Goal: Task Accomplishment & Management: Manage account settings

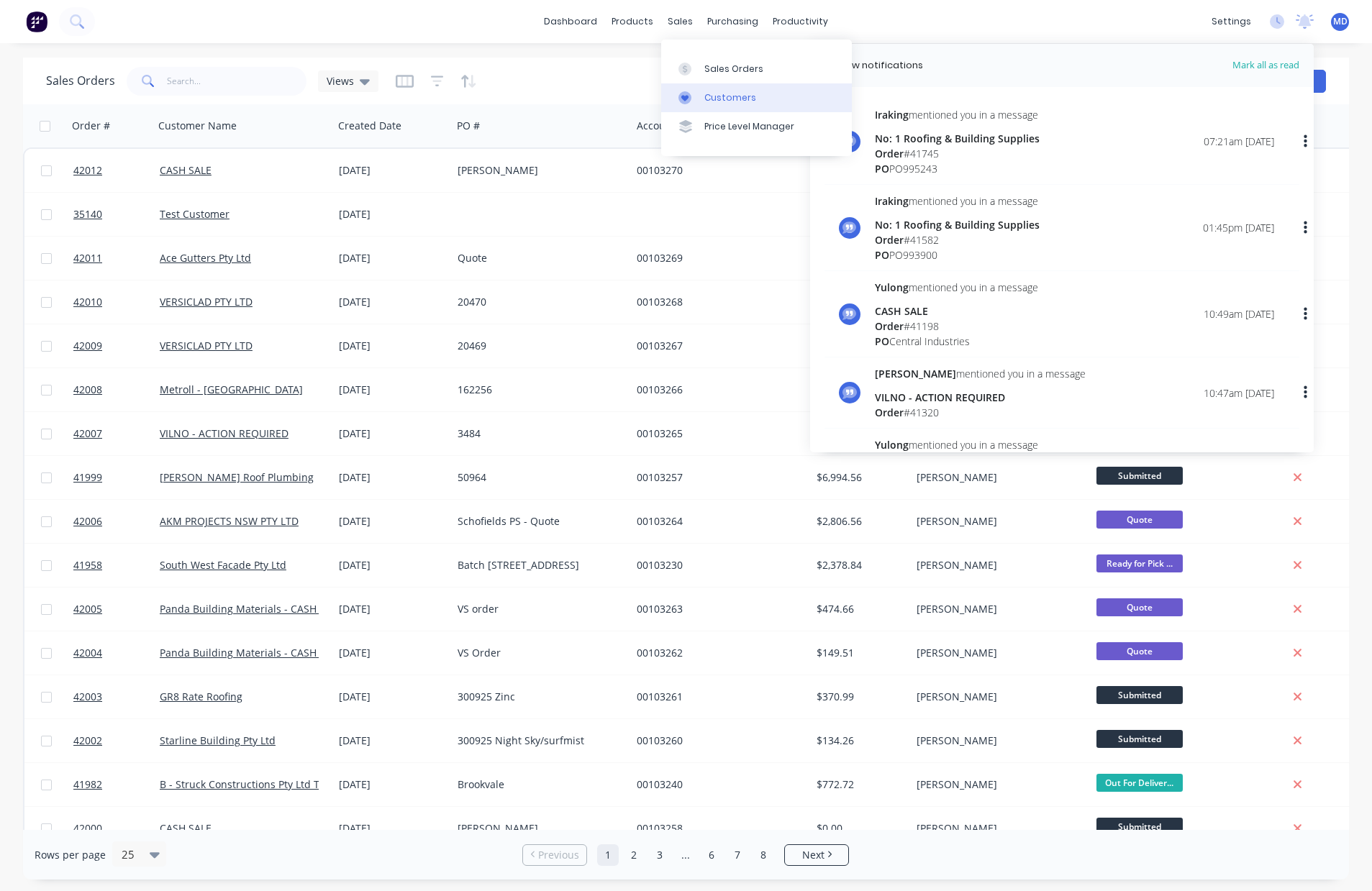
click at [730, 92] on div "Customers" at bounding box center [731, 98] width 52 height 13
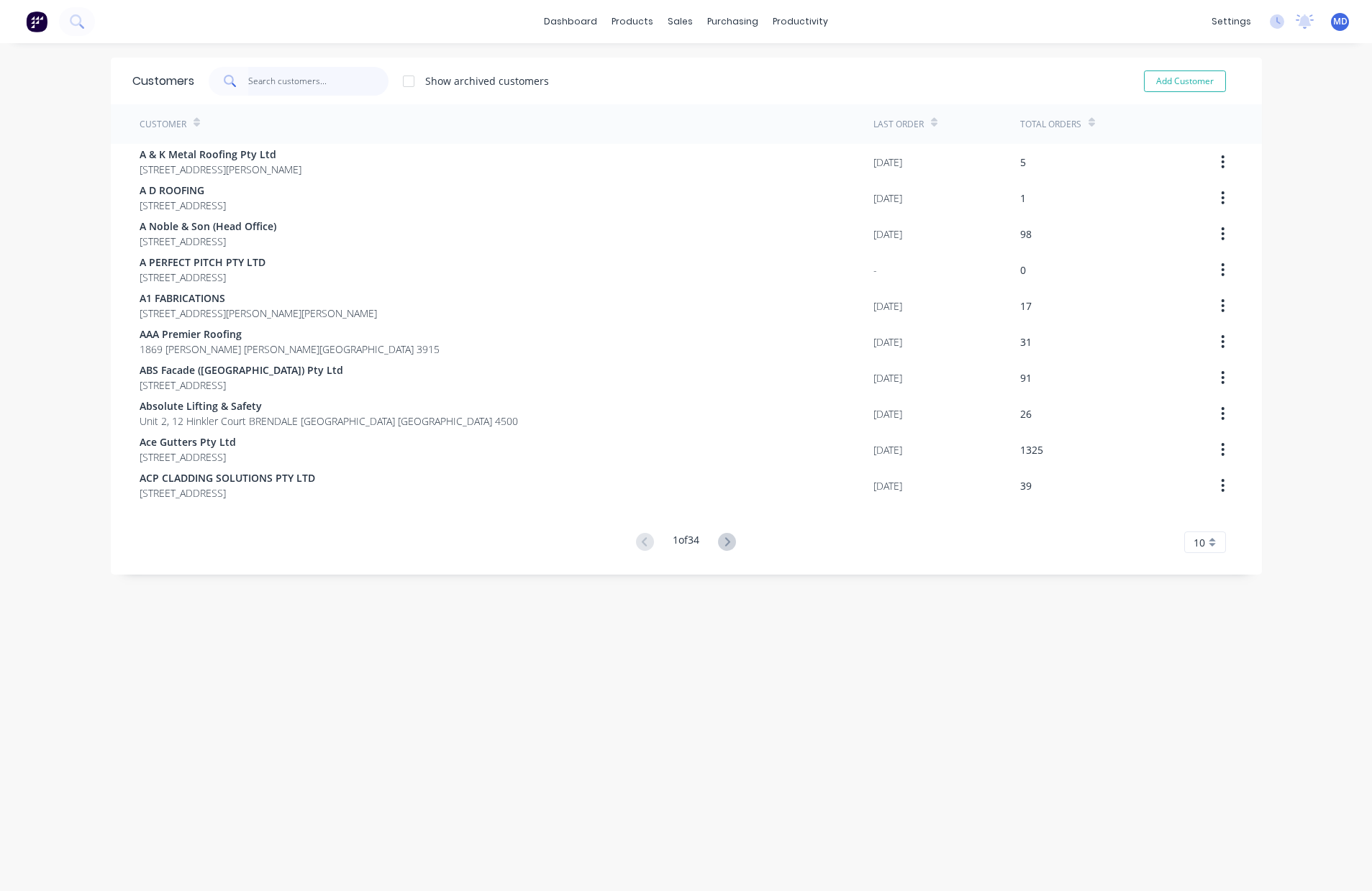
click at [310, 81] on input "text" at bounding box center [318, 81] width 140 height 29
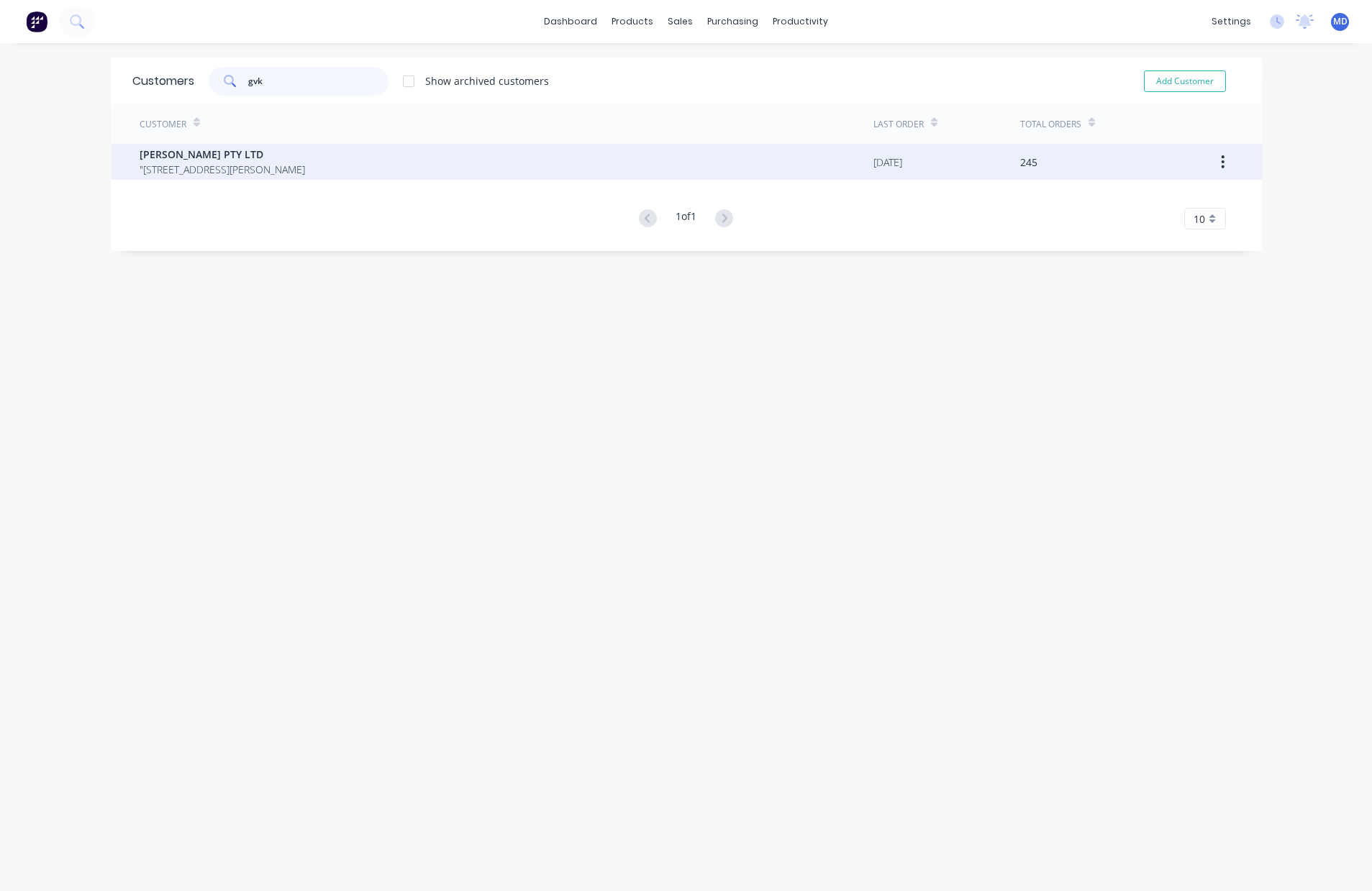
type input "gvk"
click at [190, 151] on span "G V KINSMAN PTY LTD" at bounding box center [222, 154] width 165 height 15
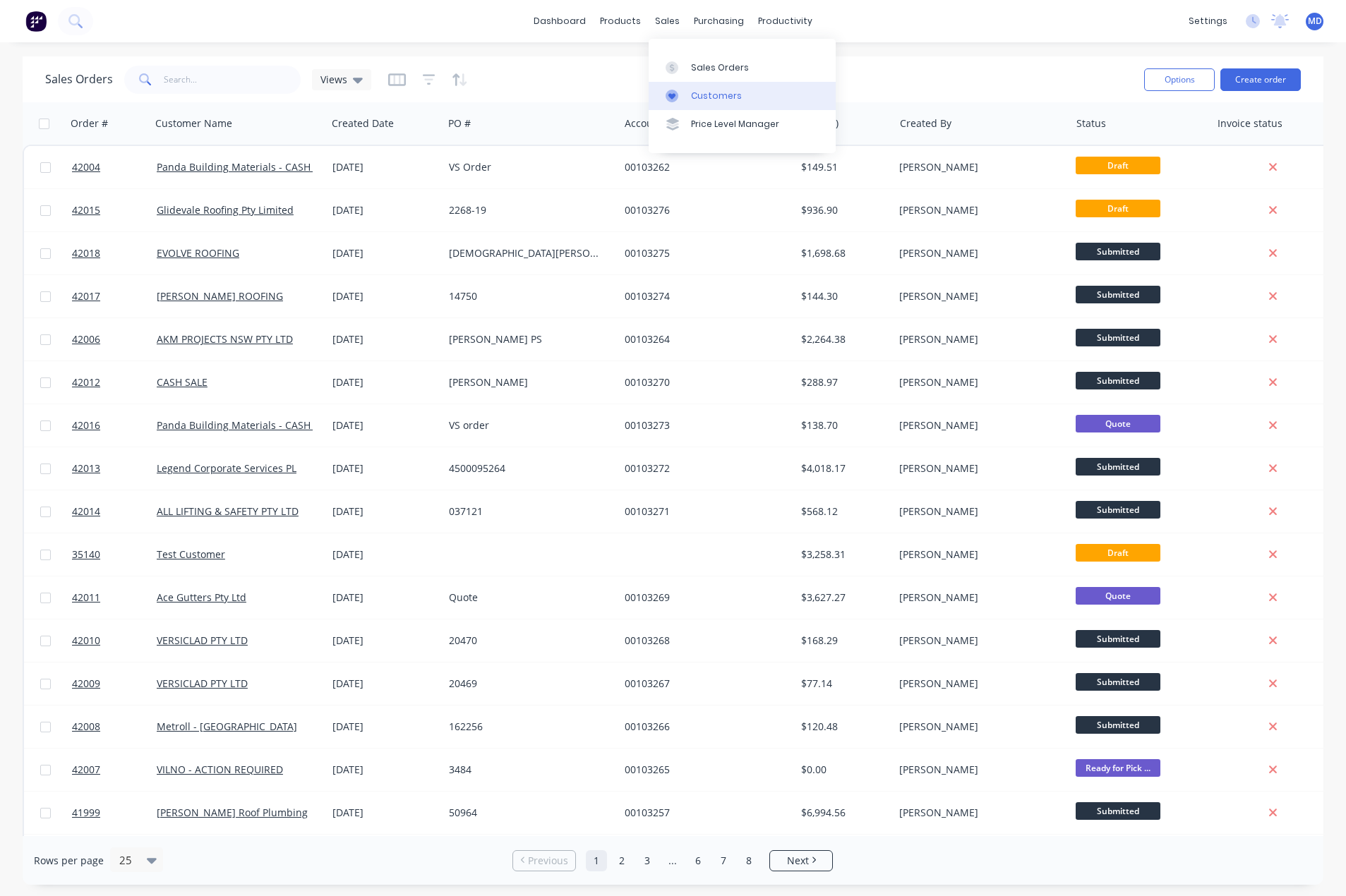
click at [726, 92] on div "Customers" at bounding box center [717, 96] width 51 height 13
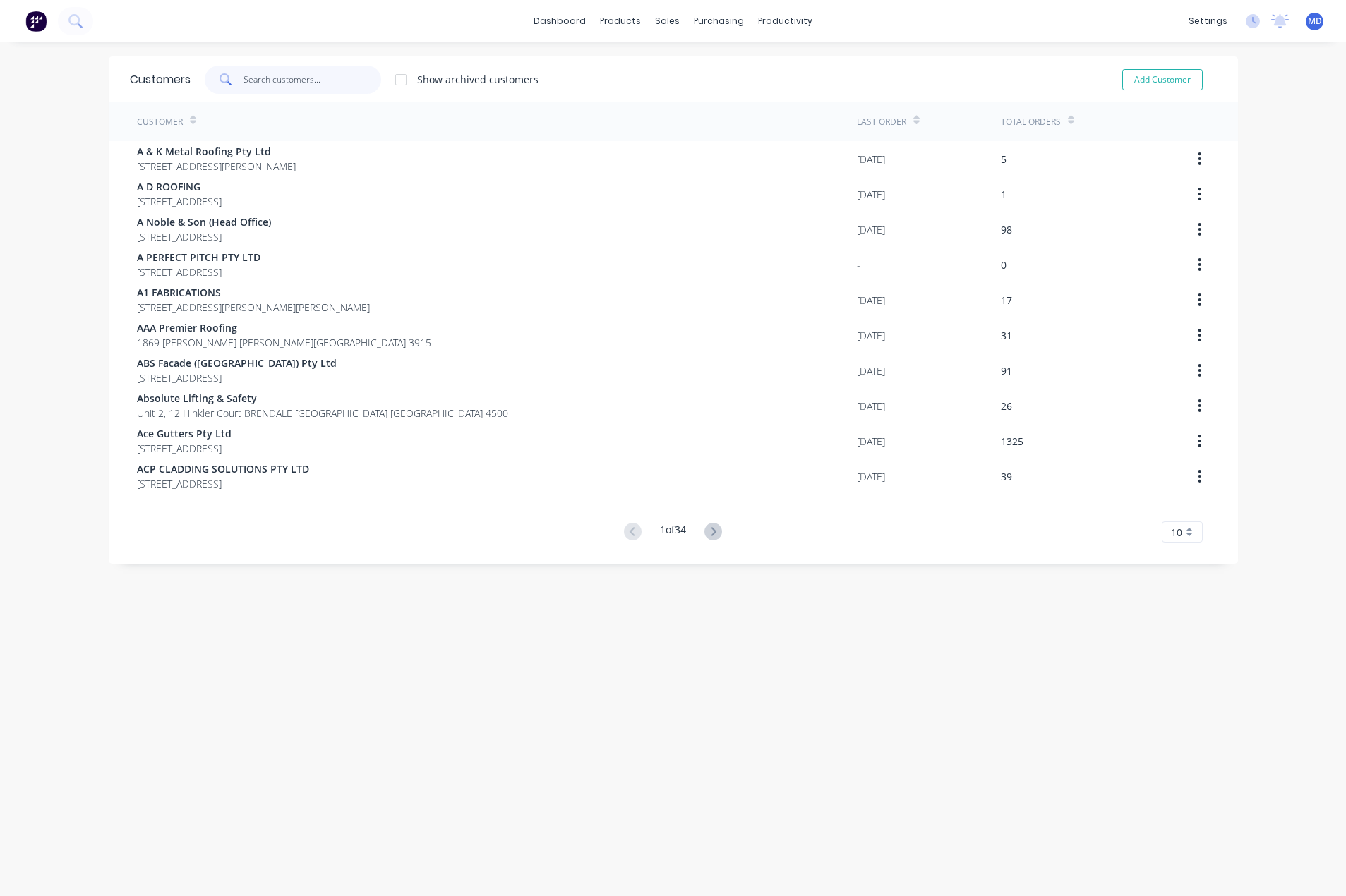
click at [283, 74] on input "text" at bounding box center [312, 79] width 138 height 28
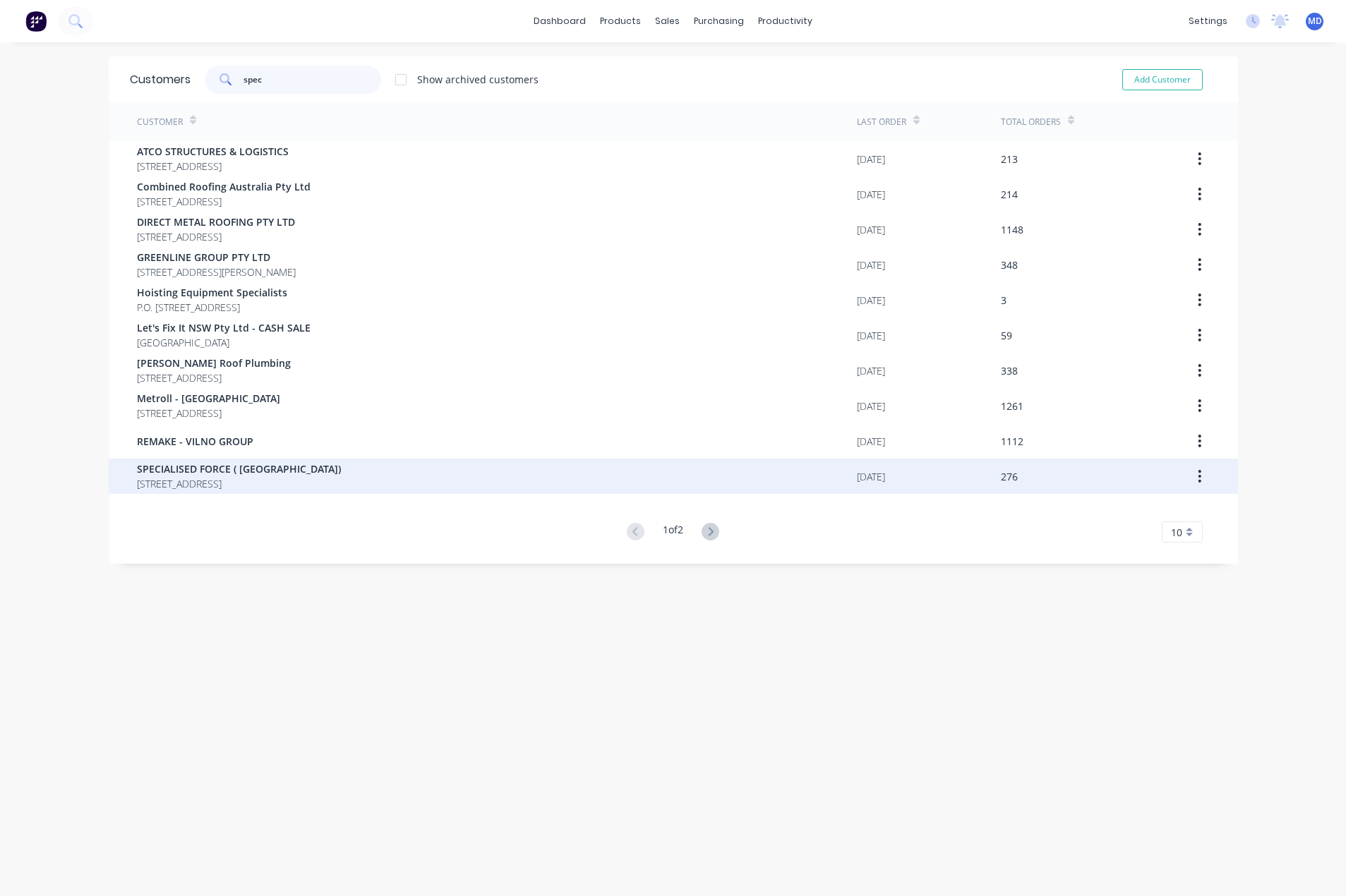
type input "spec"
click at [243, 473] on span "SPECIALISED FORCE ( [GEOGRAPHIC_DATA])" at bounding box center [239, 469] width 204 height 15
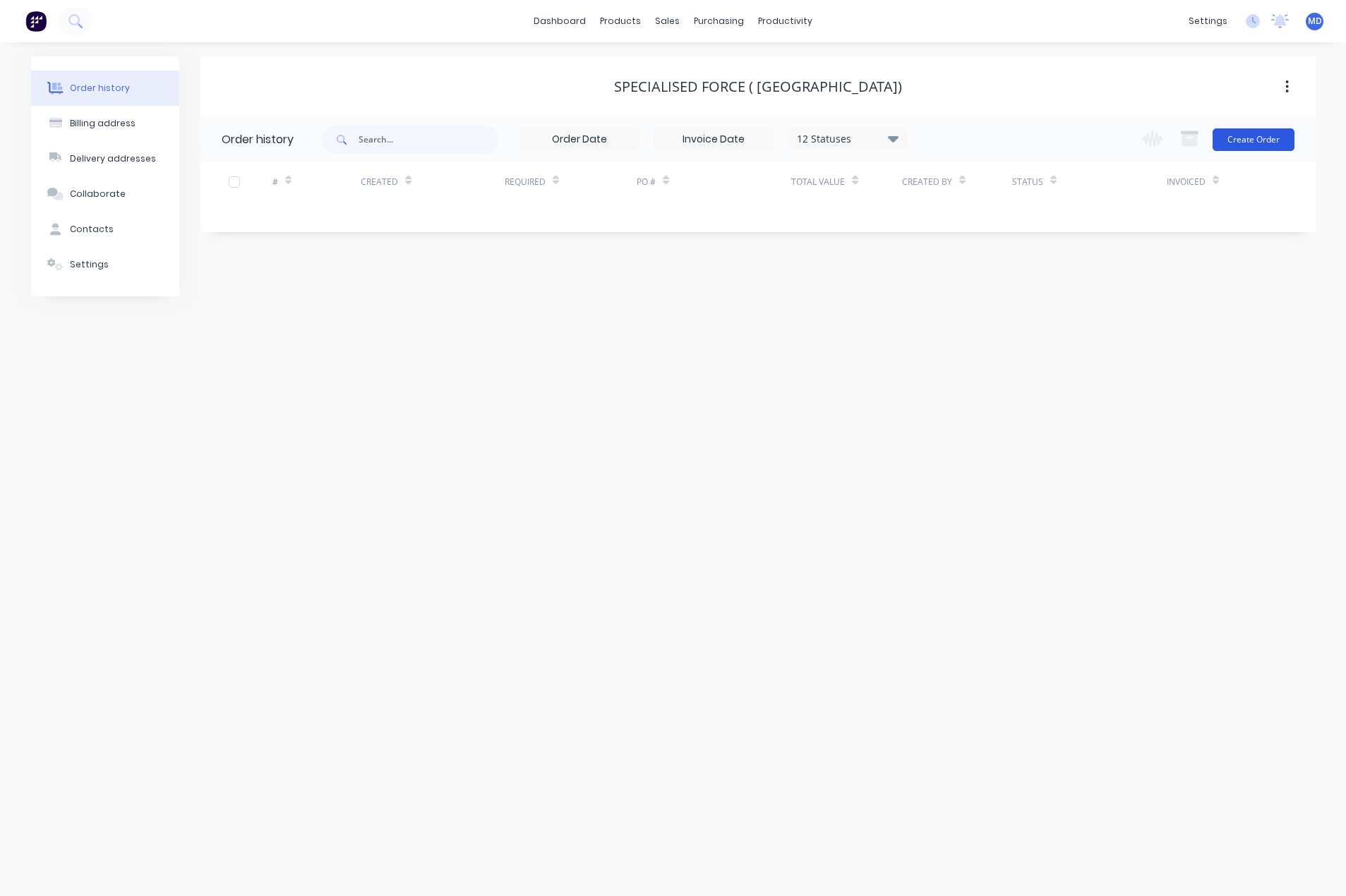
click at [1278, 139] on button "Create Order" at bounding box center [1253, 139] width 82 height 23
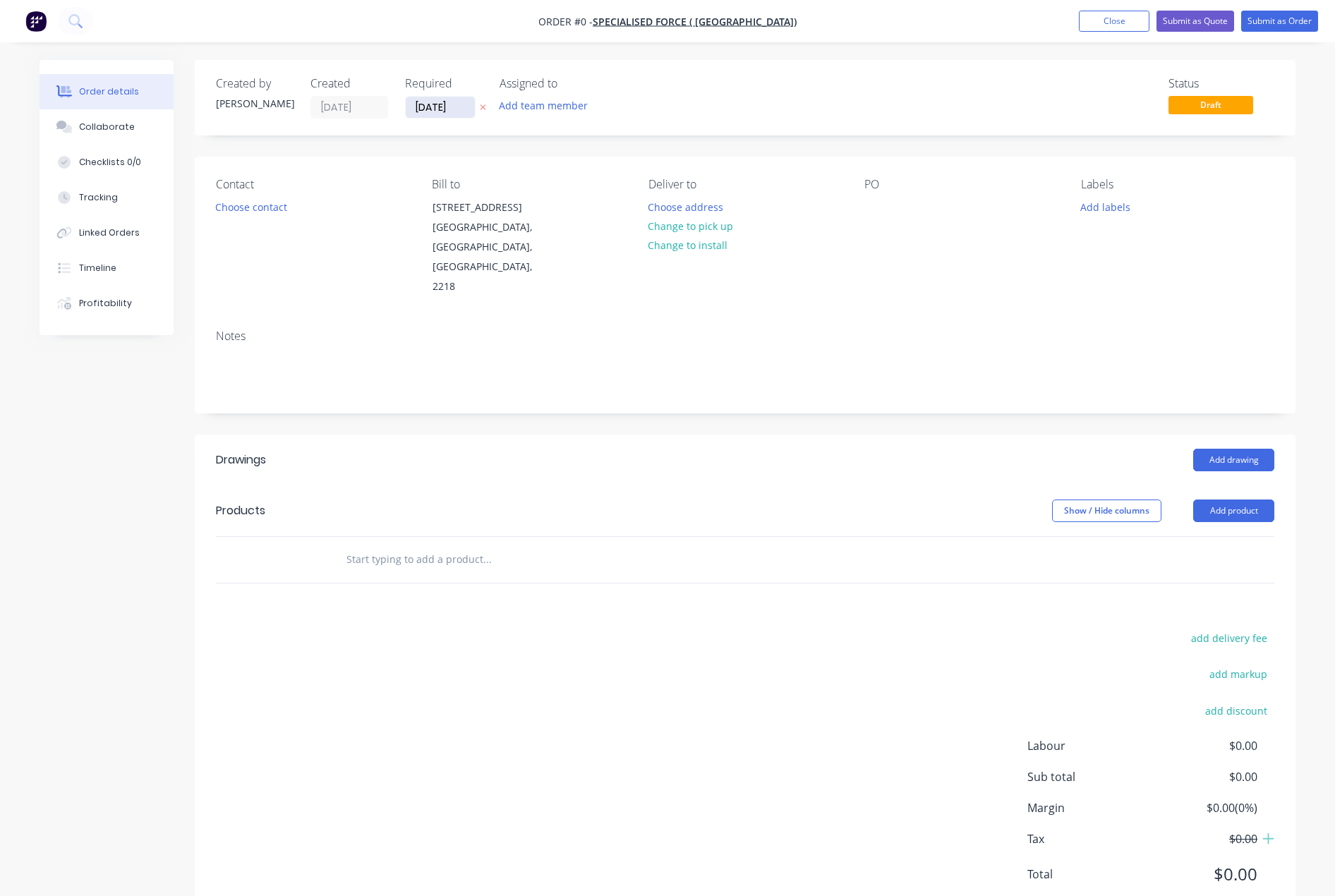
click at [439, 108] on input "[DATE]" at bounding box center [440, 107] width 69 height 21
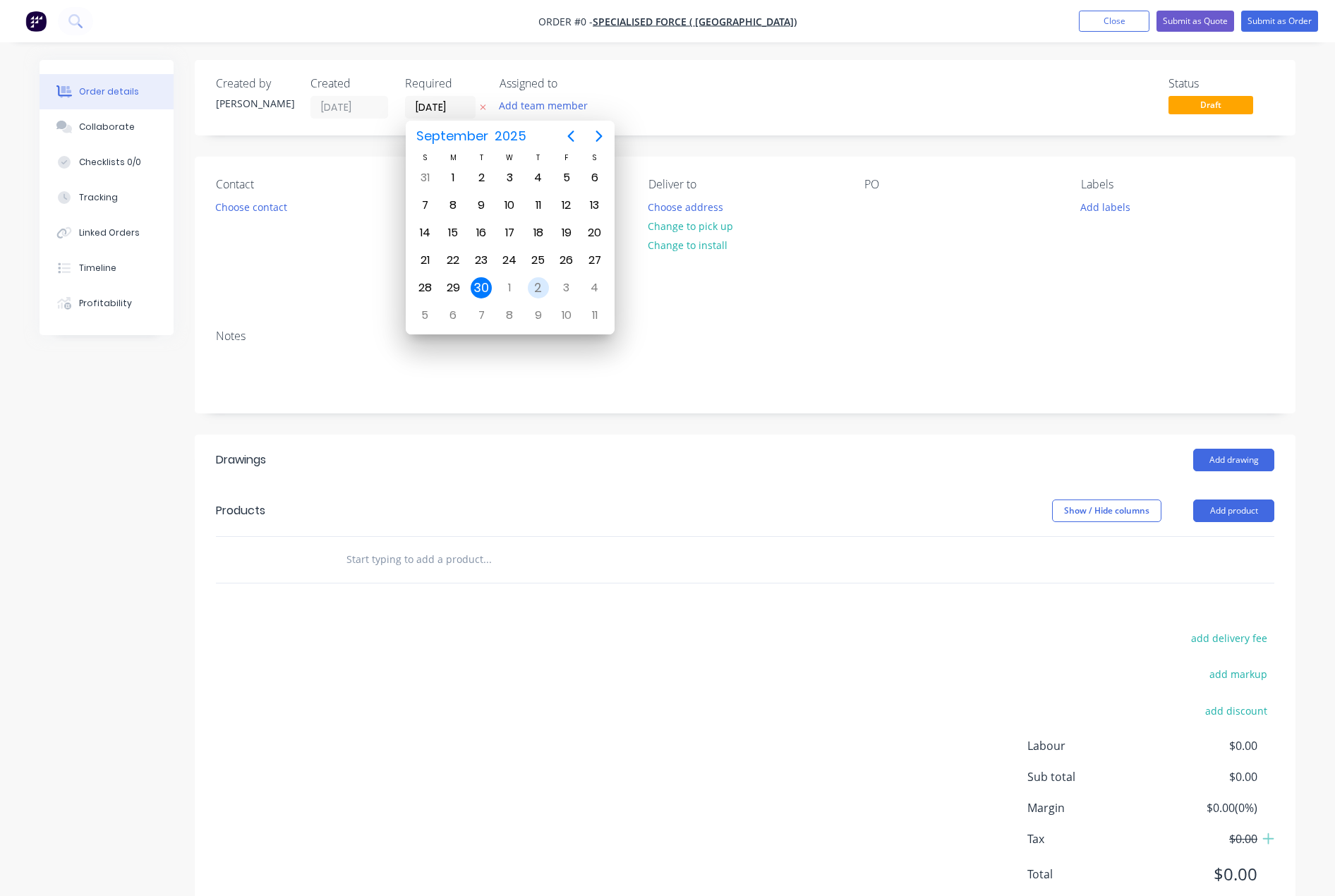
click at [540, 292] on div "2" at bounding box center [538, 287] width 21 height 21
type input "[DATE]"
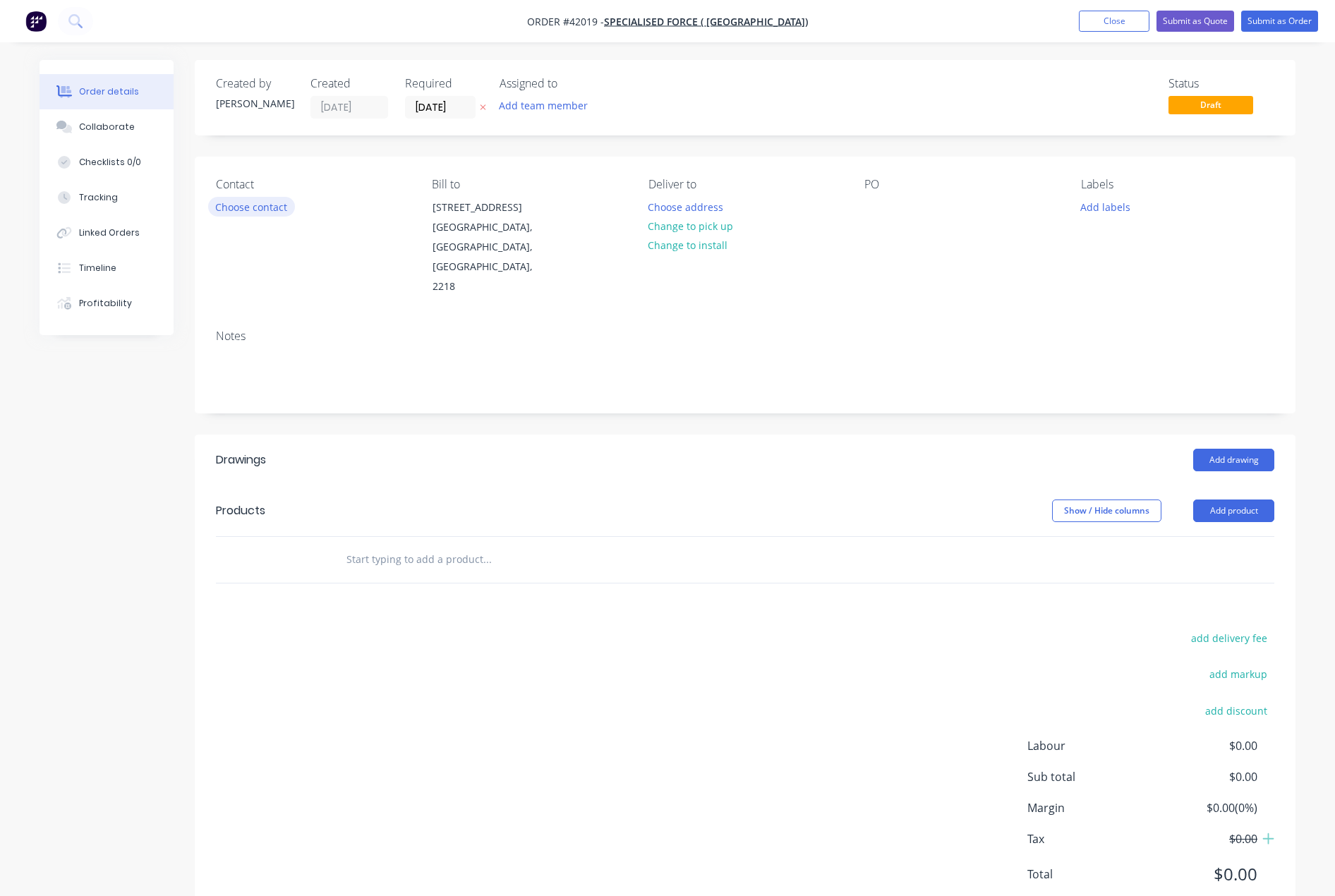
click at [243, 208] on button "Choose contact" at bounding box center [251, 206] width 87 height 19
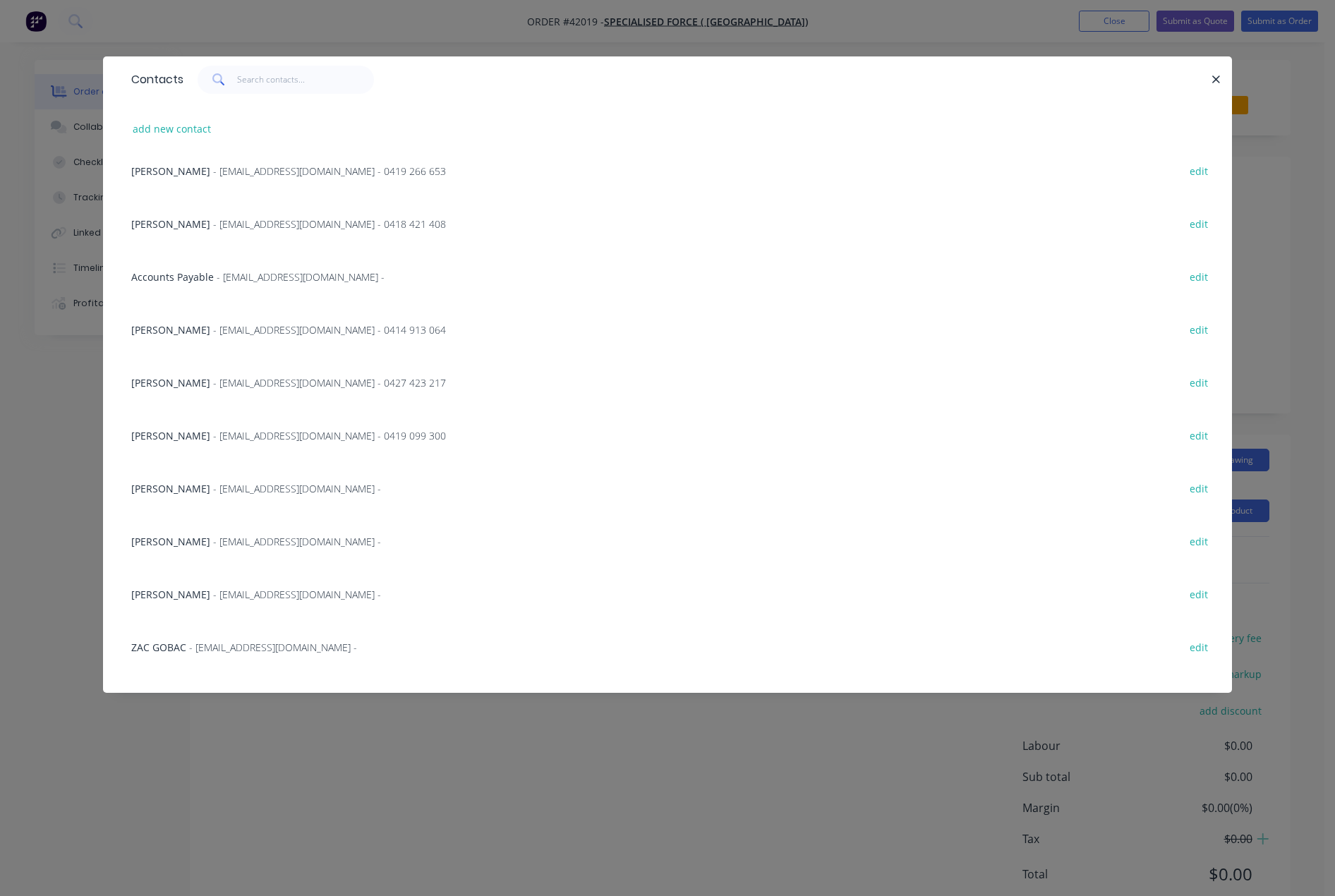
scroll to position [362, 0]
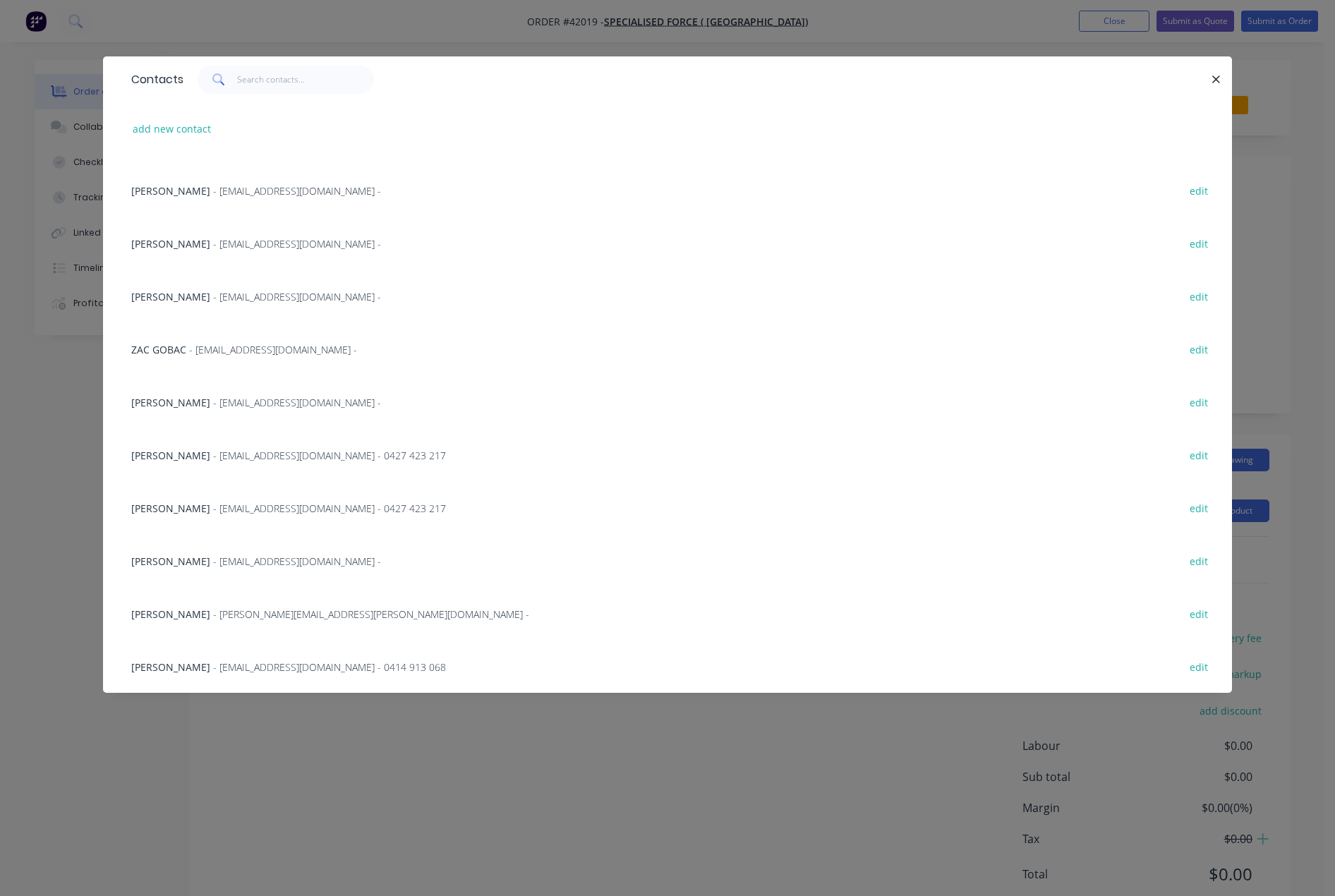
click at [252, 555] on span "- [EMAIL_ADDRESS][DOMAIN_NAME] -" at bounding box center [297, 561] width 168 height 14
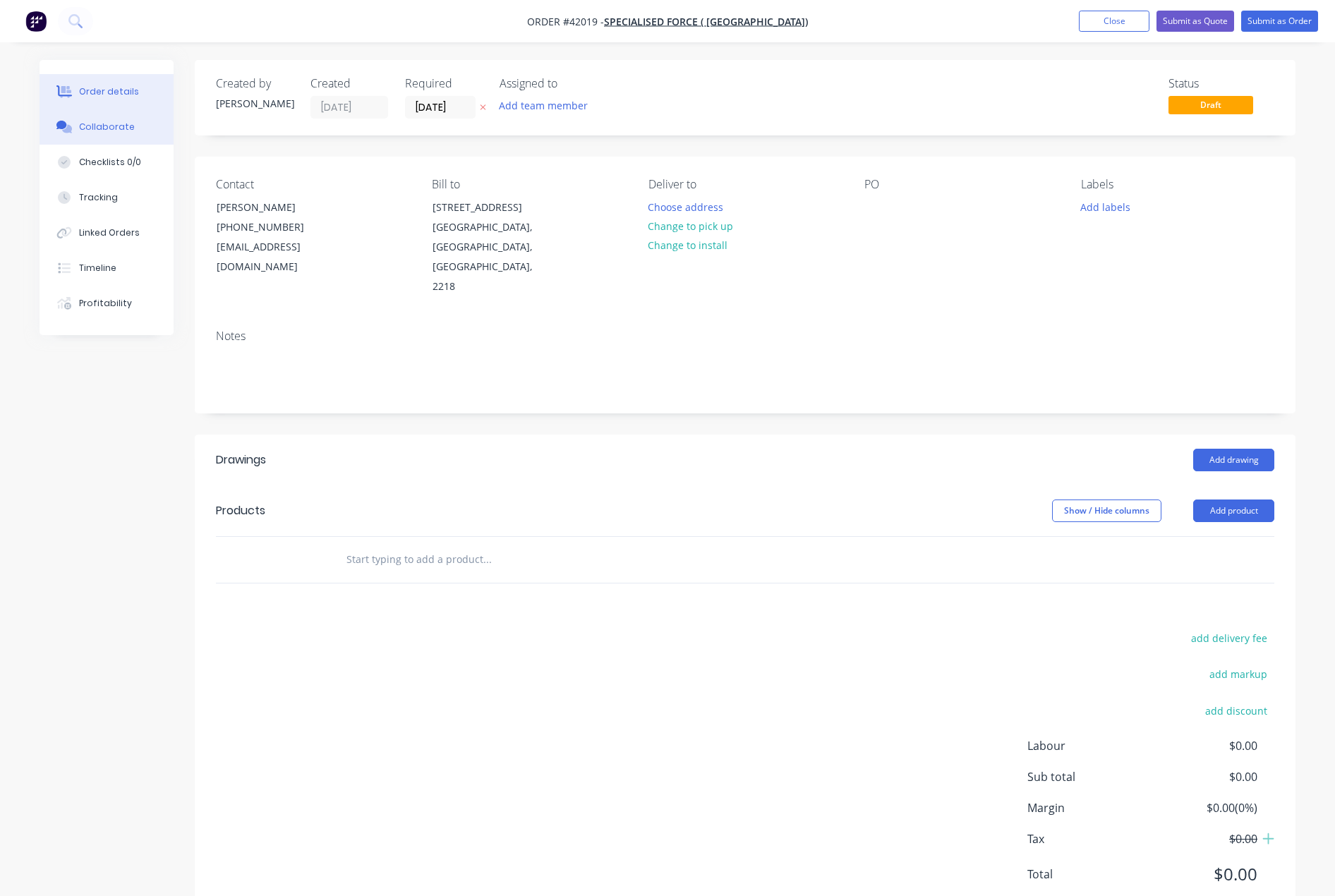
click at [102, 127] on div "Collaborate" at bounding box center [107, 127] width 56 height 13
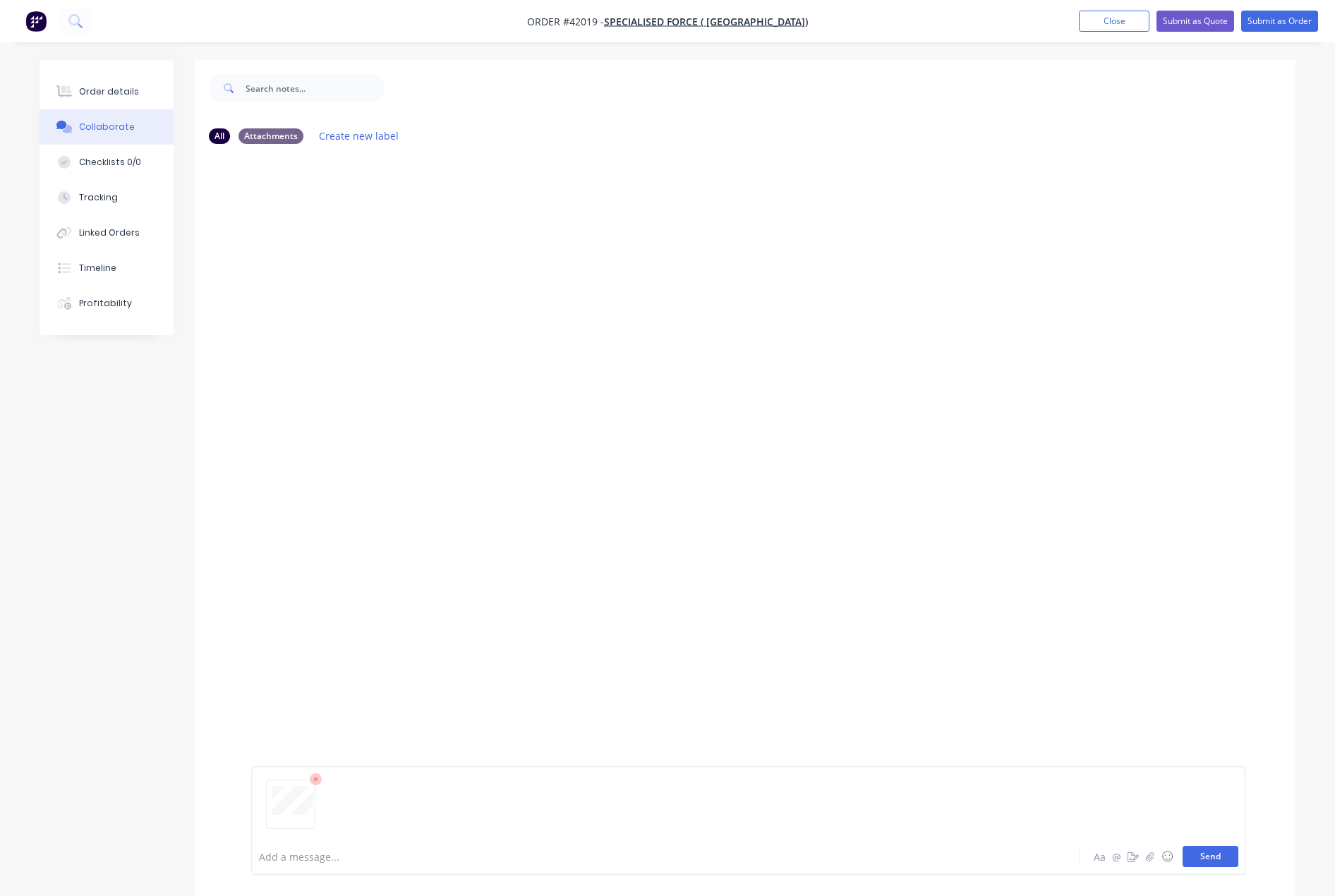
click at [1212, 859] on button "Send" at bounding box center [1210, 856] width 56 height 21
click at [99, 86] on div "Order details" at bounding box center [109, 92] width 60 height 13
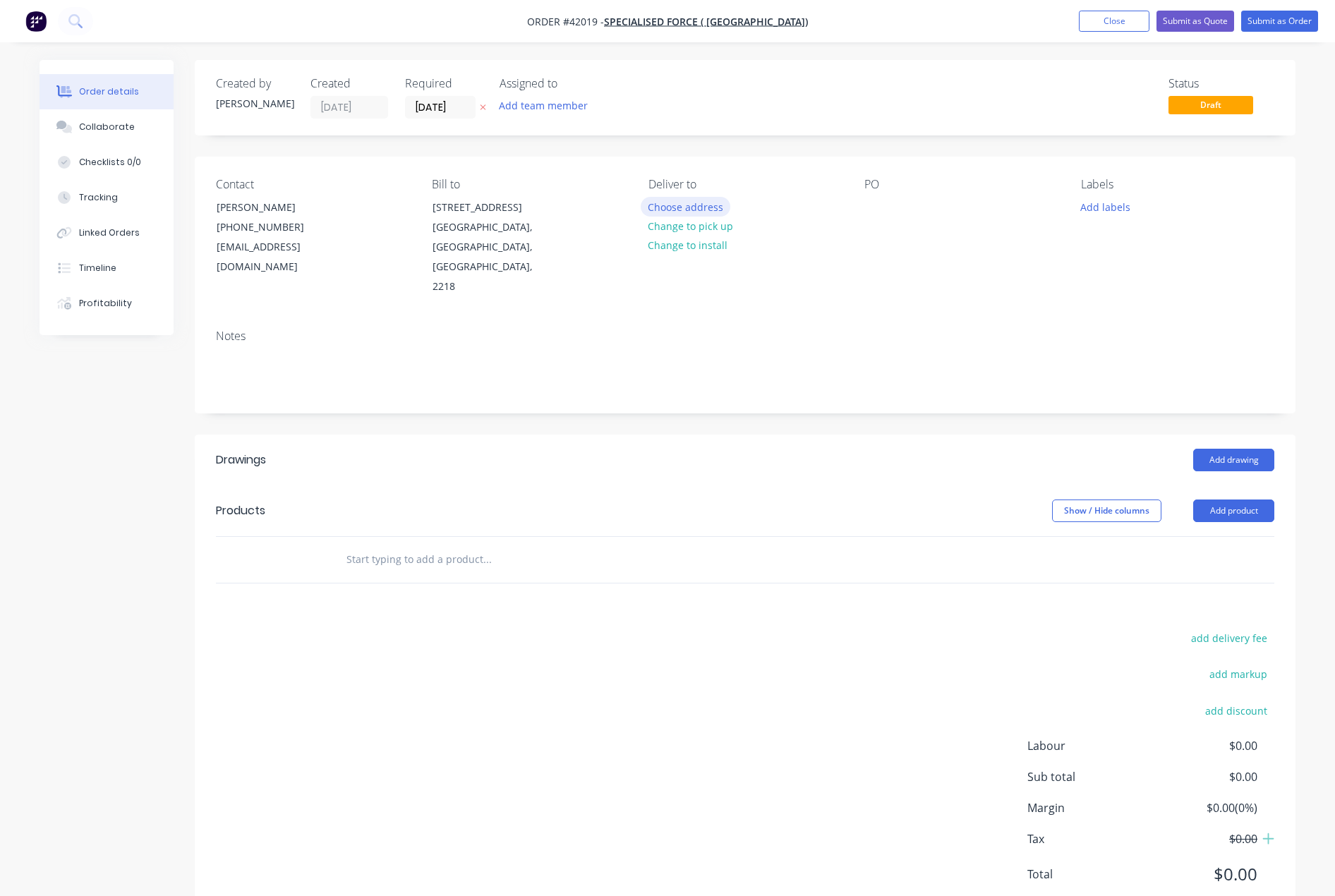
click at [707, 203] on button "Choose address" at bounding box center [686, 206] width 90 height 19
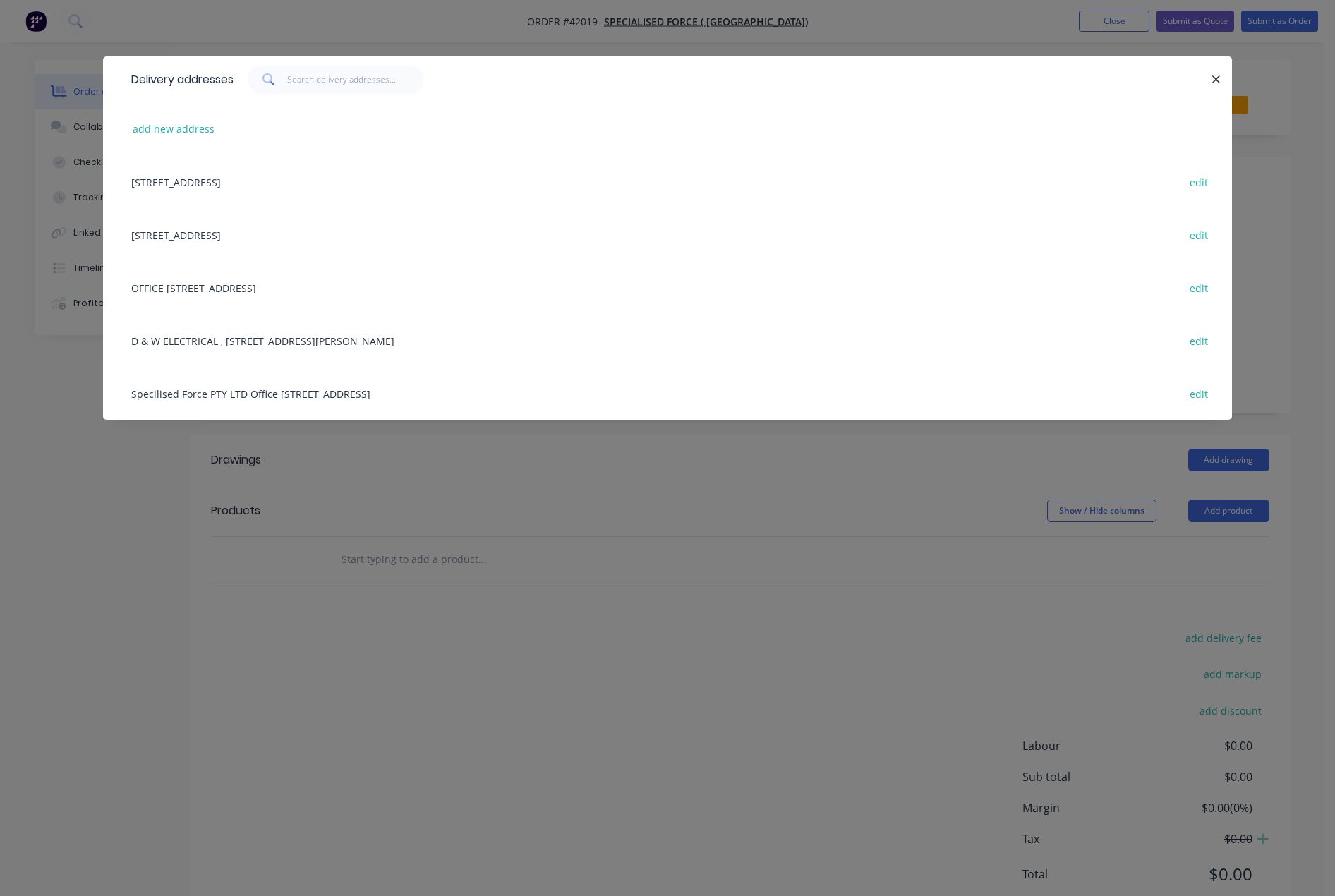
click at [230, 233] on div "[STREET_ADDRESS] edit" at bounding box center [668, 234] width 1087 height 53
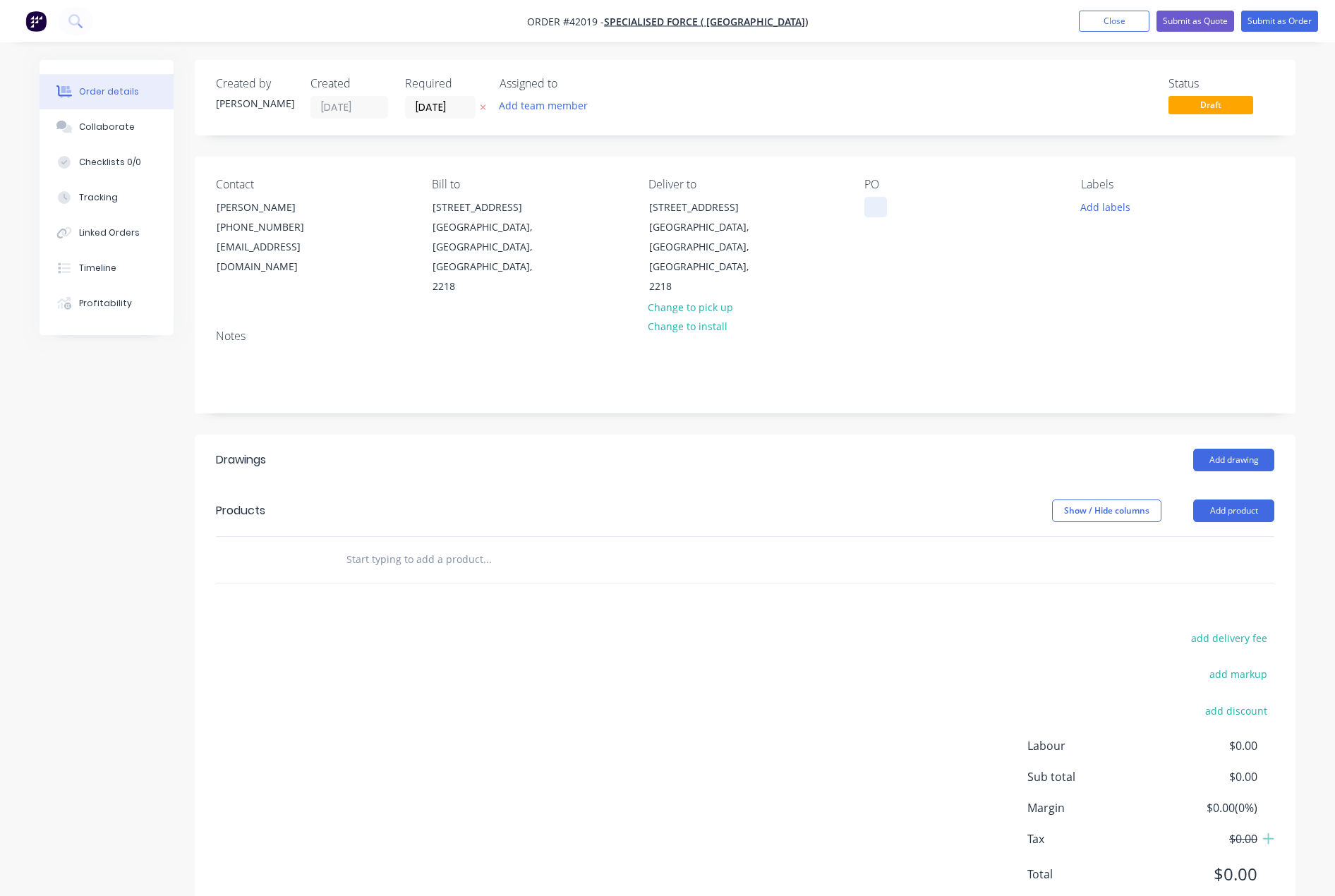
drag, startPoint x: 873, startPoint y: 206, endPoint x: 878, endPoint y: 213, distance: 8.6
click at [873, 210] on div at bounding box center [875, 207] width 23 height 20
click at [1102, 206] on button "Add labels" at bounding box center [1104, 206] width 65 height 19
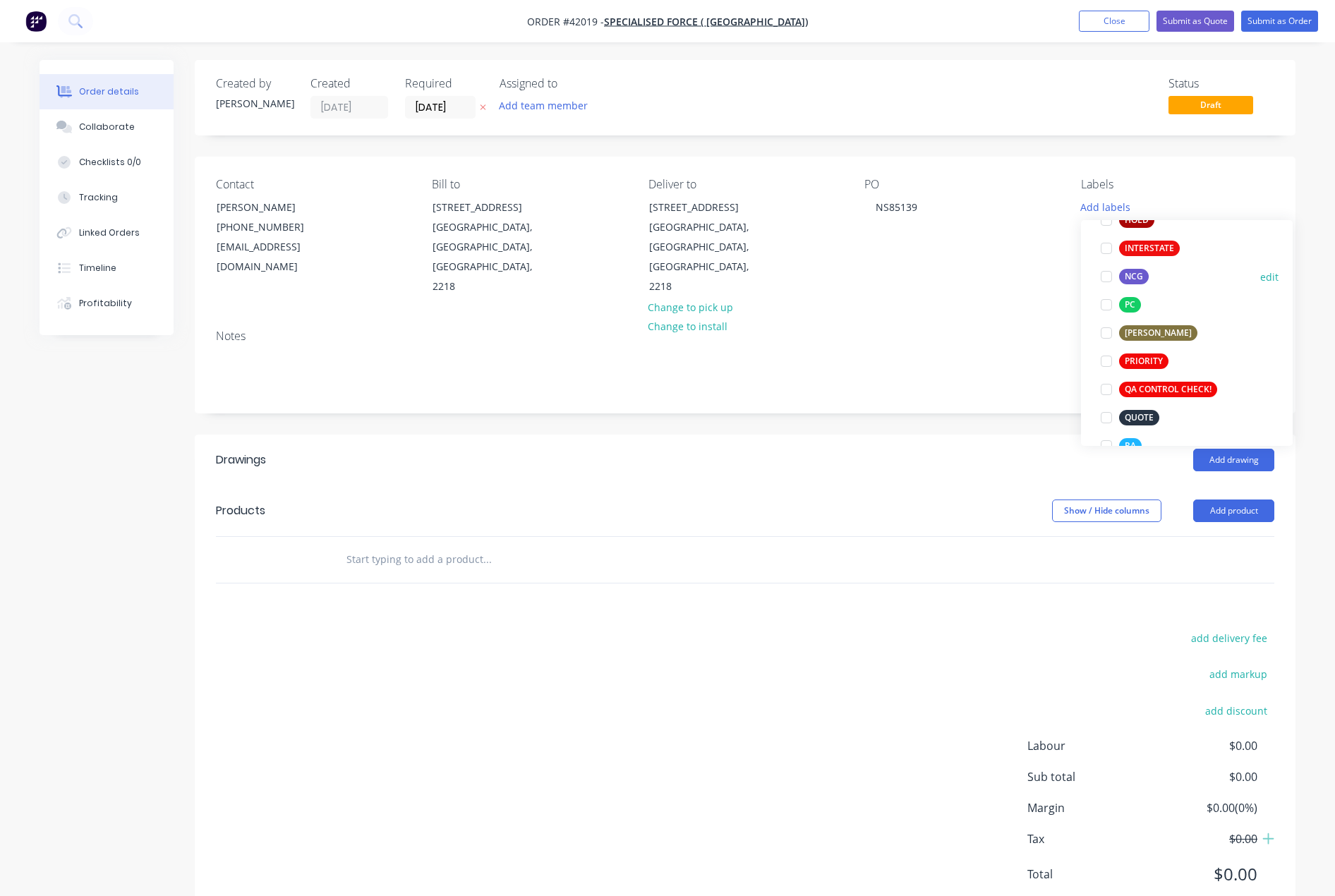
click at [1107, 278] on div at bounding box center [1106, 276] width 28 height 28
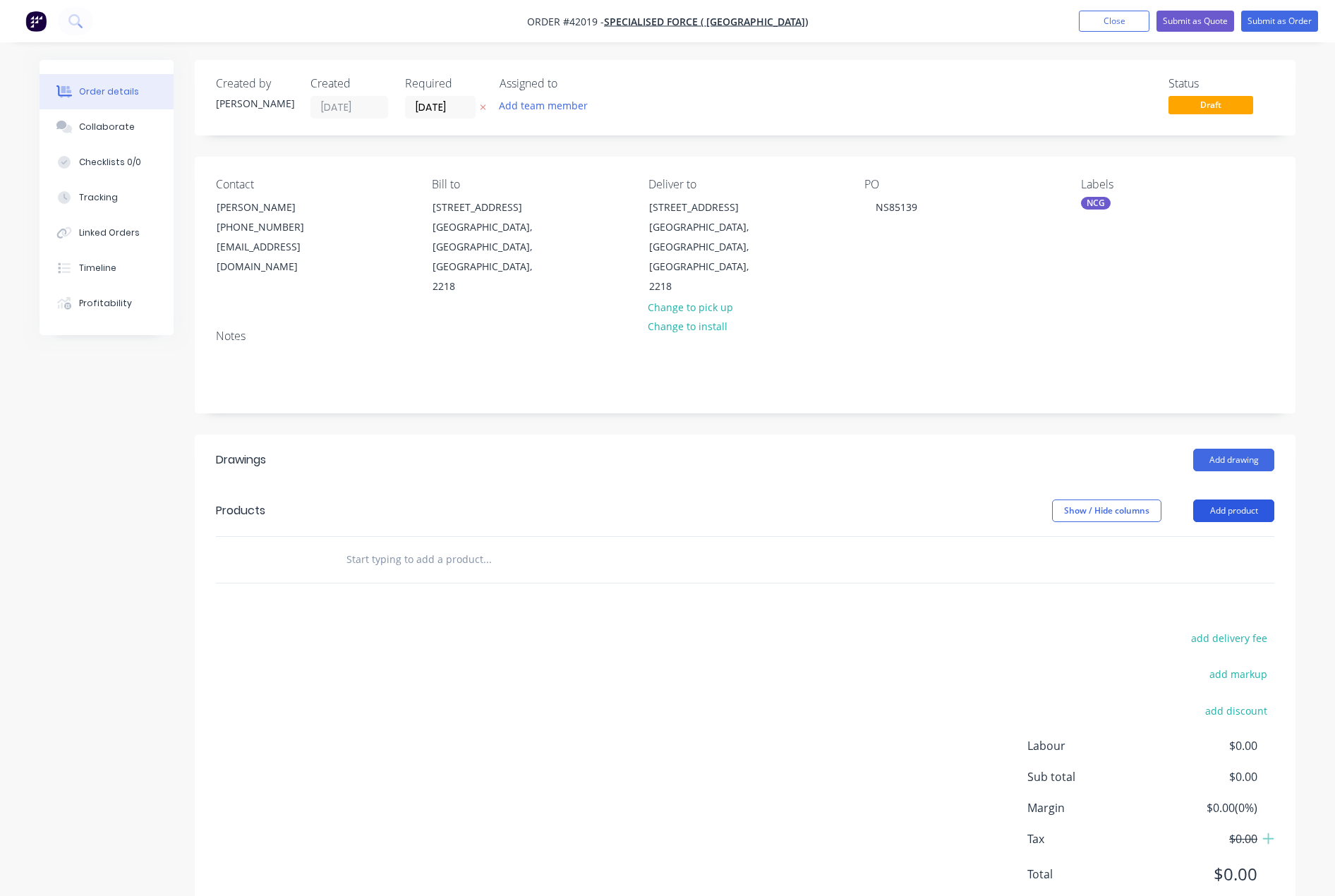
click at [1228, 499] on button "Add product" at bounding box center [1234, 510] width 81 height 23
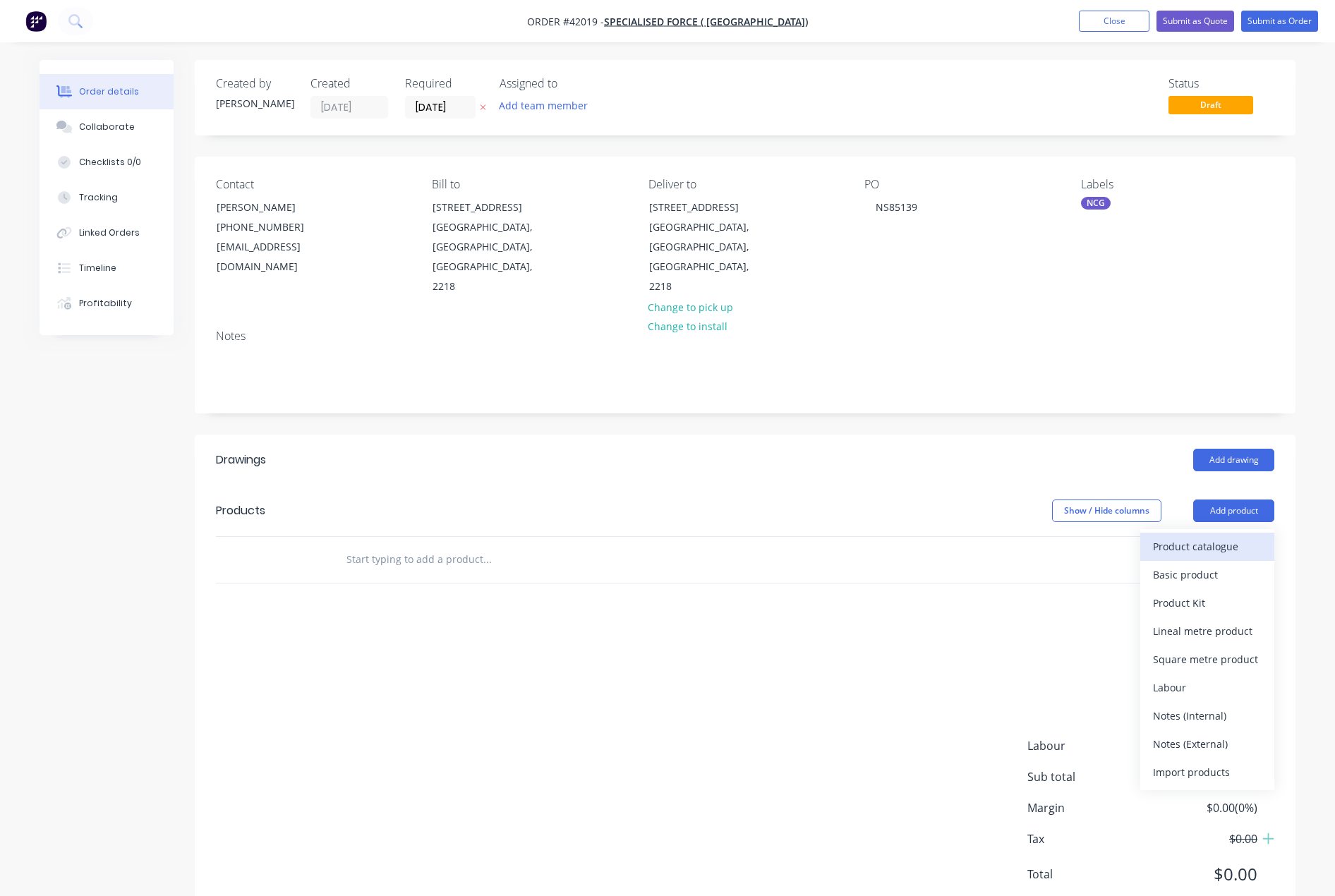
click at [1202, 536] on div "Product catalogue" at bounding box center [1206, 546] width 109 height 20
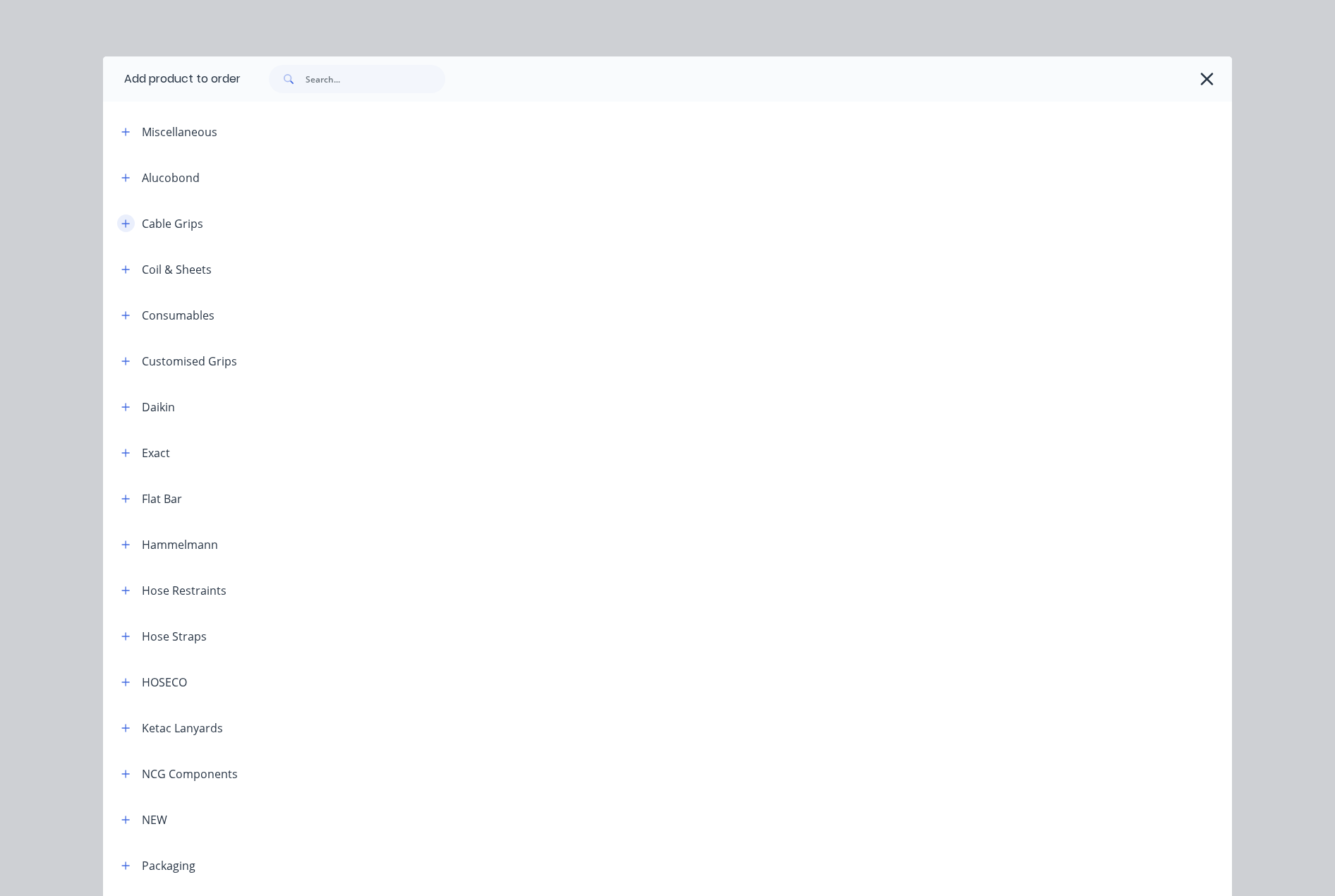
click at [124, 221] on icon "button" at bounding box center [125, 223] width 8 height 10
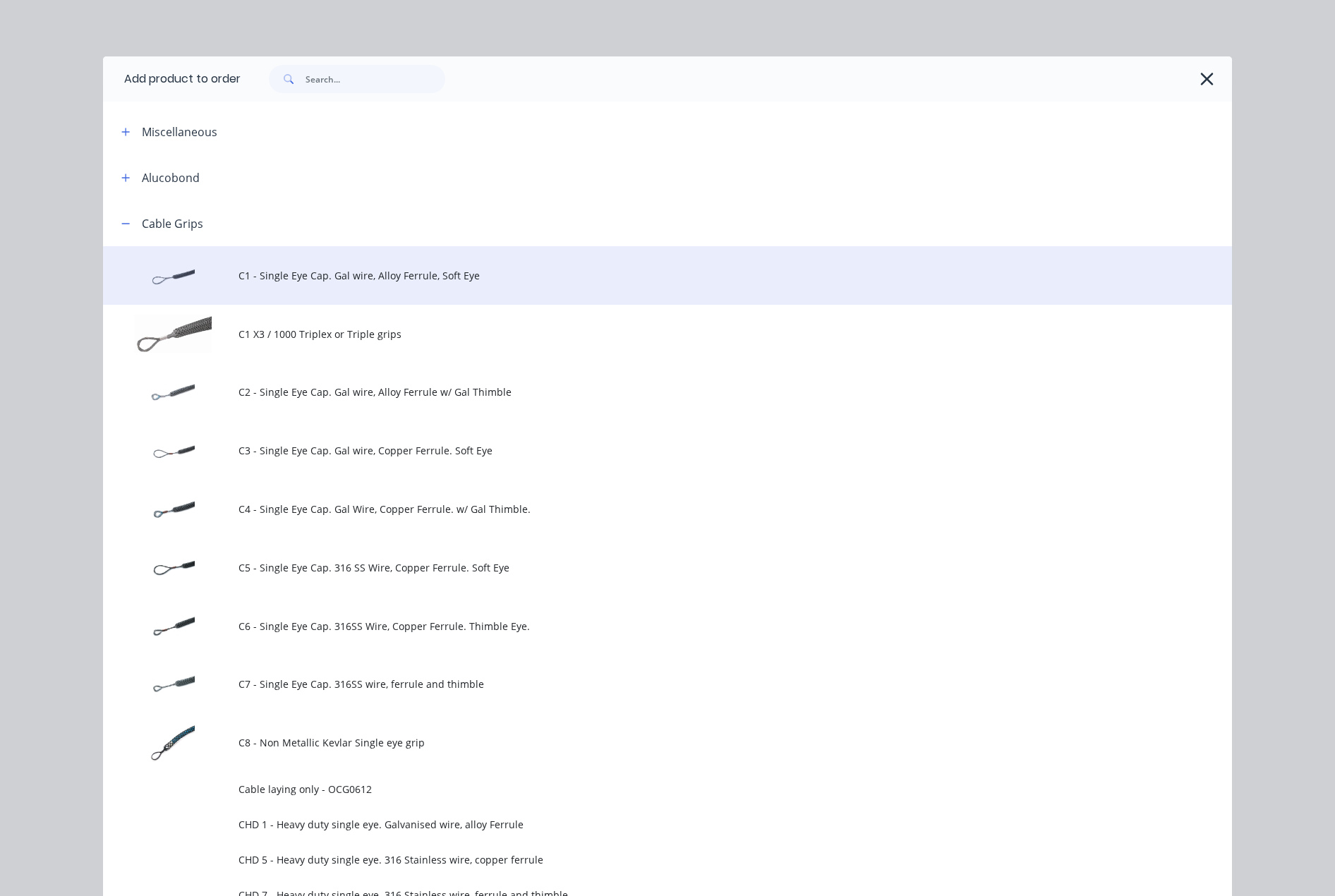
click at [369, 281] on span "C1 - Single Eye Cap. Gal wire, Alloy Ferrule, Soft Eye" at bounding box center [636, 275] width 794 height 15
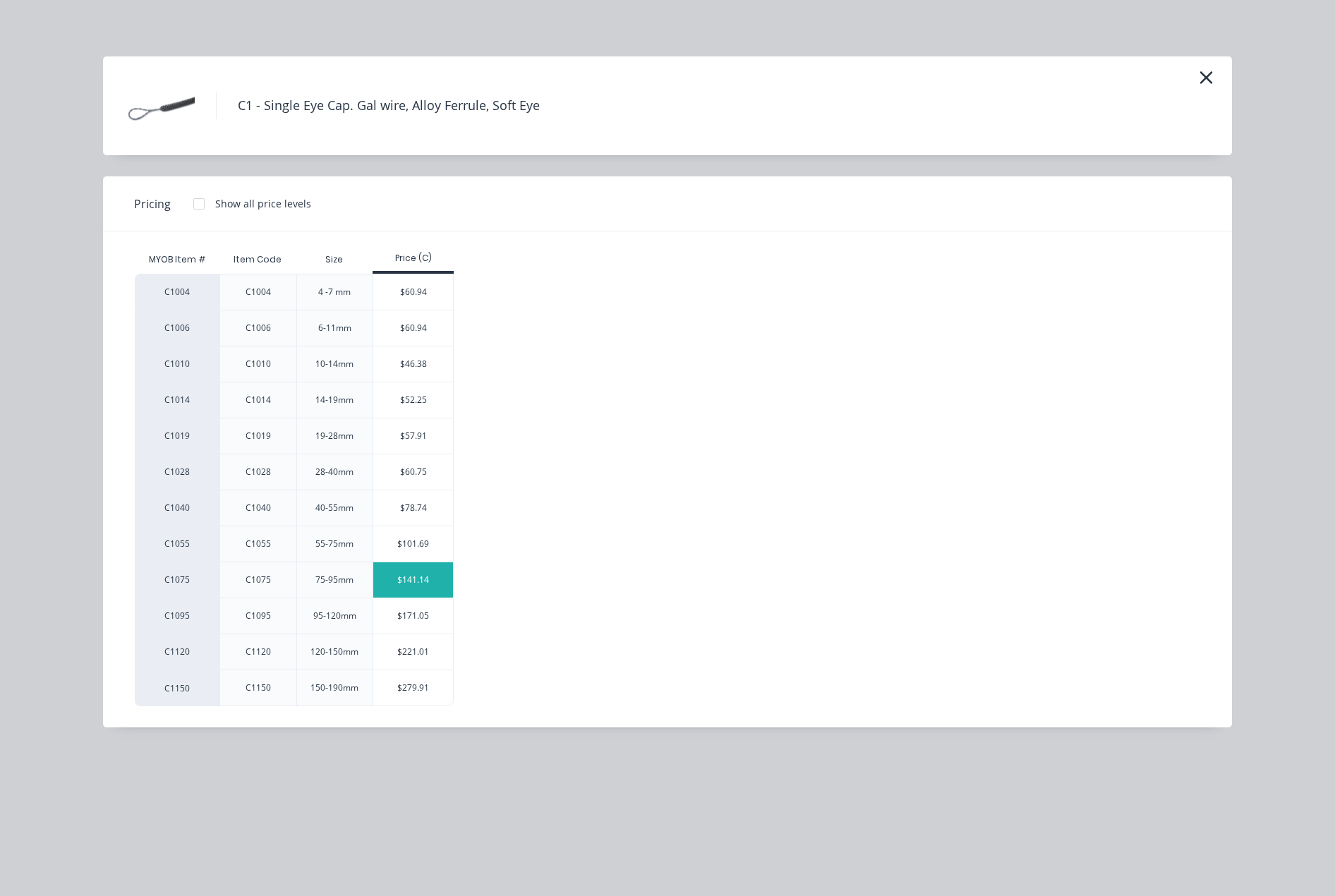
click at [417, 574] on div "$141.14" at bounding box center [412, 580] width 79 height 36
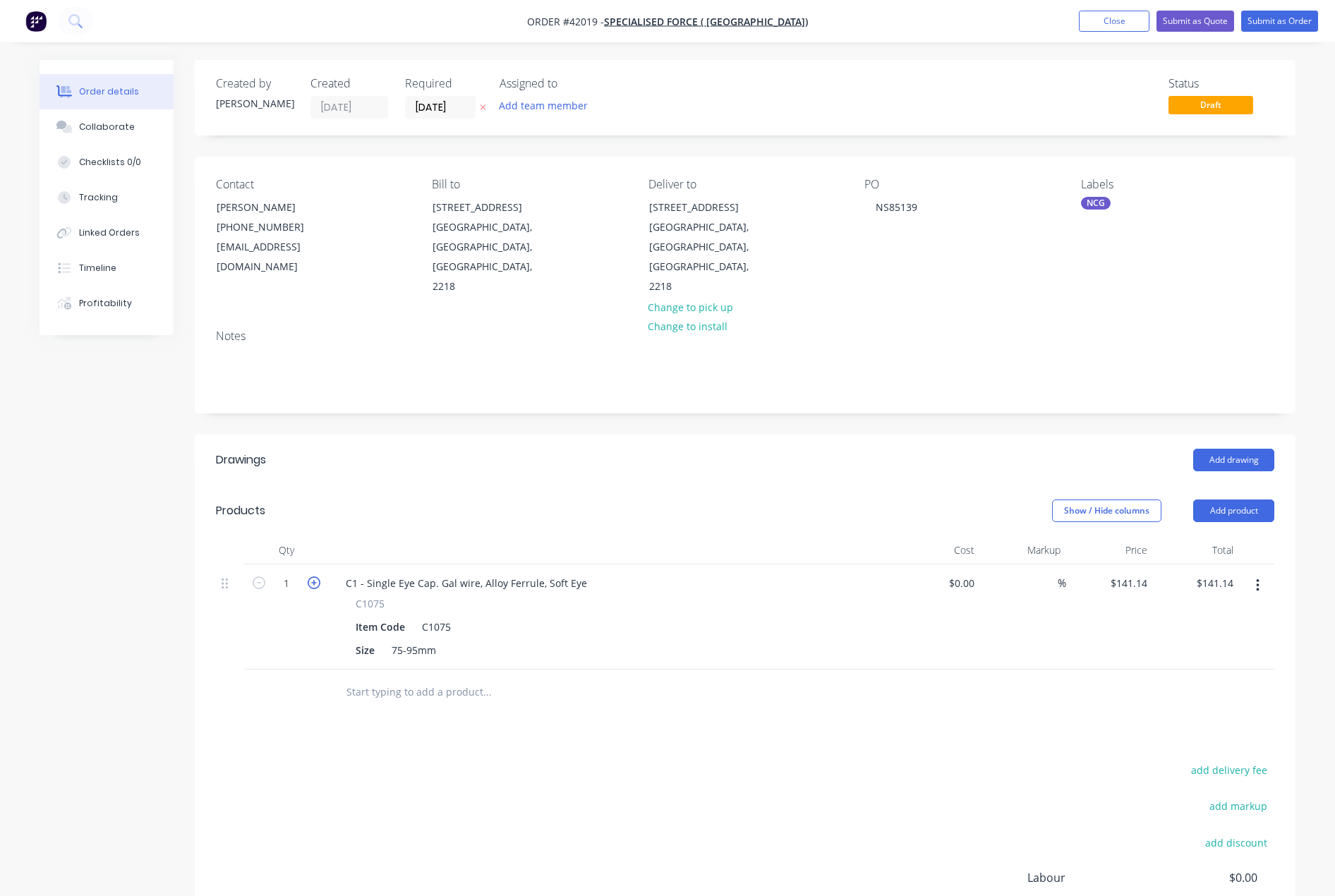
click at [312, 576] on icon "button" at bounding box center [314, 582] width 13 height 13
type input "2"
type input "$282.28"
click at [312, 576] on icon "button" at bounding box center [314, 582] width 13 height 13
type input "3"
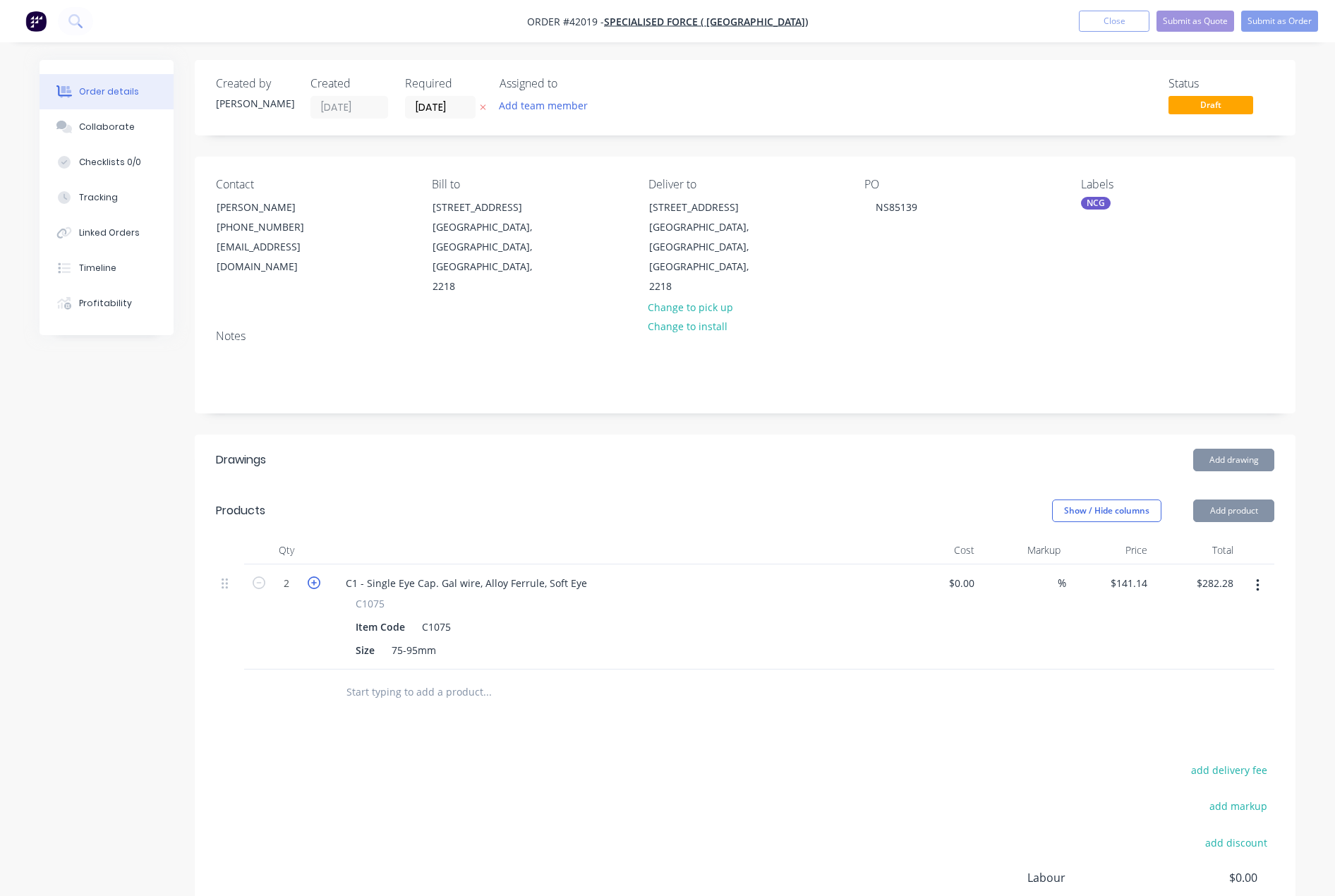
type input "$423.42"
click at [312, 576] on icon "button" at bounding box center [314, 582] width 13 height 13
type input "4"
type input "$564.56"
click at [312, 576] on icon "button" at bounding box center [314, 582] width 13 height 13
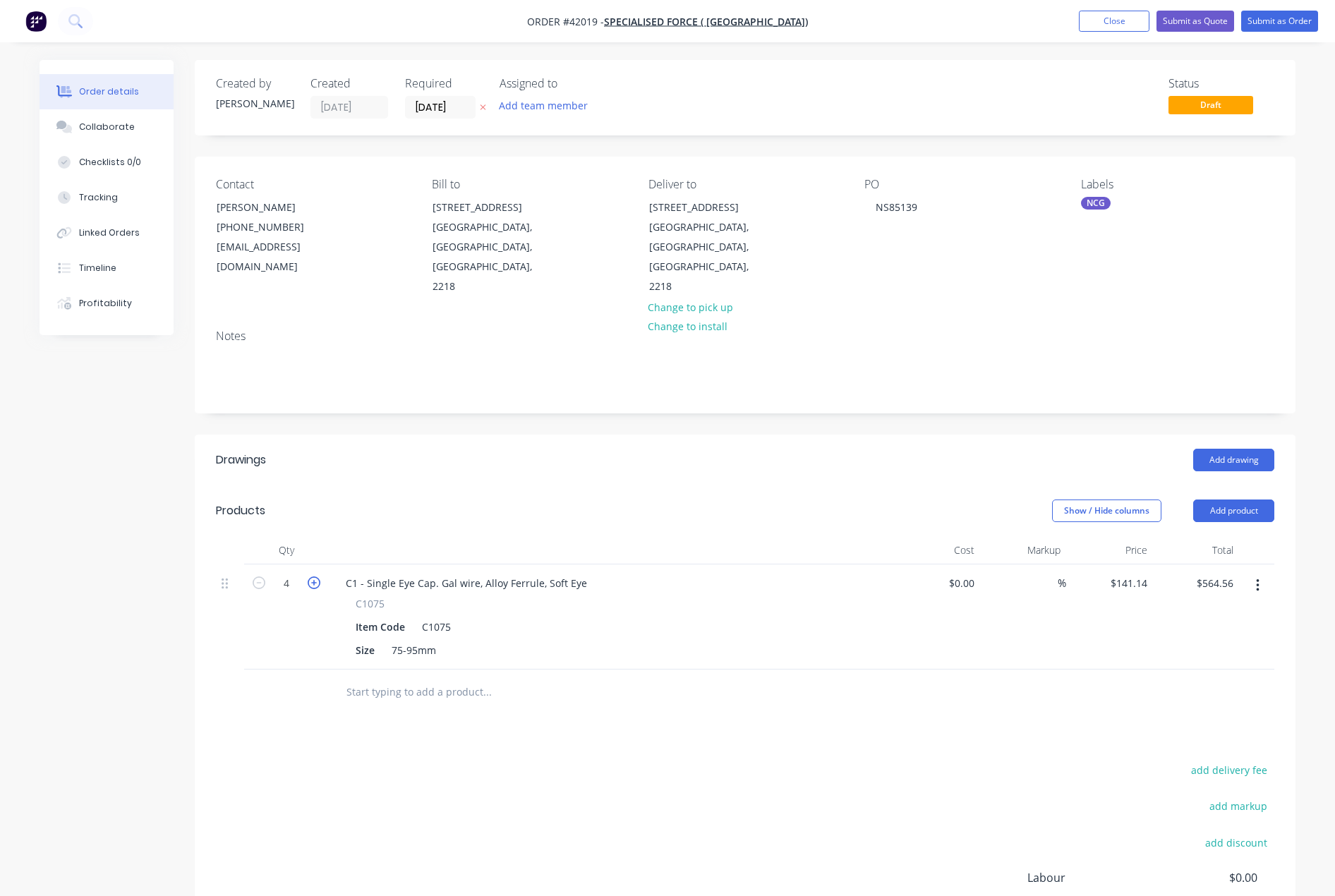
type input "5"
type input "$705.70"
click at [1231, 499] on button "Add product" at bounding box center [1234, 510] width 81 height 23
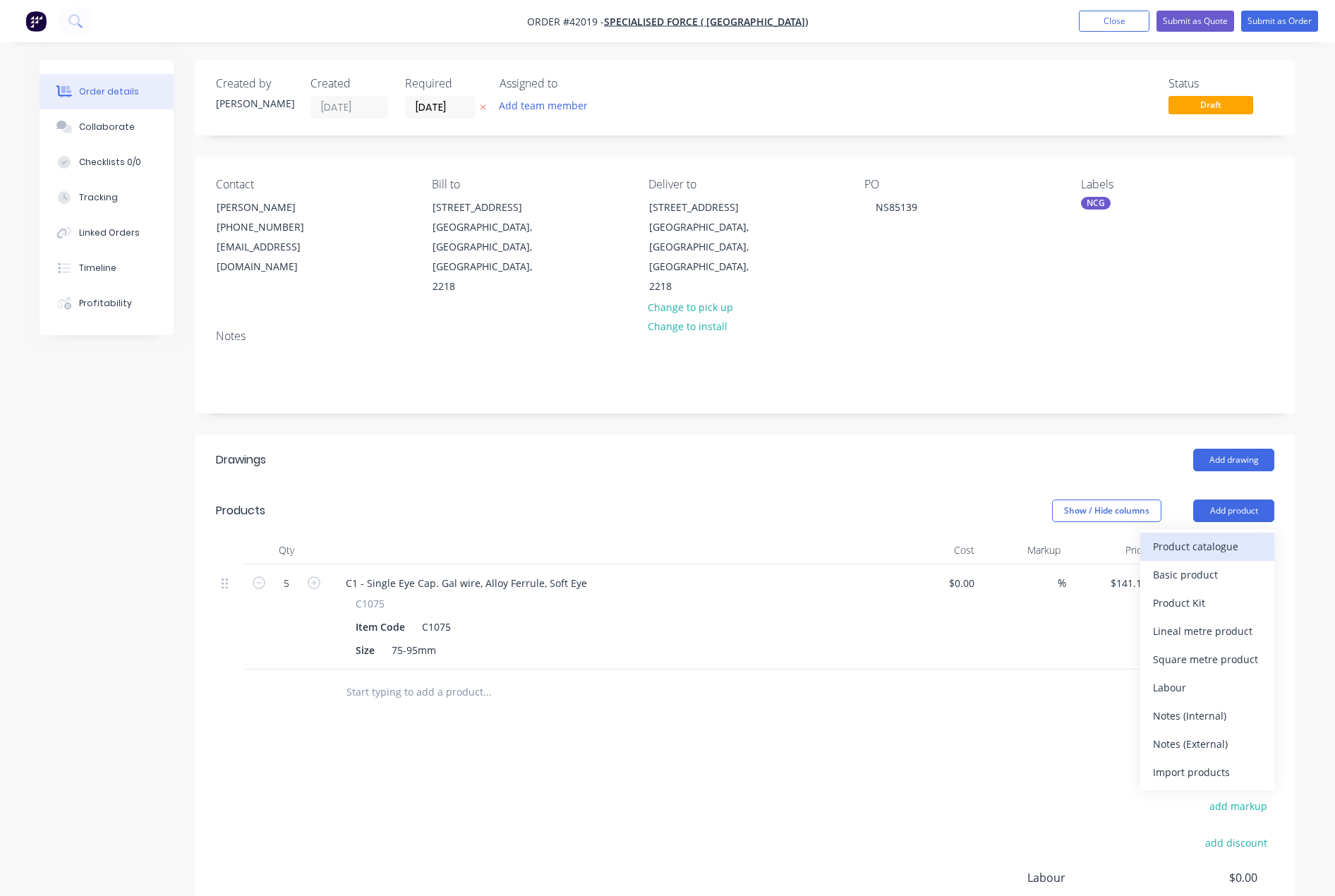
click at [1208, 536] on div "Product catalogue" at bounding box center [1206, 546] width 109 height 20
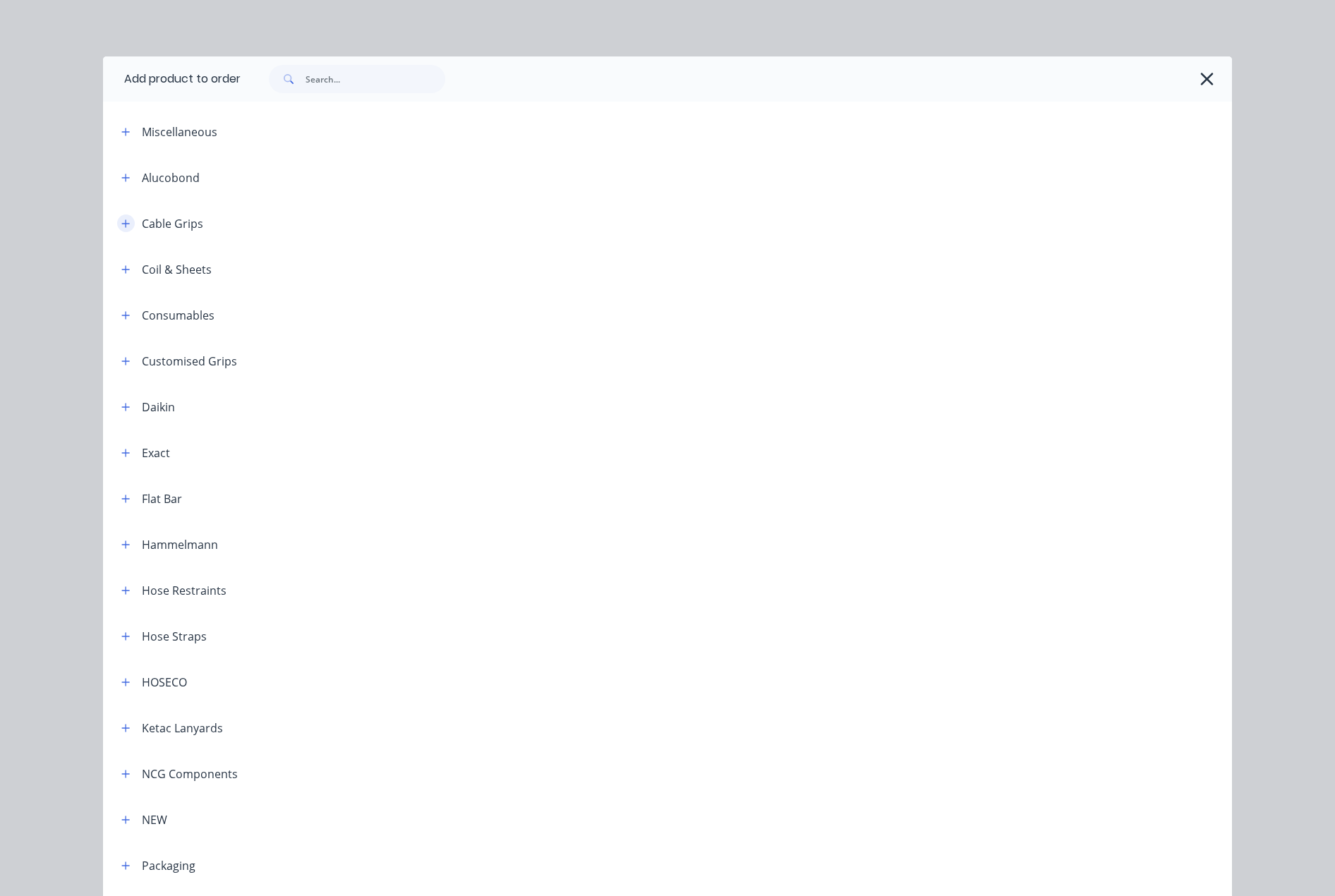
click at [121, 221] on icon "button" at bounding box center [125, 223] width 8 height 10
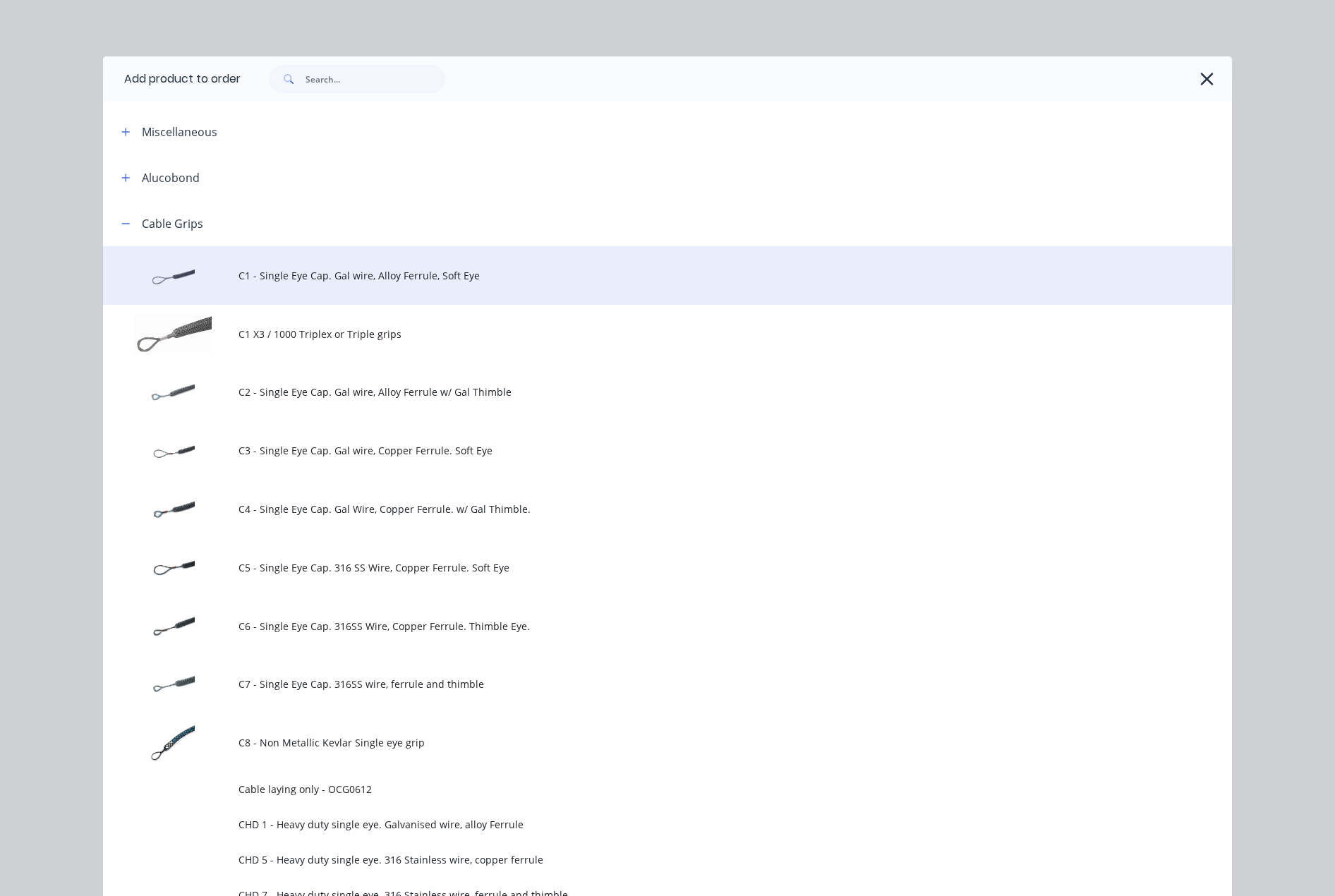
click at [390, 272] on span "C1 - Single Eye Cap. Gal wire, Alloy Ferrule, Soft Eye" at bounding box center [636, 275] width 794 height 15
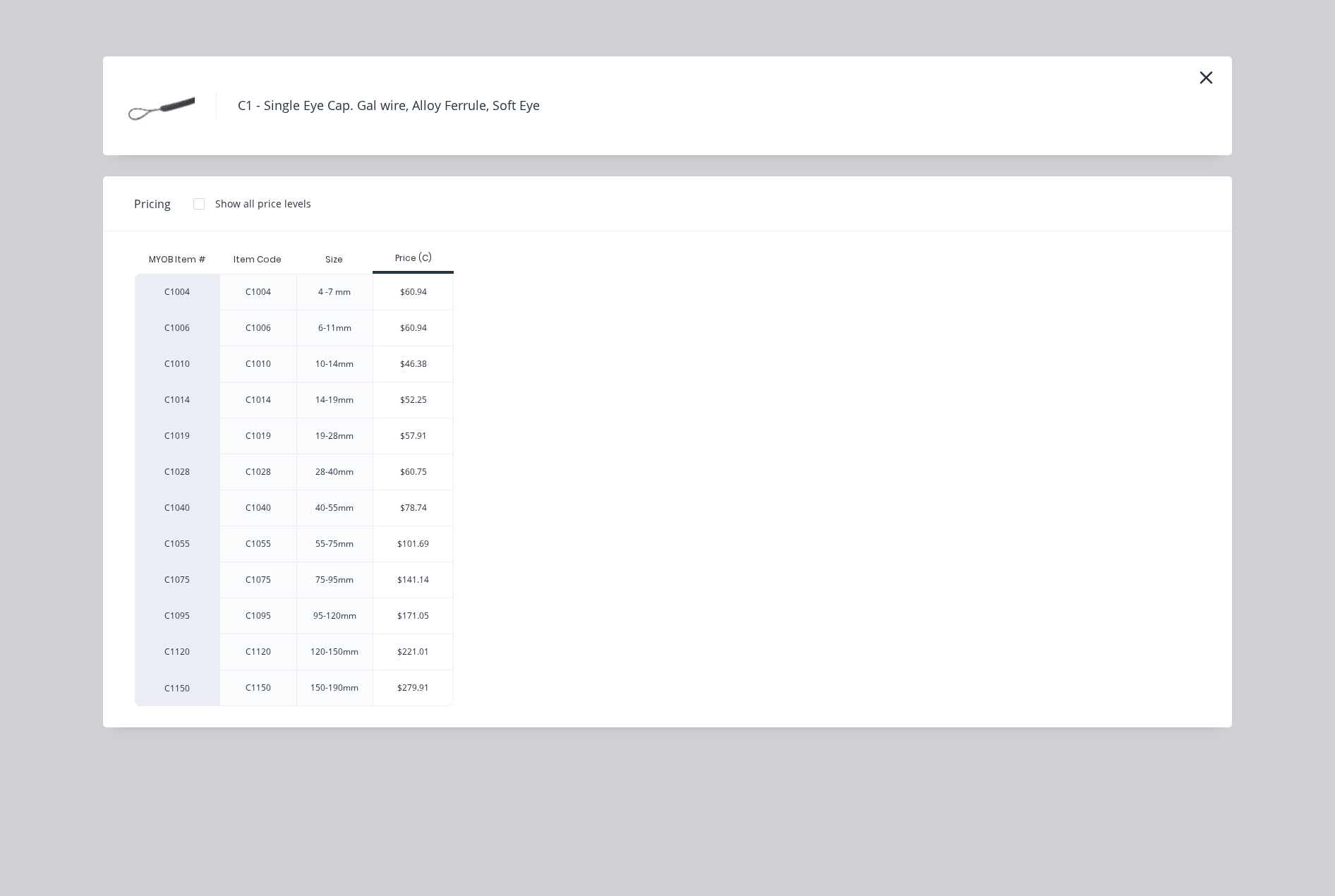
scroll to position [160, 0]
click at [432, 687] on div "$279.91" at bounding box center [412, 687] width 79 height 36
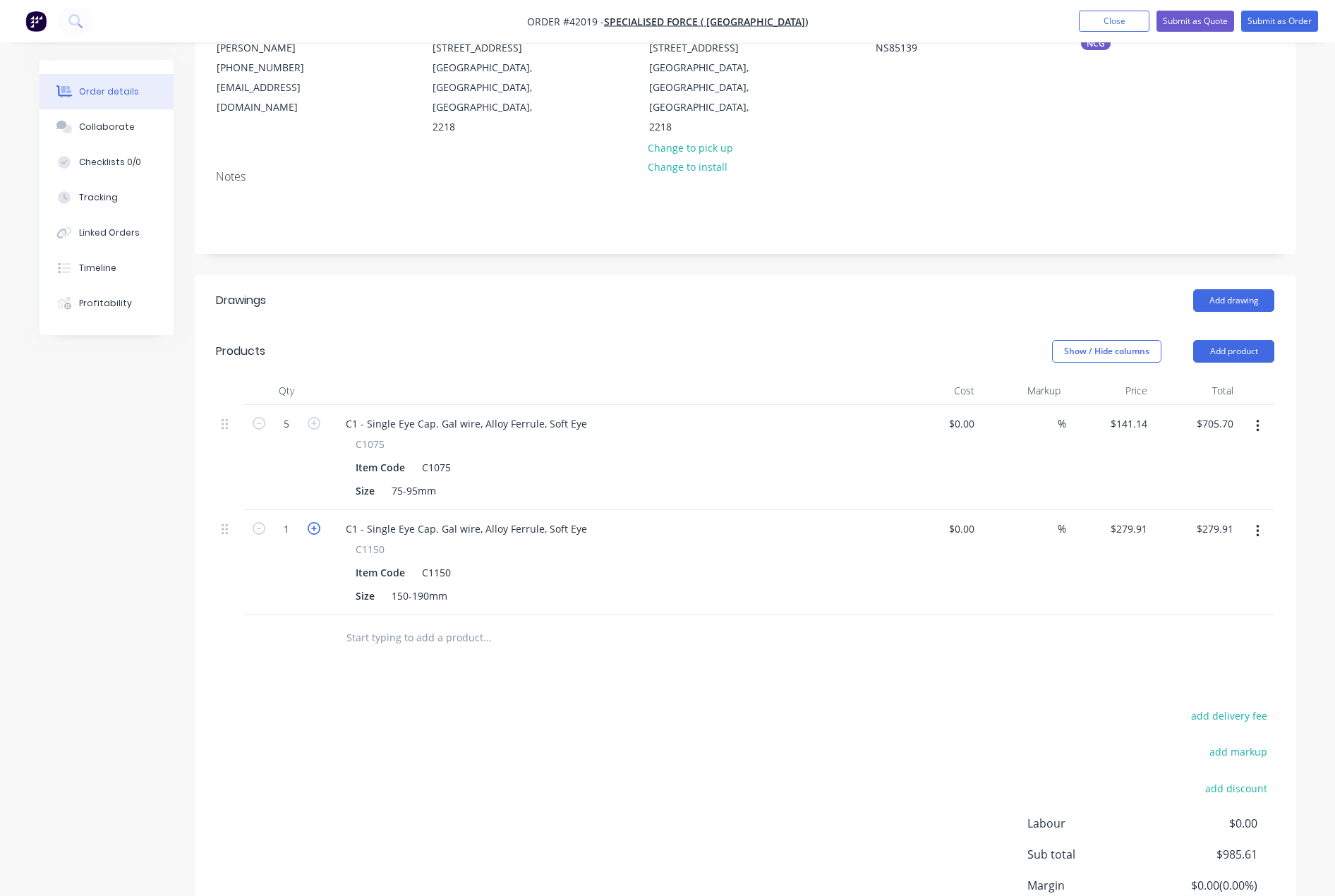
click at [316, 522] on icon "button" at bounding box center [314, 529] width 13 height 13
type input "2"
type input "$559.82"
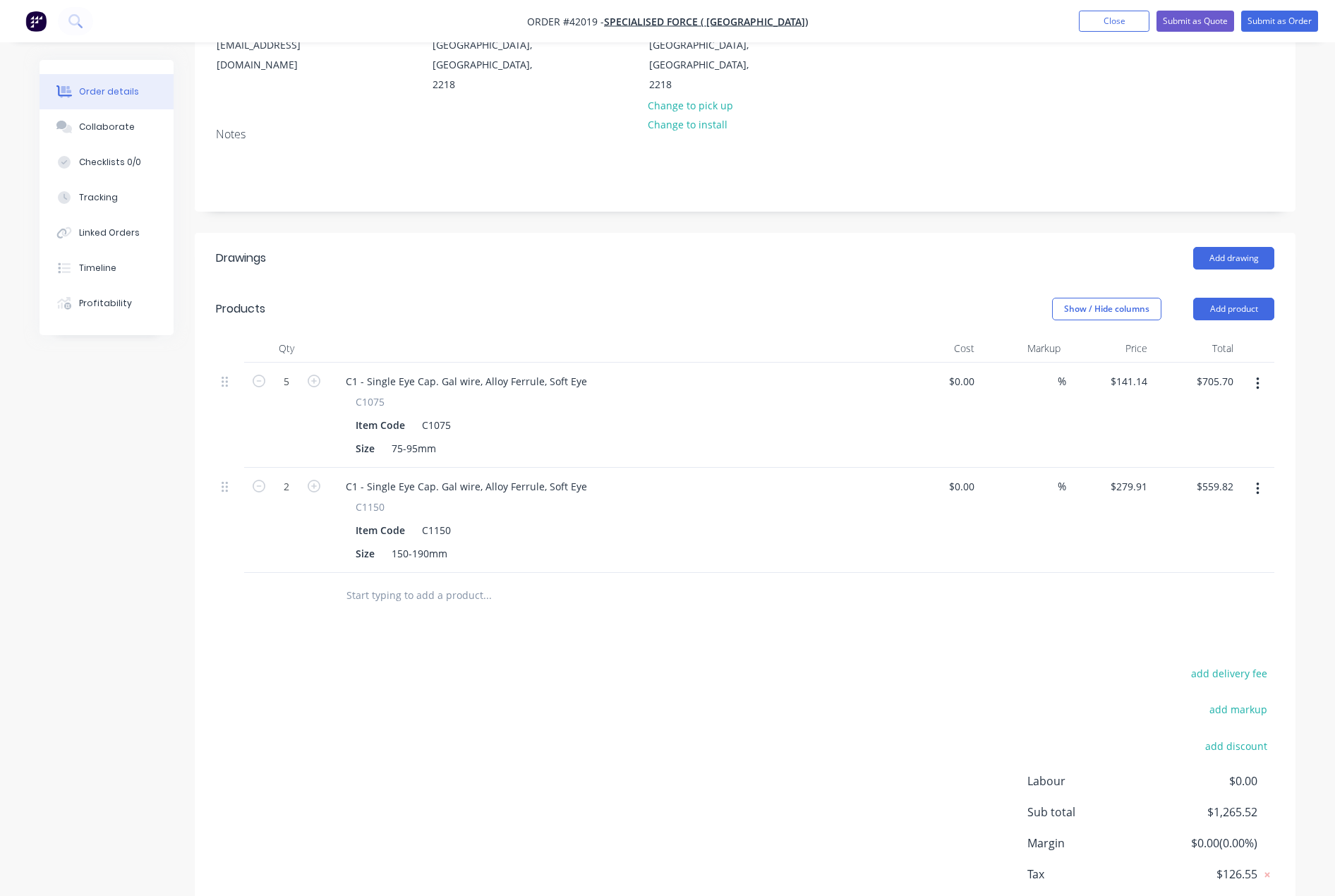
scroll to position [245, 0]
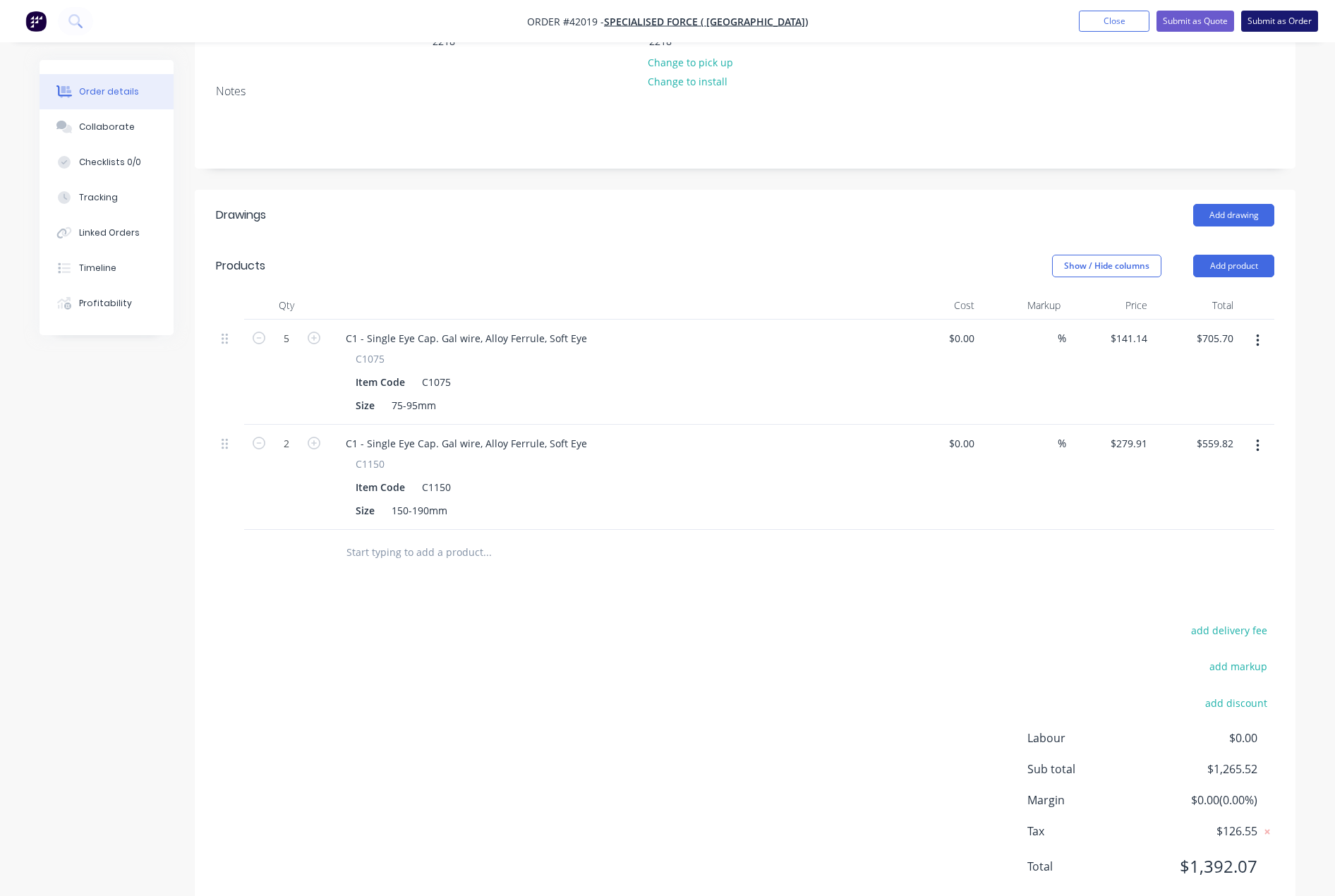
click at [1288, 18] on button "Submit as Order" at bounding box center [1279, 21] width 77 height 21
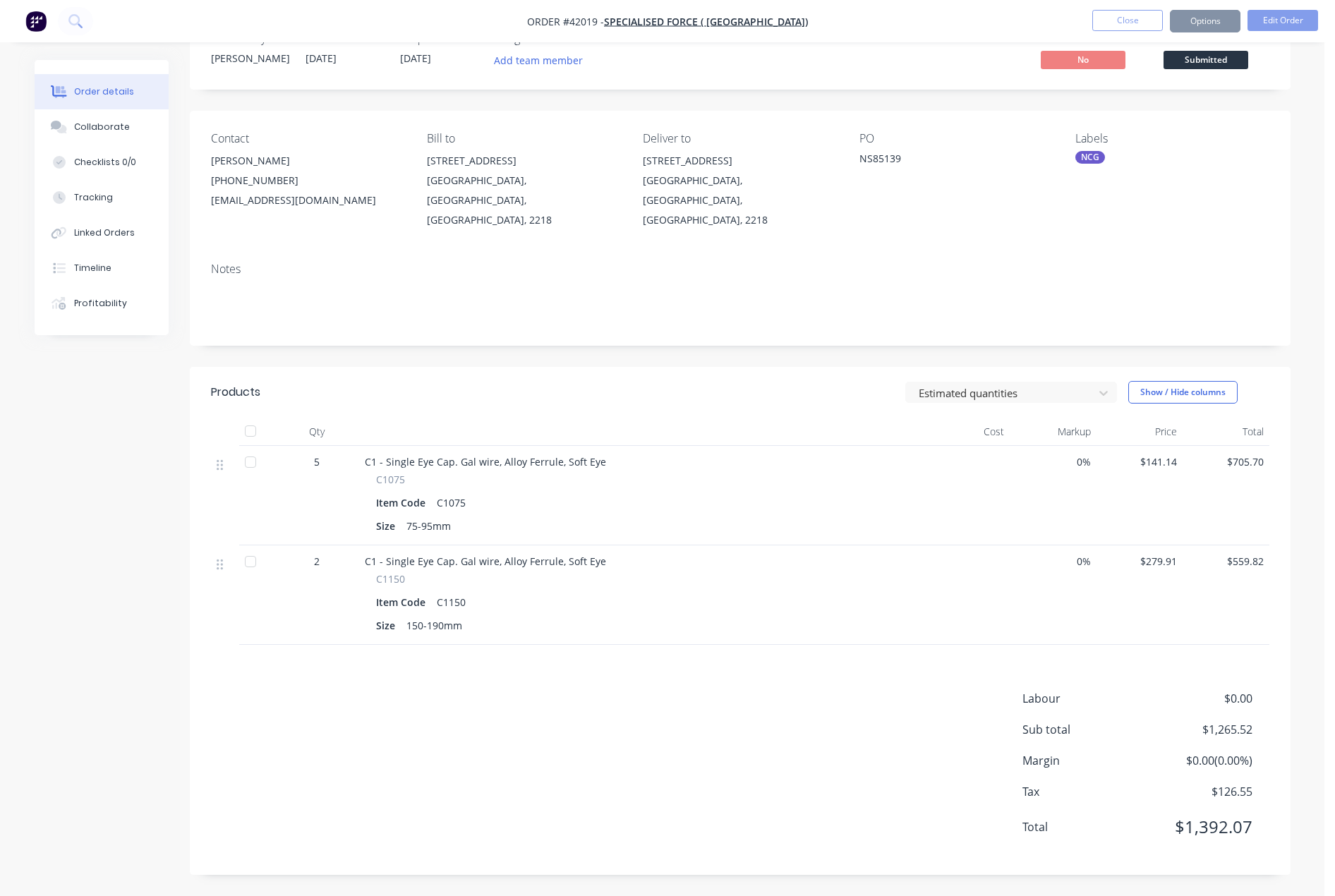
scroll to position [0, 0]
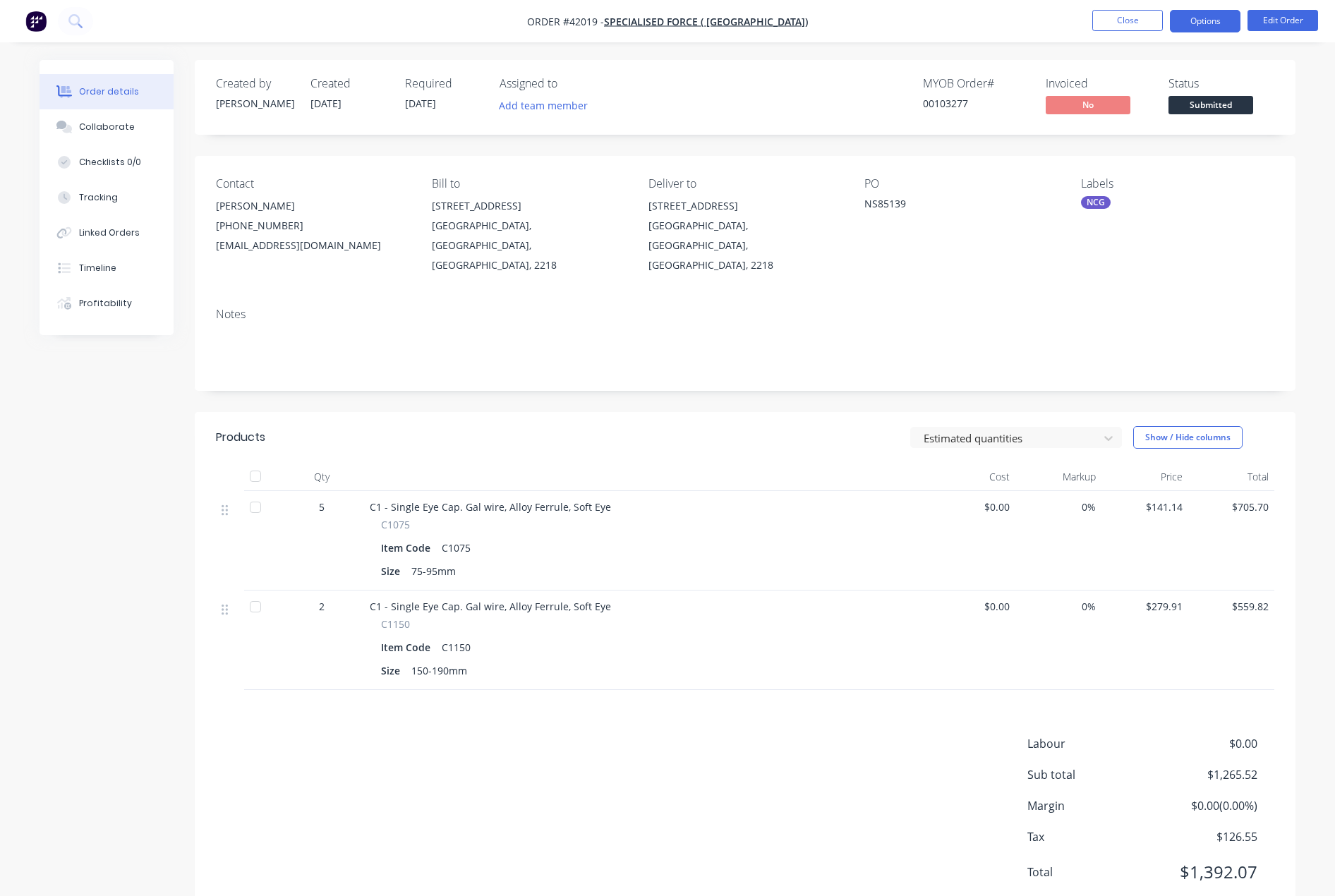
click at [1205, 20] on button "Options" at bounding box center [1205, 21] width 70 height 23
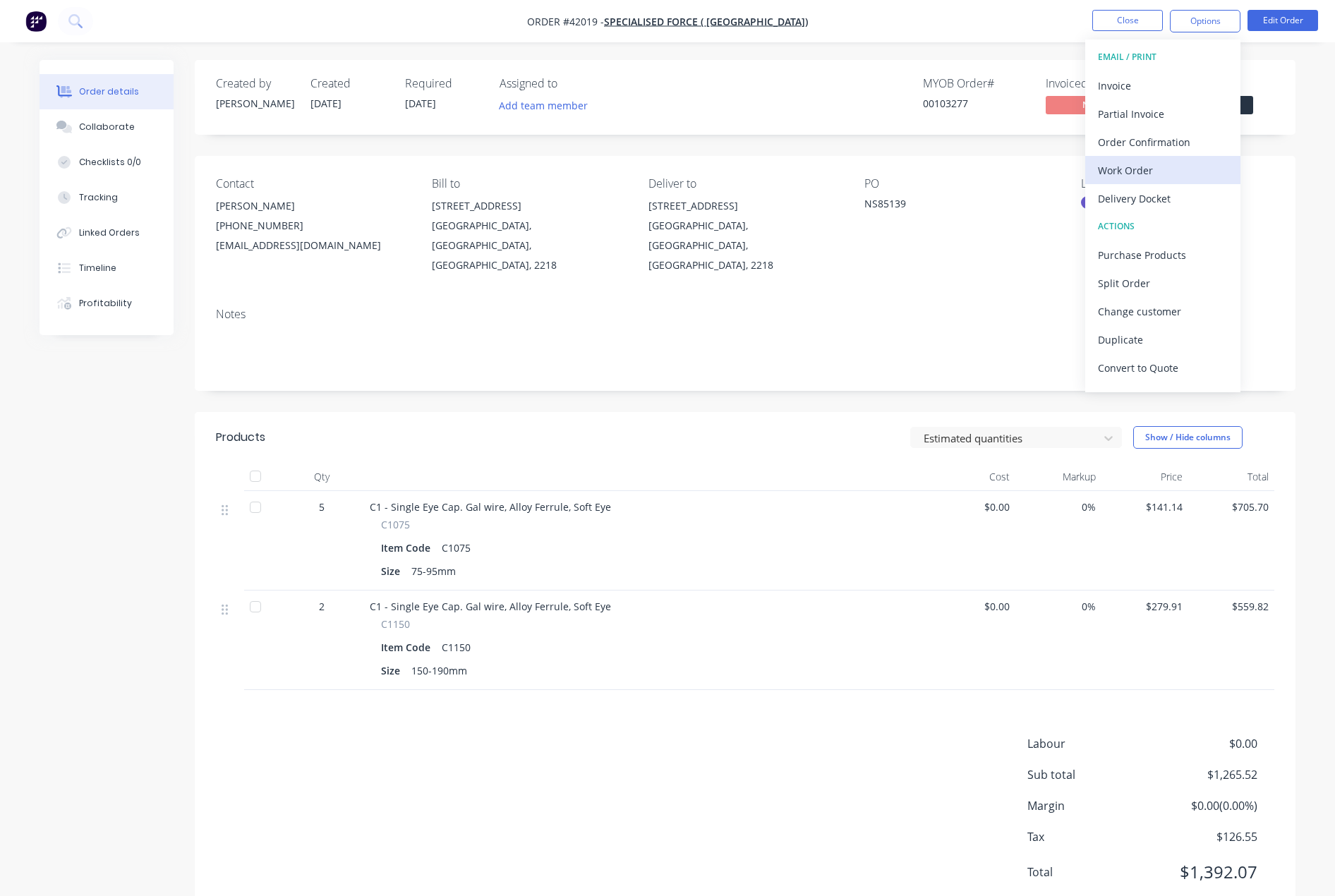
click at [1131, 167] on div "Work Order" at bounding box center [1163, 170] width 129 height 20
click at [1140, 116] on div "With pricing" at bounding box center [1163, 114] width 129 height 20
click at [1128, 168] on div "Work Order" at bounding box center [1163, 170] width 129 height 20
click at [1141, 116] on div "With pricing" at bounding box center [1163, 114] width 129 height 20
click at [1121, 167] on div "Work Order" at bounding box center [1163, 170] width 129 height 20
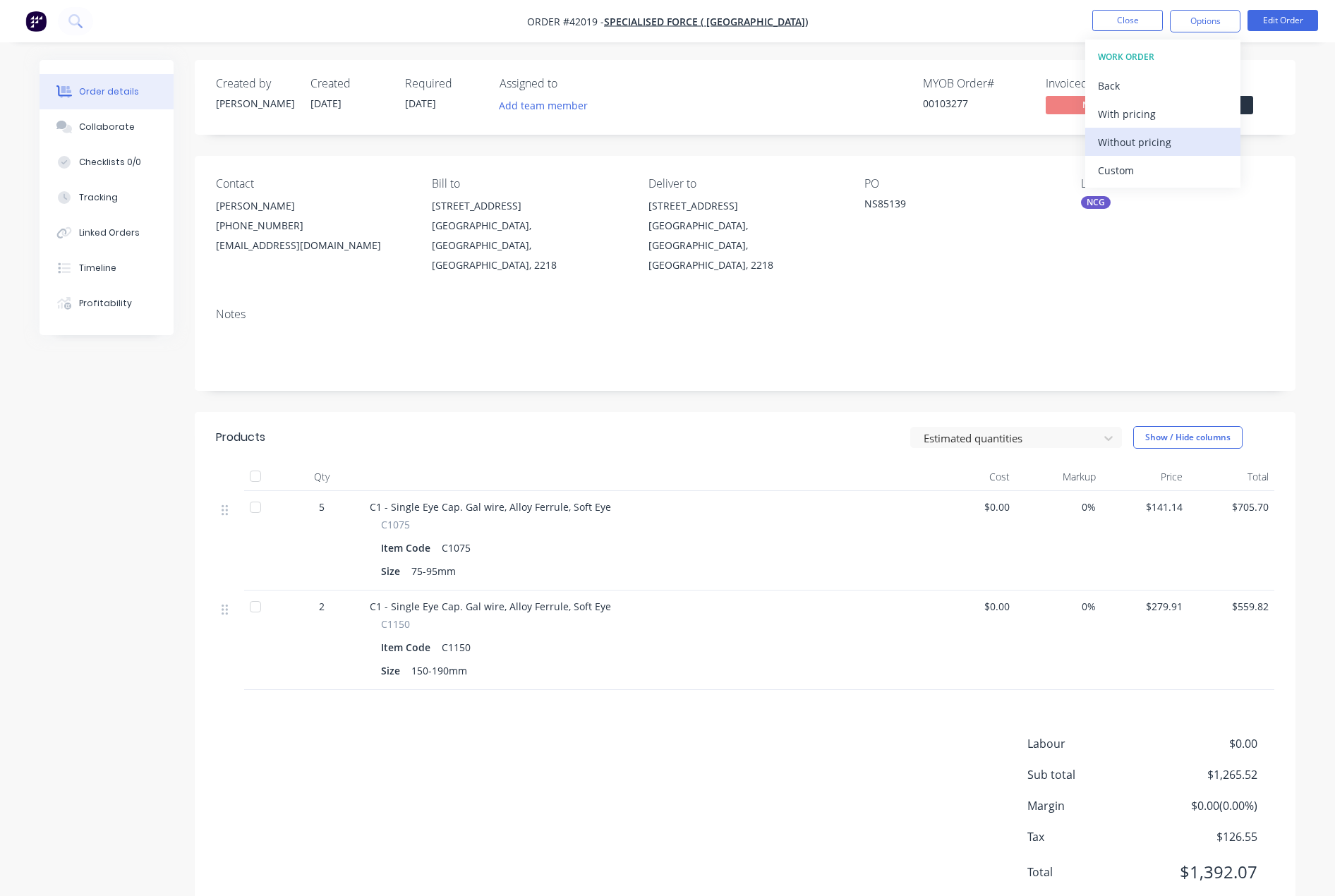
click at [1134, 143] on div "Without pricing" at bounding box center [1163, 142] width 129 height 20
click at [1136, 146] on div "Order Confirmation" at bounding box center [1163, 142] width 129 height 20
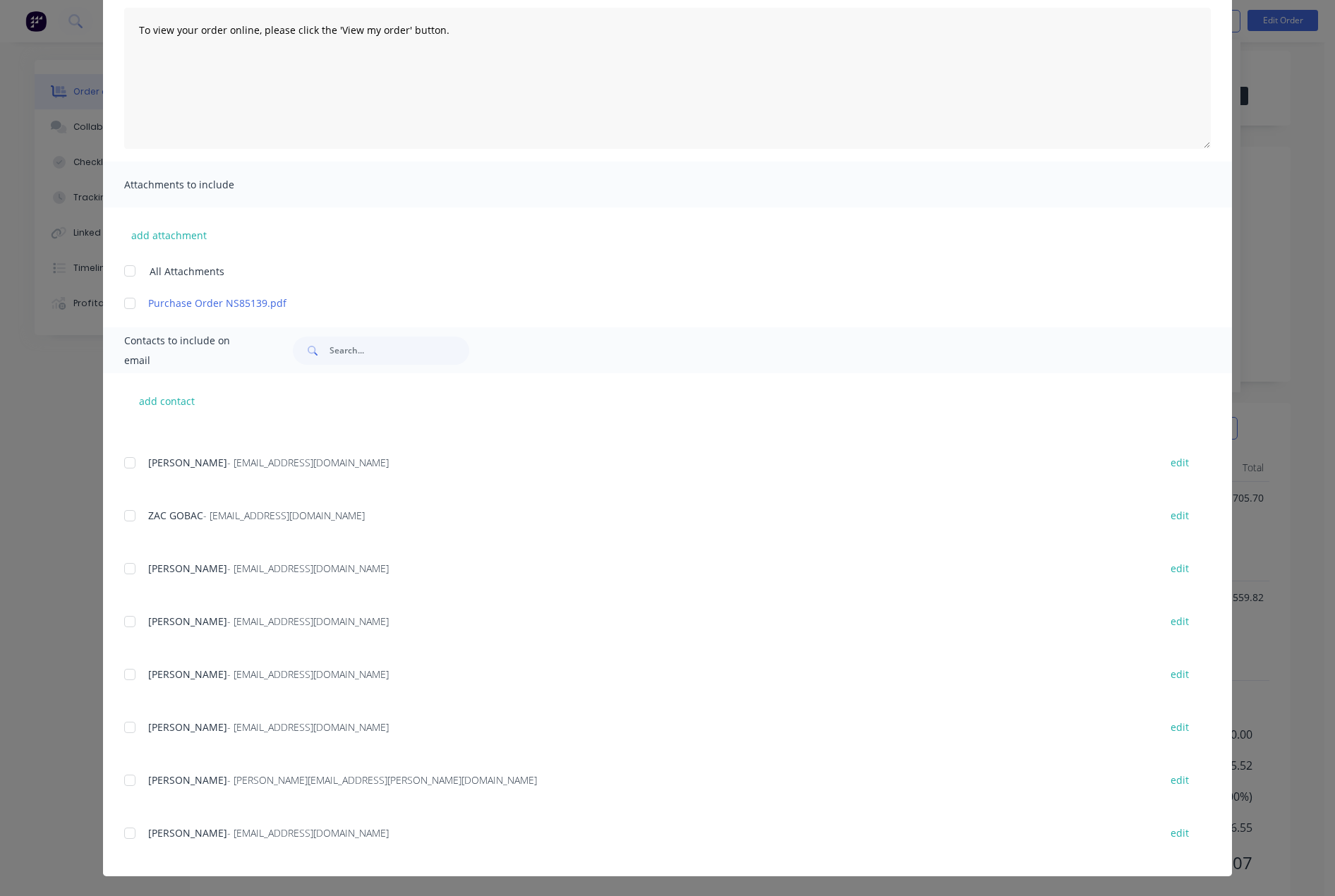
scroll to position [26, 0]
click at [124, 728] on div at bounding box center [129, 726] width 28 height 28
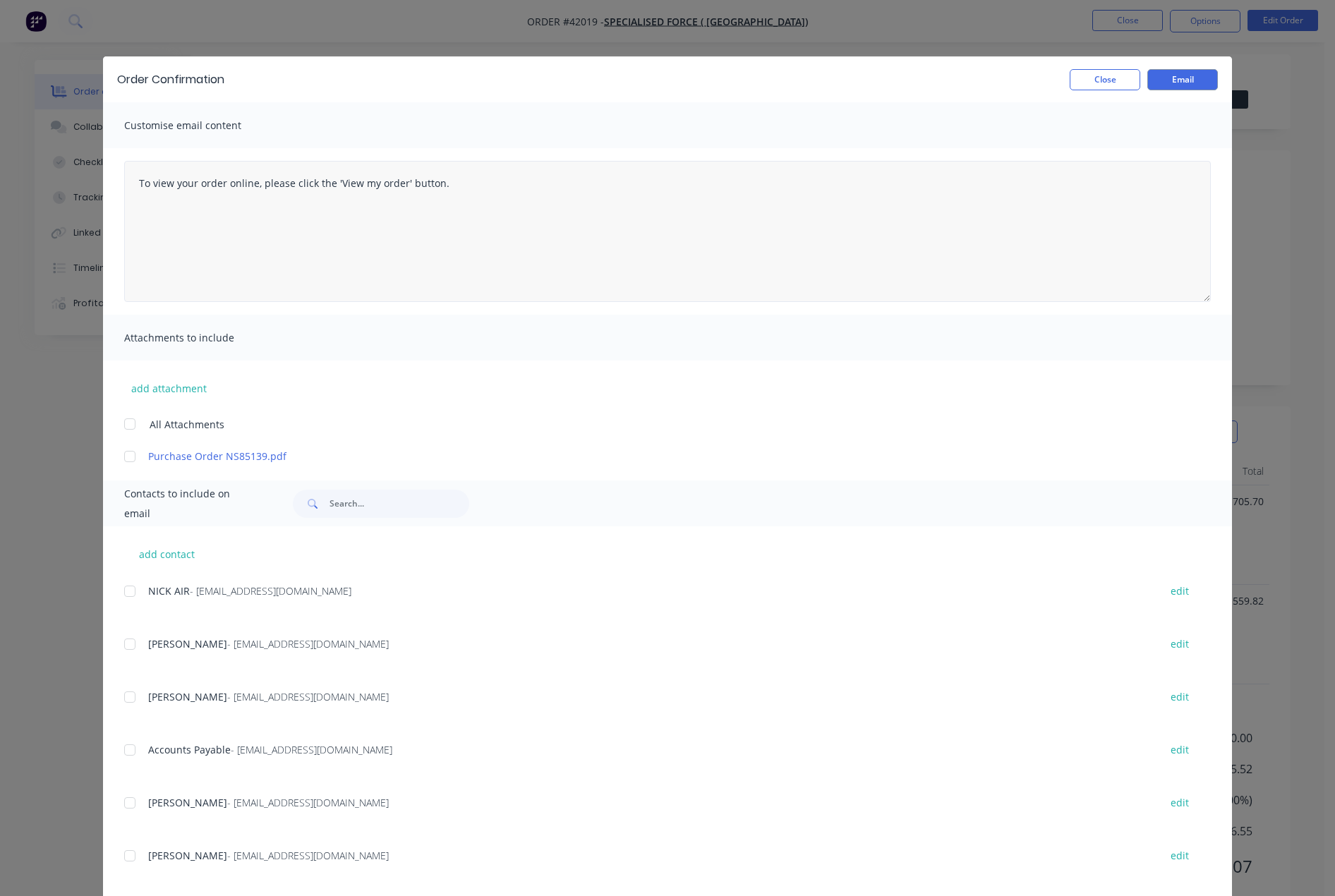
scroll to position [0, 0]
click at [1178, 81] on button "Email" at bounding box center [1182, 79] width 70 height 21
click at [1101, 77] on button "Close" at bounding box center [1104, 79] width 70 height 21
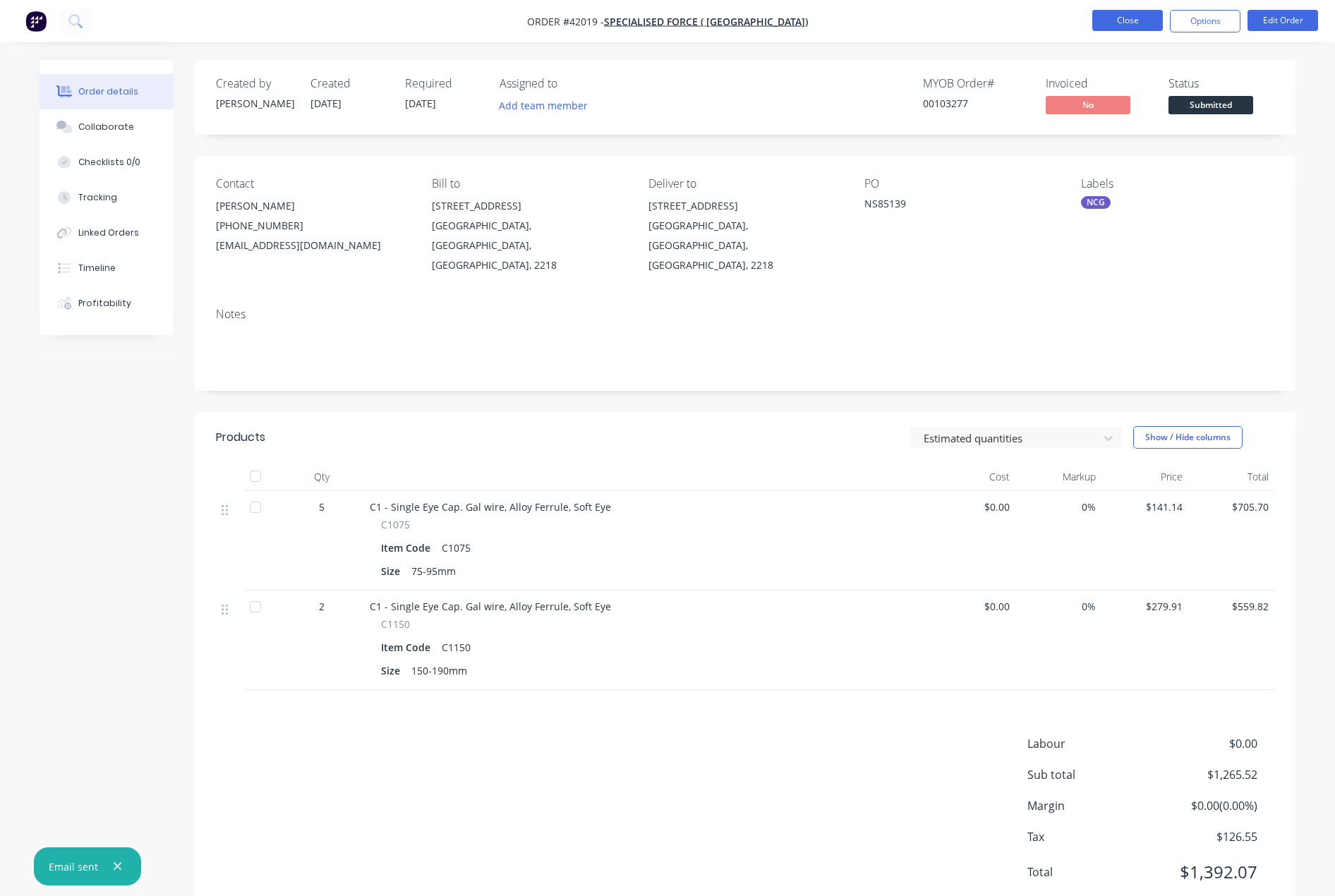
click at [1123, 21] on button "Close" at bounding box center [1127, 20] width 70 height 21
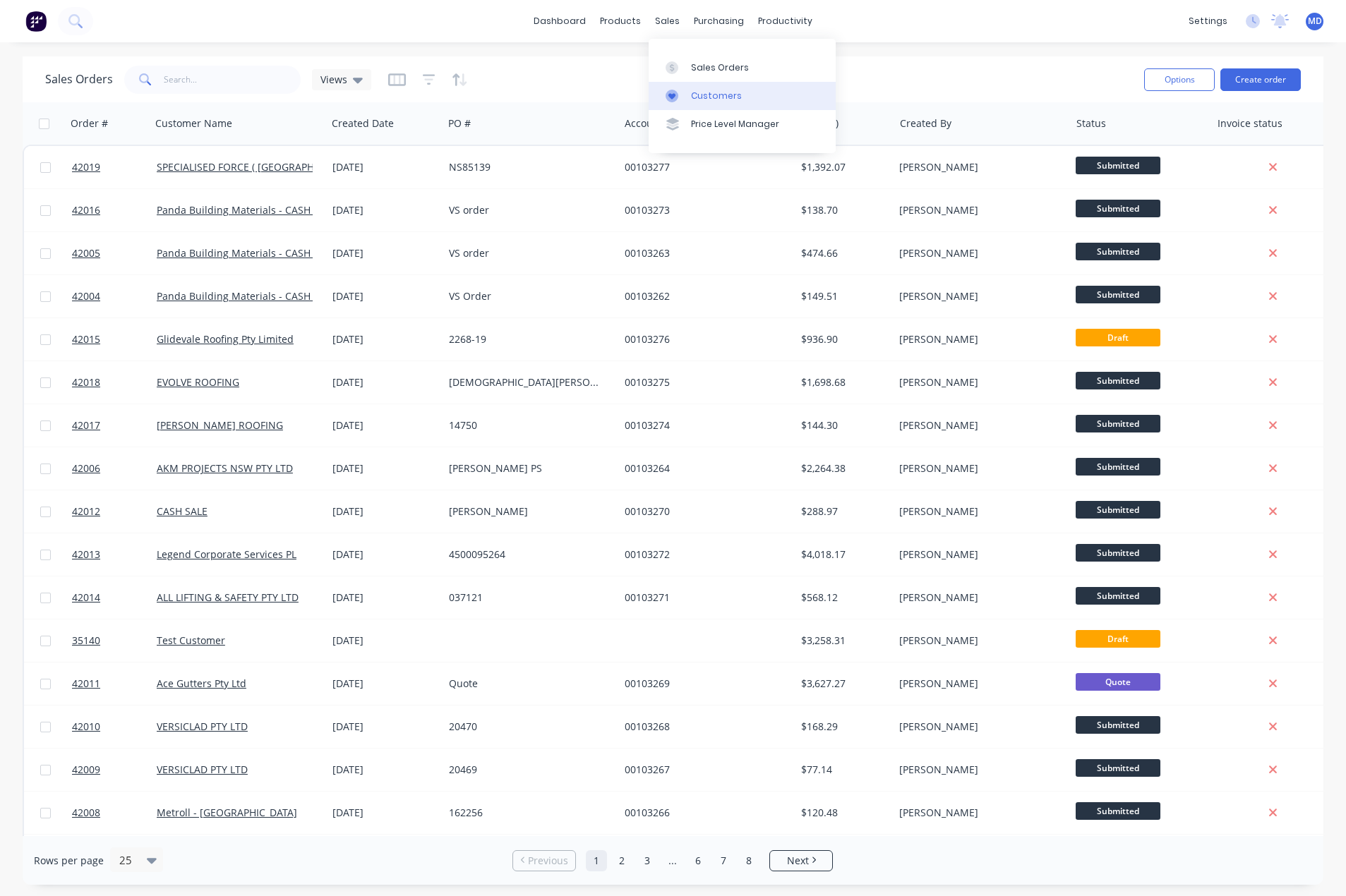
click at [708, 96] on div "Customers" at bounding box center [717, 96] width 51 height 13
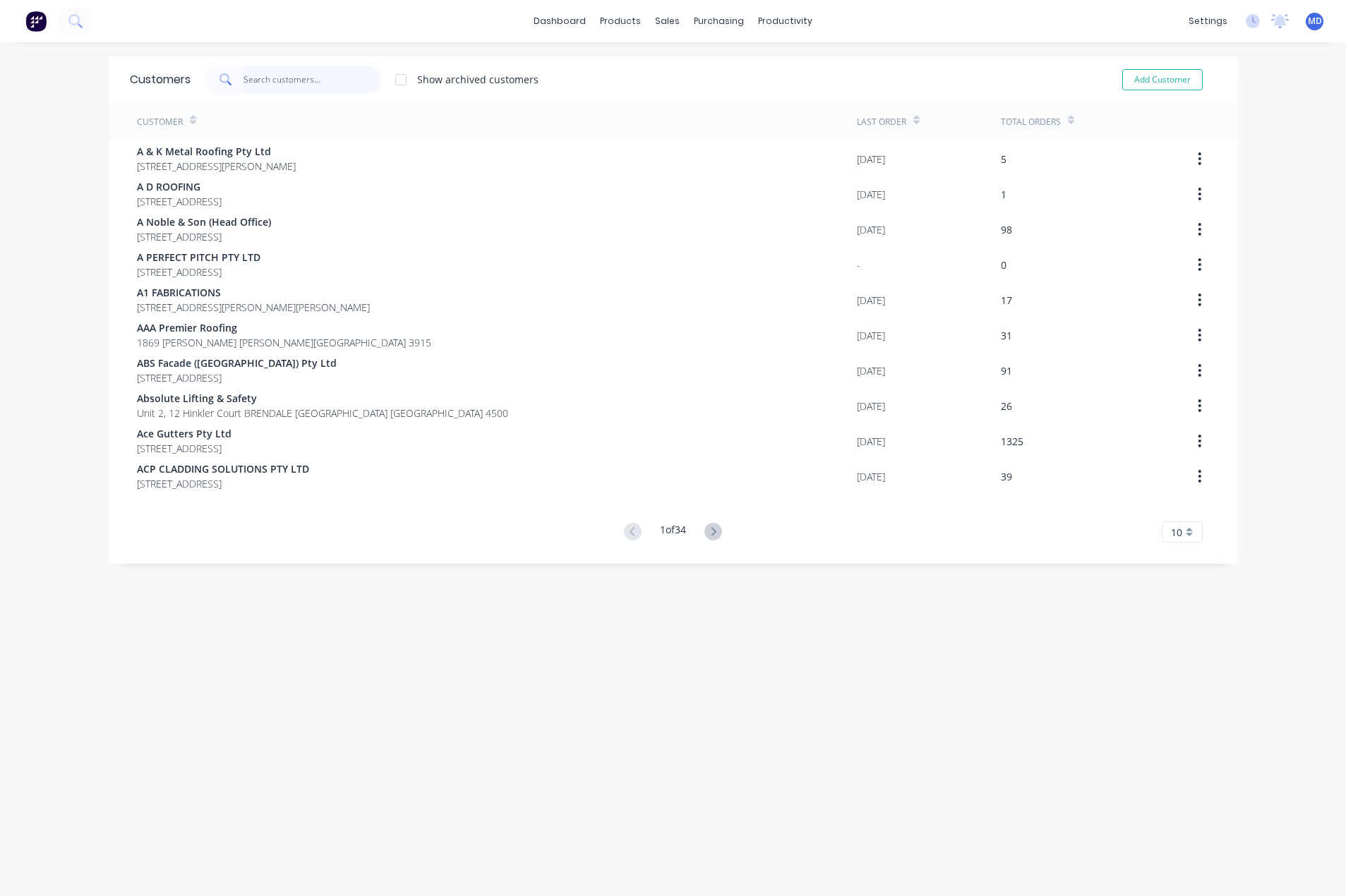
click at [298, 75] on input "text" at bounding box center [312, 79] width 138 height 28
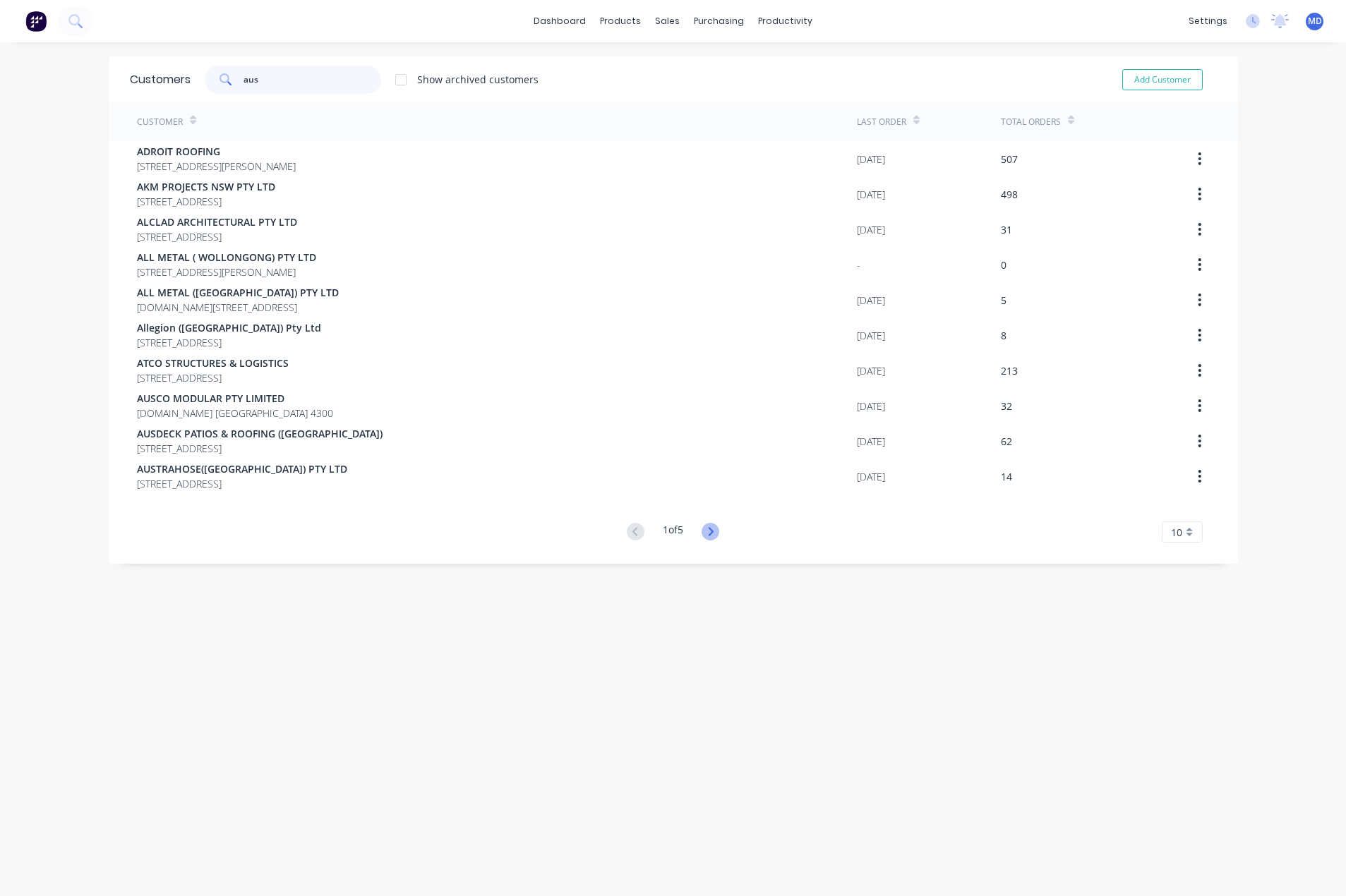
type input "aus"
click at [709, 531] on icon at bounding box center [709, 530] width 17 height 17
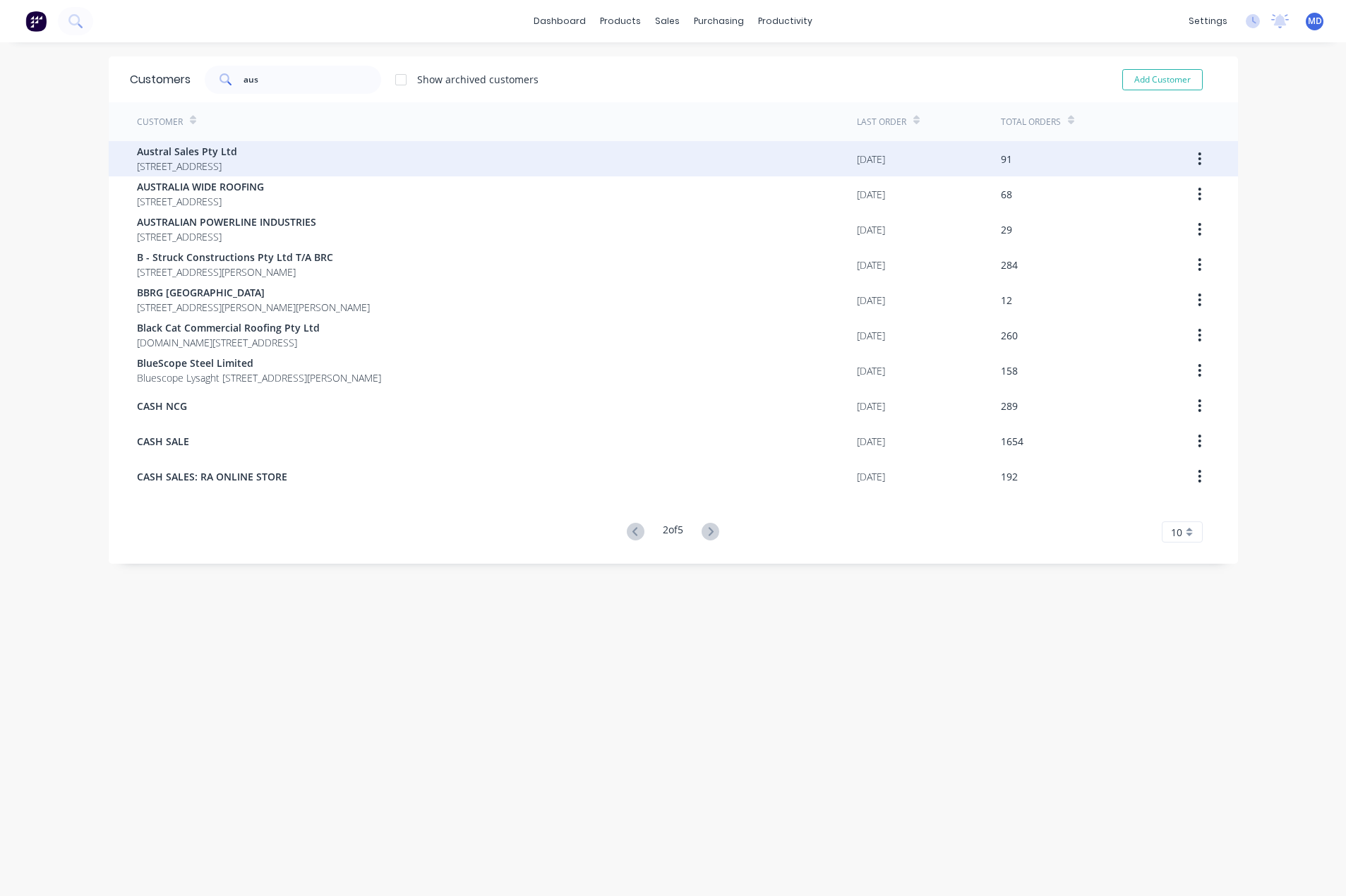
click at [219, 170] on span "[STREET_ADDRESS]" at bounding box center [187, 166] width 100 height 15
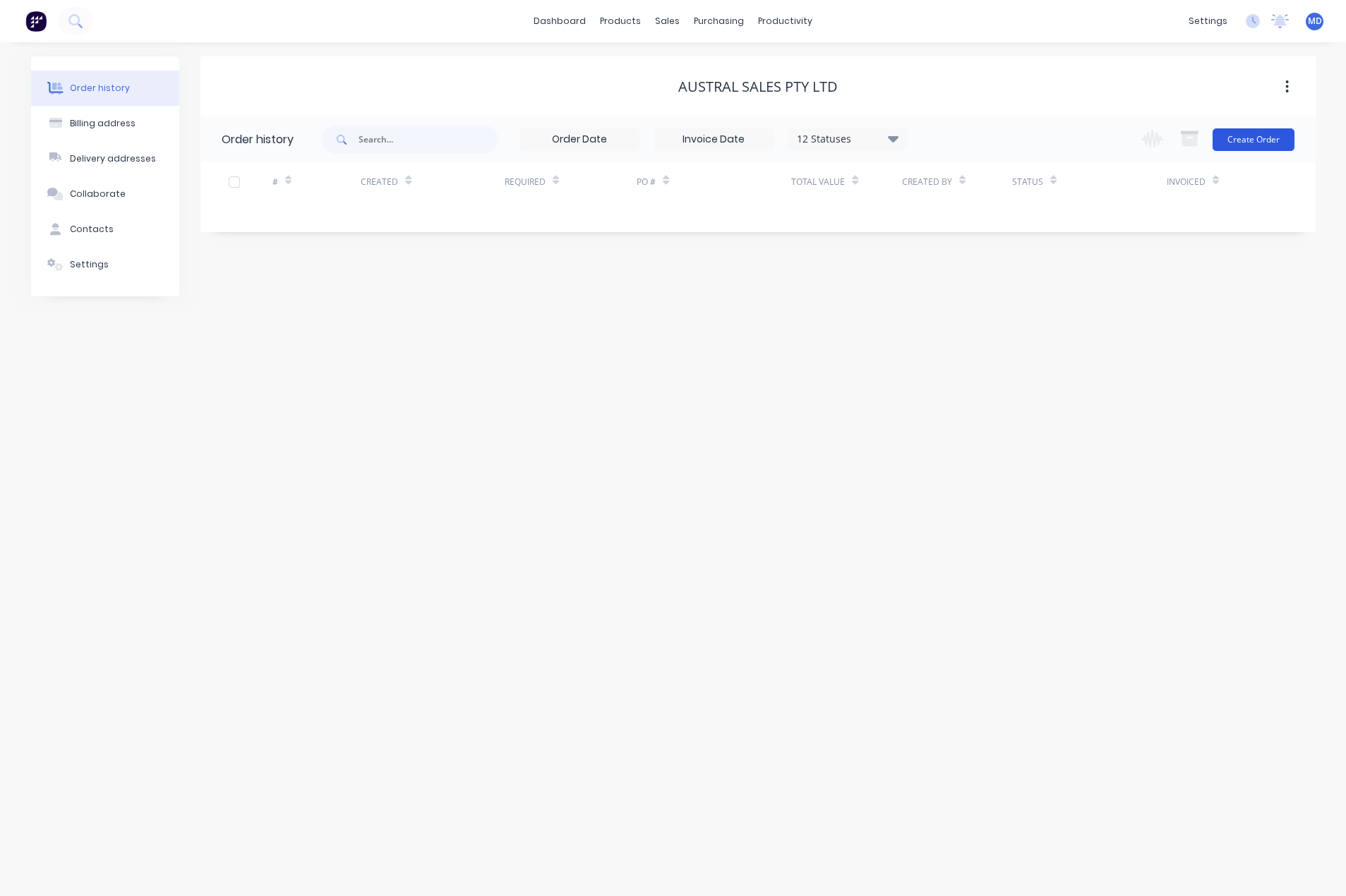
click at [1244, 145] on button "Create Order" at bounding box center [1253, 139] width 82 height 23
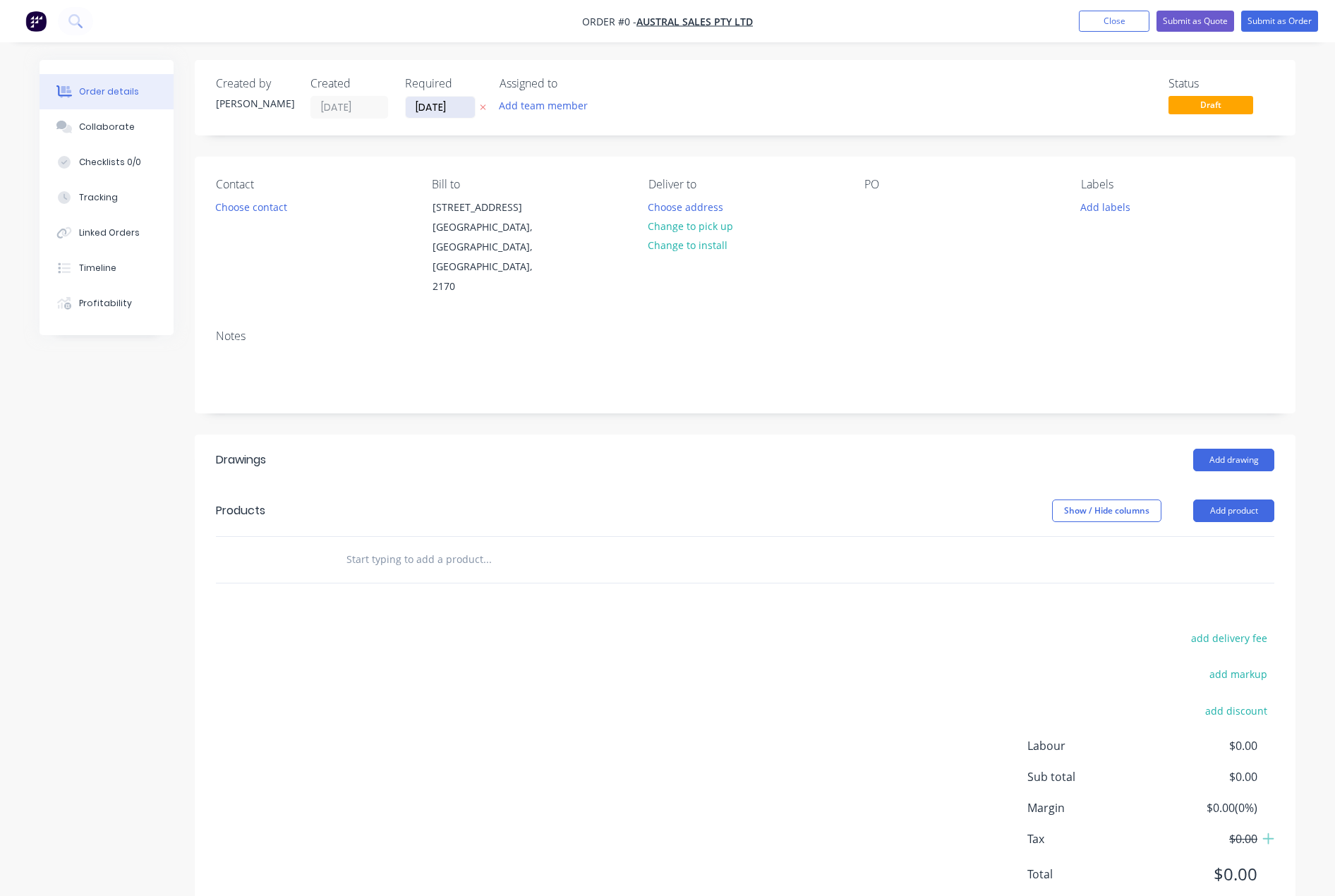
click at [429, 108] on input "[DATE]" at bounding box center [440, 107] width 69 height 21
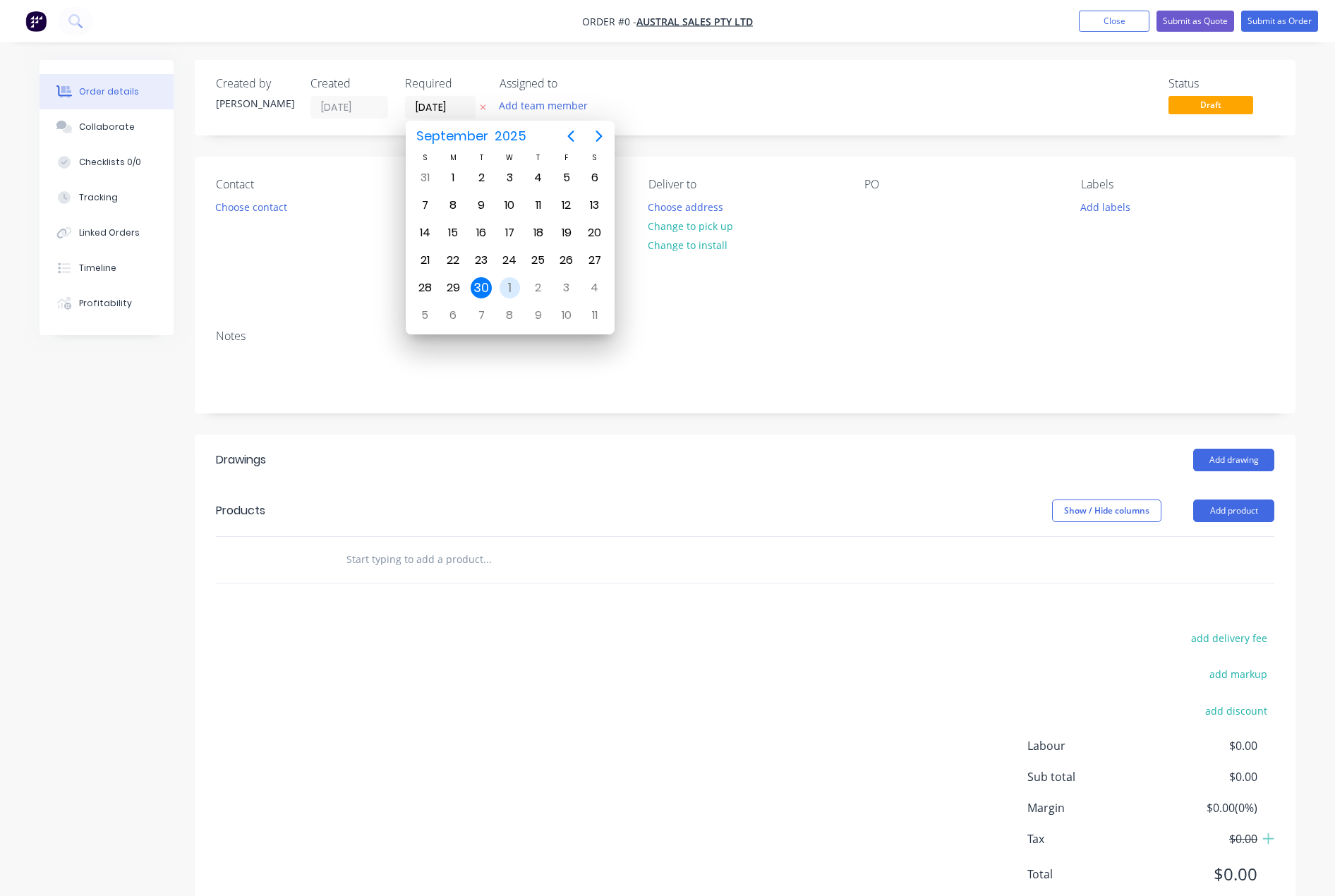
click at [505, 285] on div "1" at bounding box center [510, 287] width 21 height 21
type input "[DATE]"
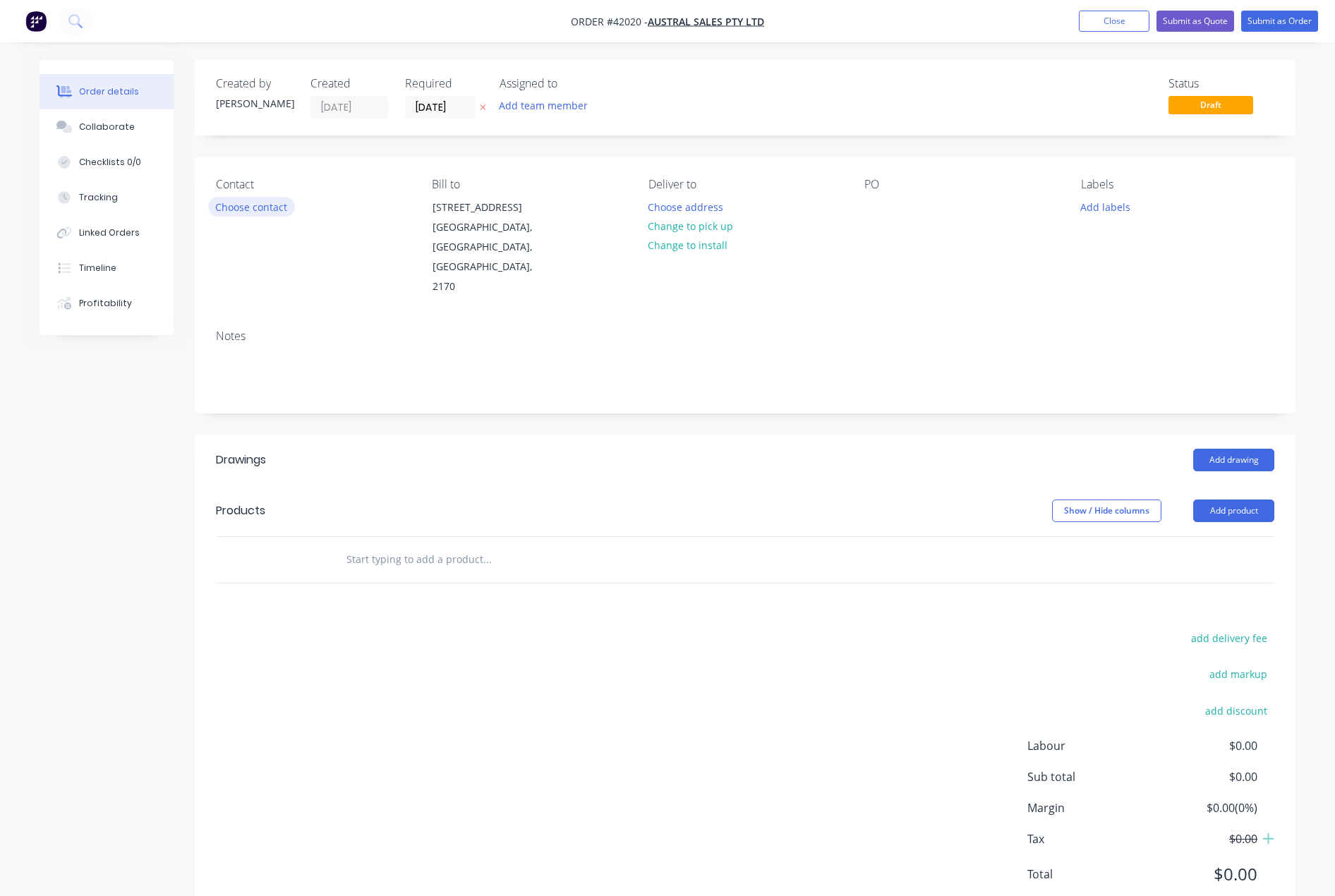
click at [246, 213] on button "Choose contact" at bounding box center [251, 206] width 87 height 19
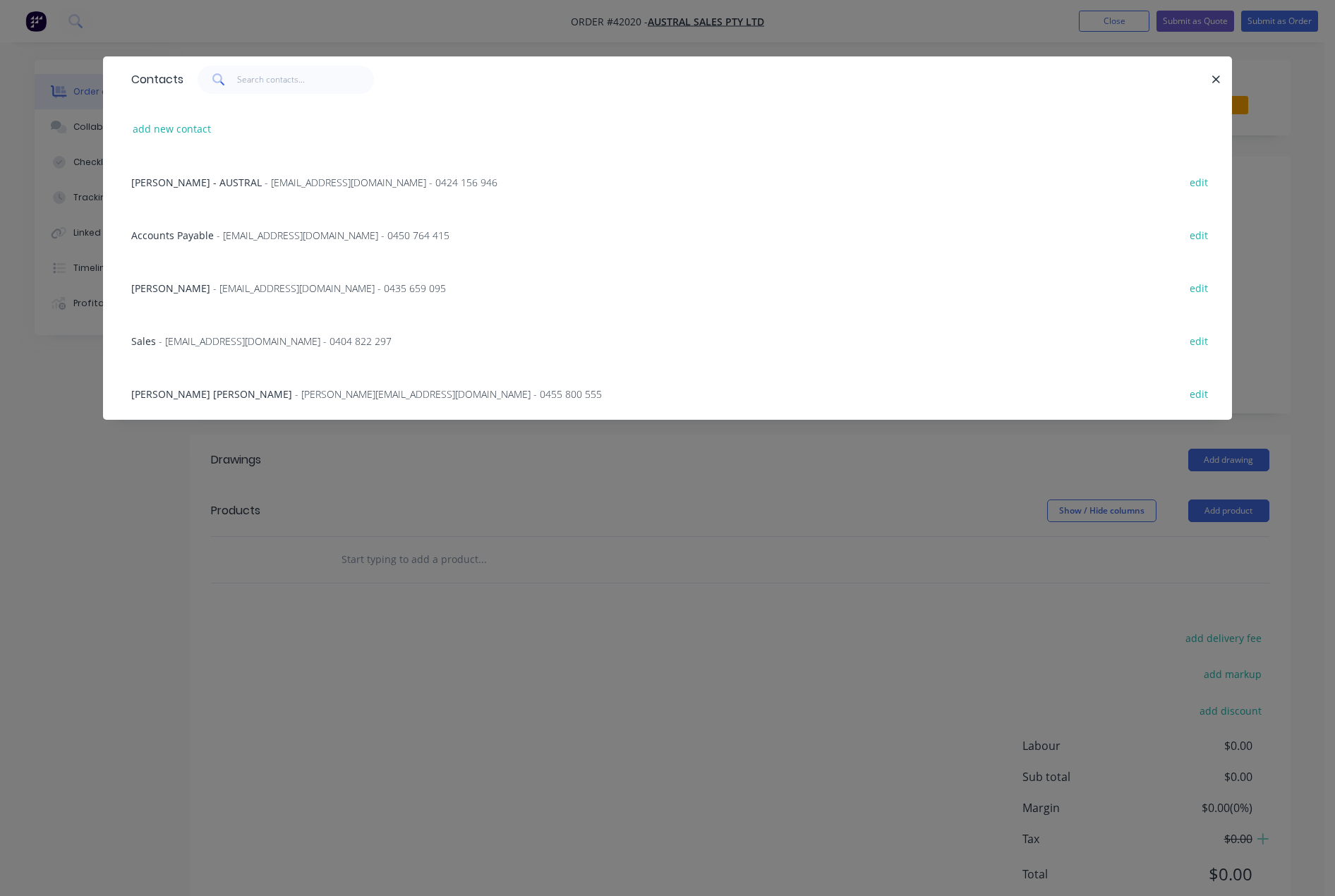
click at [182, 184] on span "[PERSON_NAME] - AUSTRAL" at bounding box center [196, 182] width 130 height 14
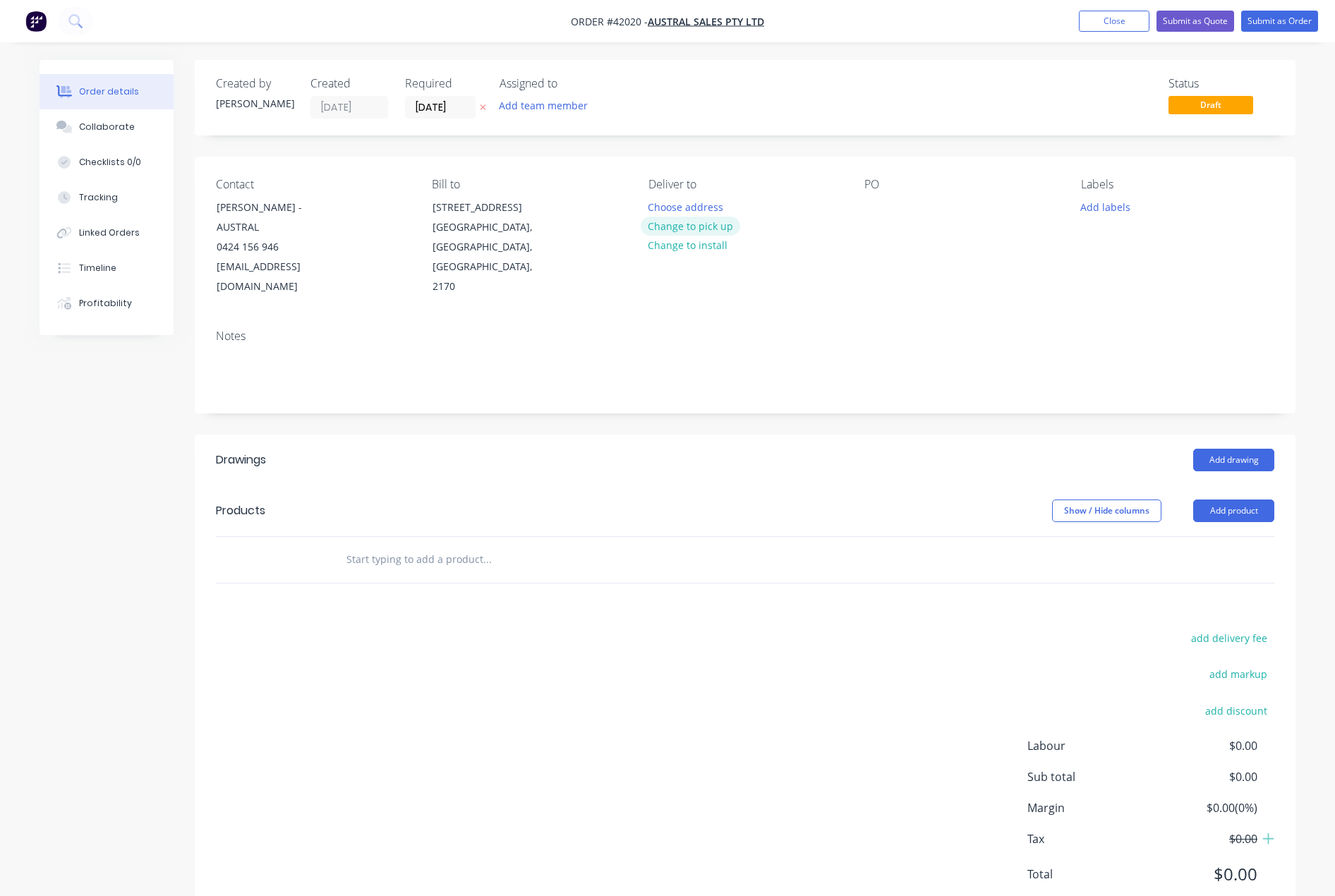
click at [693, 227] on button "Change to pick up" at bounding box center [691, 226] width 100 height 19
click at [873, 206] on div at bounding box center [875, 207] width 23 height 20
click at [1100, 206] on button "Add labels" at bounding box center [1104, 206] width 65 height 19
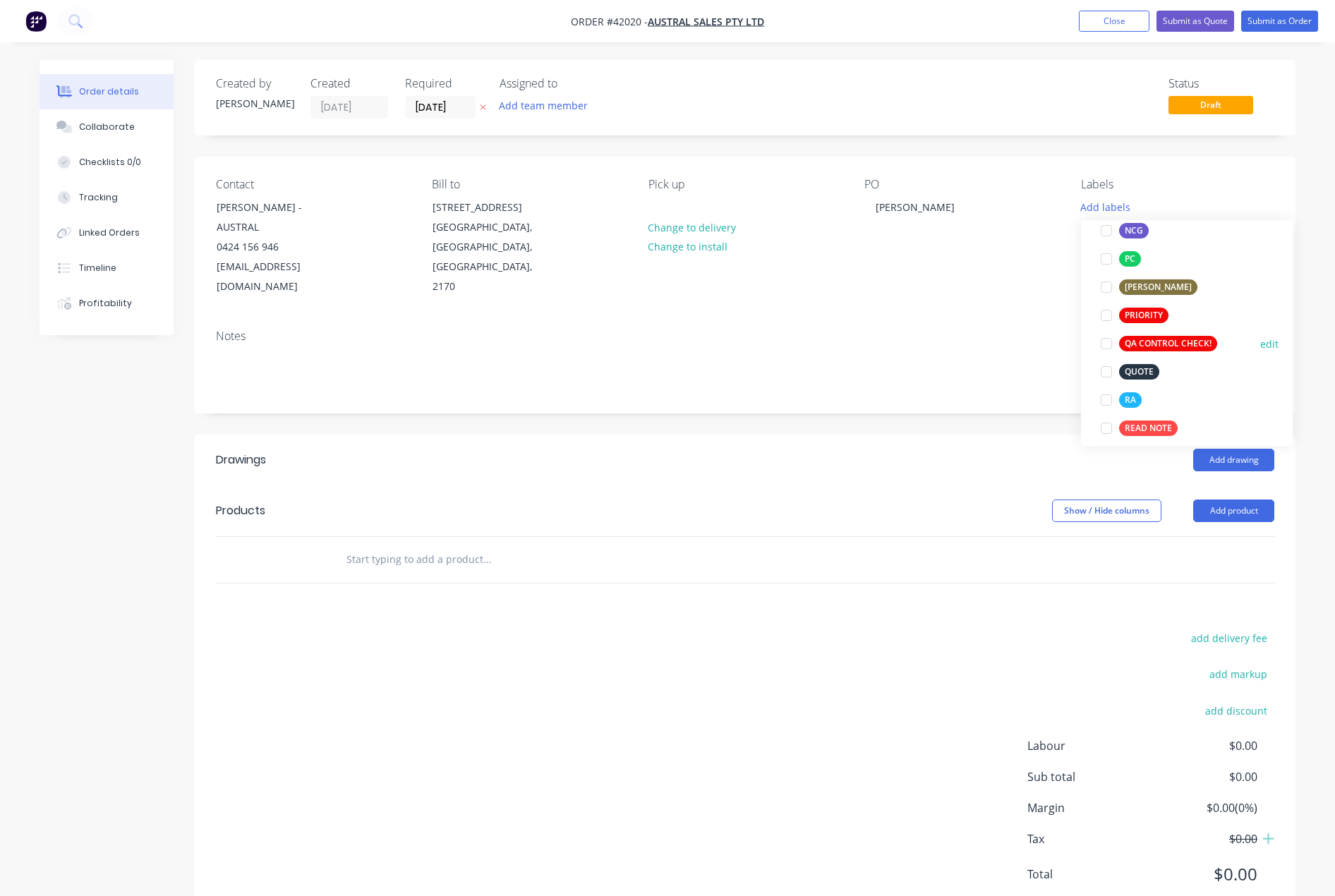
scroll to position [353, 0]
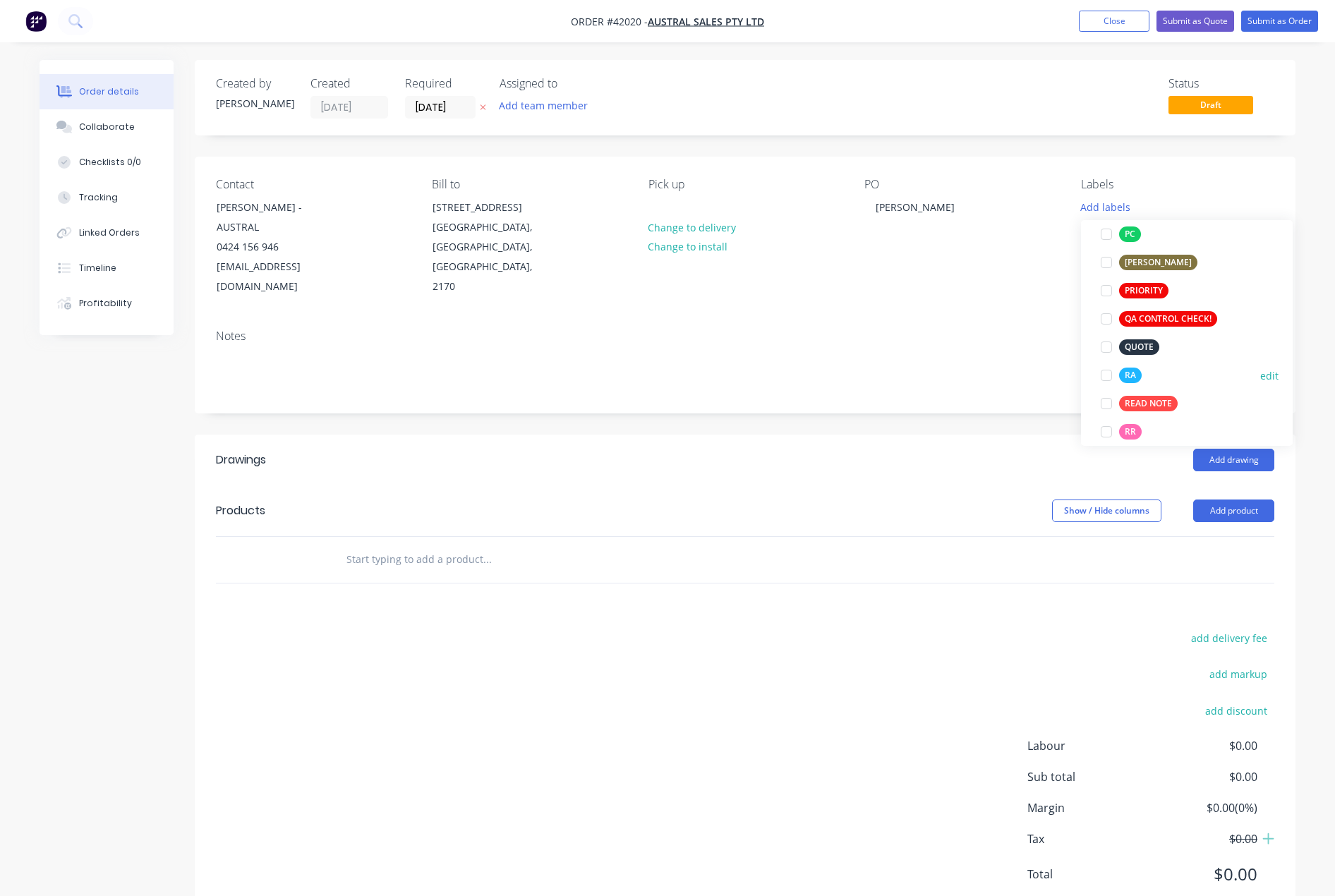
click at [1105, 376] on div at bounding box center [1106, 375] width 28 height 28
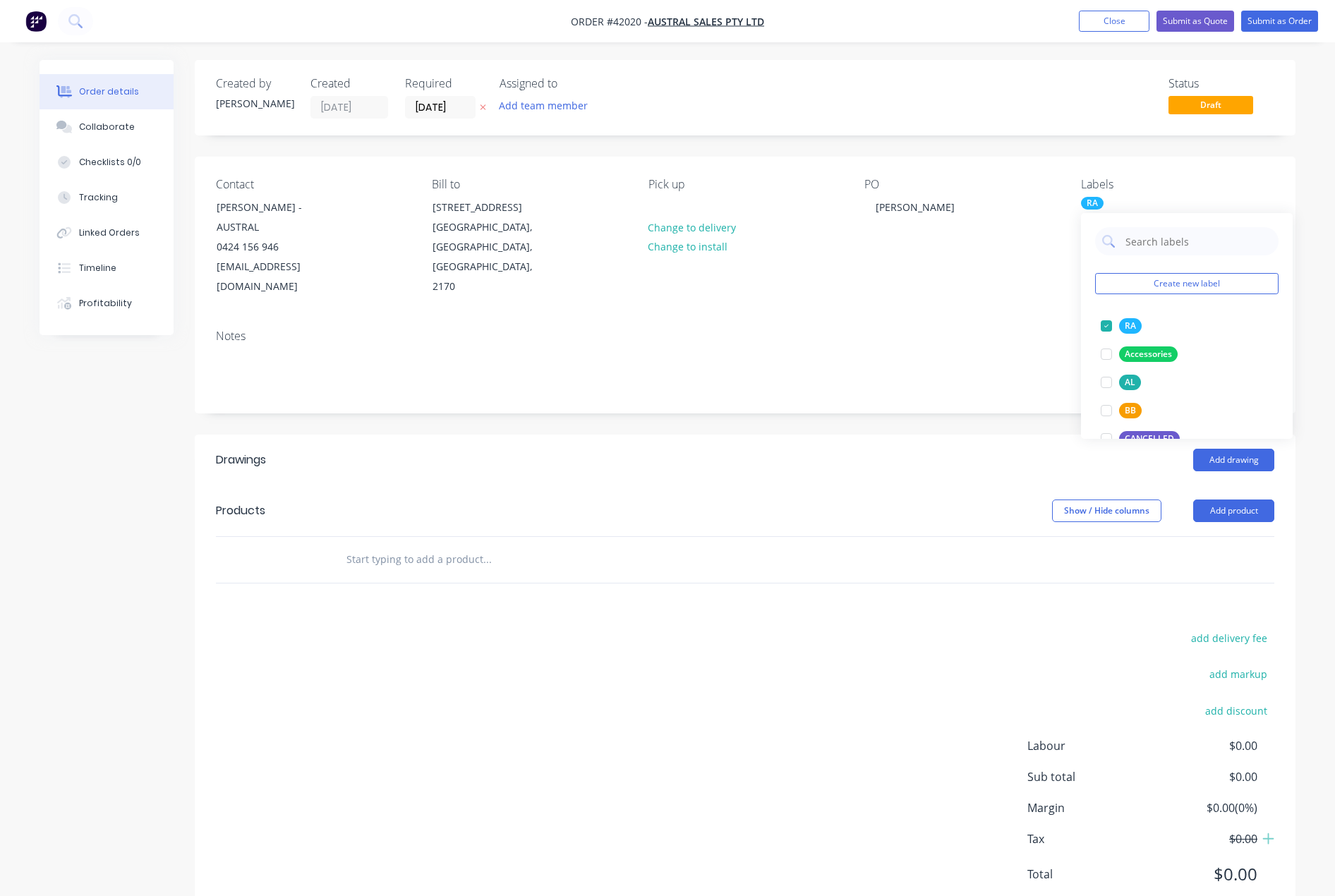
drag, startPoint x: 887, startPoint y: 604, endPoint x: 895, endPoint y: 603, distance: 8.1
click at [887, 628] on div "add delivery fee add markup add discount Labour $0.00 Sub total $0.00 Margin $0…" at bounding box center [745, 764] width 1059 height 273
click at [1239, 448] on button "Add drawing" at bounding box center [1234, 459] width 81 height 23
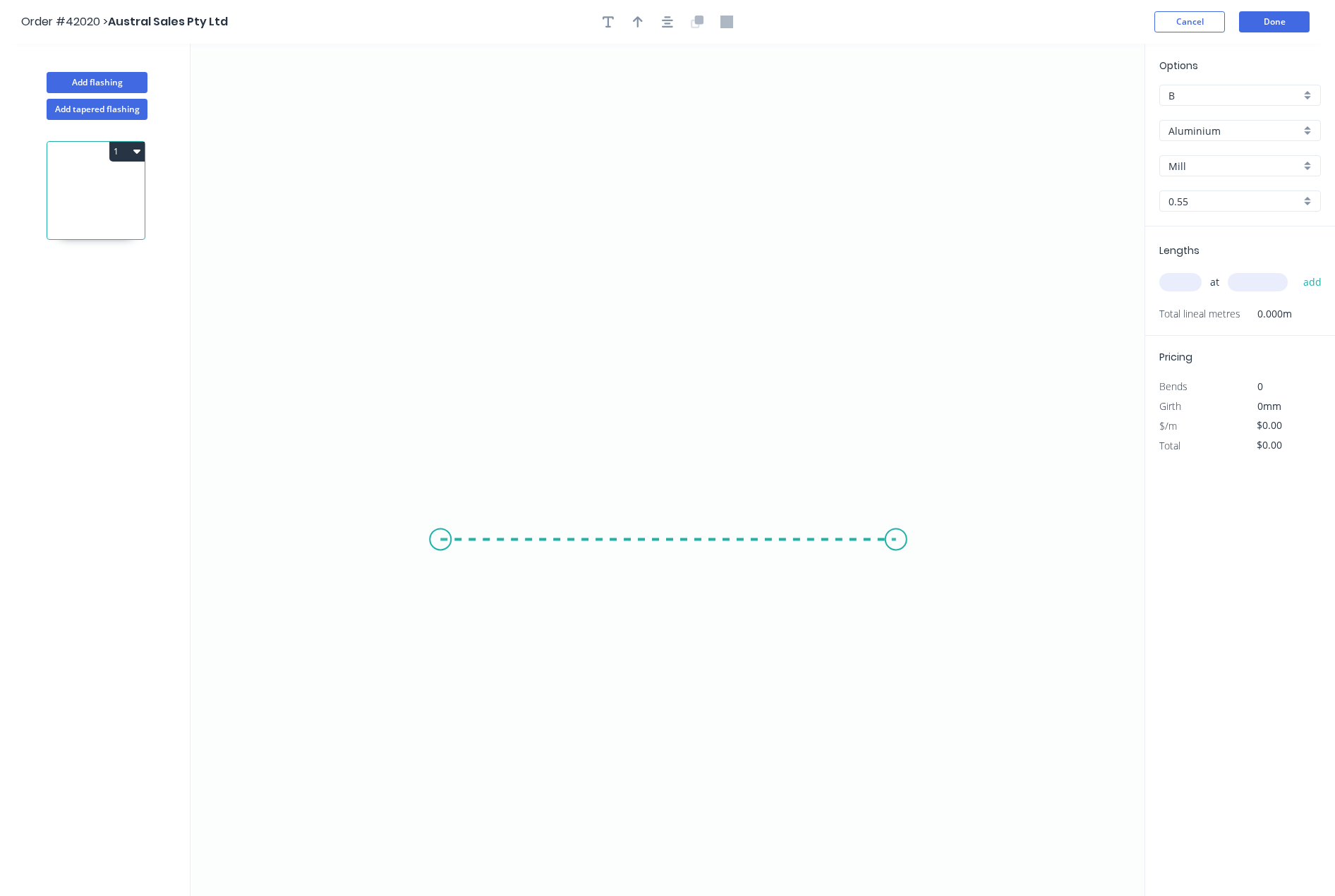
drag, startPoint x: 440, startPoint y: 540, endPoint x: 896, endPoint y: 529, distance: 456.1
click at [896, 529] on icon "0" at bounding box center [668, 469] width 954 height 852
click at [898, 536] on circle at bounding box center [895, 539] width 21 height 21
click at [672, 561] on rect at bounding box center [668, 554] width 28 height 20
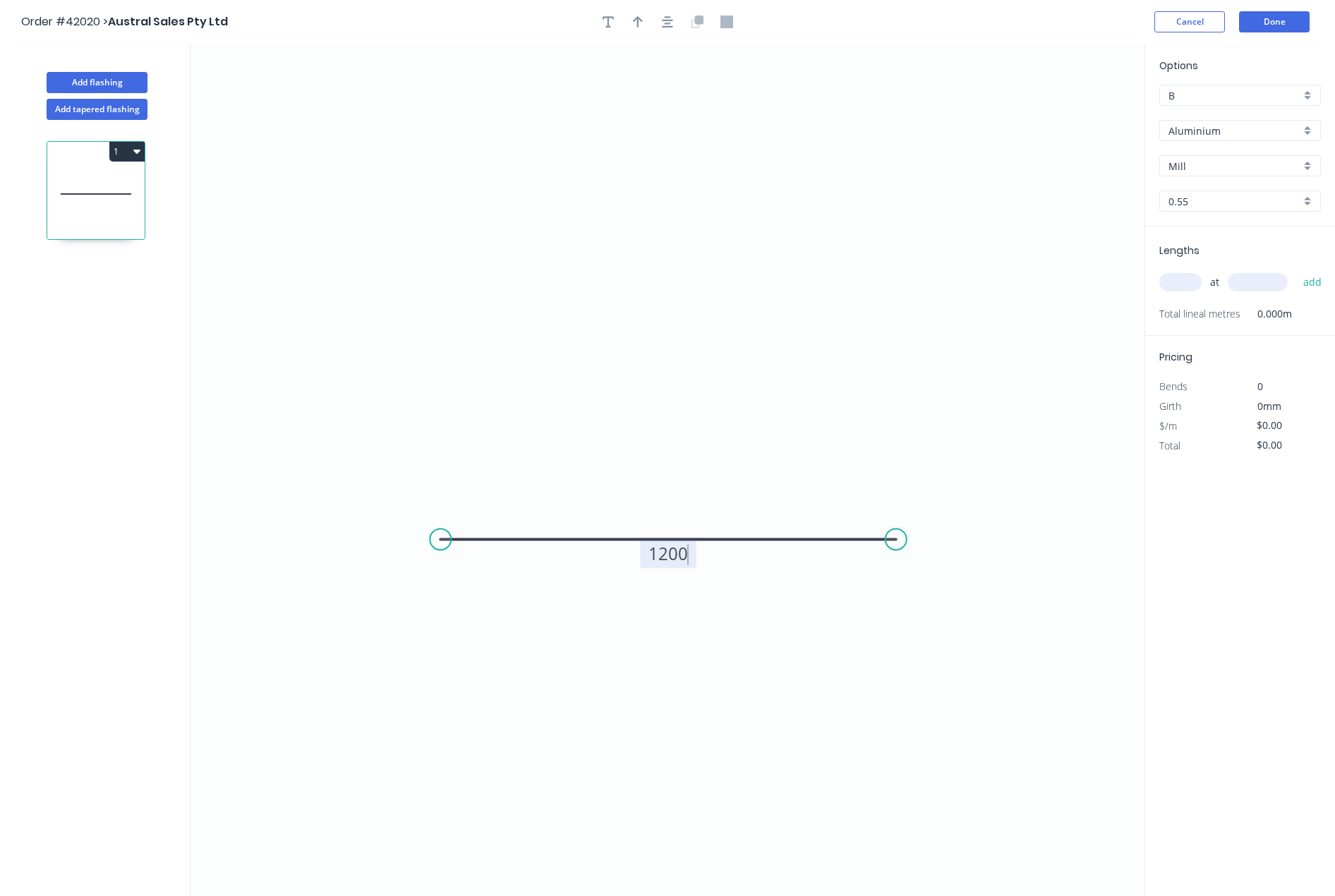
click at [1309, 128] on div "Aluminium" at bounding box center [1239, 130] width 161 height 21
type input "$25.15"
click at [1207, 204] on div "Colorbond" at bounding box center [1240, 207] width 160 height 25
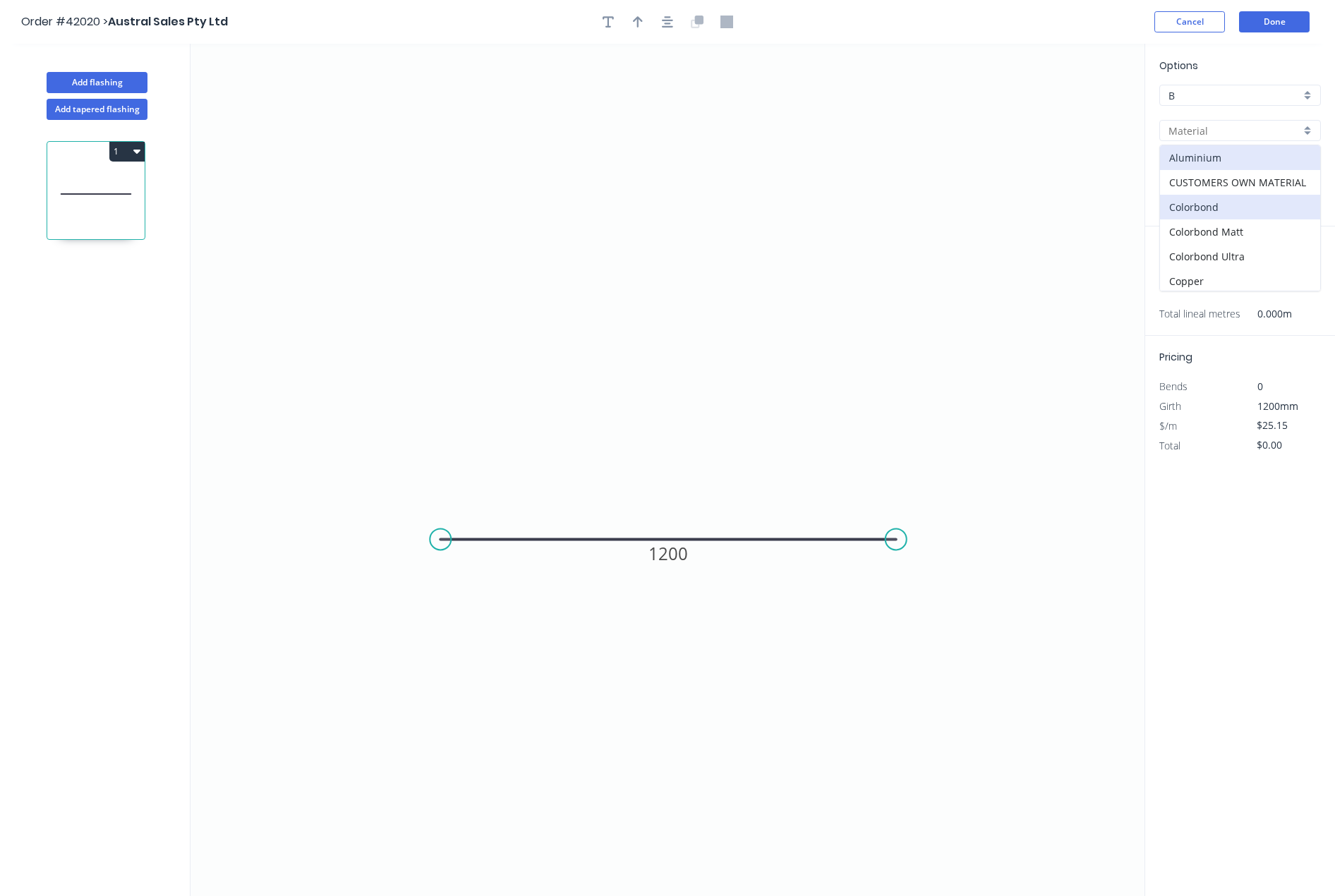
type input "Colorbond"
type input "Basalt"
type input "$28.02"
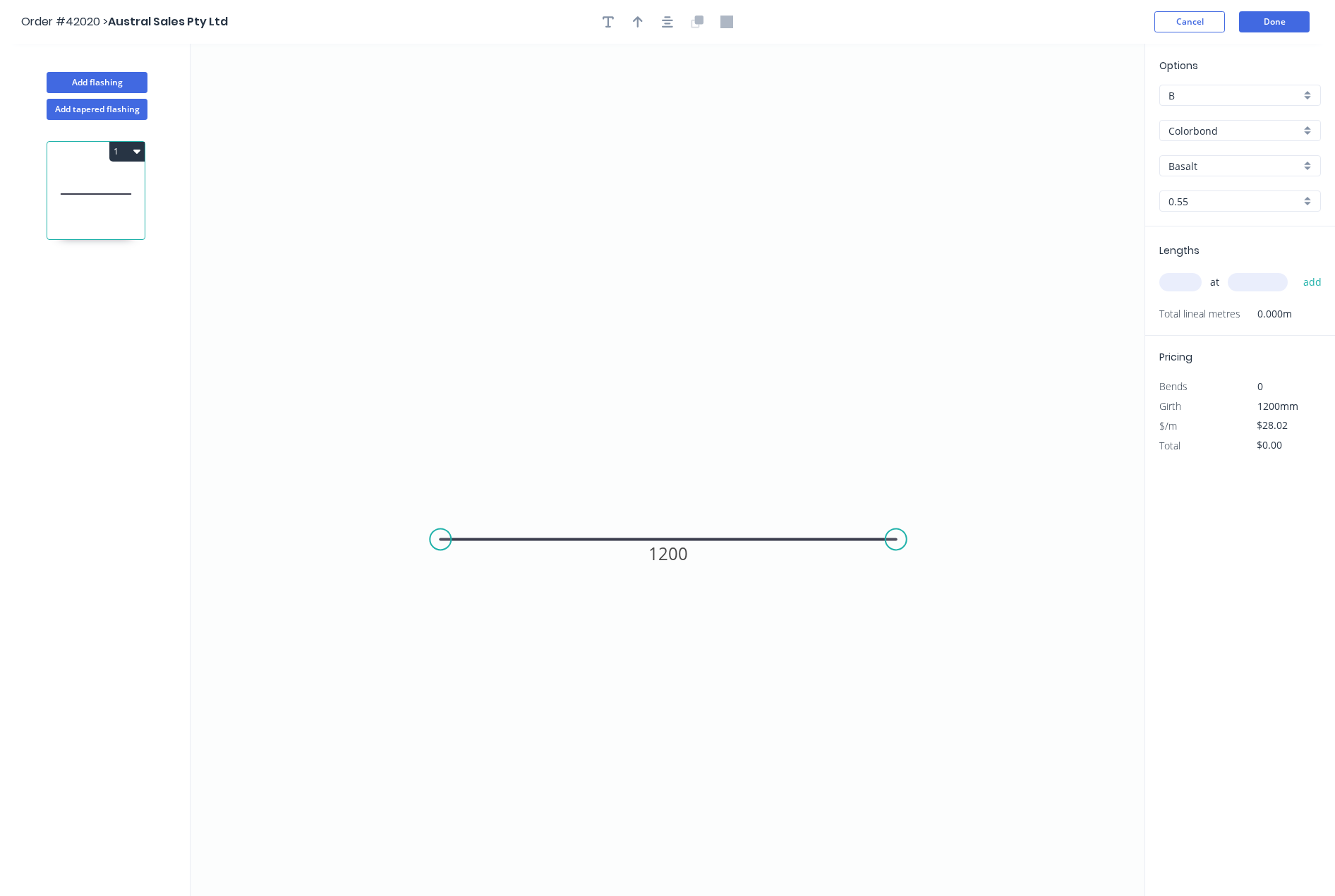
click at [1305, 162] on div "Basalt" at bounding box center [1239, 165] width 161 height 21
click at [1198, 303] on div "[PERSON_NAME]" at bounding box center [1240, 305] width 160 height 25
type input "[PERSON_NAME]"
click at [1175, 280] on input "text" at bounding box center [1180, 282] width 42 height 18
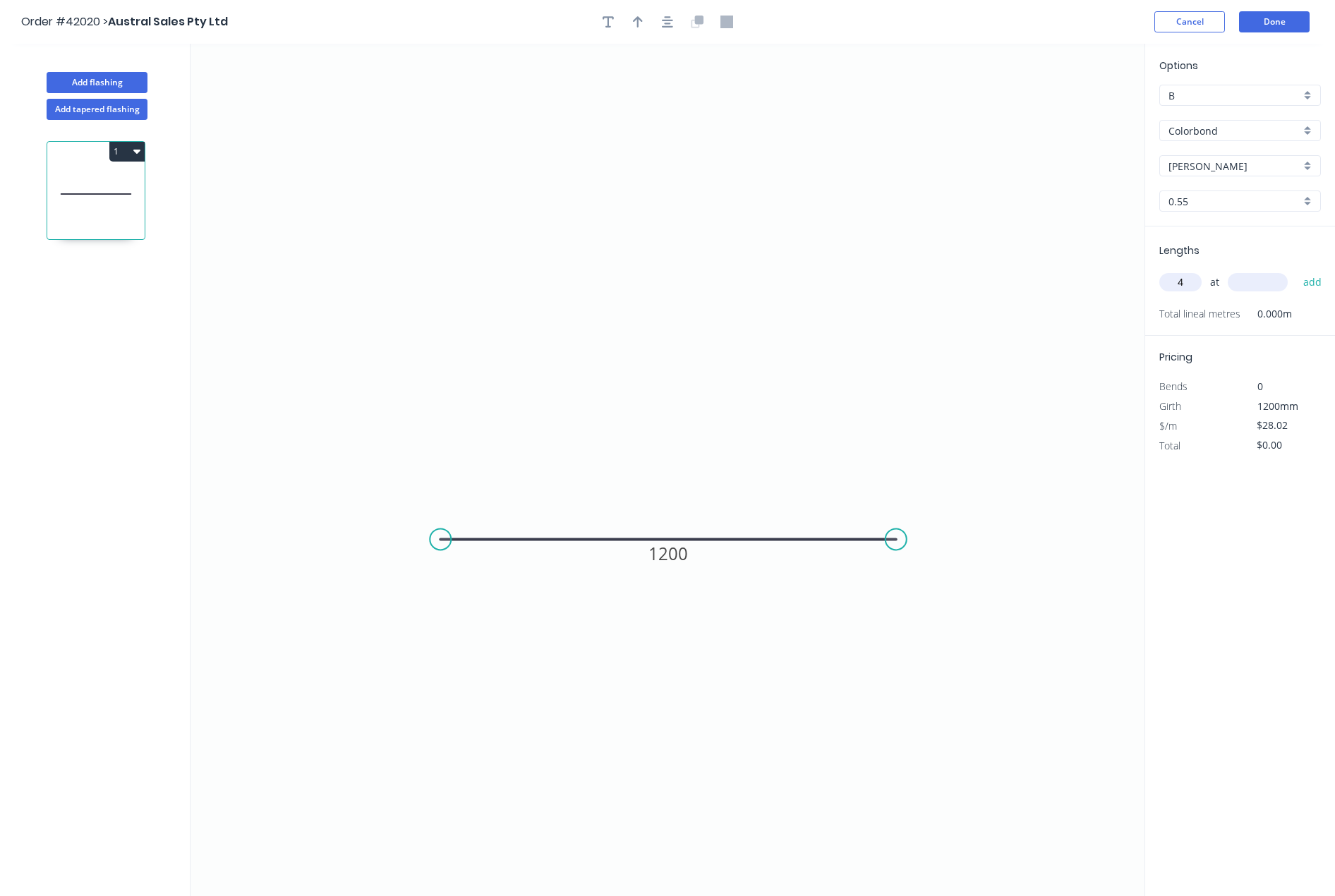
type input "4"
type input "2400"
click at [1272, 19] on button "Done" at bounding box center [1274, 21] width 70 height 21
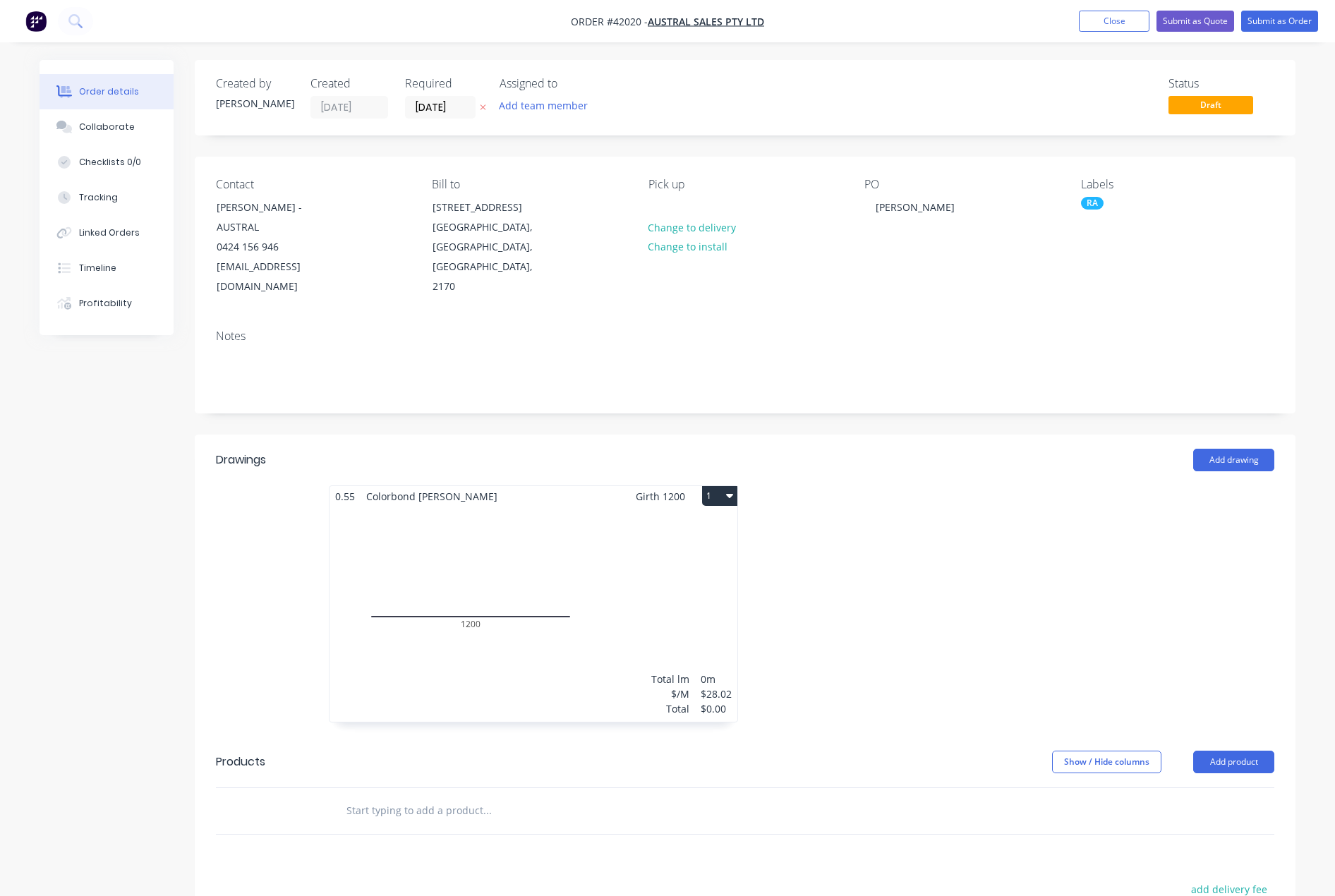
click at [636, 507] on div "Total lm $/M Total 0m $28.02 $0.00" at bounding box center [533, 614] width 408 height 215
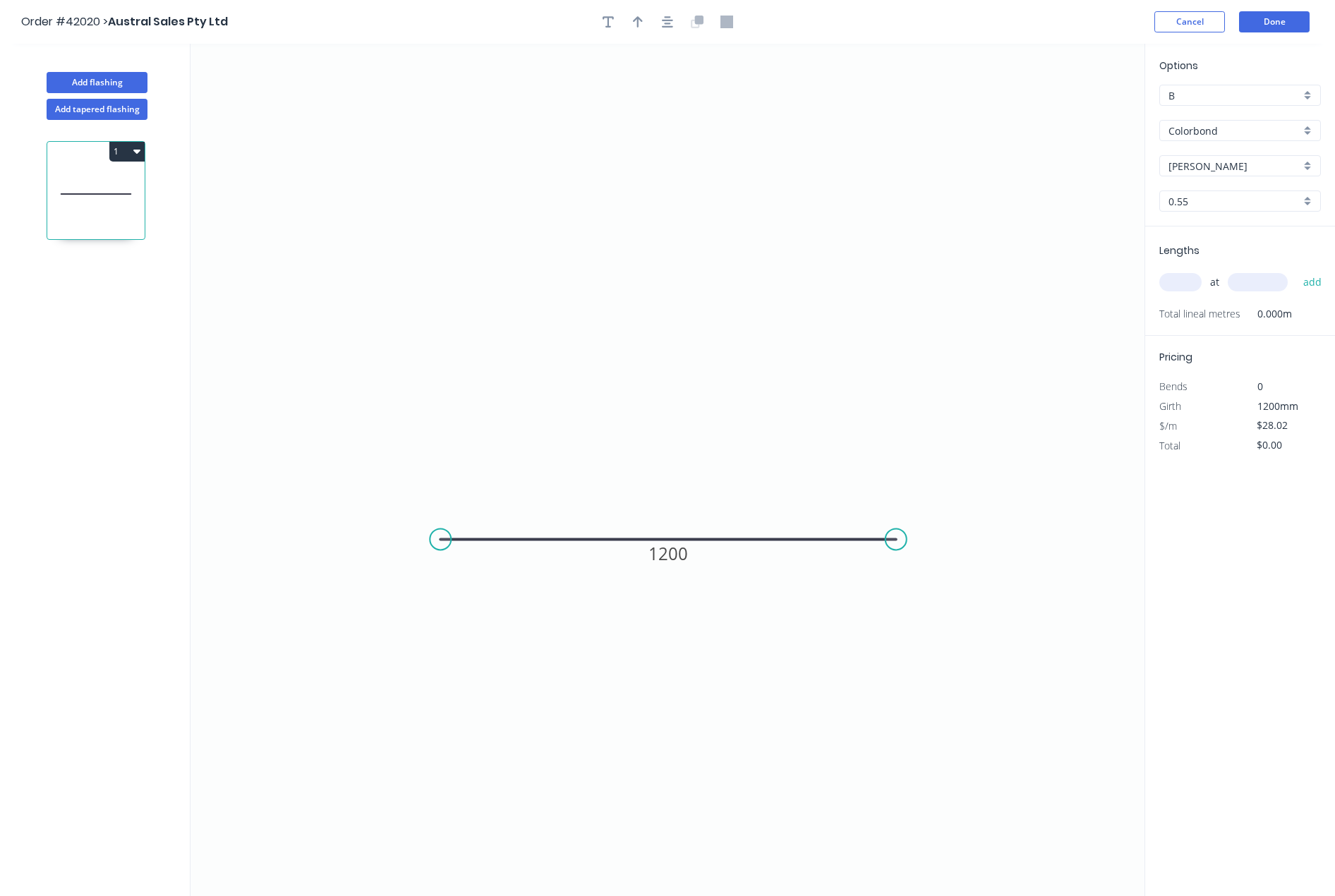
click at [1185, 288] on input "text" at bounding box center [1180, 282] width 42 height 18
type input "4"
type input "2400"
click at [1297, 270] on button "add" at bounding box center [1313, 282] width 33 height 24
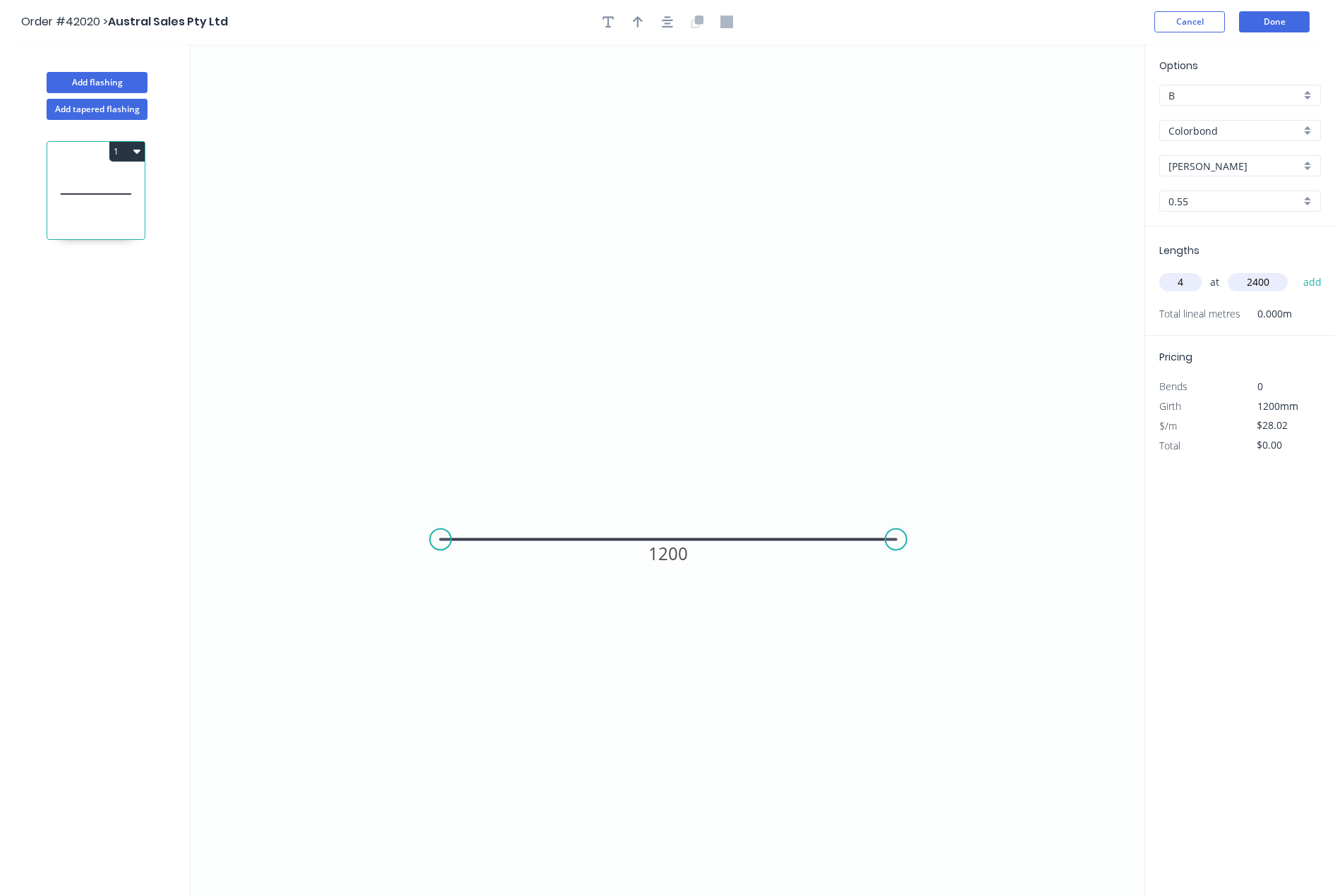
type input "$268.99"
click at [1287, 20] on button "Done" at bounding box center [1274, 21] width 70 height 21
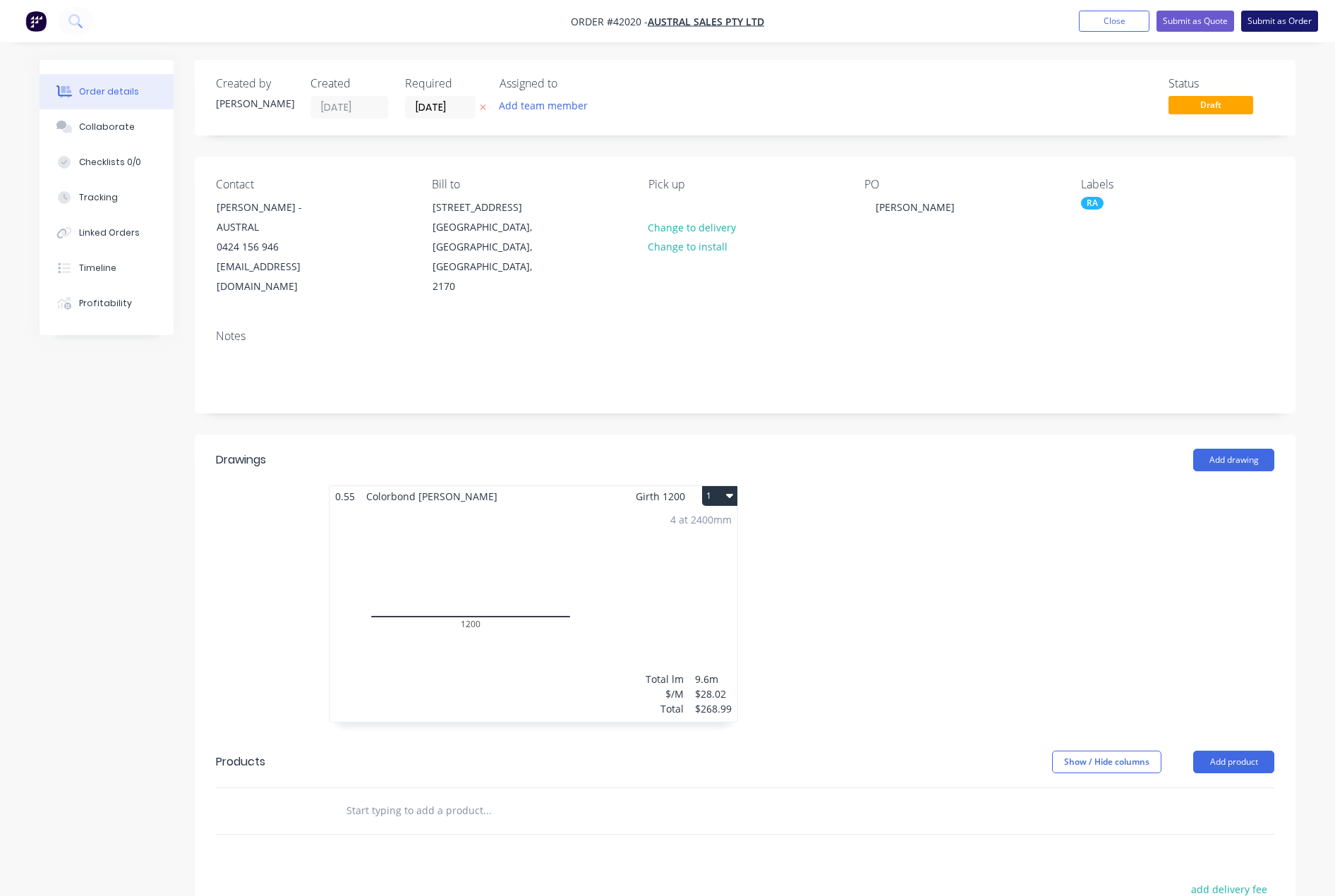
click at [1290, 19] on button "Submit as Order" at bounding box center [1279, 21] width 77 height 21
click at [1278, 22] on button "Submit as Order" at bounding box center [1279, 21] width 77 height 21
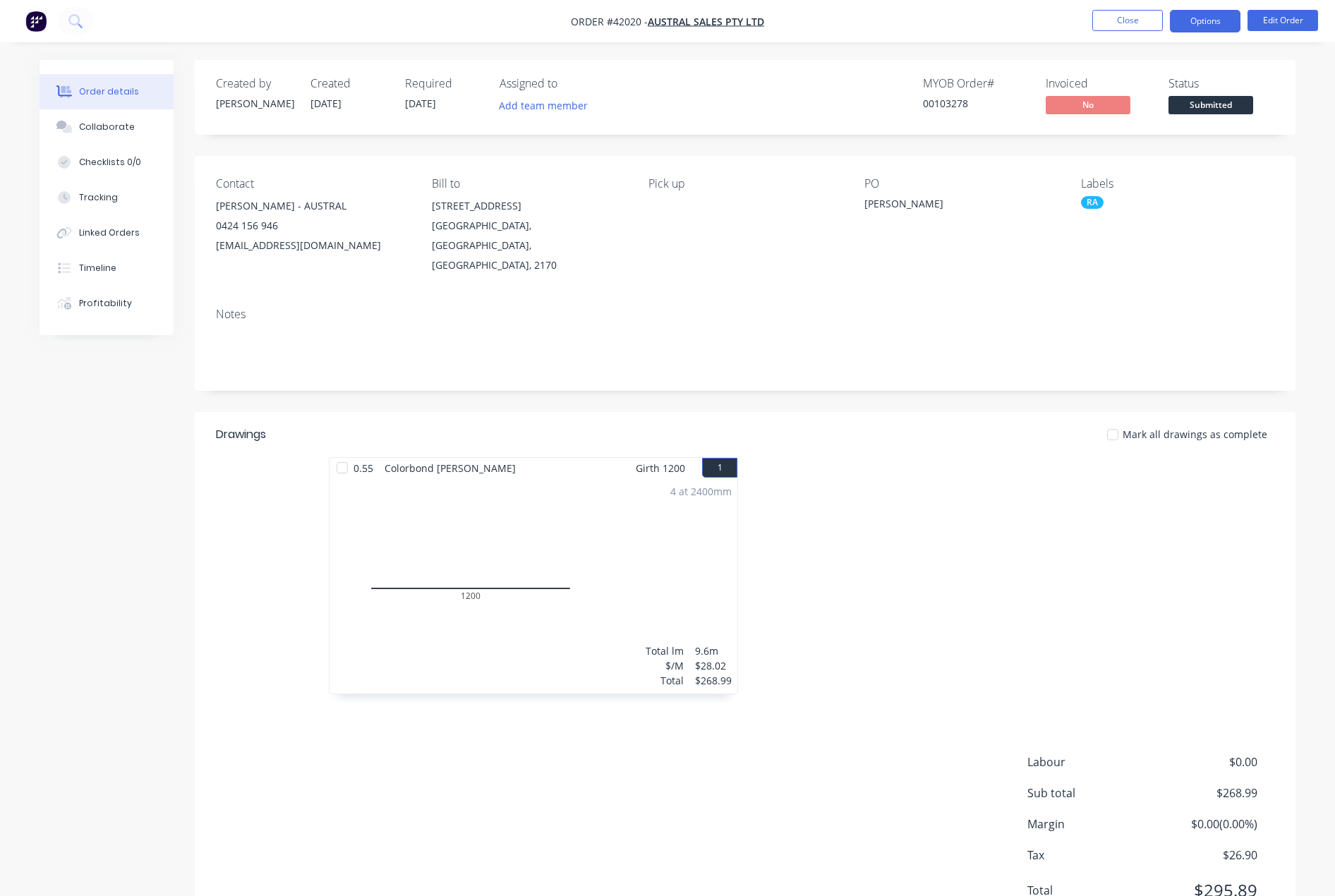
click at [1203, 19] on button "Options" at bounding box center [1205, 21] width 70 height 23
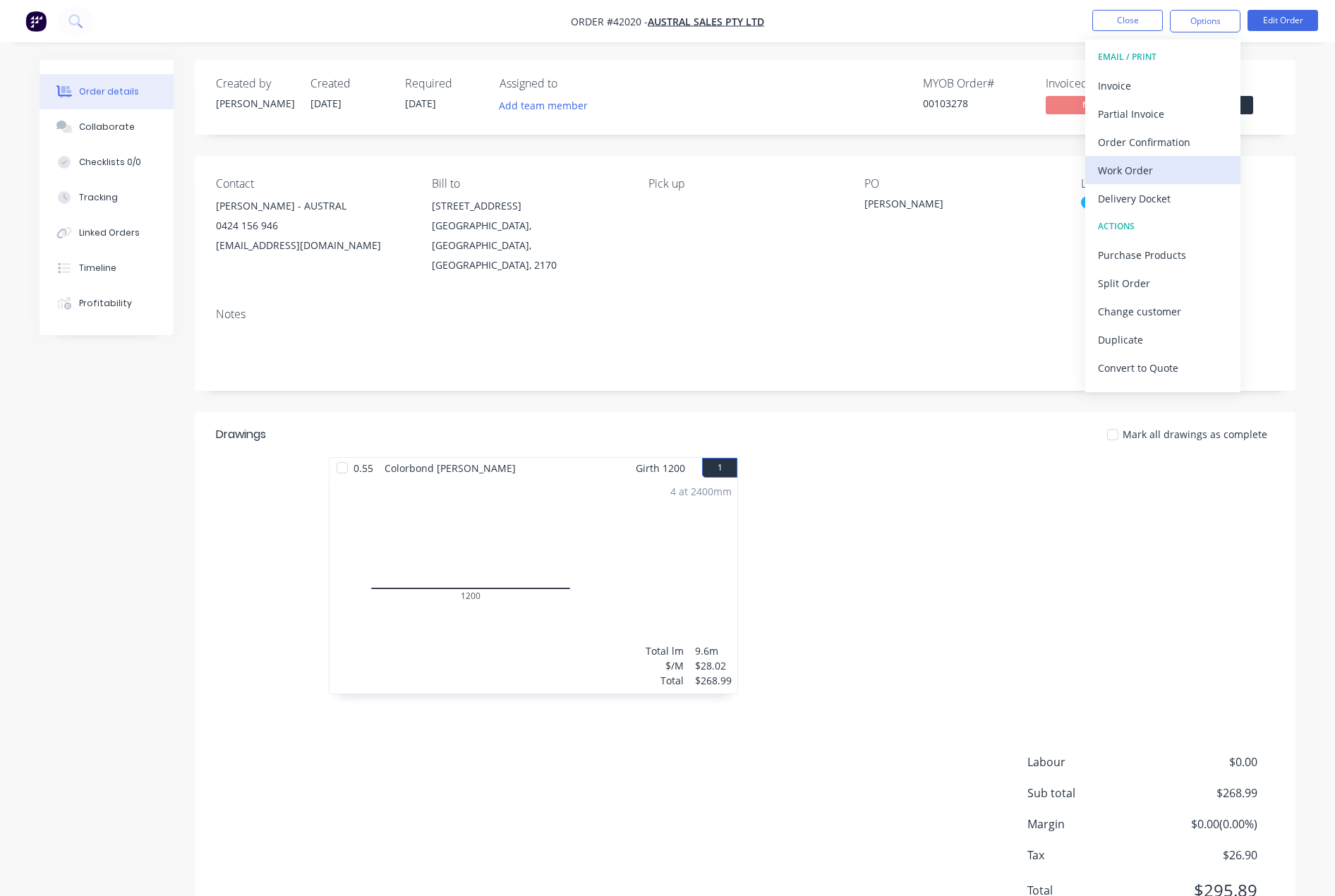
click at [1134, 166] on div "Work Order" at bounding box center [1163, 170] width 129 height 20
click at [1144, 116] on div "With pricing" at bounding box center [1163, 114] width 129 height 20
click at [1118, 171] on div "Work Order" at bounding box center [1163, 170] width 129 height 20
click at [1133, 143] on div "Without pricing" at bounding box center [1163, 142] width 129 height 20
click at [1144, 139] on div "Order Confirmation" at bounding box center [1163, 142] width 129 height 20
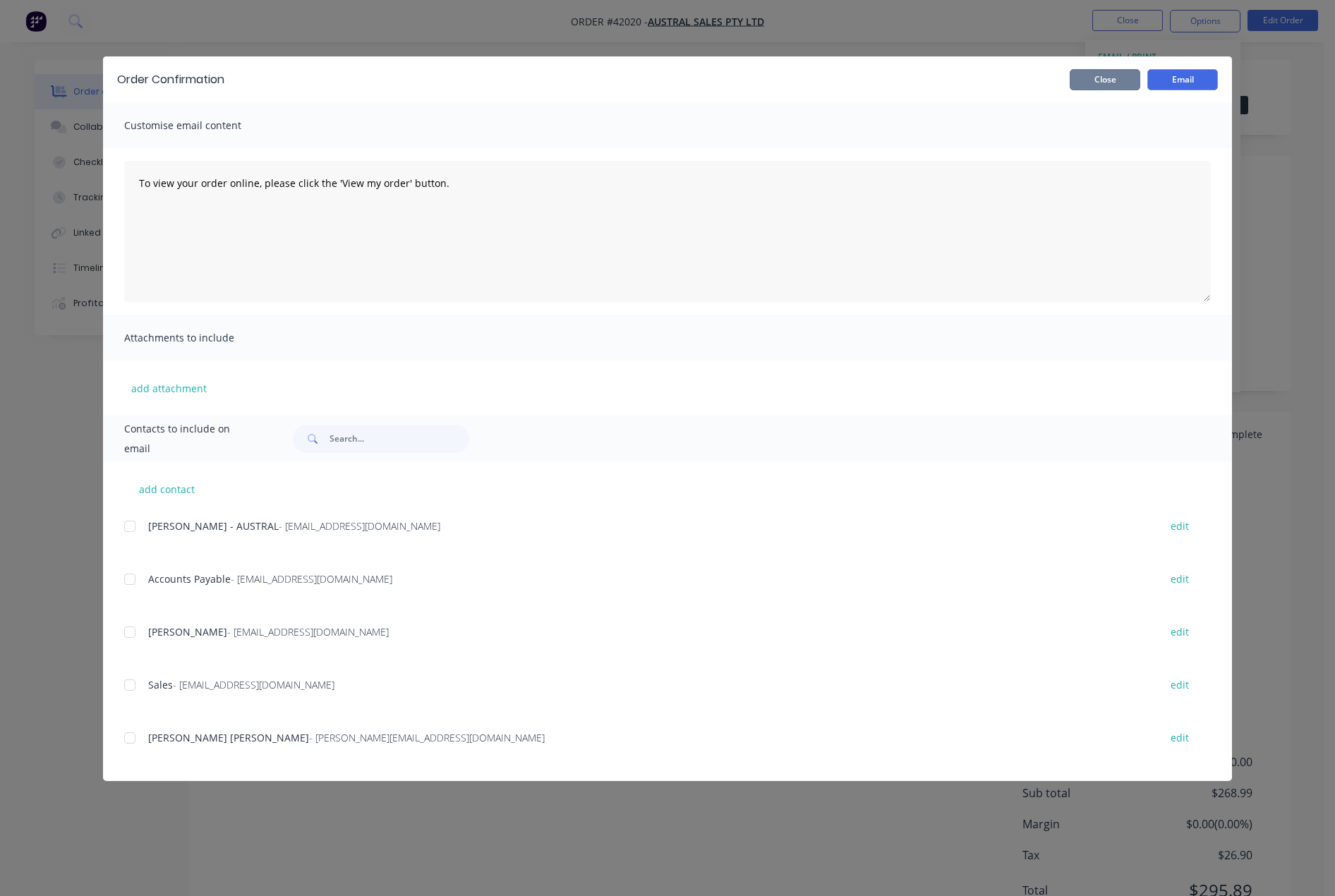
click at [1103, 77] on button "Close" at bounding box center [1104, 79] width 70 height 21
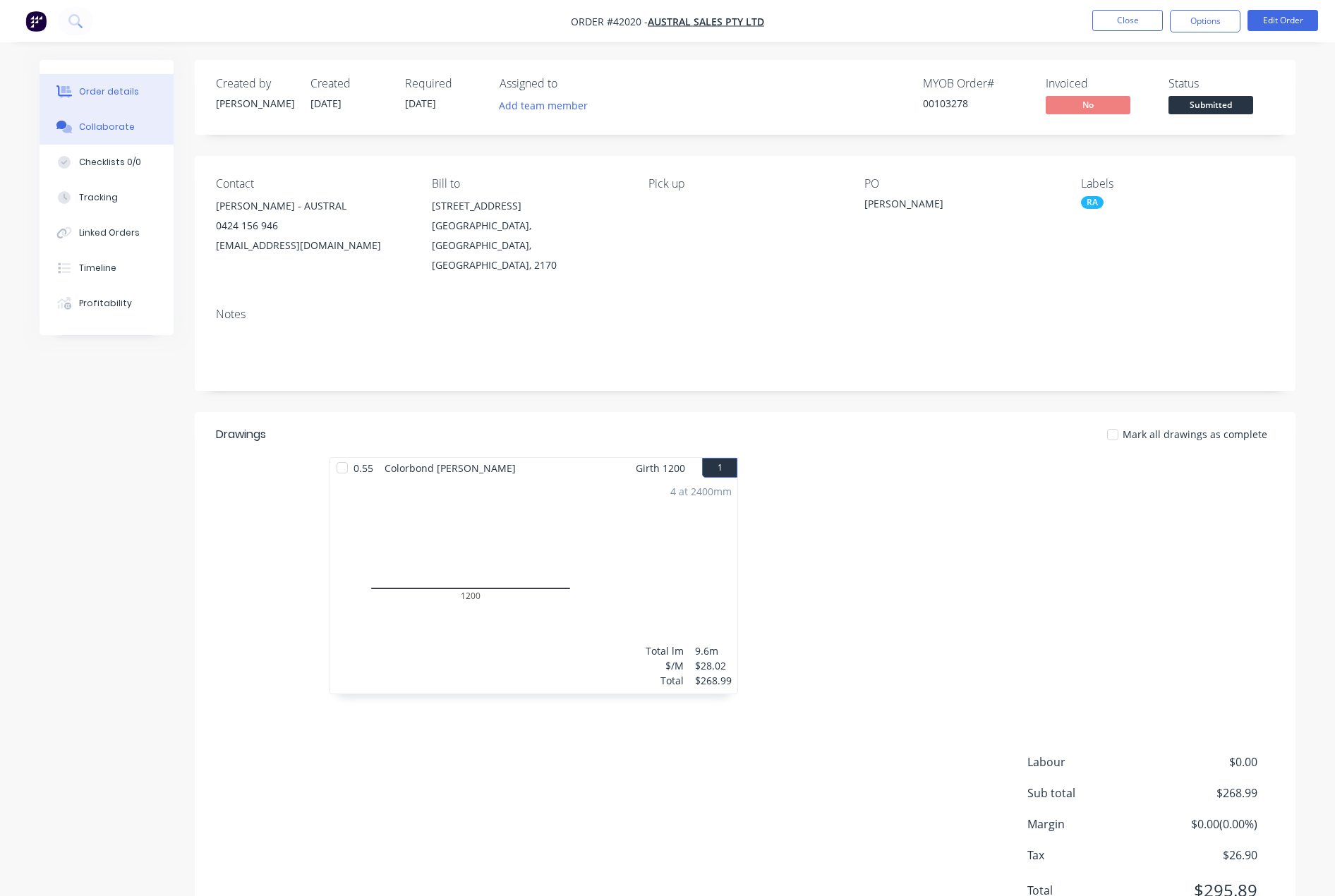
click at [109, 124] on div "Collaborate" at bounding box center [107, 127] width 56 height 13
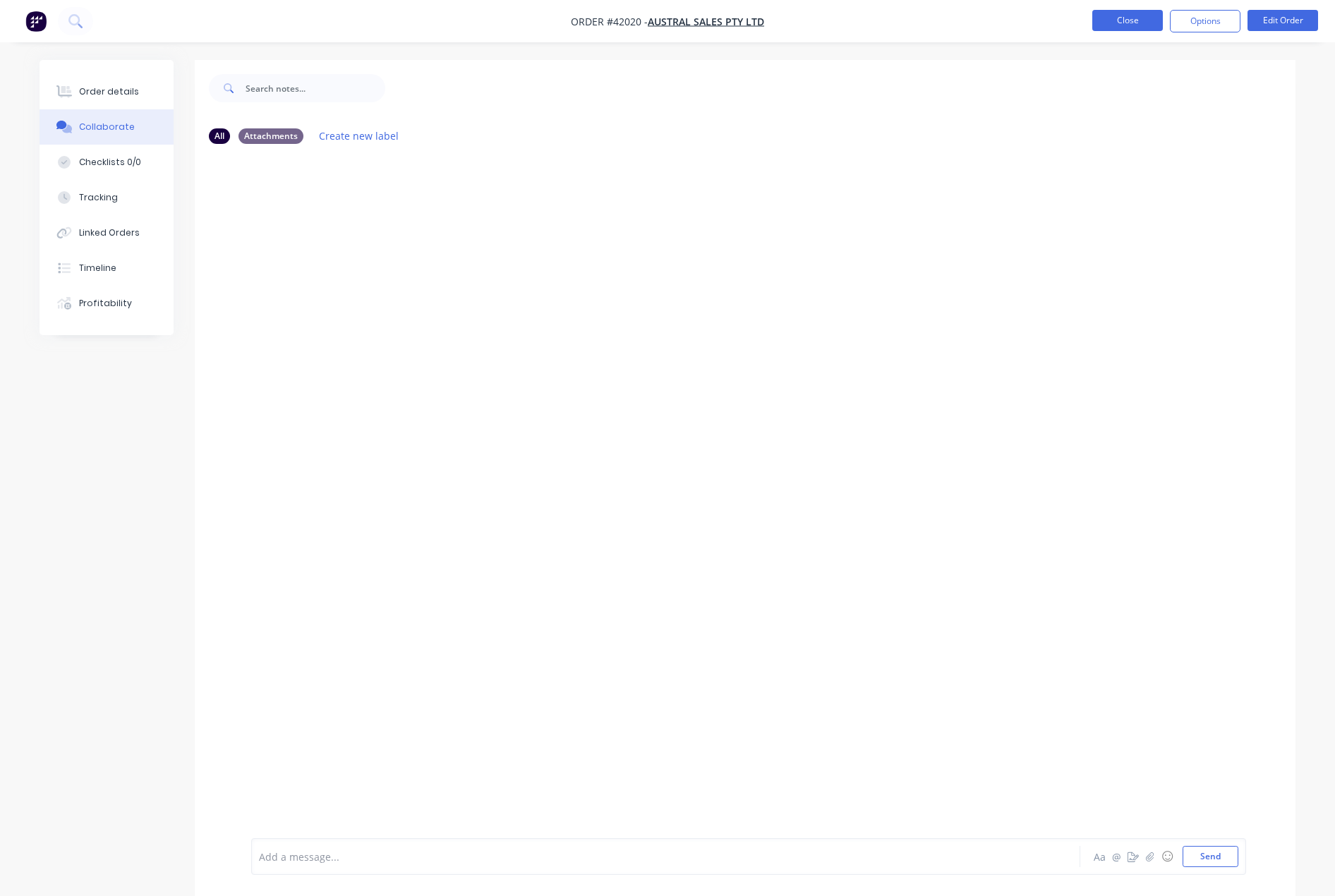
click at [1126, 17] on button "Close" at bounding box center [1127, 20] width 70 height 21
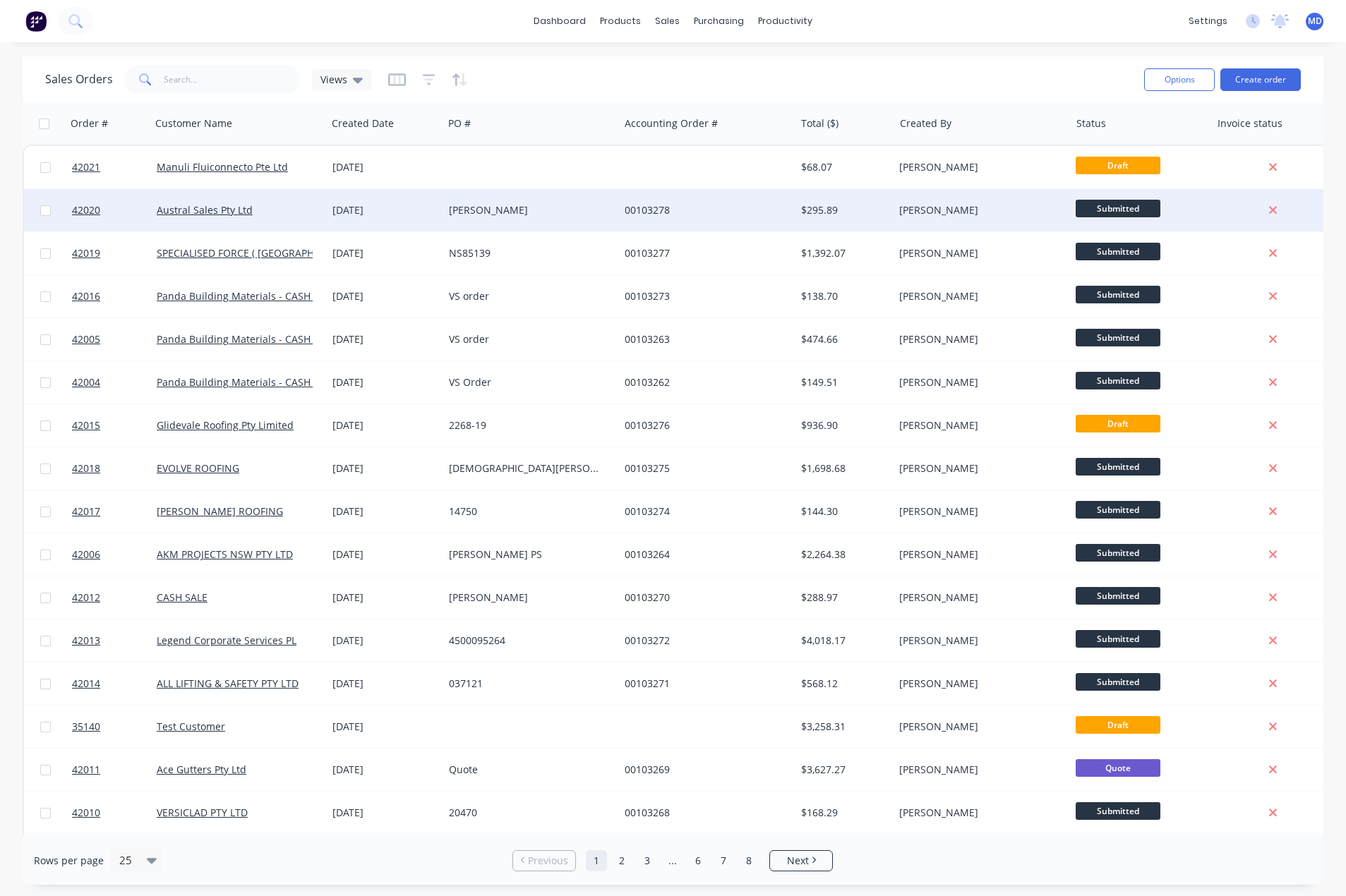
click at [561, 215] on div "[PERSON_NAME]" at bounding box center [527, 210] width 157 height 14
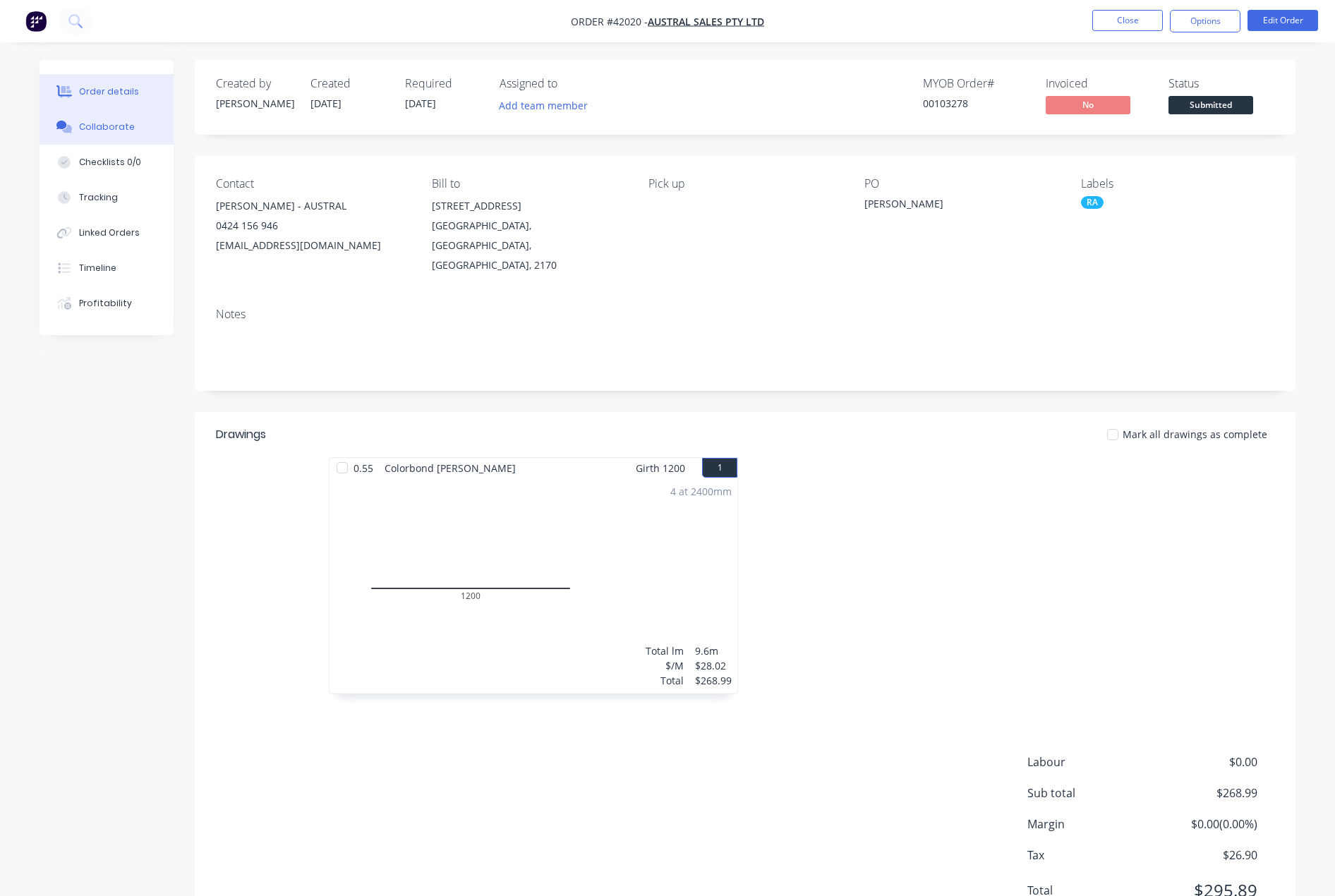
click at [88, 129] on div "Collaborate" at bounding box center [107, 127] width 56 height 13
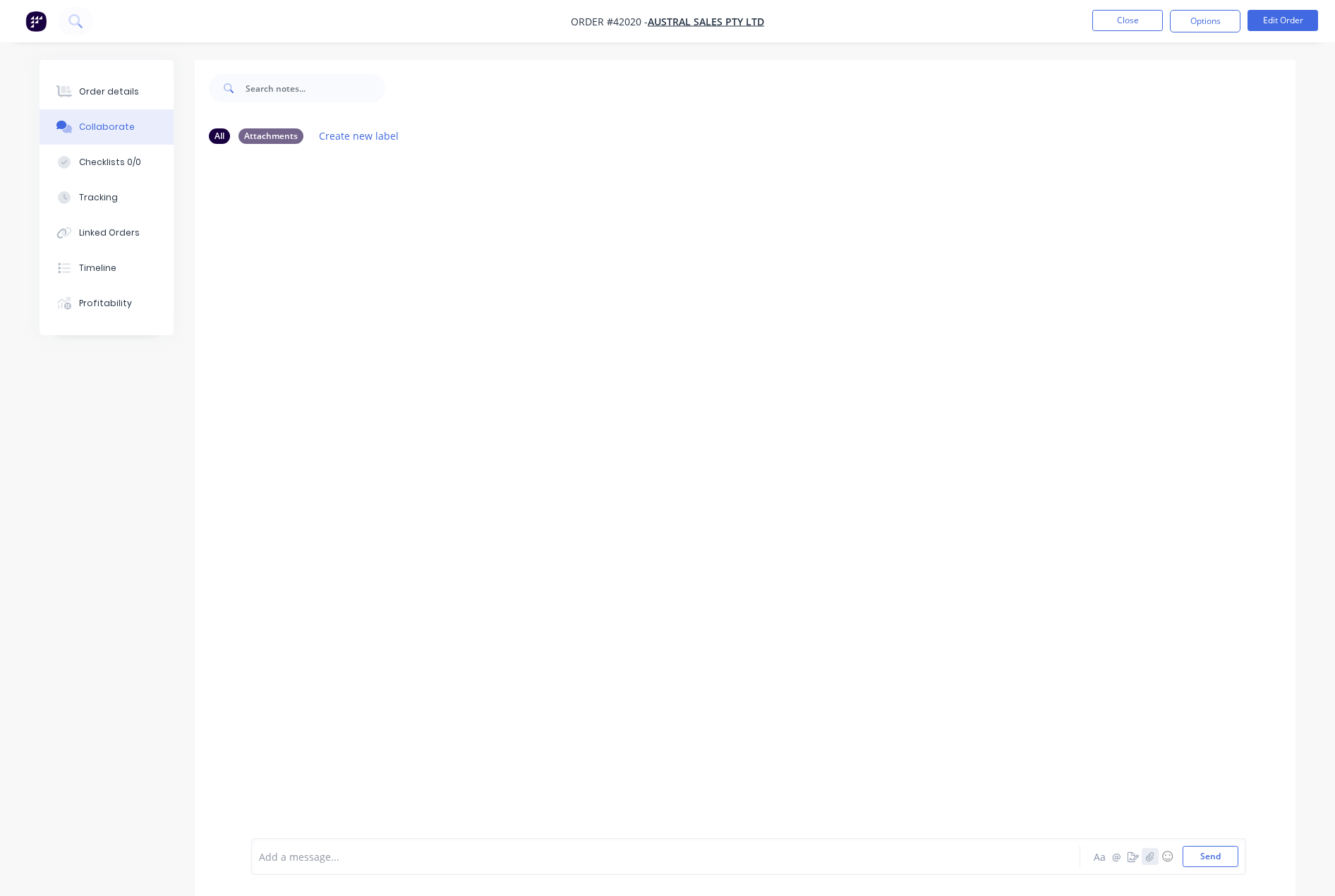
click at [1154, 854] on icon "button" at bounding box center [1150, 856] width 8 height 10
click at [1210, 860] on button "Send" at bounding box center [1210, 856] width 56 height 21
drag, startPoint x: 92, startPoint y: 96, endPoint x: 681, endPoint y: 51, distance: 590.7
click at [93, 95] on div "Order details" at bounding box center [109, 92] width 60 height 13
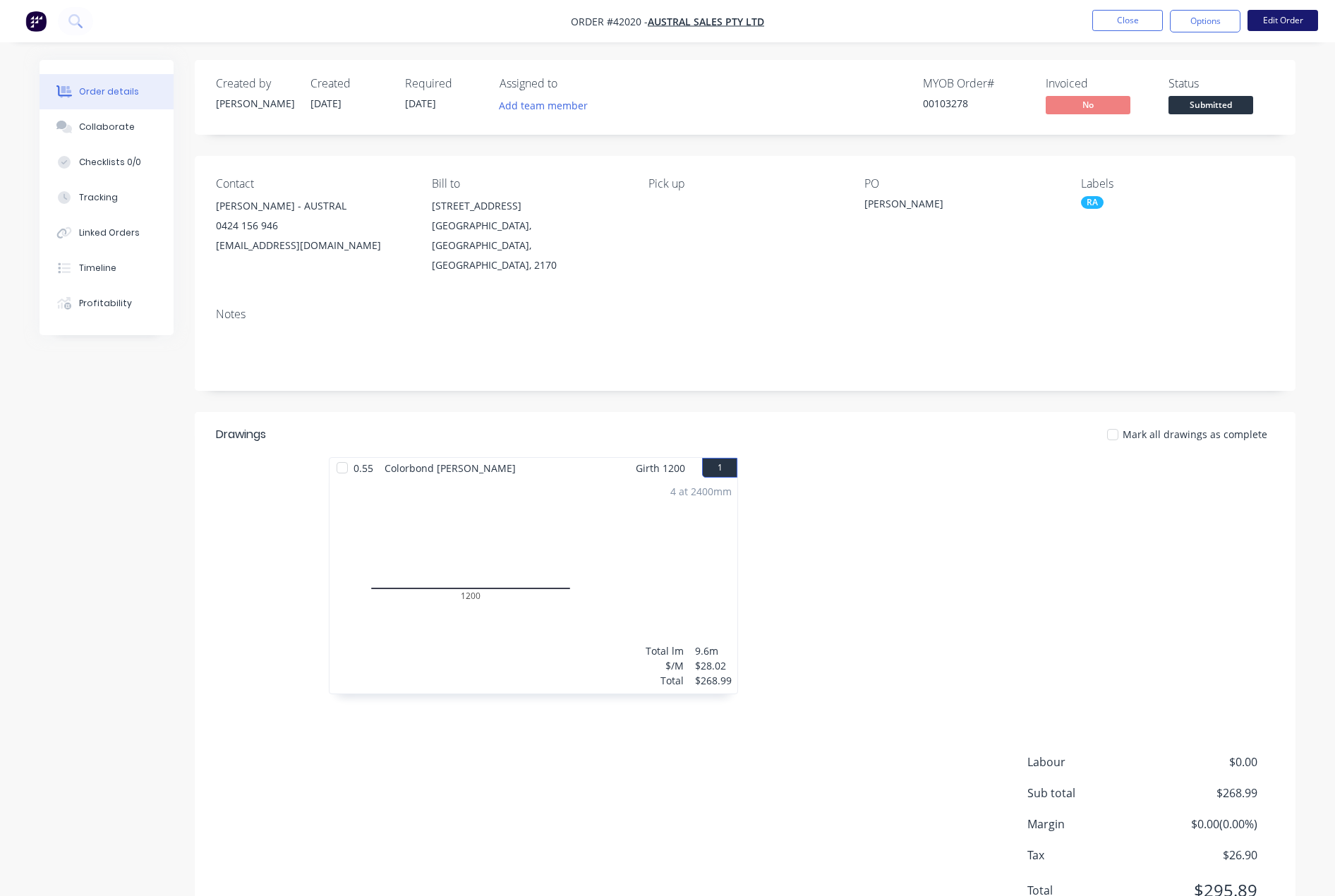
click at [1295, 19] on button "Edit Order" at bounding box center [1282, 20] width 70 height 21
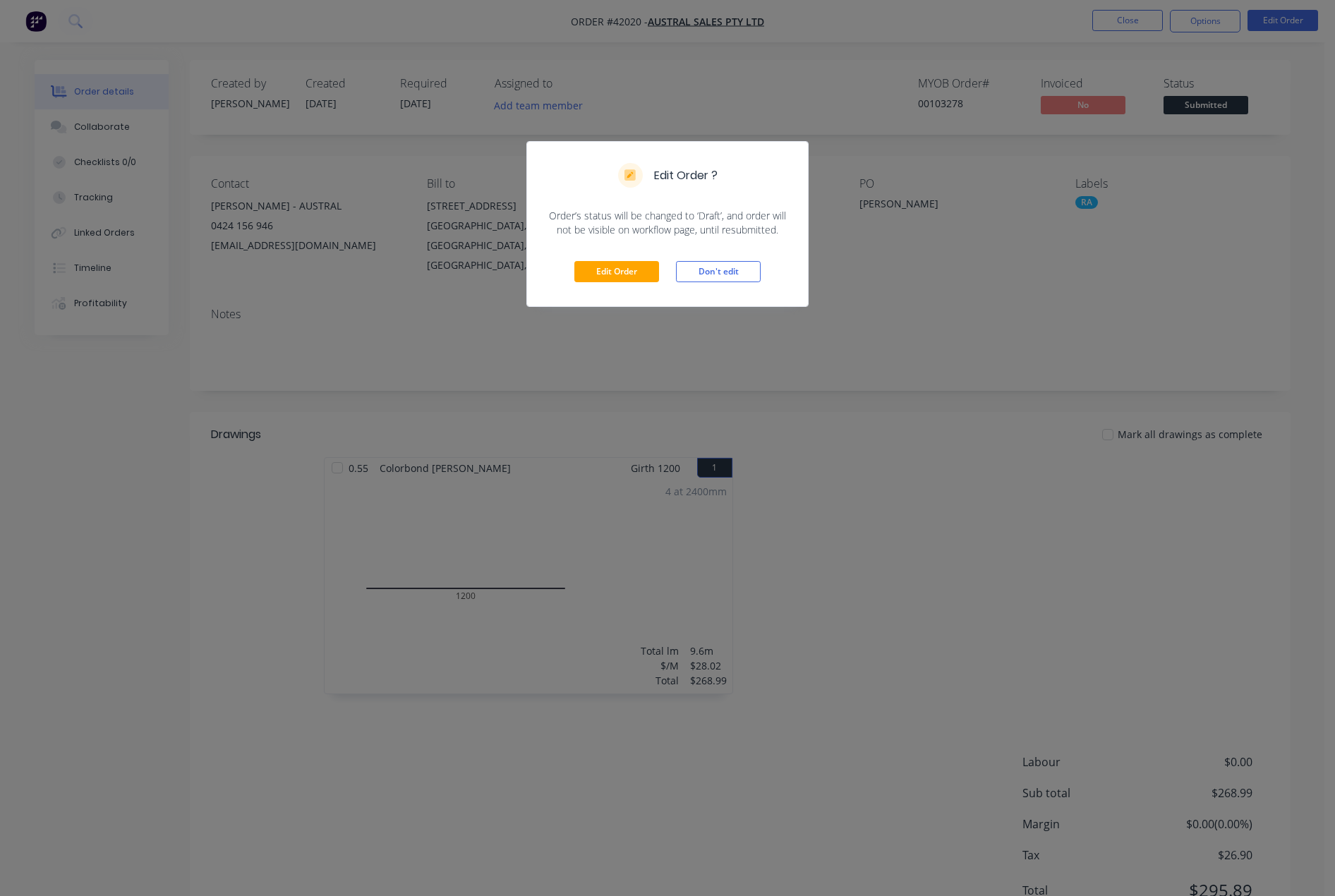
click at [628, 258] on div "Edit Order Don't edit" at bounding box center [668, 272] width 281 height 69
click at [617, 269] on button "Edit Order" at bounding box center [616, 271] width 85 height 21
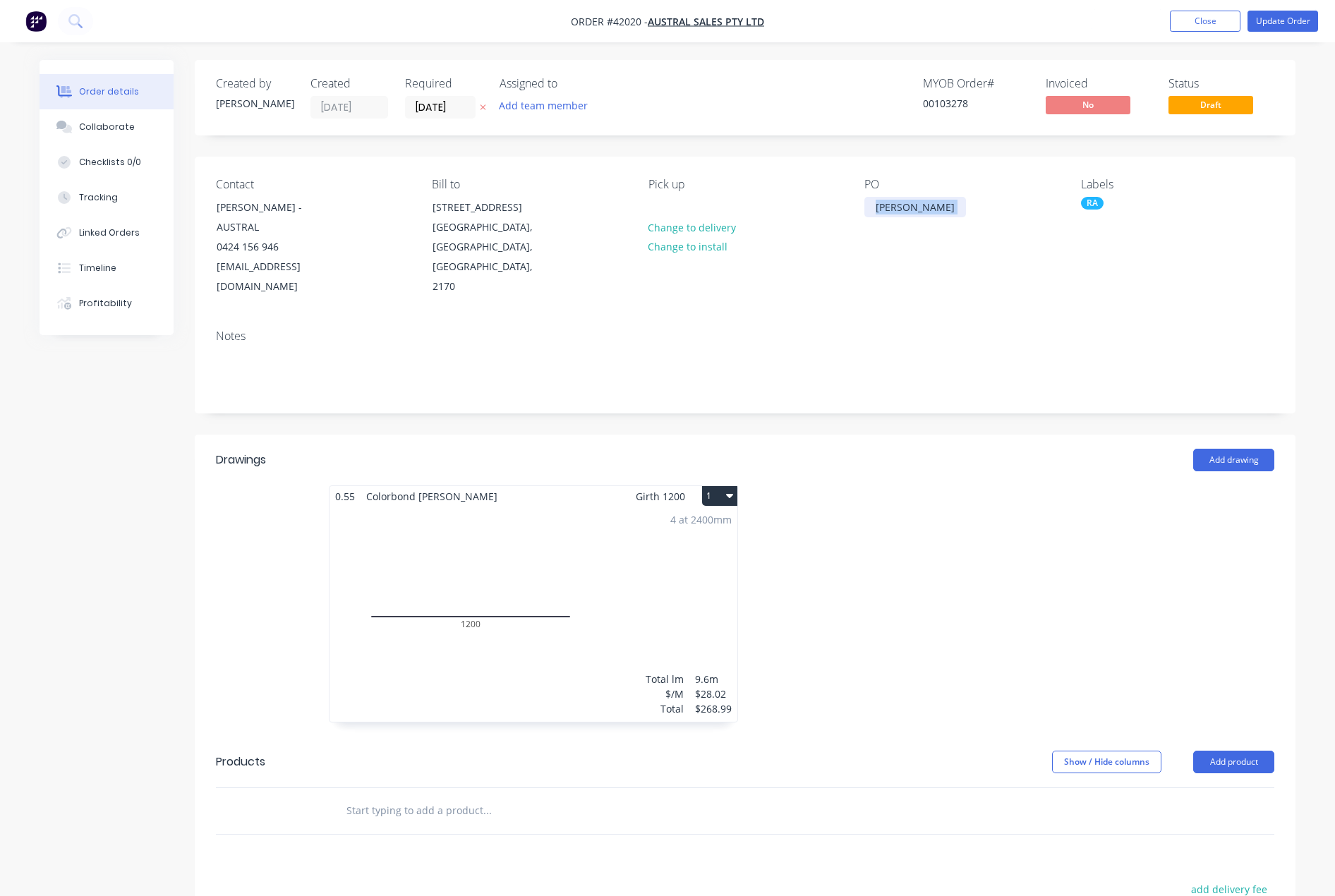
drag, startPoint x: 880, startPoint y: 204, endPoint x: 779, endPoint y: 211, distance: 101.2
click at [804, 206] on div "Contact [PERSON_NAME] - AUSTRAL 0424 156 946 [EMAIL_ADDRESS][DOMAIN_NAME] Bill …" at bounding box center [745, 237] width 1101 height 161
click at [926, 209] on div "[PERSON_NAME]" at bounding box center [915, 207] width 101 height 20
click at [907, 213] on div "[PERSON_NAME]" at bounding box center [915, 207] width 101 height 20
drag, startPoint x: 934, startPoint y: 204, endPoint x: 843, endPoint y: 209, distance: 91.1
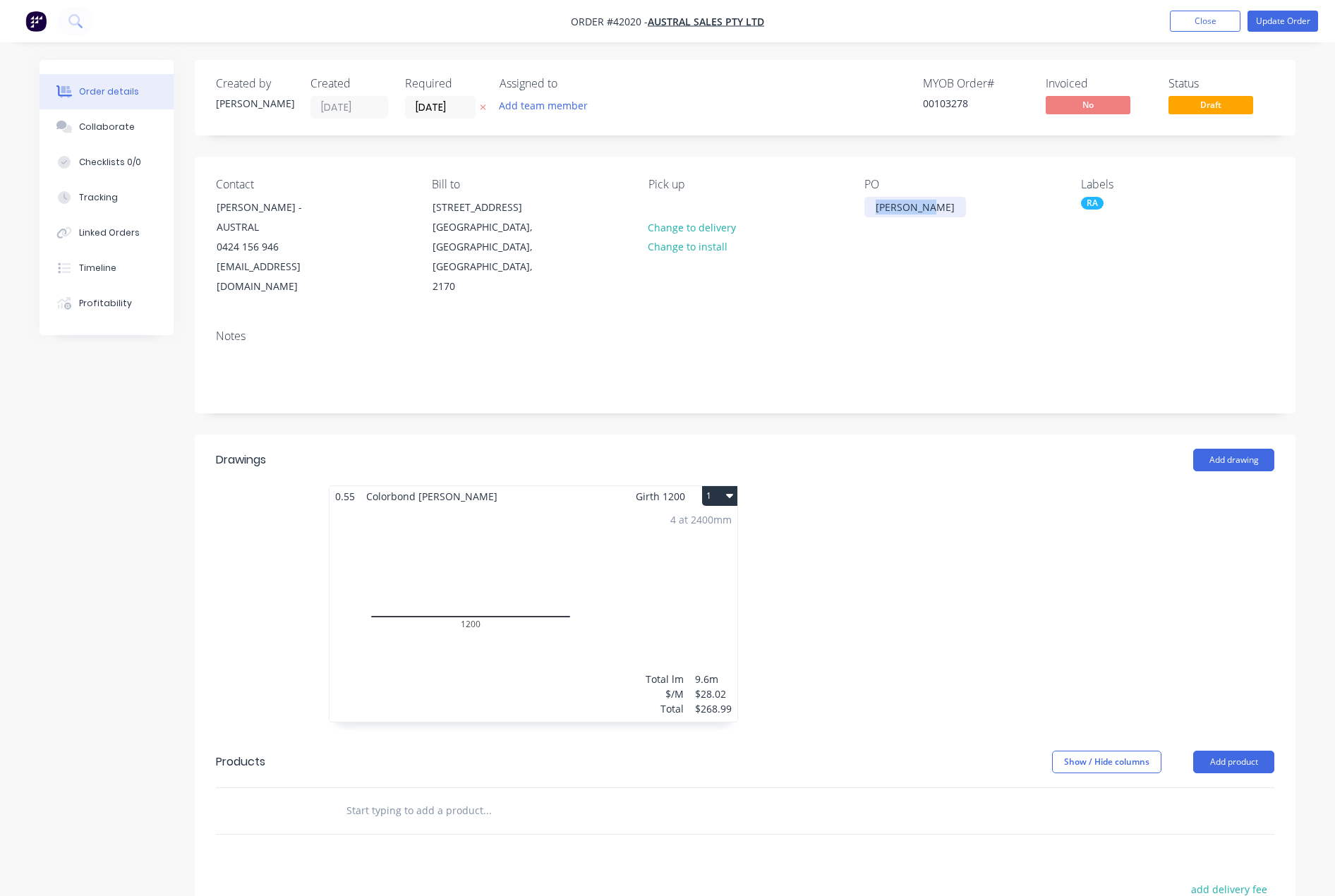
click at [844, 209] on div "Contact [PERSON_NAME] - AUSTRAL 0424 156 946 [EMAIL_ADDRESS][DOMAIN_NAME] Bill …" at bounding box center [745, 237] width 1101 height 161
click at [1272, 18] on button "Update Order" at bounding box center [1282, 21] width 70 height 21
click at [1278, 14] on button "Update Order" at bounding box center [1282, 21] width 70 height 21
drag, startPoint x: 138, startPoint y: 869, endPoint x: 146, endPoint y: 829, distance: 40.8
click at [139, 866] on icon "button" at bounding box center [138, 866] width 9 height 13
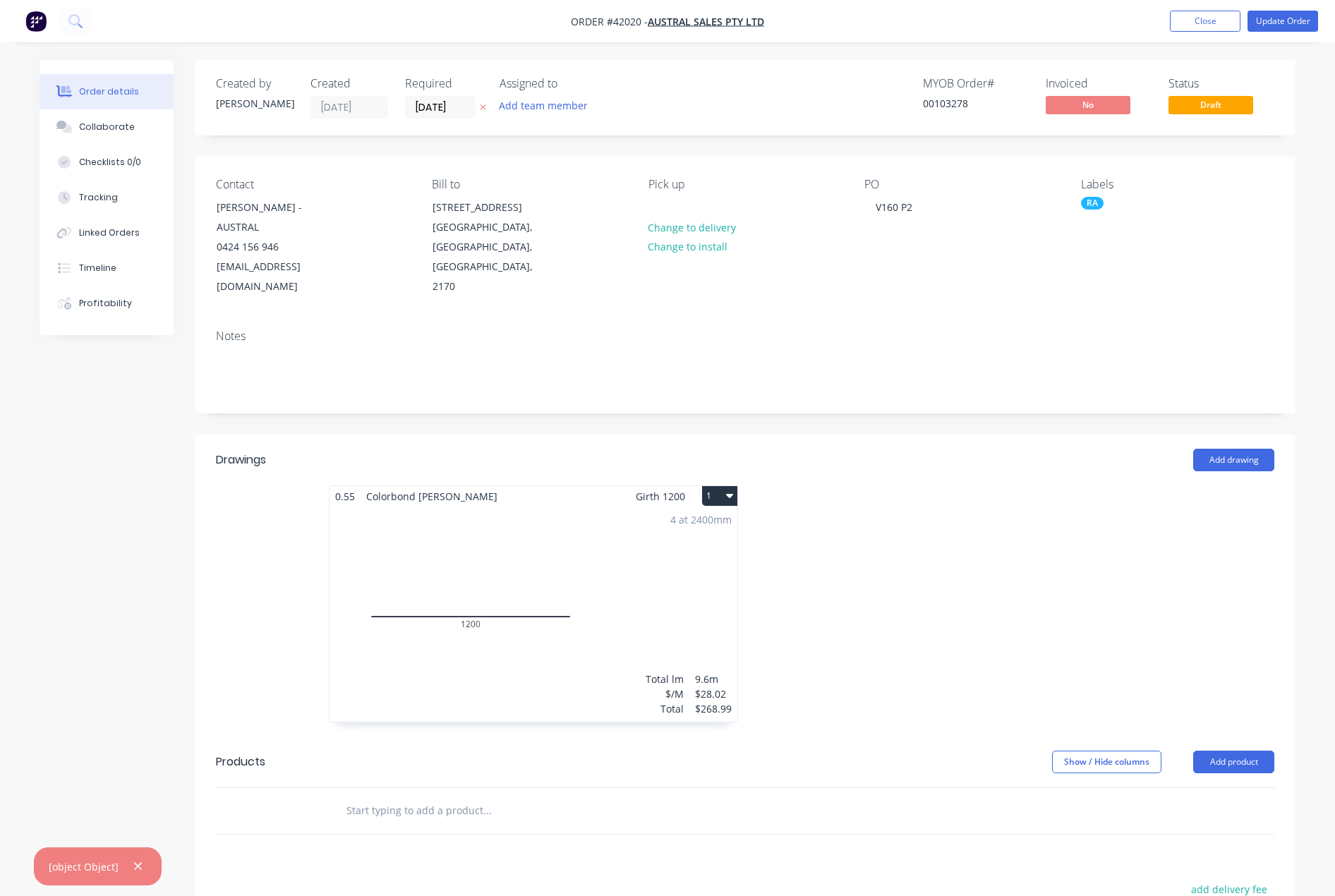
click at [124, 872] on div at bounding box center [132, 866] width 28 height 17
click at [116, 127] on div "Collaborate" at bounding box center [107, 127] width 56 height 13
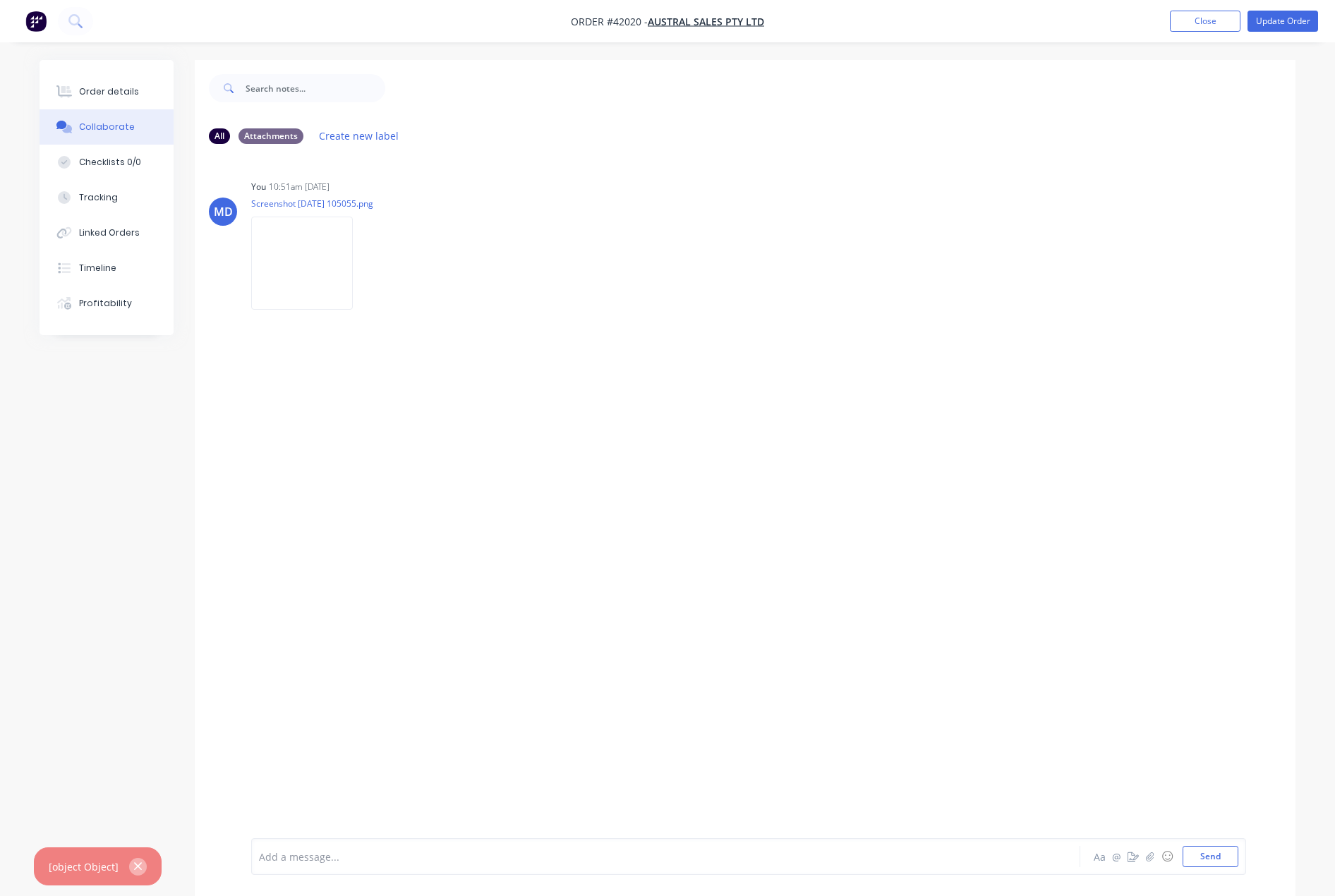
click at [140, 870] on icon "button" at bounding box center [138, 866] width 9 height 13
click at [101, 95] on div "Order details" at bounding box center [109, 92] width 60 height 13
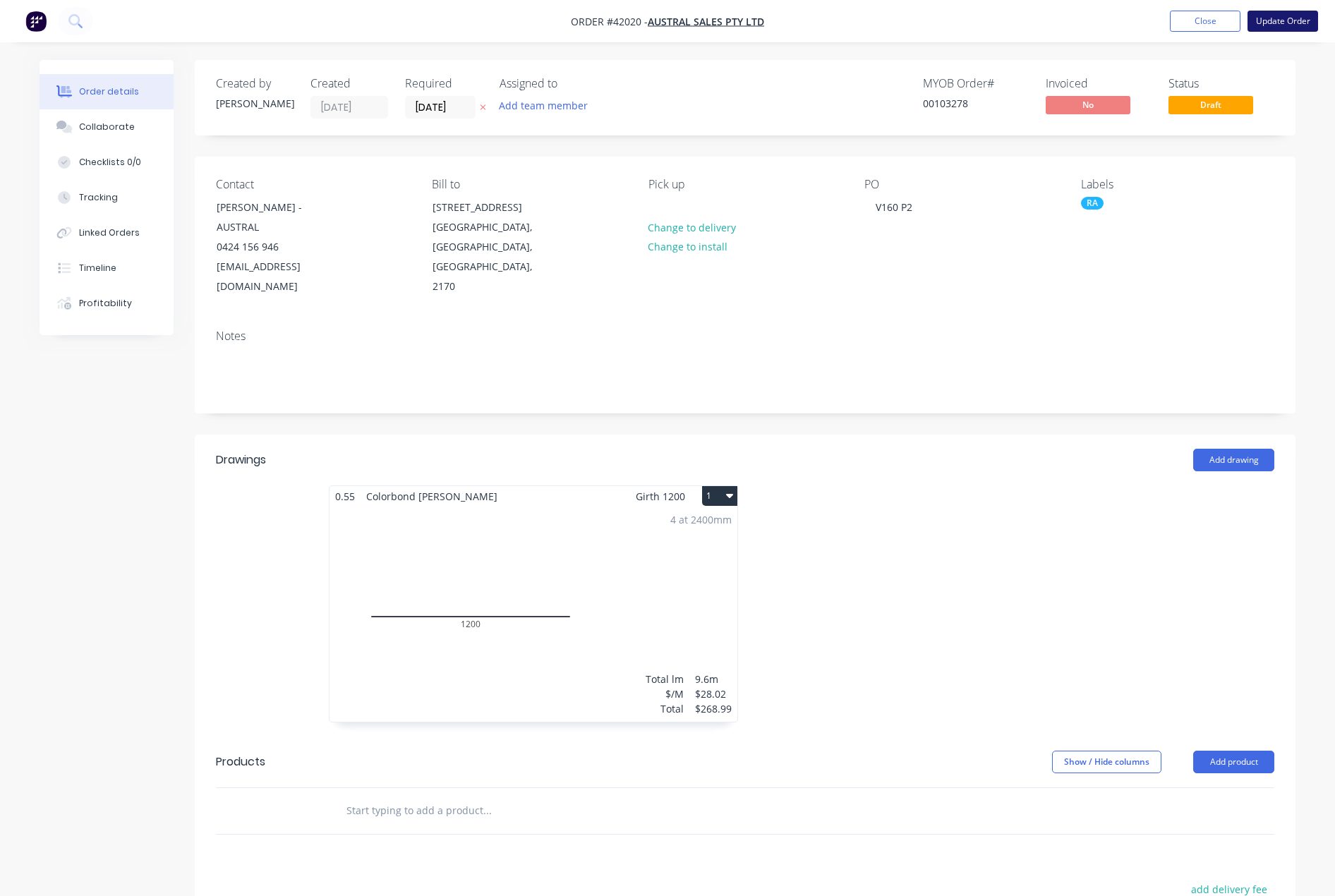
click at [1290, 20] on button "Update Order" at bounding box center [1282, 21] width 70 height 21
click at [134, 864] on icon "button" at bounding box center [138, 866] width 8 height 8
click at [1206, 18] on button "Close" at bounding box center [1205, 21] width 70 height 21
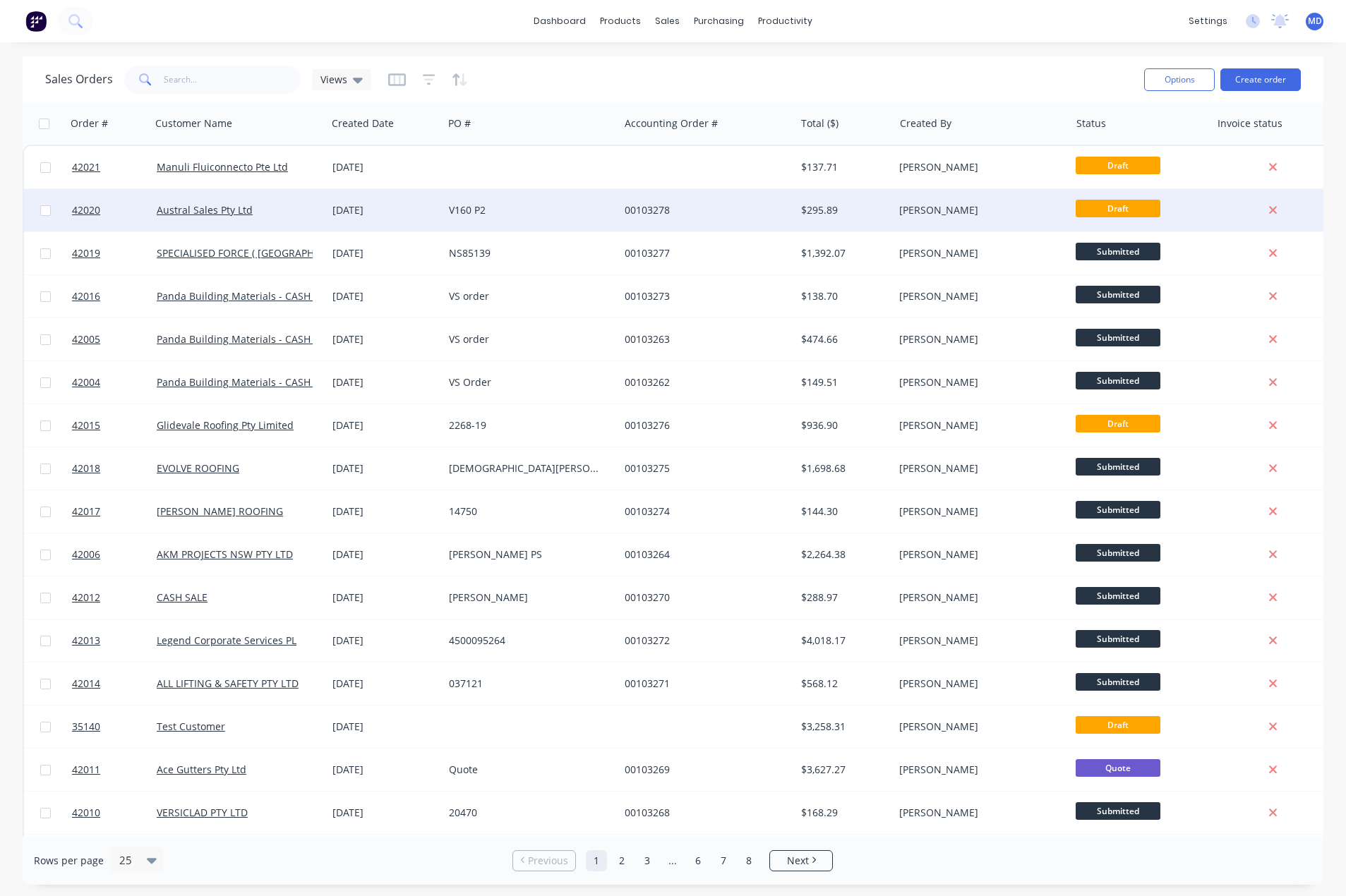
click at [552, 209] on div "V160 P2" at bounding box center [527, 210] width 157 height 14
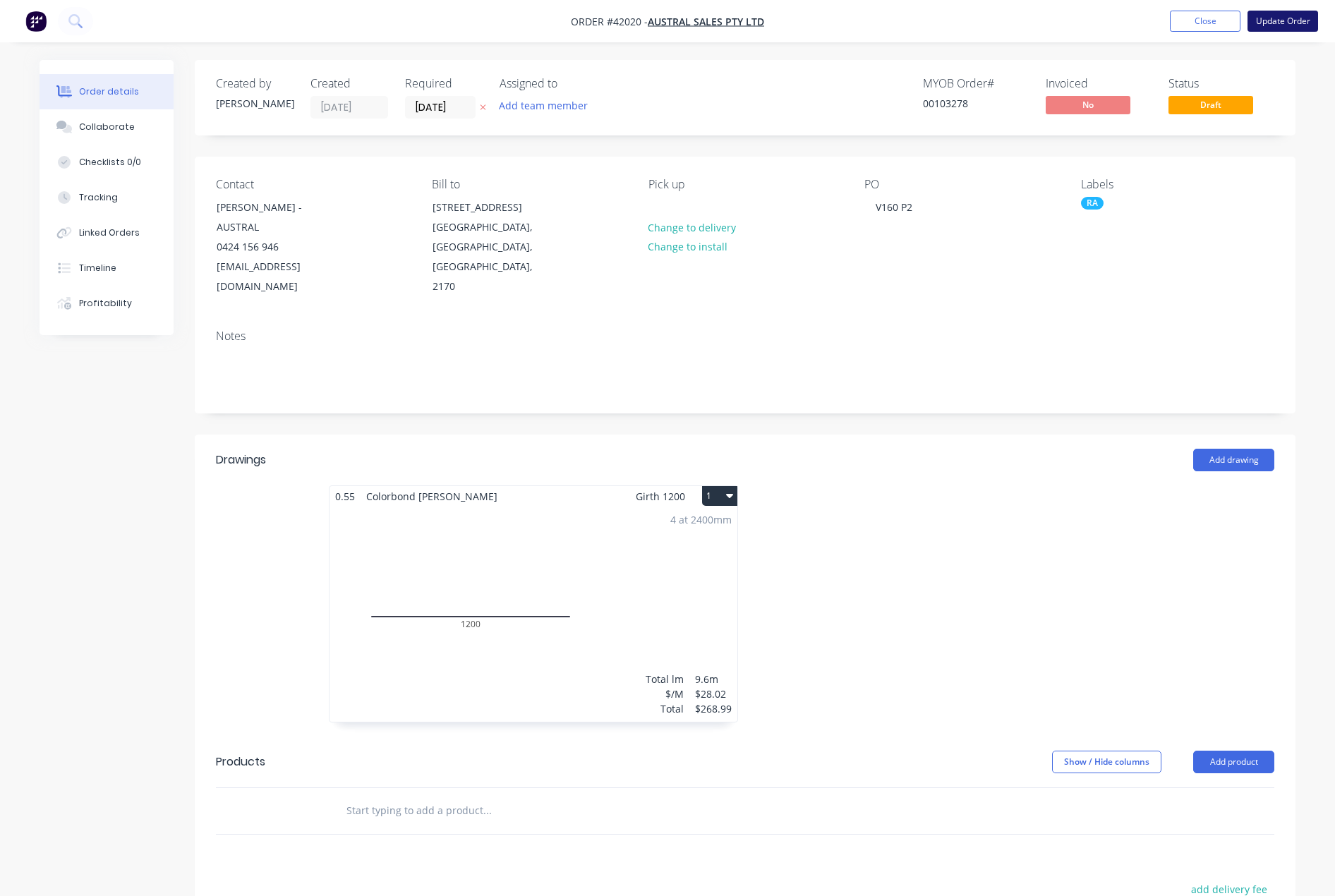
click at [1290, 20] on button "Update Order" at bounding box center [1282, 21] width 70 height 21
click at [1191, 17] on button "Close" at bounding box center [1205, 21] width 70 height 21
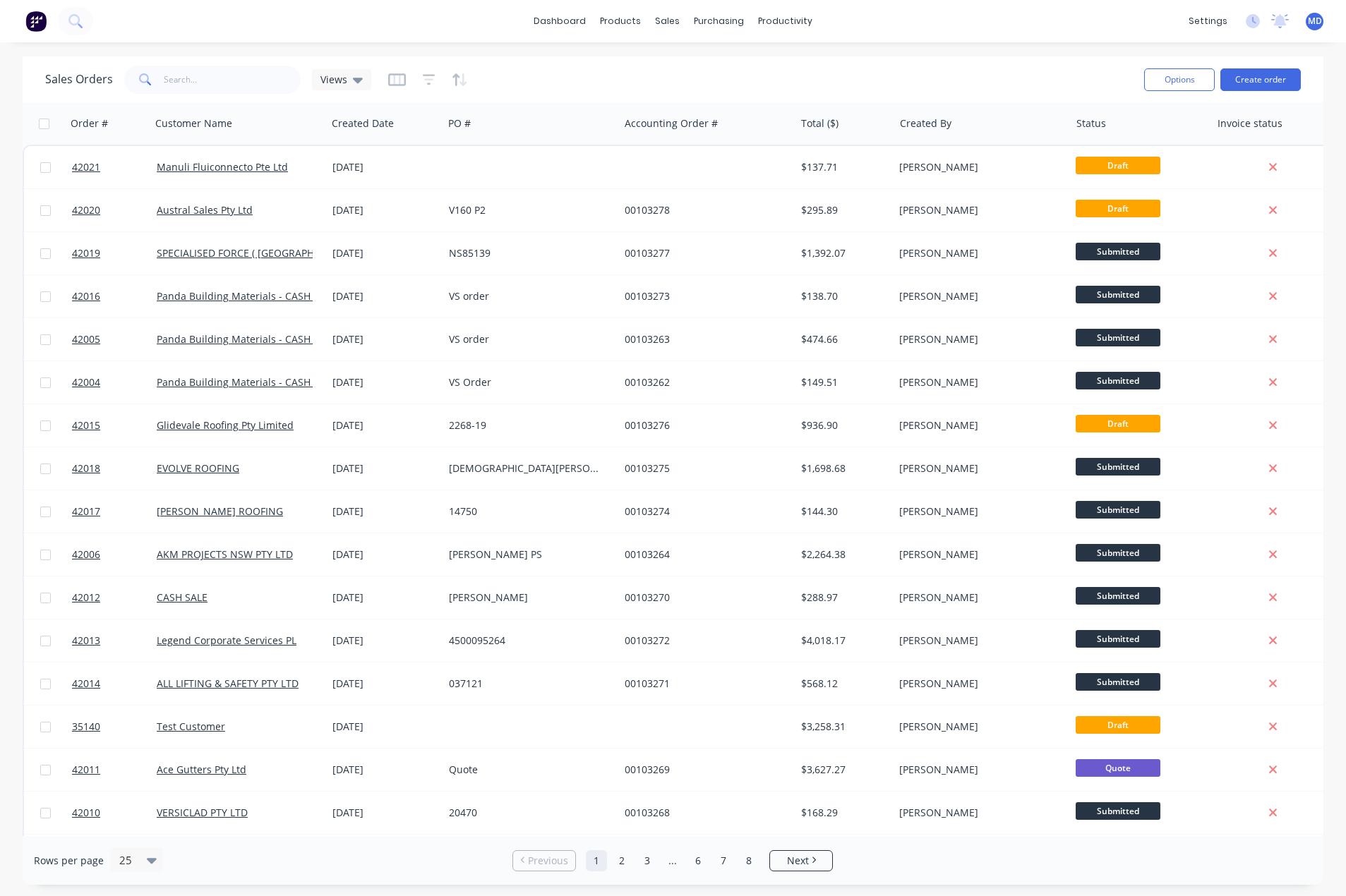
click at [1320, 20] on span "MD" at bounding box center [1314, 21] width 14 height 13
click at [992, 70] on div "Sales Orders Views" at bounding box center [589, 79] width 1087 height 35
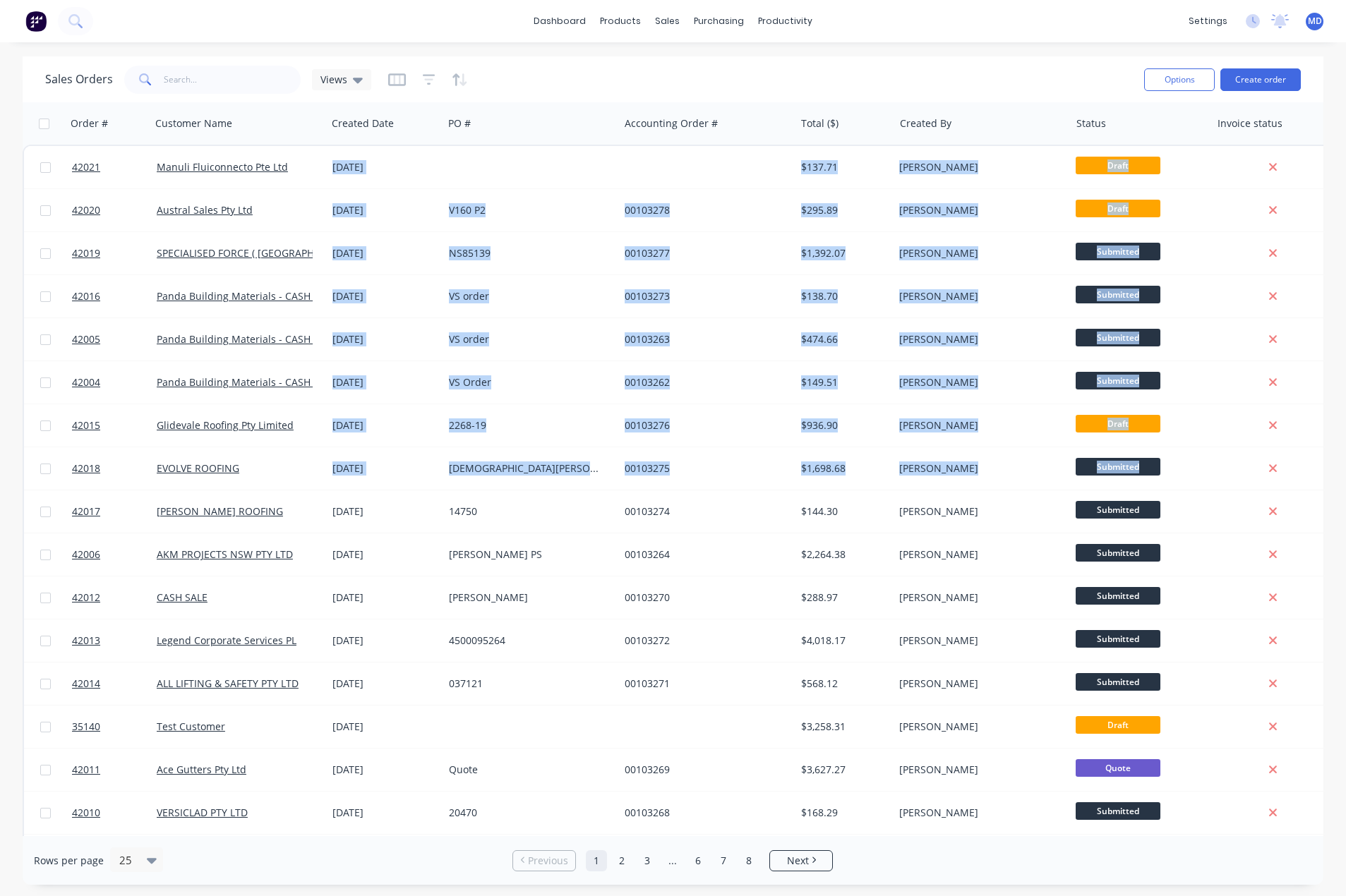
scroll to position [0, 29]
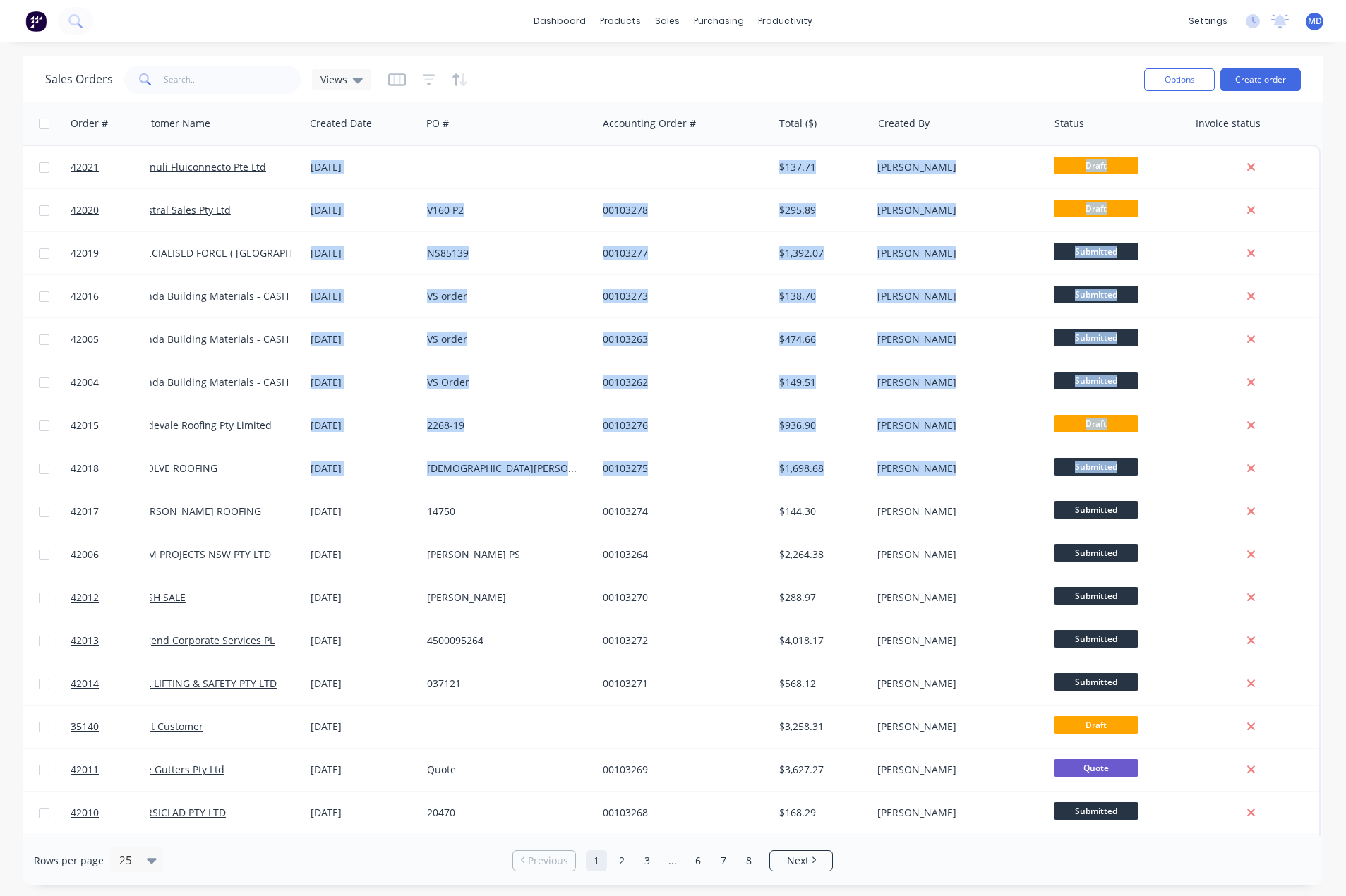
drag, startPoint x: 1312, startPoint y: 468, endPoint x: 1335, endPoint y: 775, distance: 307.9
click at [1335, 775] on div "Sales Orders Views Options Create order Order # Customer Name Created Date PO #…" at bounding box center [673, 470] width 1346 height 828
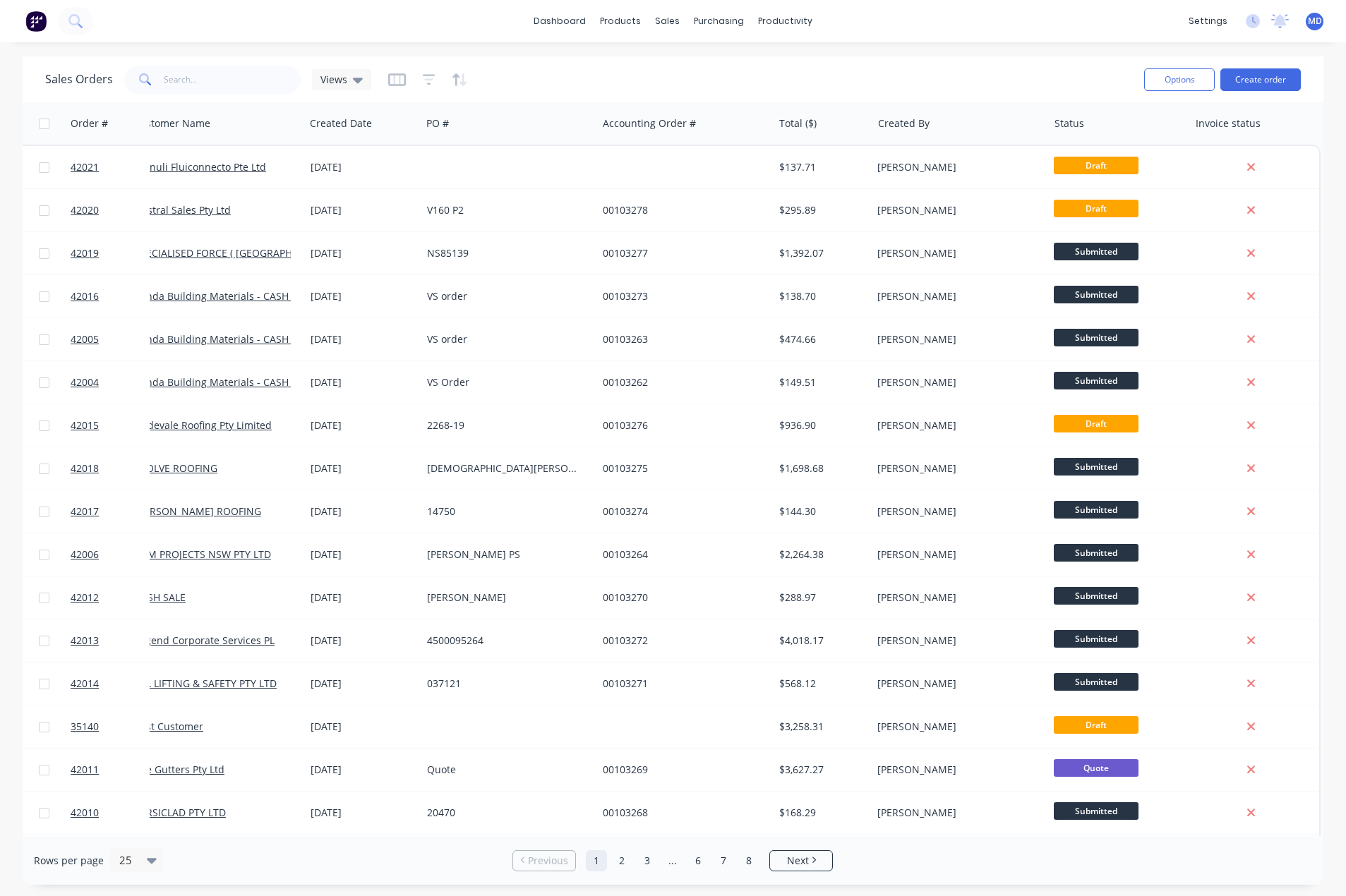
click at [928, 25] on div "dashboard products sales purchasing productivity dashboard products Product Cat…" at bounding box center [673, 21] width 1346 height 42
click at [720, 87] on link "Customers" at bounding box center [741, 96] width 187 height 28
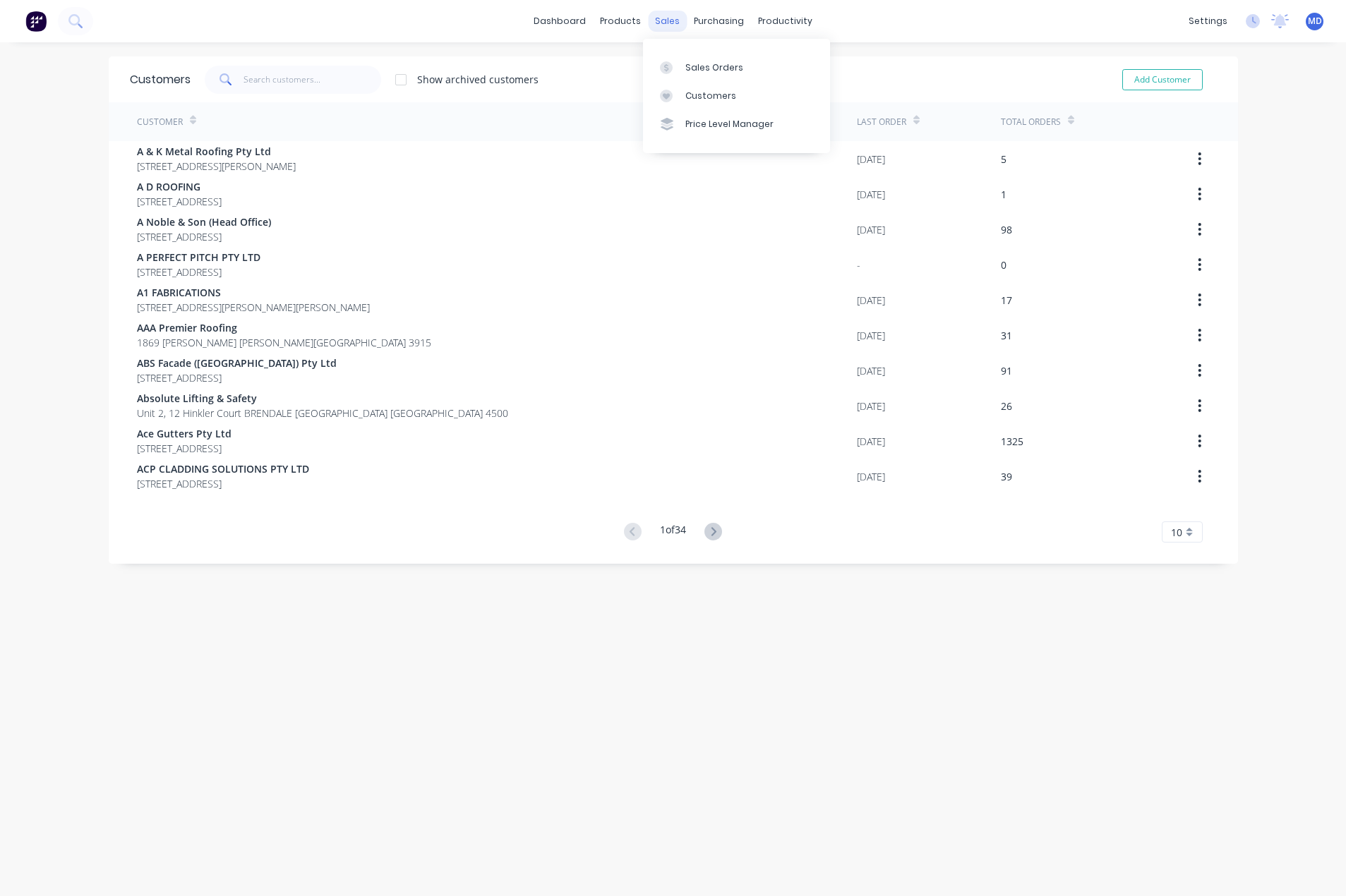
click at [663, 26] on div "sales" at bounding box center [667, 21] width 39 height 21
click at [704, 66] on div "Sales Orders" at bounding box center [713, 67] width 57 height 13
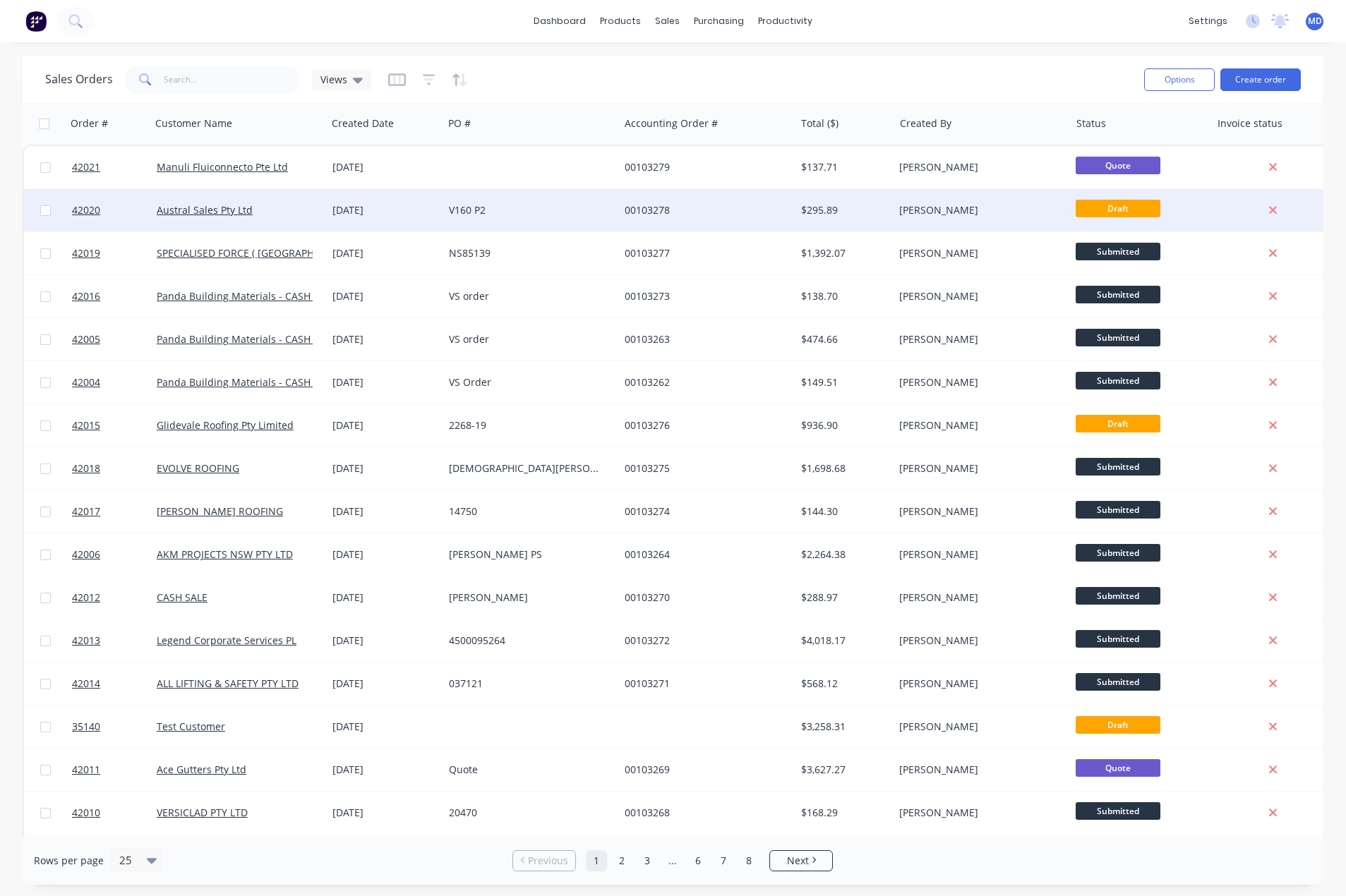
click at [554, 204] on div "V160 P2" at bounding box center [527, 210] width 157 height 14
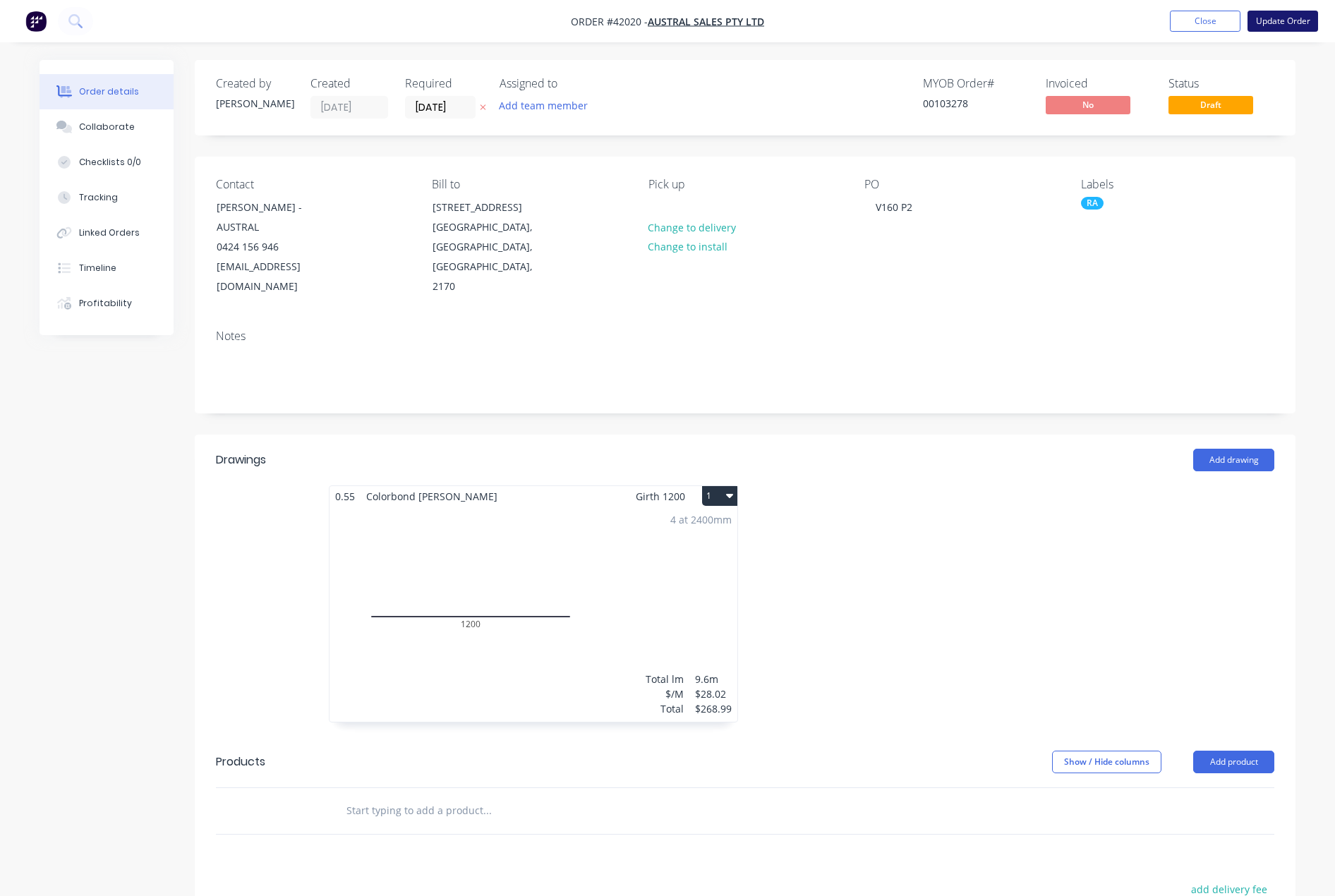
click at [1287, 17] on button "Update Order" at bounding box center [1282, 21] width 70 height 21
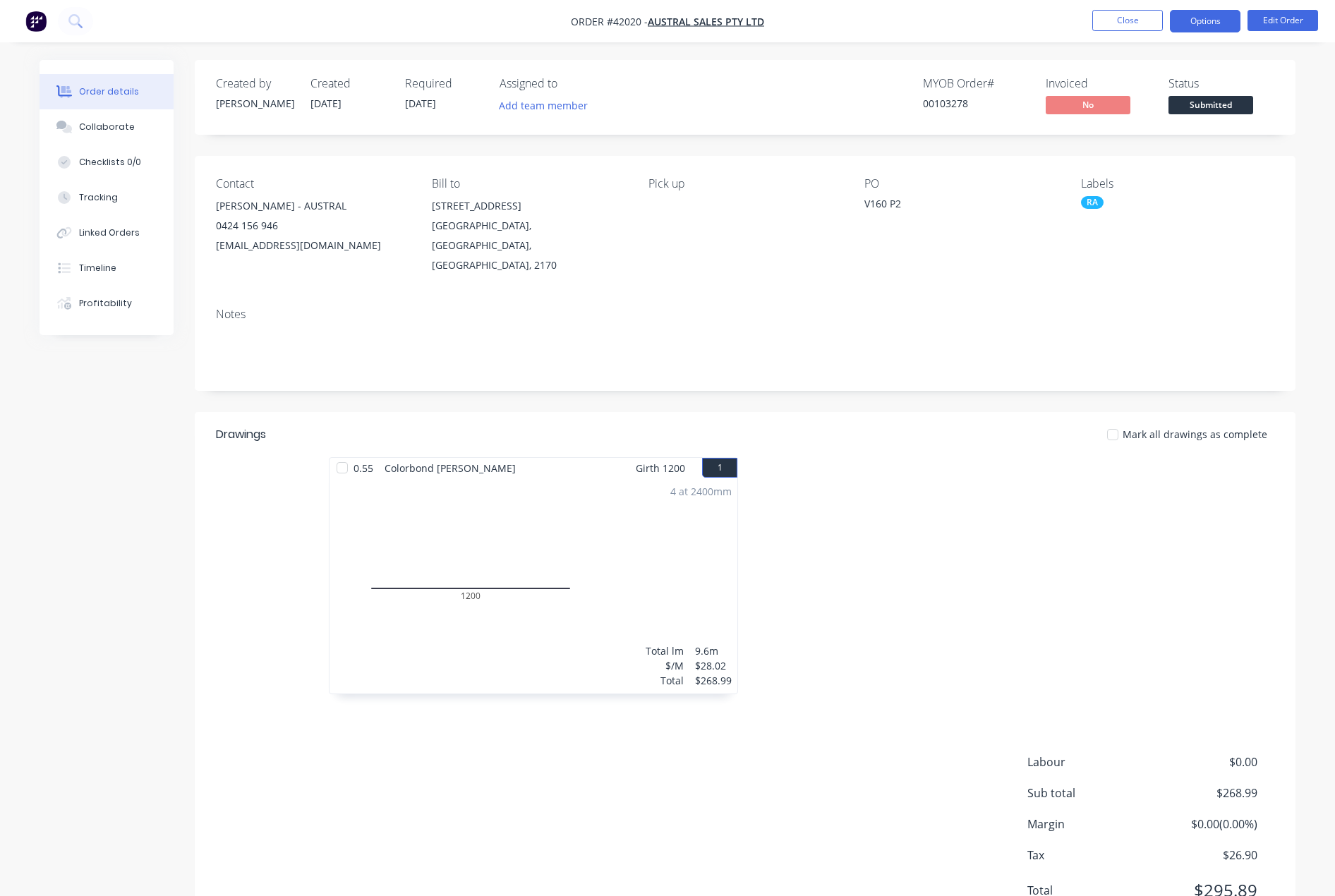
click at [1205, 21] on button "Options" at bounding box center [1205, 21] width 70 height 23
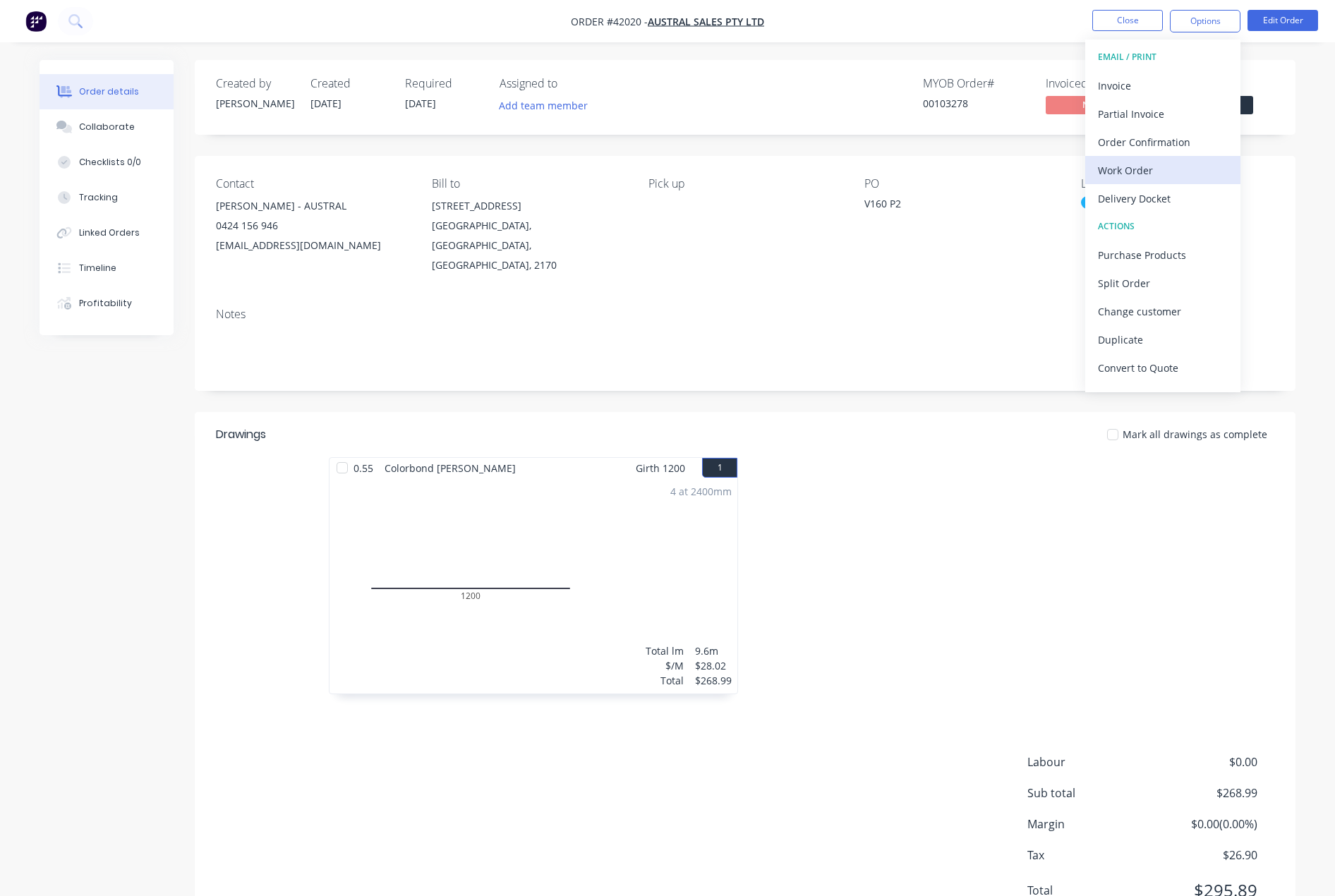
click at [1144, 169] on div "Work Order" at bounding box center [1163, 170] width 129 height 20
click at [1144, 142] on div "Without pricing" at bounding box center [1163, 142] width 129 height 20
click at [1130, 171] on div "Work Order" at bounding box center [1163, 170] width 129 height 20
click at [1150, 142] on div "Without pricing" at bounding box center [1163, 142] width 129 height 20
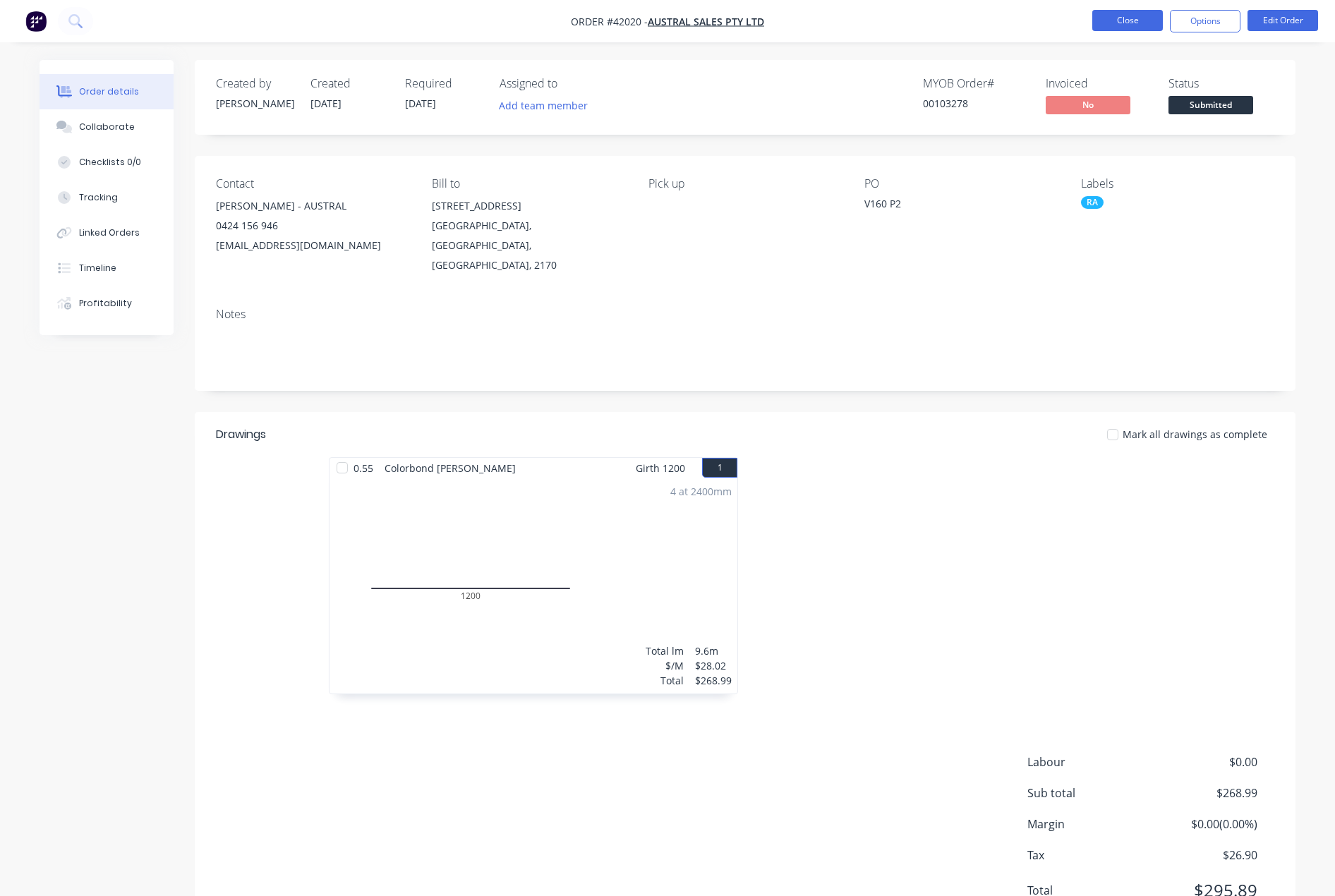
click at [1127, 16] on button "Close" at bounding box center [1127, 20] width 70 height 21
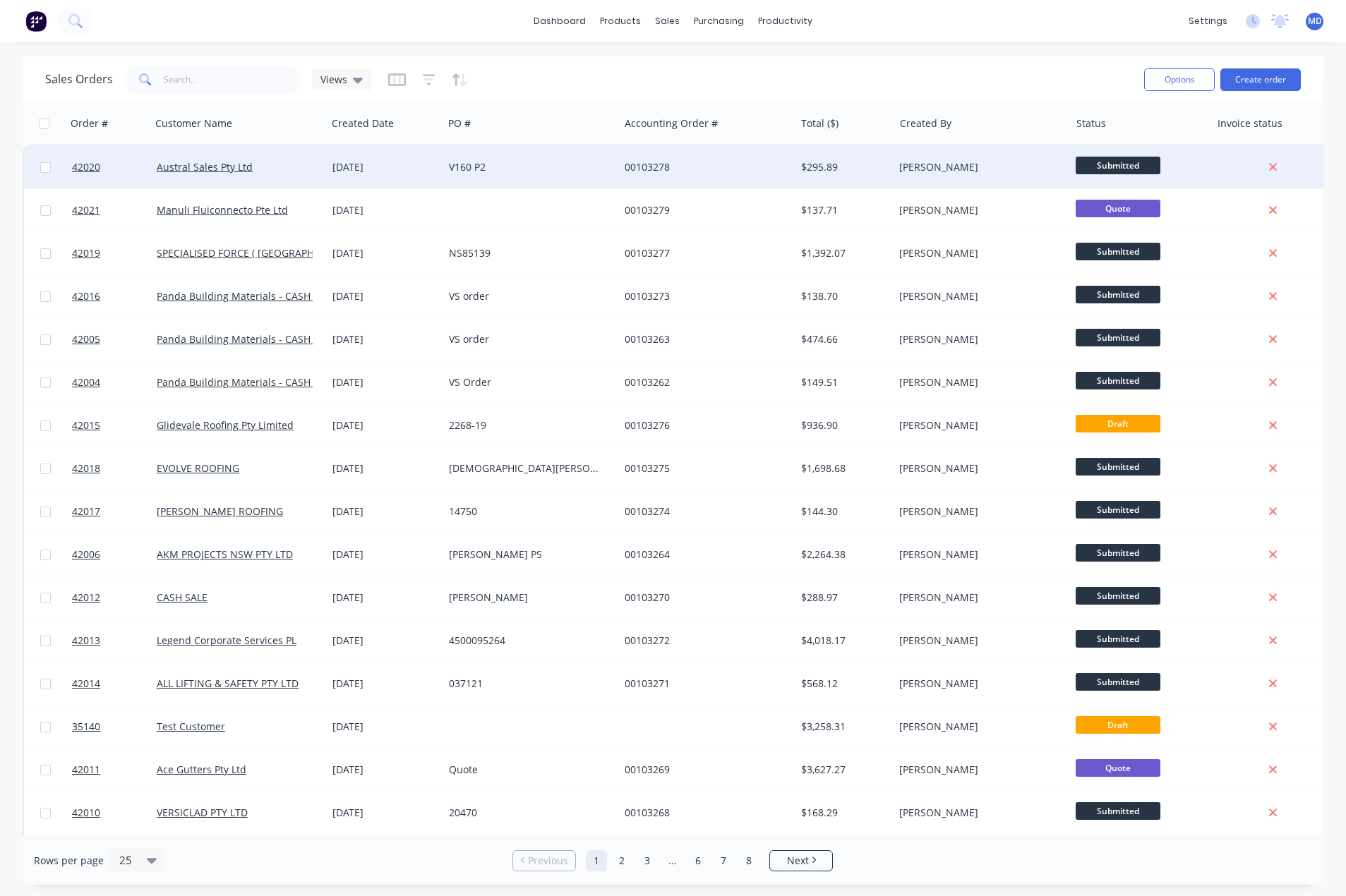
click at [702, 158] on div "00103278" at bounding box center [707, 167] width 176 height 42
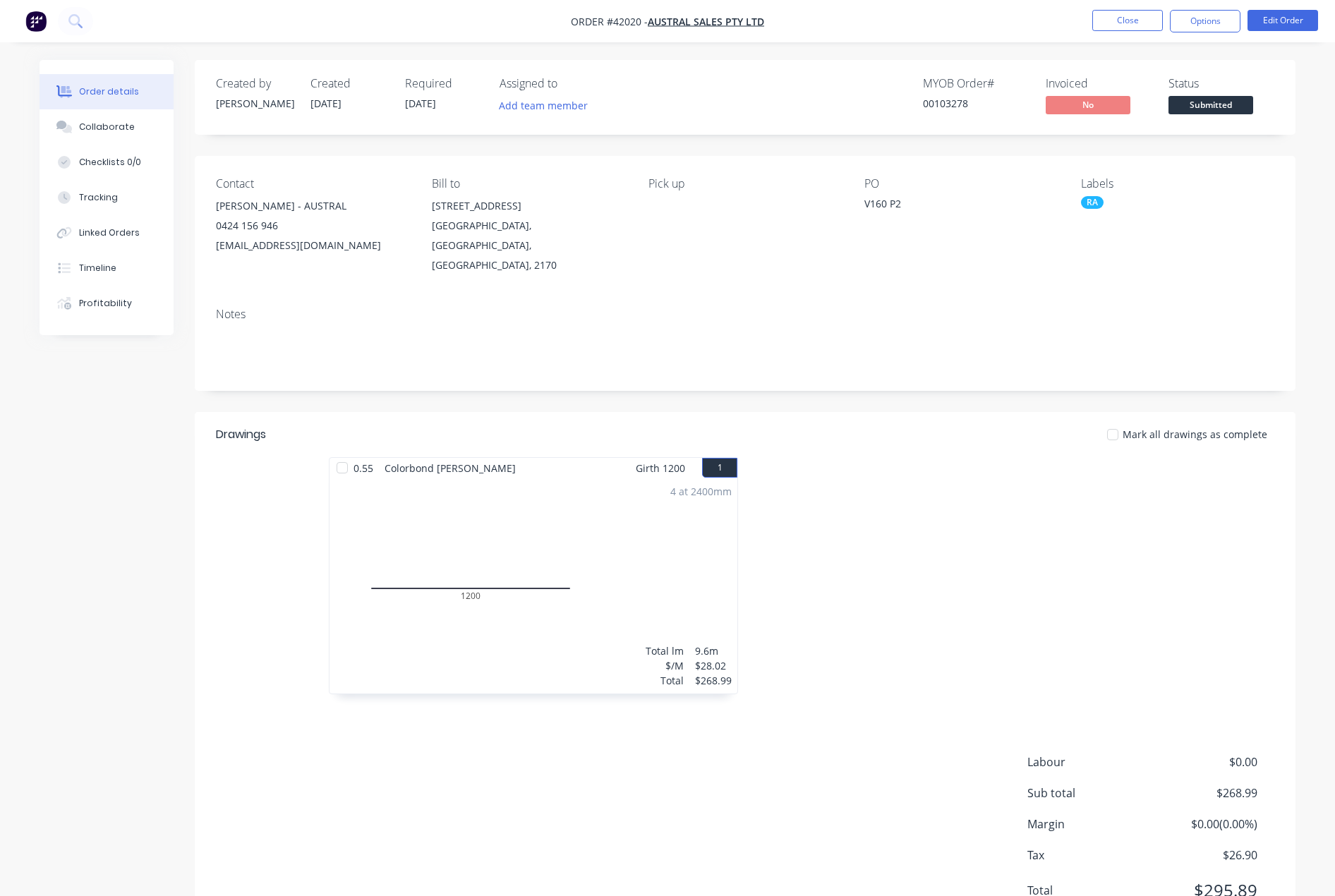
click at [1202, 5] on nav "Order #42020 - Austral Sales Pty Ltd Close Options Edit Order" at bounding box center [668, 21] width 1335 height 42
click at [1203, 10] on button "Options" at bounding box center [1205, 21] width 70 height 23
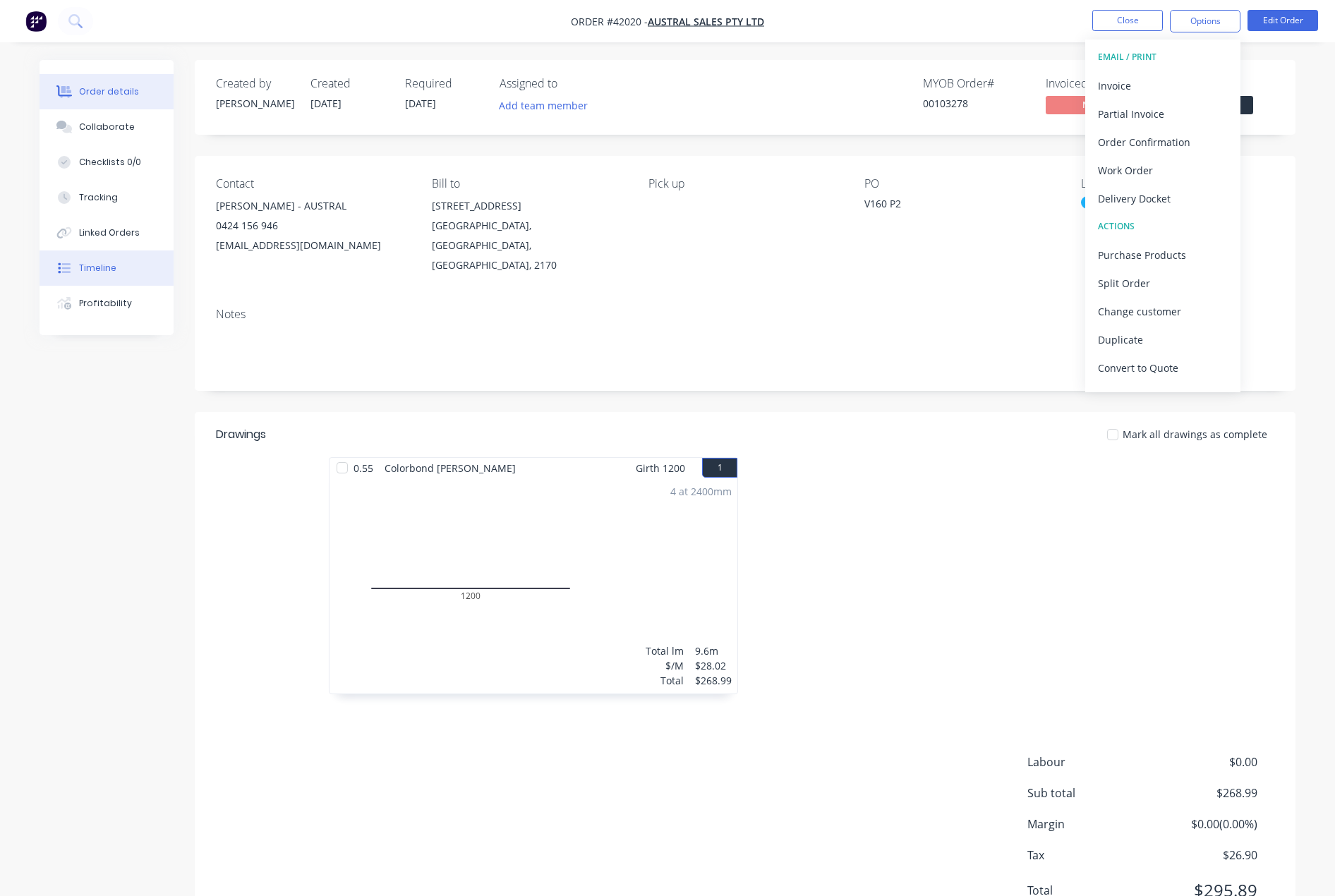
click at [101, 264] on div "Timeline" at bounding box center [98, 268] width 37 height 13
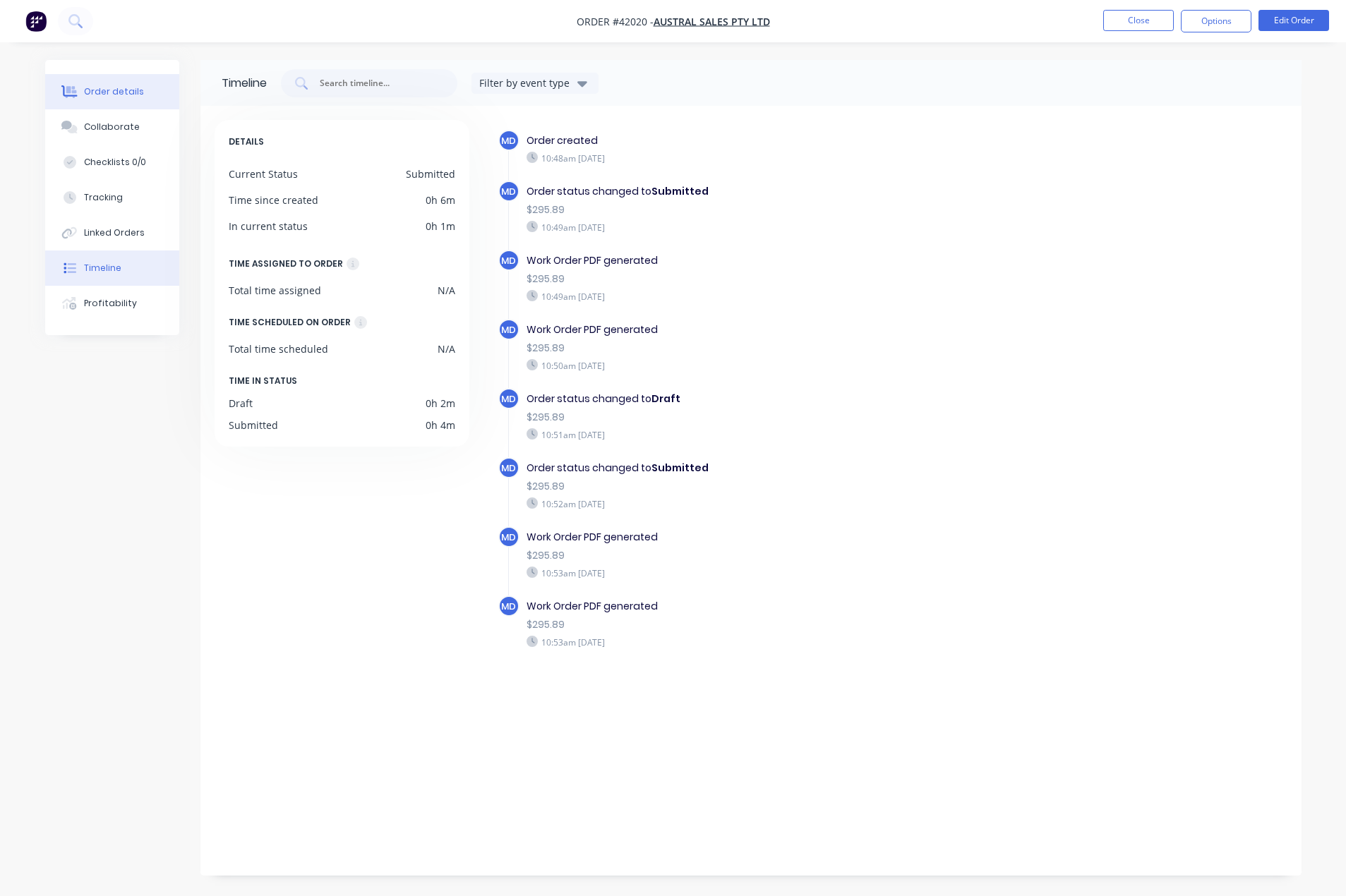
click at [100, 86] on div "Order details" at bounding box center [114, 92] width 60 height 13
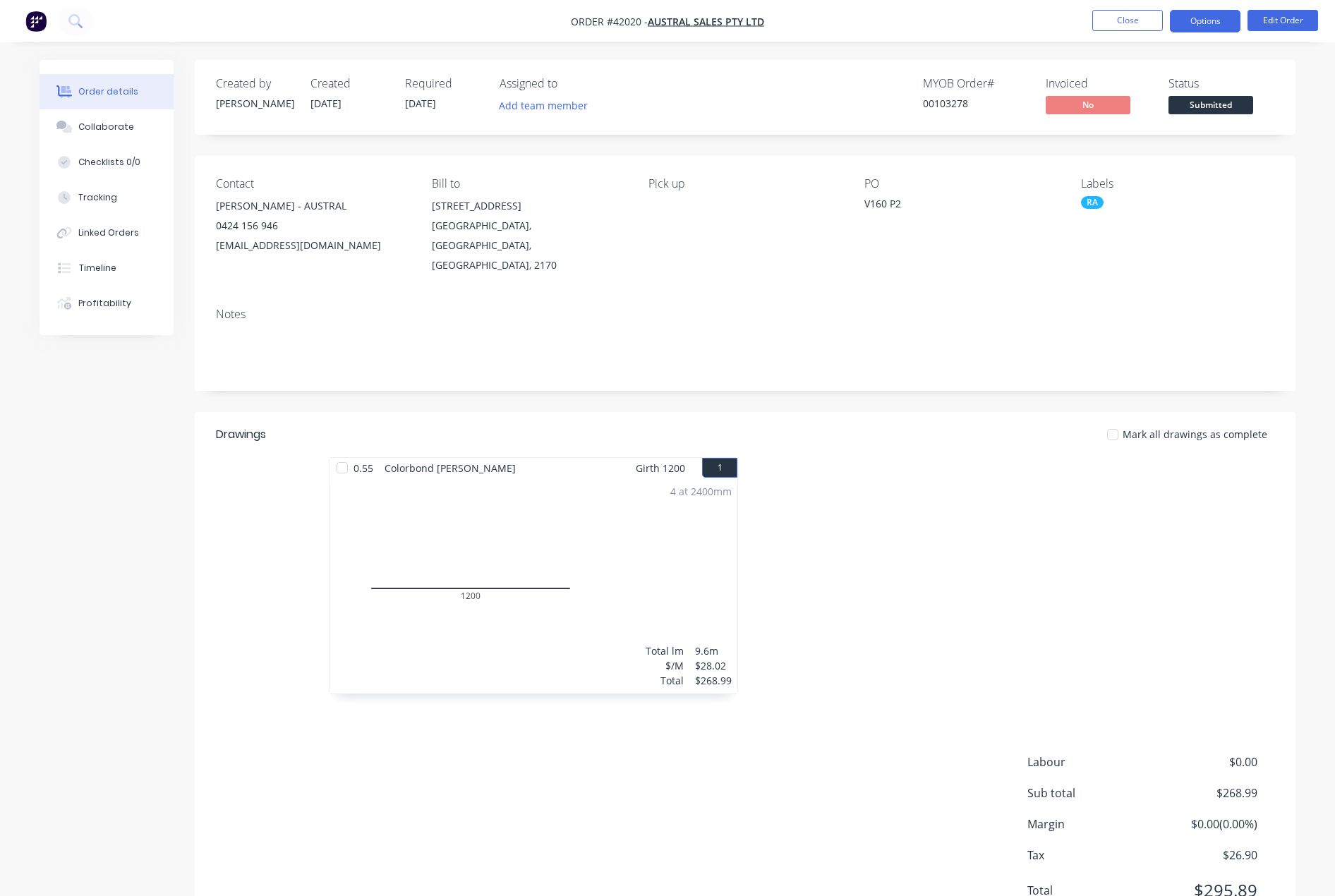
click at [1190, 30] on button "Options" at bounding box center [1205, 21] width 70 height 23
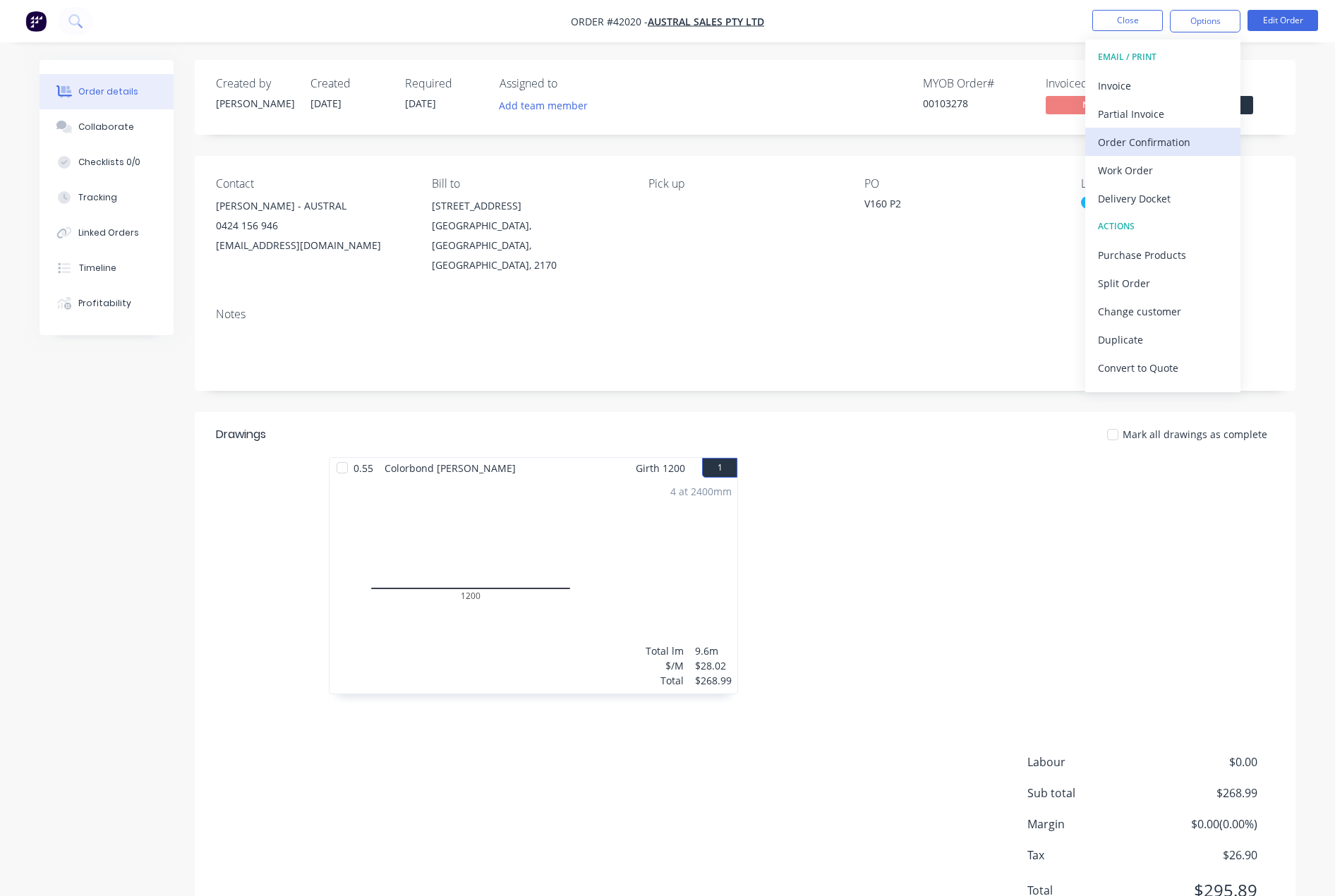
click at [1175, 145] on div "Order Confirmation" at bounding box center [1163, 142] width 129 height 20
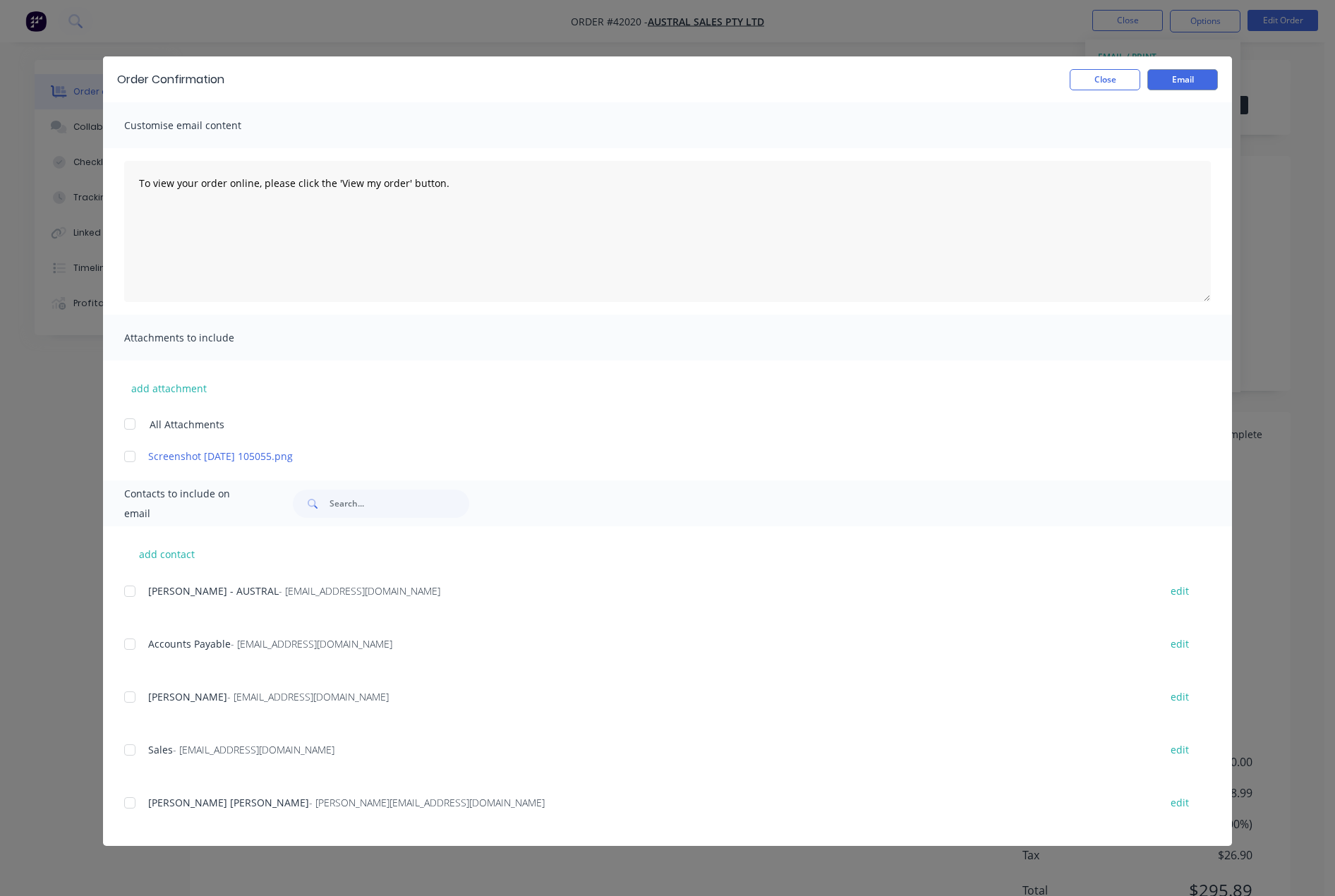
click at [132, 597] on div at bounding box center [129, 591] width 28 height 28
click at [1190, 79] on button "Email" at bounding box center [1182, 79] width 70 height 21
click at [1105, 75] on button "Close" at bounding box center [1104, 79] width 70 height 21
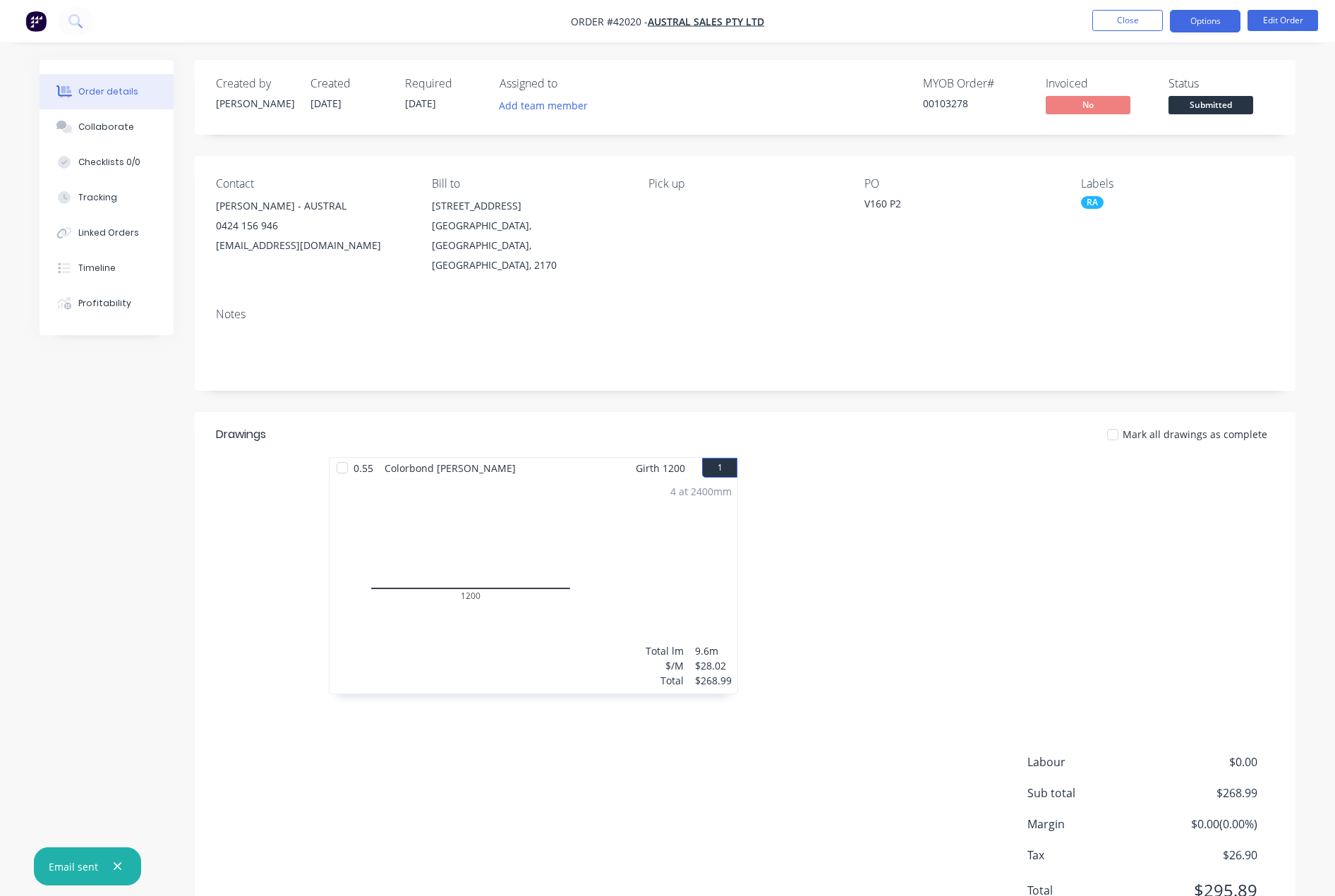
click at [1194, 23] on button "Options" at bounding box center [1205, 21] width 70 height 23
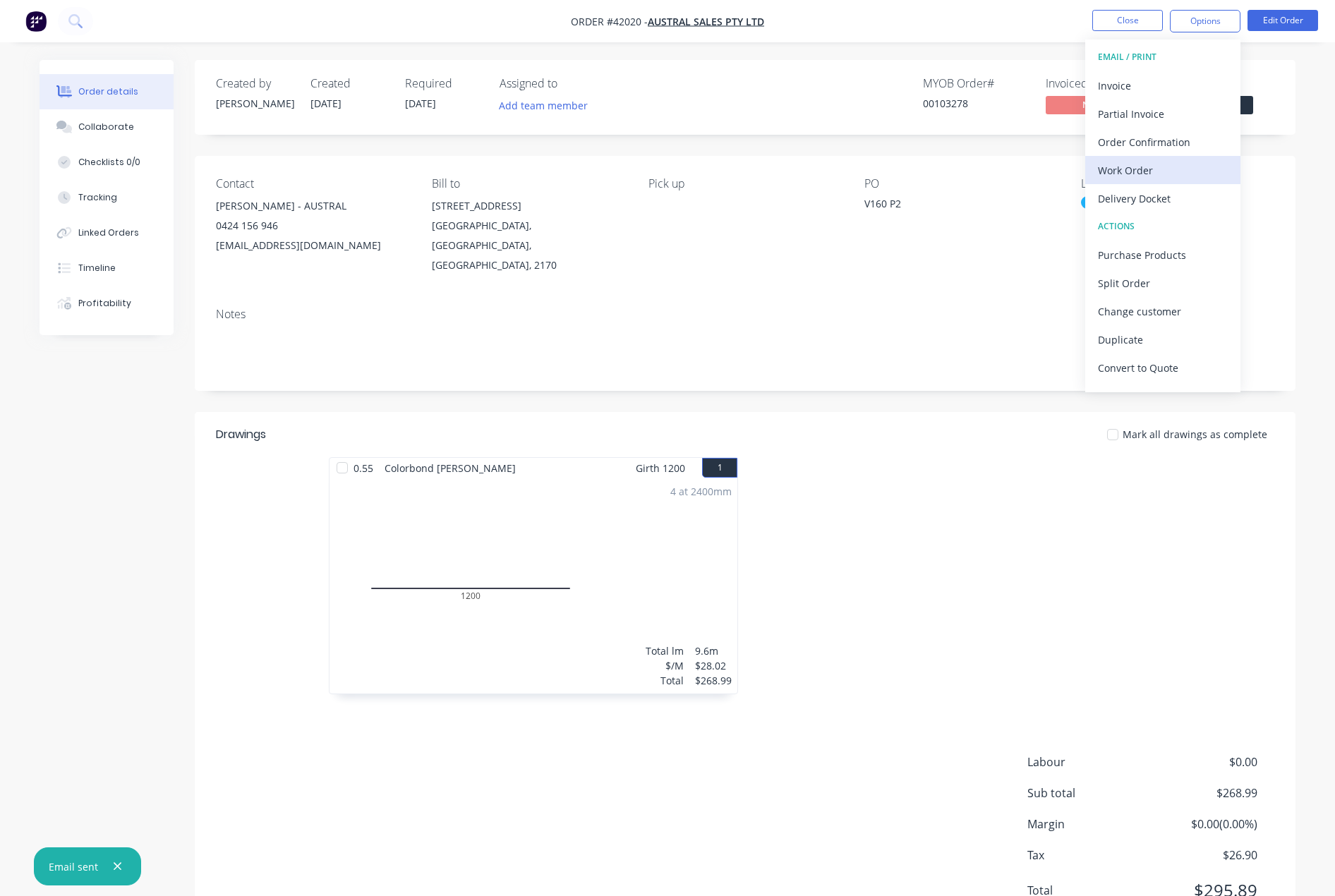
click at [1131, 167] on div "Work Order" at bounding box center [1163, 170] width 129 height 20
click at [1137, 114] on div "With pricing" at bounding box center [1163, 114] width 129 height 20
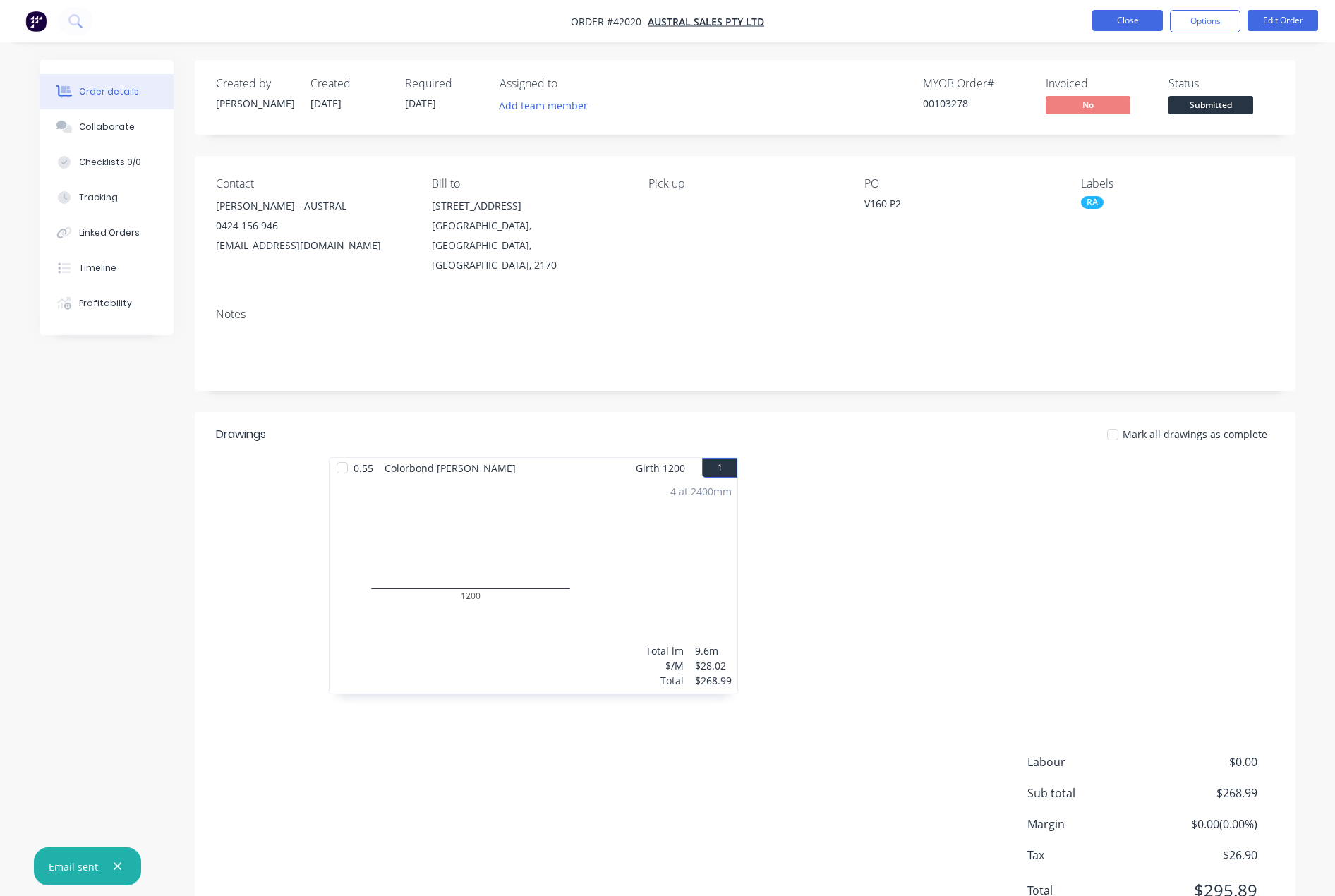
click at [1128, 10] on button "Close" at bounding box center [1127, 20] width 70 height 21
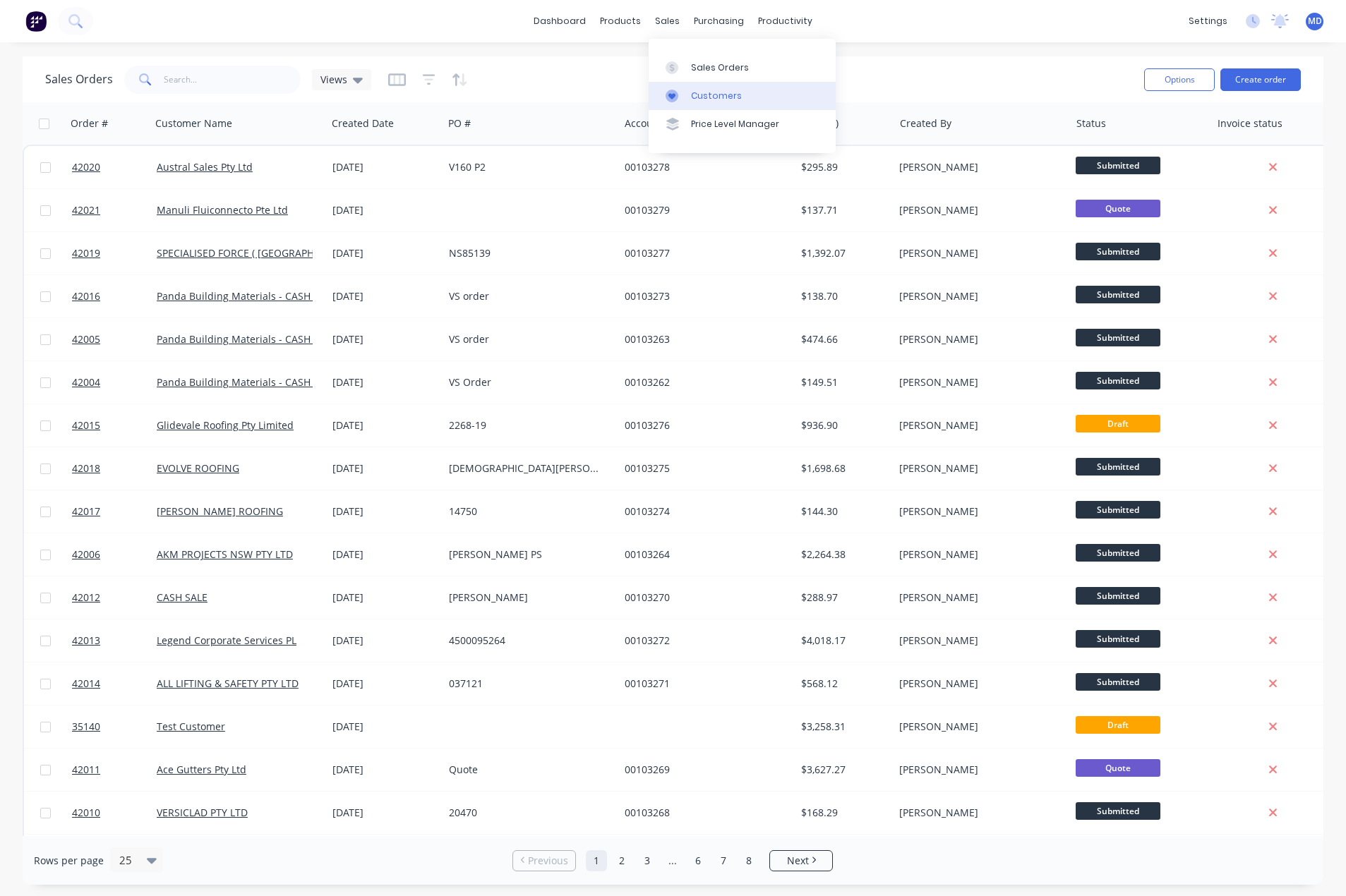
click at [728, 97] on div "Customers" at bounding box center [717, 96] width 51 height 13
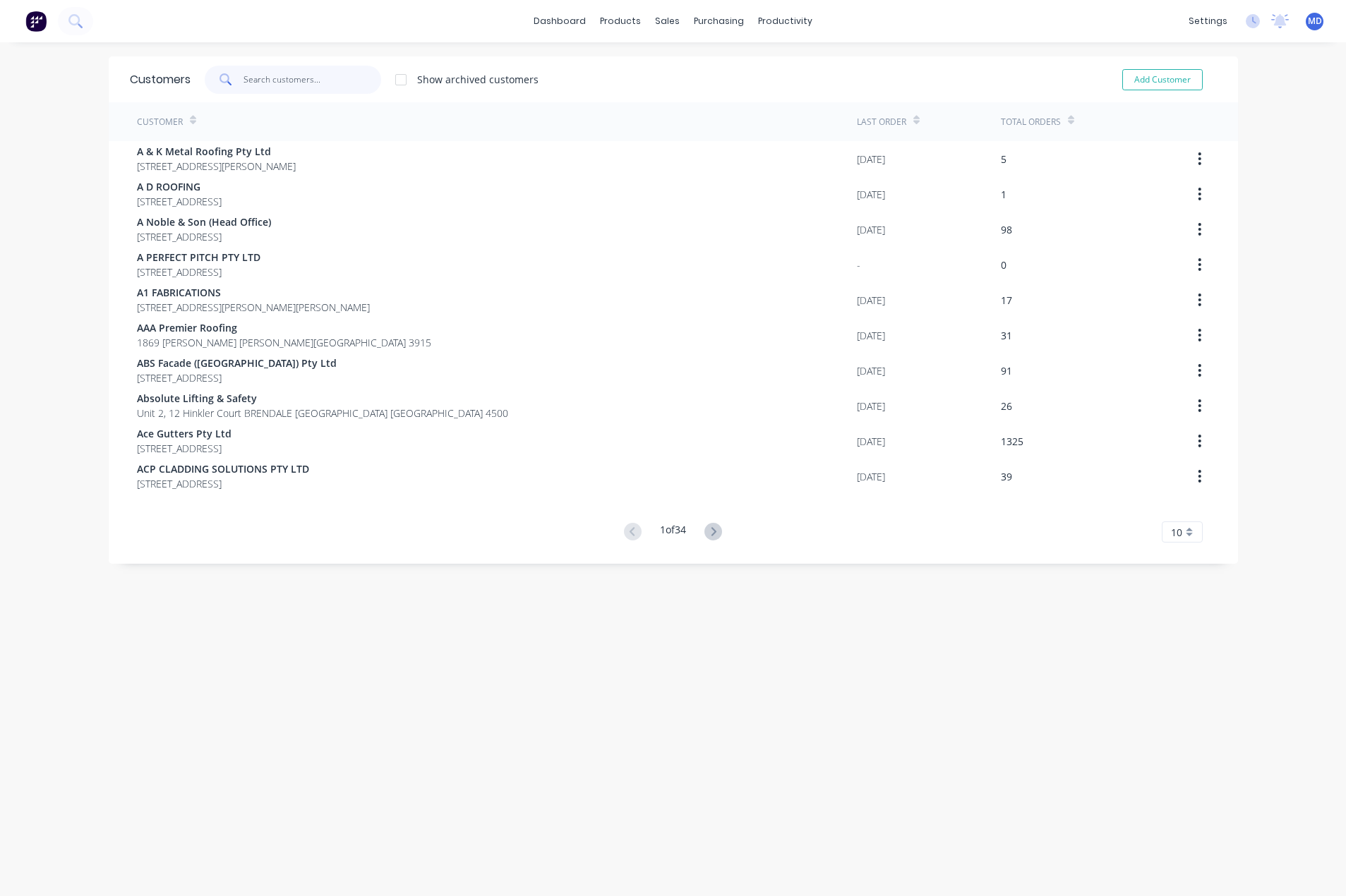
click at [285, 82] on input "text" at bounding box center [312, 79] width 138 height 28
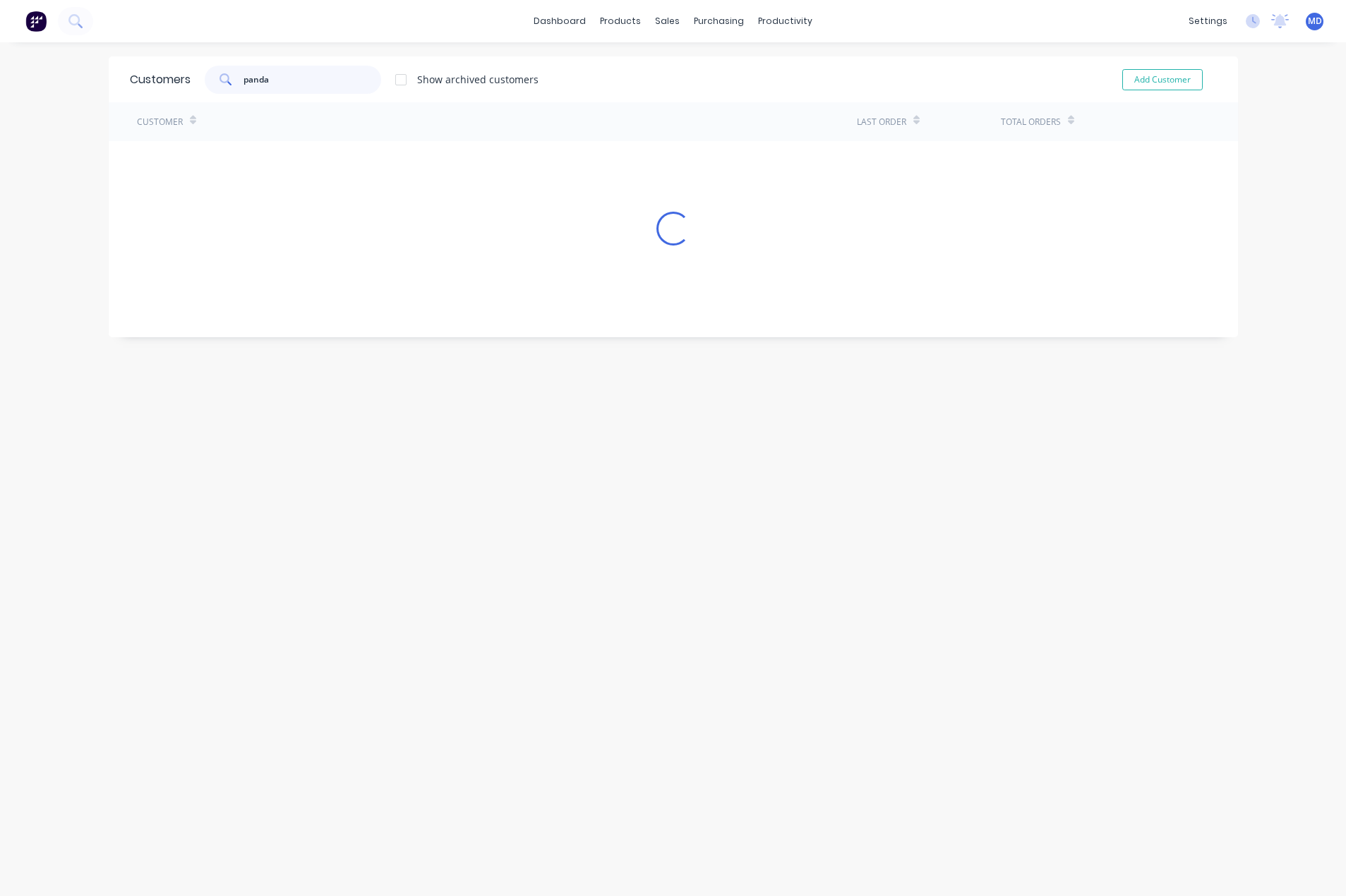
type input "panda"
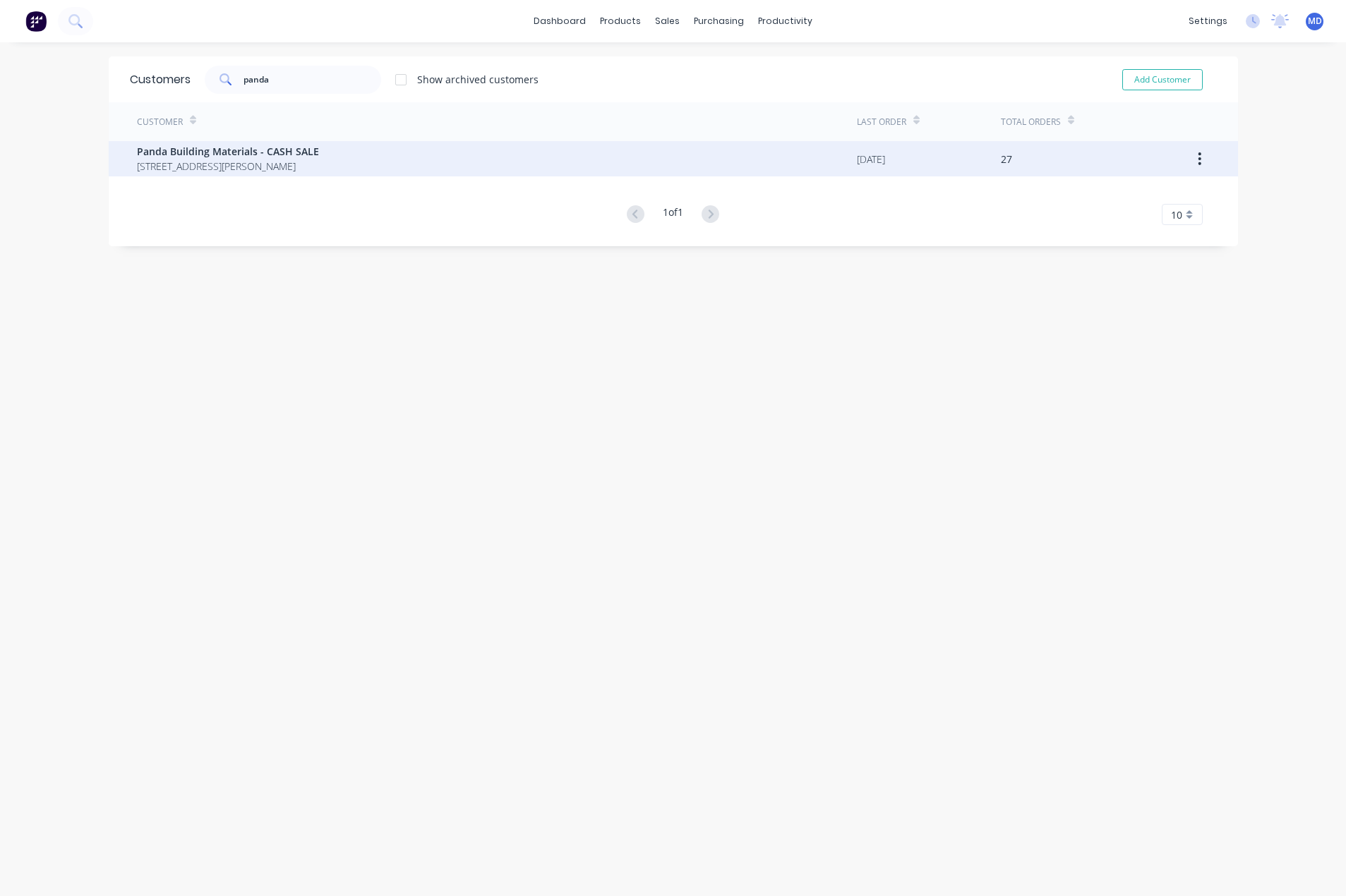
click at [270, 148] on span "Panda Building Materials - CASH SALE" at bounding box center [228, 151] width 182 height 15
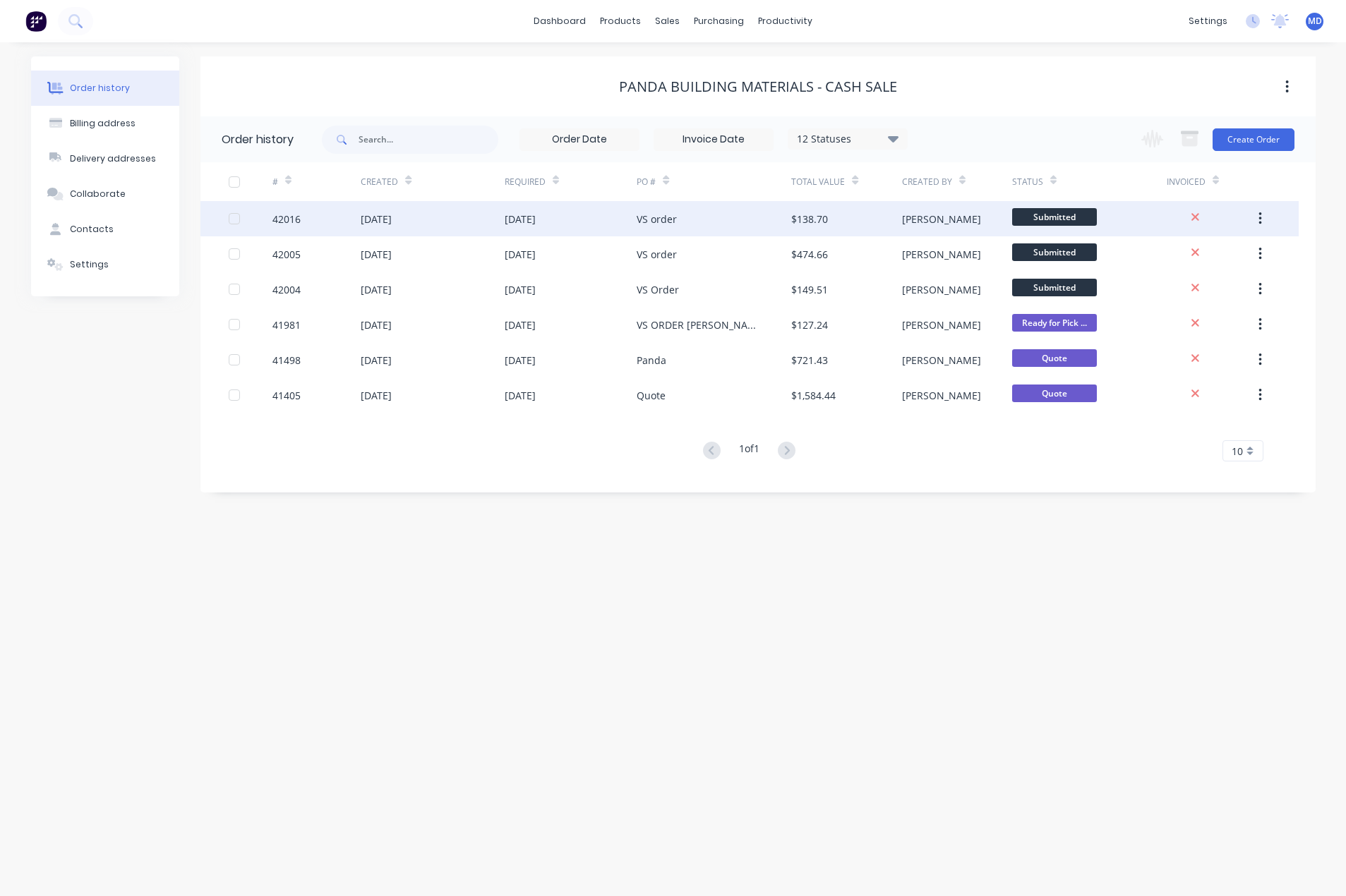
click at [599, 226] on div "[DATE]" at bounding box center [570, 219] width 132 height 36
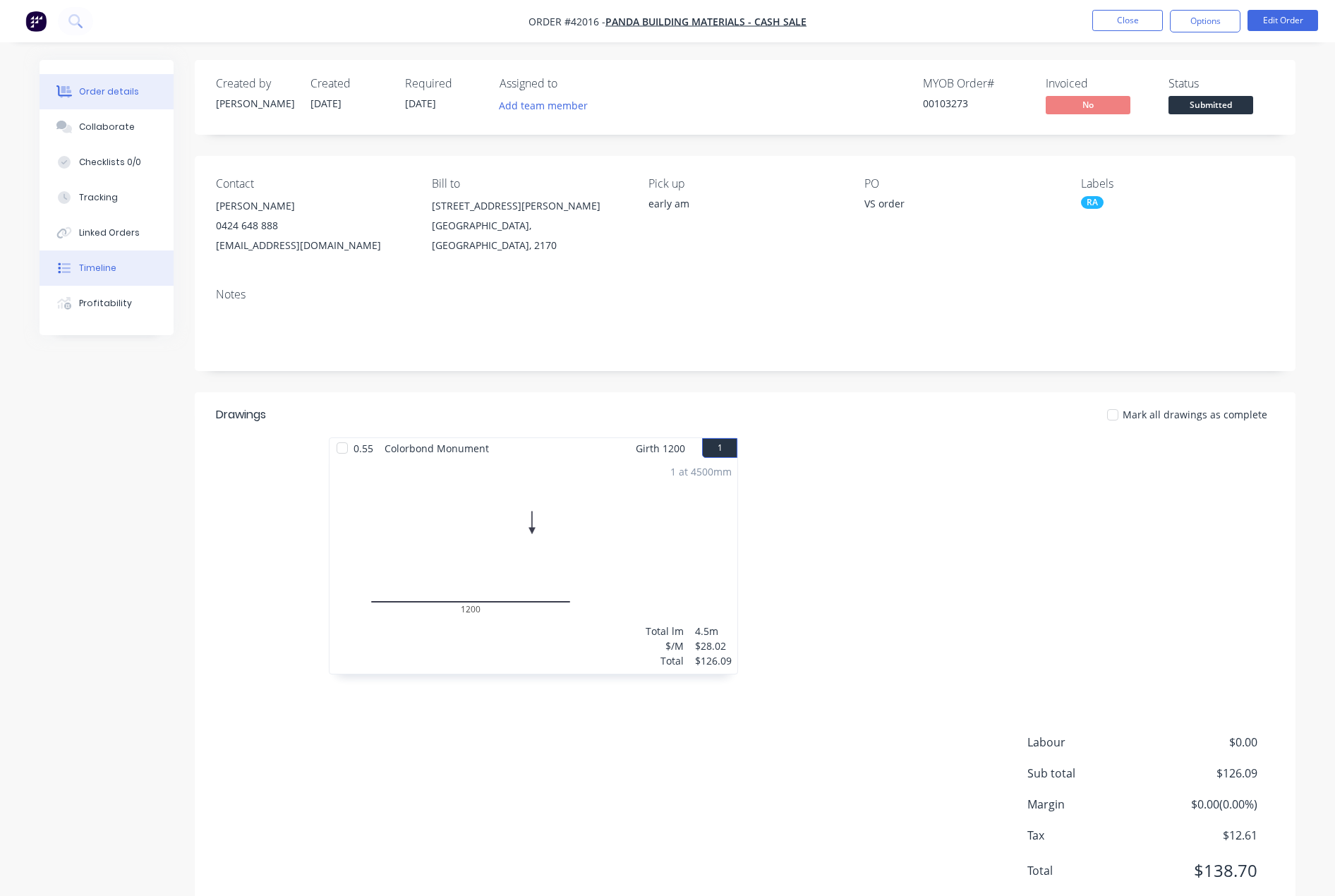
click at [99, 268] on div "Timeline" at bounding box center [98, 268] width 37 height 13
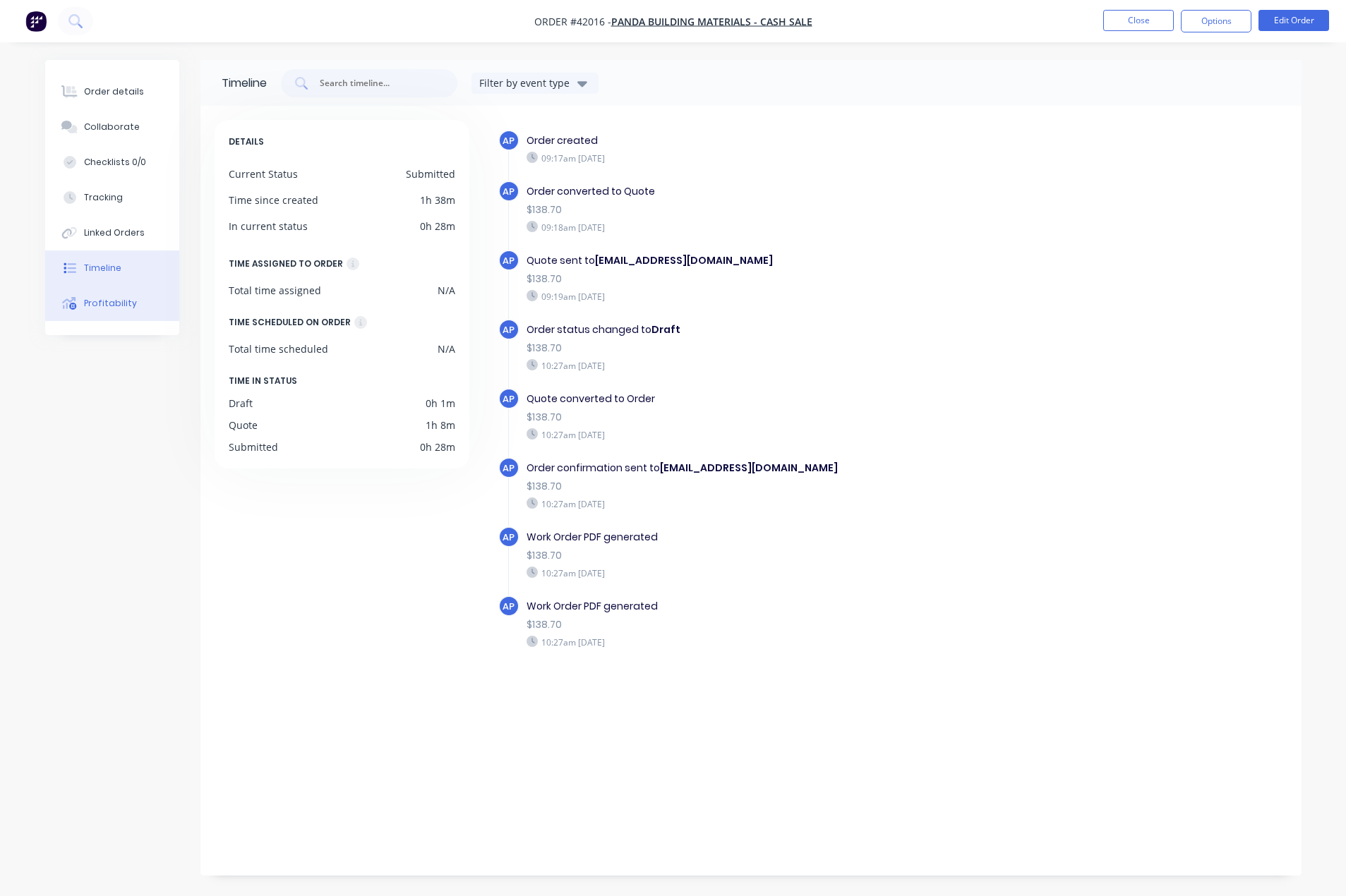
click at [116, 307] on div "Profitability" at bounding box center [110, 304] width 53 height 13
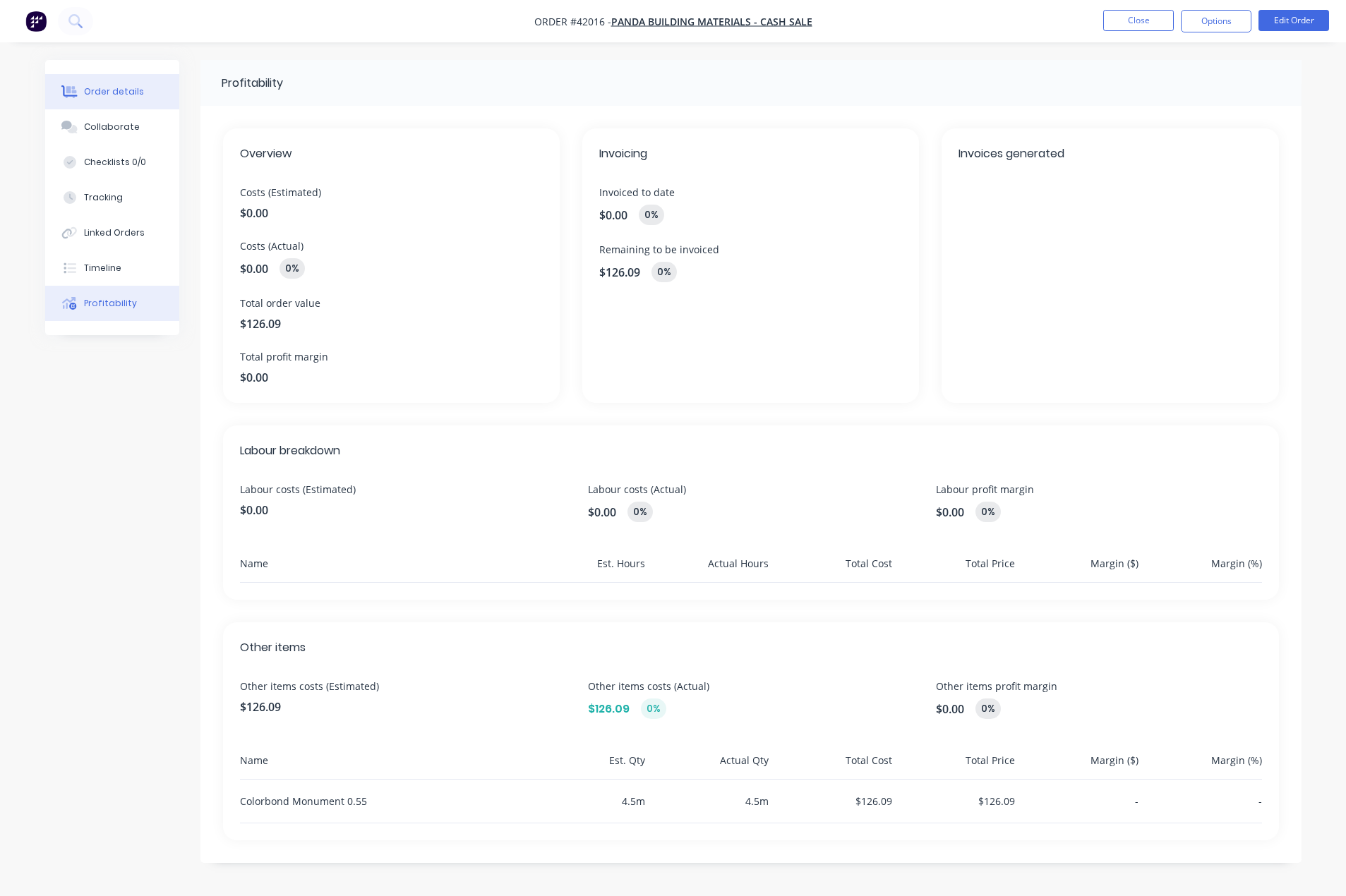
click at [94, 82] on button "Order details" at bounding box center [112, 91] width 134 height 36
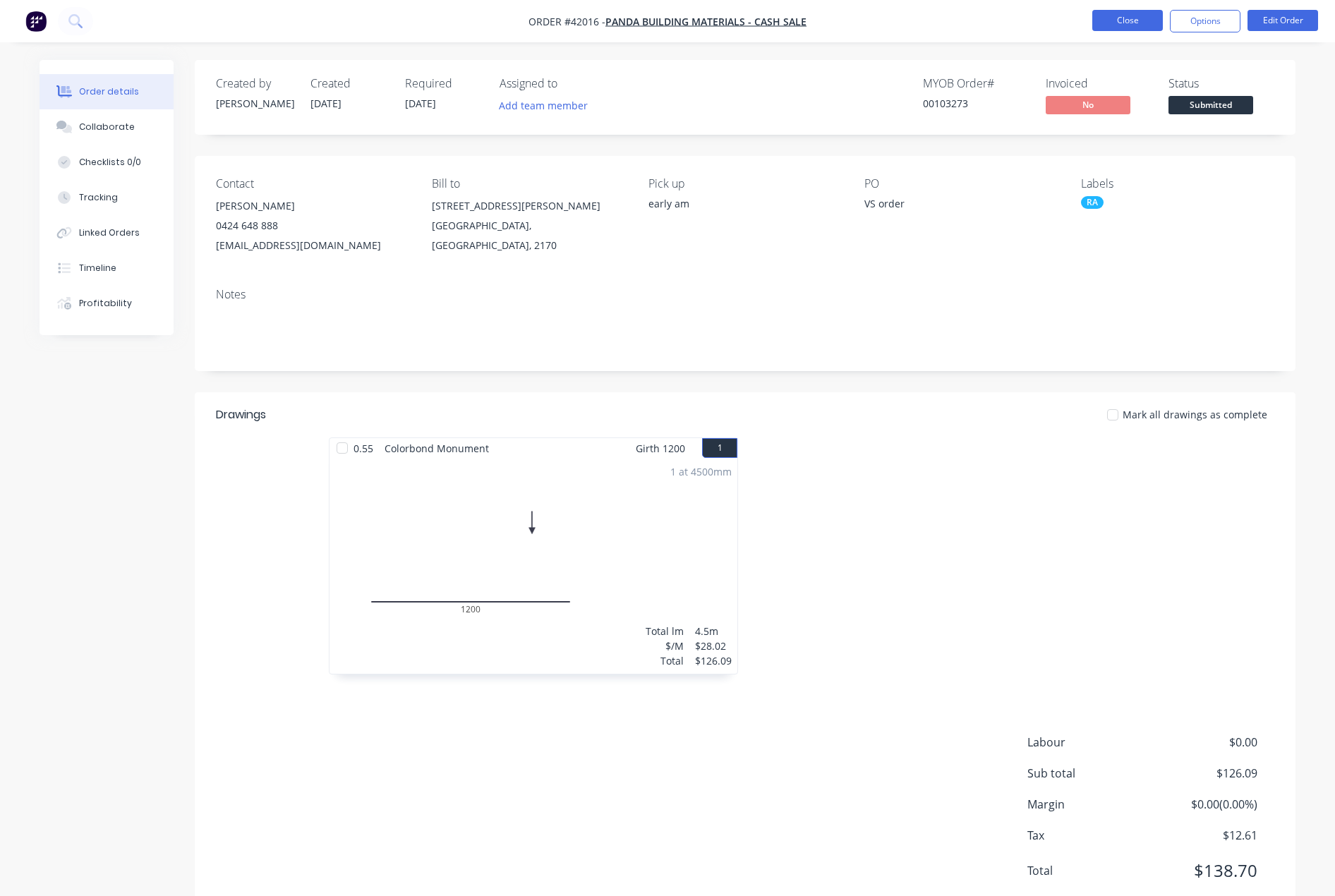
click at [1108, 22] on button "Close" at bounding box center [1127, 20] width 70 height 21
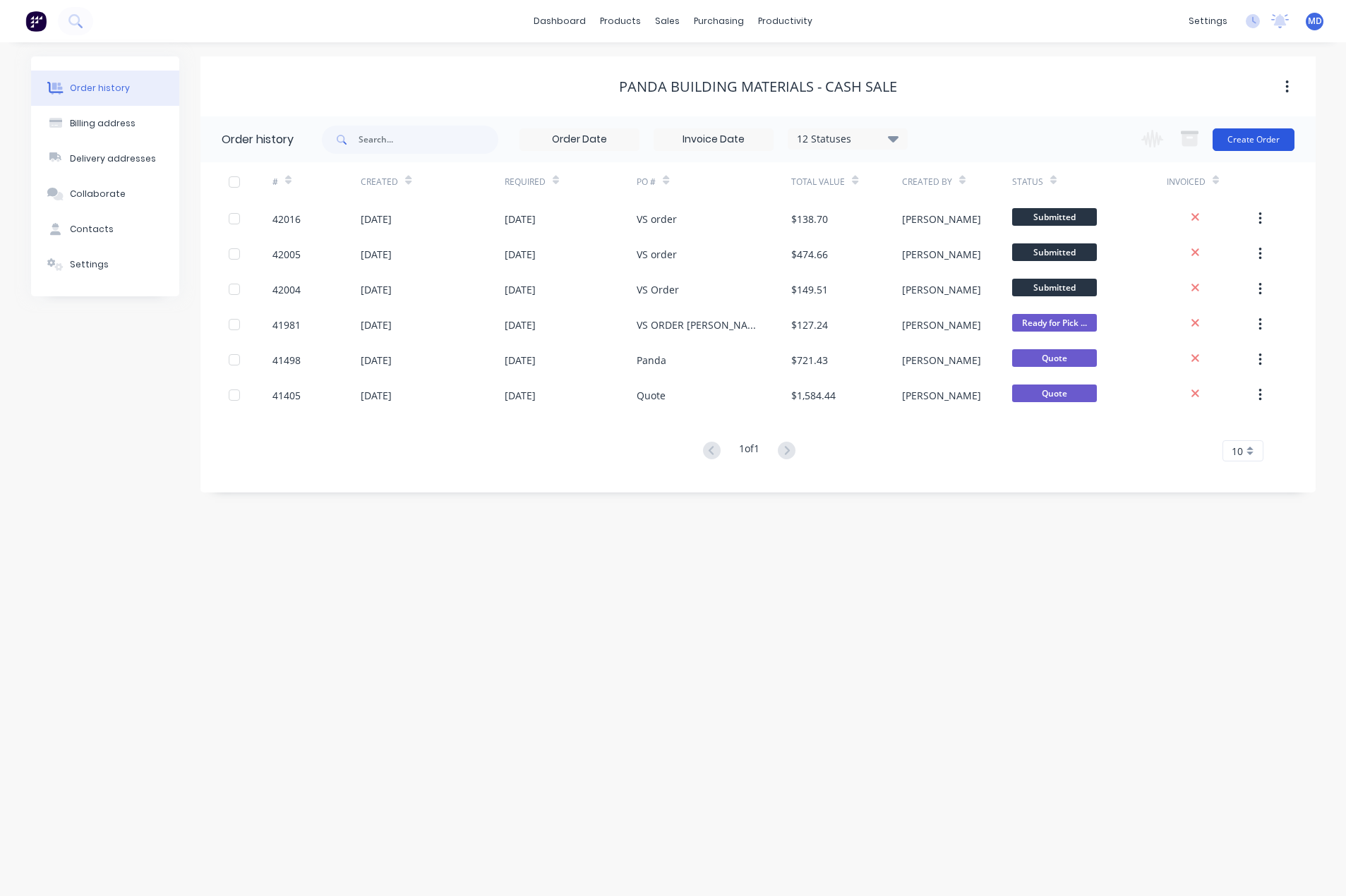
click at [1239, 135] on button "Create Order" at bounding box center [1253, 139] width 82 height 23
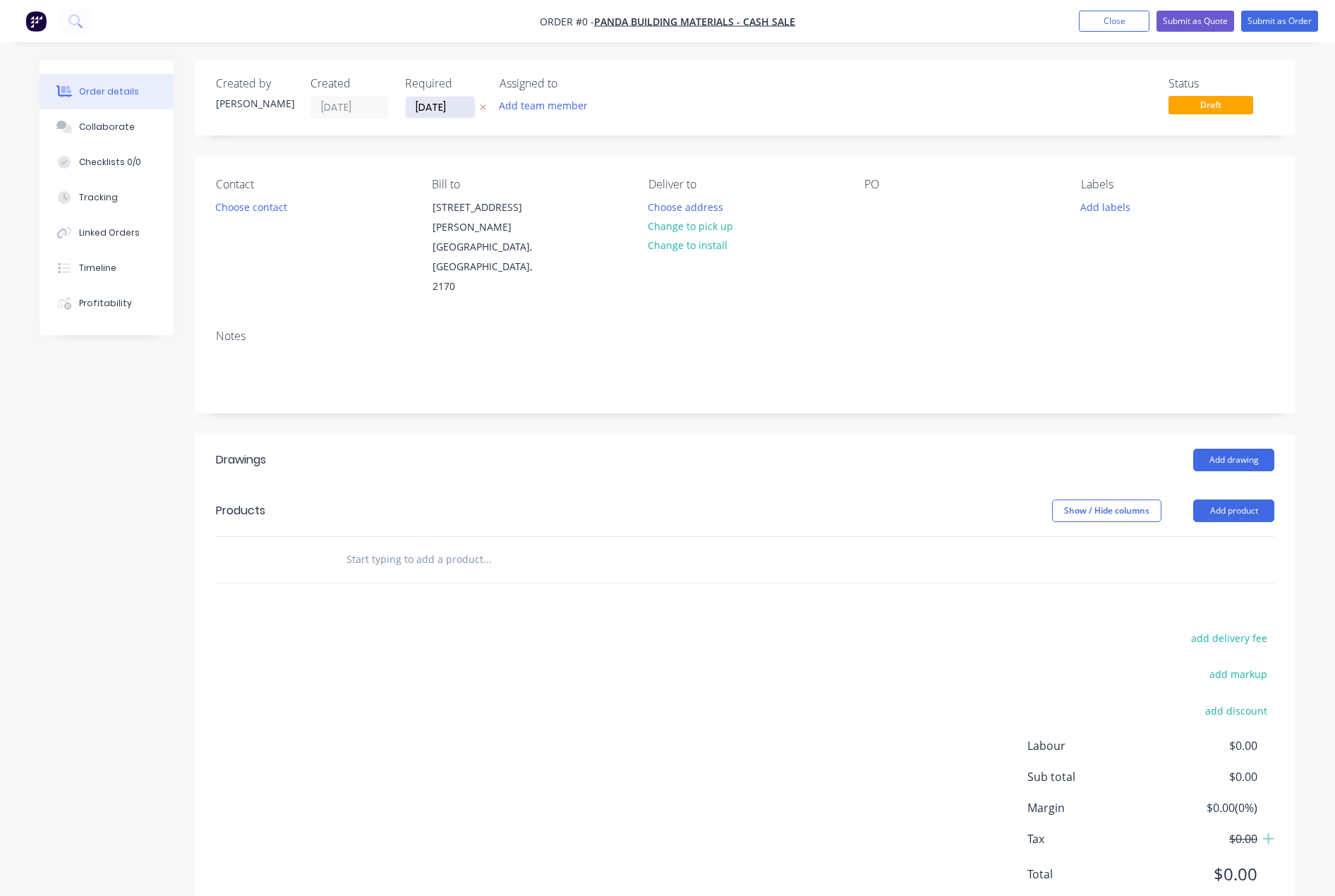
click at [445, 108] on input "[DATE]" at bounding box center [440, 107] width 69 height 21
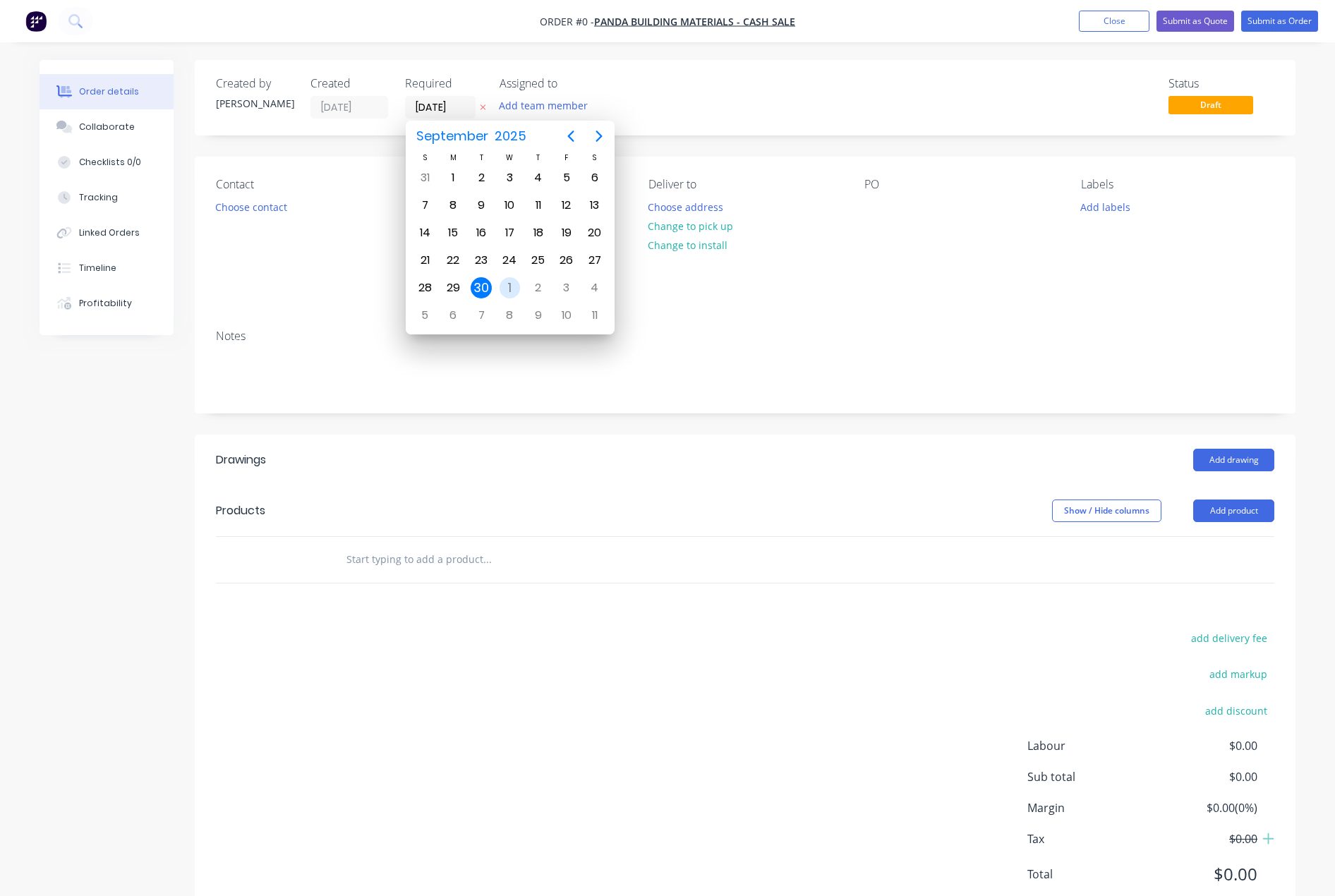
click at [511, 284] on div "1" at bounding box center [510, 287] width 21 height 21
type input "[DATE]"
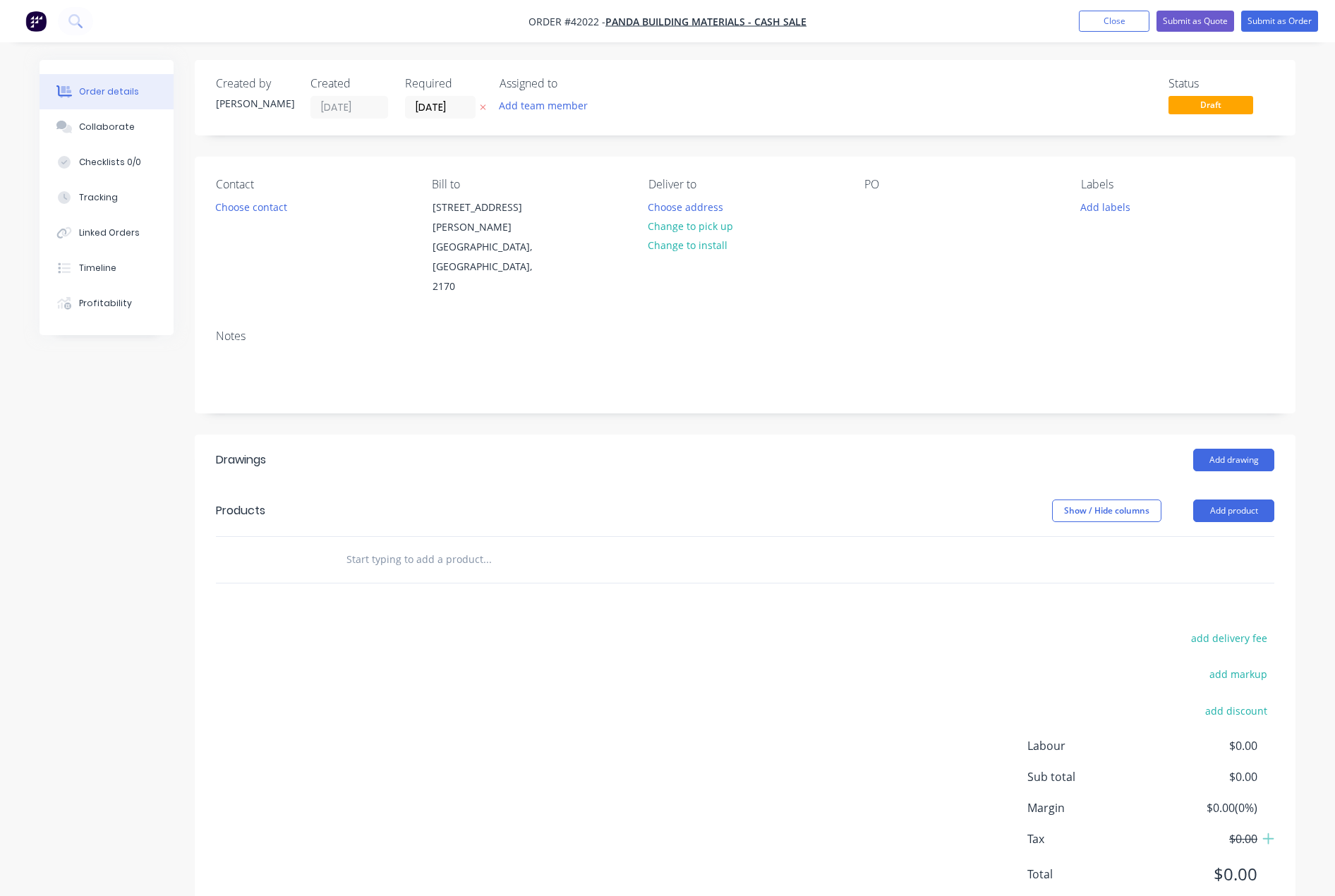
click at [236, 207] on button "Choose contact" at bounding box center [251, 206] width 87 height 19
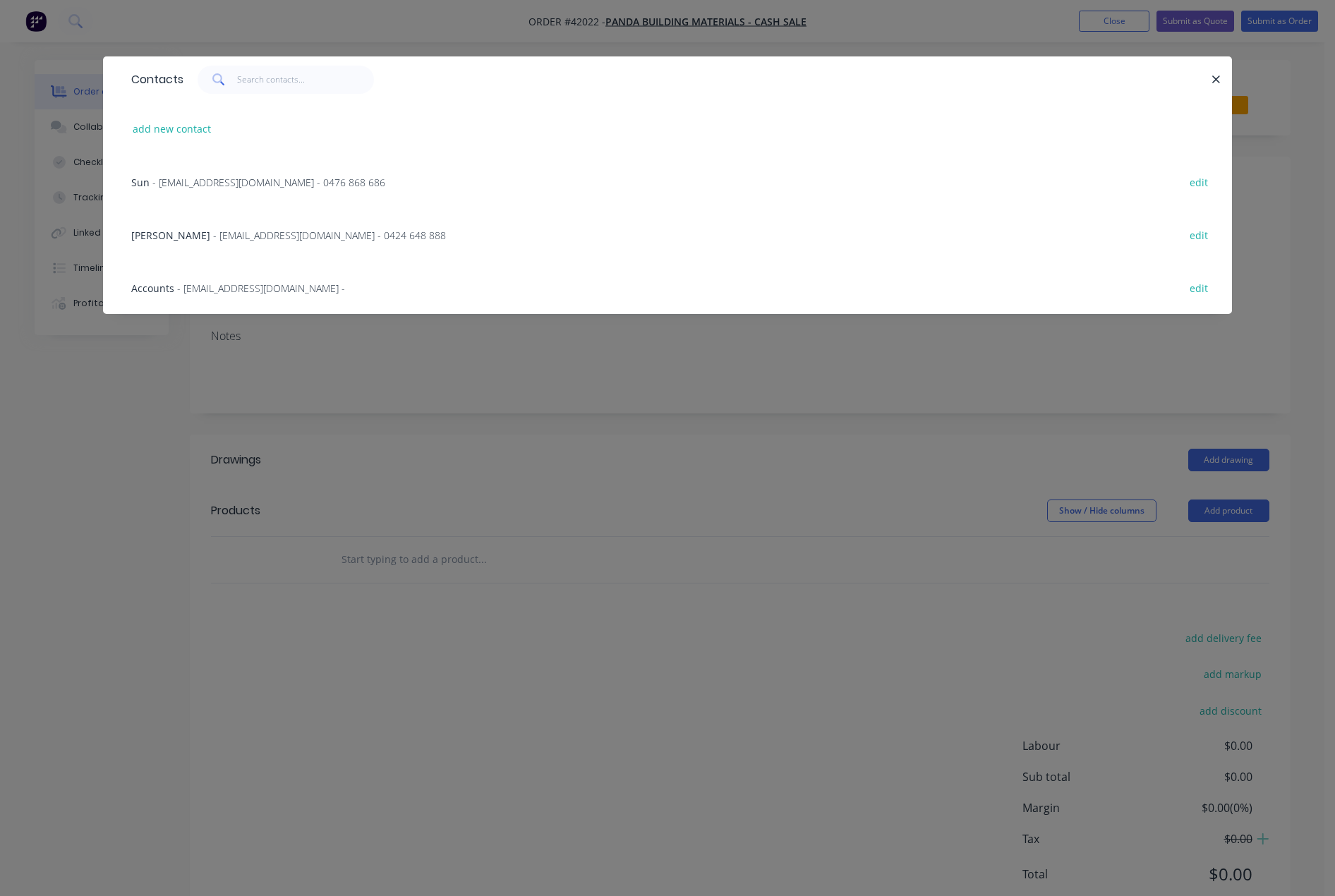
click at [228, 236] on span "- [EMAIL_ADDRESS][DOMAIN_NAME] - 0424 648 888" at bounding box center [329, 235] width 233 height 14
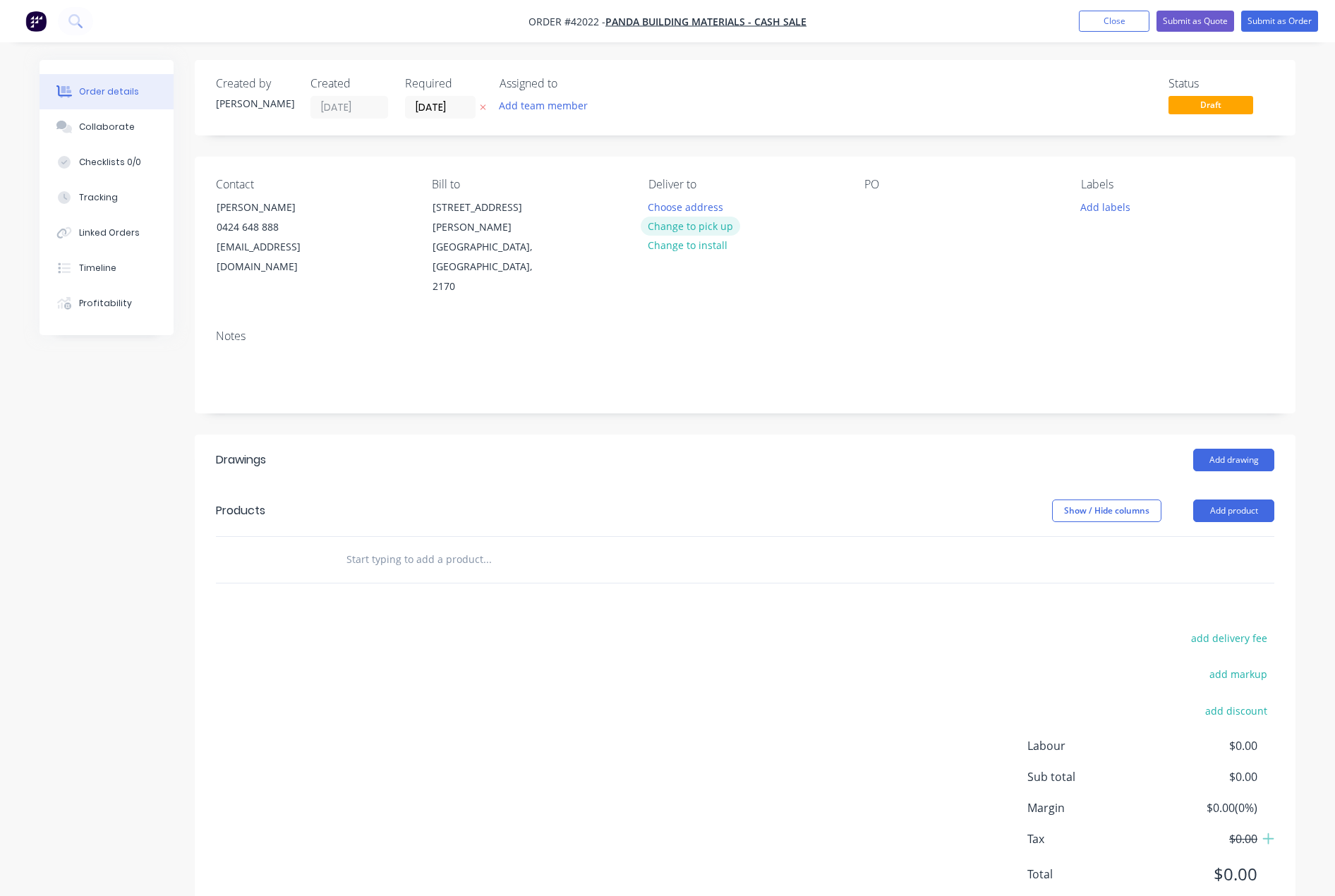
click at [702, 226] on button "Change to pick up" at bounding box center [691, 226] width 100 height 19
click at [870, 206] on div at bounding box center [875, 207] width 23 height 20
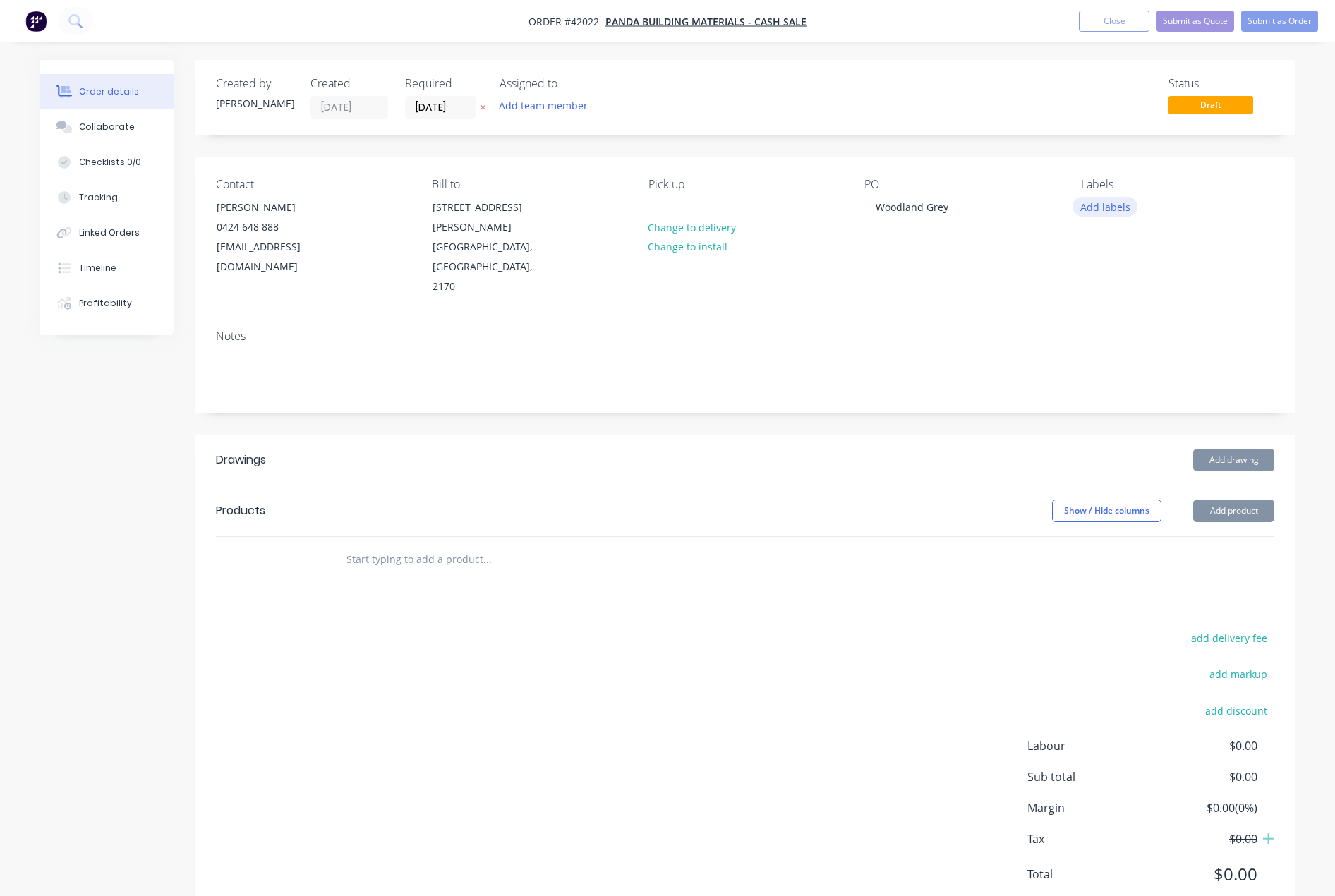
click at [1112, 204] on button "Add labels" at bounding box center [1104, 206] width 65 height 19
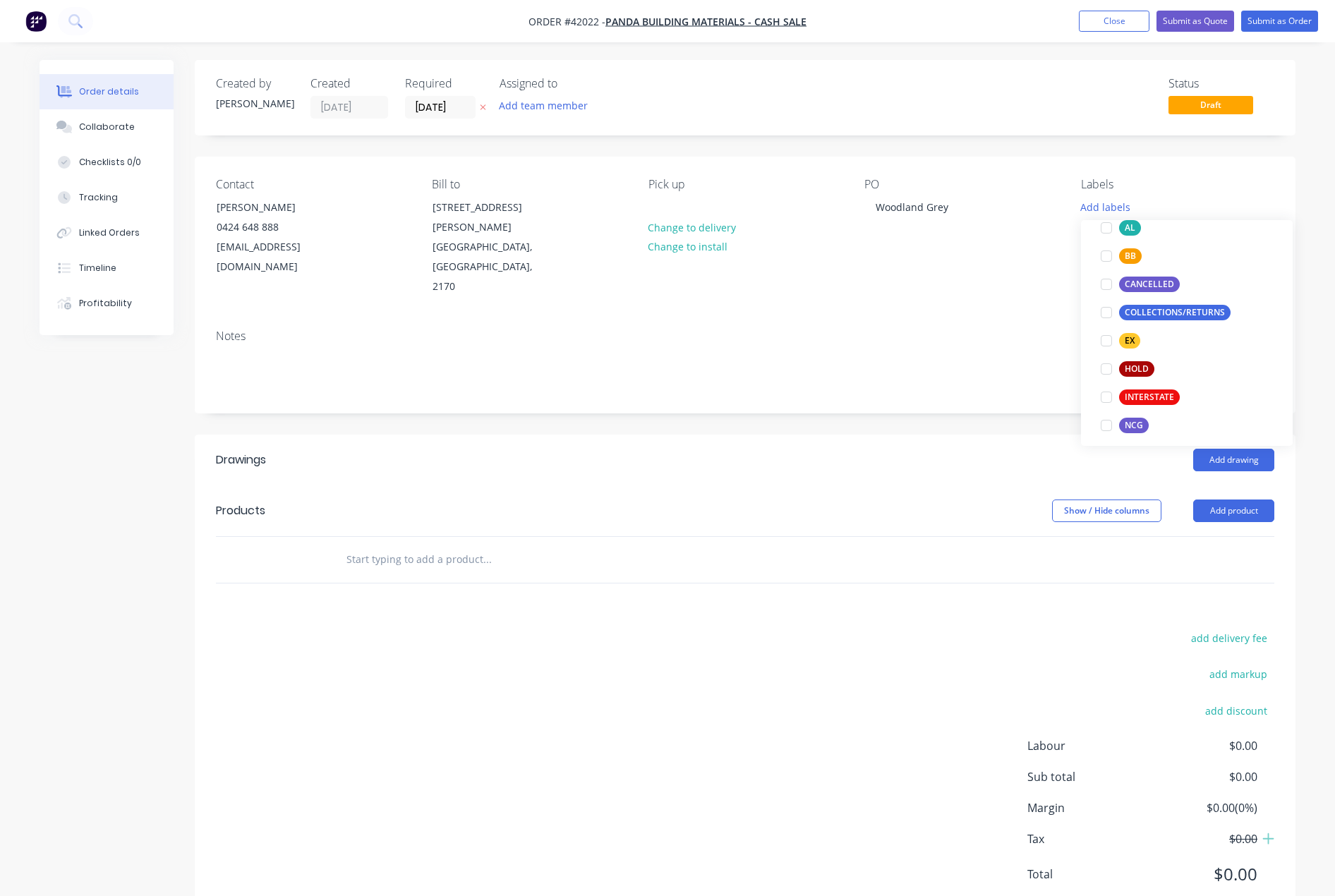
scroll to position [353, 0]
click at [1108, 376] on div at bounding box center [1106, 375] width 28 height 28
click at [677, 730] on div "add delivery fee add markup add discount Labour $0.00 Sub total $0.00 Margin $0…" at bounding box center [745, 764] width 1059 height 273
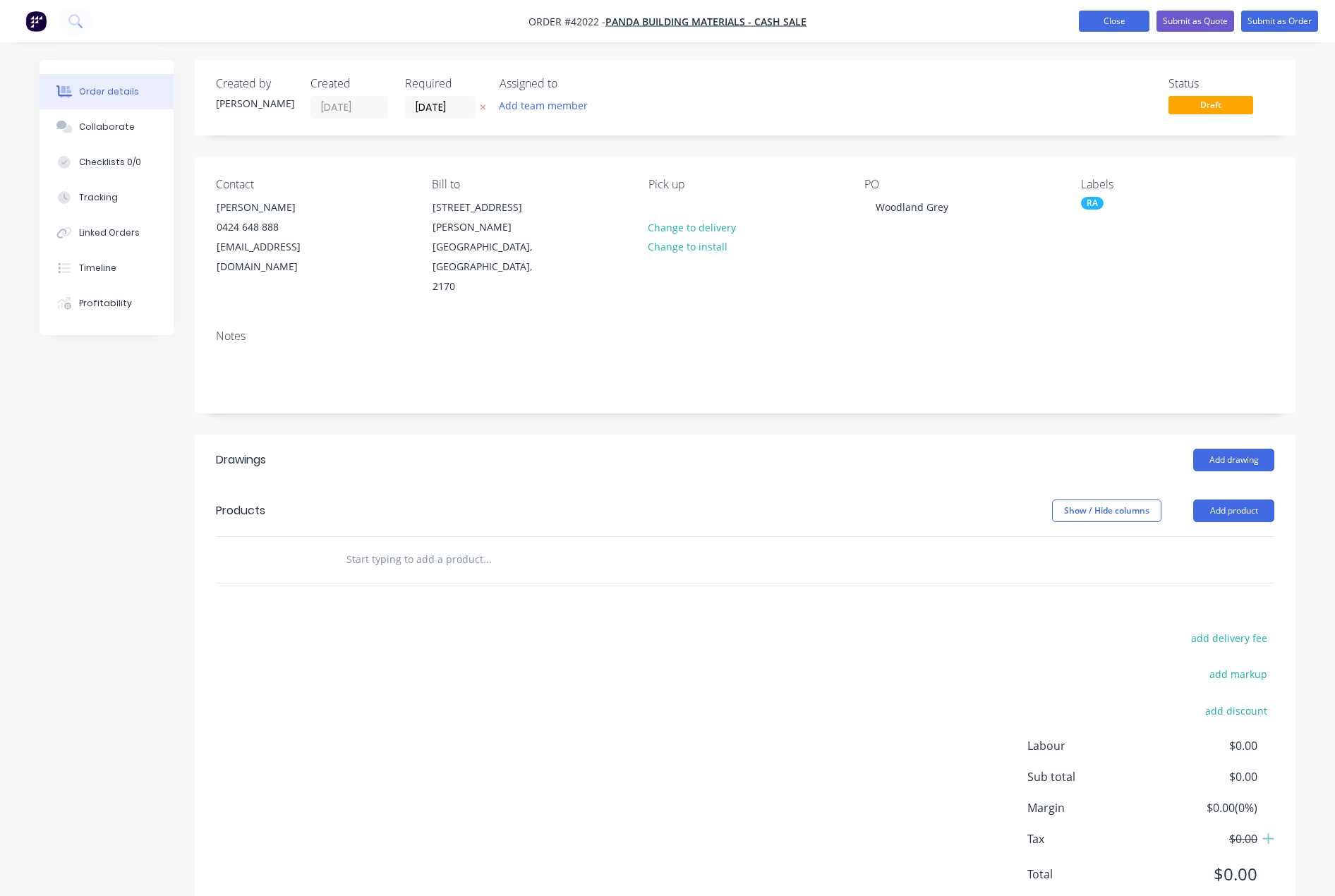
click at [1093, 20] on button "Close" at bounding box center [1113, 21] width 70 height 21
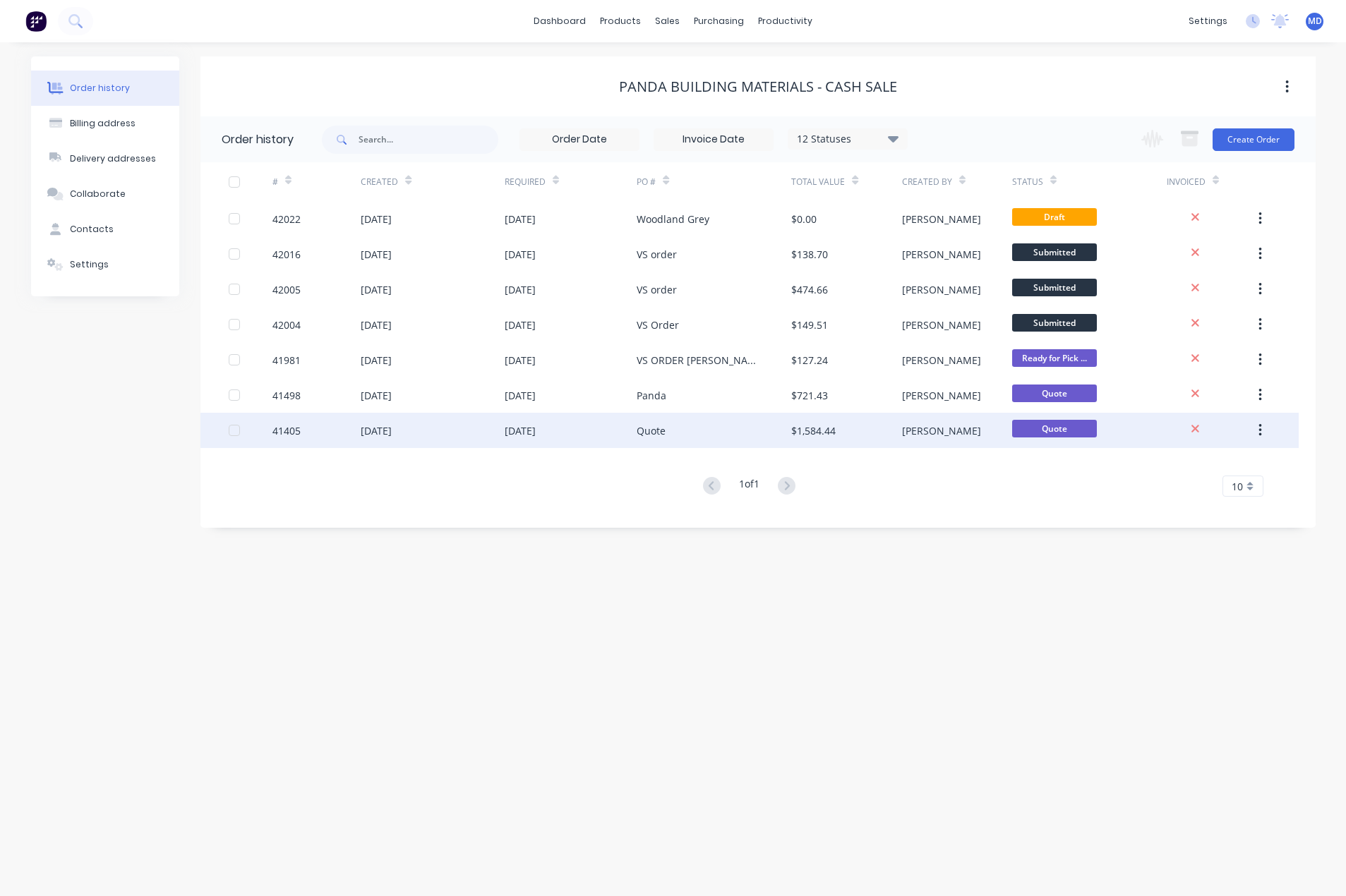
click at [650, 428] on div "Quote" at bounding box center [651, 430] width 29 height 15
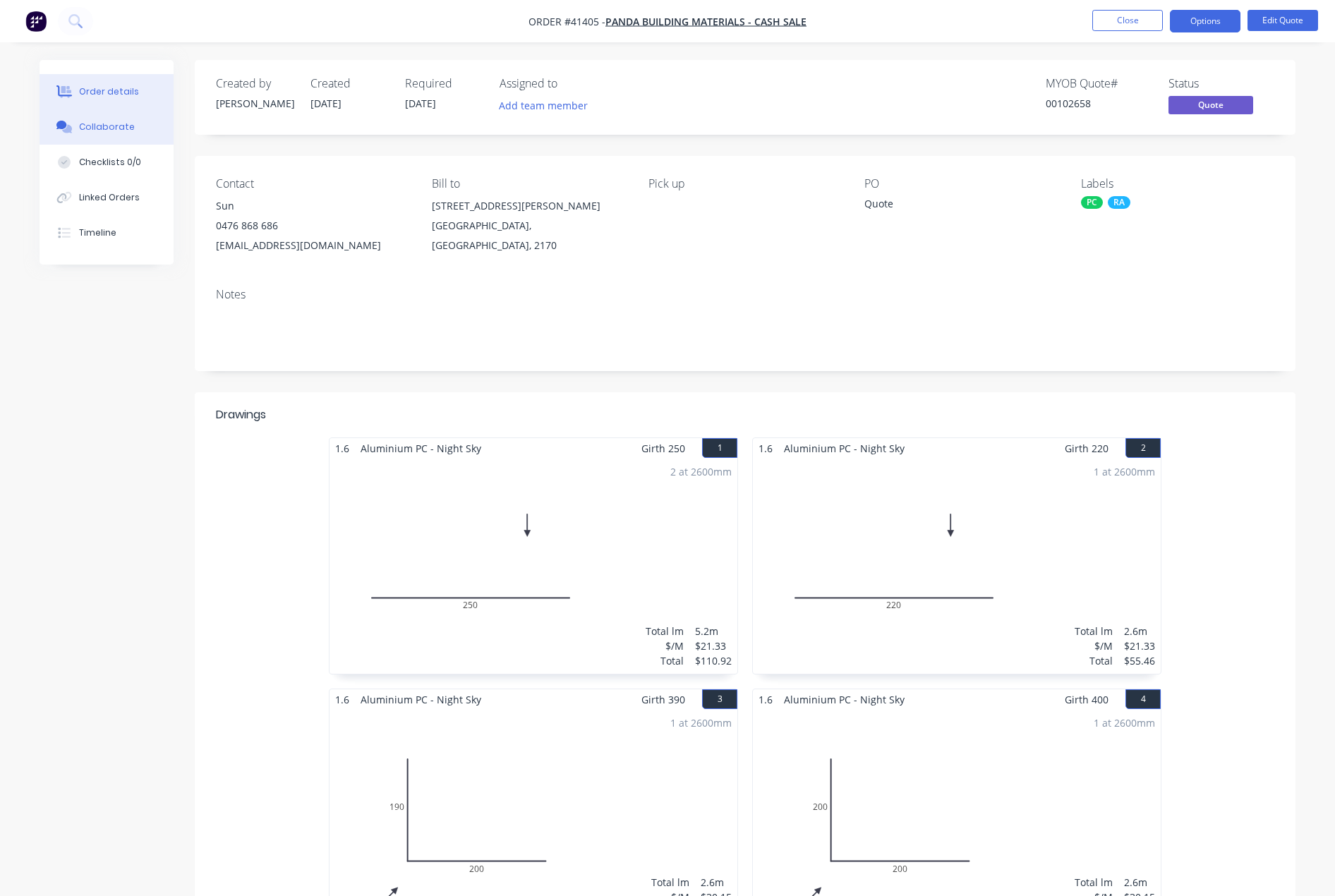
click at [110, 123] on div "Collaborate" at bounding box center [107, 127] width 56 height 13
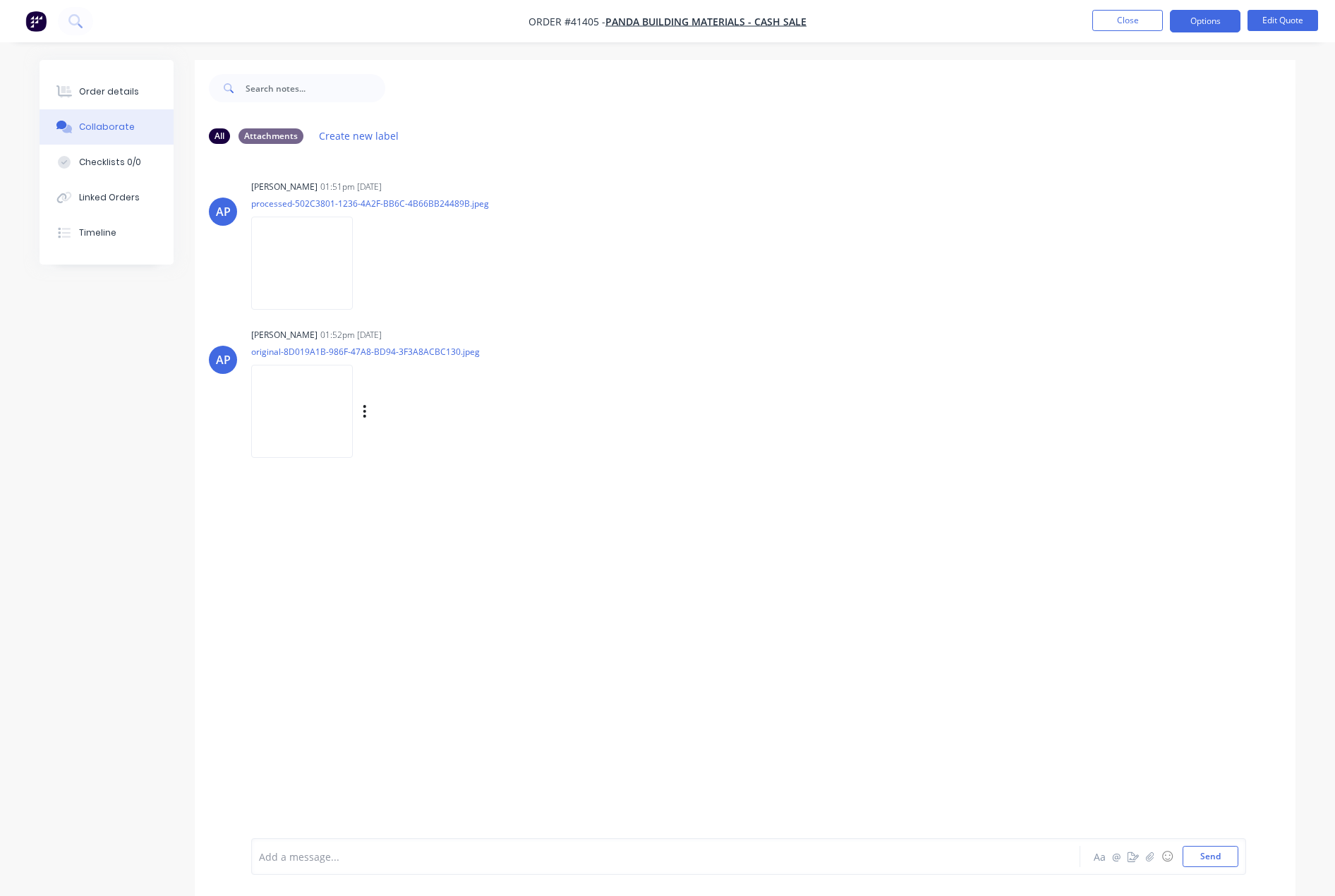
click at [300, 403] on img at bounding box center [301, 410] width 101 height 92
click at [1120, 21] on button "Close" at bounding box center [1127, 20] width 70 height 21
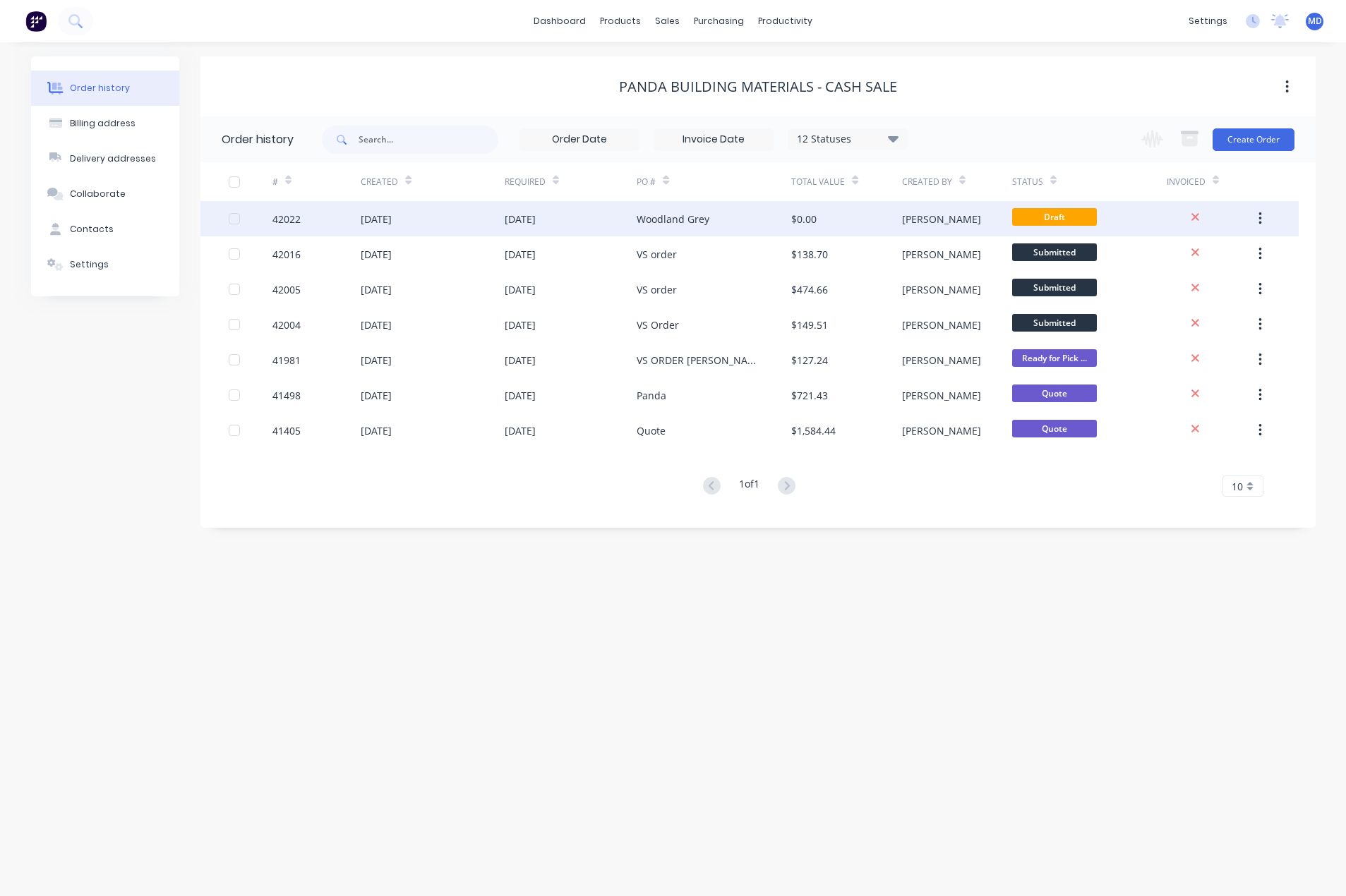
click at [766, 212] on div "Woodland Grey" at bounding box center [713, 219] width 154 height 36
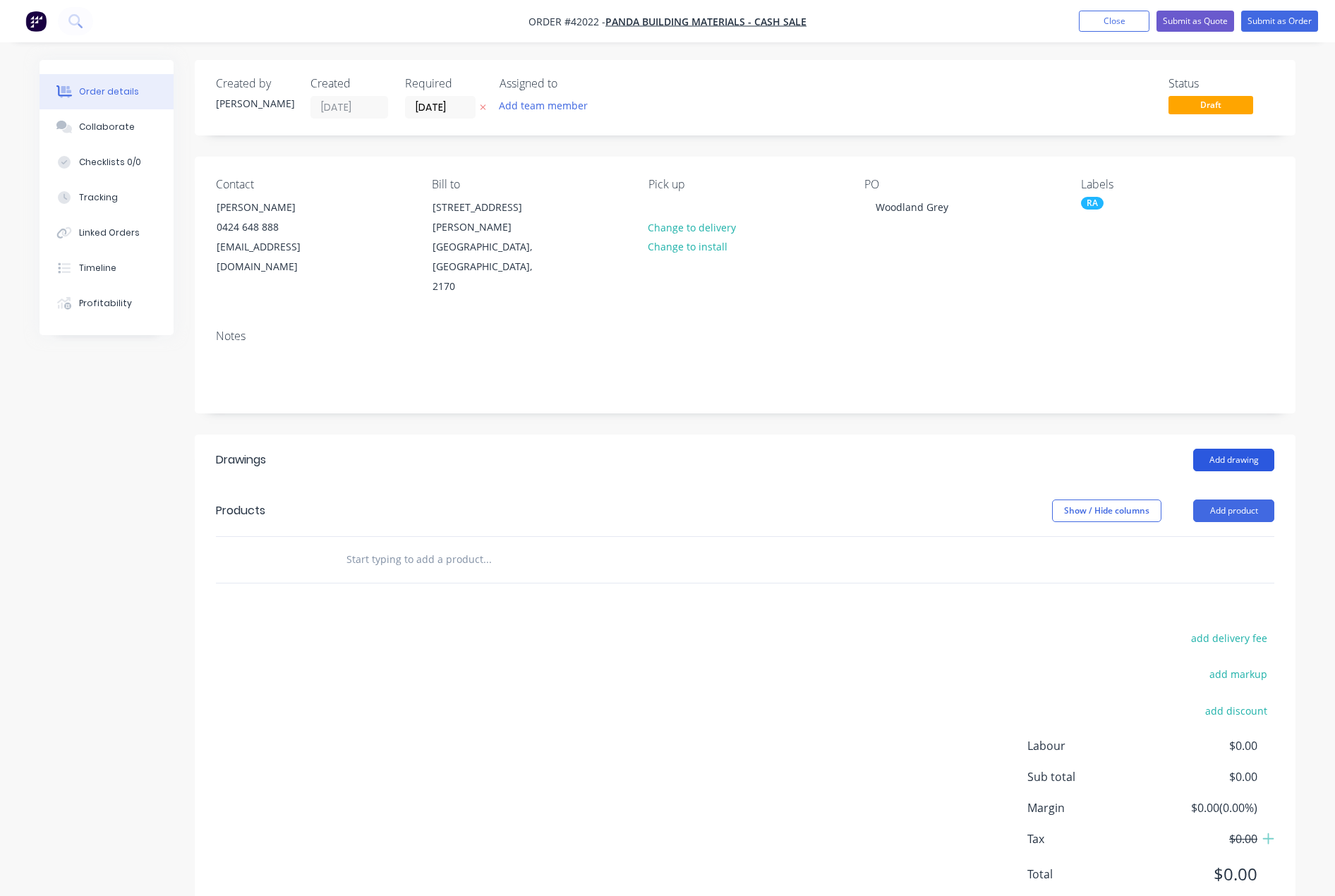
click at [1234, 448] on button "Add drawing" at bounding box center [1234, 459] width 81 height 23
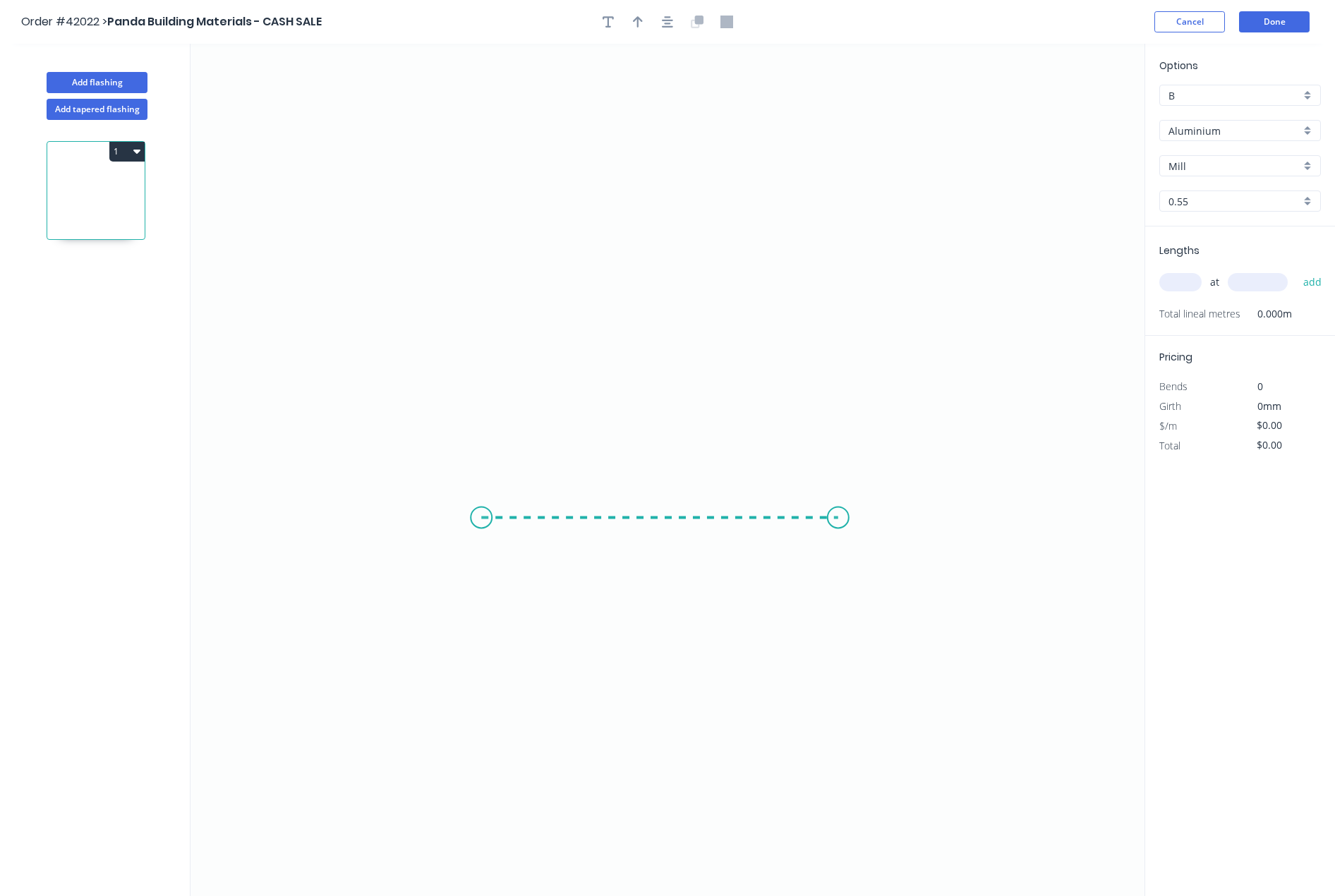
drag, startPoint x: 481, startPoint y: 518, endPoint x: 838, endPoint y: 497, distance: 357.6
click at [838, 497] on icon "0" at bounding box center [668, 469] width 954 height 852
click at [838, 497] on icon at bounding box center [838, 506] width 0 height 21
click at [838, 497] on circle at bounding box center [838, 495] width 21 height 21
click at [657, 531] on tspan "?" at bounding box center [660, 531] width 7 height 24
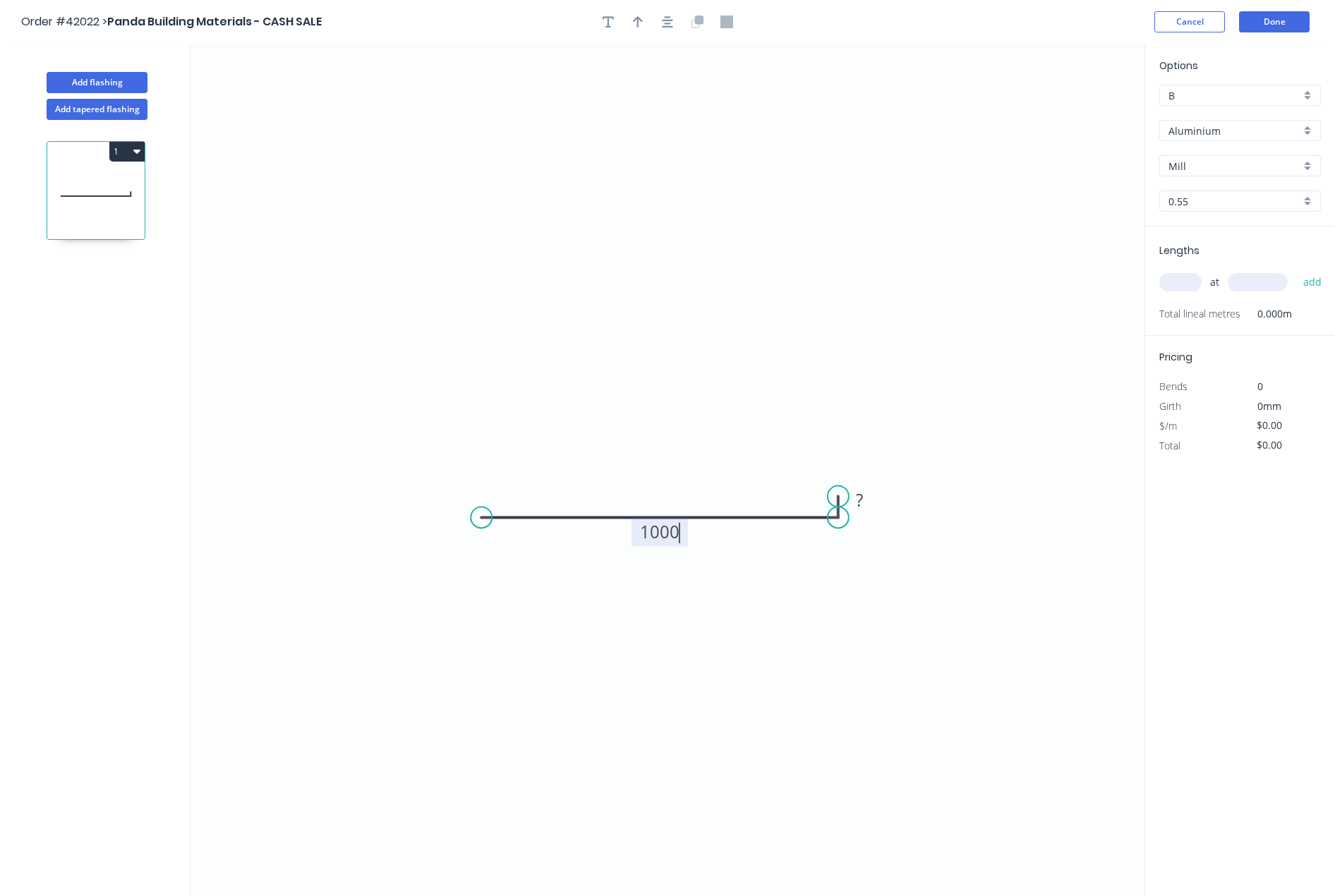
click at [1315, 128] on div "Aluminium" at bounding box center [1239, 130] width 161 height 21
click at [1217, 201] on div "Colorbond" at bounding box center [1240, 207] width 160 height 25
type input "Colorbond"
type input "Basalt"
click at [1307, 168] on div "Basalt" at bounding box center [1239, 165] width 161 height 21
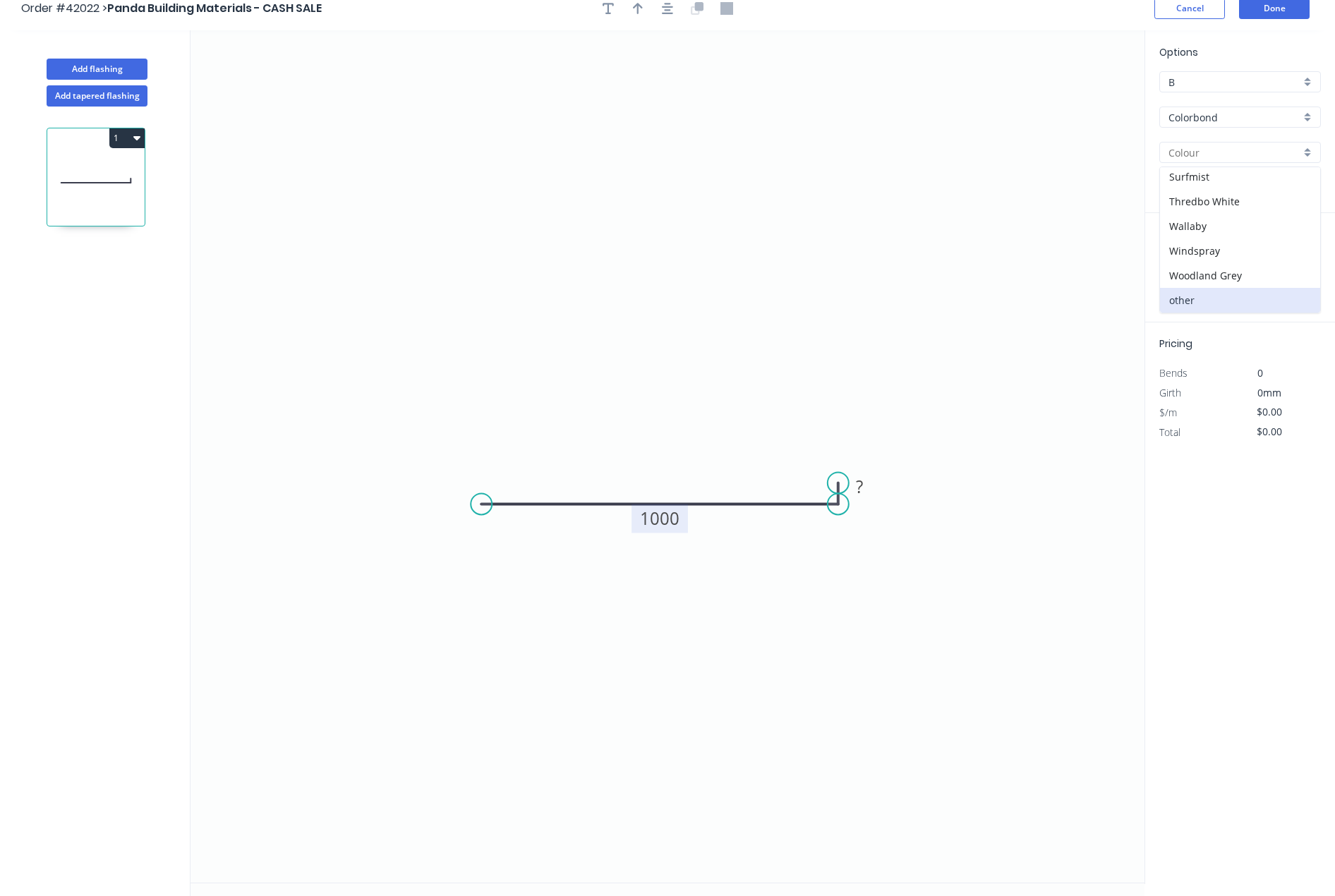
scroll to position [26, 0]
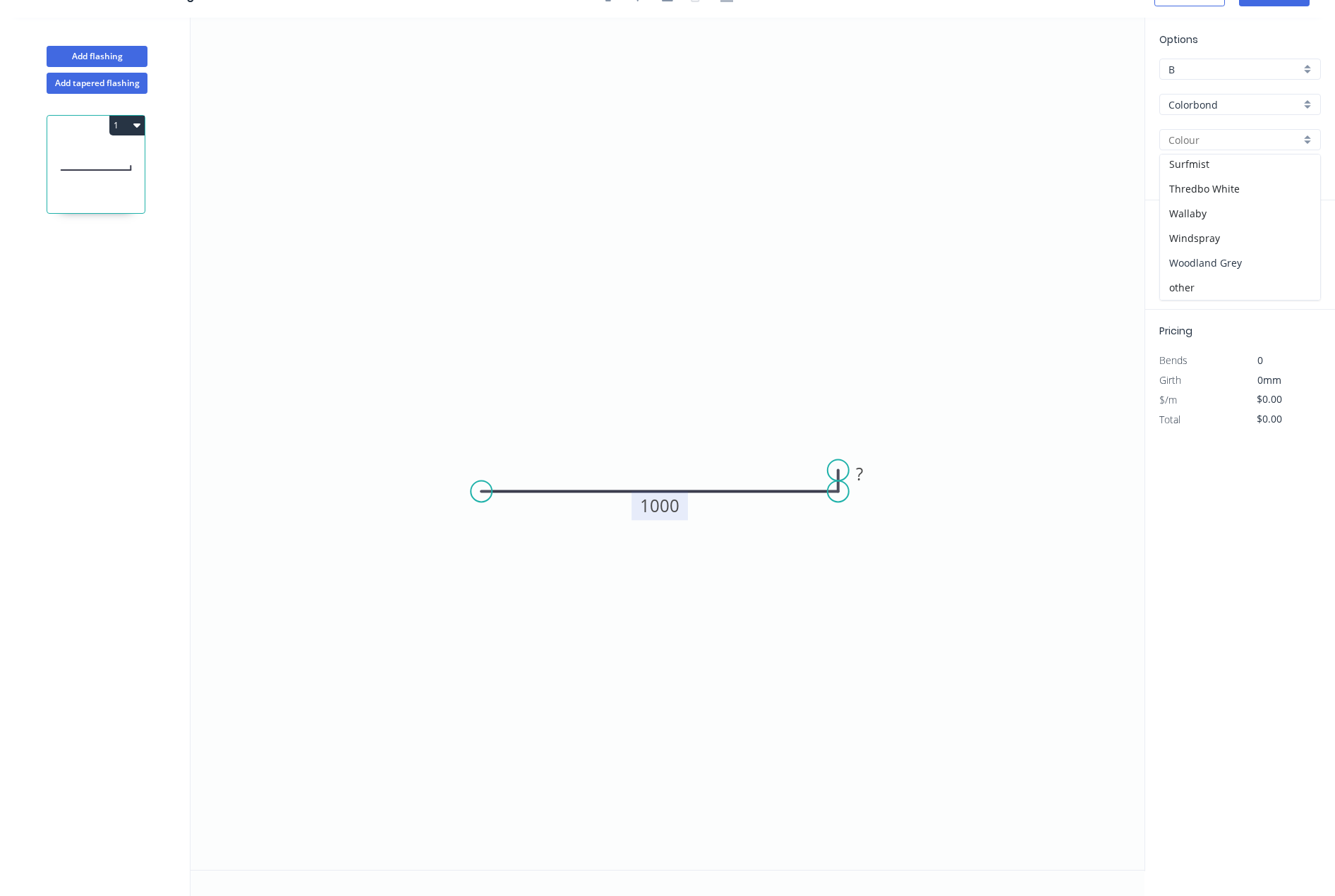
click at [1219, 263] on div "Woodland Grey" at bounding box center [1240, 263] width 160 height 25
type input "Woodland Grey"
click at [1187, 257] on input "text" at bounding box center [1180, 256] width 42 height 18
type input "1"
type input "5500"
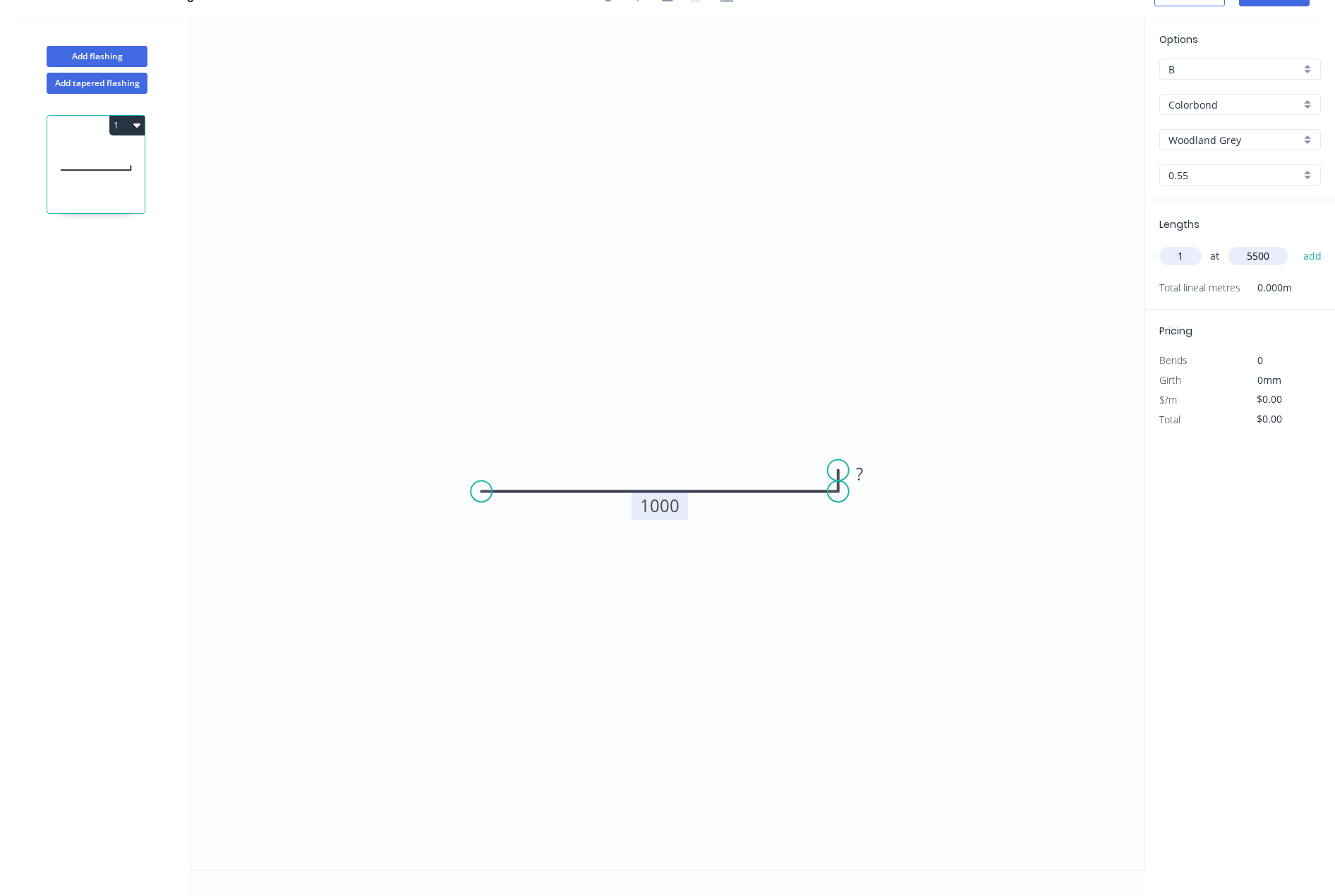
click at [1297, 244] on button "add" at bounding box center [1313, 256] width 33 height 24
click at [909, 491] on div "Hide measurement" at bounding box center [933, 494] width 142 height 29
type input "$24.57"
type input "$135.14"
click at [897, 488] on div "Delete point" at bounding box center [911, 485] width 142 height 29
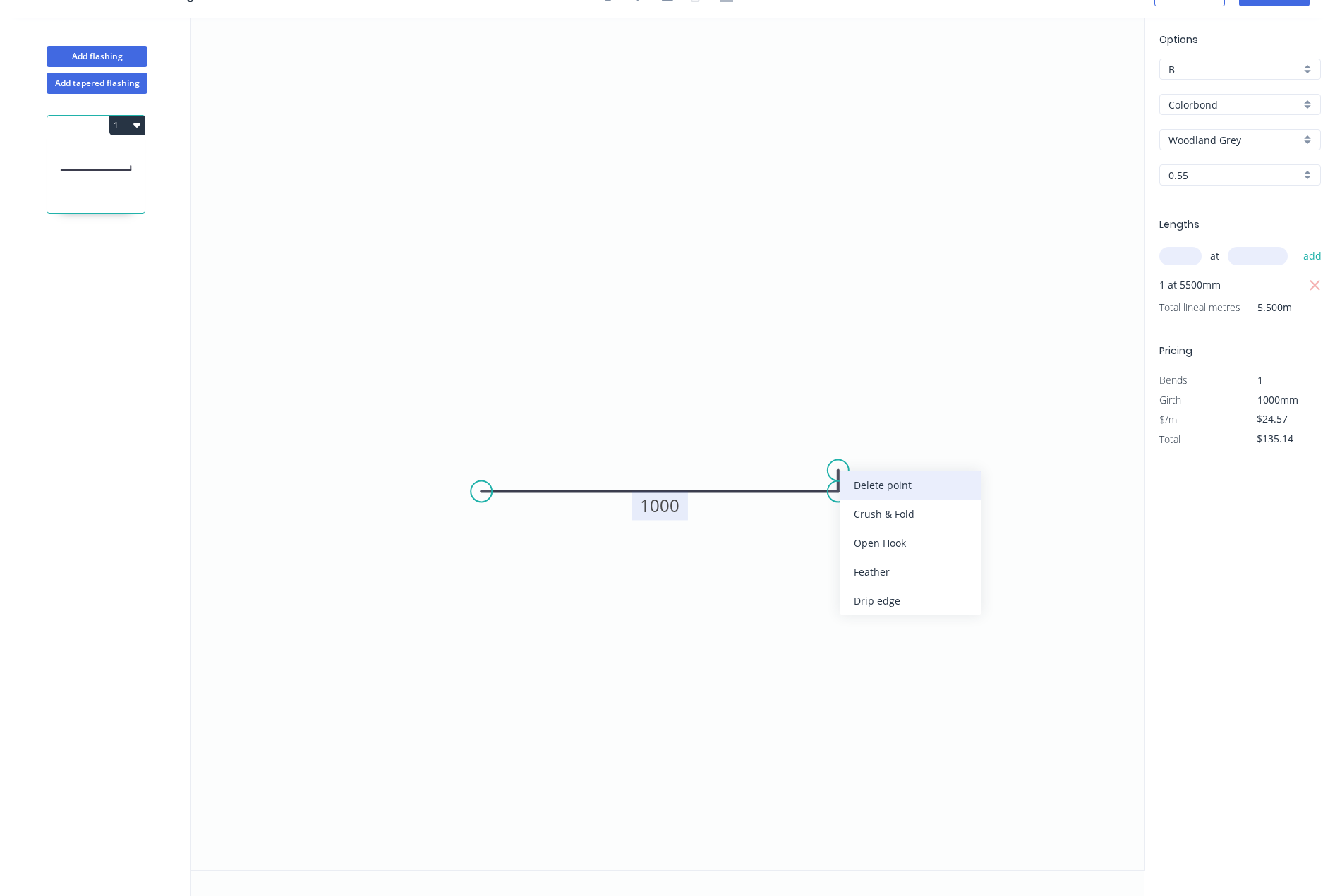
type input "$0.00"
click at [1185, 254] on input "text" at bounding box center [1180, 256] width 42 height 18
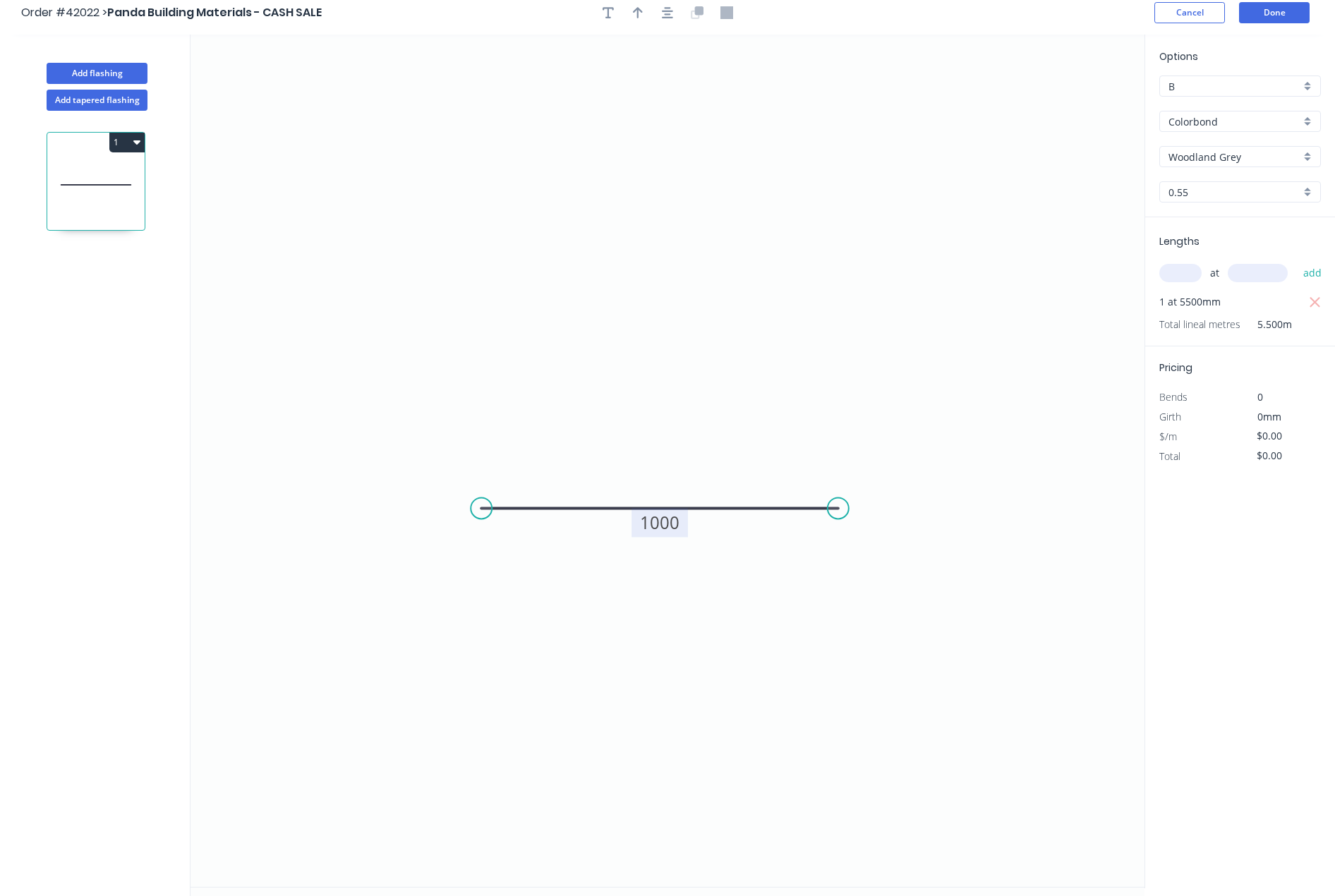
scroll to position [0, 0]
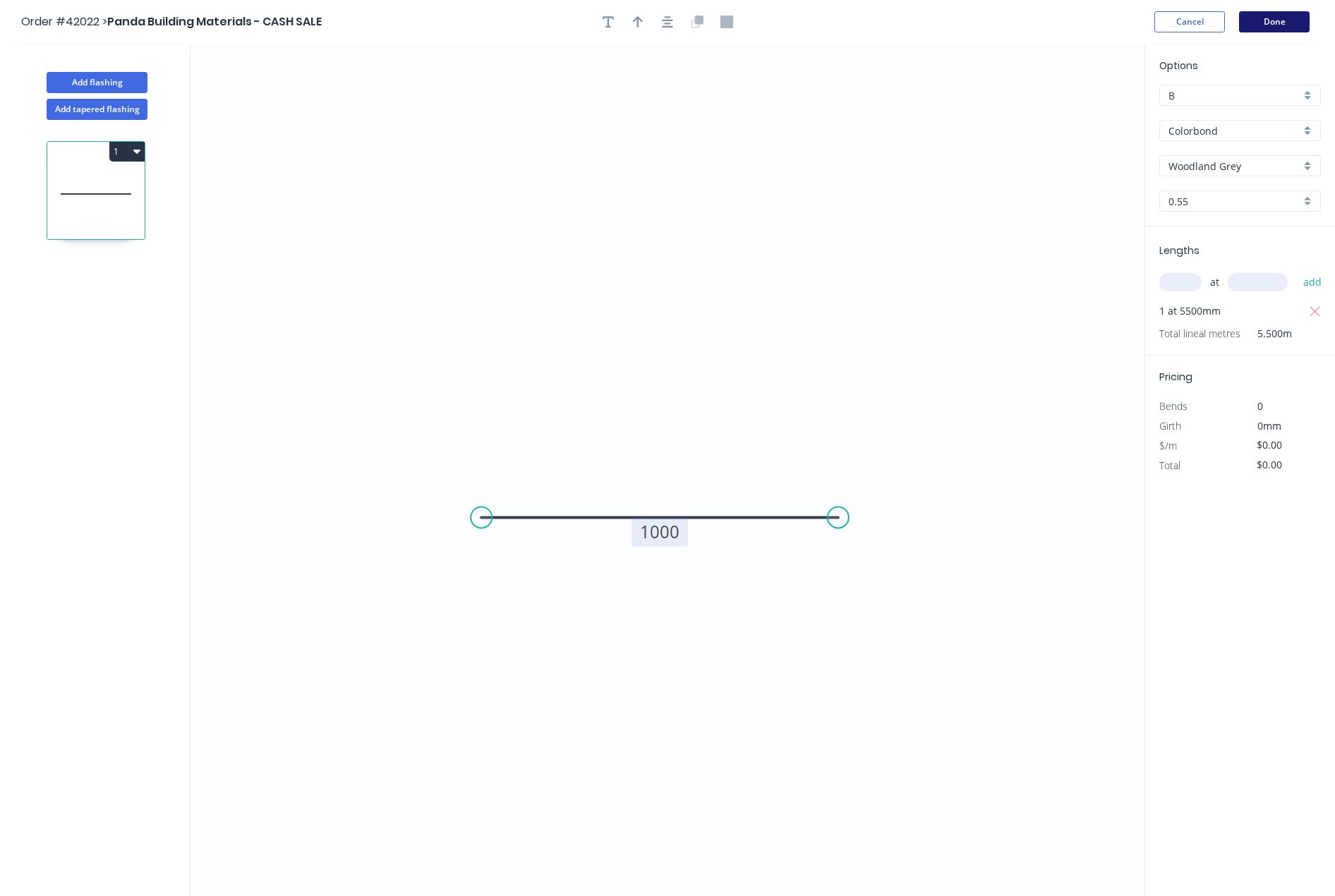
click at [1277, 22] on button "Done" at bounding box center [1274, 21] width 70 height 21
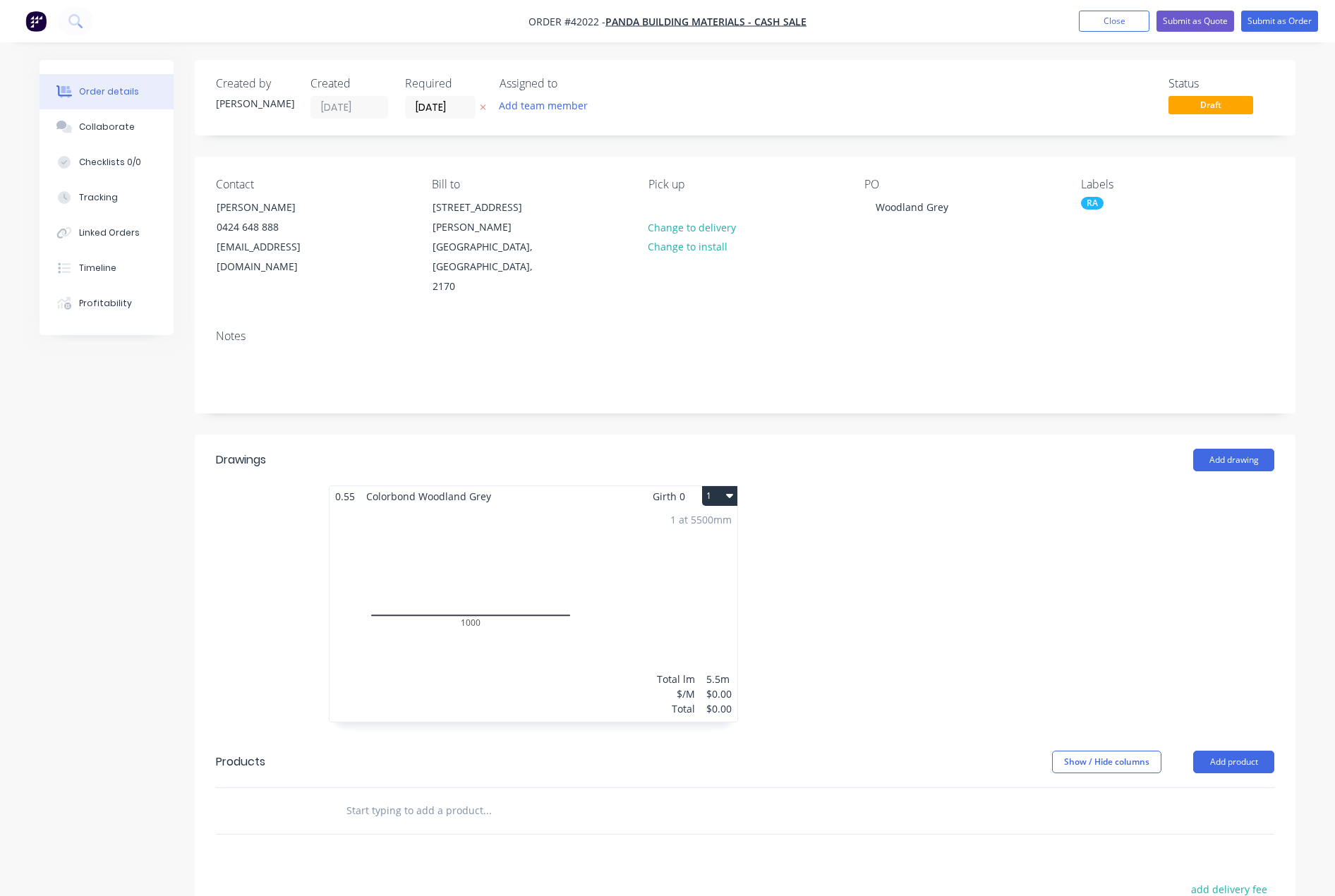
click at [581, 532] on div "1 at 5500mm Total lm $/M Total 5.5m $0.00 $0.00" at bounding box center [533, 614] width 408 height 215
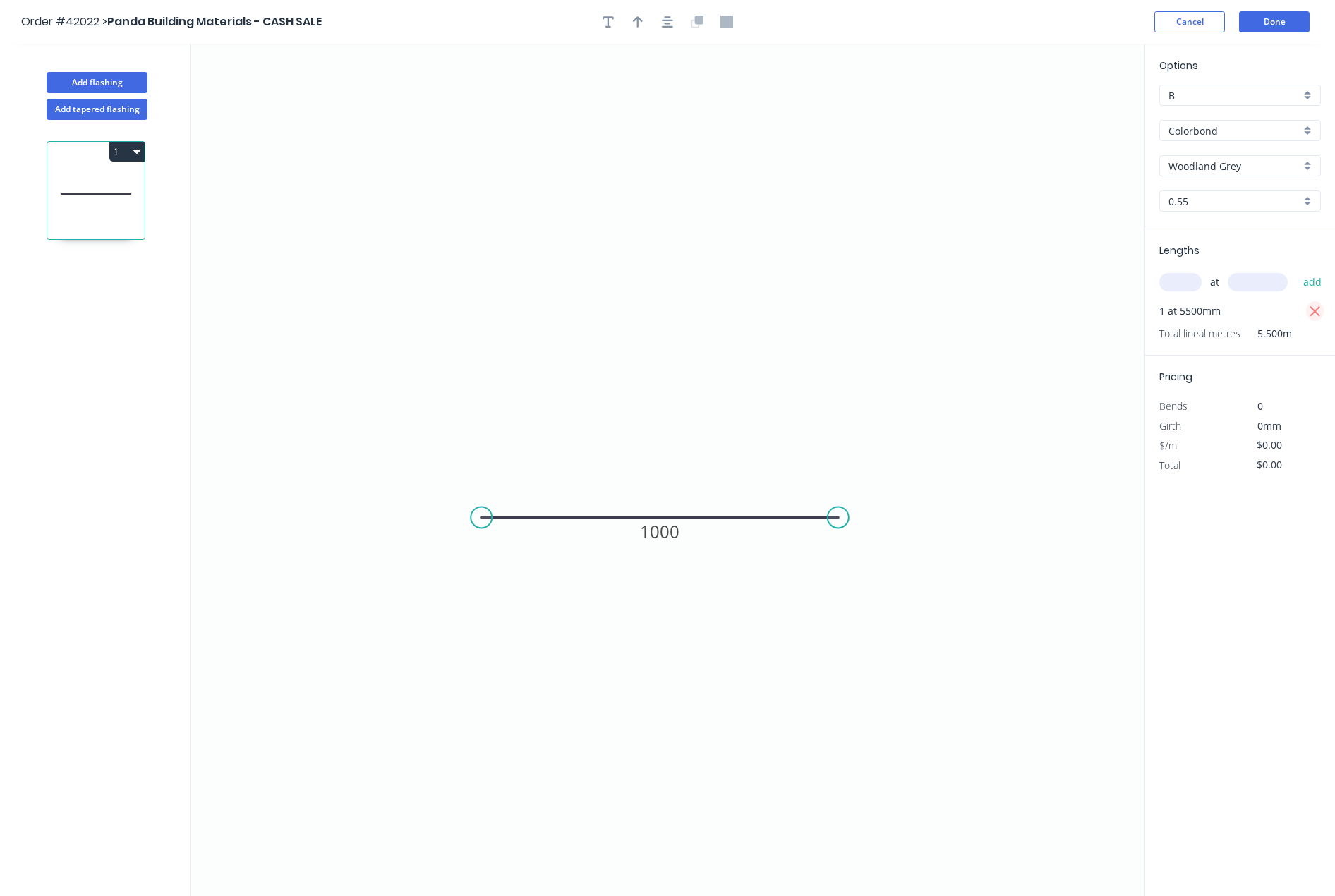
click at [1319, 304] on icon "button" at bounding box center [1315, 312] width 13 height 17
click at [1276, 20] on button "Done" at bounding box center [1274, 21] width 70 height 21
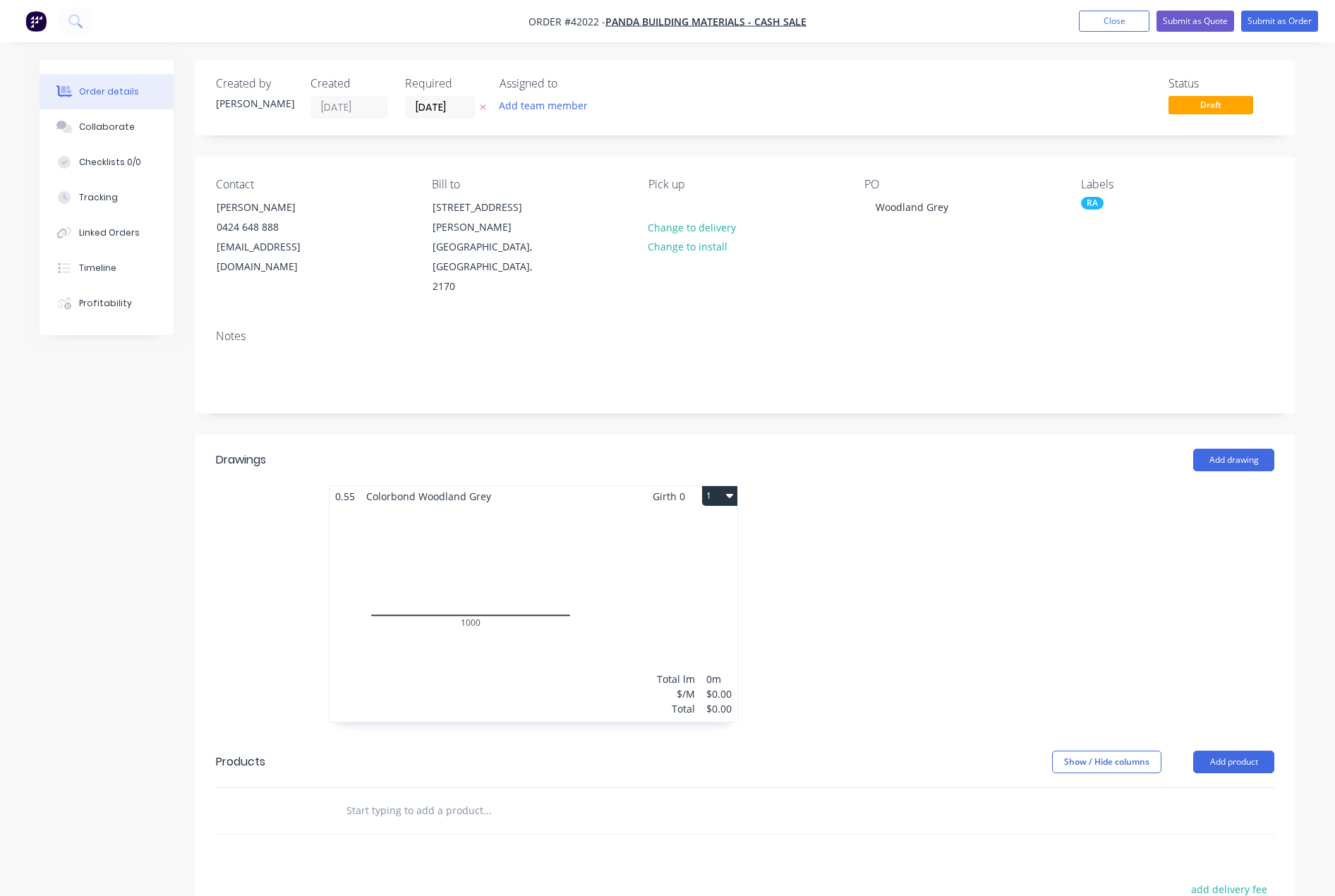
click at [590, 550] on div "Total lm $/M Total 0m $0.00 $0.00" at bounding box center [533, 614] width 408 height 215
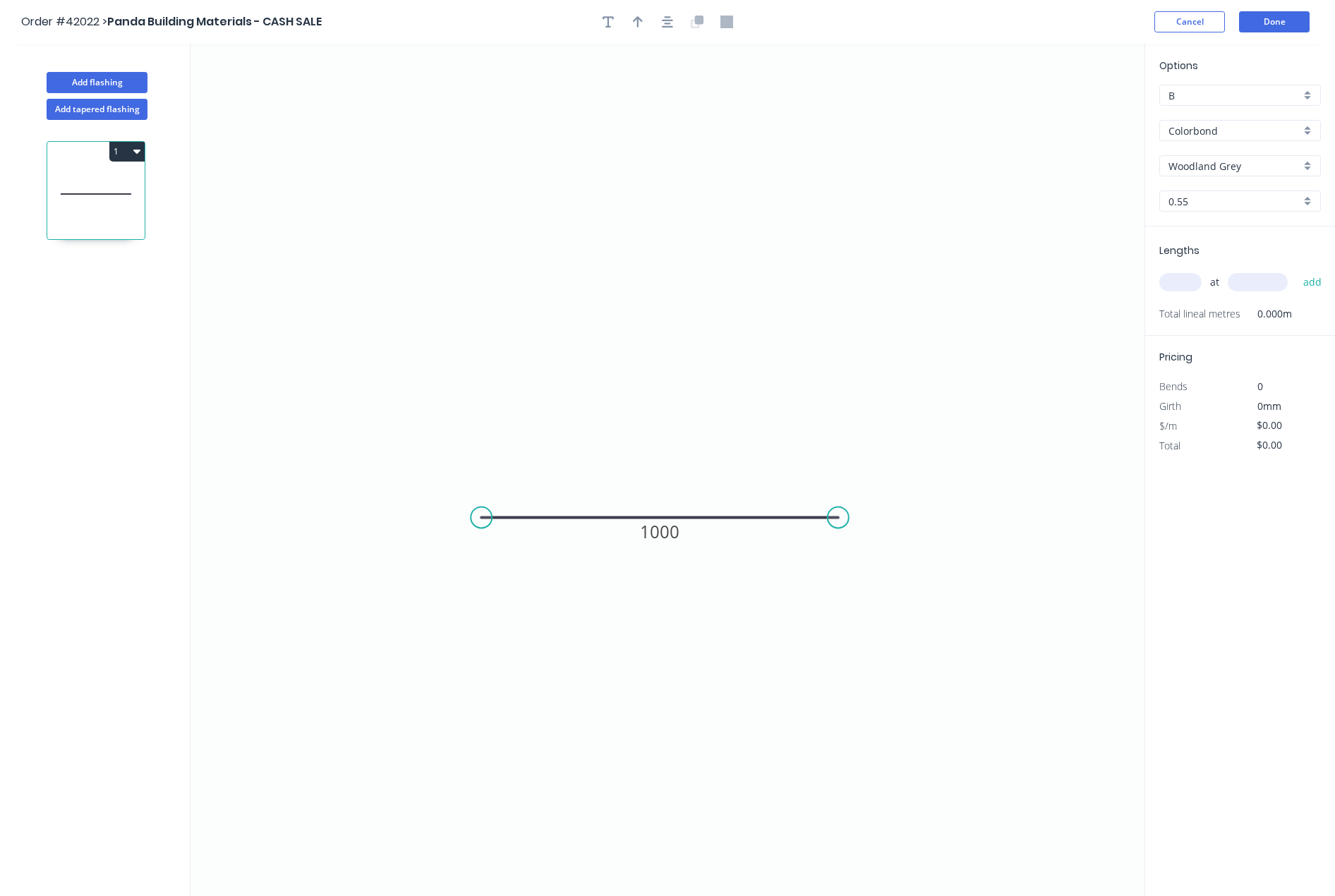
click at [1181, 282] on input "text" at bounding box center [1180, 282] width 42 height 18
type input "1"
type input "5500"
click at [1297, 270] on button "add" at bounding box center [1313, 282] width 33 height 24
click at [1276, 26] on button "Done" at bounding box center [1274, 21] width 70 height 21
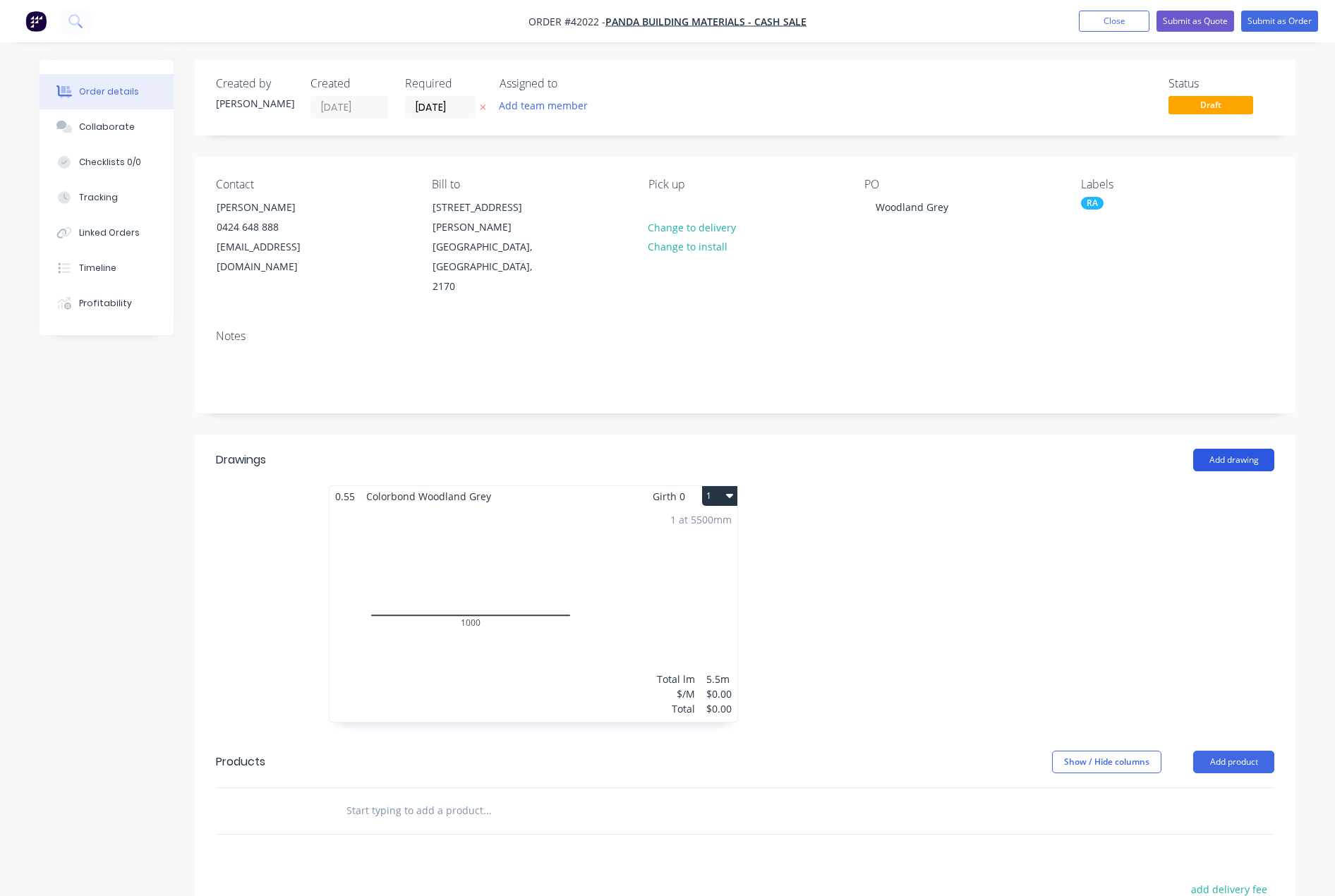
click at [1241, 448] on button "Add drawing" at bounding box center [1234, 459] width 81 height 23
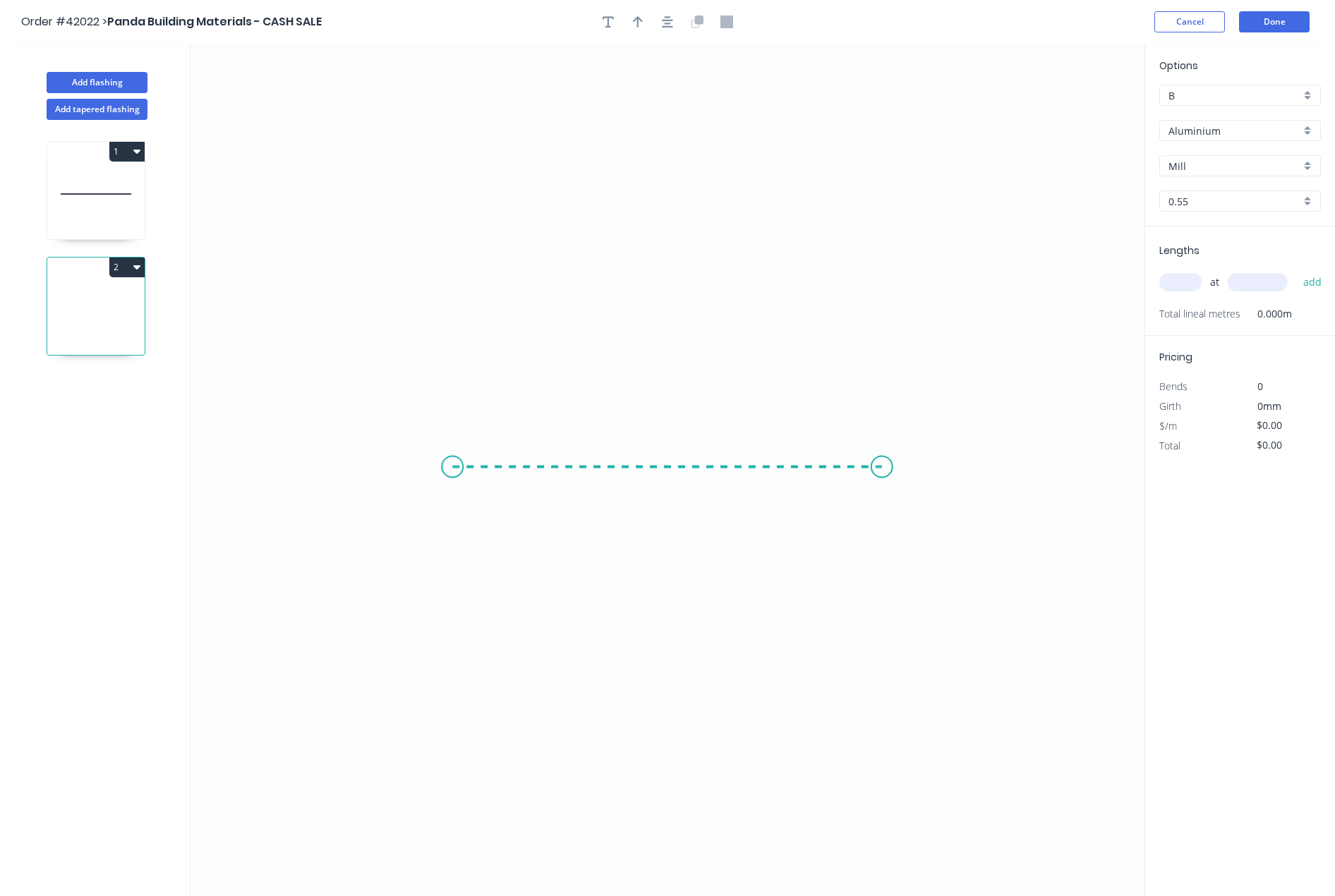
drag, startPoint x: 452, startPoint y: 467, endPoint x: 882, endPoint y: 451, distance: 430.3
click at [882, 451] on icon "0" at bounding box center [668, 469] width 954 height 852
click at [882, 451] on icon at bounding box center [882, 458] width 0 height 15
click at [882, 451] on circle at bounding box center [882, 451] width 21 height 21
click at [940, 467] on div "Delete point" at bounding box center [956, 472] width 142 height 29
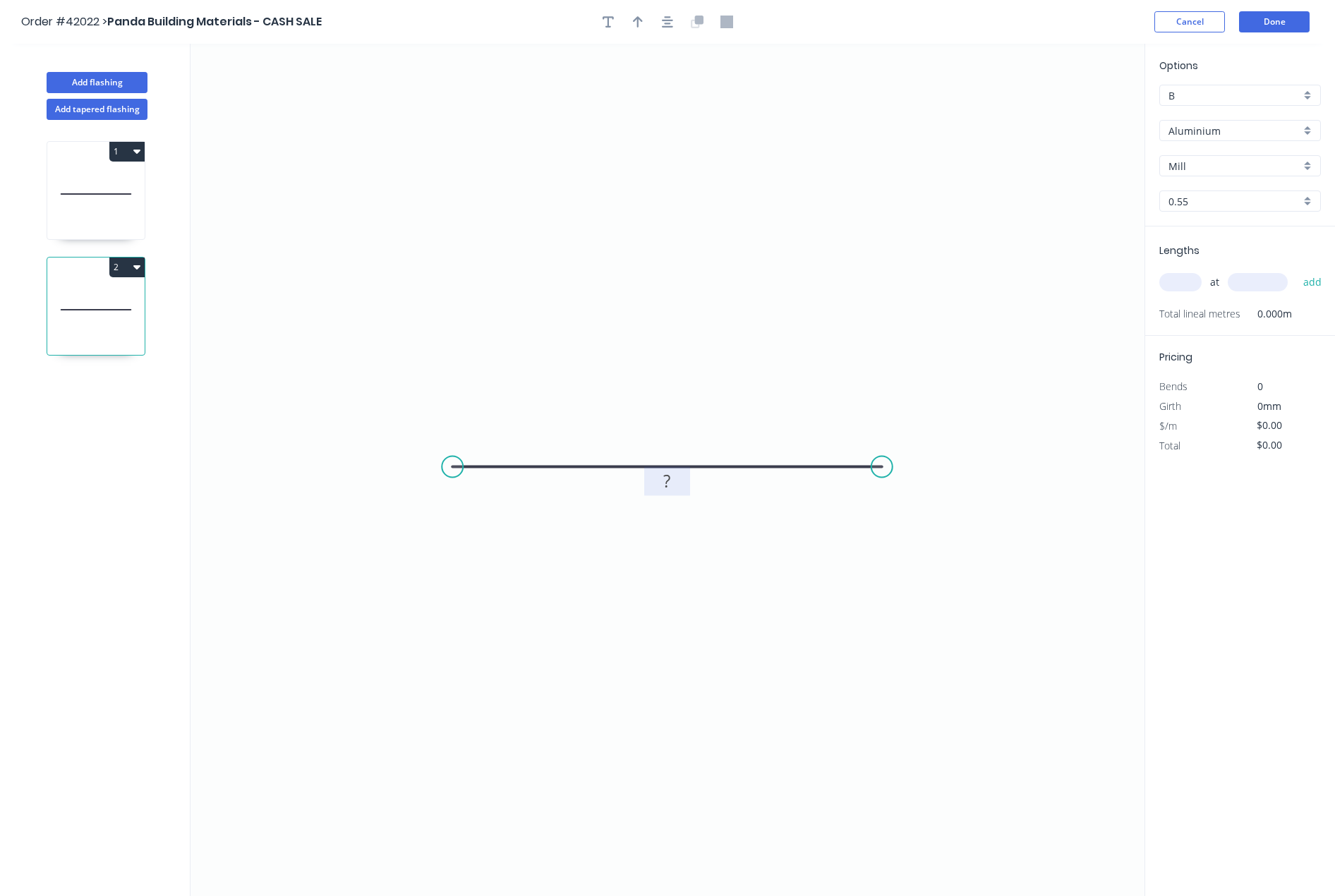
click at [664, 482] on tspan "?" at bounding box center [668, 481] width 7 height 24
click at [1309, 127] on div "Aluminium" at bounding box center [1239, 130] width 161 height 21
type input "$20.40"
click at [1206, 206] on div "Colorbond" at bounding box center [1240, 207] width 160 height 25
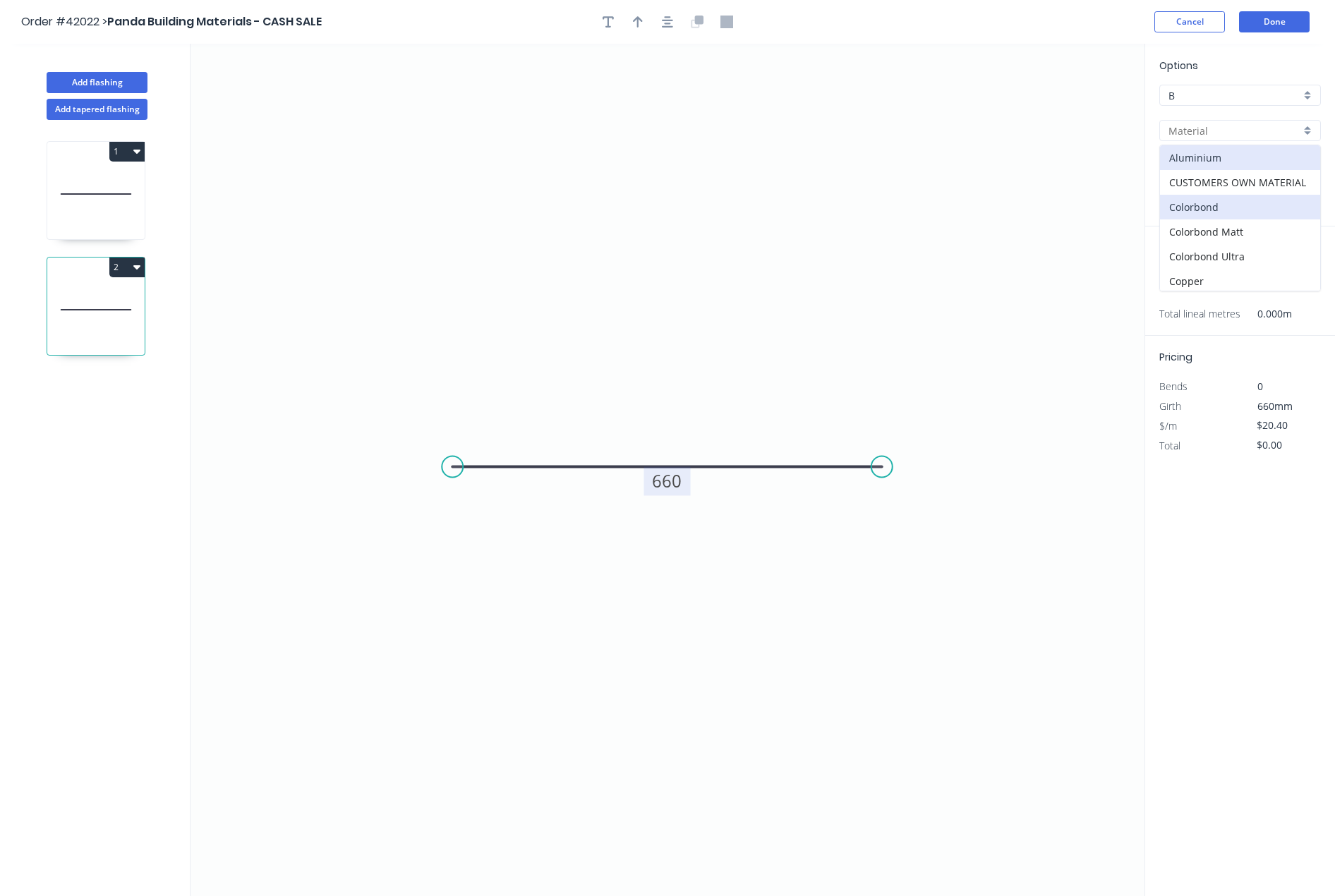
type input "Colorbond"
type input "Basalt"
type input "$18.63"
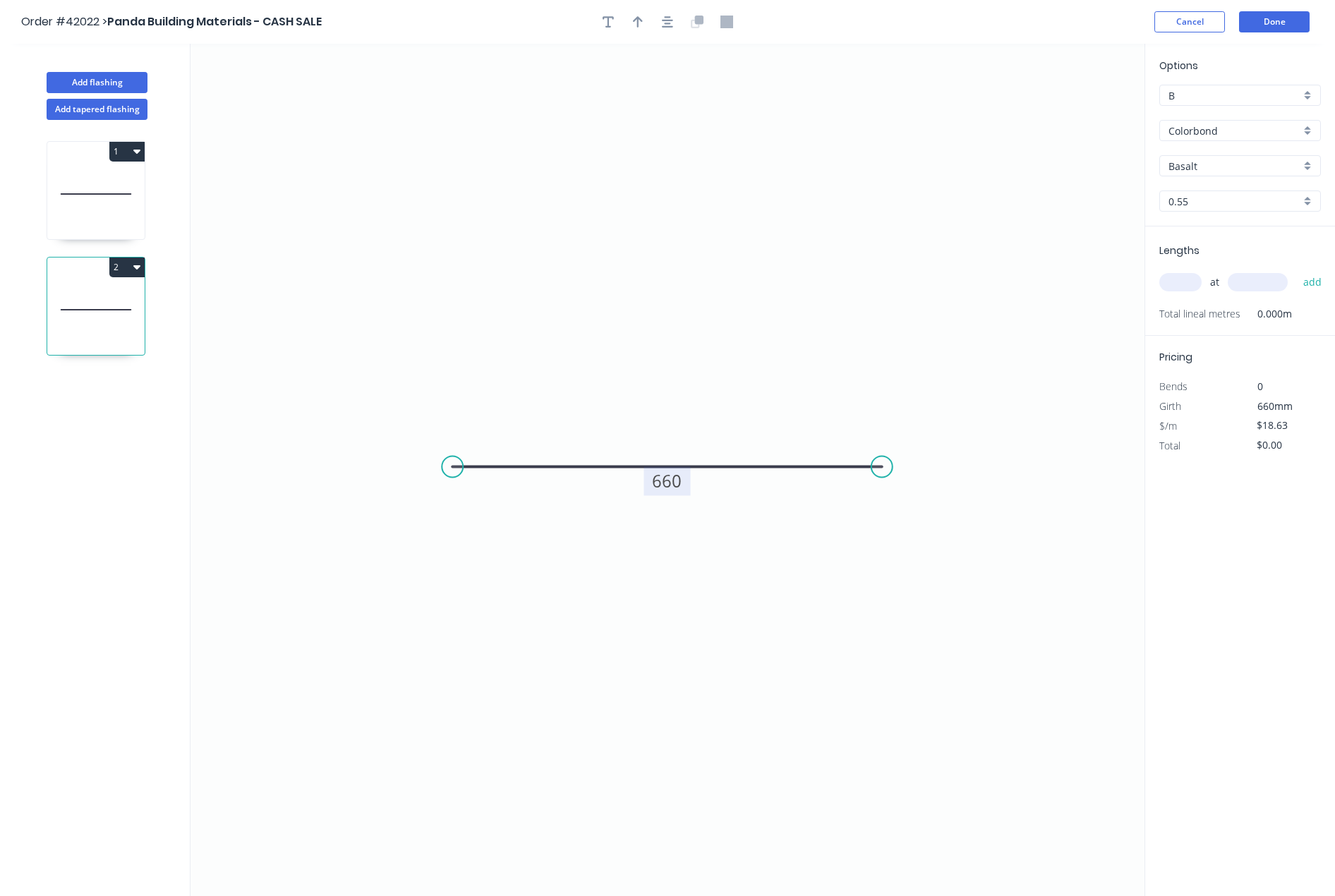
click at [1310, 167] on div "Basalt" at bounding box center [1239, 165] width 161 height 21
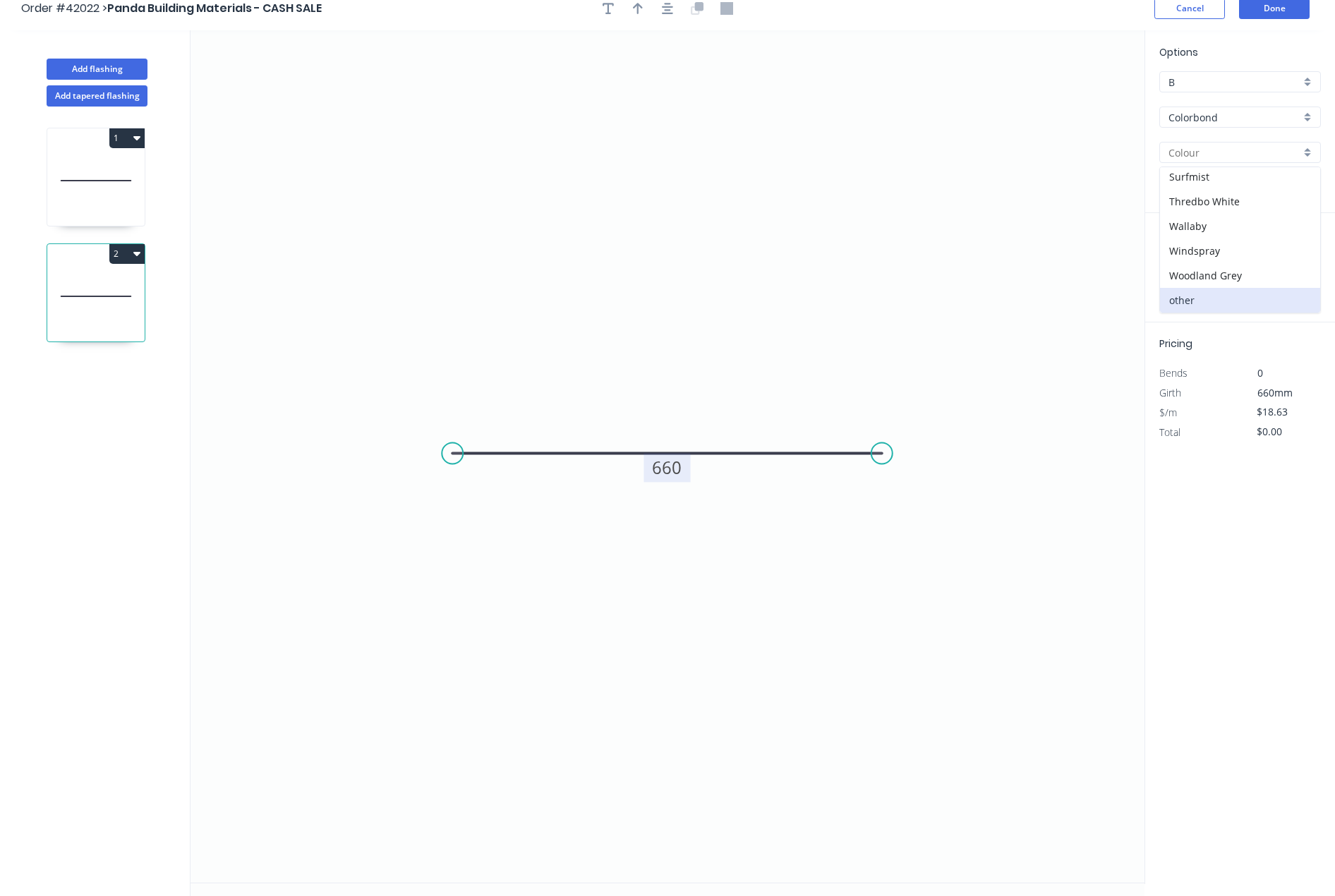
scroll to position [26, 0]
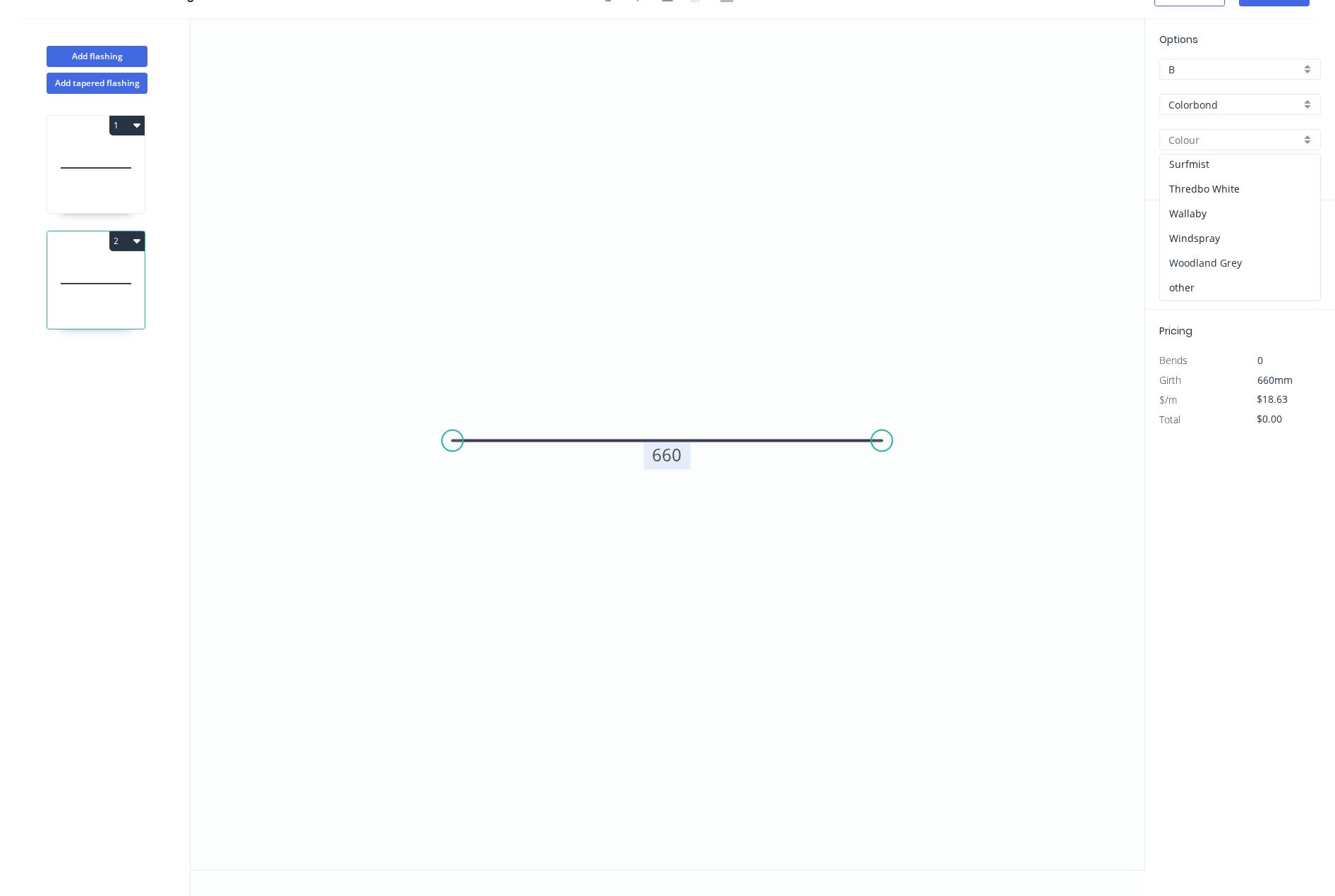
click at [1227, 257] on div "Woodland Grey" at bounding box center [1240, 263] width 160 height 25
type input "Woodland Grey"
click at [1180, 257] on input "text" at bounding box center [1180, 256] width 42 height 18
type input "1"
type input "8000"
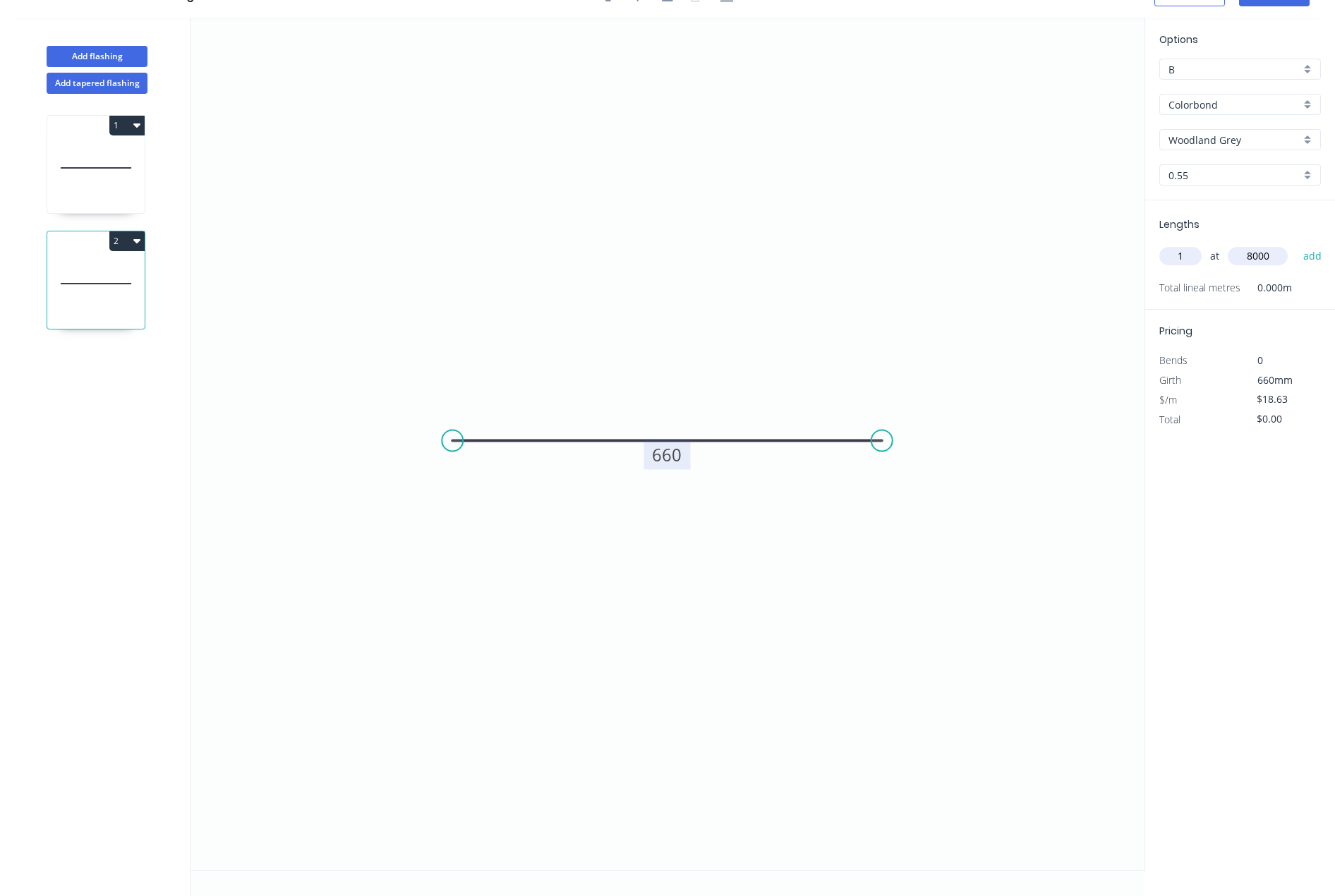
click at [1297, 244] on button "add" at bounding box center [1313, 256] width 33 height 24
type input "$149.04"
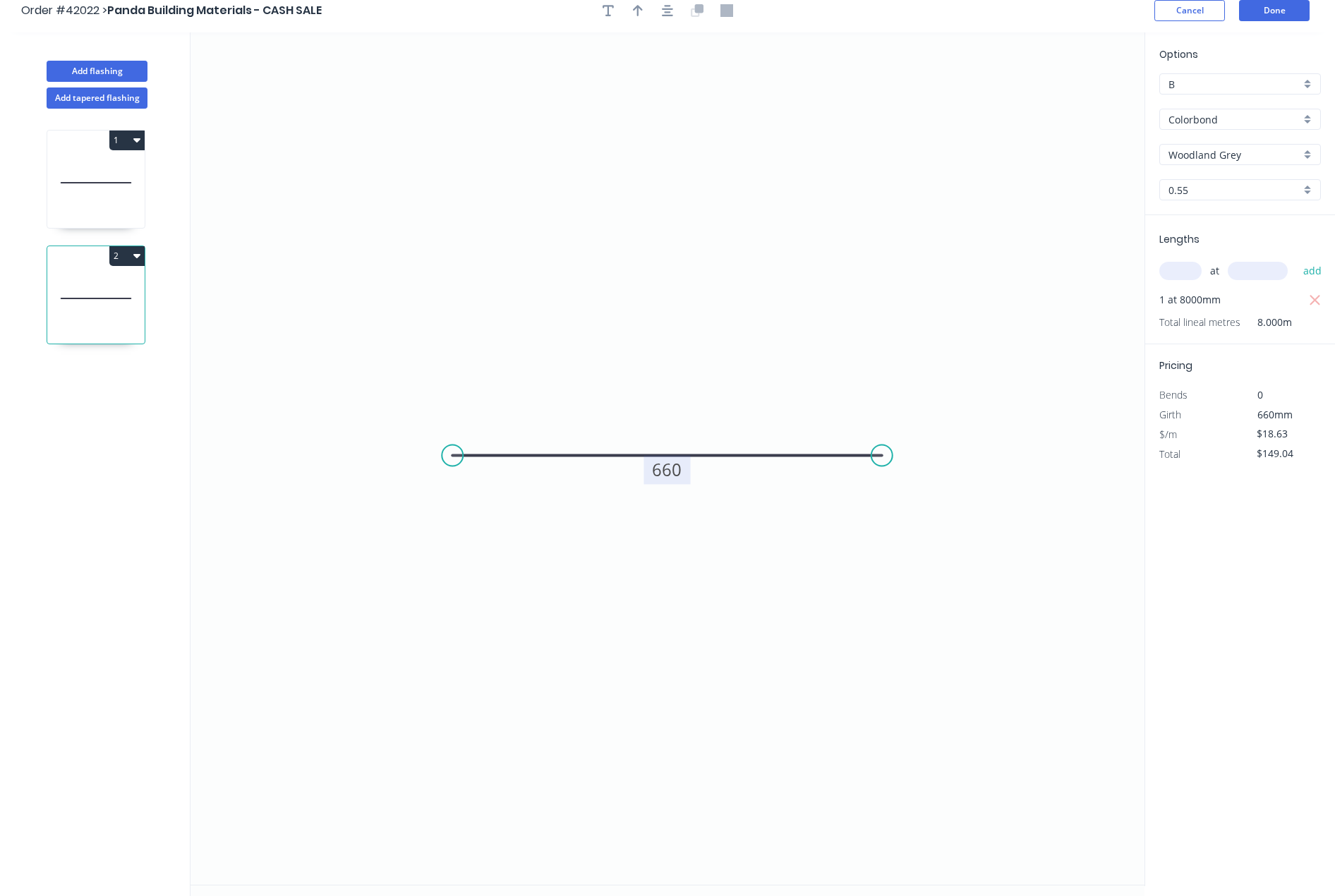
scroll to position [0, 0]
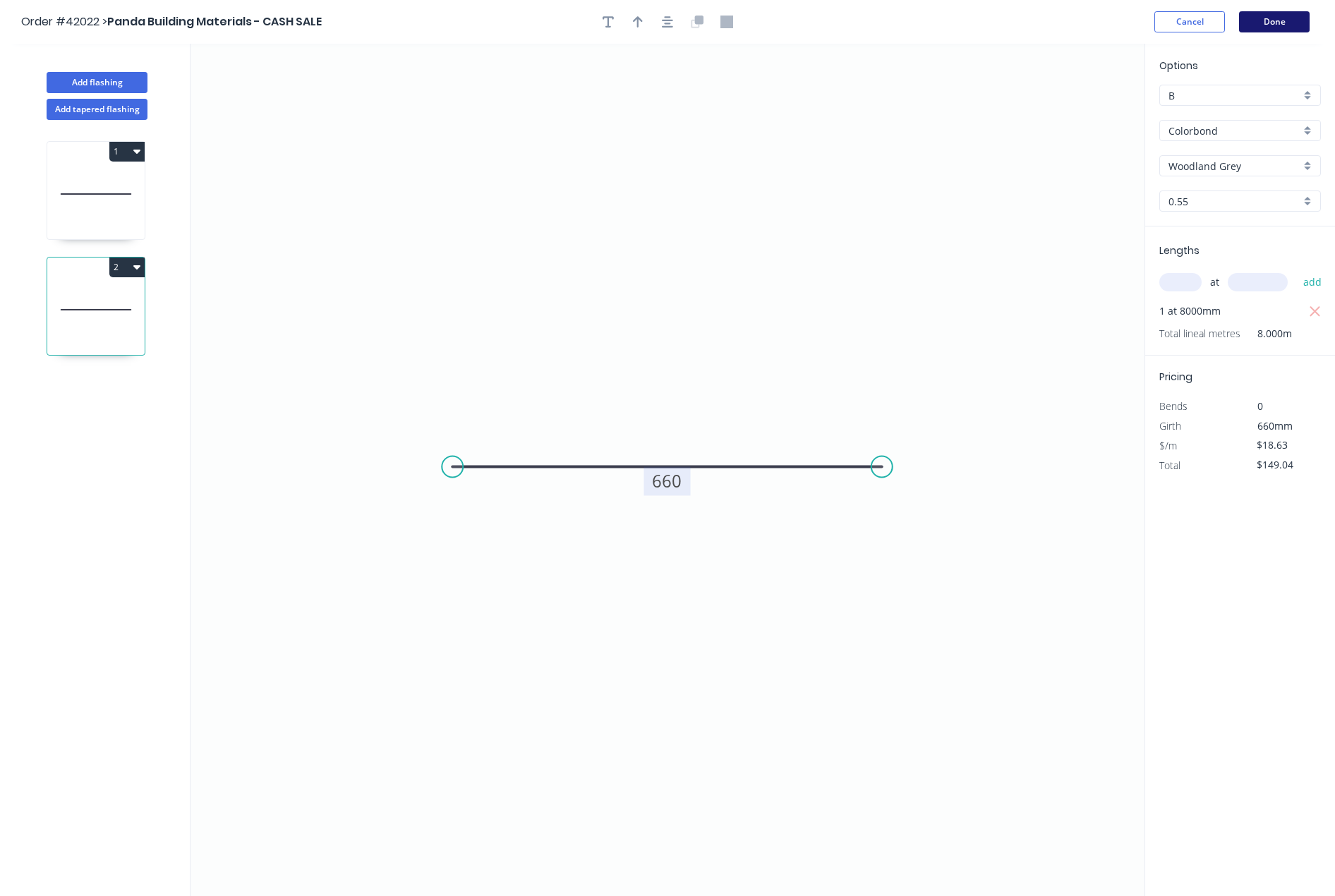
click at [1284, 22] on button "Done" at bounding box center [1274, 21] width 70 height 21
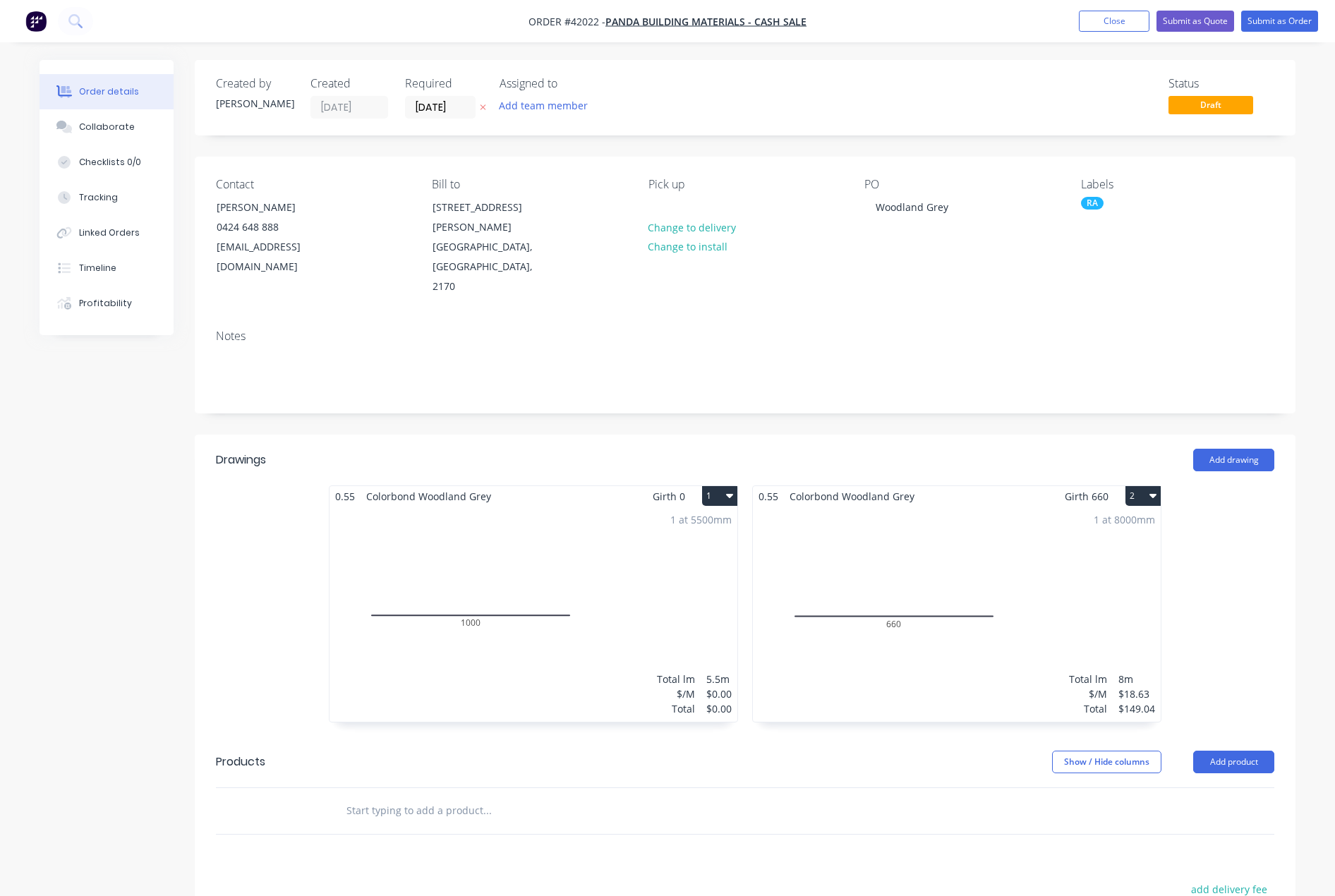
click at [585, 654] on div "1 at 5500mm Total lm $/M Total 5.5m $0.00 $0.00" at bounding box center [533, 614] width 408 height 215
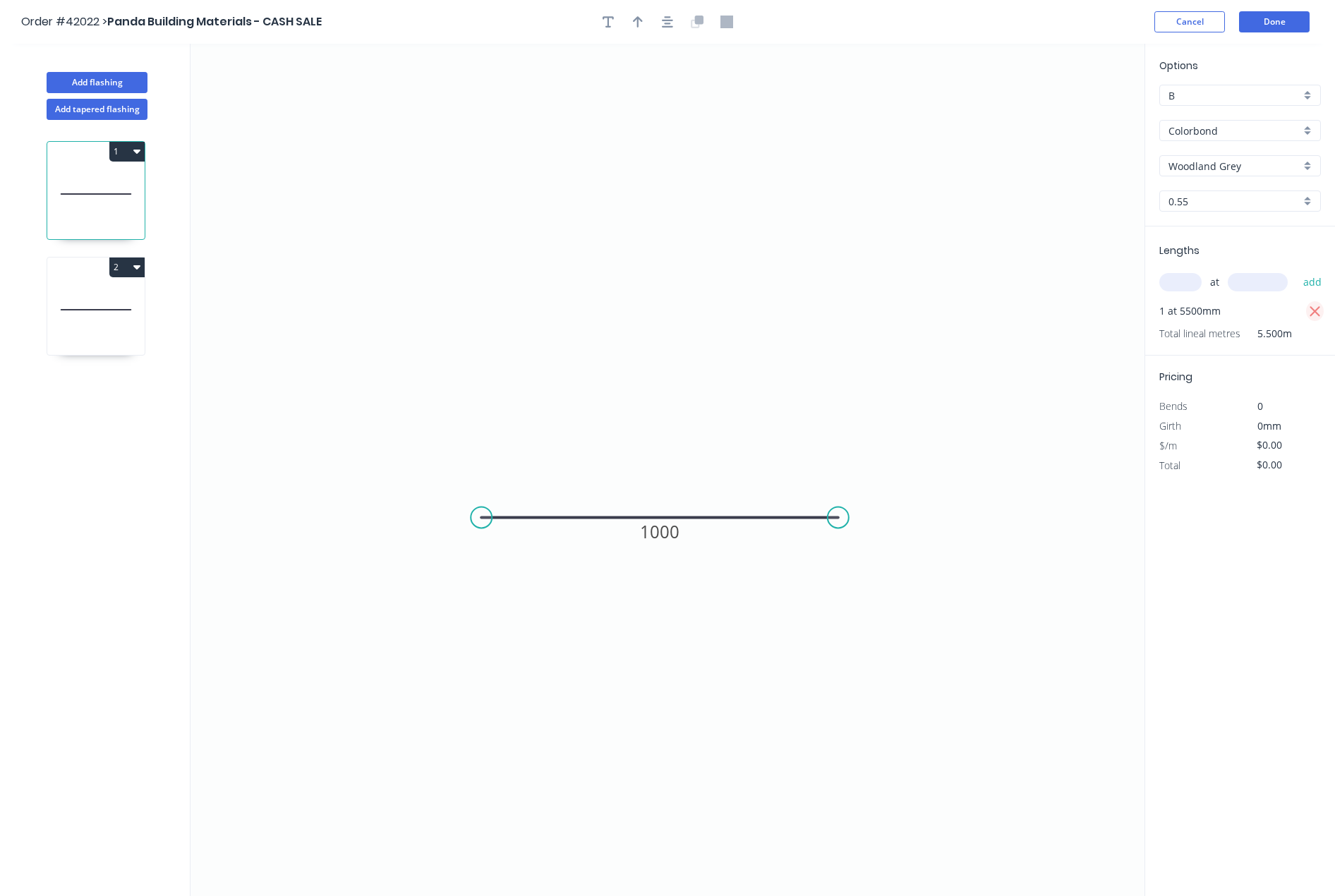
click at [1319, 310] on icon "button" at bounding box center [1315, 312] width 13 height 17
click at [835, 517] on circle at bounding box center [838, 517] width 21 height 21
click at [888, 531] on div "Delete point" at bounding box center [907, 534] width 142 height 29
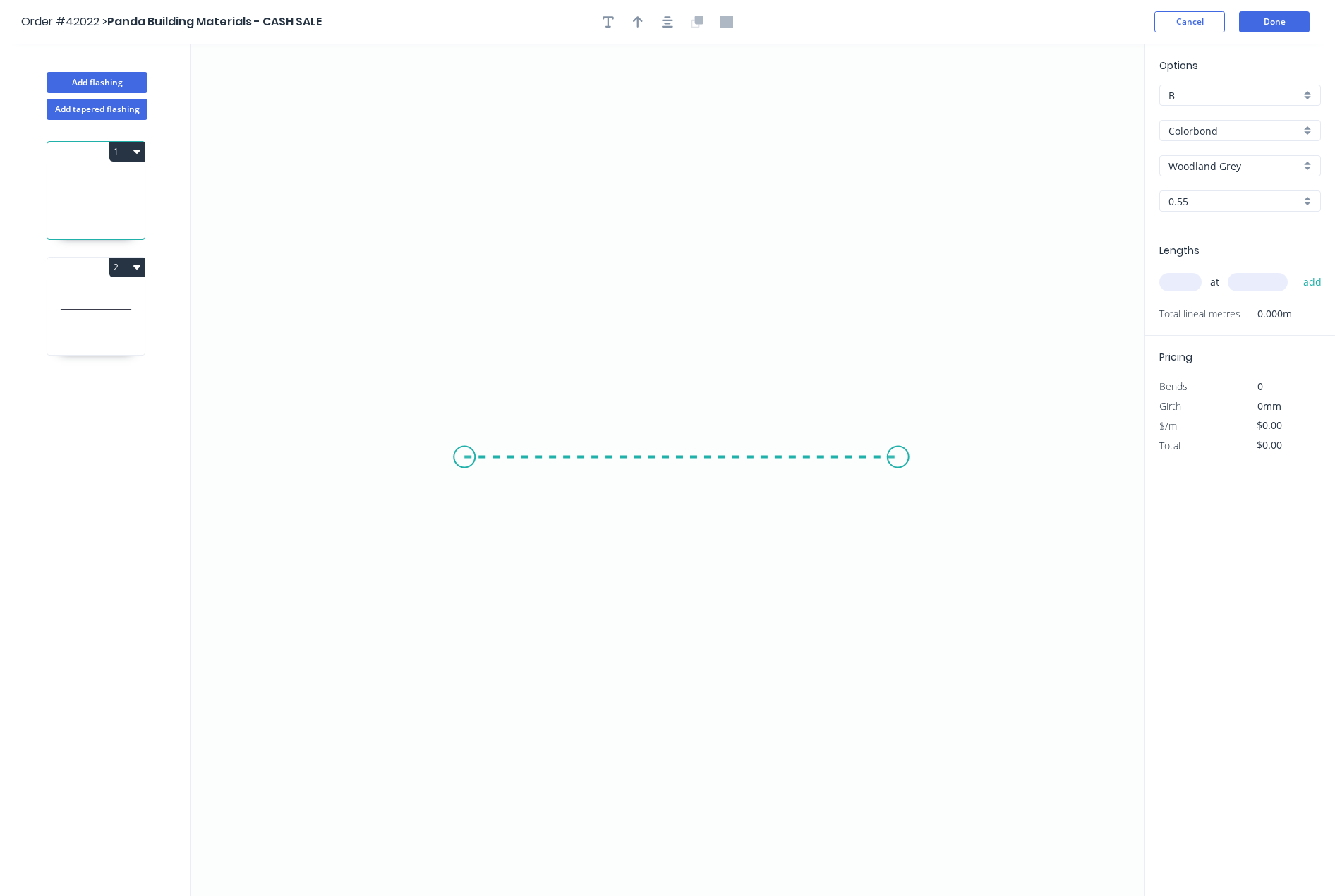
drag, startPoint x: 463, startPoint y: 457, endPoint x: 898, endPoint y: 451, distance: 435.0
click at [898, 451] on icon "0" at bounding box center [668, 469] width 954 height 852
click at [898, 451] on circle at bounding box center [897, 457] width 21 height 21
click at [685, 478] on tspan "?" at bounding box center [681, 471] width 7 height 24
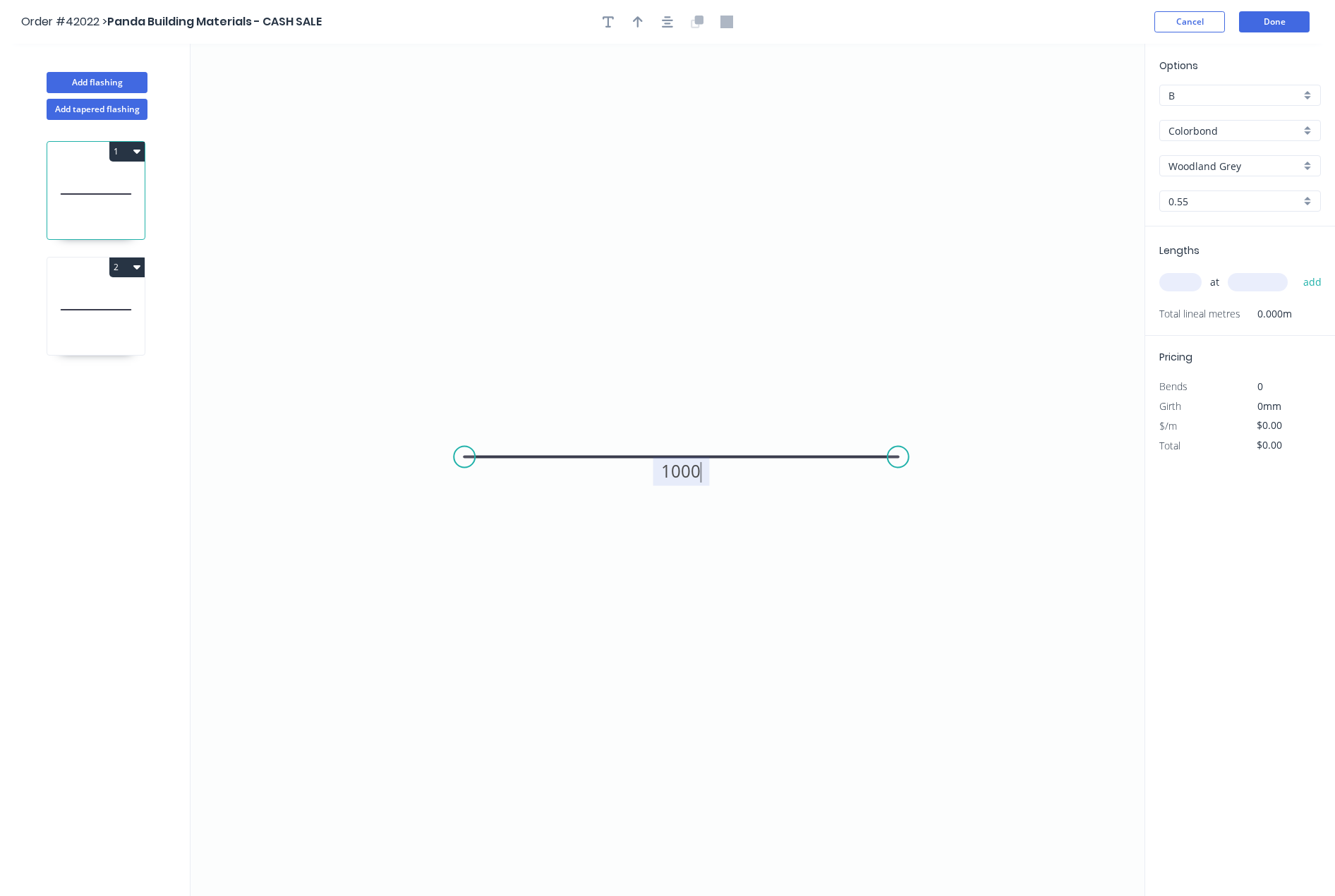
type input "$24.26"
click at [1178, 282] on input "text" at bounding box center [1180, 282] width 42 height 18
type input "1"
type input "5500"
click at [1297, 270] on button "add" at bounding box center [1313, 282] width 33 height 24
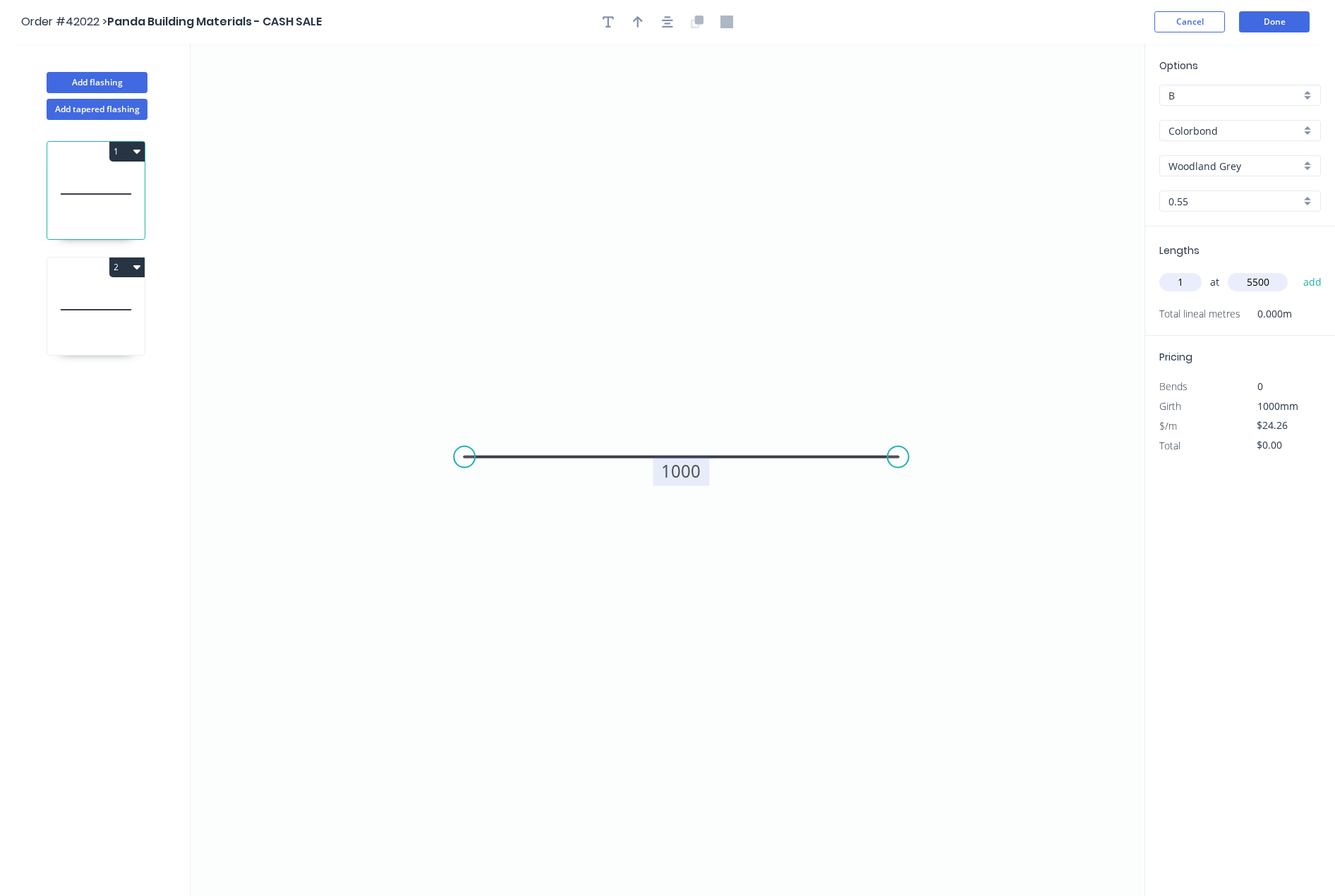
type input "$133.43"
click at [1269, 23] on button "Done" at bounding box center [1274, 21] width 70 height 21
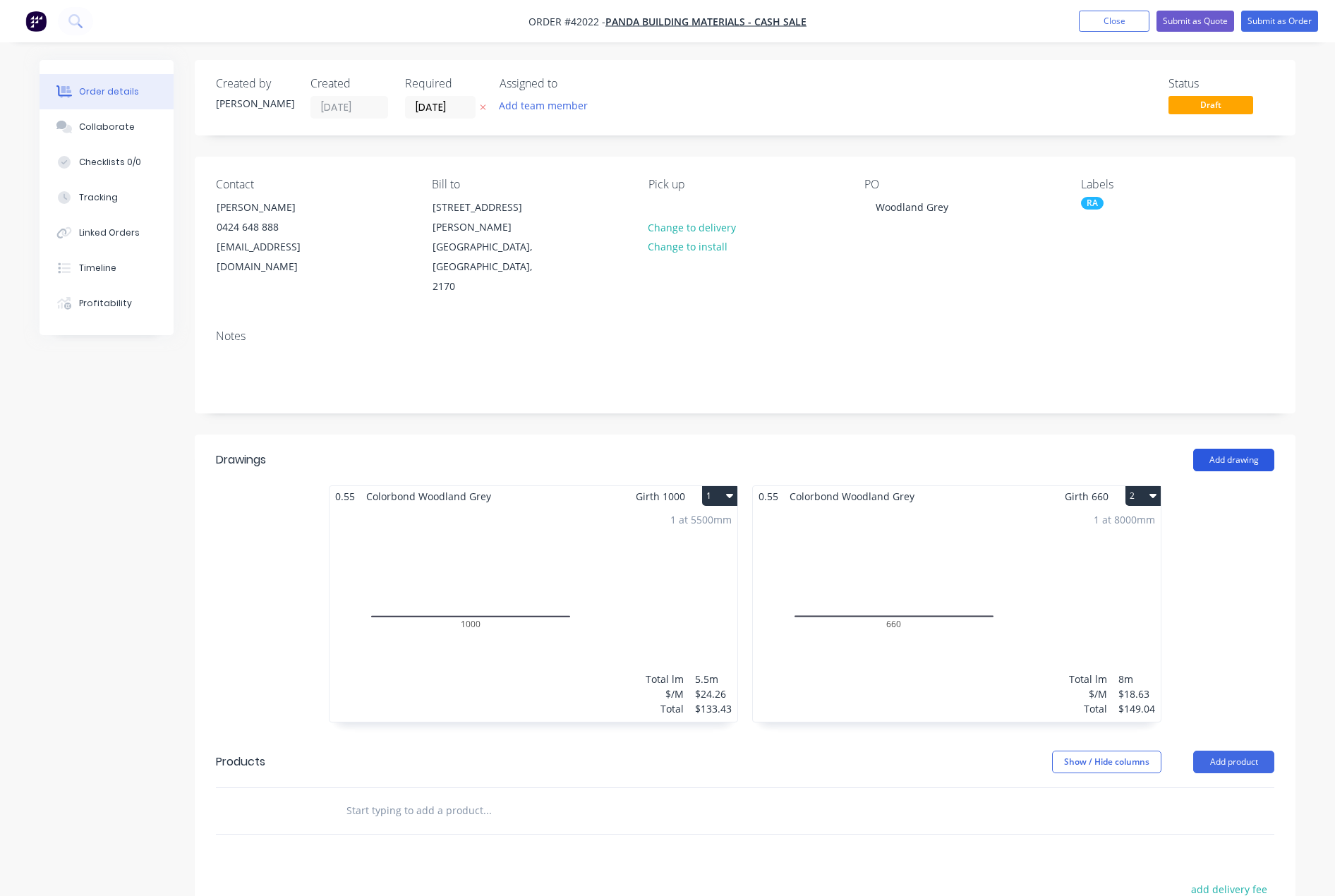
click at [1231, 448] on button "Add drawing" at bounding box center [1234, 459] width 81 height 23
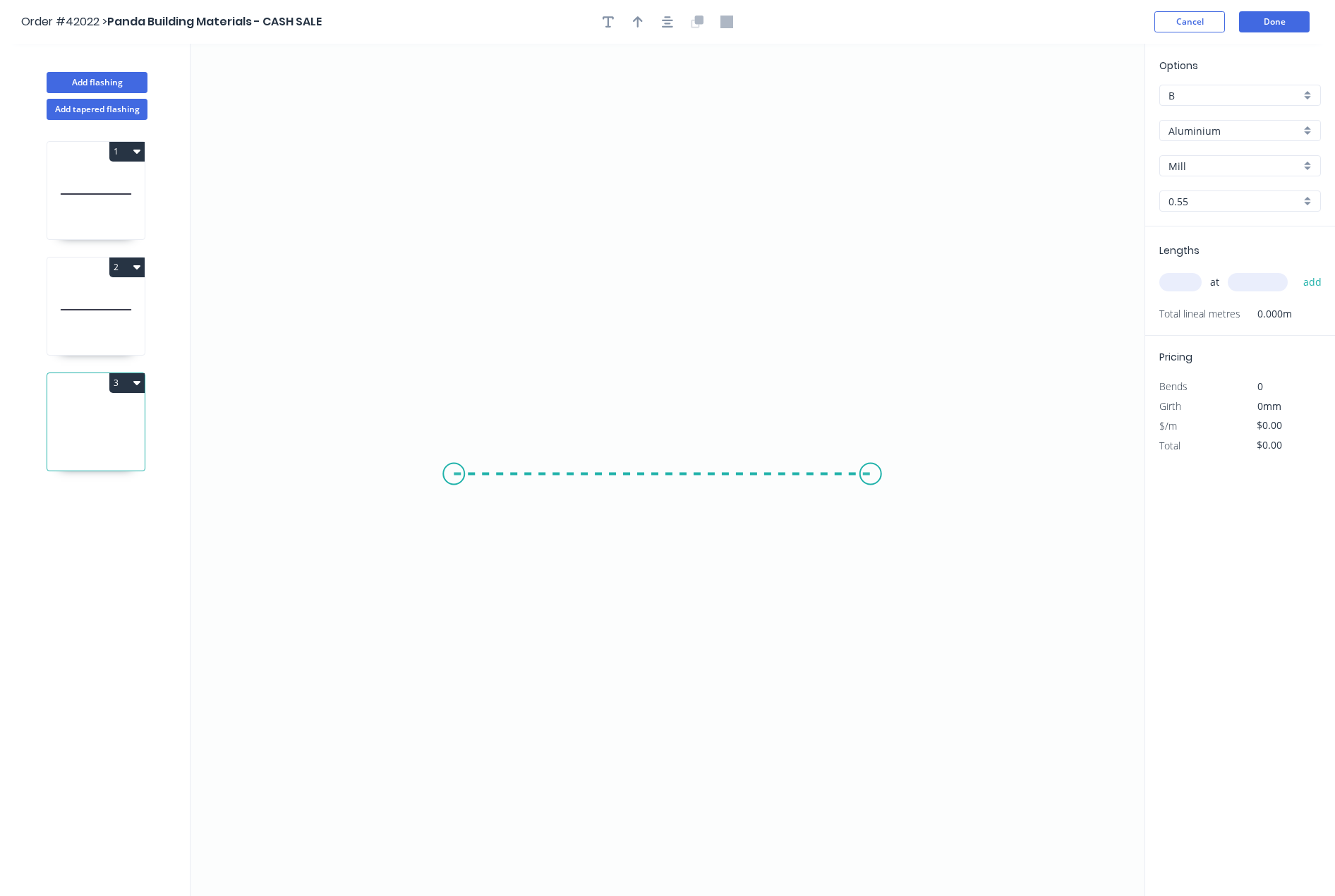
drag, startPoint x: 454, startPoint y: 474, endPoint x: 871, endPoint y: 467, distance: 417.1
click at [871, 467] on icon "0" at bounding box center [668, 469] width 954 height 852
click at [871, 467] on circle at bounding box center [870, 473] width 21 height 21
click at [660, 490] on tspan "?" at bounding box center [663, 488] width 7 height 24
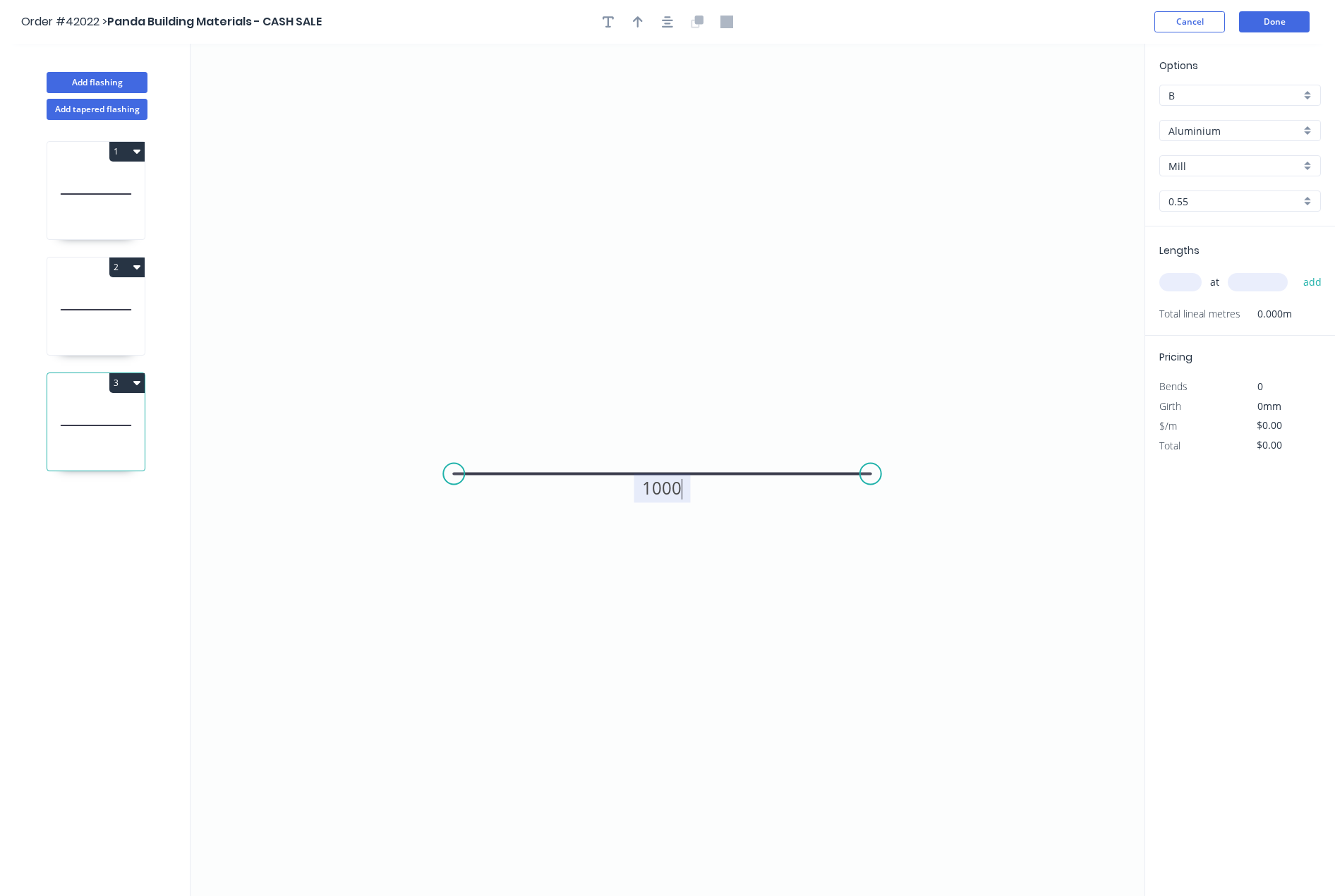
type input "$25.15"
click at [1187, 280] on input "text" at bounding box center [1180, 282] width 42 height 18
click at [1310, 128] on div "Aluminium" at bounding box center [1239, 130] width 161 height 21
click at [1206, 202] on div "Colorbond" at bounding box center [1240, 207] width 160 height 25
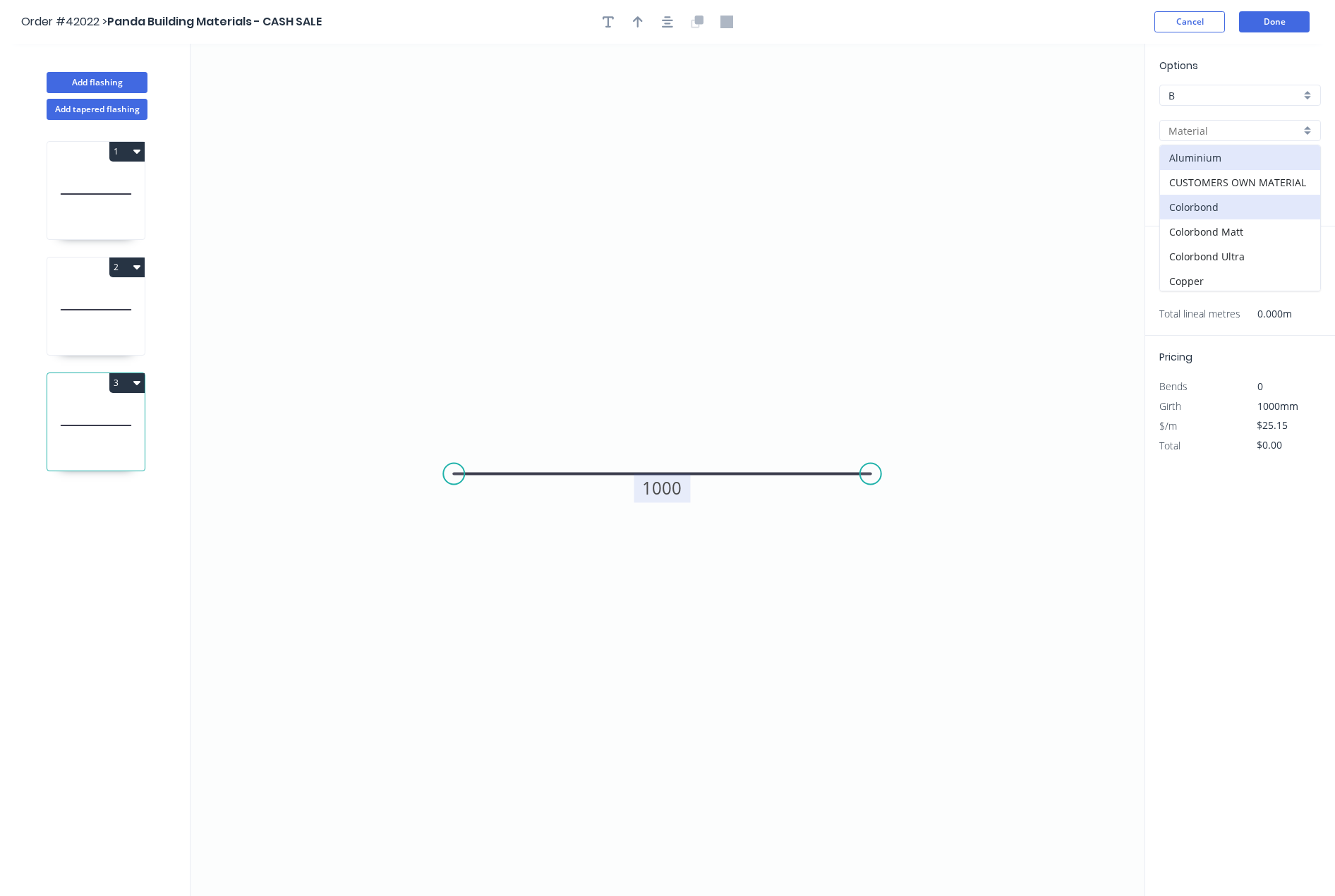
type input "Colorbond"
type input "Basalt"
type input "$24.26"
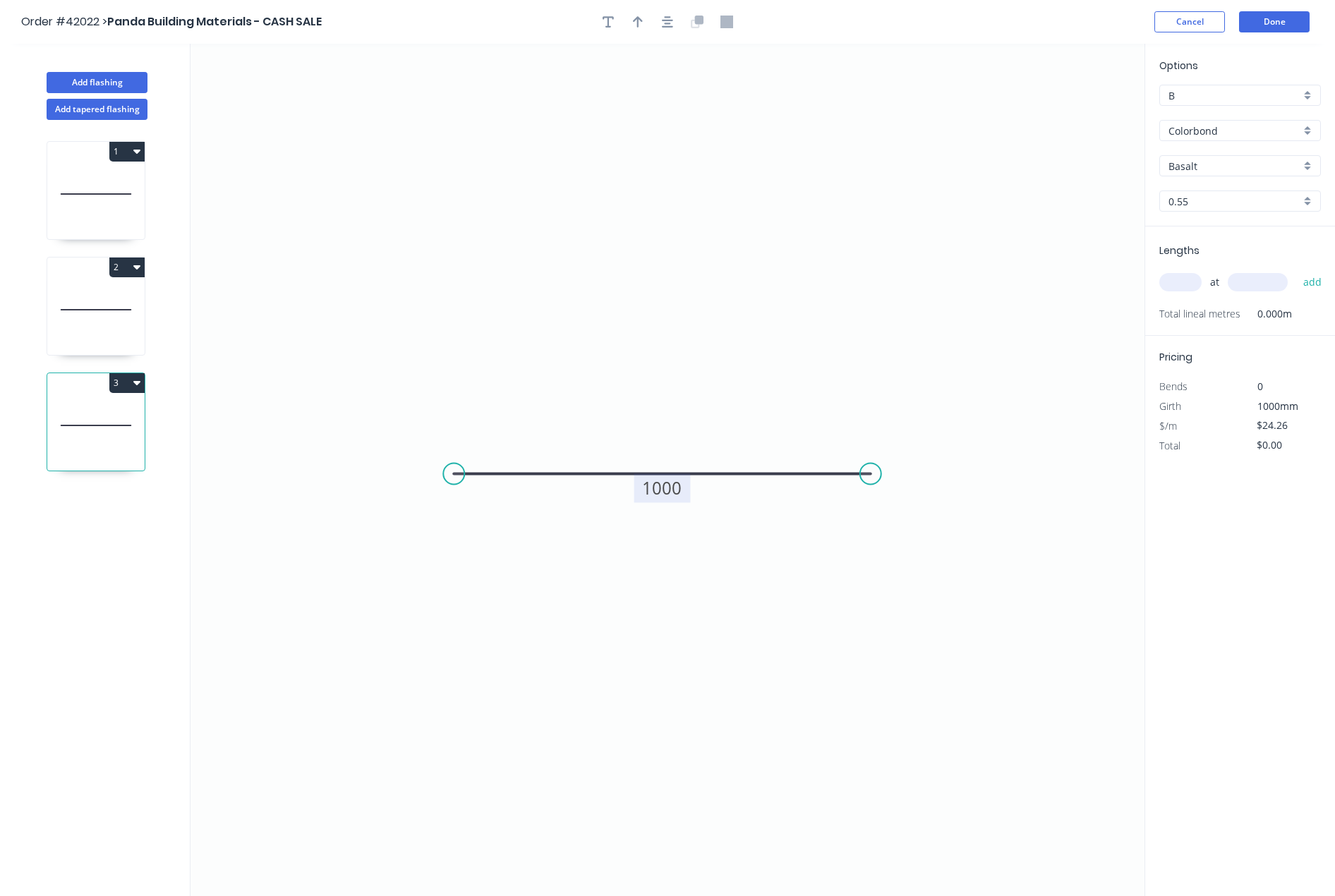
click at [1307, 167] on div "Basalt" at bounding box center [1239, 165] width 161 height 21
click at [1208, 284] on div "Woodland Grey" at bounding box center [1240, 288] width 160 height 25
type input "Woodland Grey"
click at [1185, 283] on input "text" at bounding box center [1180, 282] width 42 height 18
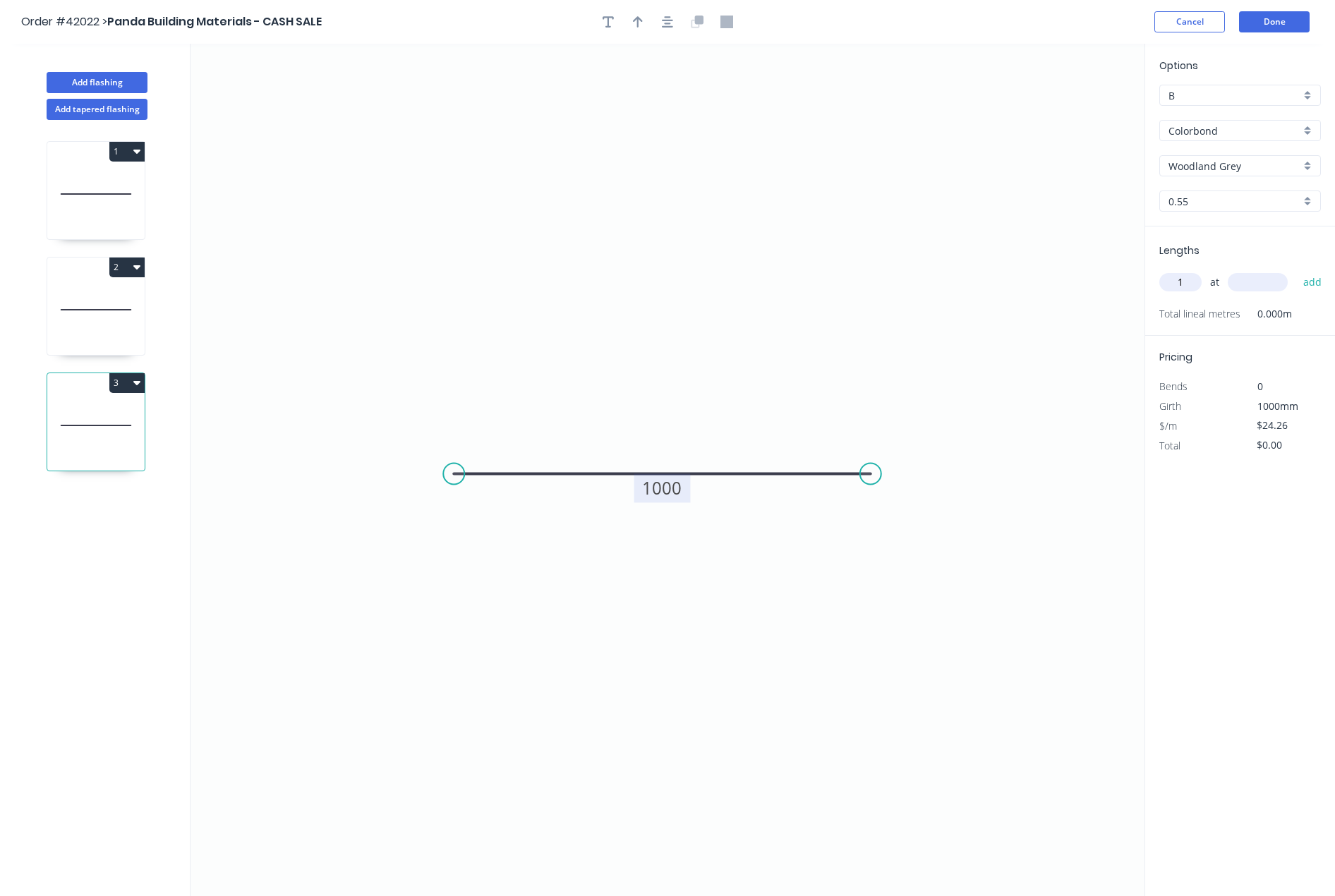
type input "1"
type input "3000"
click at [1297, 270] on button "add" at bounding box center [1313, 282] width 33 height 24
type input "$72.78"
click at [1265, 21] on button "Done" at bounding box center [1274, 21] width 70 height 21
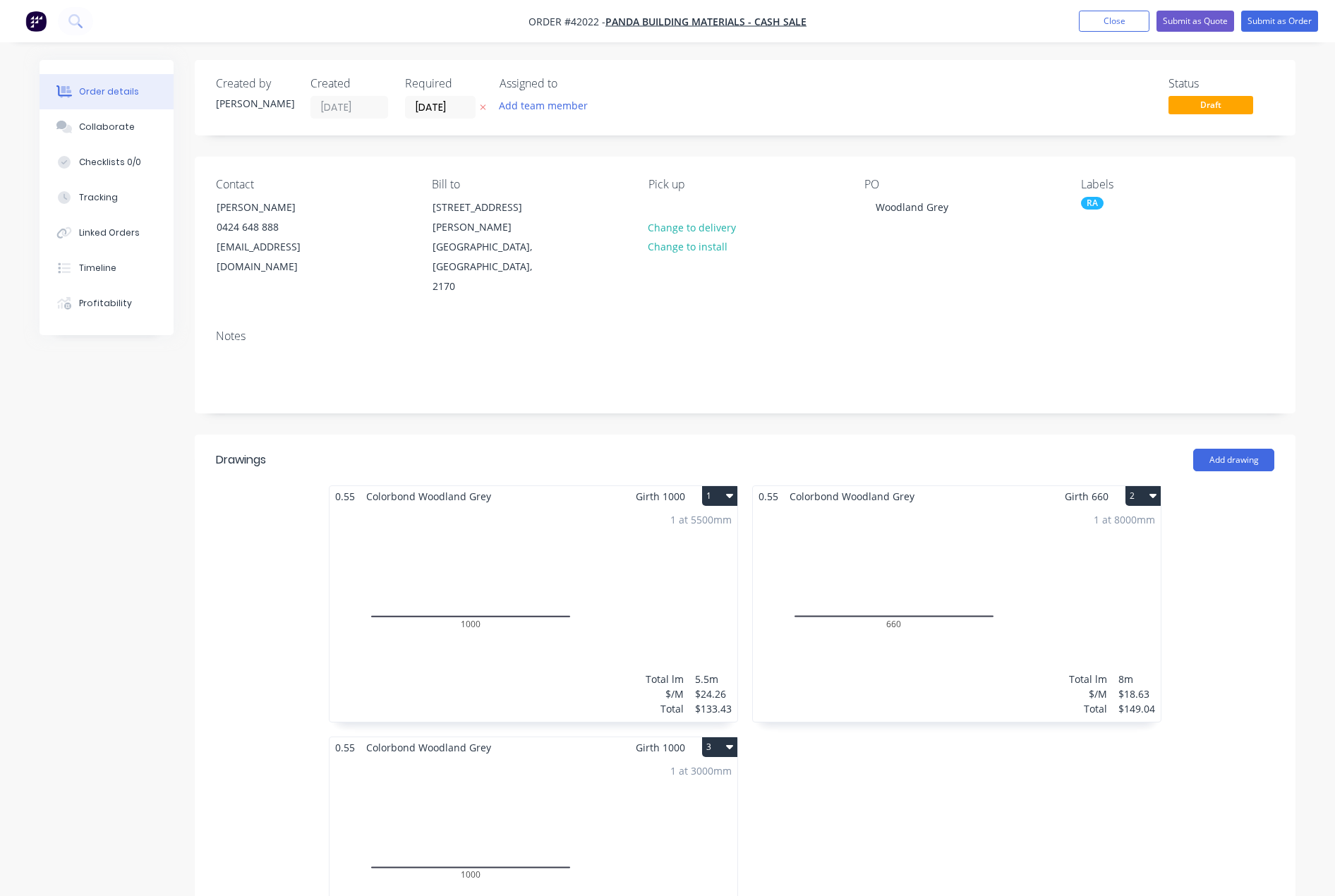
click at [730, 745] on icon "button" at bounding box center [730, 747] width 7 height 5
click at [628, 828] on div "Delete" at bounding box center [670, 838] width 109 height 20
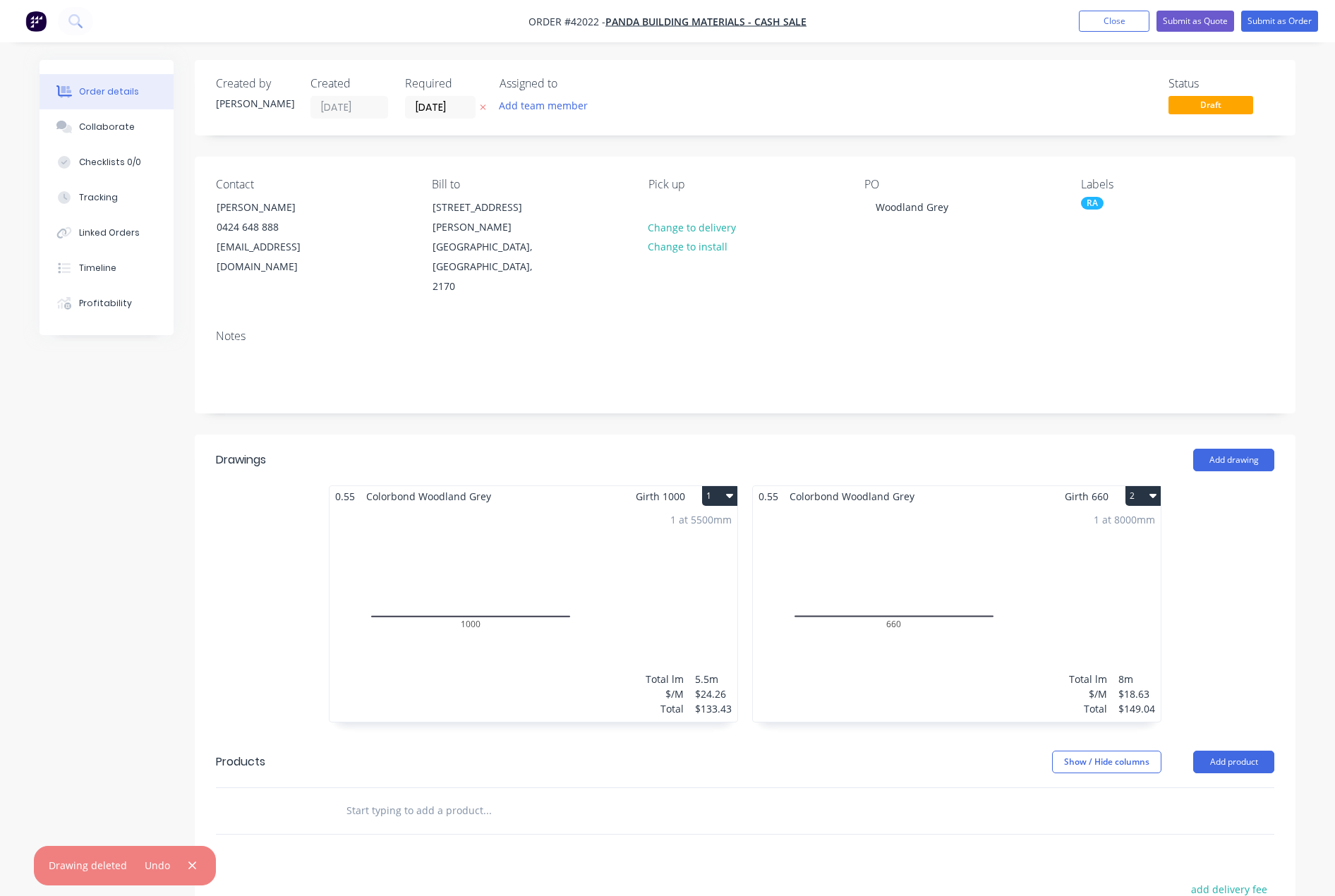
click at [616, 533] on div "1 at 5500mm Total lm $/M Total 5.5m $24.26 $133.43" at bounding box center [533, 614] width 408 height 215
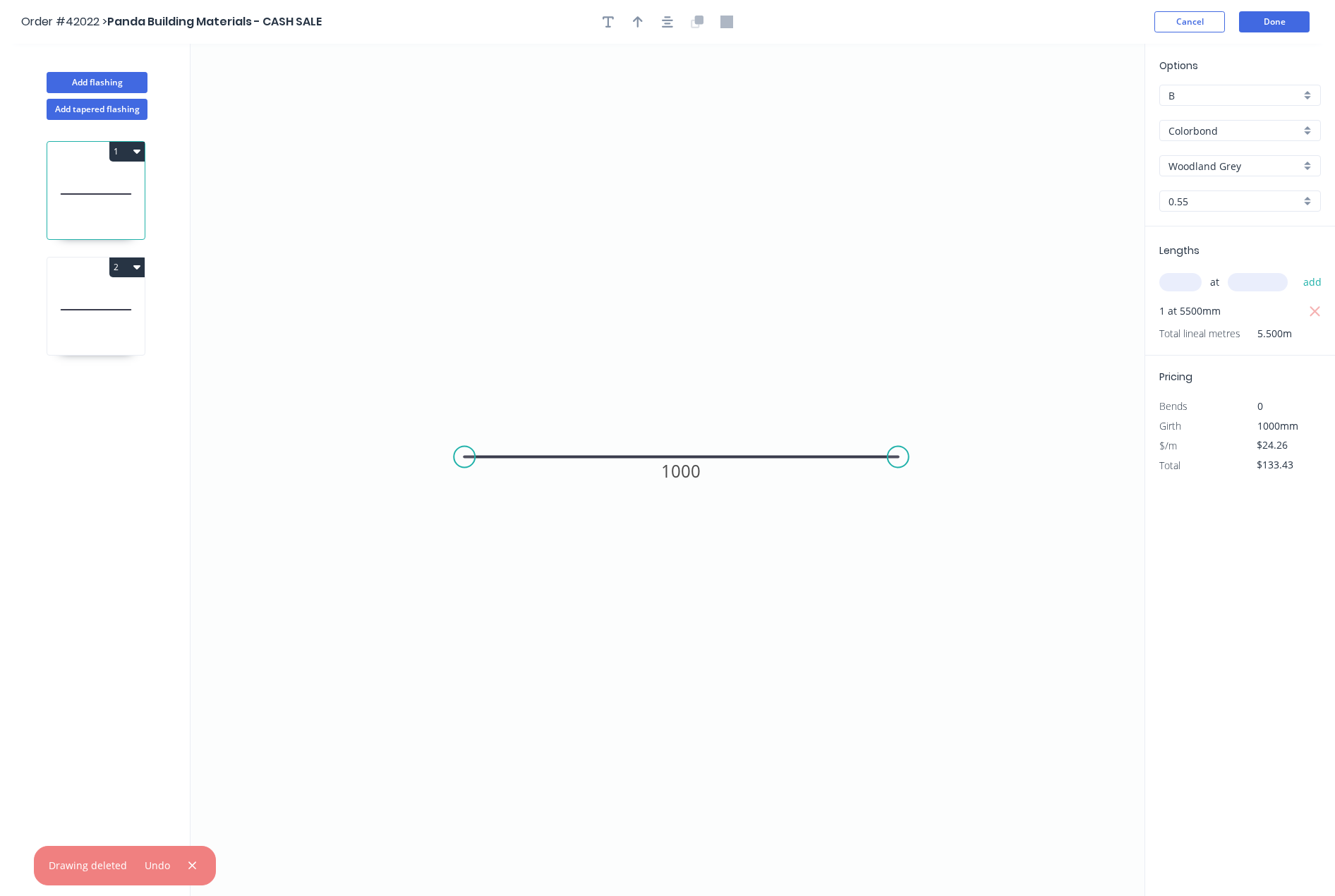
click at [1185, 282] on input "text" at bounding box center [1180, 282] width 42 height 18
type input "1"
type input "3000"
click at [1297, 270] on button "add" at bounding box center [1313, 282] width 33 height 24
type input "$206.21"
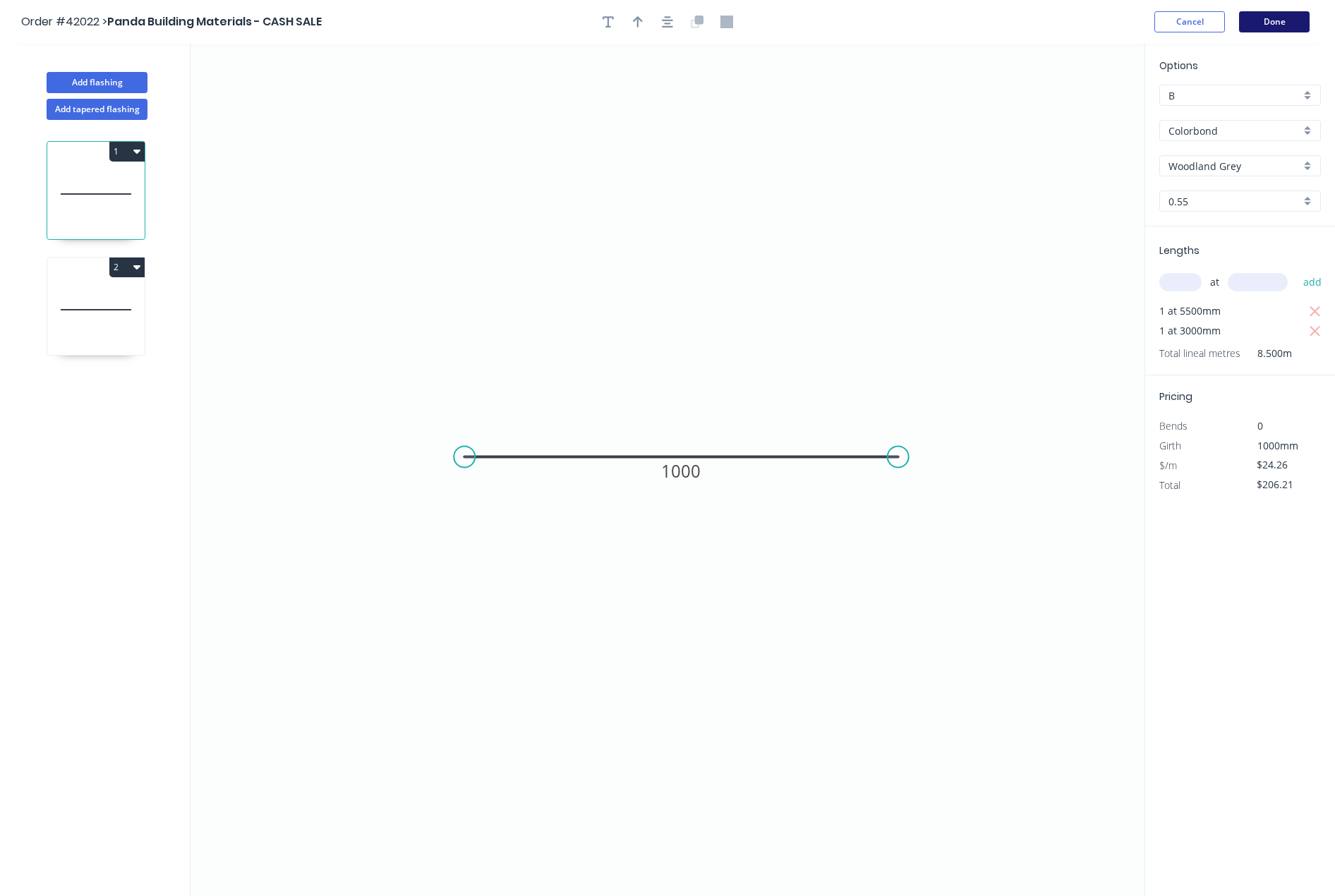
click at [1276, 24] on button "Done" at bounding box center [1274, 21] width 70 height 21
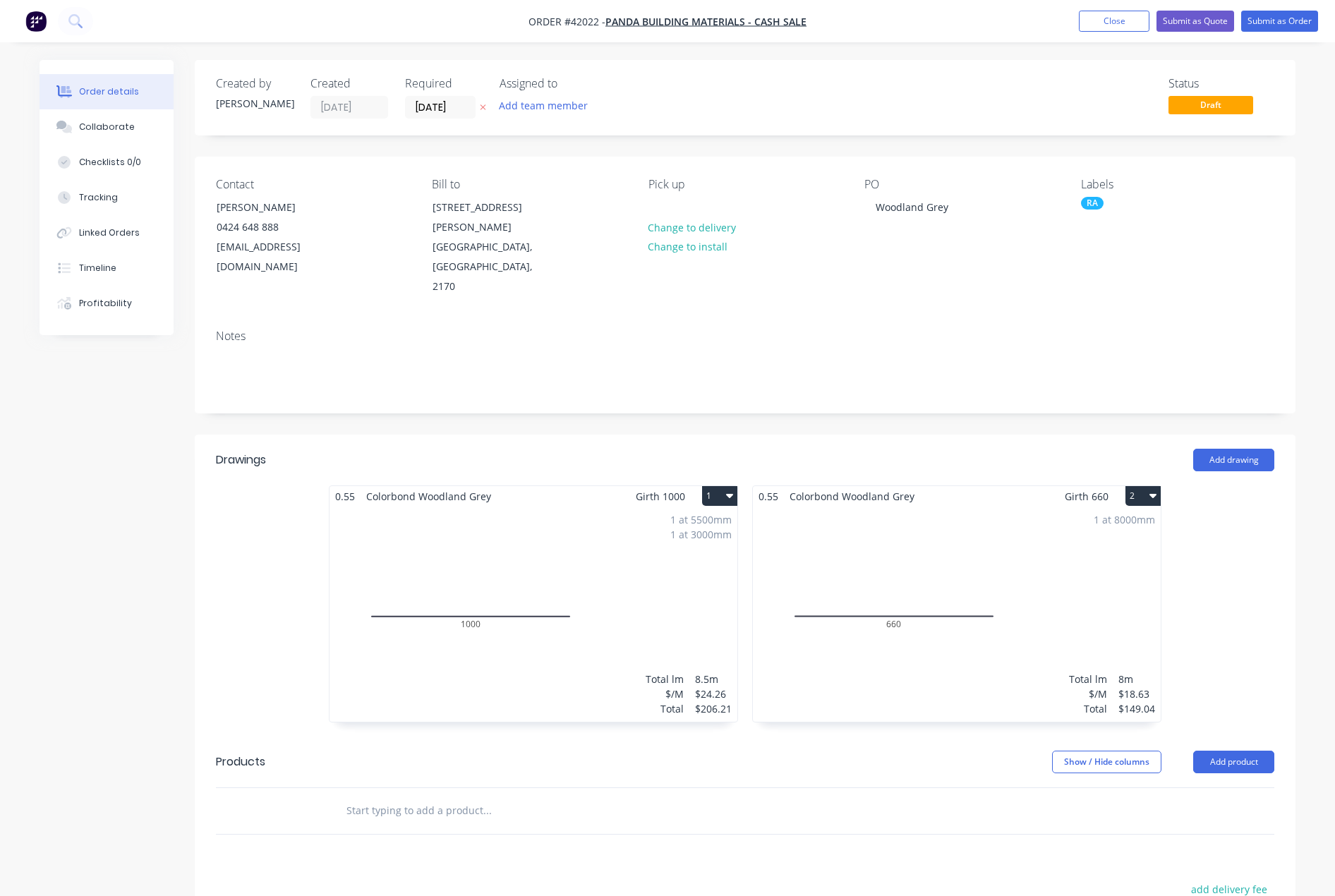
click at [1053, 514] on div "1 at 8000mm Total lm $/M Total 8m $18.63 $149.04" at bounding box center [957, 614] width 408 height 215
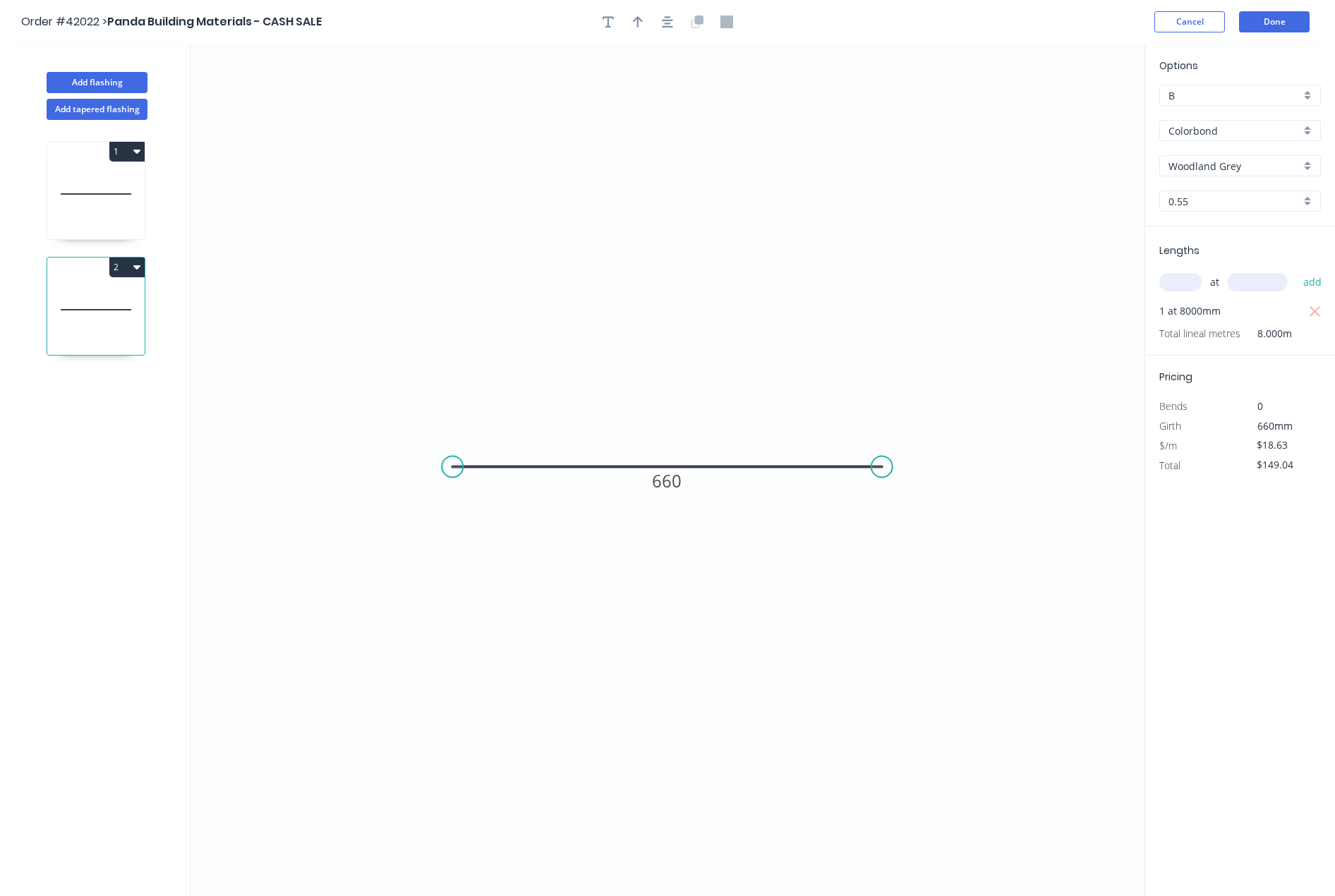
click at [1174, 276] on input "text" at bounding box center [1180, 282] width 42 height 18
type input "1"
type input "4700"
click at [1297, 270] on button "add" at bounding box center [1313, 282] width 33 height 24
type input "$236.60"
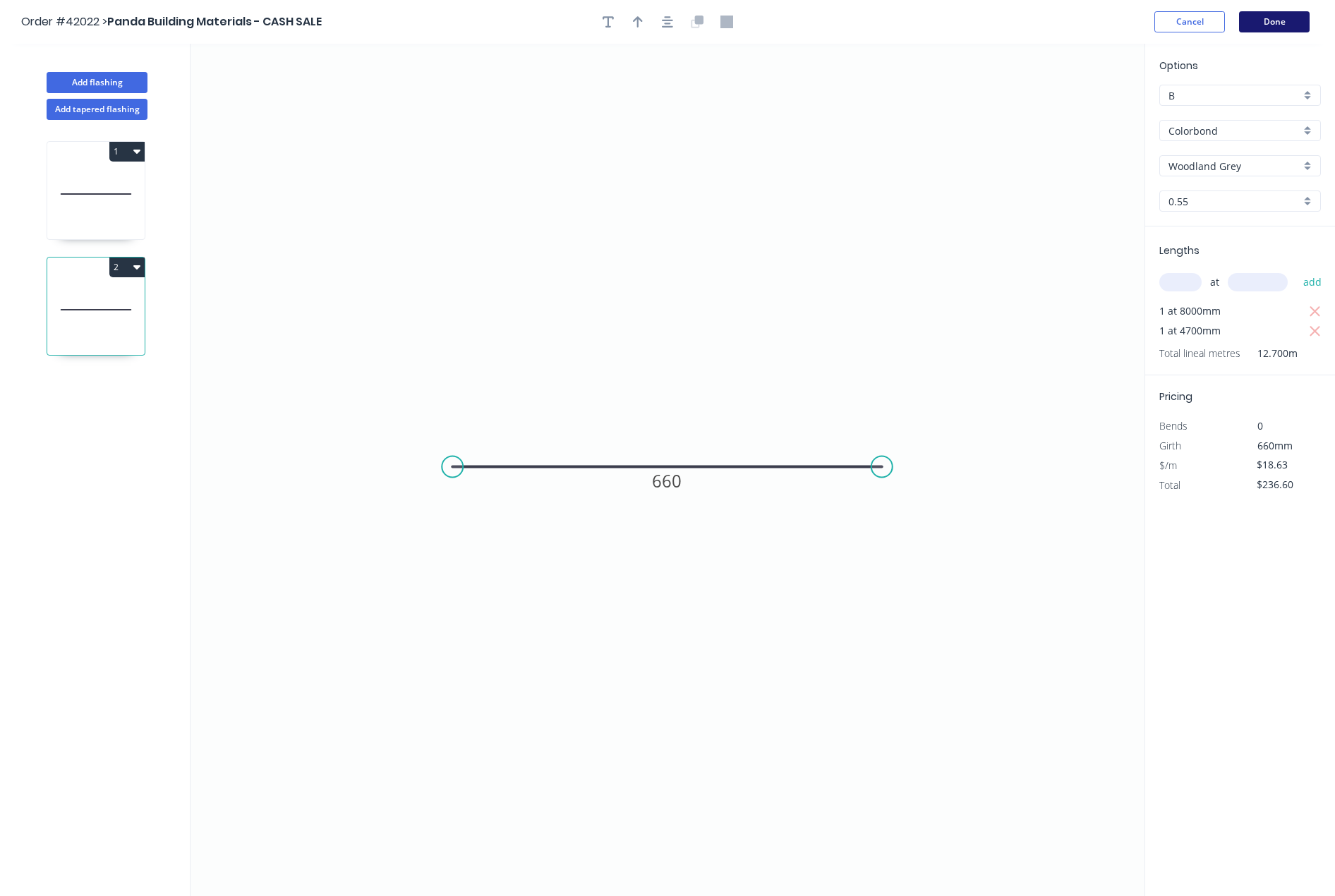
click at [1267, 24] on button "Done" at bounding box center [1274, 21] width 70 height 21
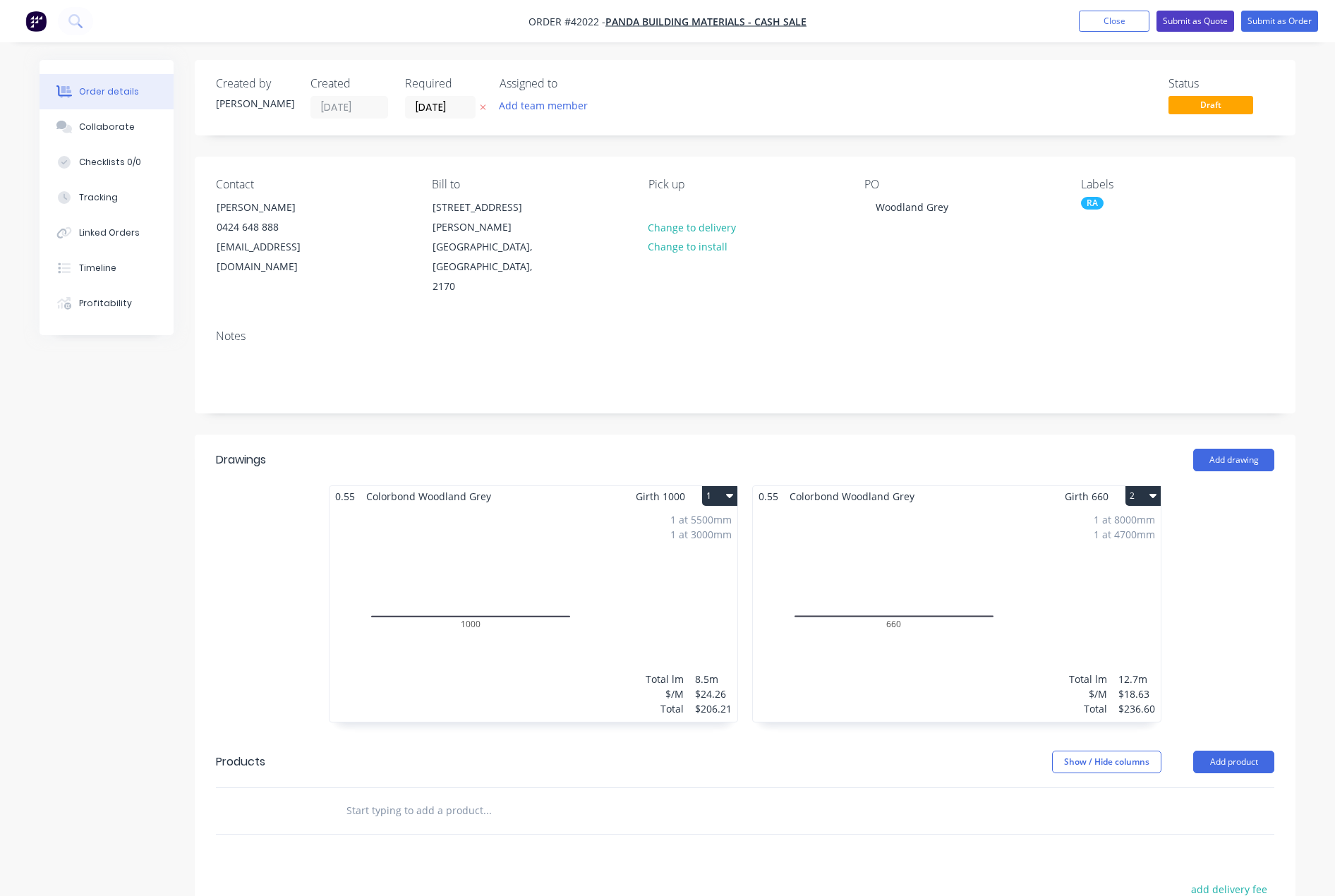
click at [1198, 18] on button "Submit as Quote" at bounding box center [1195, 21] width 78 height 21
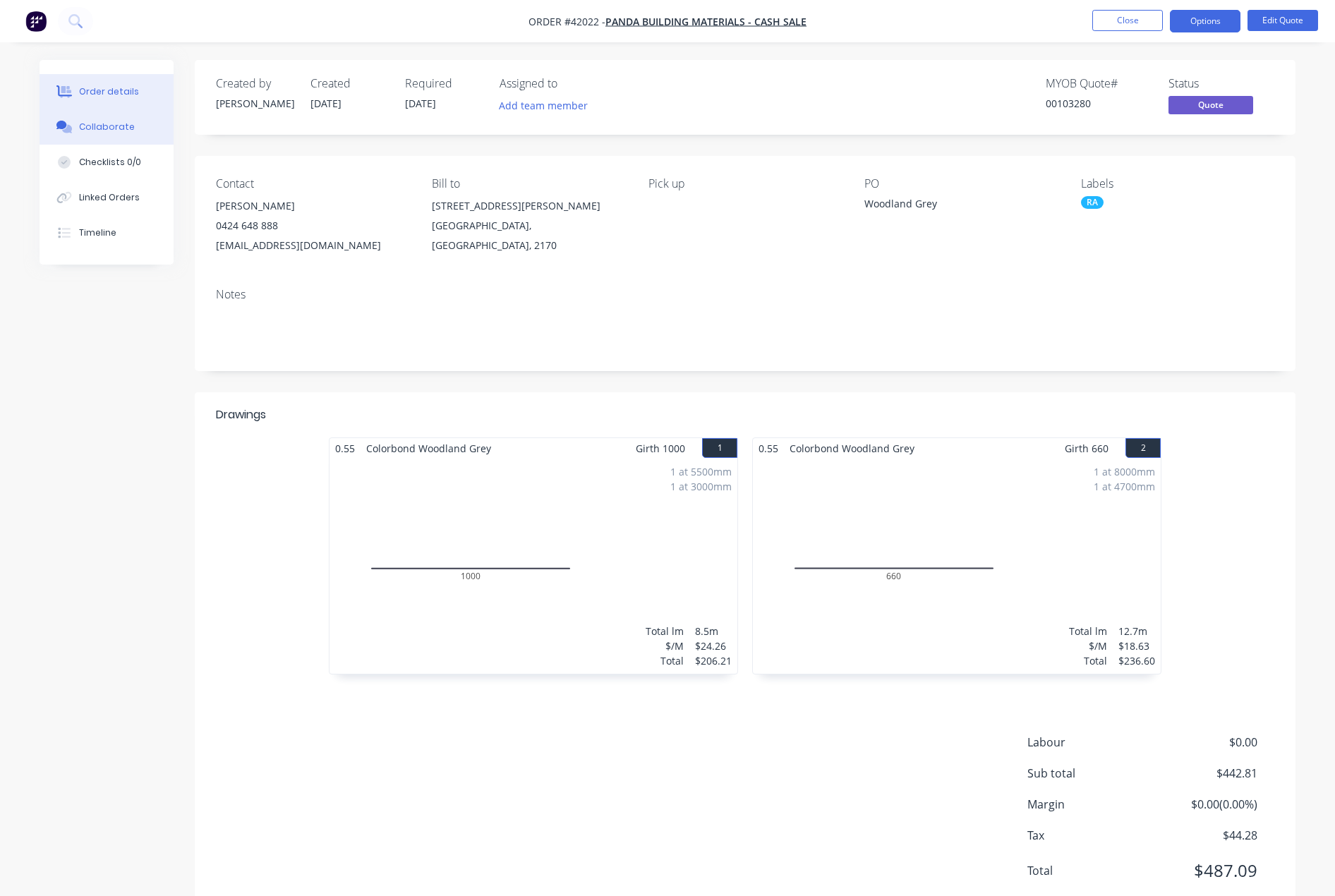
click at [107, 131] on div "Collaborate" at bounding box center [107, 127] width 56 height 13
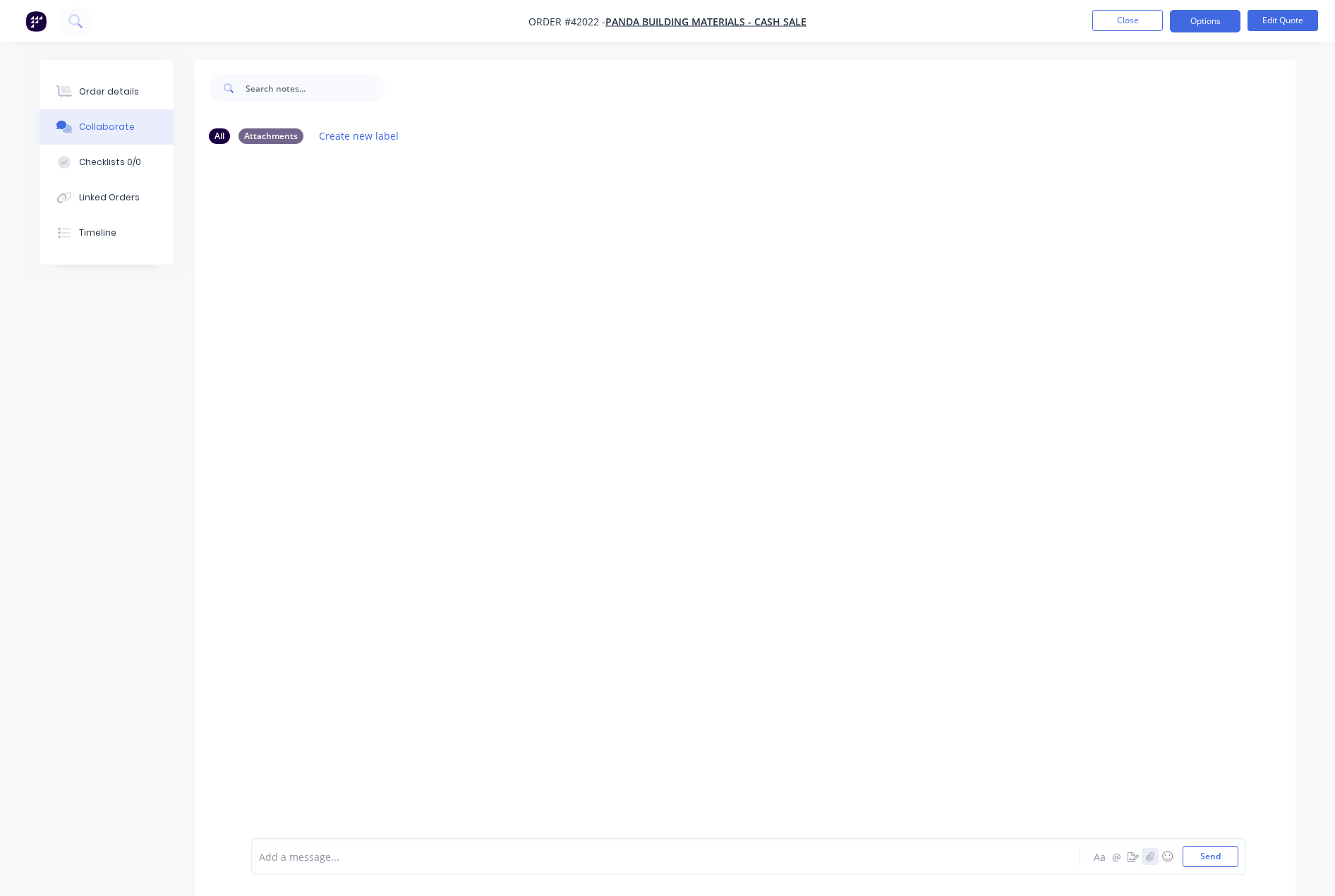
click at [1149, 858] on icon "button" at bounding box center [1150, 856] width 8 height 9
click at [1220, 857] on button "Send" at bounding box center [1210, 856] width 56 height 21
click at [121, 90] on div "Order details" at bounding box center [109, 92] width 60 height 13
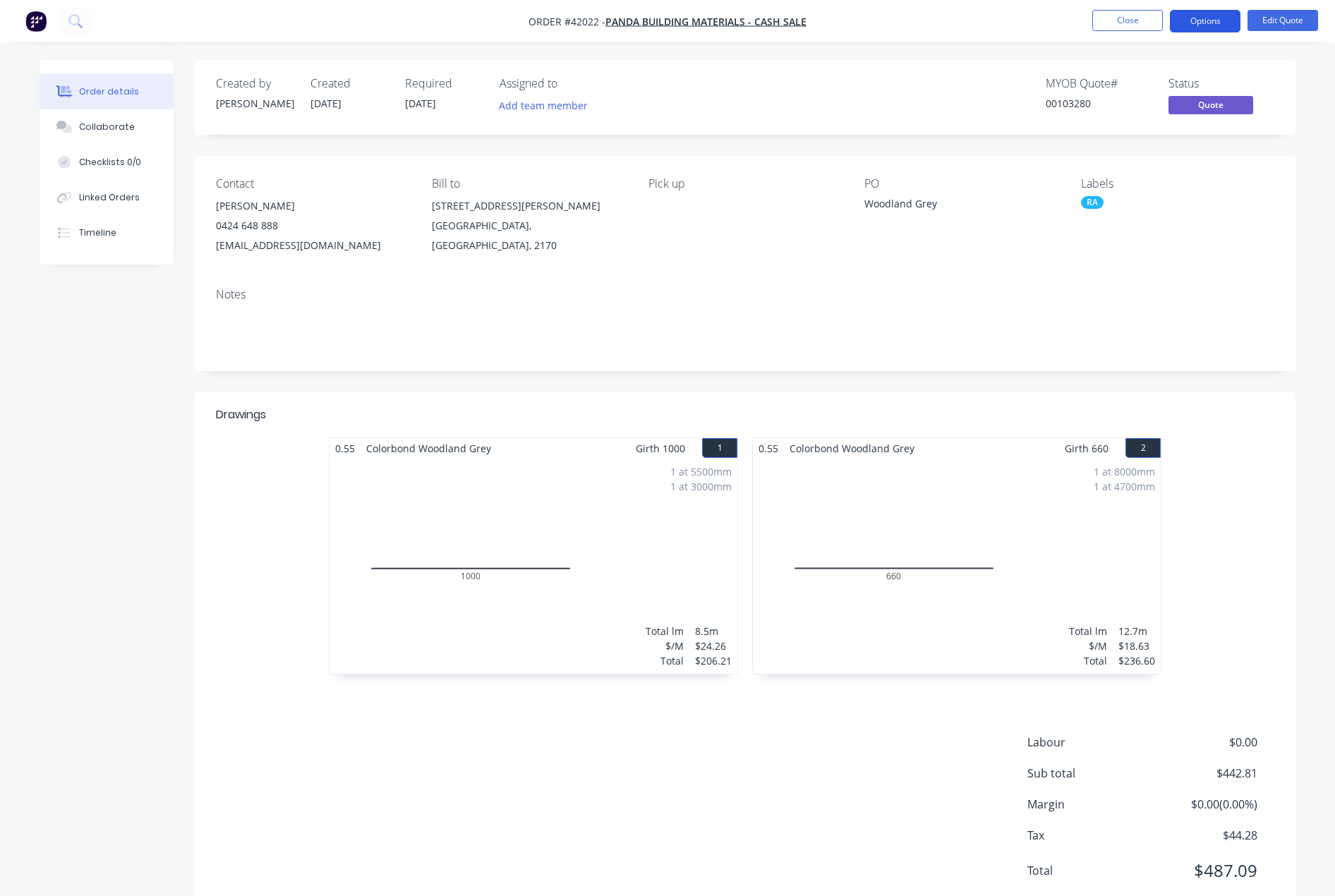
click at [1199, 24] on button "Options" at bounding box center [1205, 21] width 70 height 23
click at [1121, 88] on div "Quote" at bounding box center [1163, 86] width 129 height 20
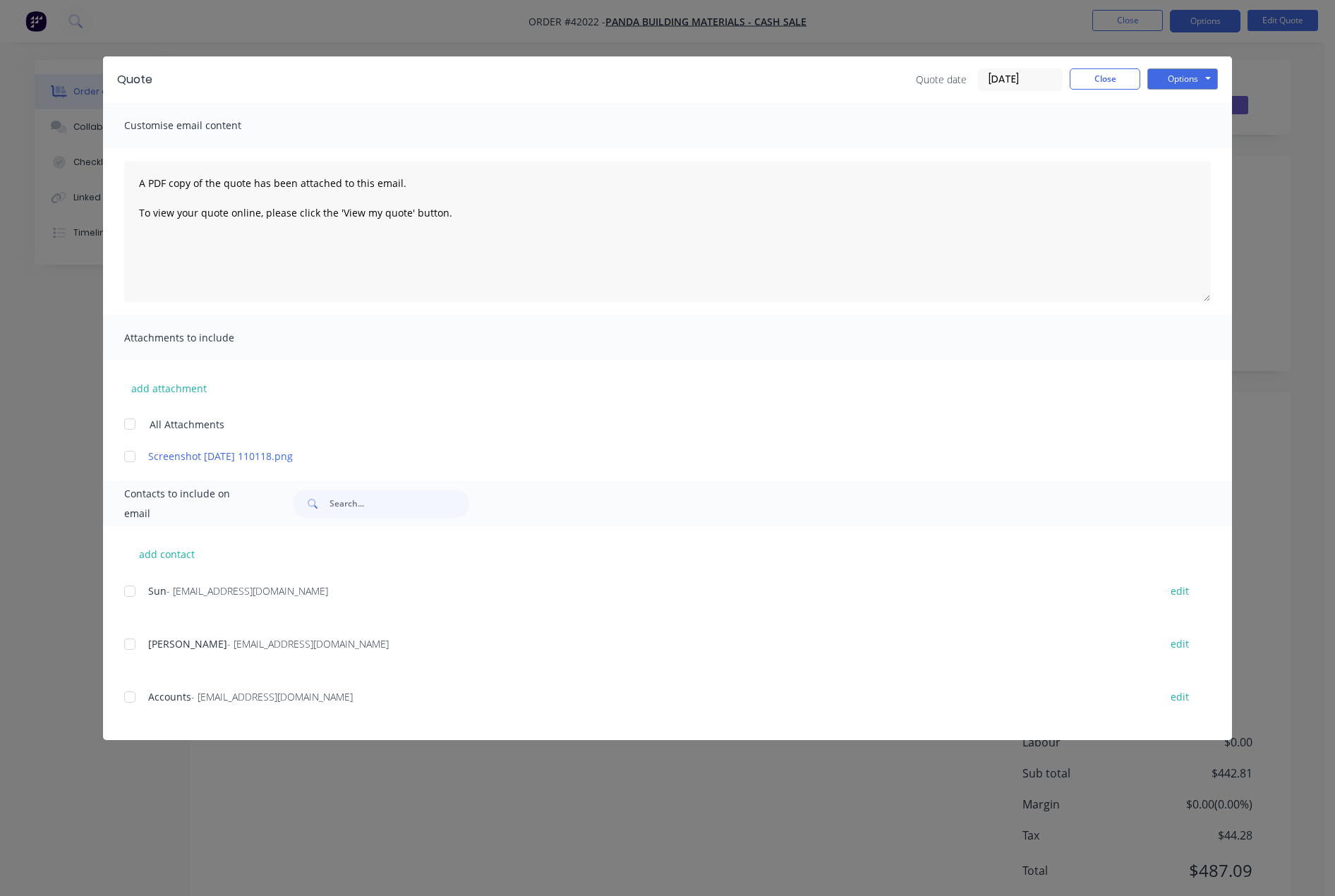
click at [129, 646] on div at bounding box center [129, 644] width 28 height 28
click at [1175, 78] on button "Options" at bounding box center [1182, 78] width 70 height 21
click at [1181, 148] on button "Email" at bounding box center [1192, 150] width 90 height 24
click at [1109, 81] on button "Close" at bounding box center [1104, 78] width 70 height 21
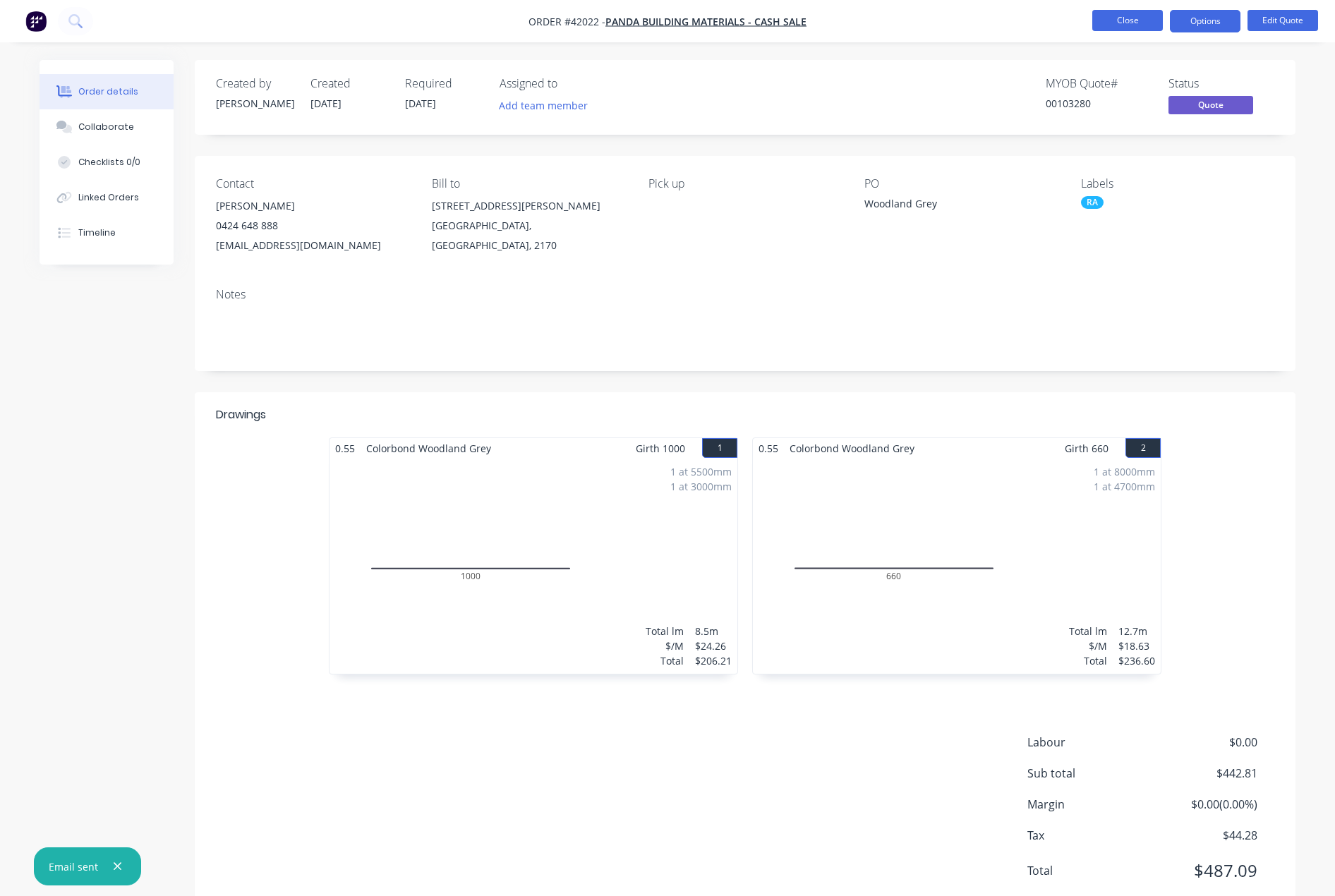
click at [1106, 20] on button "Close" at bounding box center [1127, 20] width 70 height 21
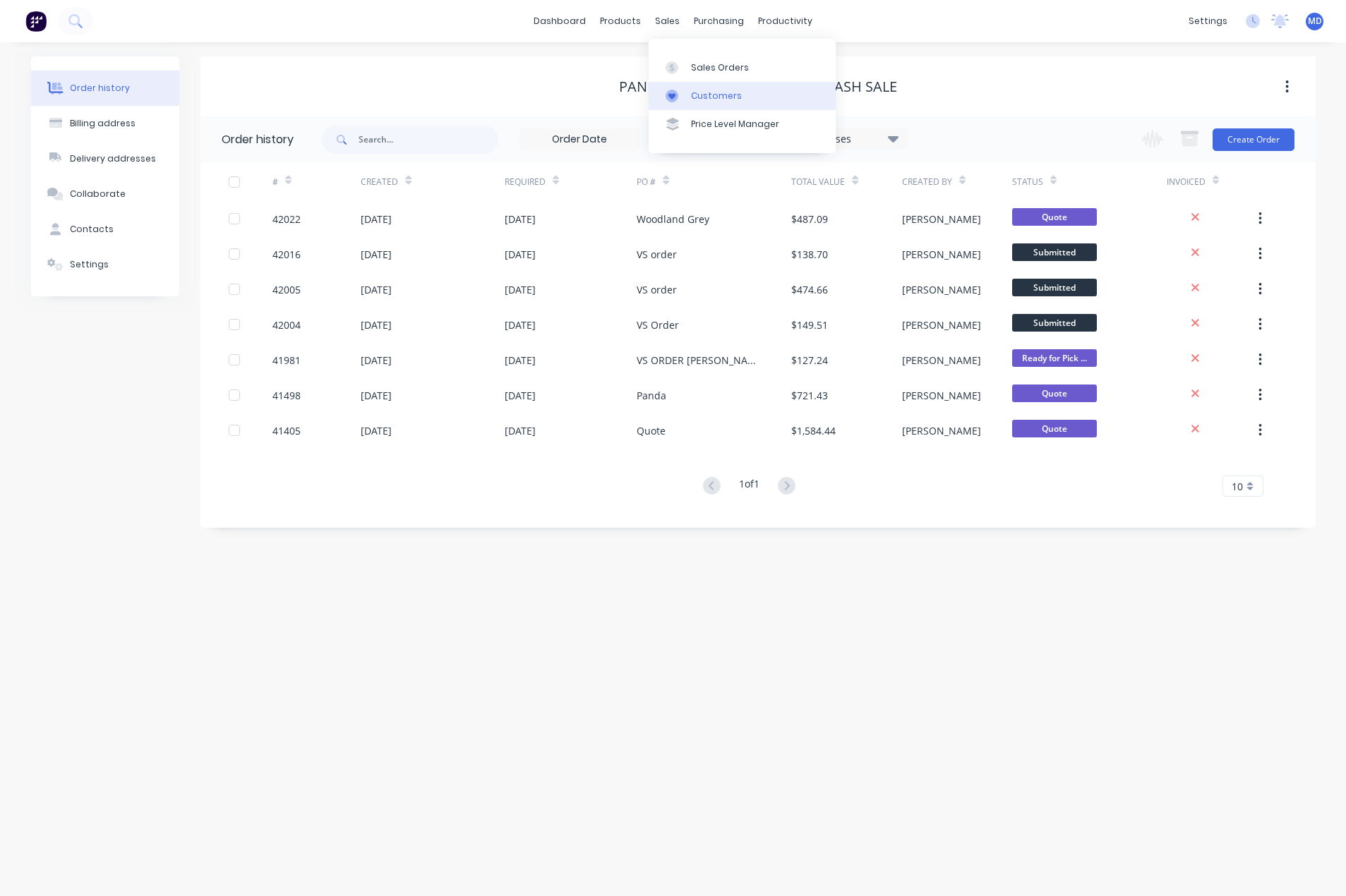
click at [699, 99] on div "Customers" at bounding box center [717, 96] width 51 height 13
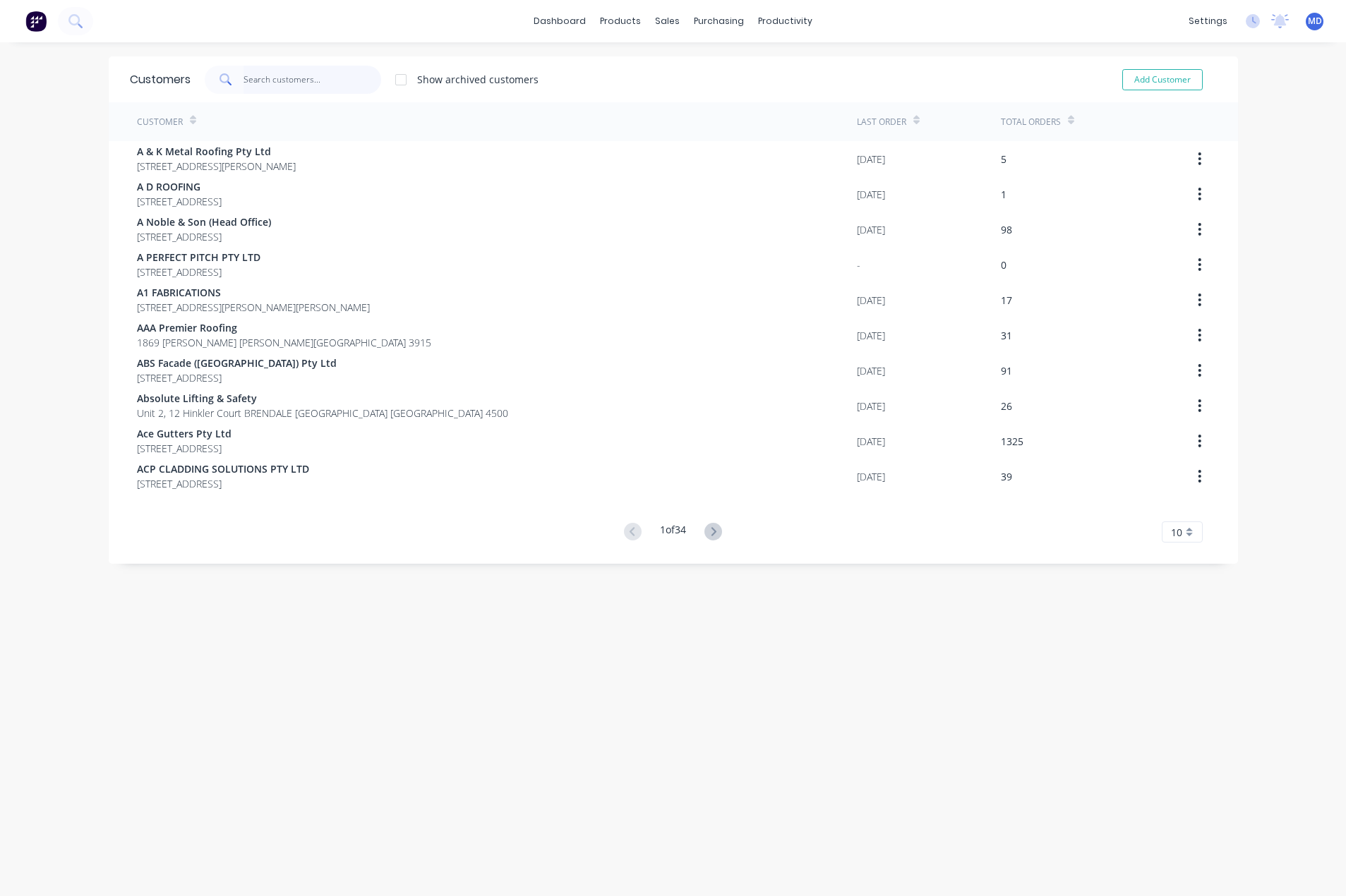
click at [301, 88] on input "text" at bounding box center [312, 79] width 138 height 28
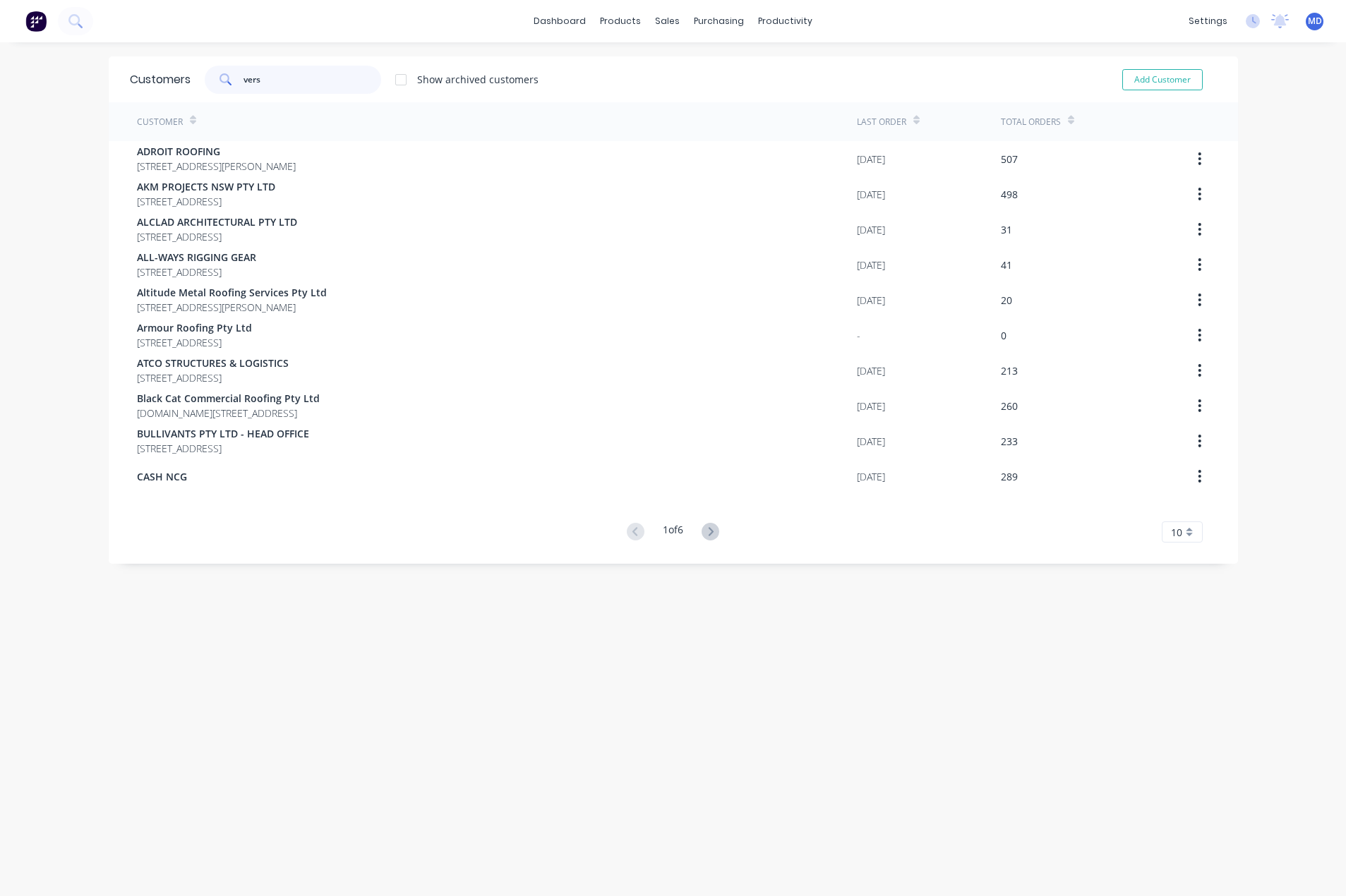
type input "vers"
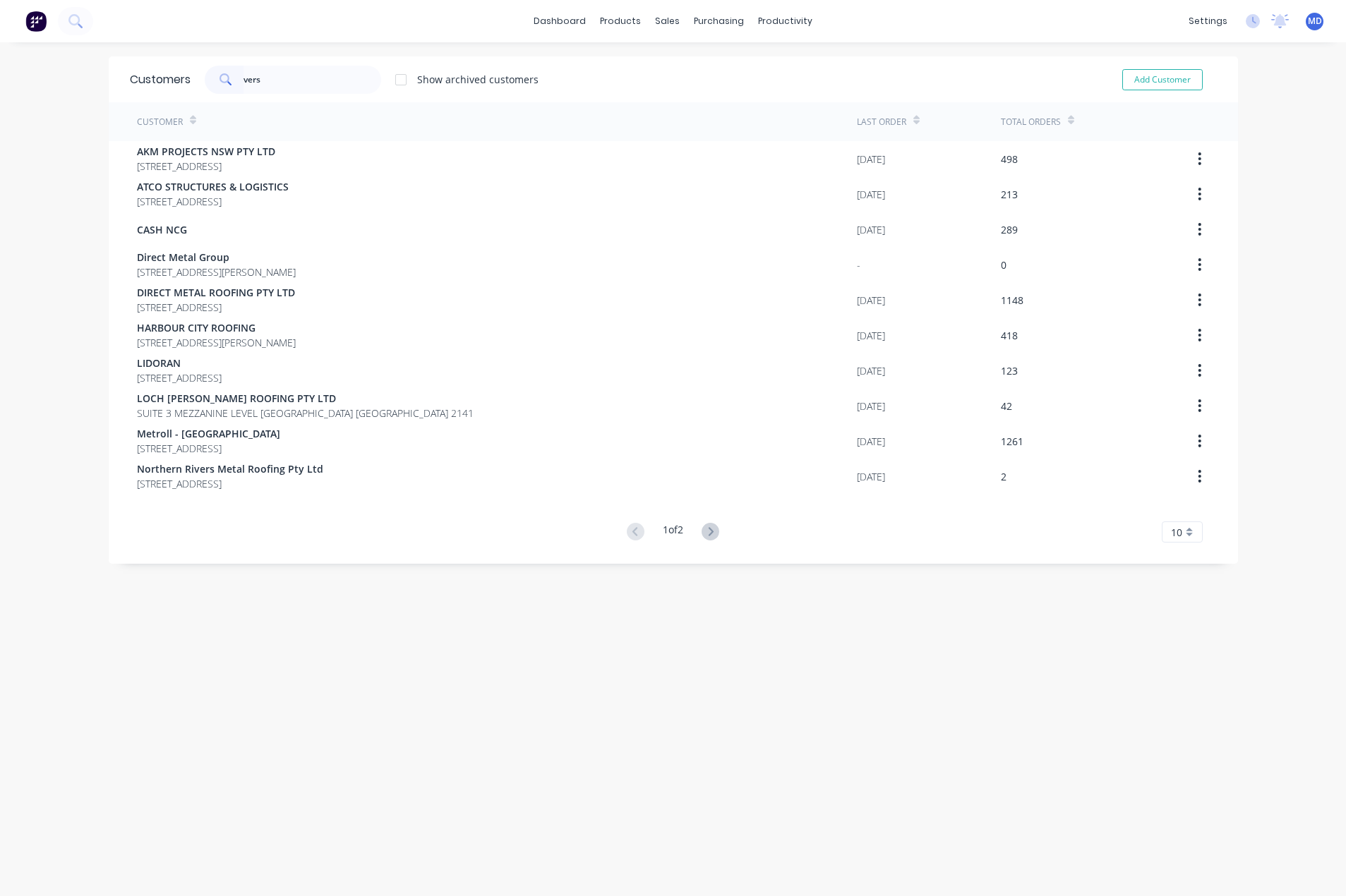
drag, startPoint x: 699, startPoint y: 528, endPoint x: 610, endPoint y: 535, distance: 89.3
click at [701, 529] on icon at bounding box center [709, 530] width 17 height 17
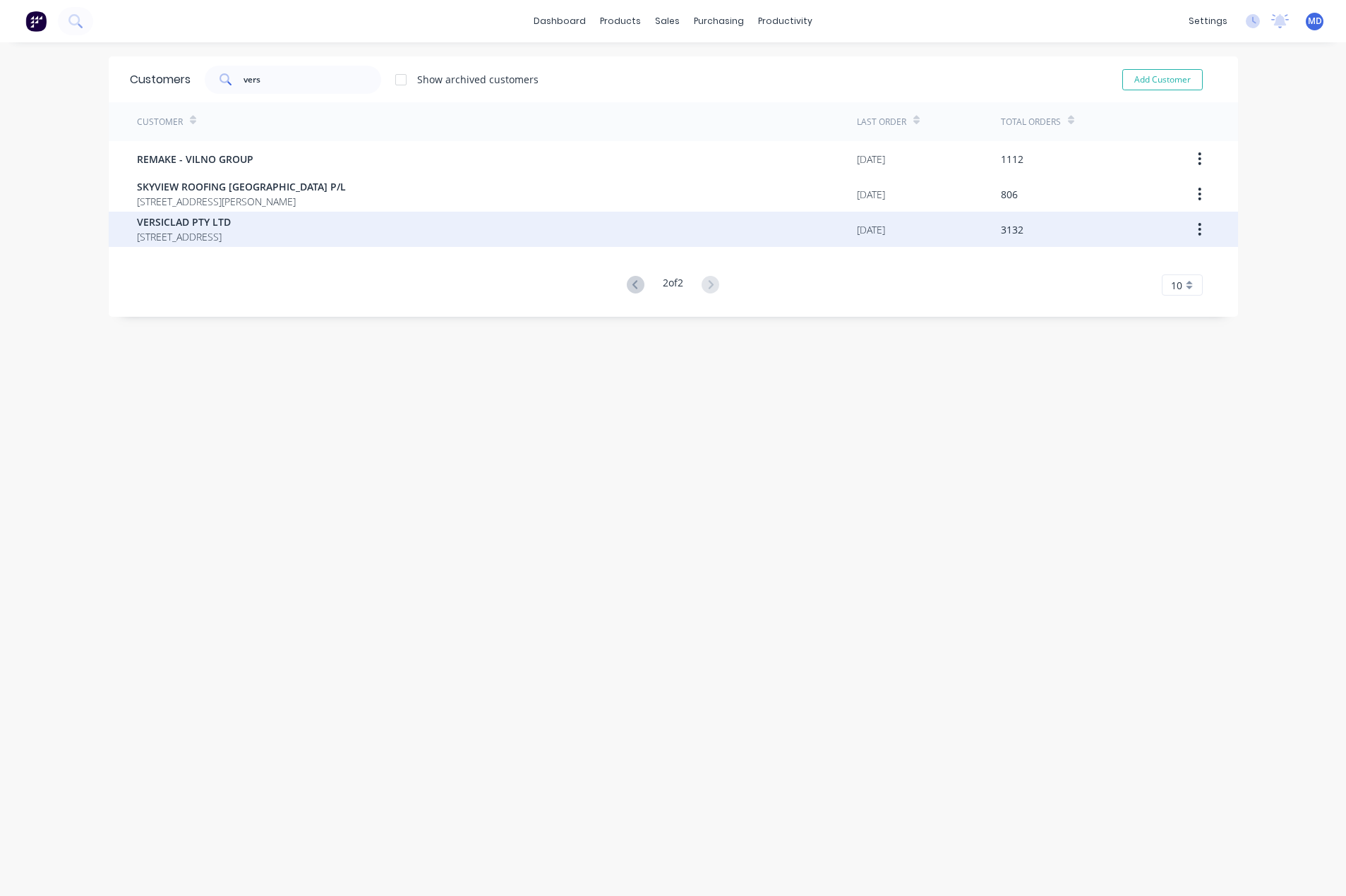
click at [187, 232] on span "[STREET_ADDRESS]" at bounding box center [183, 236] width 94 height 15
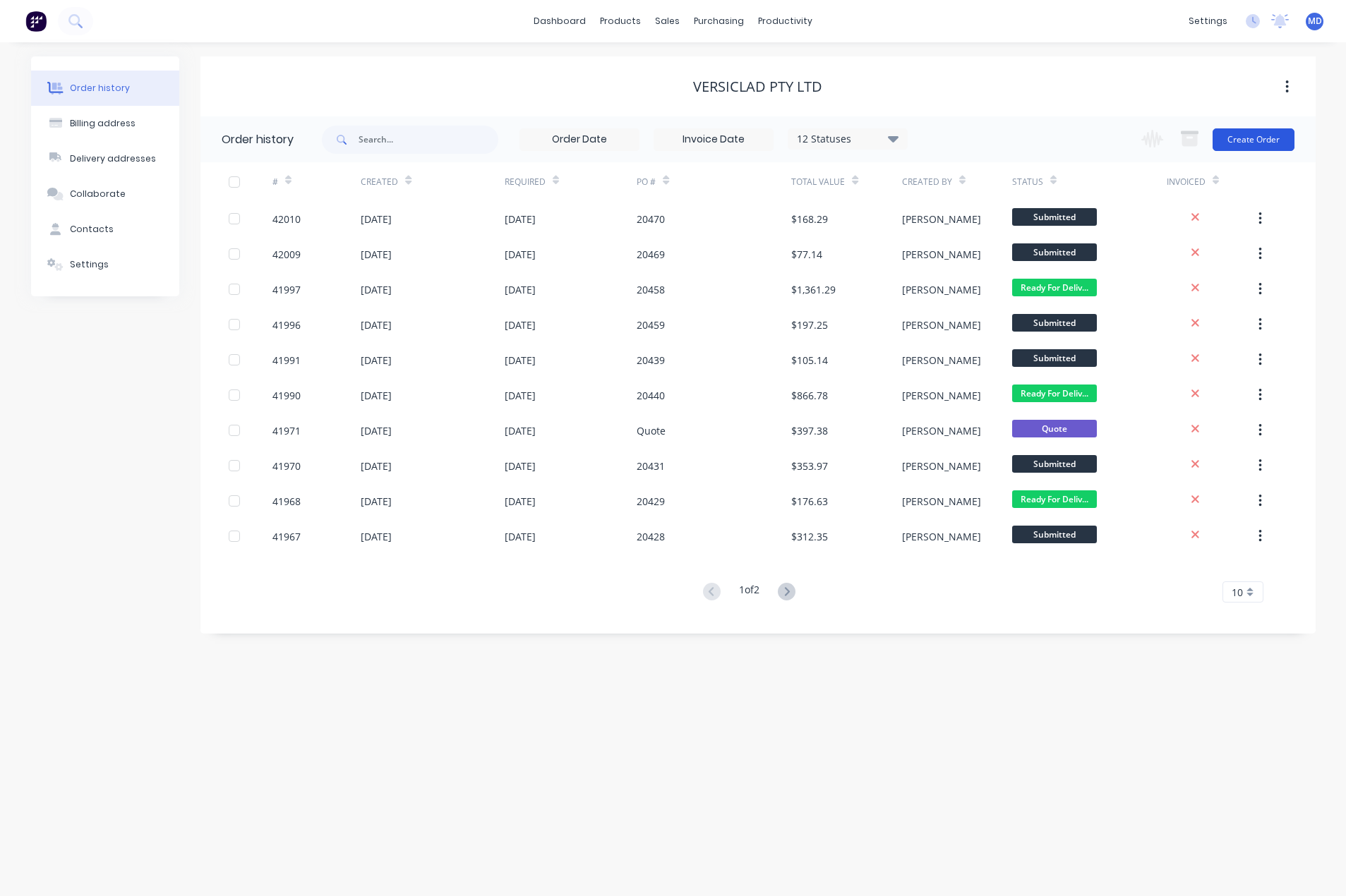
click at [1264, 137] on button "Create Order" at bounding box center [1253, 139] width 82 height 23
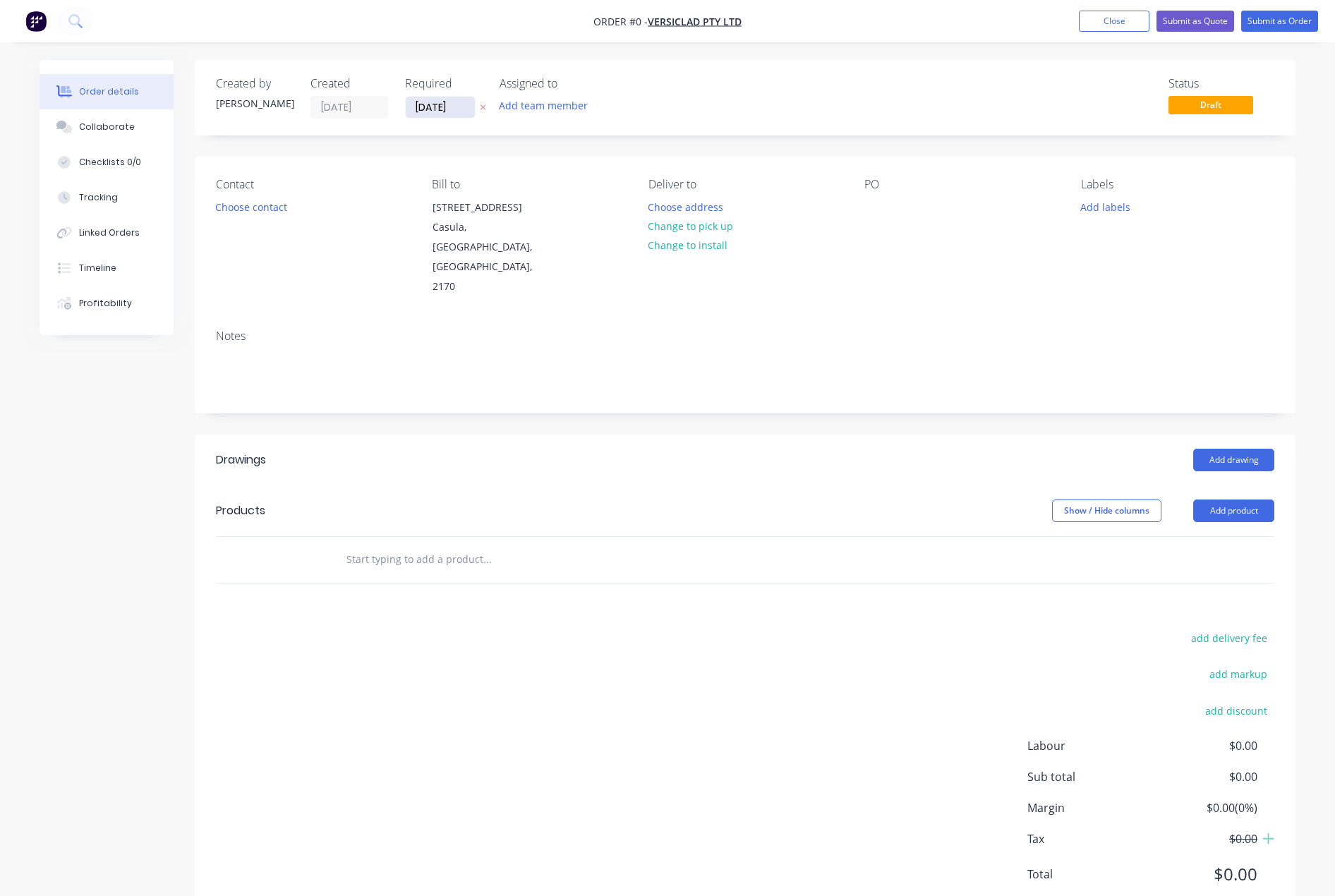
click at [429, 105] on input "[DATE]" at bounding box center [440, 107] width 69 height 21
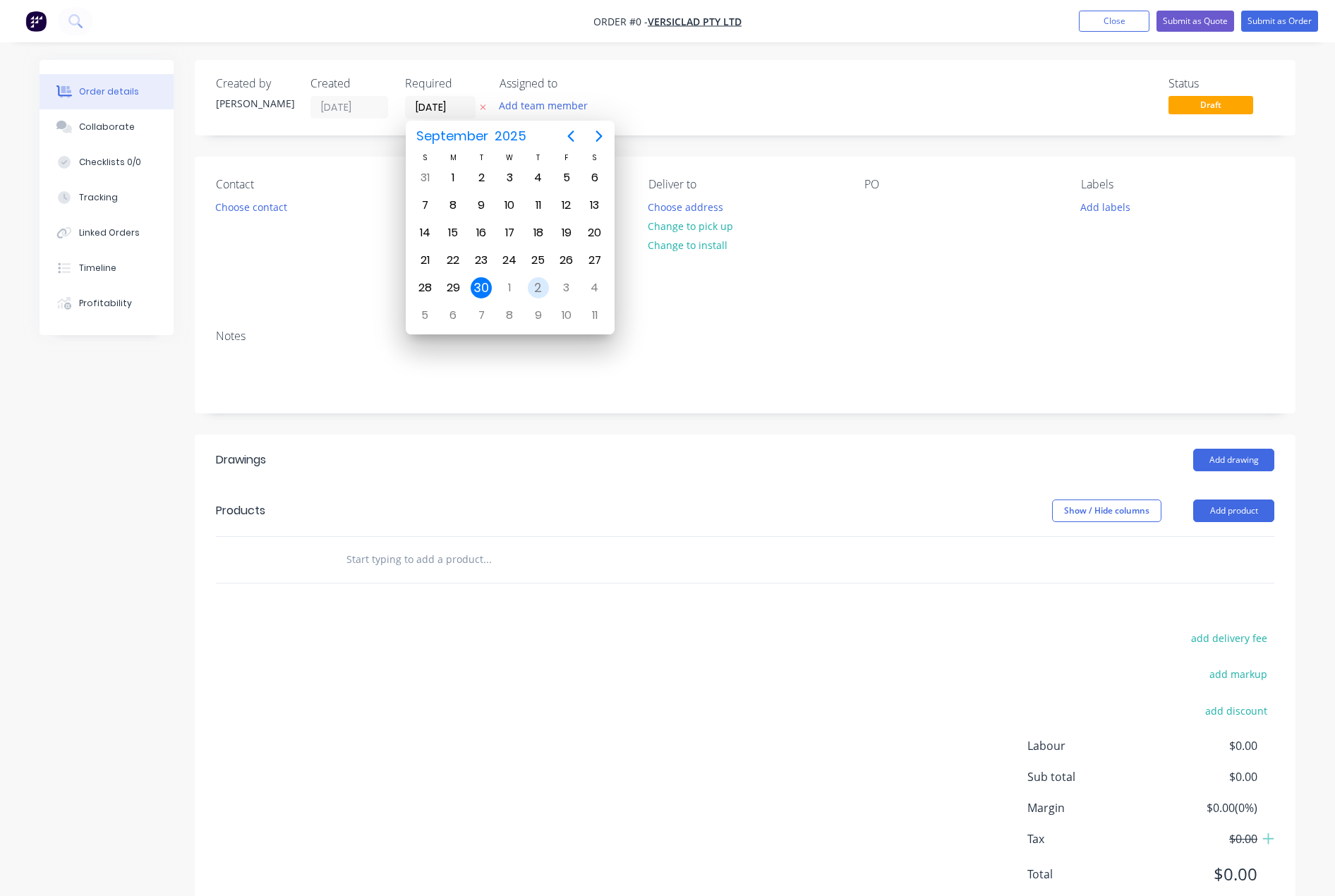
click at [535, 283] on div "2" at bounding box center [538, 287] width 21 height 21
type input "[DATE]"
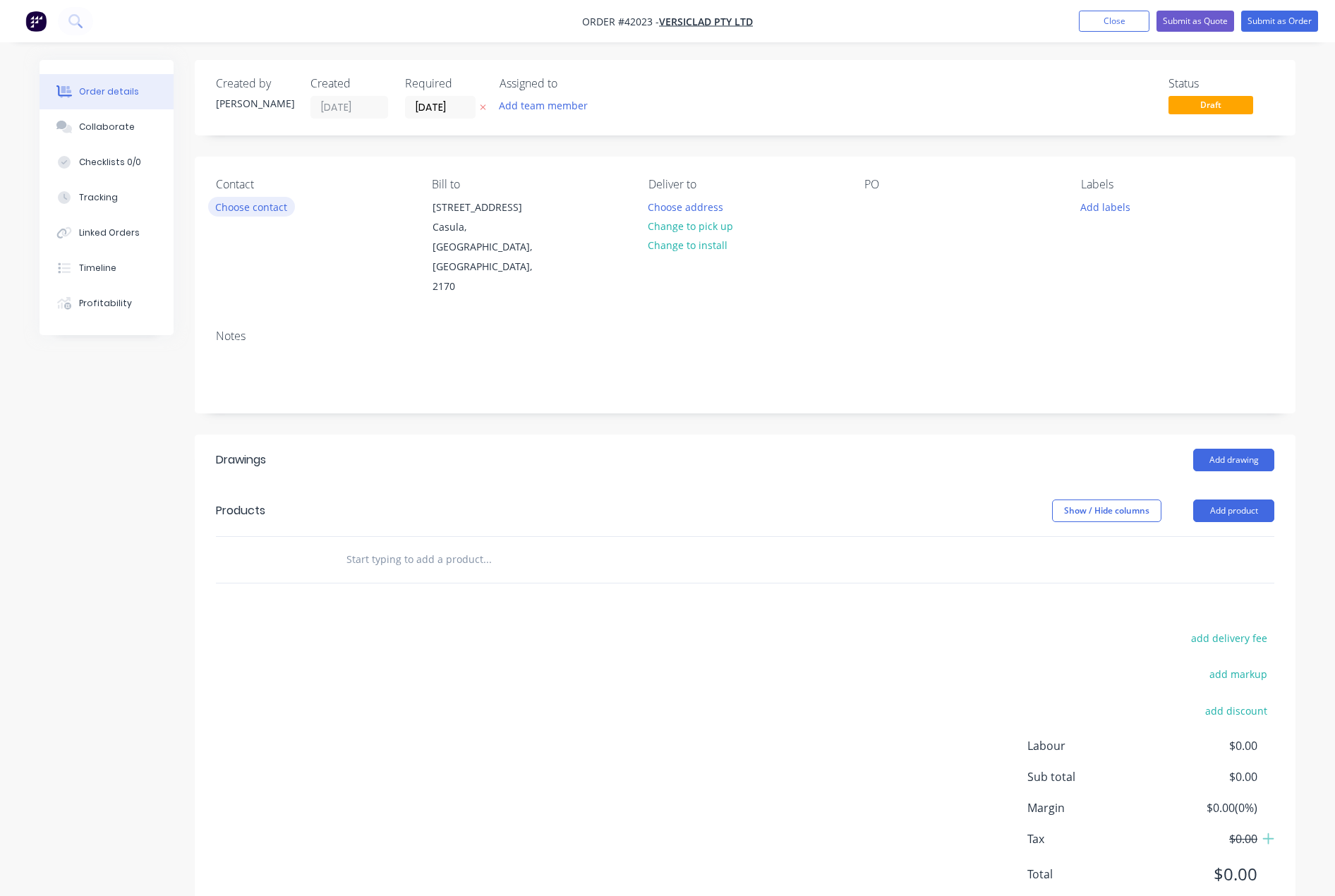
click at [252, 205] on button "Choose contact" at bounding box center [251, 206] width 87 height 19
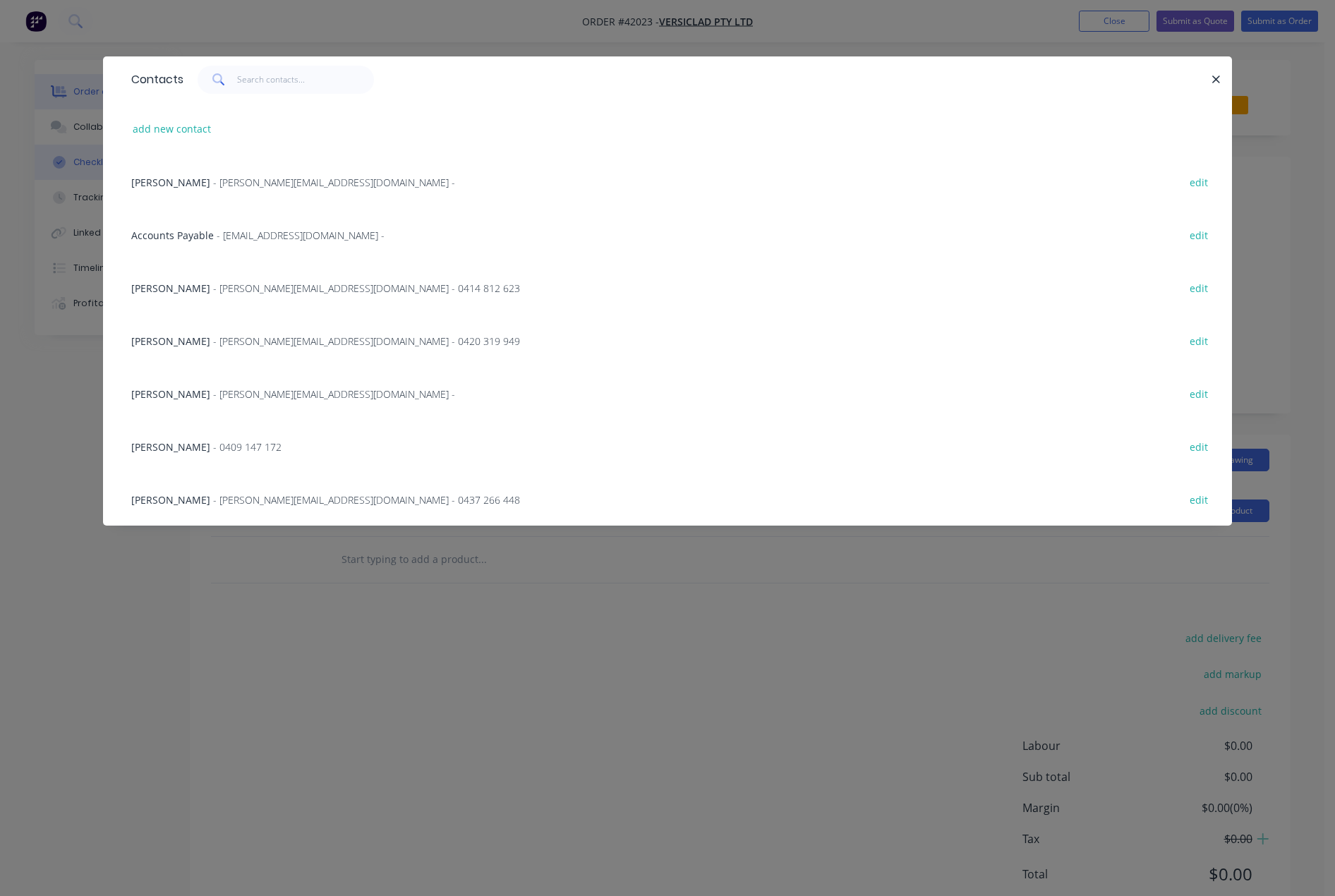
click at [165, 175] on div "[PERSON_NAME] - [PERSON_NAME][EMAIL_ADDRESS][DOMAIN_NAME] -" at bounding box center [293, 182] width 324 height 15
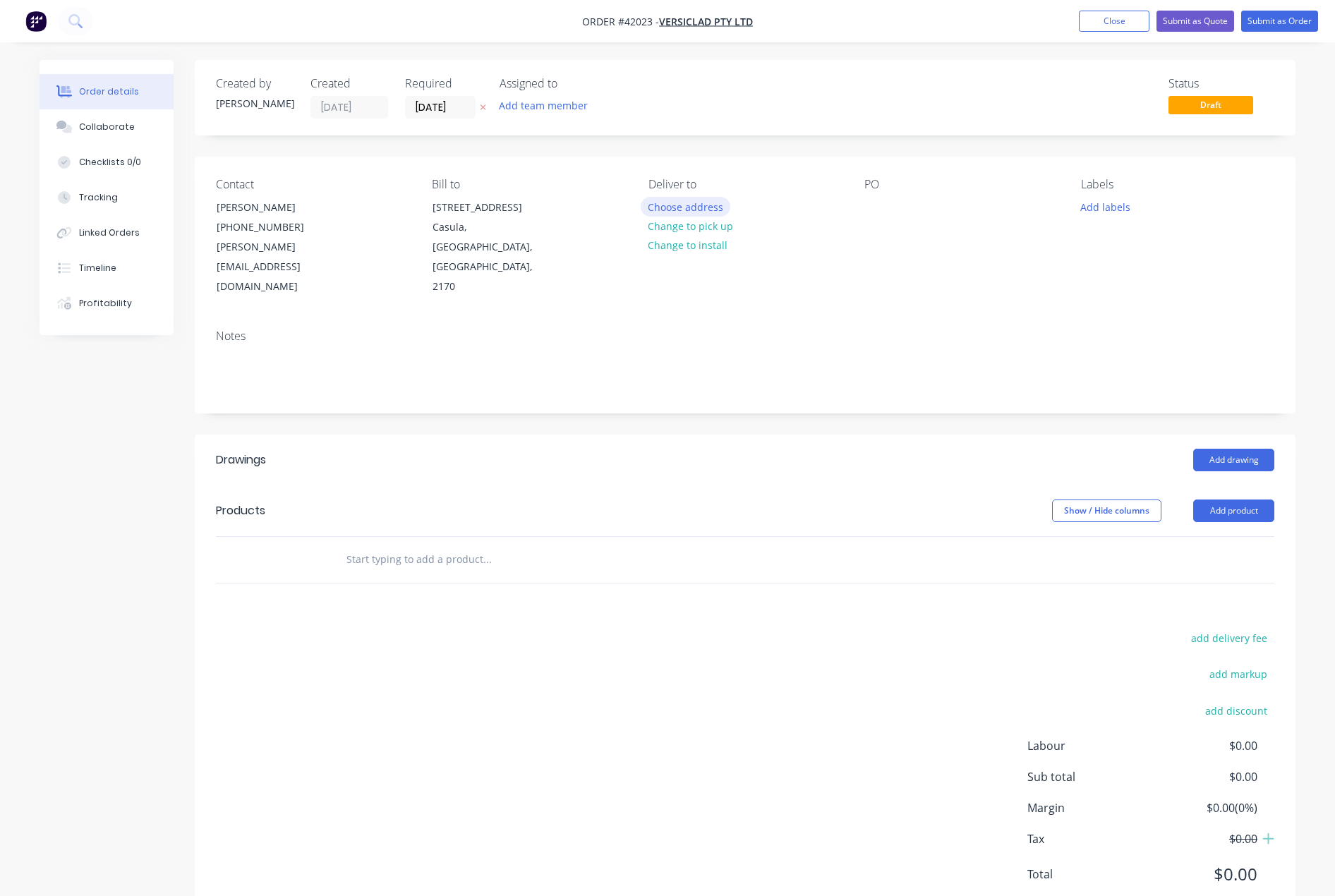
click at [683, 208] on button "Choose address" at bounding box center [686, 206] width 90 height 19
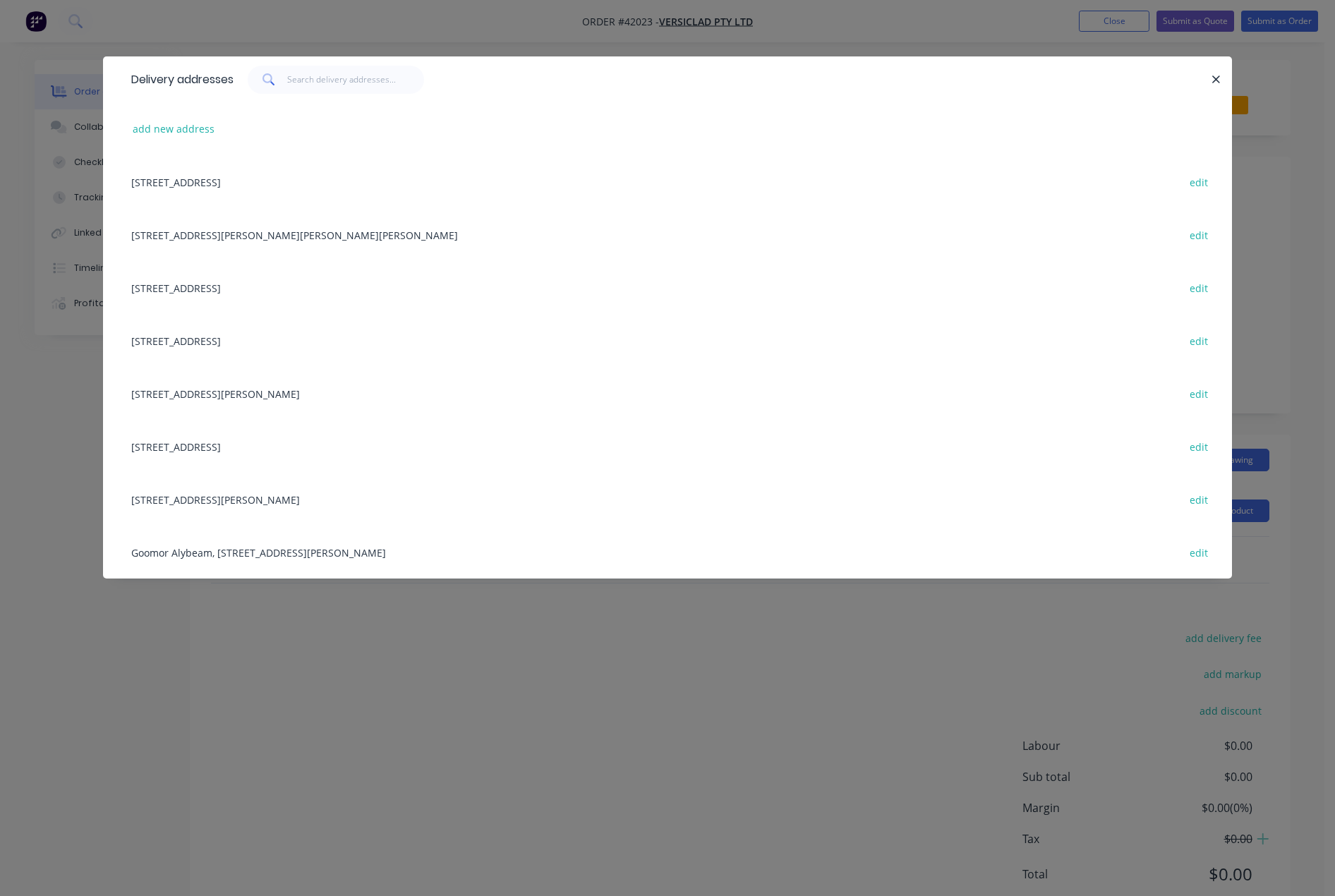
click at [248, 178] on div "[STREET_ADDRESS] edit" at bounding box center [668, 181] width 1087 height 53
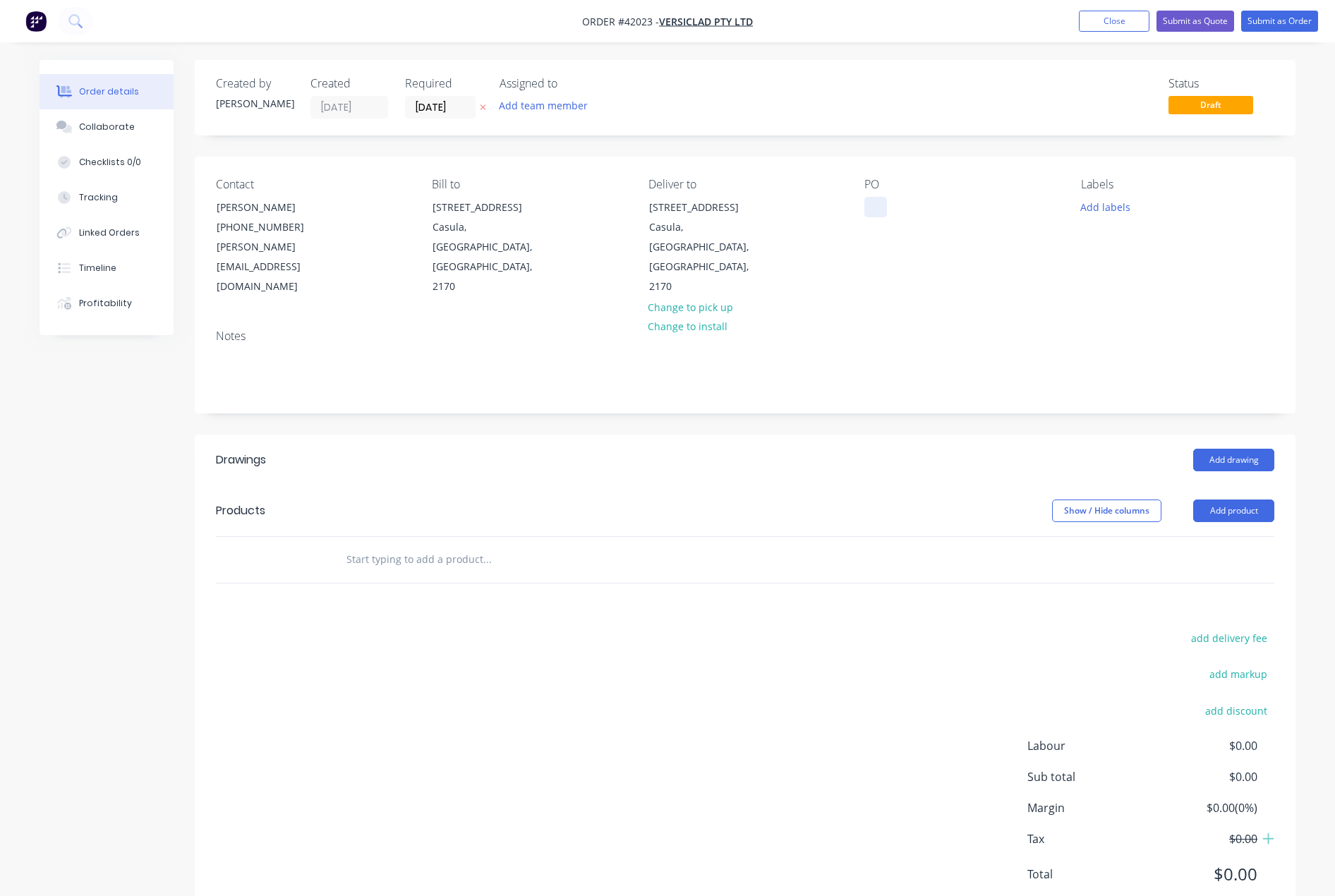
click at [882, 211] on div at bounding box center [875, 207] width 23 height 20
click at [1119, 213] on button "Add labels" at bounding box center [1104, 206] width 65 height 19
click at [1107, 376] on div at bounding box center [1106, 375] width 28 height 28
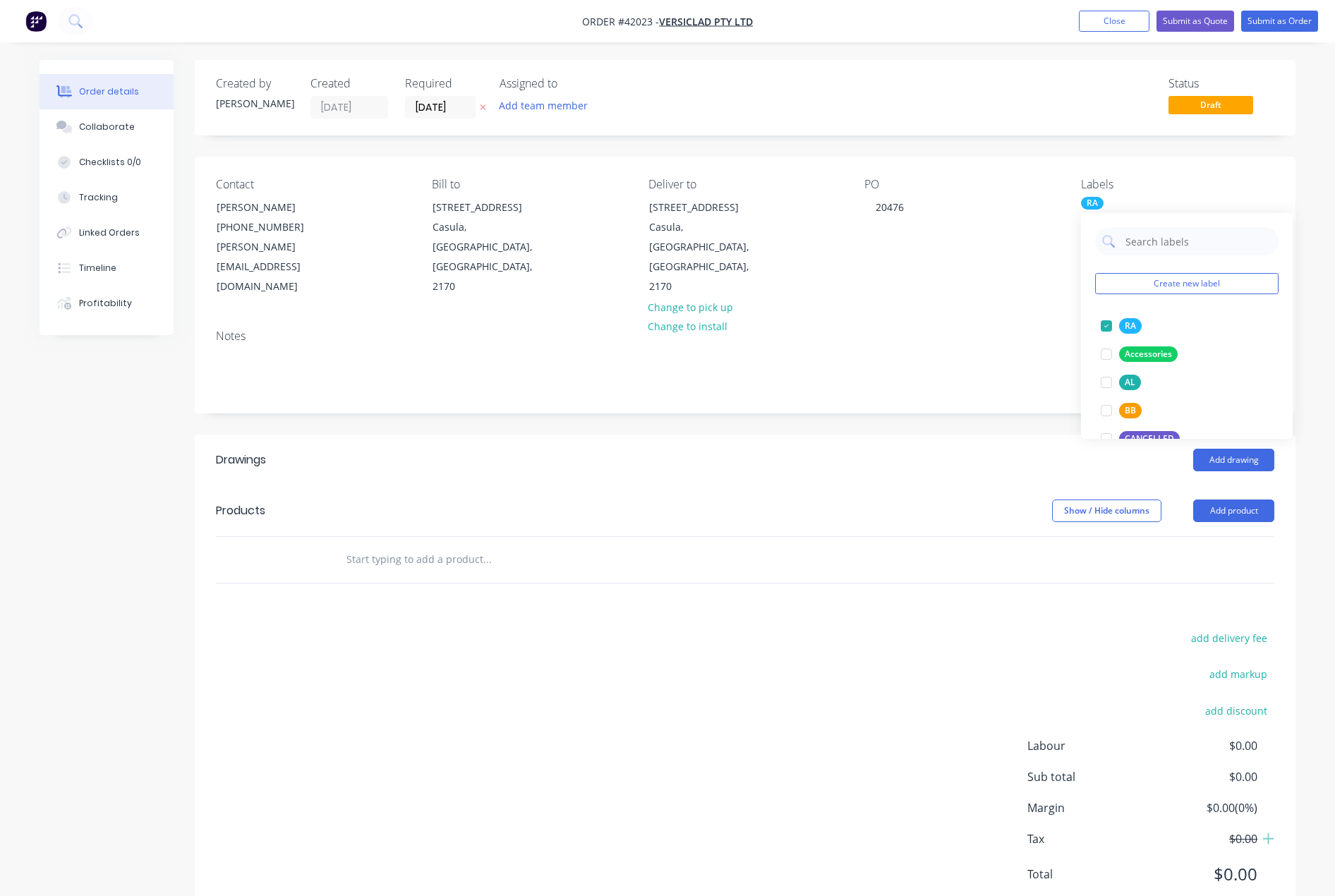
drag, startPoint x: 904, startPoint y: 520, endPoint x: 955, endPoint y: 539, distance: 54.4
click at [904, 537] on div at bounding box center [745, 560] width 1059 height 46
click at [1242, 448] on button "Add drawing" at bounding box center [1234, 459] width 81 height 23
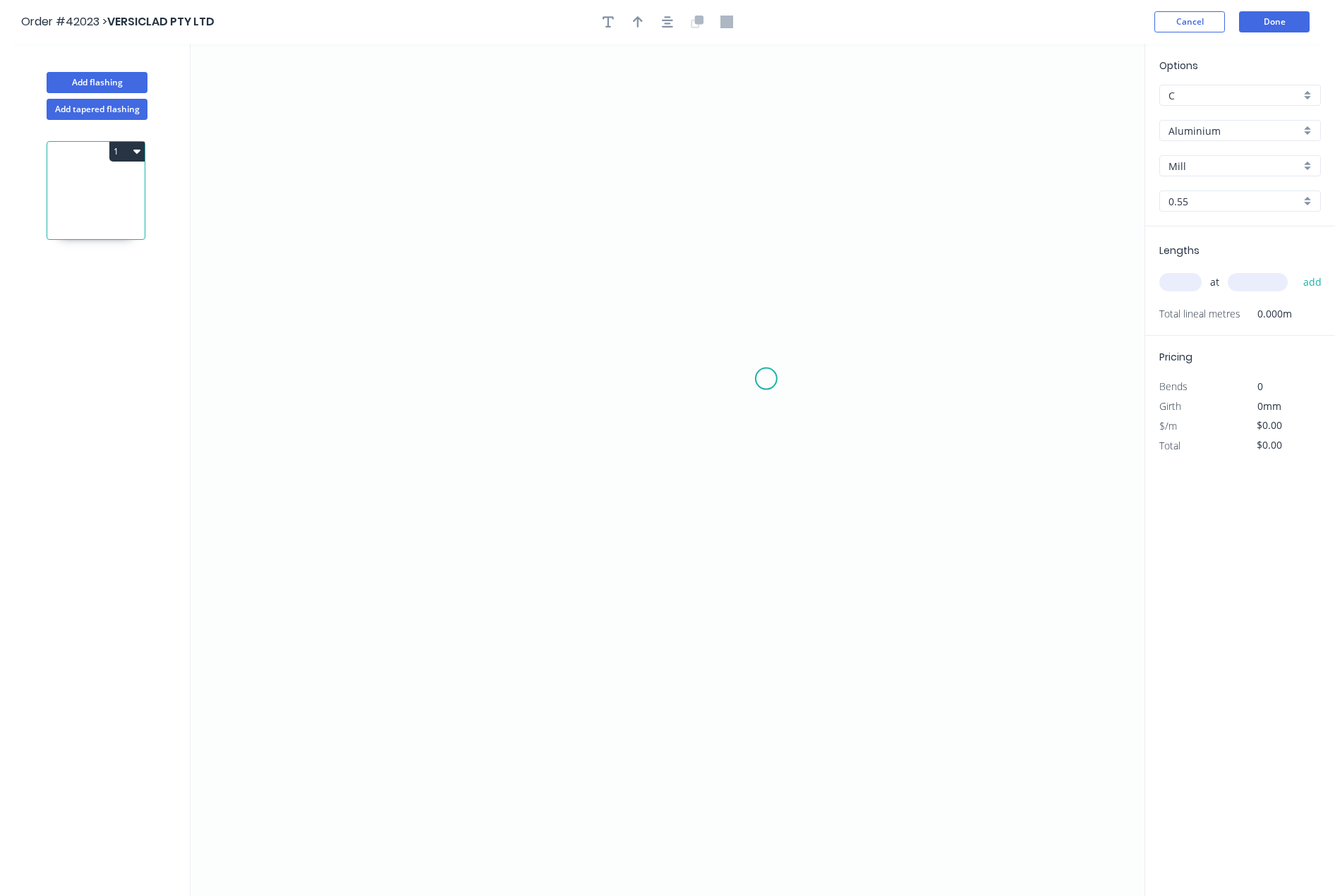
drag, startPoint x: 766, startPoint y: 379, endPoint x: 678, endPoint y: 384, distance: 88.1
click at [590, 375] on icon "0" at bounding box center [668, 469] width 954 height 852
drag, startPoint x: 719, startPoint y: 375, endPoint x: 640, endPoint y: 376, distance: 79.0
click at [635, 376] on icon "0" at bounding box center [668, 469] width 954 height 852
click at [771, 381] on circle at bounding box center [766, 378] width 21 height 21
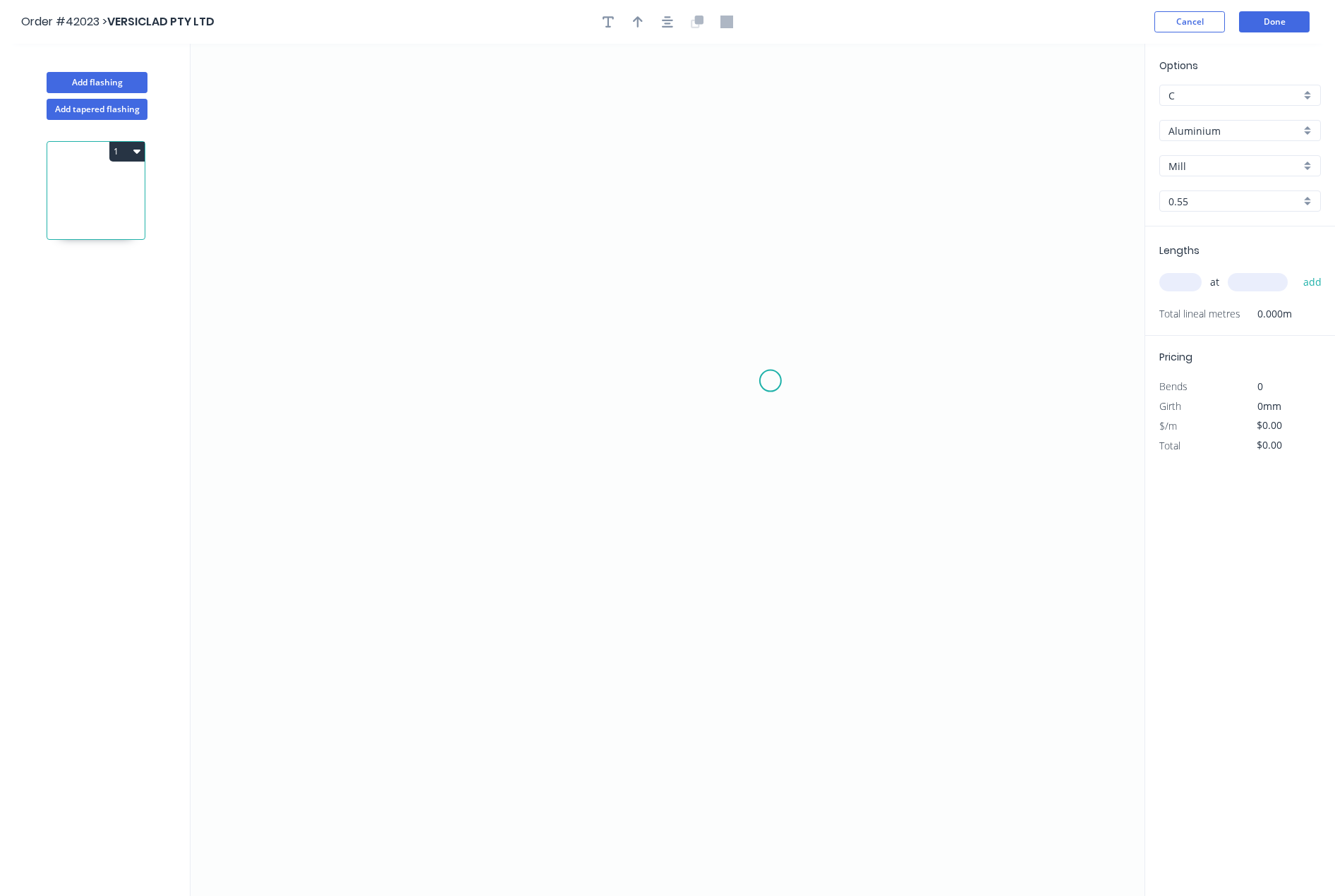
click at [781, 376] on circle at bounding box center [770, 380] width 21 height 21
drag, startPoint x: 788, startPoint y: 371, endPoint x: 485, endPoint y: 366, distance: 303.0
click at [454, 365] on circle at bounding box center [453, 366] width 21 height 21
click at [513, 389] on div "Delete point" at bounding box center [520, 389] width 142 height 29
drag, startPoint x: 828, startPoint y: 358, endPoint x: 421, endPoint y: 345, distance: 407.2
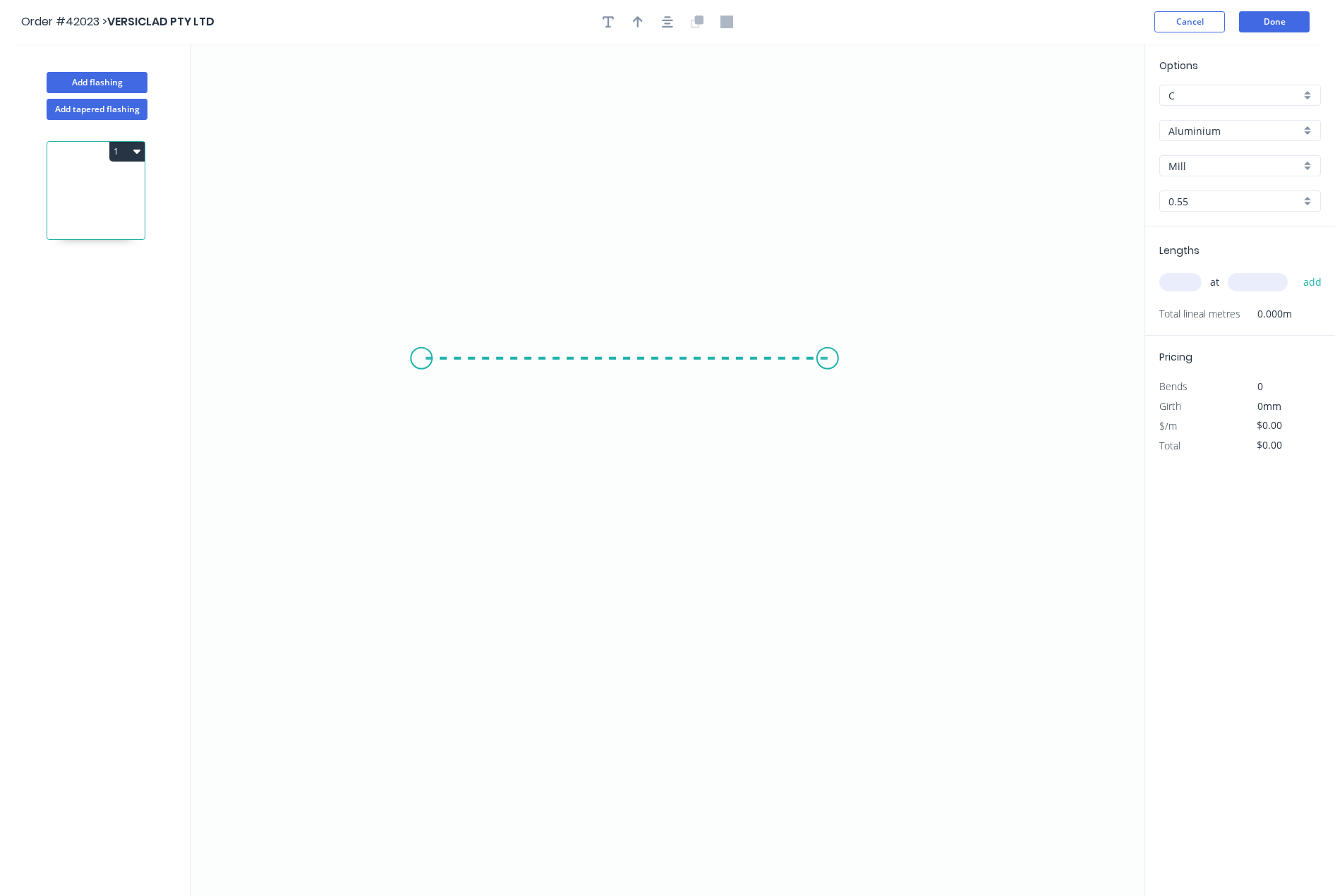
click at [421, 345] on icon "0" at bounding box center [668, 469] width 954 height 852
drag, startPoint x: 421, startPoint y: 393, endPoint x: 461, endPoint y: 649, distance: 259.1
click at [461, 649] on icon "0 ?" at bounding box center [668, 469] width 954 height 852
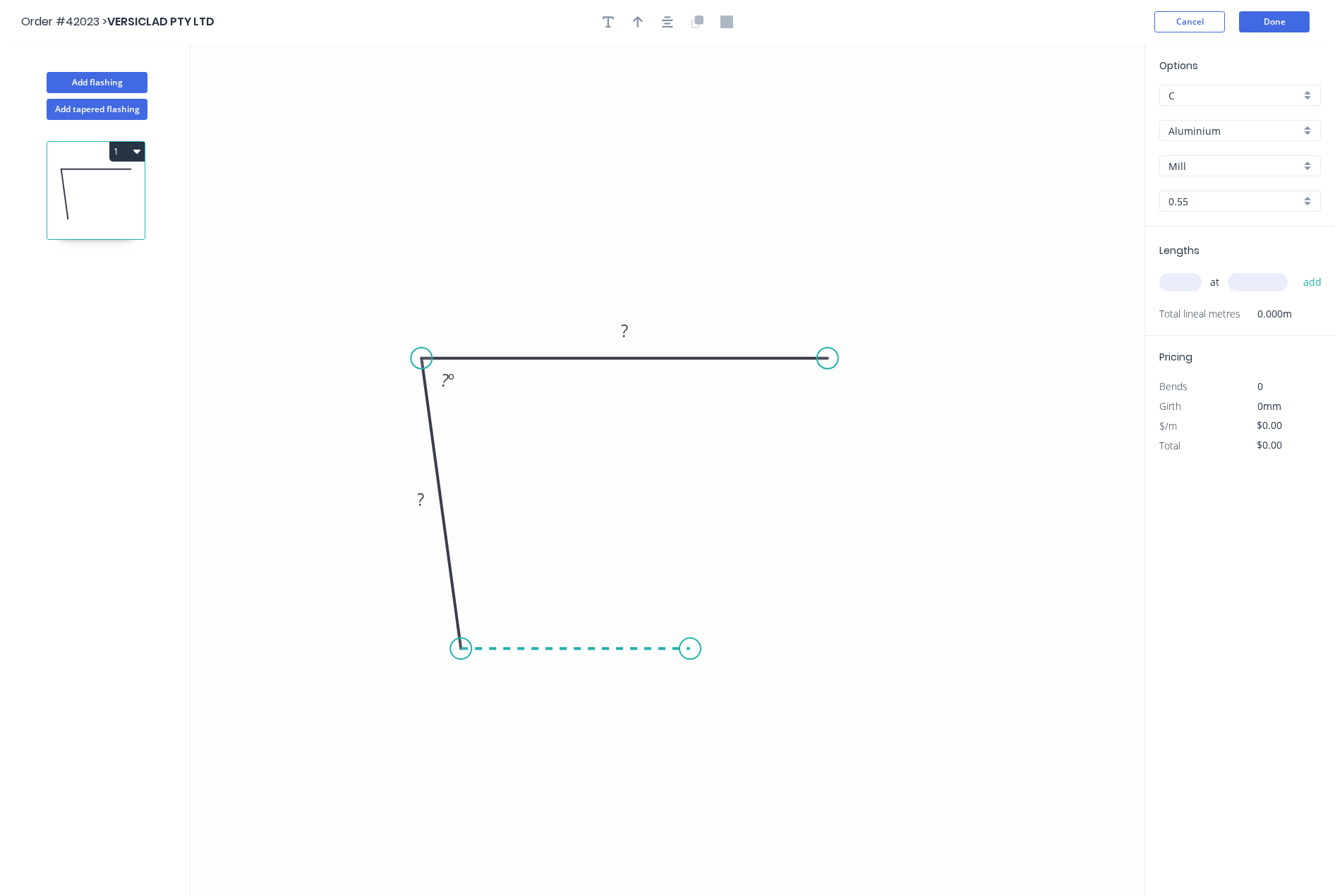
drag, startPoint x: 493, startPoint y: 647, endPoint x: 690, endPoint y: 644, distance: 197.0
click at [690, 644] on icon "0 ? ? ? º" at bounding box center [668, 469] width 954 height 852
drag, startPoint x: 690, startPoint y: 644, endPoint x: 766, endPoint y: 607, distance: 84.5
click at [766, 607] on icon "0 ? ? ? ? º ? º" at bounding box center [668, 469] width 954 height 852
click at [766, 607] on circle at bounding box center [766, 605] width 21 height 21
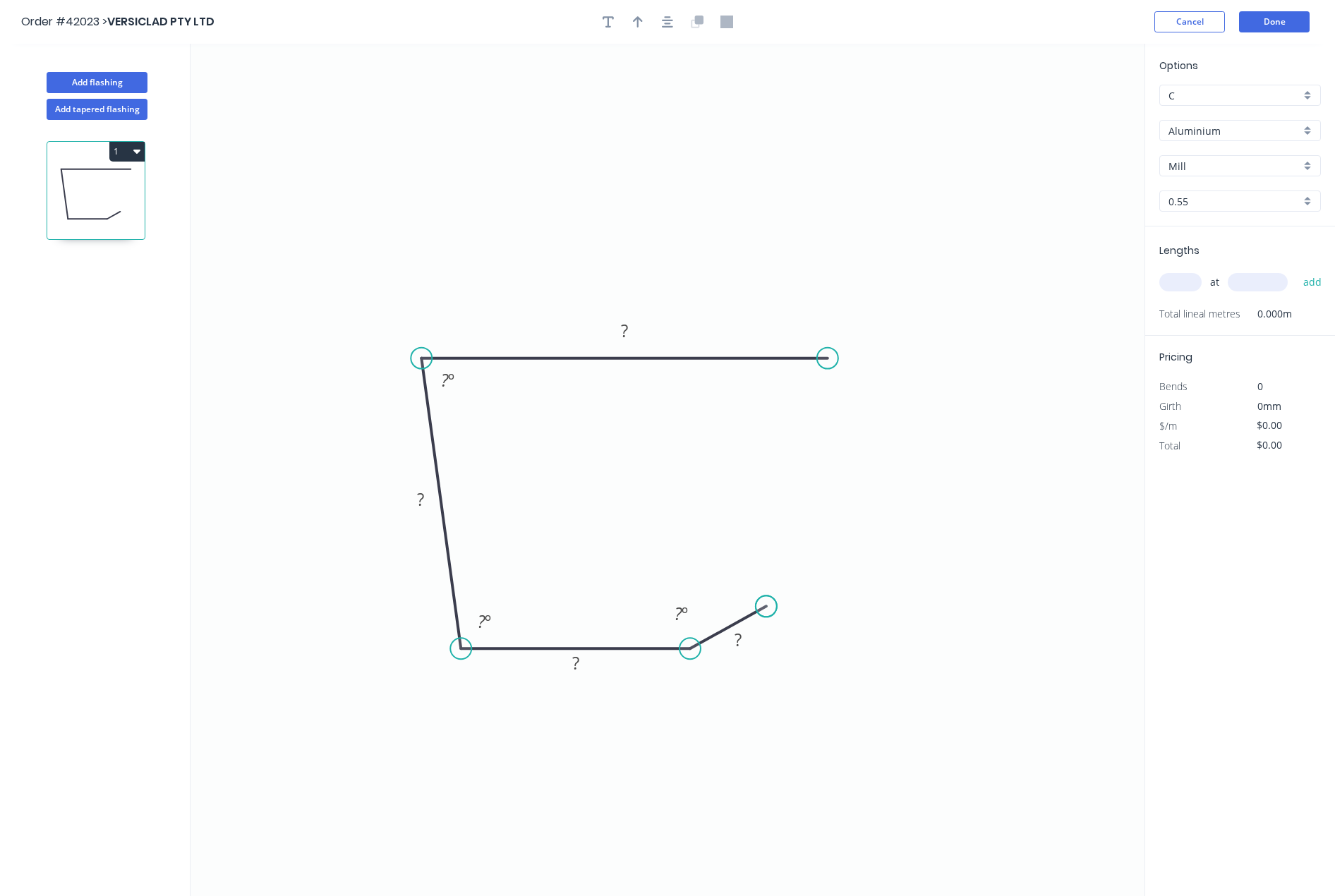
click at [766, 607] on circle at bounding box center [766, 605] width 21 height 21
click at [767, 607] on circle at bounding box center [766, 605] width 21 height 21
click at [626, 342] on tspan "?" at bounding box center [625, 331] width 7 height 24
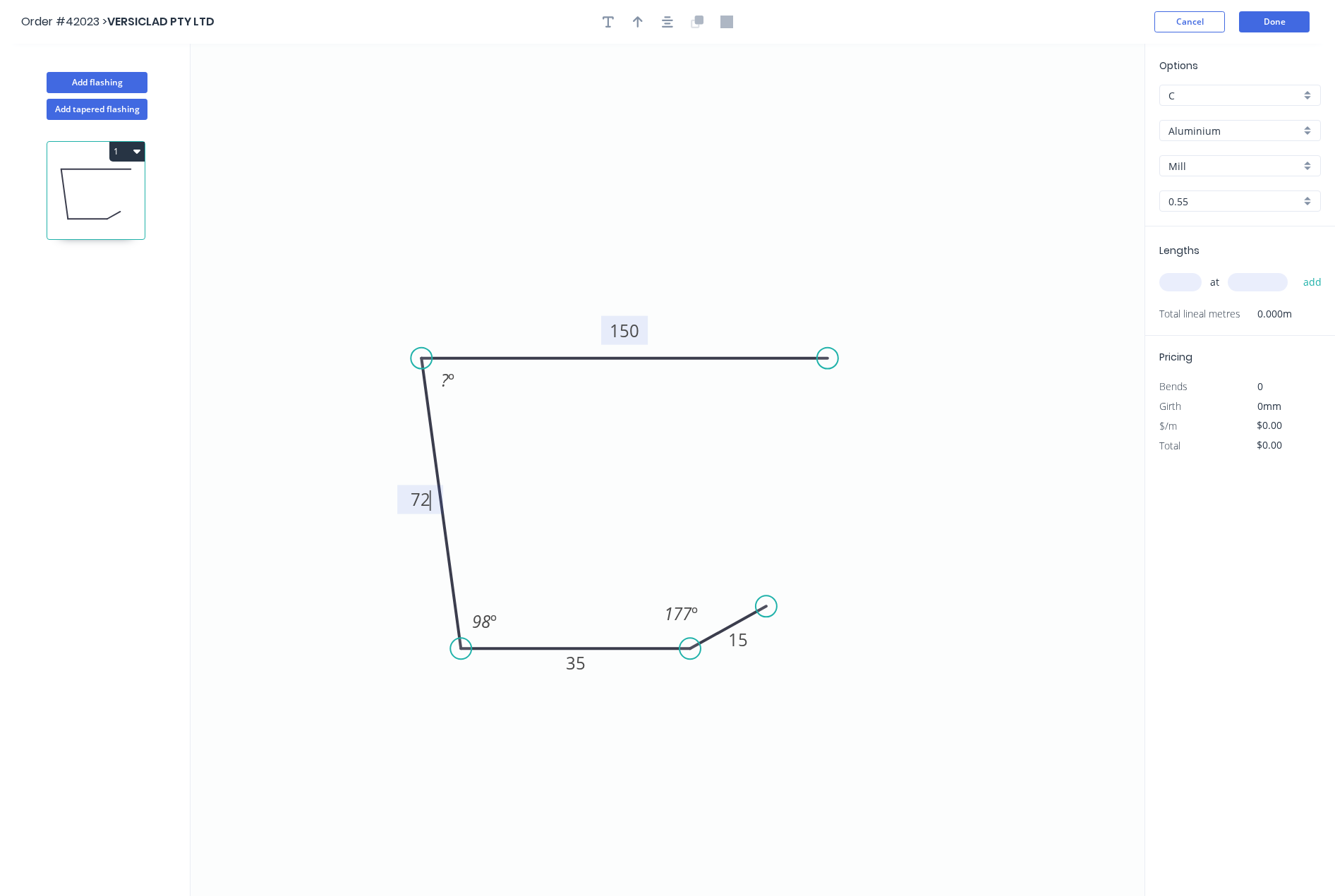
type input "$10.41"
click at [638, 30] on button "button" at bounding box center [637, 21] width 21 height 21
drag, startPoint x: 1076, startPoint y: 114, endPoint x: 289, endPoint y: 508, distance: 880.1
click at [286, 510] on icon at bounding box center [285, 494] width 13 height 46
click at [604, 22] on icon "button" at bounding box center [608, 22] width 11 height 13
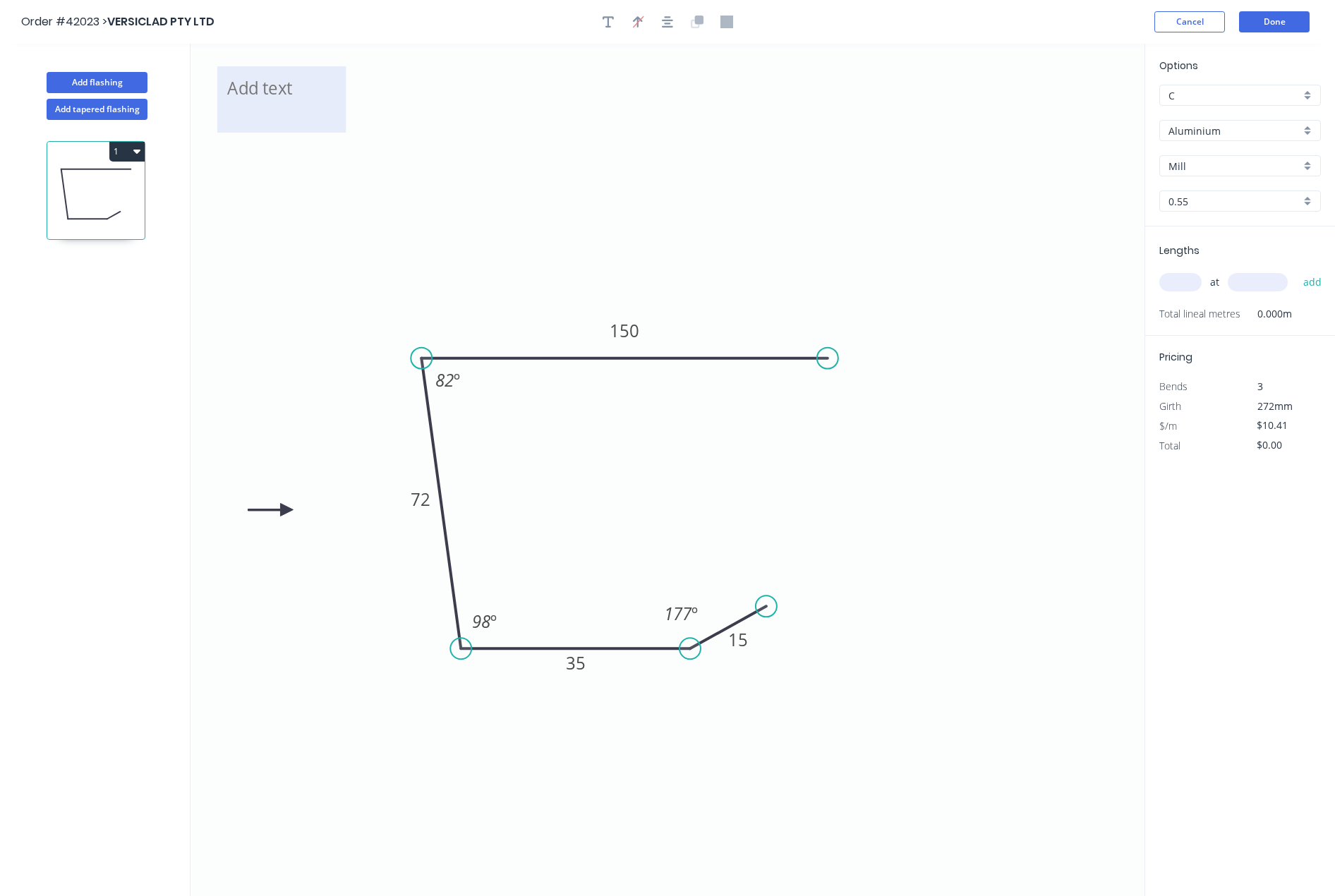
click at [282, 92] on textarea at bounding box center [281, 98] width 114 height 52
click at [619, 114] on icon "BCCS50 [PERSON_NAME]'s TO SUIT 8 DEG 15 35 72 150 82 º 98 º 177 º" at bounding box center [668, 469] width 954 height 852
type textarea "BCCS50 [PERSON_NAME]'s TO SUIT 8 DEG"
drag, startPoint x: 335, startPoint y: 98, endPoint x: 345, endPoint y: 106, distance: 12.8
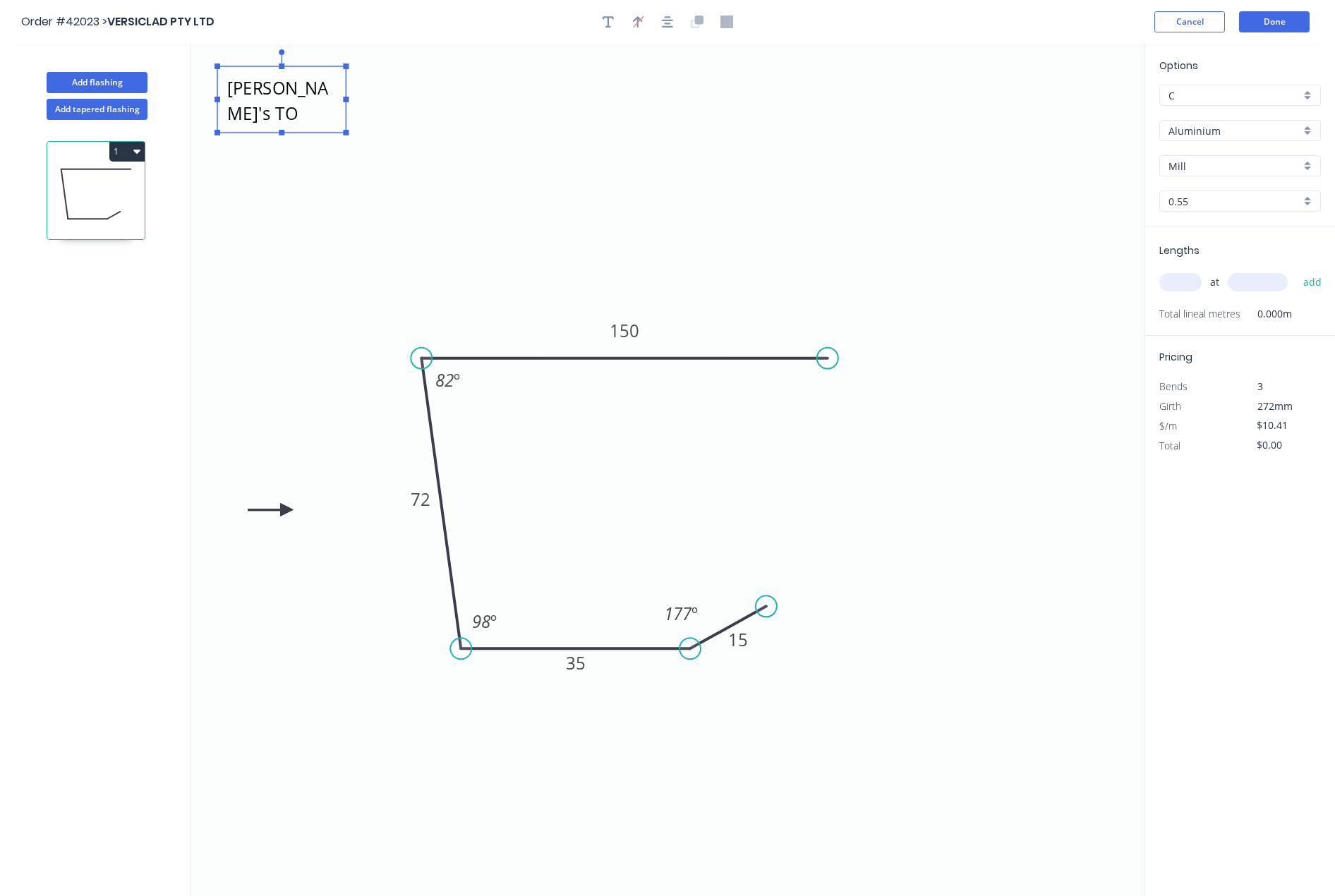
click at [334, 98] on textarea "BCCS50 [PERSON_NAME]'s TO SUIT 8 DEG" at bounding box center [281, 98] width 114 height 52
drag, startPoint x: 345, startPoint y: 98, endPoint x: 606, endPoint y: 117, distance: 261.7
click at [605, 118] on icon "BCCS50 [PERSON_NAME]'s TO SUIT 8 DEG 15 35 72 150 82 º 98 º 177 º" at bounding box center [668, 469] width 954 height 852
click at [596, 139] on icon "BCCS50 [PERSON_NAME]'s TO SUIT 8 DEG 15 35 72 150 82 º 98 º 177 º" at bounding box center [668, 469] width 954 height 852
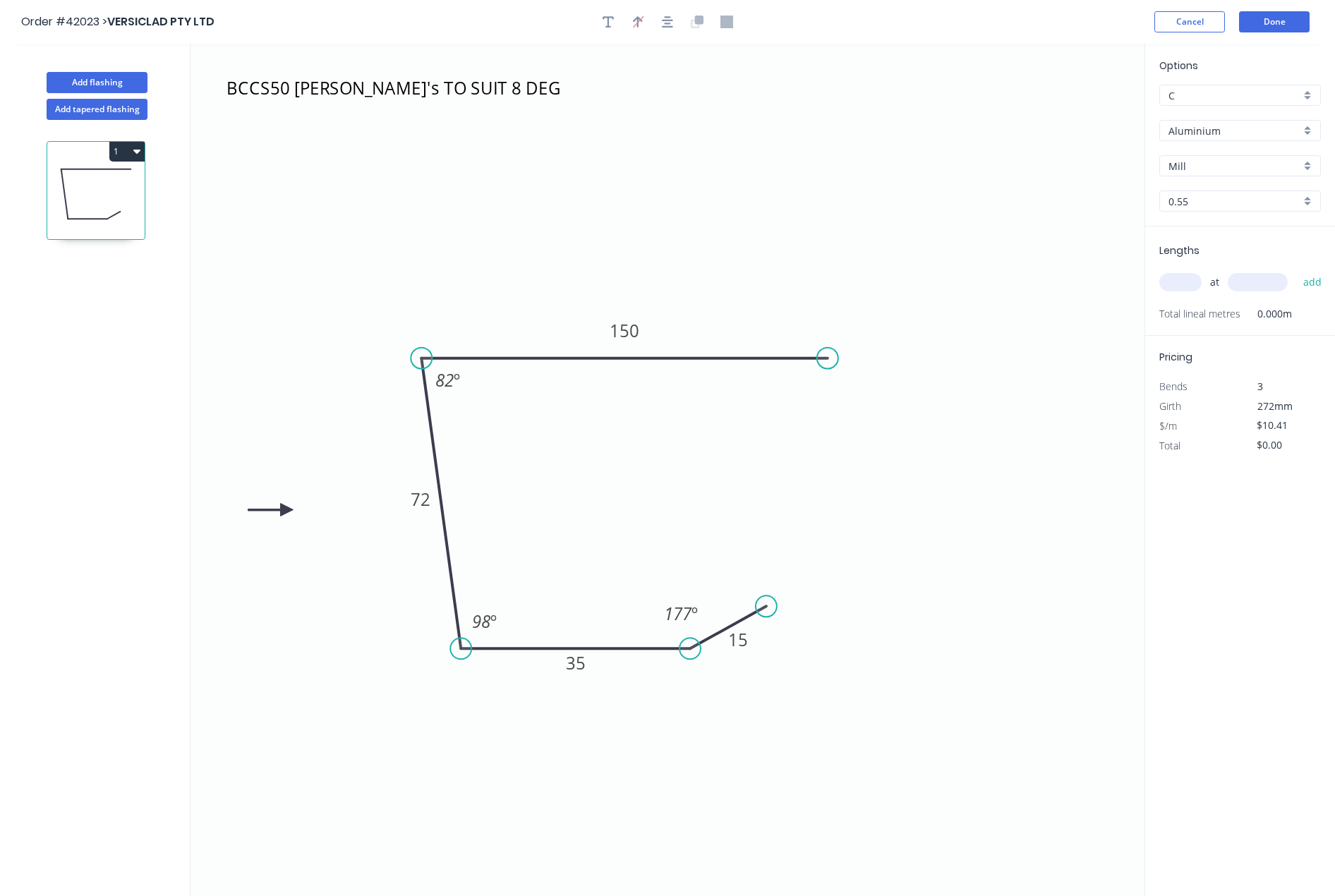
click at [1313, 131] on div "Aluminium" at bounding box center [1239, 130] width 161 height 21
click at [1225, 251] on div "Unicote G300" at bounding box center [1240, 253] width 160 height 25
type input "Unicote G300"
type input "[PERSON_NAME]"
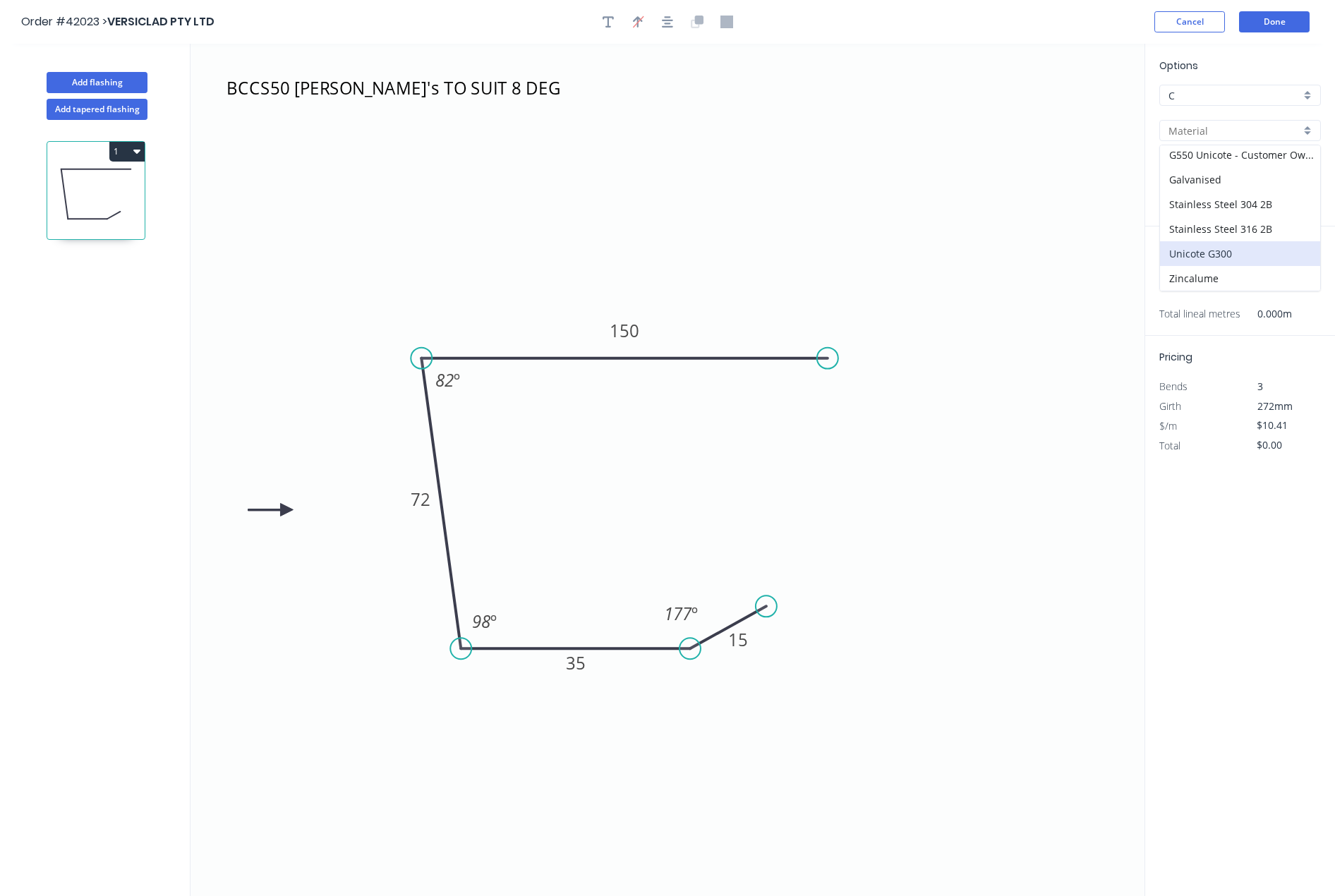
type input "1.0"
type input "$12.54"
click at [1304, 200] on div "1.0" at bounding box center [1239, 201] width 161 height 21
click at [1217, 251] on div "1.2" at bounding box center [1240, 252] width 160 height 25
type input "1.2"
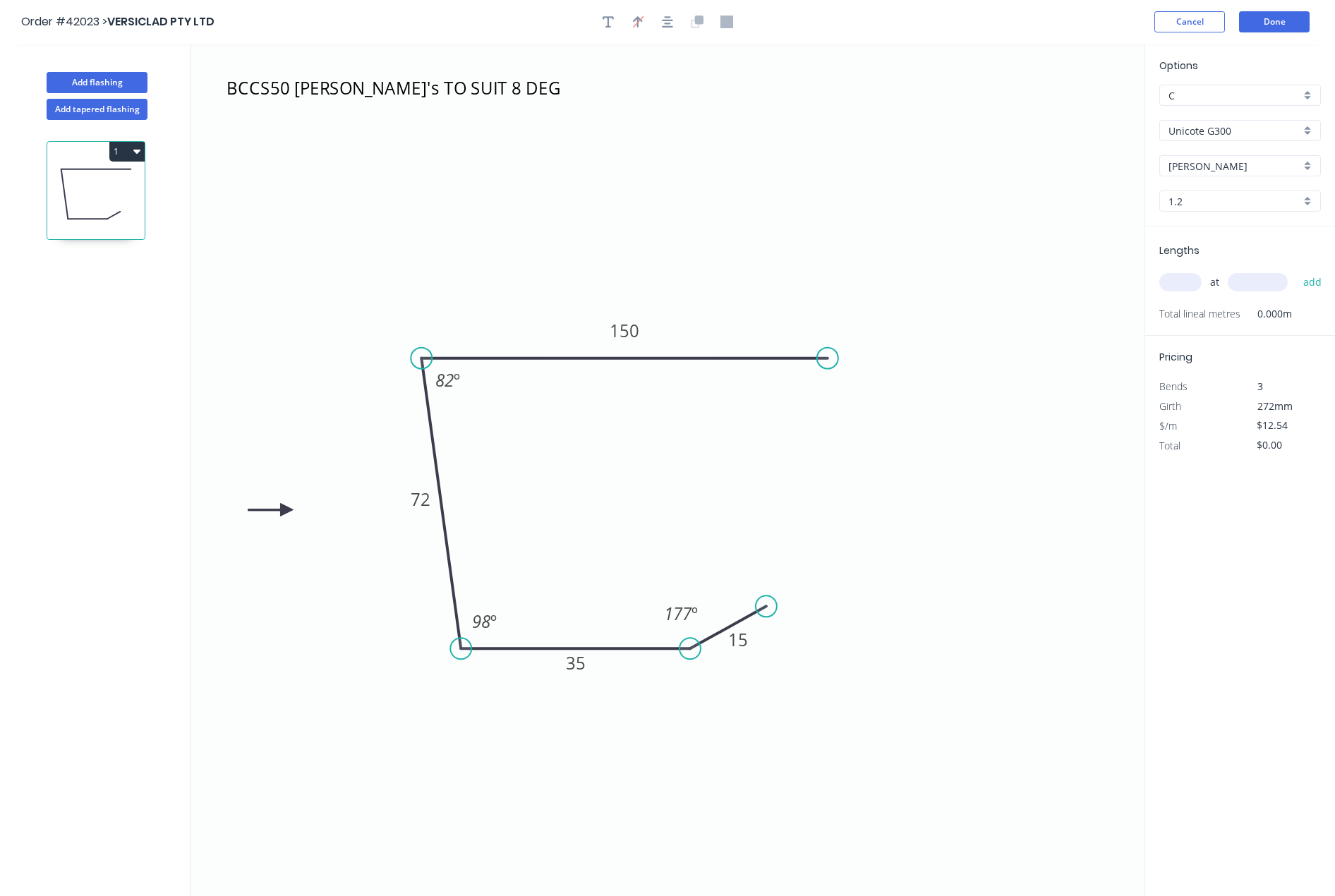
click at [1186, 283] on input "text" at bounding box center [1180, 282] width 42 height 18
type input "1"
type input "4100"
click at [1297, 270] on button "add" at bounding box center [1313, 282] width 33 height 24
type input "$51.41"
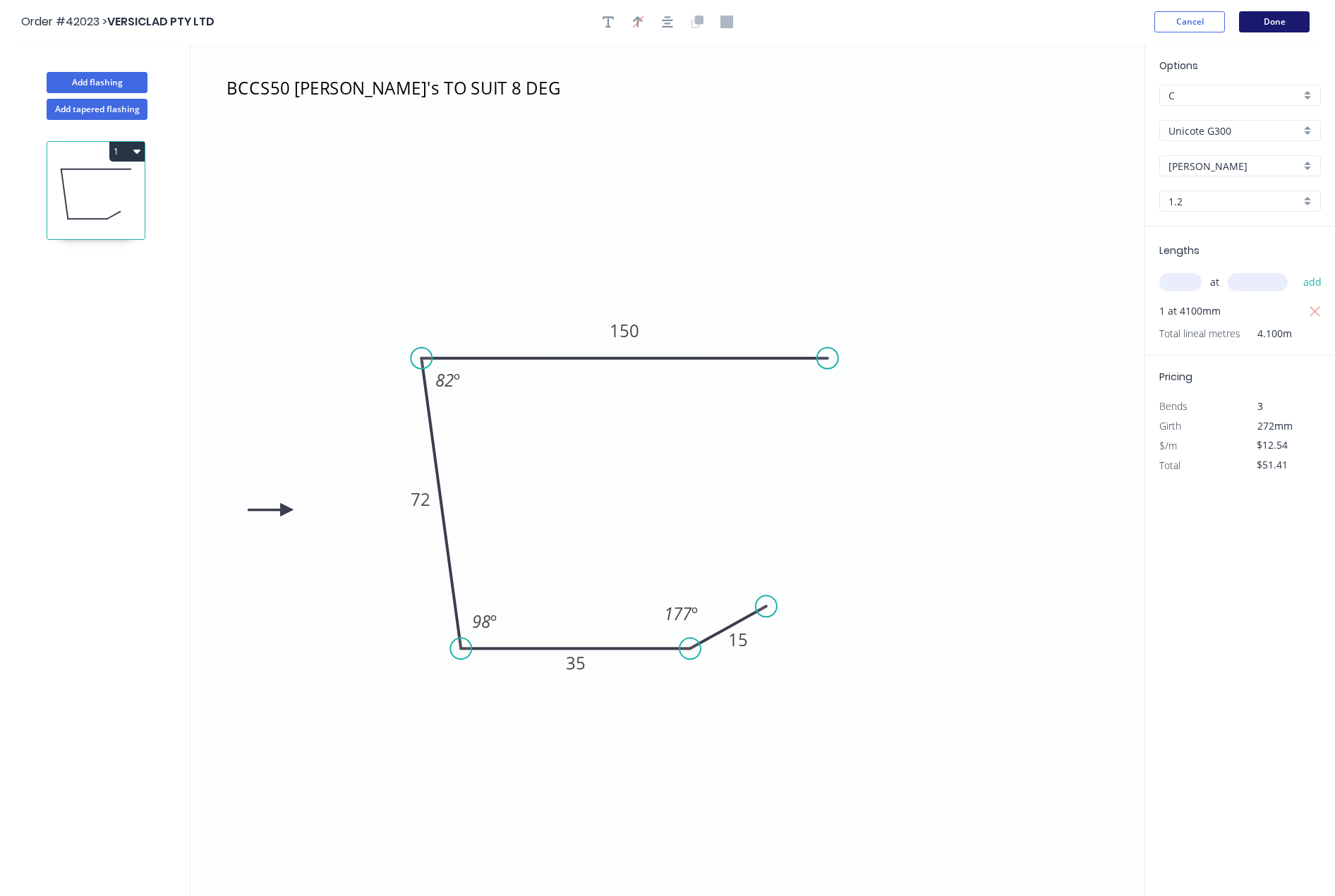
click at [1281, 18] on button "Done" at bounding box center [1274, 21] width 70 height 21
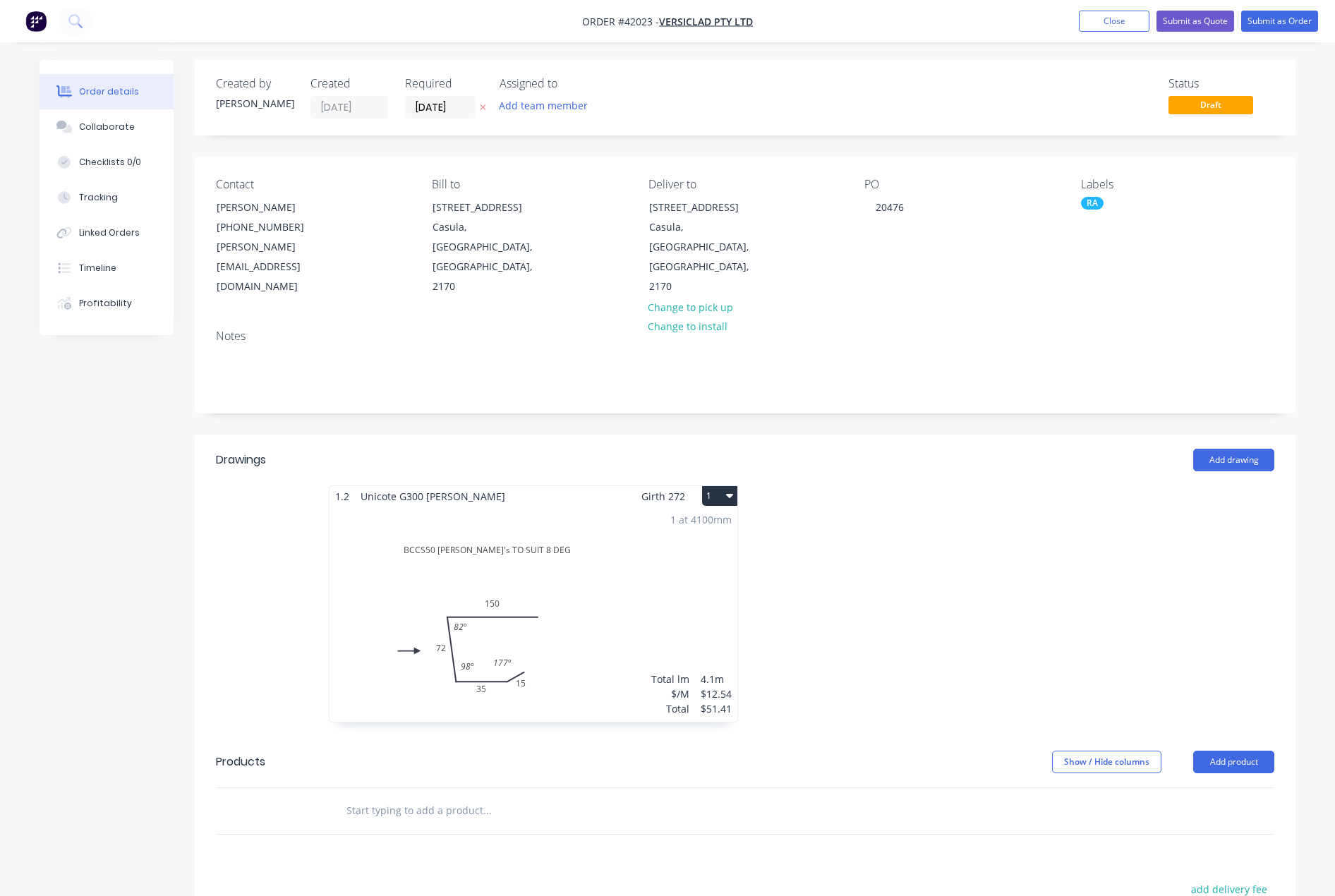
click at [708, 486] on button "1" at bounding box center [719, 496] width 36 height 20
click at [647, 548] on div "Duplicate" at bounding box center [670, 558] width 109 height 20
click at [1040, 533] on div "Total lm $/M Total 0m $12.54 $0.00" at bounding box center [957, 614] width 408 height 215
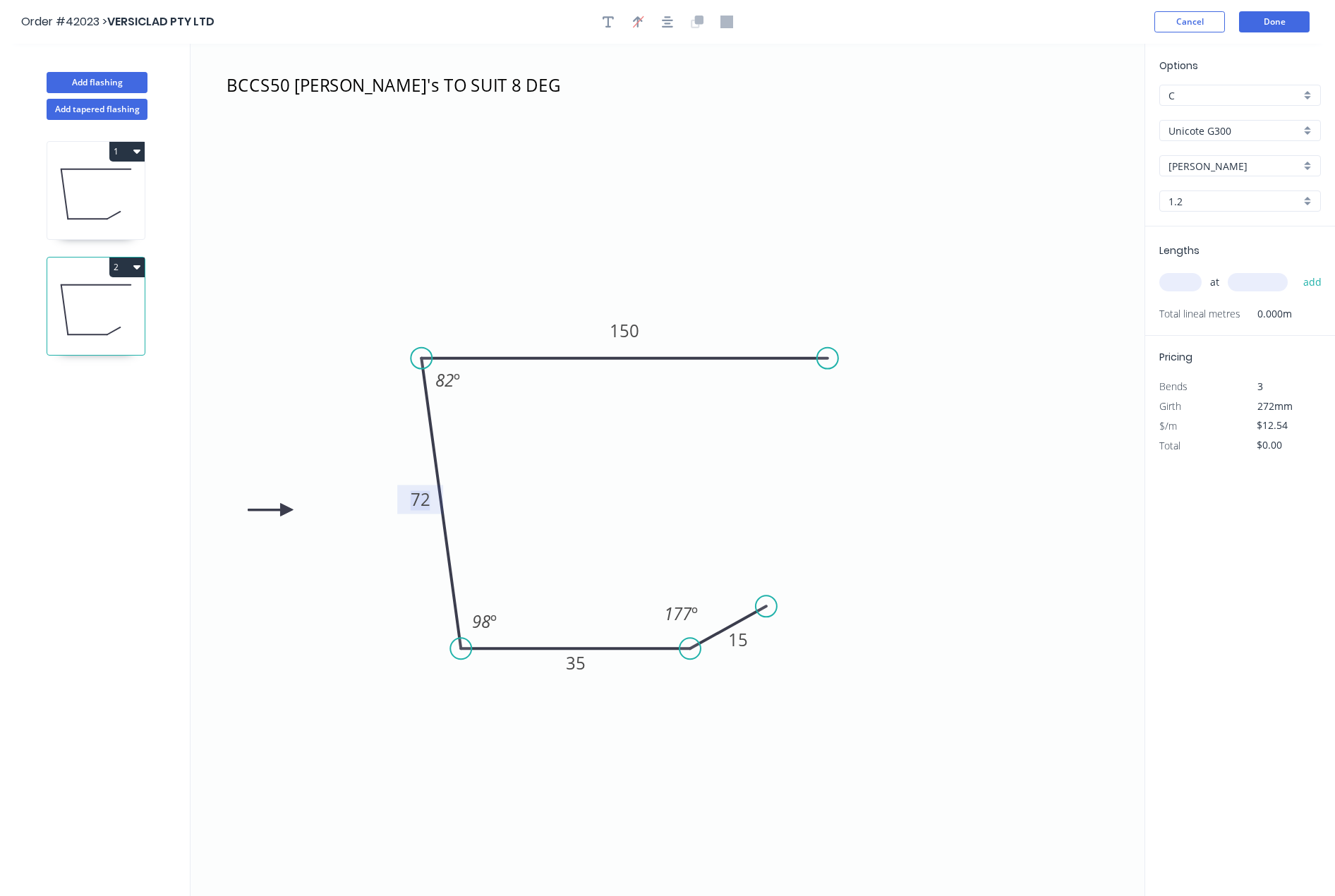
click at [422, 501] on tspan "72" at bounding box center [420, 499] width 20 height 24
click at [487, 625] on tspan "98" at bounding box center [481, 622] width 18 height 24
click at [968, 654] on icon "BCCS50 [PERSON_NAME]'s TO SUIT 8 DEG 15 35 92 150 89 º 91 º 177 º" at bounding box center [668, 469] width 954 height 852
click at [1189, 287] on input "text" at bounding box center [1180, 282] width 42 height 18
type input "1"
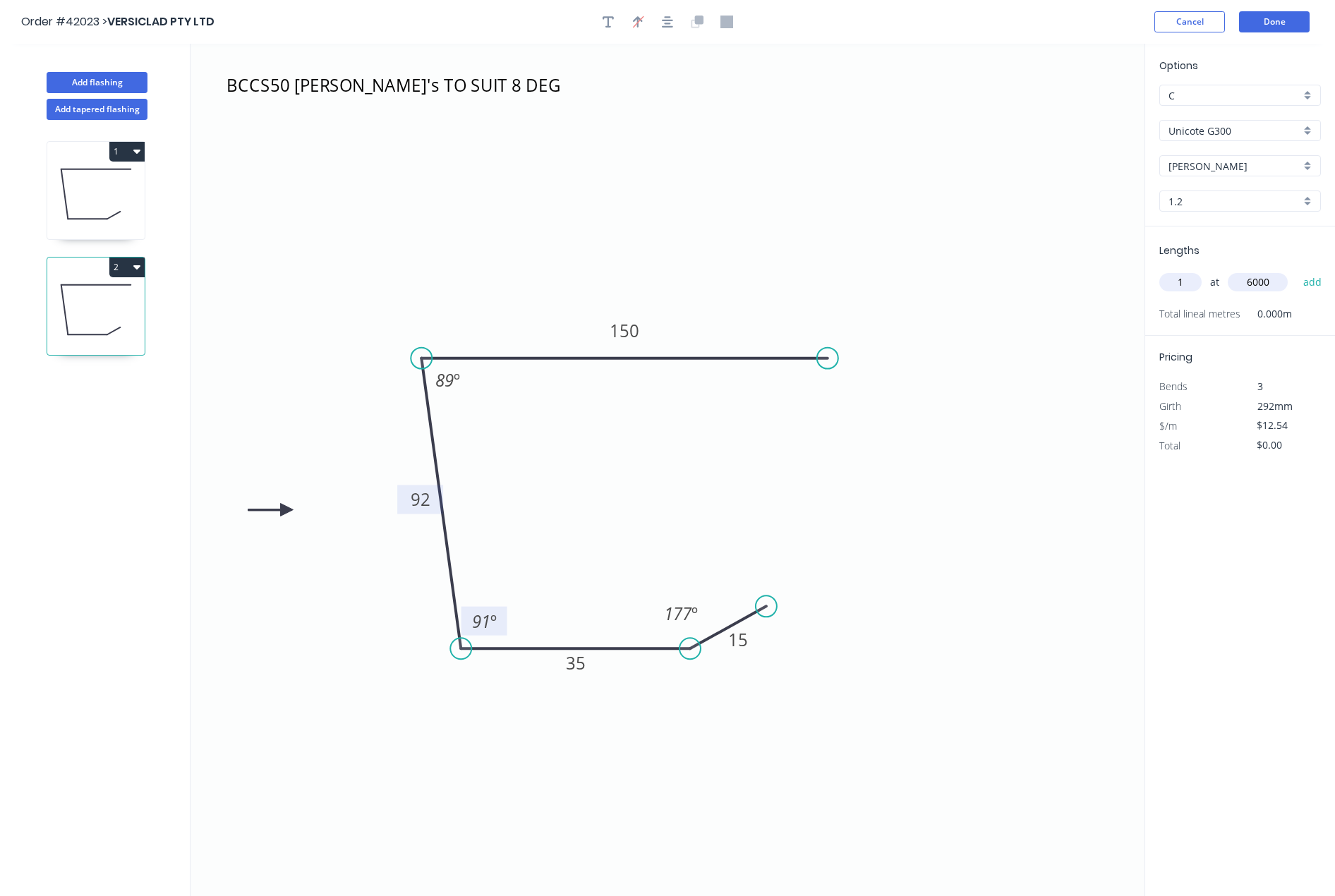
type input "6000"
click at [1297, 270] on button "add" at bounding box center [1313, 282] width 33 height 24
type input "$75.24"
click at [1290, 17] on button "Done" at bounding box center [1274, 21] width 70 height 21
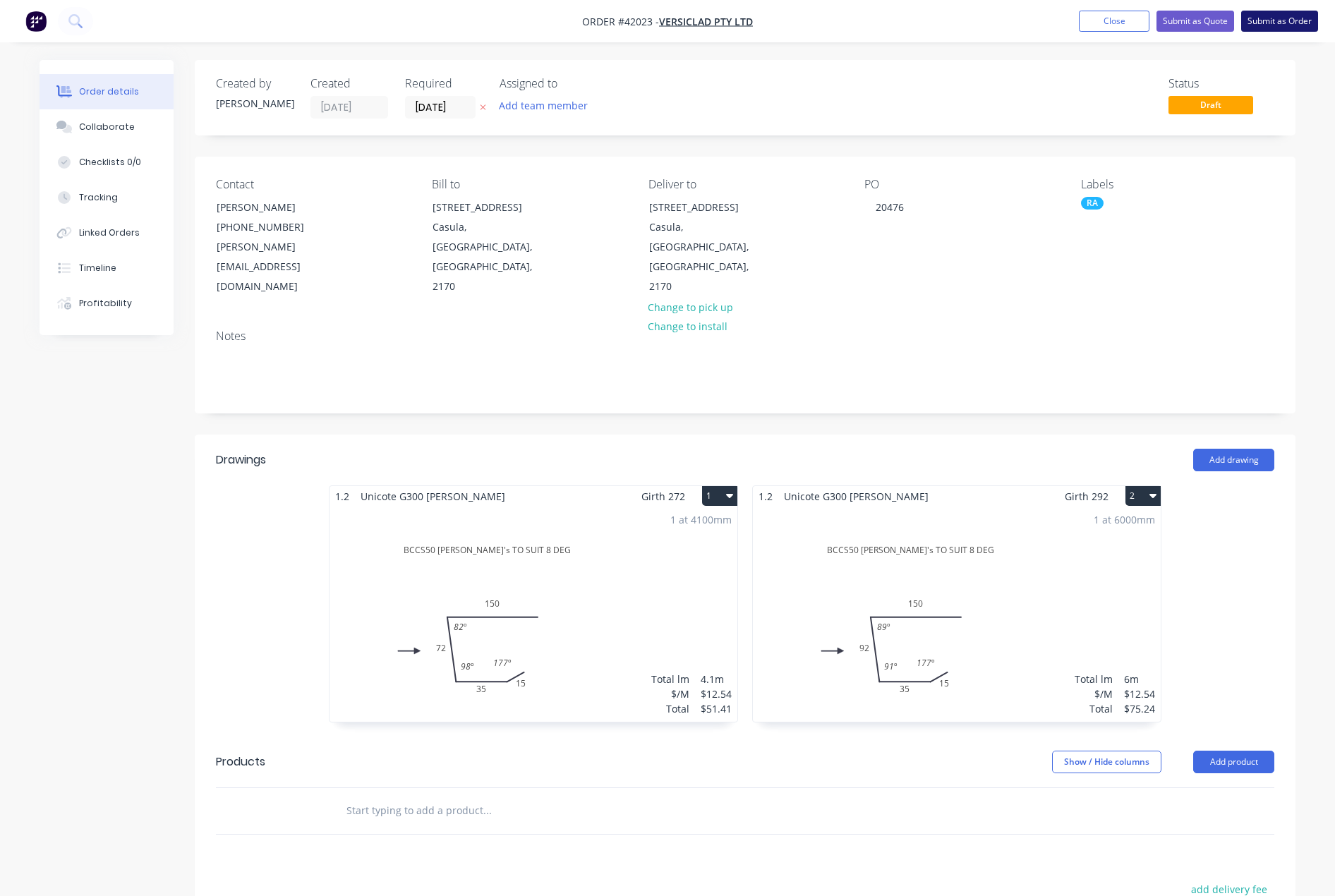
click at [1287, 20] on button "Submit as Order" at bounding box center [1279, 21] width 77 height 21
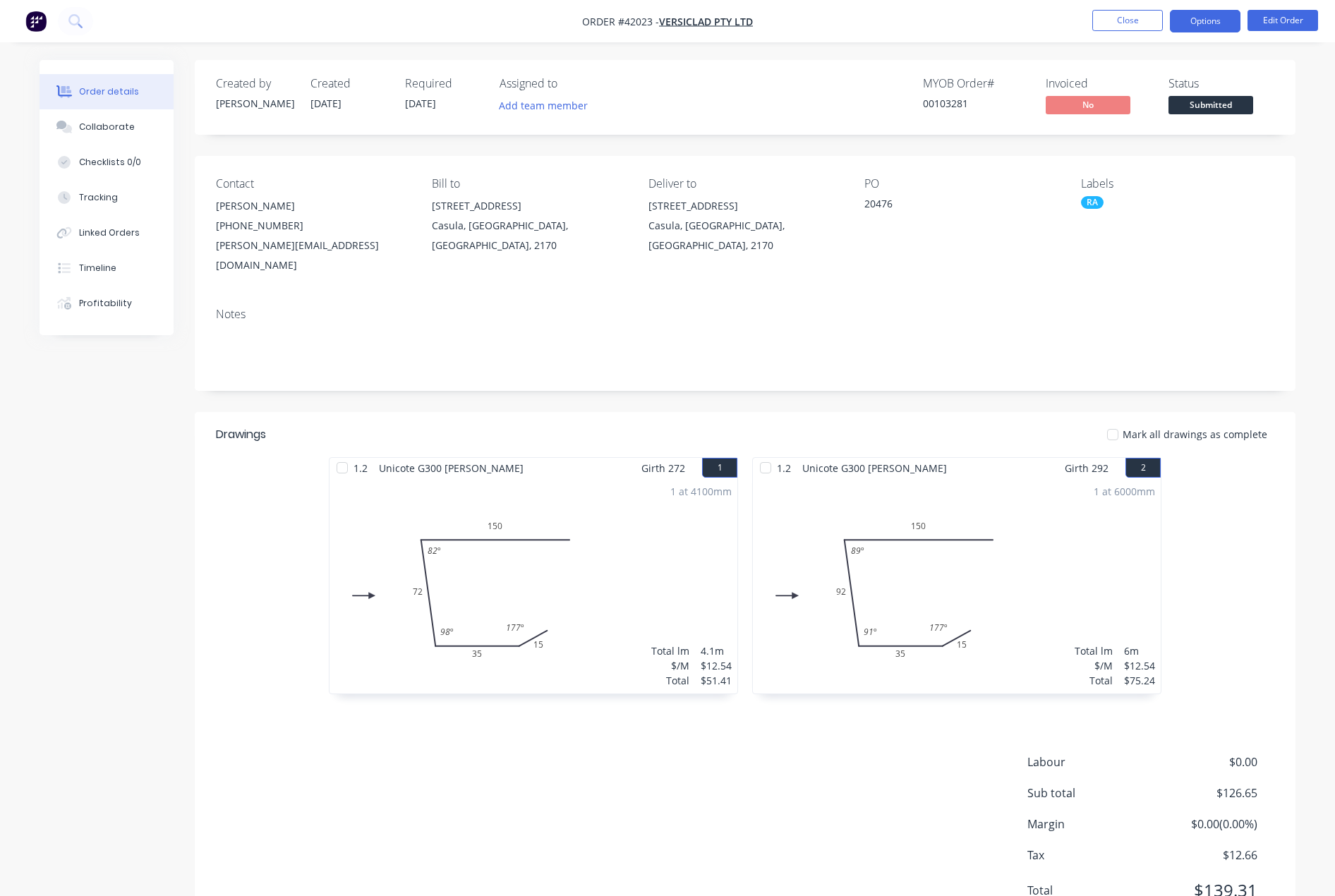
click at [1202, 24] on button "Options" at bounding box center [1205, 21] width 70 height 23
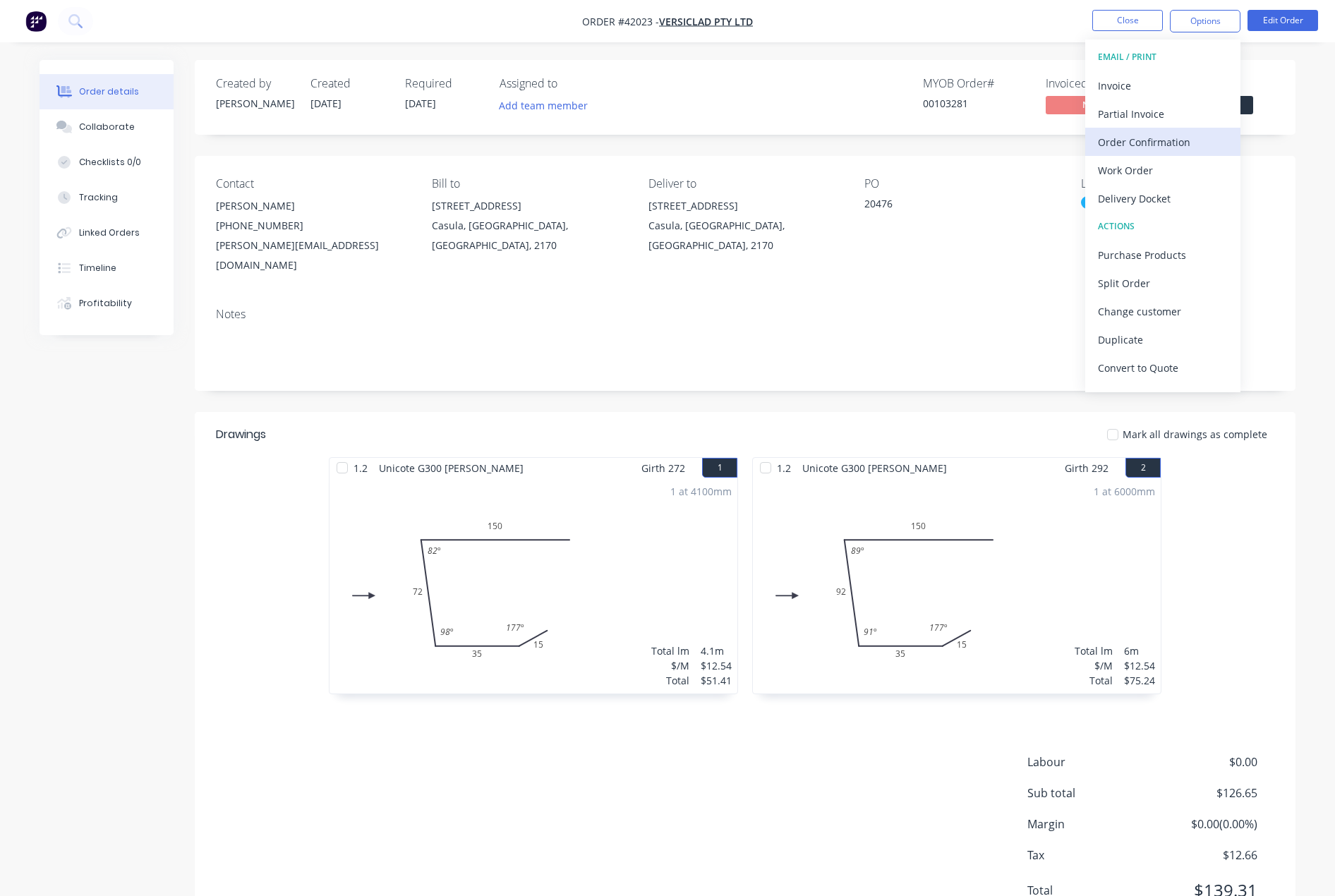
click at [1140, 140] on div "Order Confirmation" at bounding box center [1163, 142] width 129 height 20
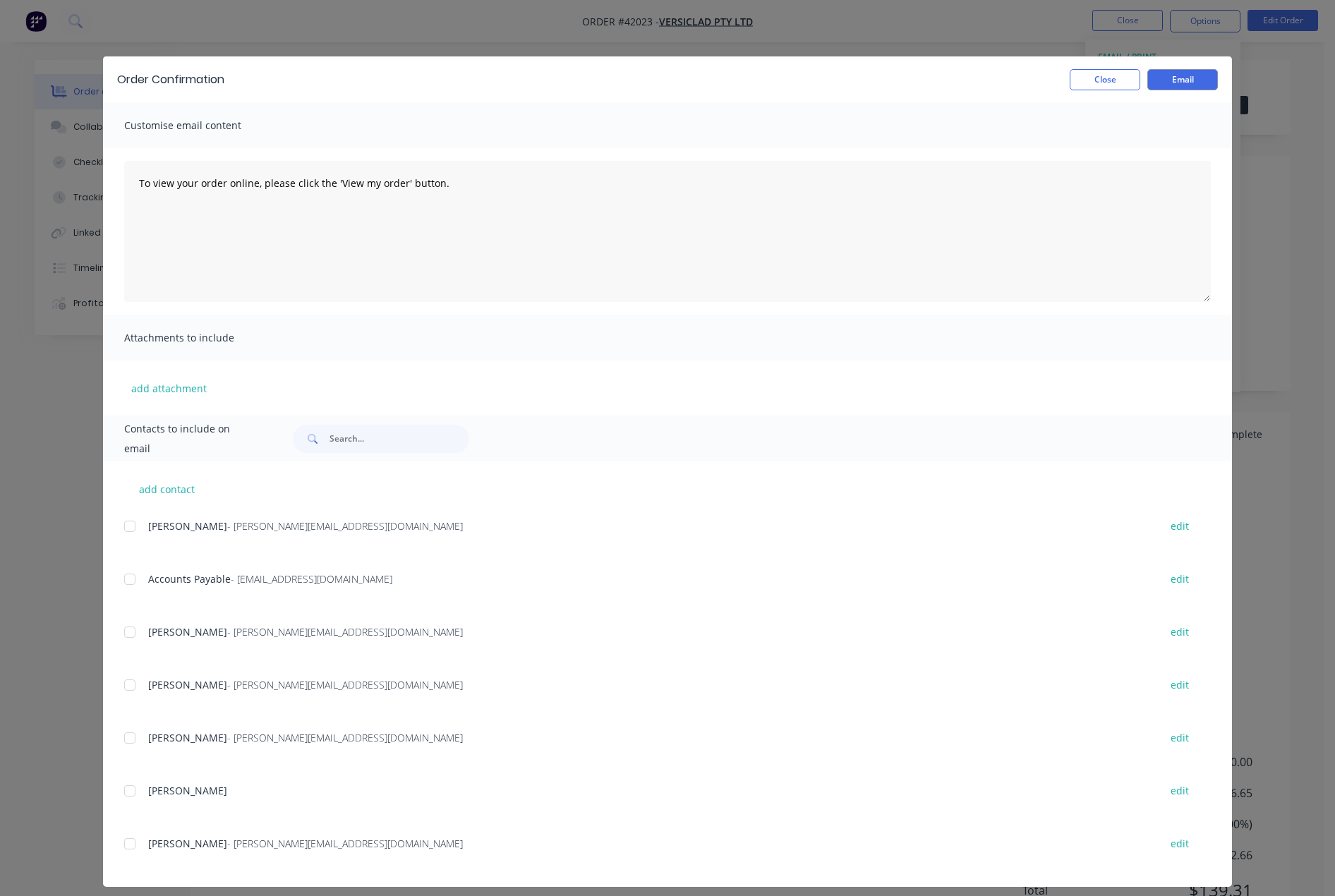
click at [128, 526] on div at bounding box center [129, 526] width 28 height 28
click at [1169, 73] on button "Email" at bounding box center [1182, 79] width 70 height 21
click at [1100, 81] on button "Close" at bounding box center [1104, 79] width 70 height 21
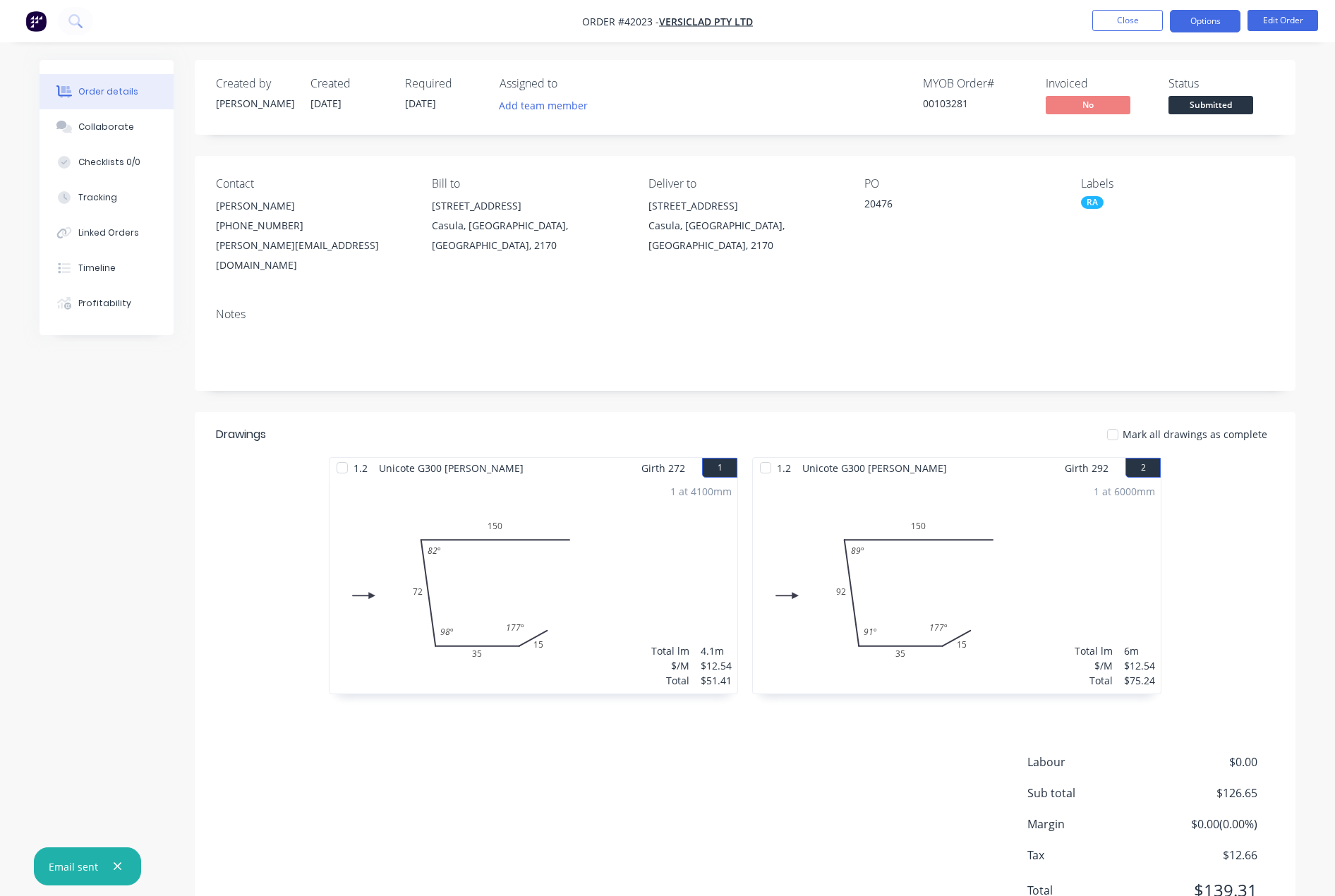
click at [1200, 20] on button "Options" at bounding box center [1205, 21] width 70 height 23
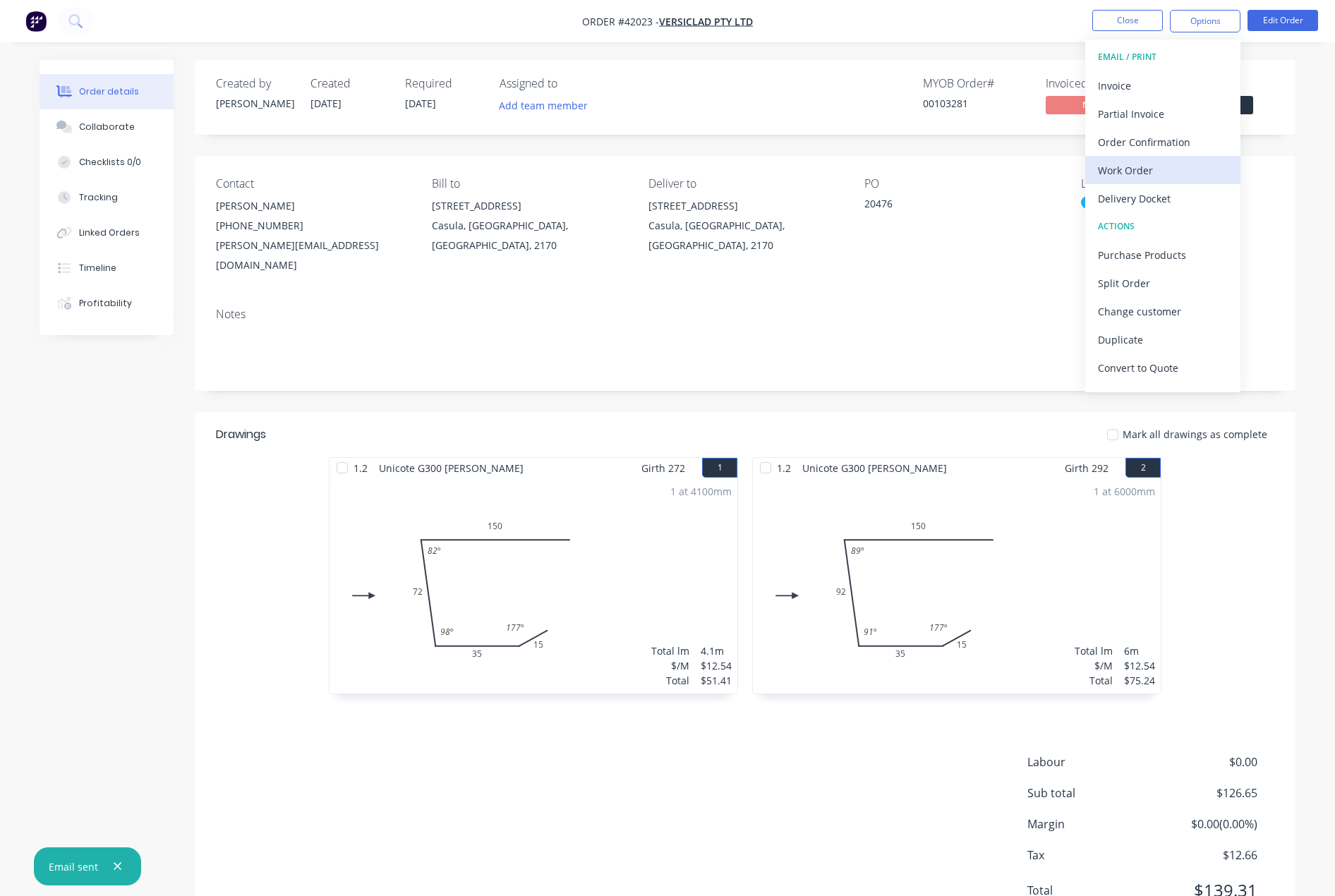
click at [1136, 171] on div "Work Order" at bounding box center [1163, 170] width 129 height 20
click at [1143, 113] on div "With pricing" at bounding box center [1163, 114] width 129 height 20
click at [1140, 170] on div "Work Order" at bounding box center [1163, 170] width 129 height 20
click at [1141, 114] on div "With pricing" at bounding box center [1163, 114] width 129 height 20
click at [114, 864] on icon "button" at bounding box center [118, 866] width 8 height 8
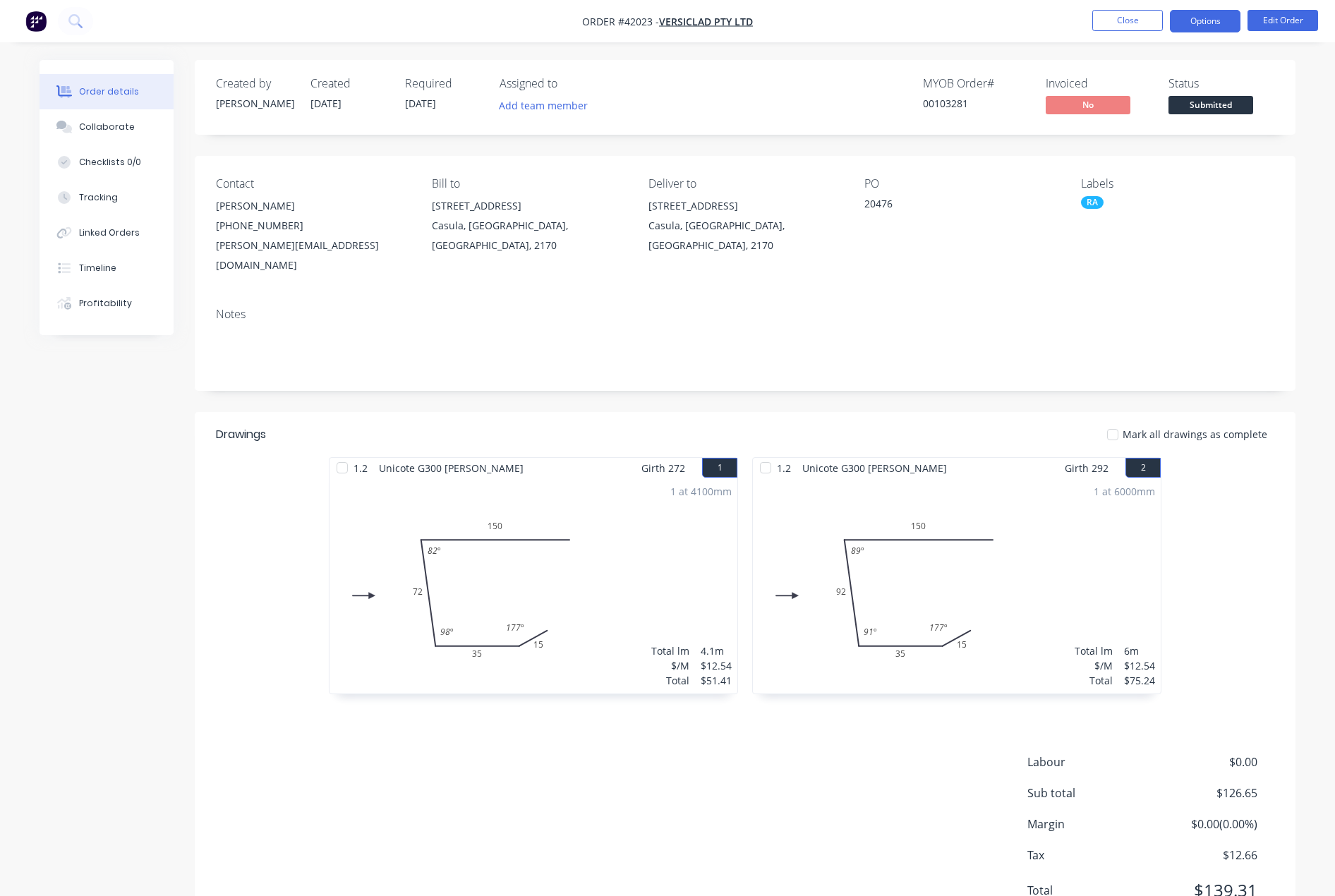
click at [1214, 20] on button "Options" at bounding box center [1205, 21] width 70 height 23
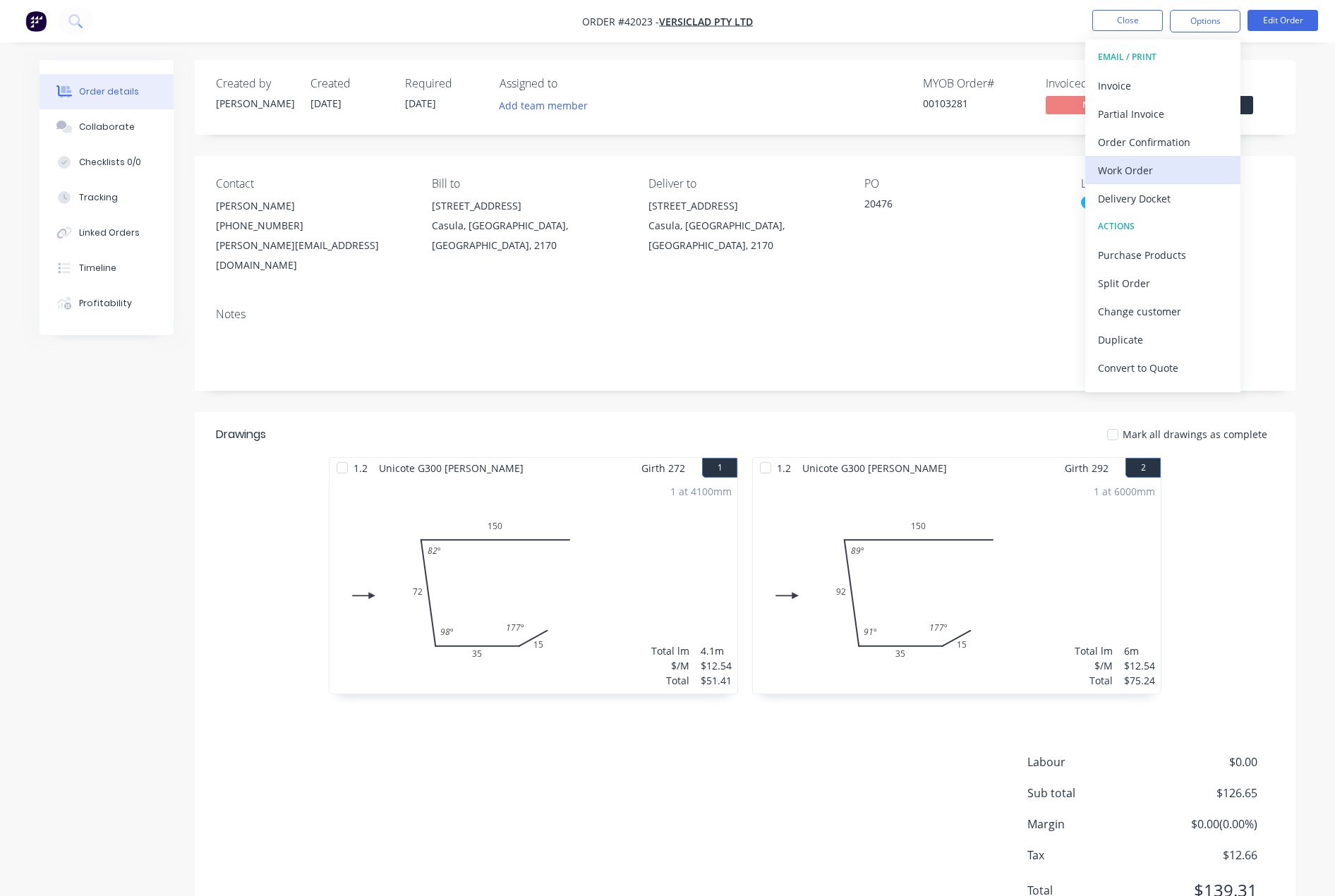
click at [1123, 170] on div "Work Order" at bounding box center [1163, 170] width 129 height 20
click at [1137, 116] on div "With pricing" at bounding box center [1163, 114] width 129 height 20
click at [1132, 170] on div "Work Order" at bounding box center [1163, 170] width 129 height 20
click at [1146, 143] on div "Without pricing" at bounding box center [1163, 142] width 129 height 20
click at [1127, 19] on button "Close" at bounding box center [1127, 20] width 70 height 21
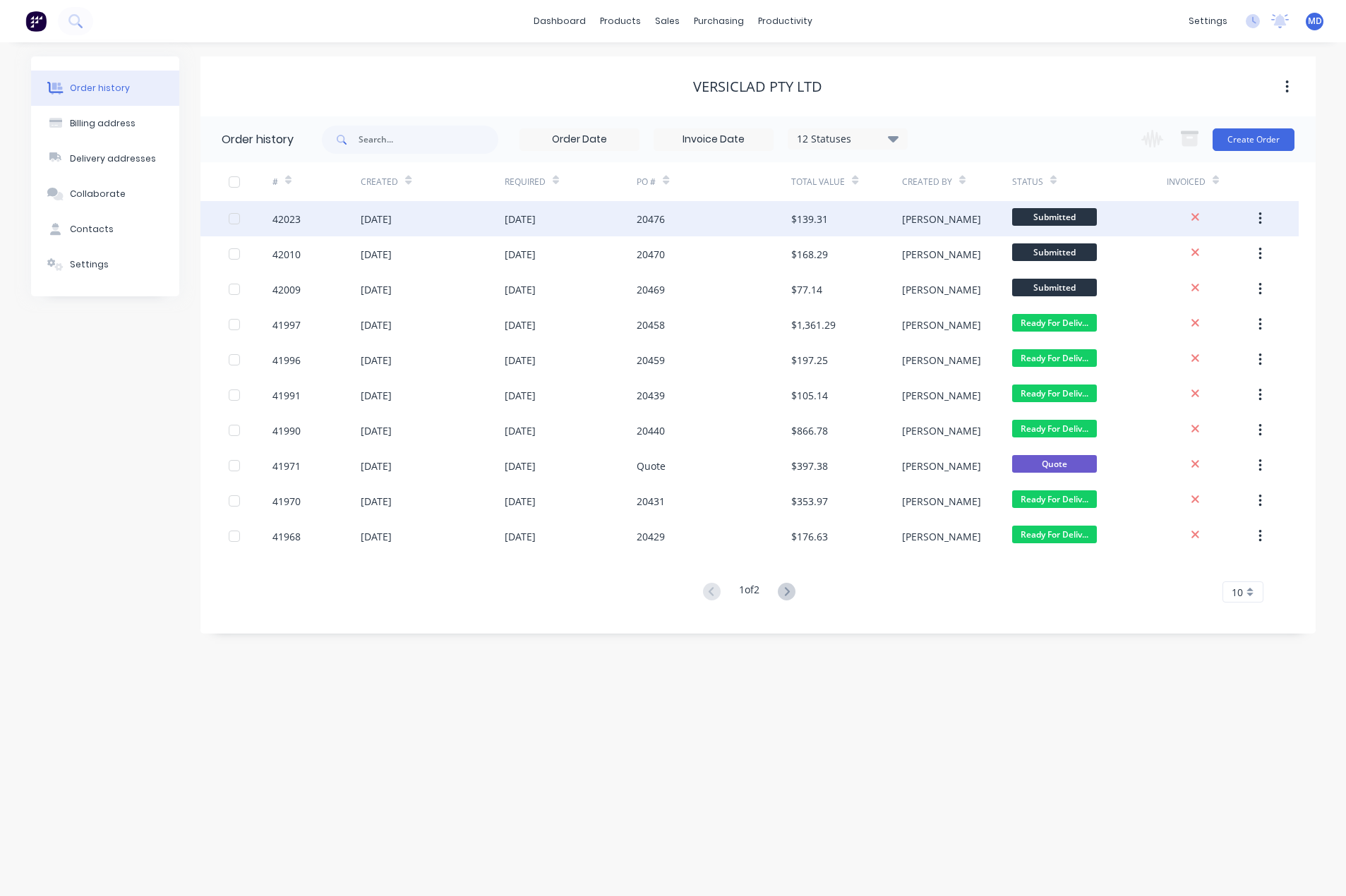
click at [739, 218] on div "20476" at bounding box center [713, 219] width 154 height 36
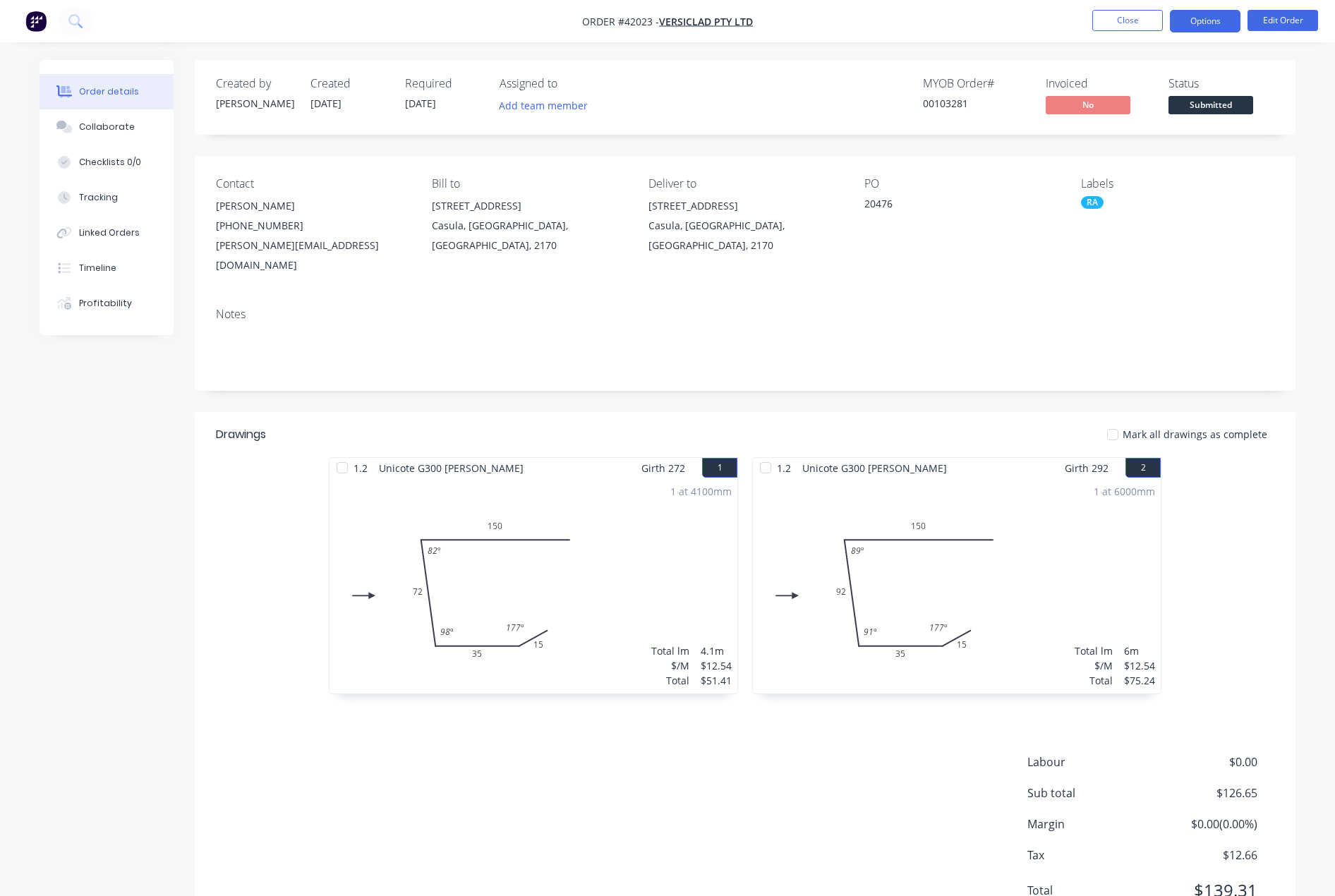
click at [1208, 16] on button "Options" at bounding box center [1205, 21] width 70 height 23
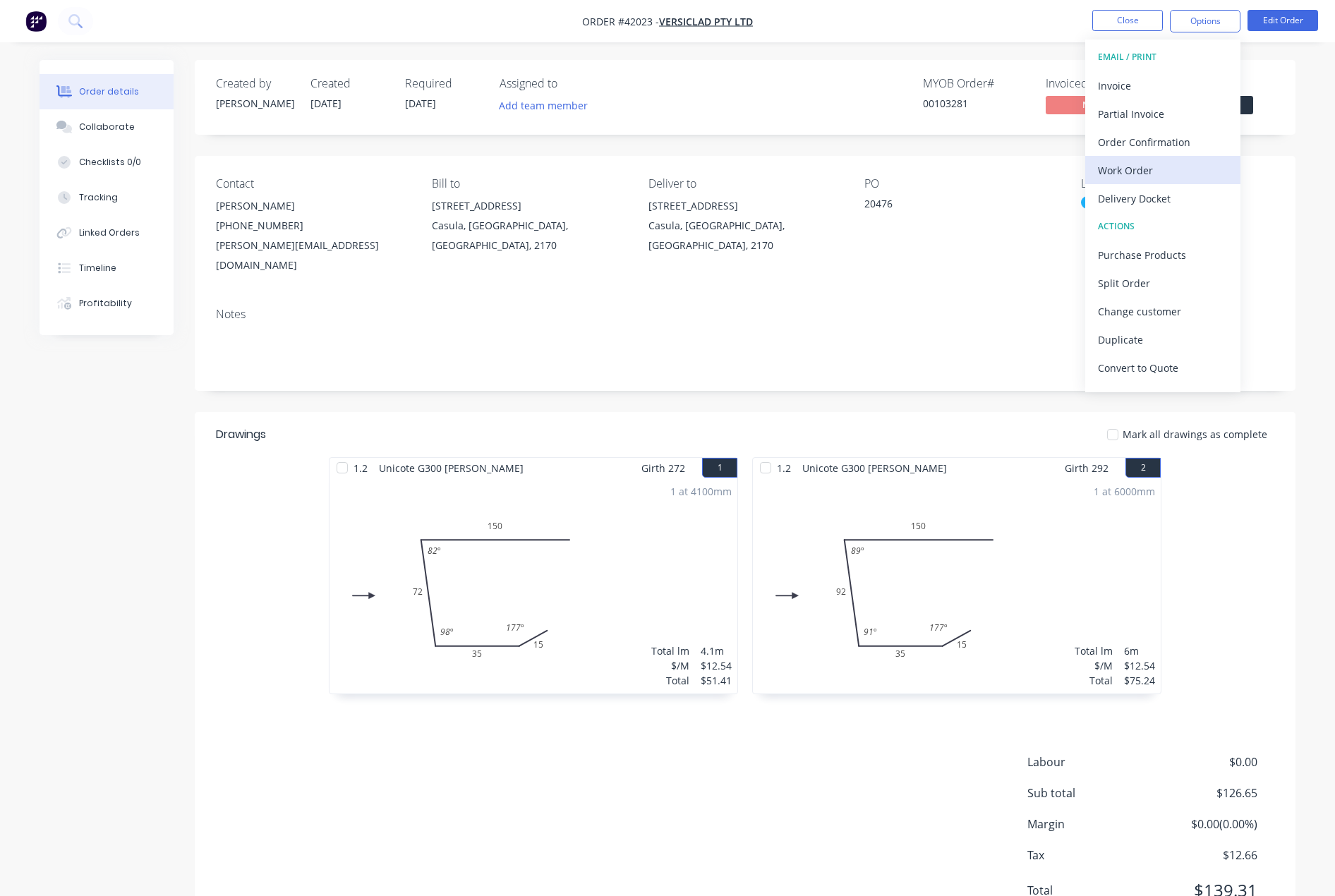
click at [1134, 166] on div "Work Order" at bounding box center [1163, 170] width 129 height 20
click at [1138, 116] on div "With pricing" at bounding box center [1163, 114] width 129 height 20
click at [949, 264] on div "Contact [PERSON_NAME] [PHONE_NUMBER] [PERSON_NAME][EMAIL_ADDRESS][DOMAIN_NAME] …" at bounding box center [745, 226] width 1101 height 140
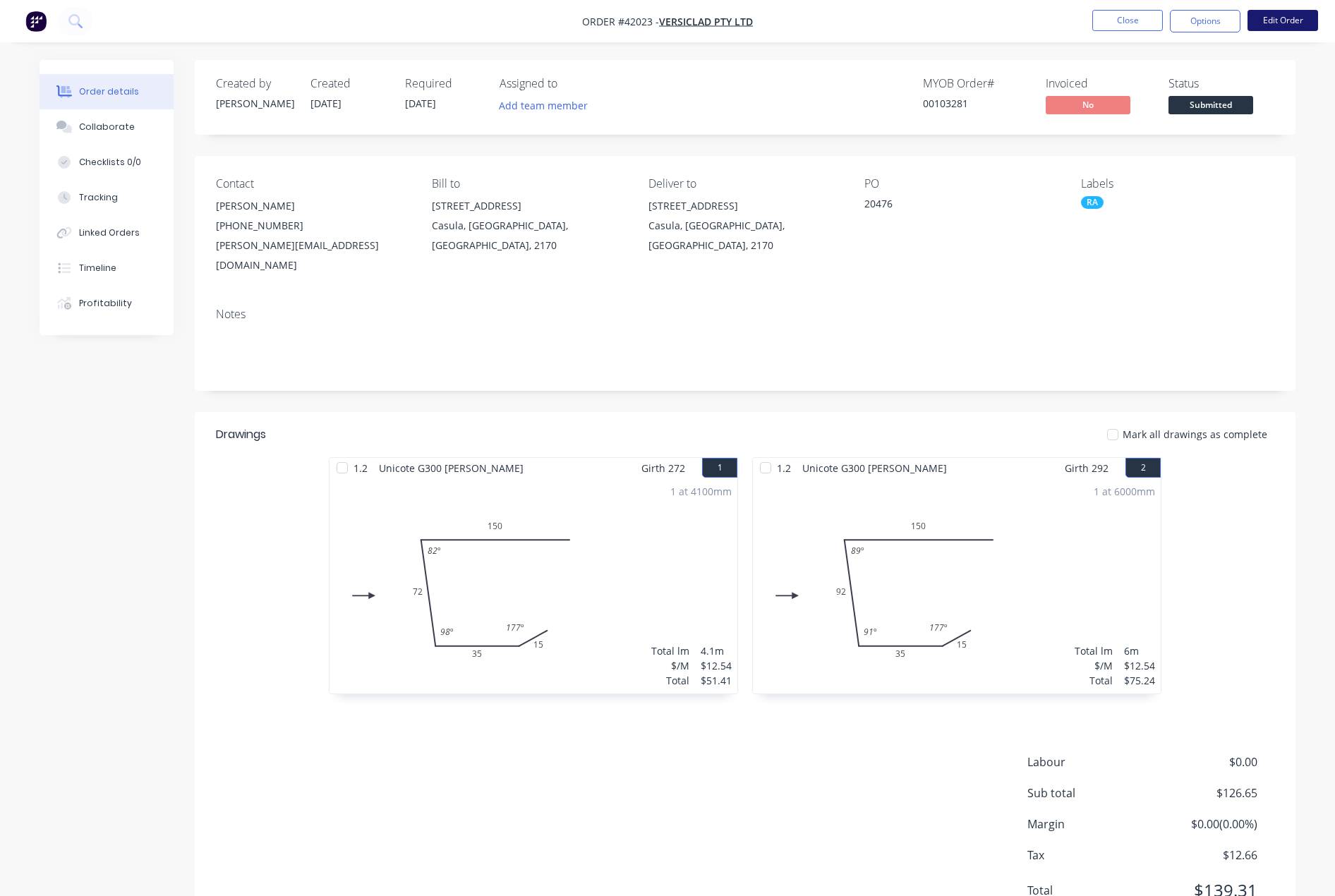
click at [1278, 11] on button "Edit Order" at bounding box center [1282, 20] width 70 height 21
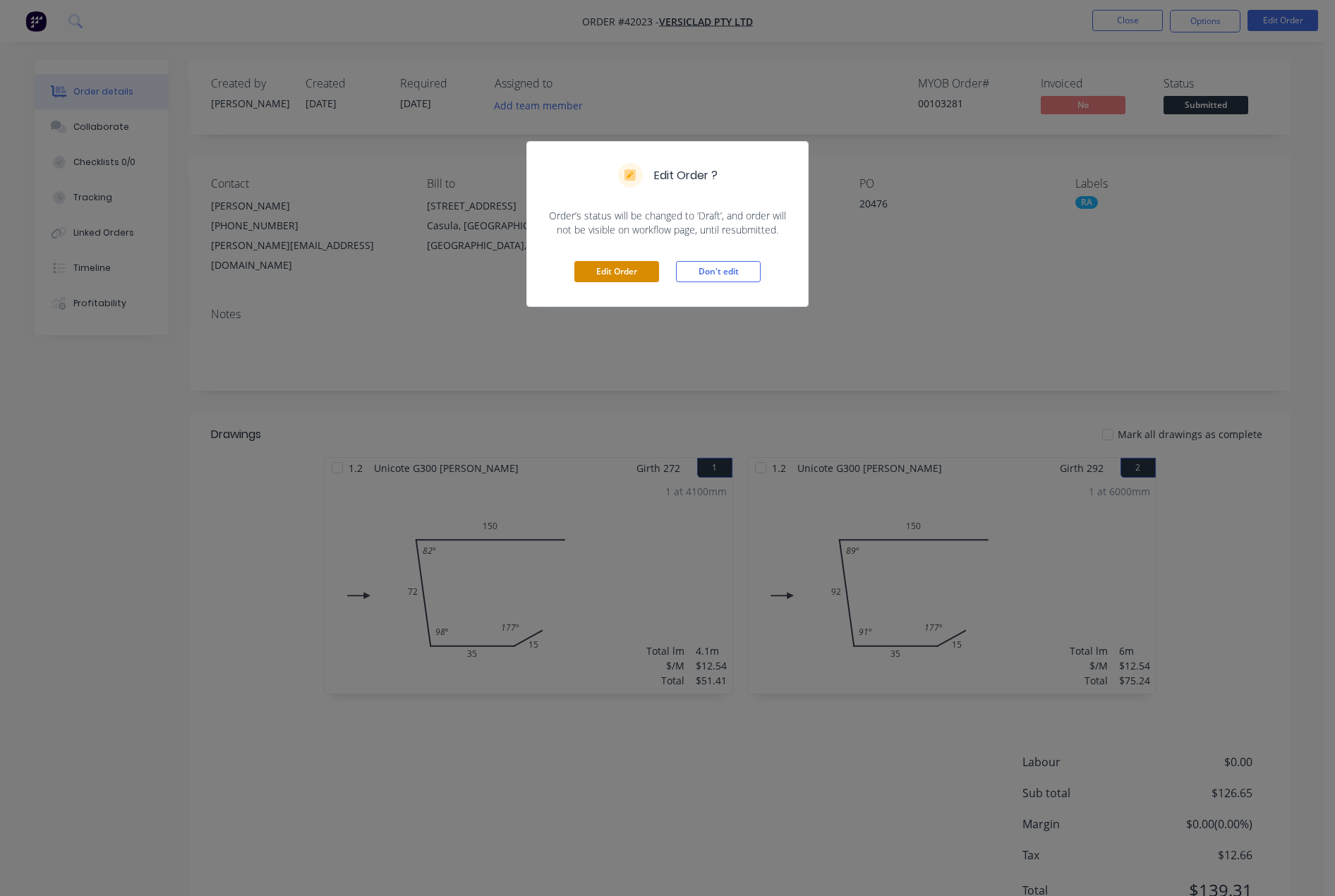
click at [626, 276] on button "Edit Order" at bounding box center [616, 271] width 85 height 21
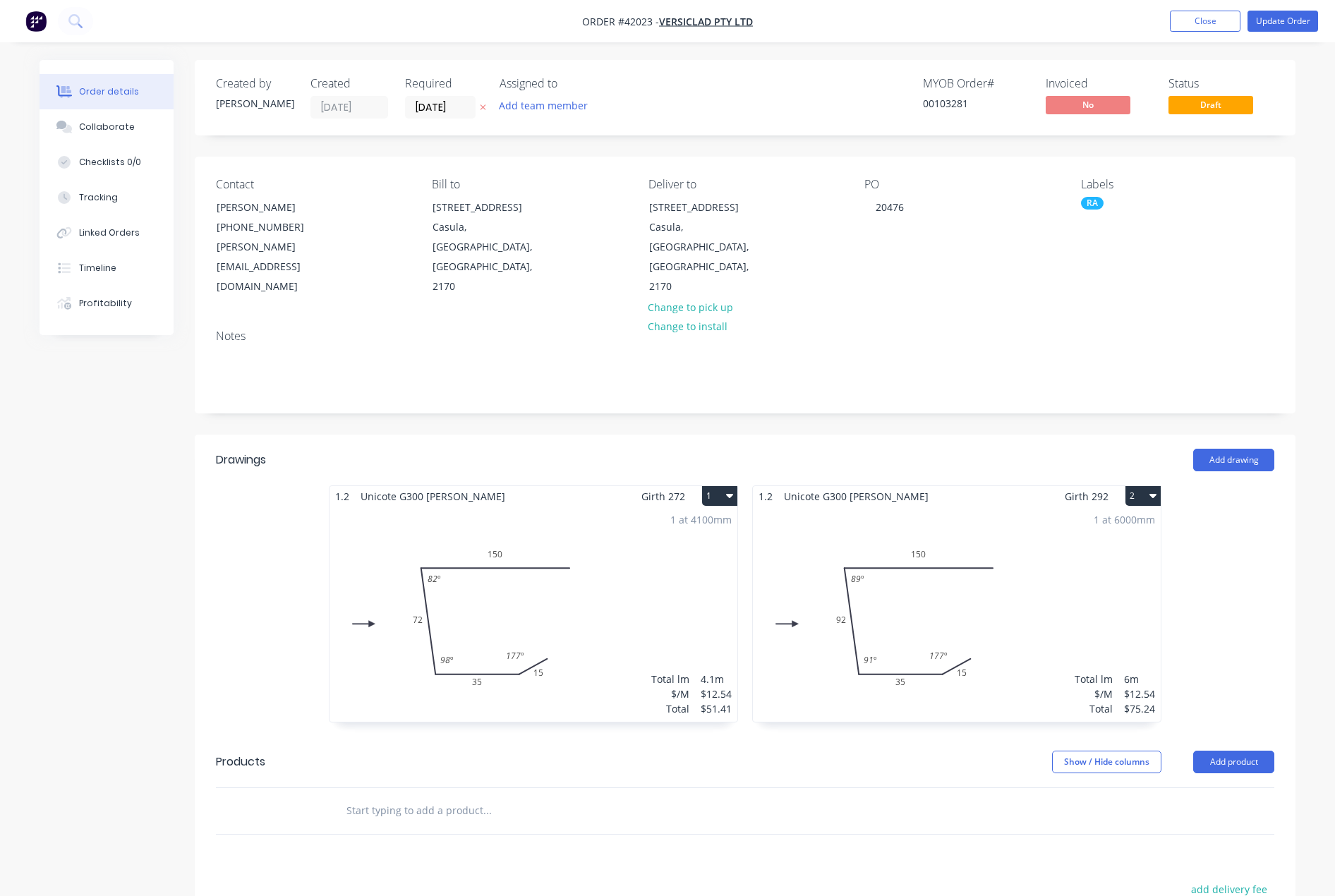
click at [377, 507] on div "1 at 4100mm Total lm $/M Total 4.1m $12.54 $51.41" at bounding box center [533, 614] width 408 height 215
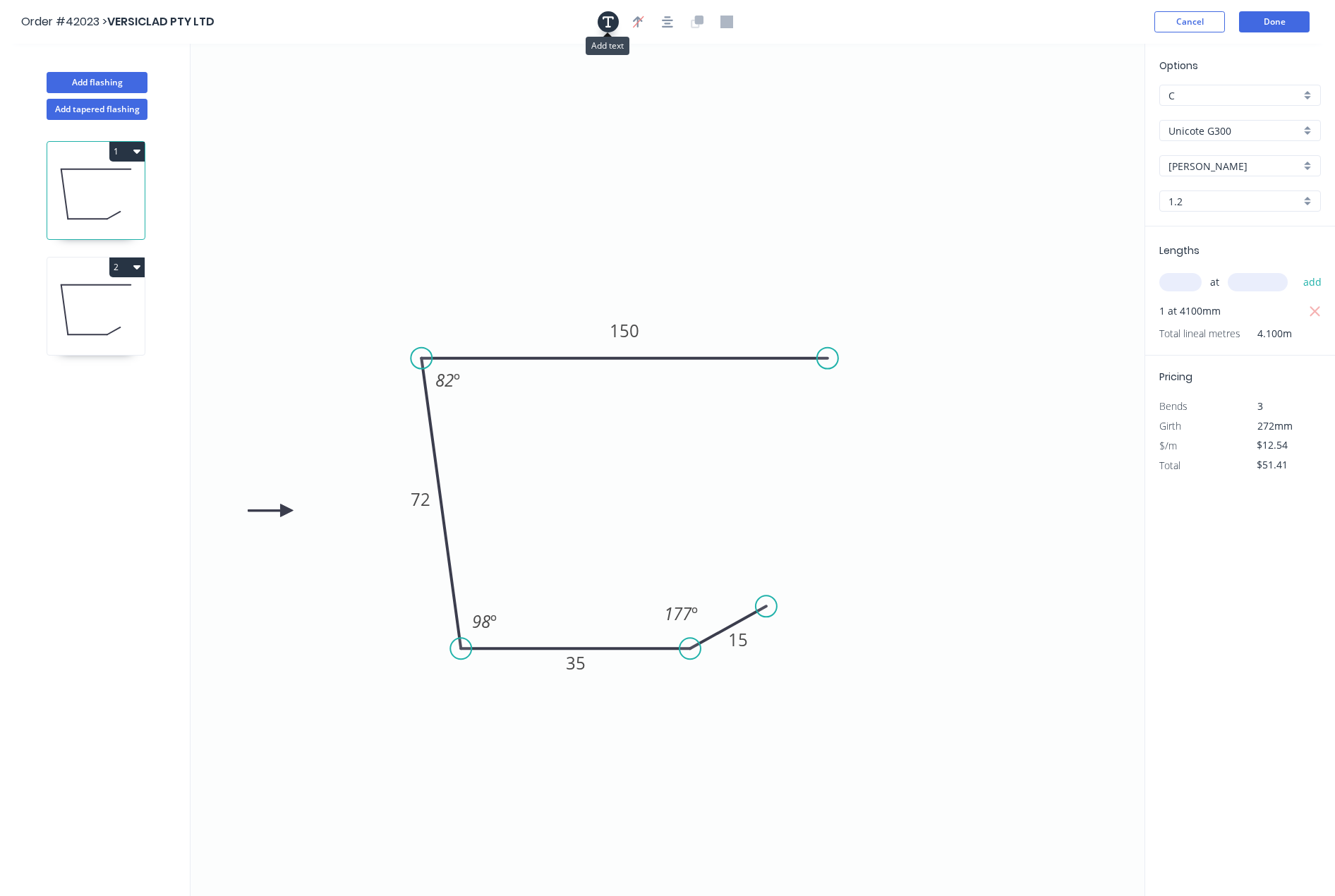
click at [605, 17] on icon "button" at bounding box center [608, 22] width 11 height 11
click at [294, 98] on textarea at bounding box center [281, 98] width 114 height 52
type textarea "A"
type textarea "BCCS50 [PERSON_NAME]'S TO SUIT 8 DEG"
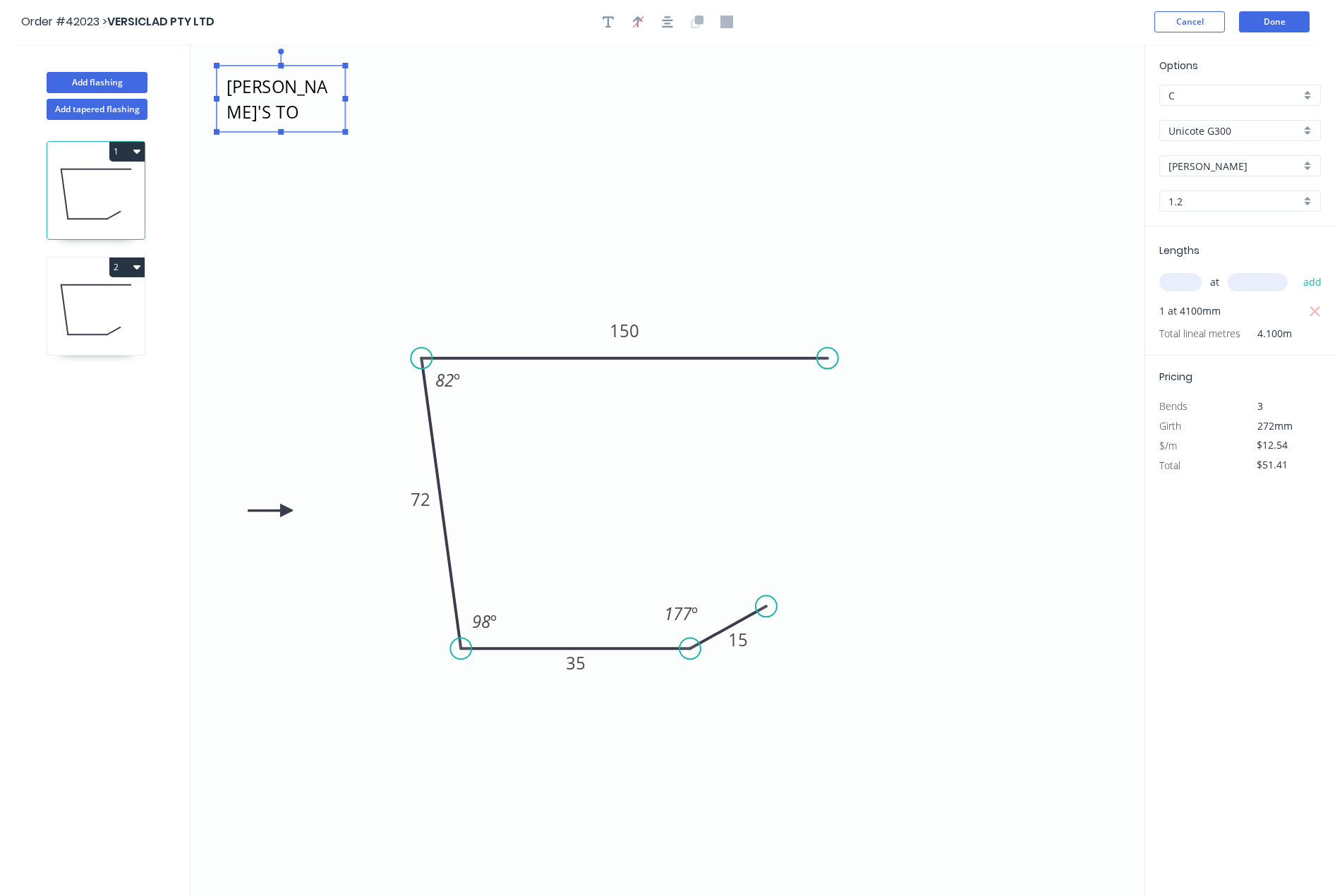
click at [602, 105] on icon "BCCS50 [PERSON_NAME]'S TO SUIT 8 DEG 15 35 72 150 82 º 98 º 177 º" at bounding box center [668, 469] width 954 height 852
click at [356, 105] on icon "BCCS50 [PERSON_NAME]'S TO SUIT 8 DEG 15 35 72 150 82 º 98 º 177 º" at bounding box center [668, 469] width 954 height 852
click at [306, 99] on textarea "BCCS50 [PERSON_NAME]'S TO SUIT 8 DEG" at bounding box center [280, 98] width 114 height 52
drag, startPoint x: 347, startPoint y: 97, endPoint x: 470, endPoint y: 108, distance: 123.5
click at [470, 108] on icon "BCCS50 [PERSON_NAME]'S TO SUIT 8 DEG 15 35 72 150 82 º 98 º 177 º" at bounding box center [668, 469] width 954 height 852
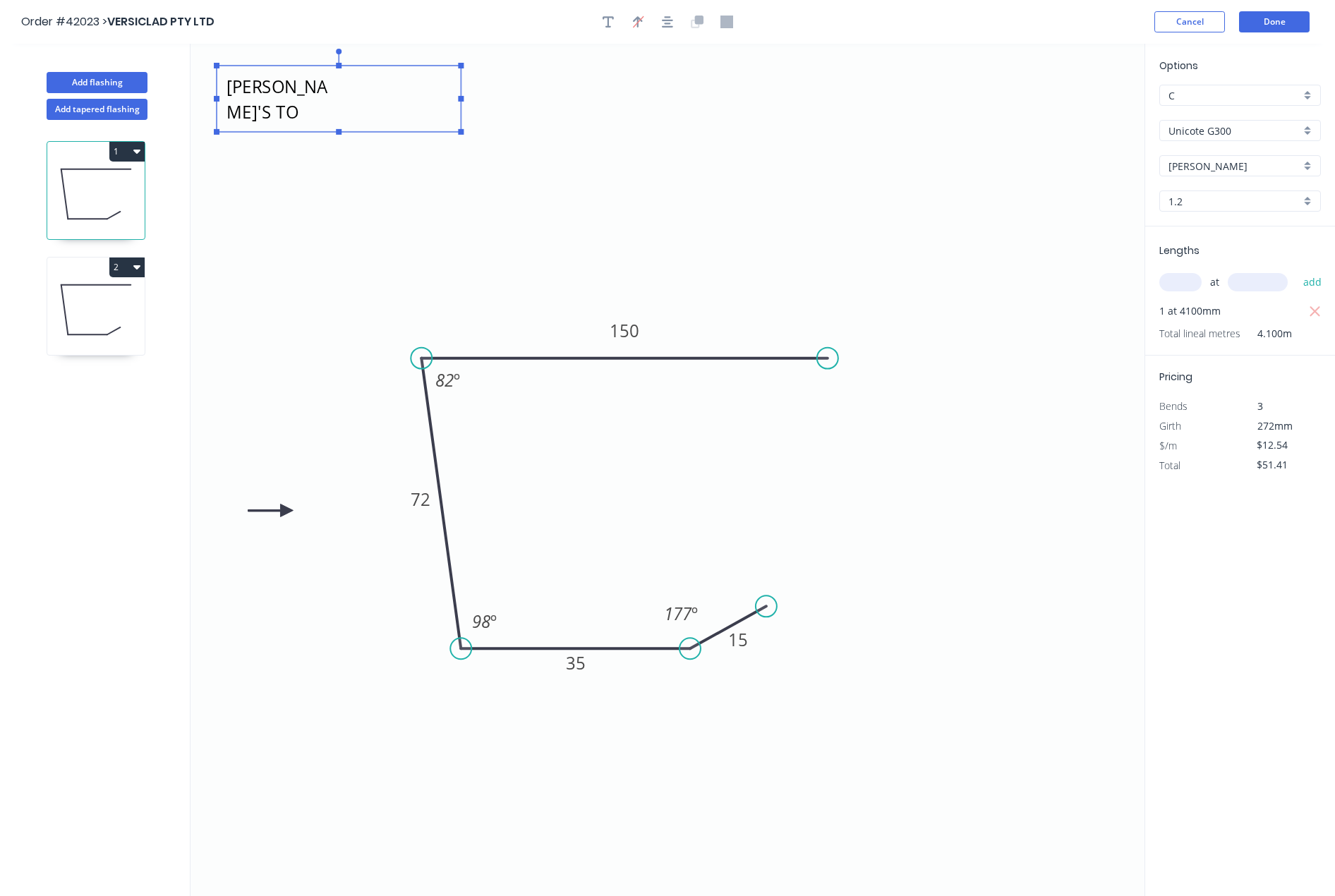
scroll to position [2, 0]
drag, startPoint x: 347, startPoint y: 104, endPoint x: 388, endPoint y: 114, distance: 42.2
click at [348, 104] on textarea "BCCS50 [PERSON_NAME]'S TO SUIT 8 DEG" at bounding box center [342, 98] width 238 height 52
click at [471, 96] on rect at bounding box center [346, 94] width 252 height 67
drag, startPoint x: 472, startPoint y: 89, endPoint x: 512, endPoint y: 96, distance: 40.6
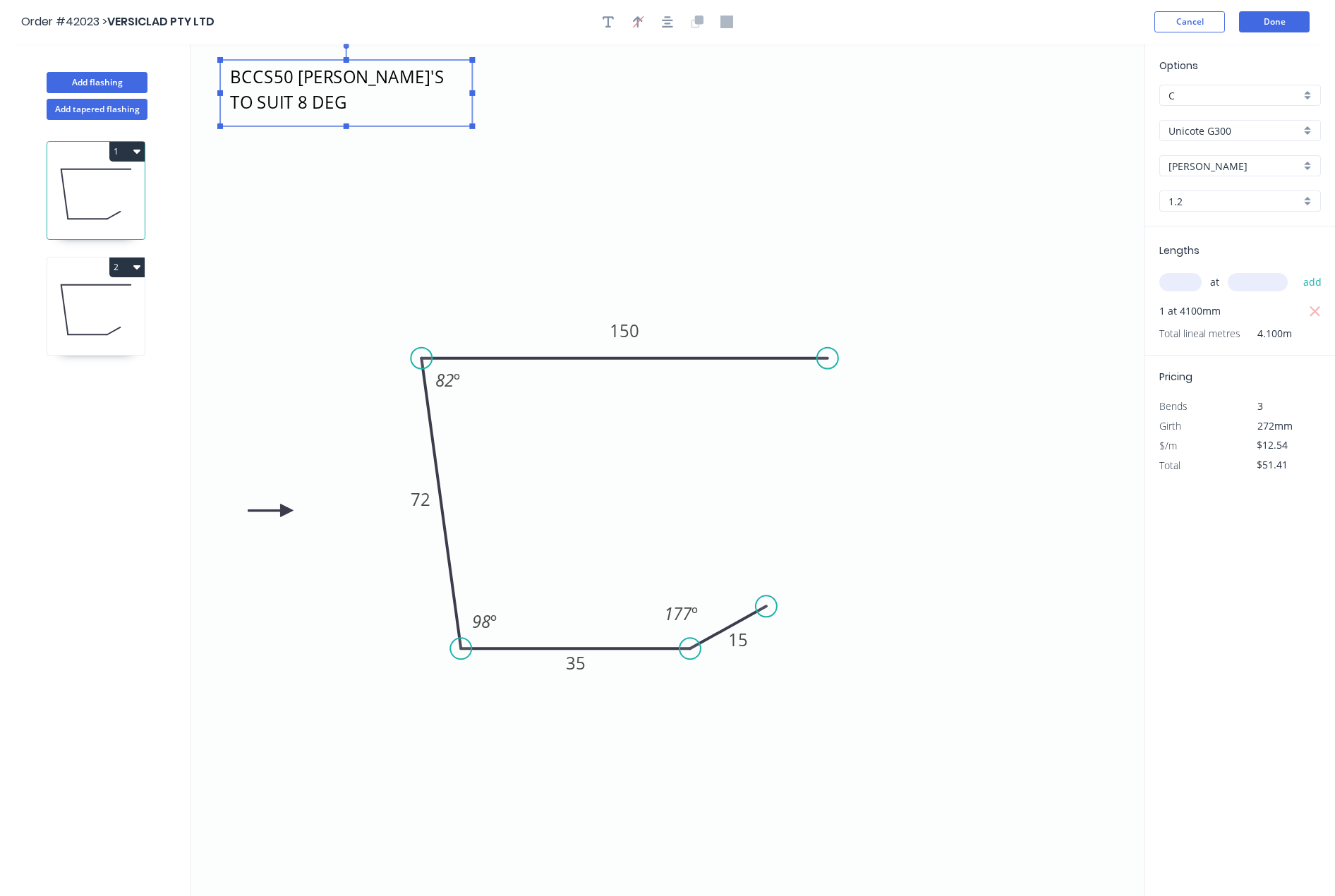
click at [512, 96] on icon "BCCS50 [PERSON_NAME]'S TO SUIT 8 DEG 15 35 72 150 82 º 98 º 177 º" at bounding box center [668, 469] width 954 height 852
click at [430, 94] on textarea "BCCS50 [PERSON_NAME]'S TO SUIT 8 DEG" at bounding box center [346, 93] width 238 height 52
drag, startPoint x: 471, startPoint y: 93, endPoint x: 498, endPoint y: 94, distance: 27.0
click at [498, 94] on rect at bounding box center [500, 93] width 5 height 5
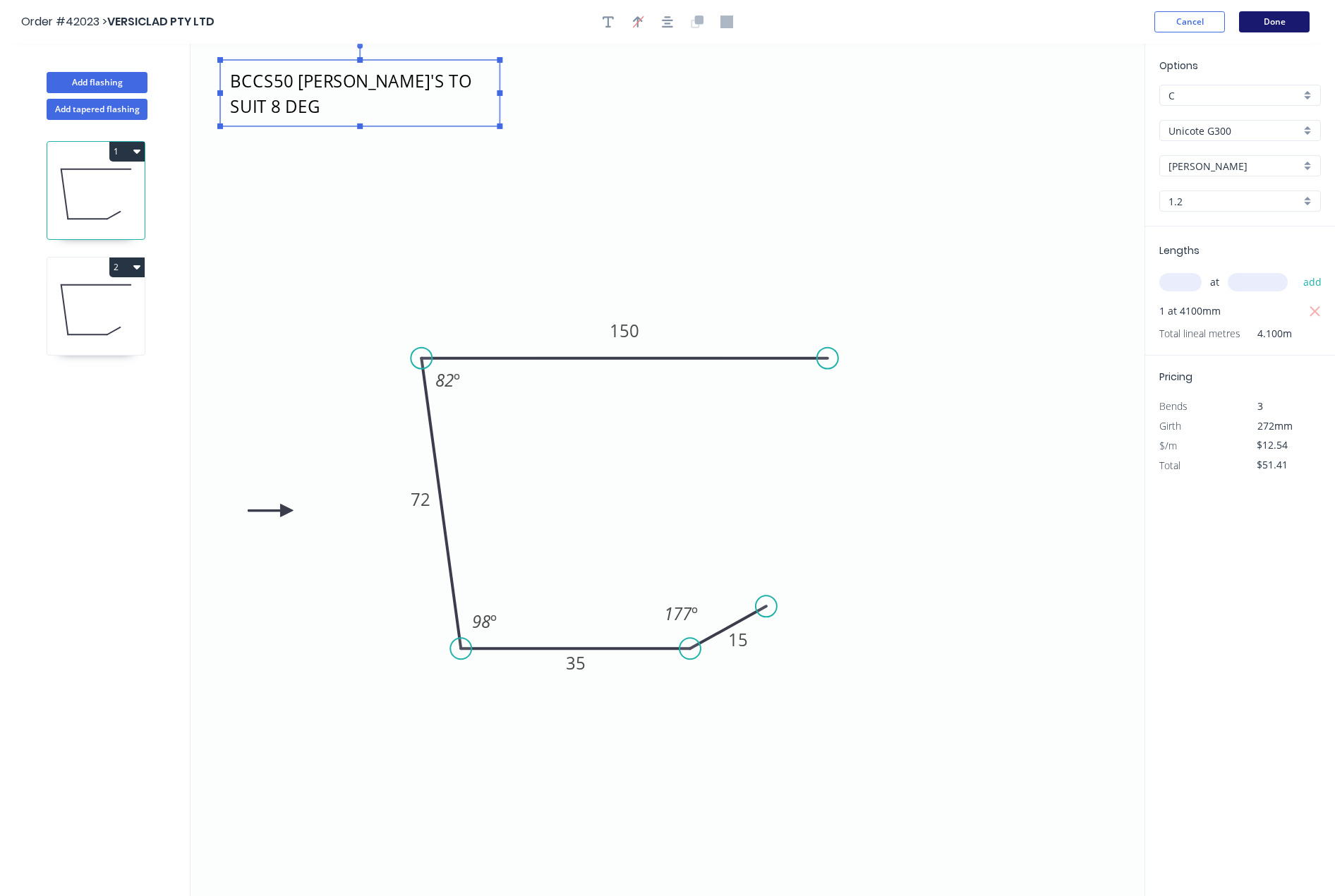
click at [1279, 22] on button "Done" at bounding box center [1274, 21] width 70 height 21
click at [1275, 24] on button "Done" at bounding box center [1274, 21] width 70 height 21
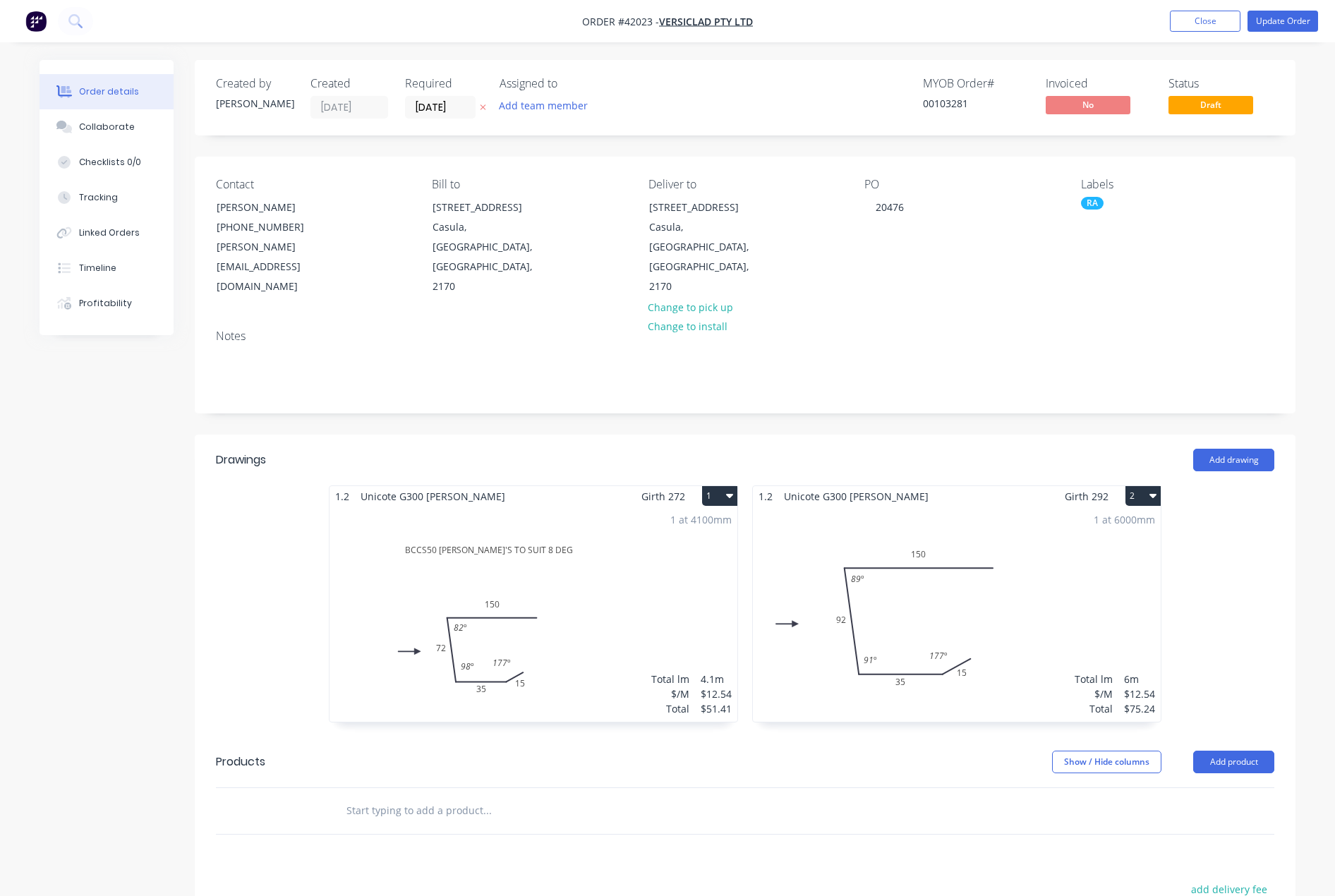
click at [1046, 551] on div "1 at 6000mm Total lm $/M Total 6m $12.54 $75.24" at bounding box center [957, 614] width 408 height 215
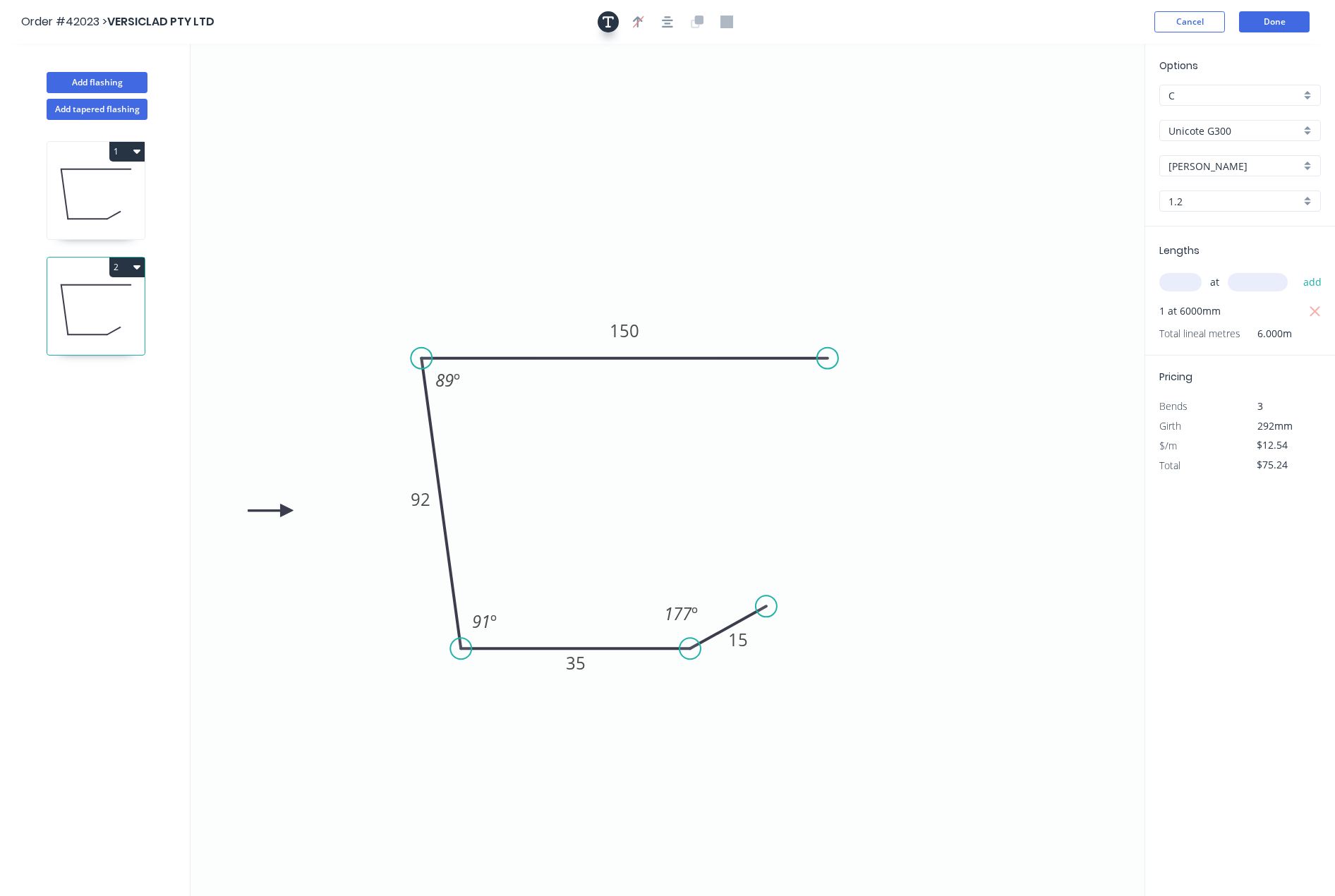
click at [607, 17] on icon "button" at bounding box center [608, 22] width 11 height 11
click at [273, 94] on textarea at bounding box center [281, 98] width 114 height 52
drag, startPoint x: 457, startPoint y: 208, endPoint x: 414, endPoint y: 164, distance: 61.5
click at [447, 193] on icon "BCS50 [PERSON_NAME] TO SUIT 1 DEG 15 35 92 150 89 º 91 º 177 º" at bounding box center [668, 469] width 954 height 852
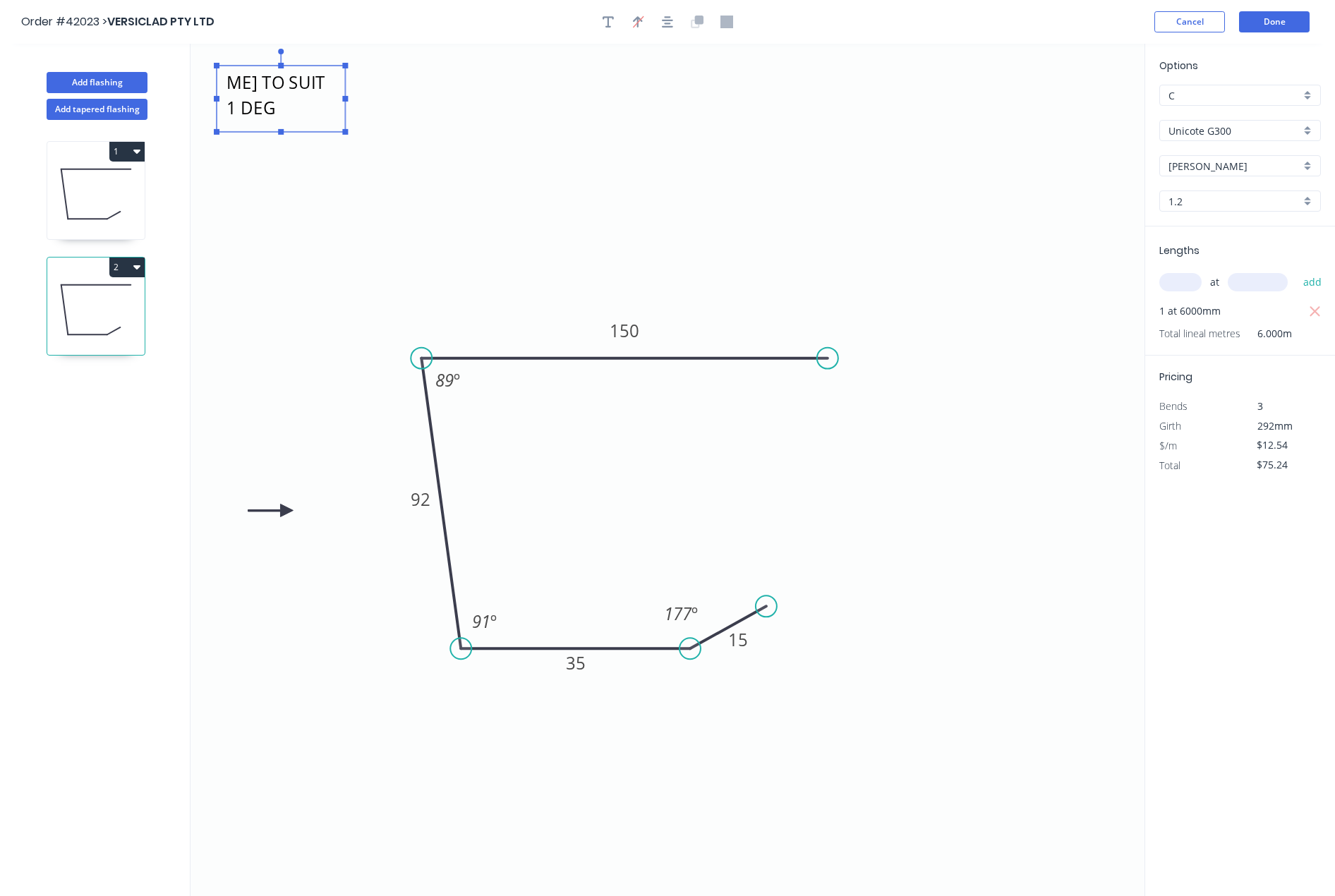
type textarea "BCS50 [PERSON_NAME] TO SUIT 1 DEG"
click at [323, 105] on textarea "BCS50 [PERSON_NAME] TO SUIT 1 DEG" at bounding box center [280, 98] width 114 height 52
drag, startPoint x: 345, startPoint y: 101, endPoint x: 526, endPoint y: 91, distance: 181.3
click at [526, 91] on icon "BCS50 [PERSON_NAME] TO SUIT 1 DEG 15 35 92 150 89 º 91 º 177 º" at bounding box center [668, 469] width 954 height 852
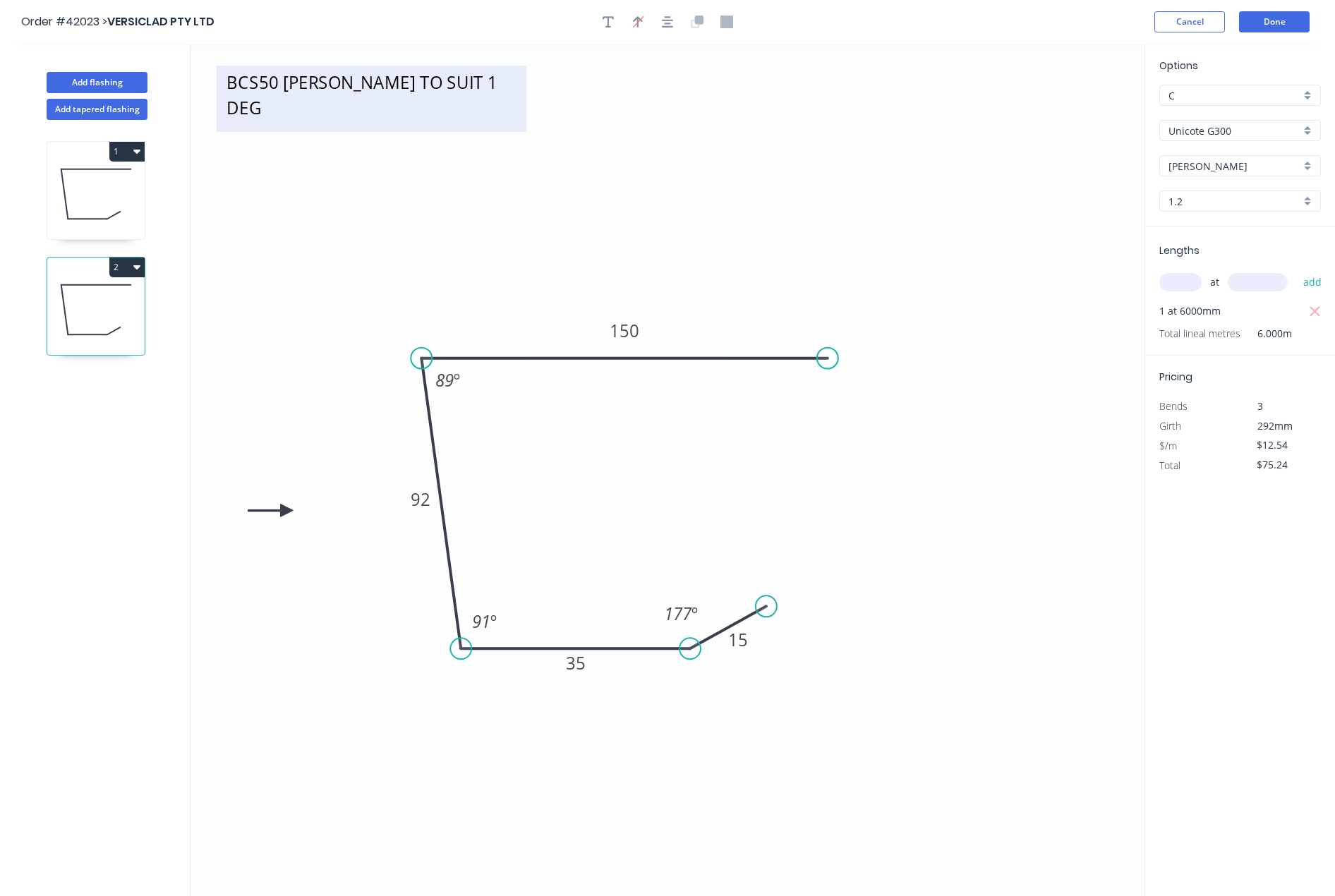
scroll to position [2, 0]
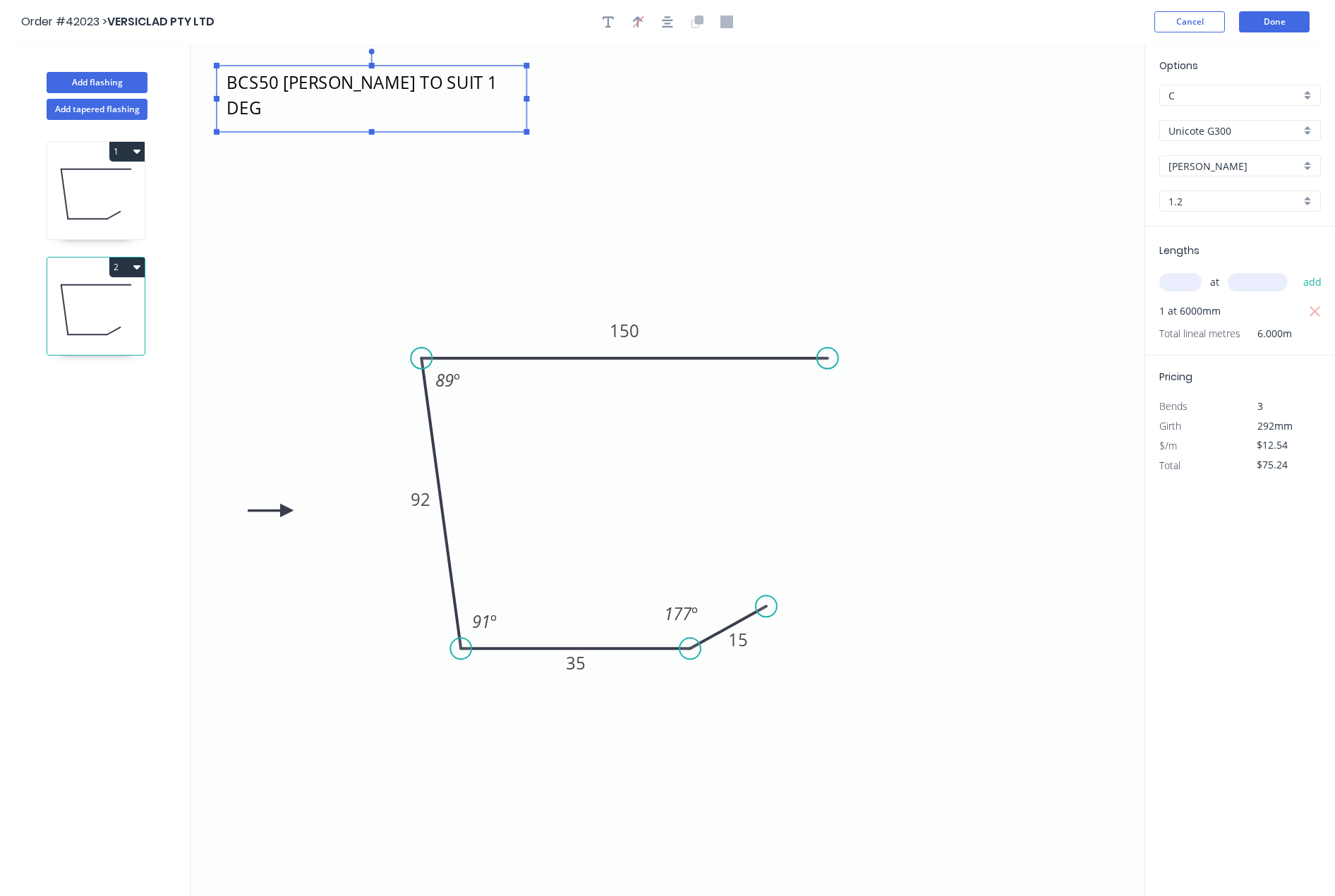
click at [509, 89] on textarea "BCS50 [PERSON_NAME] TO SUIT 1 DEG" at bounding box center [371, 98] width 295 height 52
drag, startPoint x: 526, startPoint y: 100, endPoint x: 555, endPoint y: 98, distance: 29.1
click at [555, 98] on rect at bounding box center [555, 98] width 5 height 5
click at [763, 154] on icon "BCS50 [PERSON_NAME] TO SUIT 1 DEG 15 35 92 150 89 º 91 º 177 º" at bounding box center [668, 469] width 954 height 852
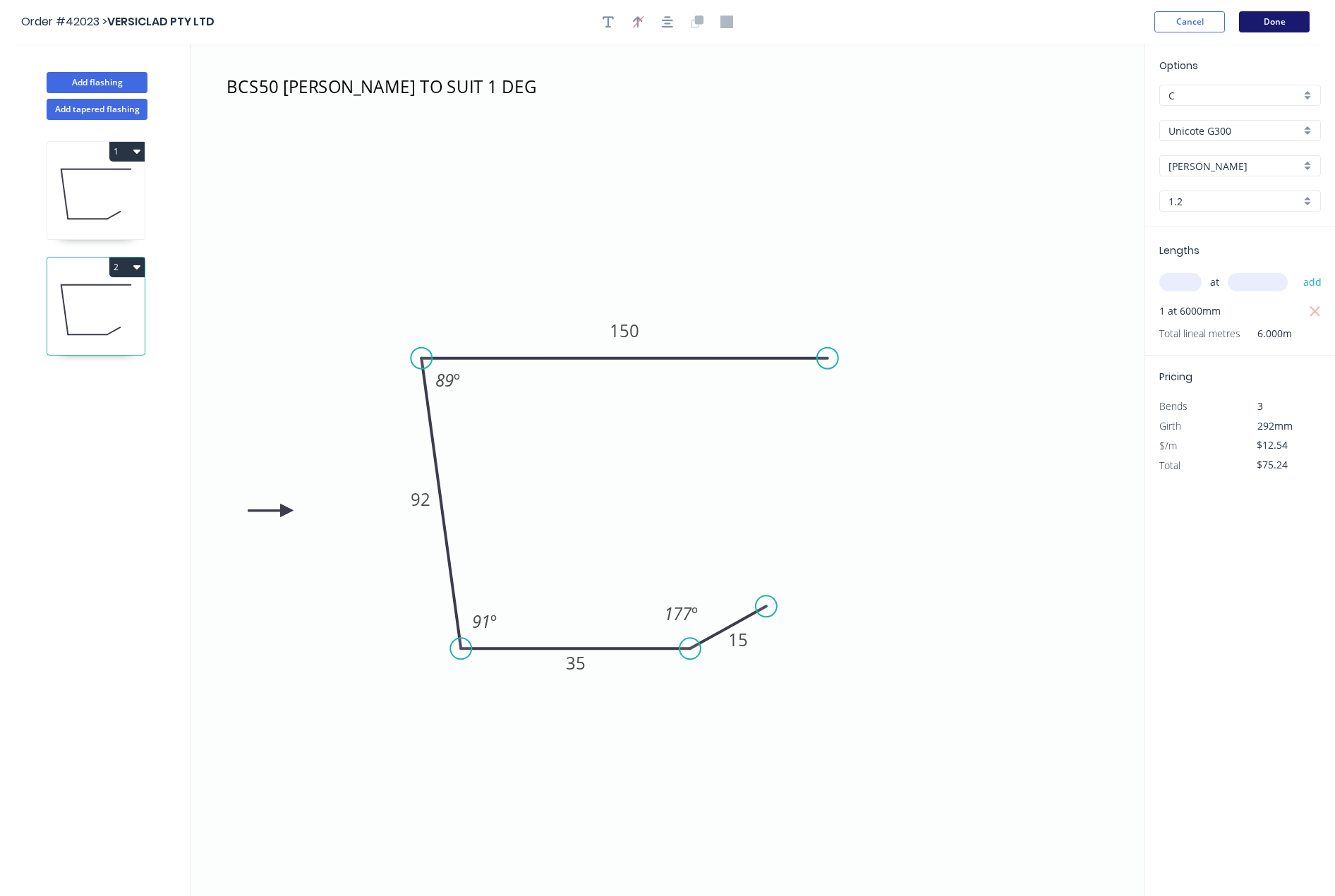
click at [1267, 19] on button "Done" at bounding box center [1274, 21] width 70 height 21
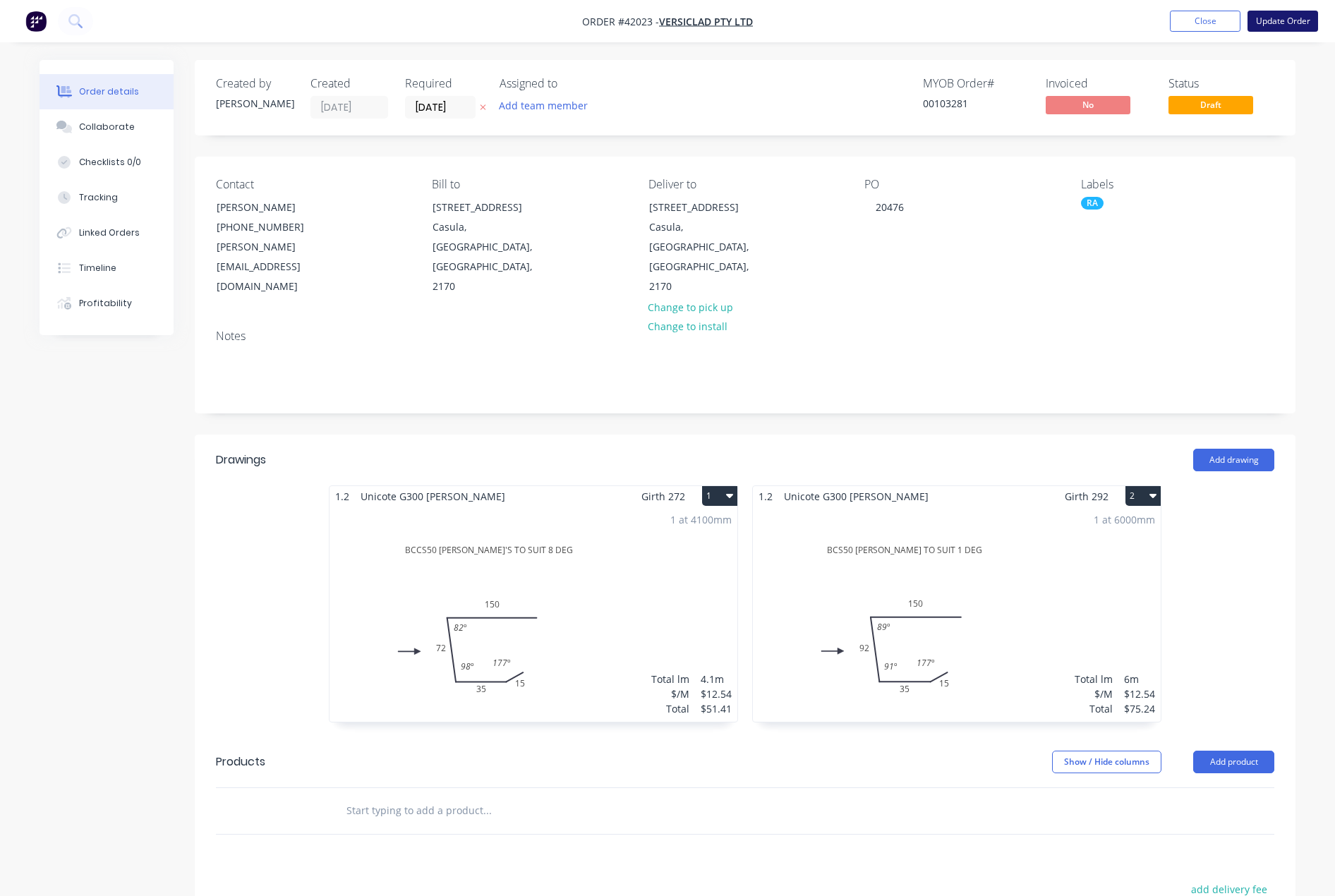
click at [1281, 17] on button "Update Order" at bounding box center [1282, 21] width 70 height 21
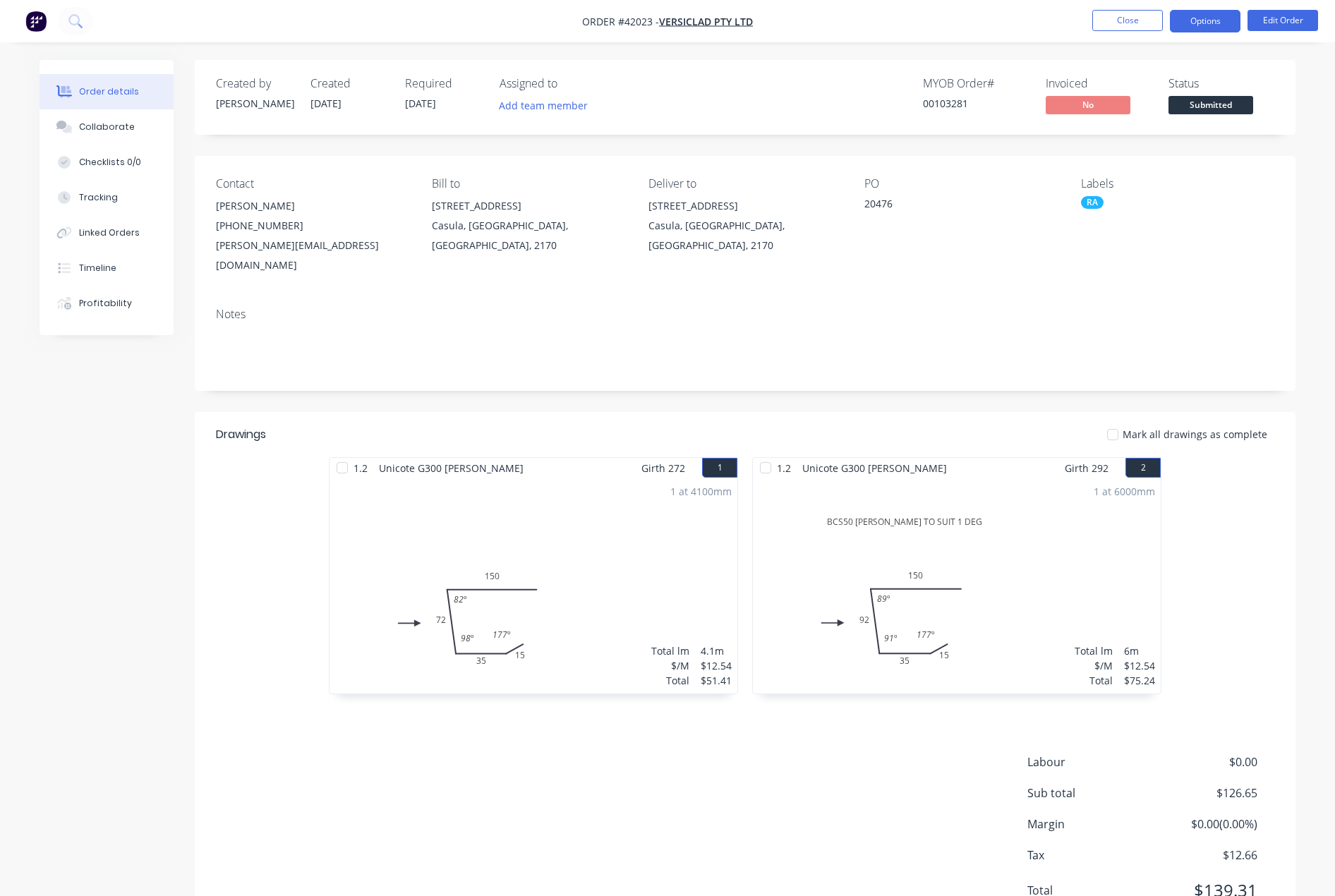
click at [1192, 17] on button "Options" at bounding box center [1205, 21] width 70 height 23
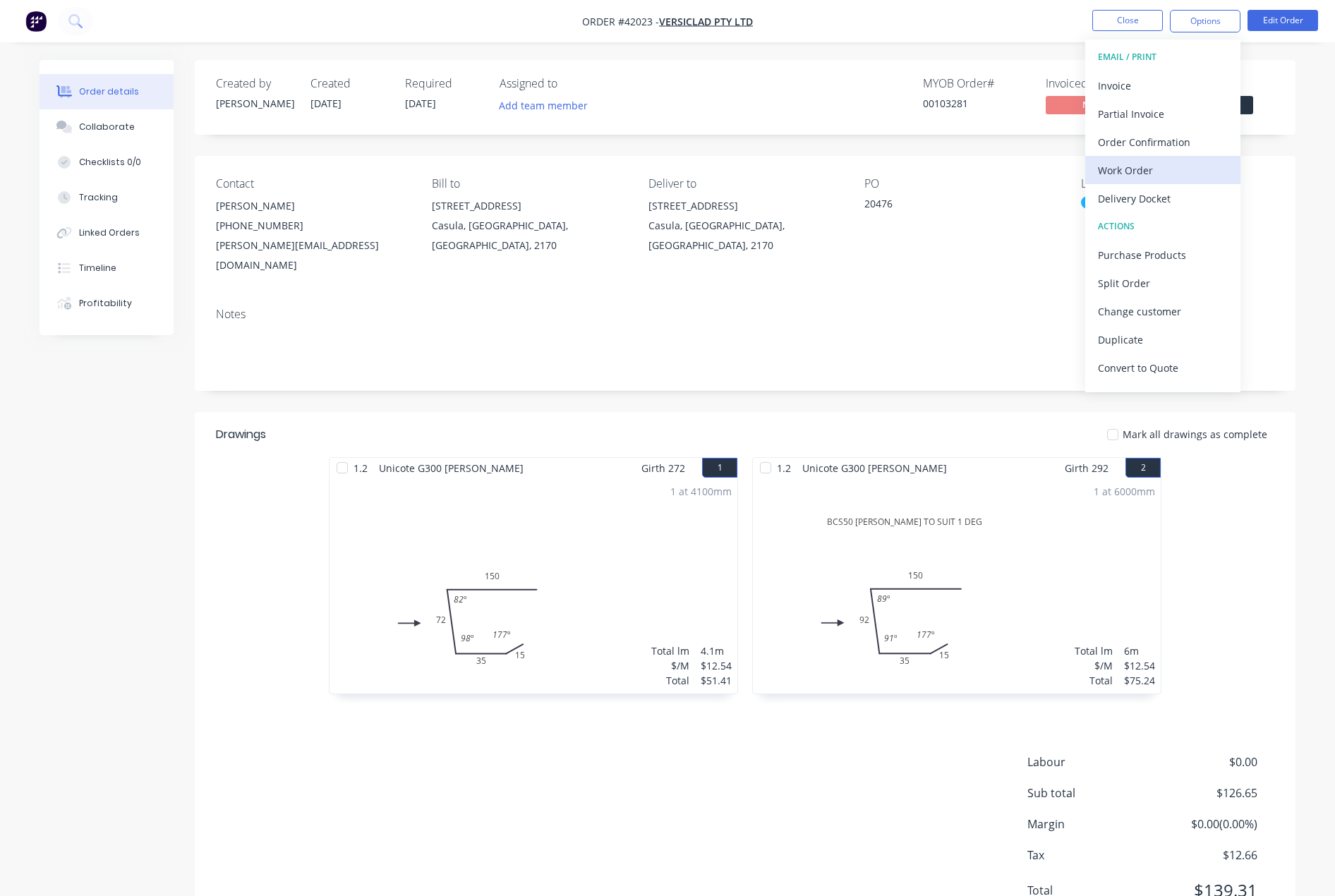
click at [1133, 173] on div "Work Order" at bounding box center [1163, 170] width 129 height 20
click at [1135, 142] on div "Without pricing" at bounding box center [1163, 142] width 129 height 20
click at [847, 80] on div "MYOB Order # 00103281 Invoiced No Status Submitted" at bounding box center [957, 97] width 634 height 41
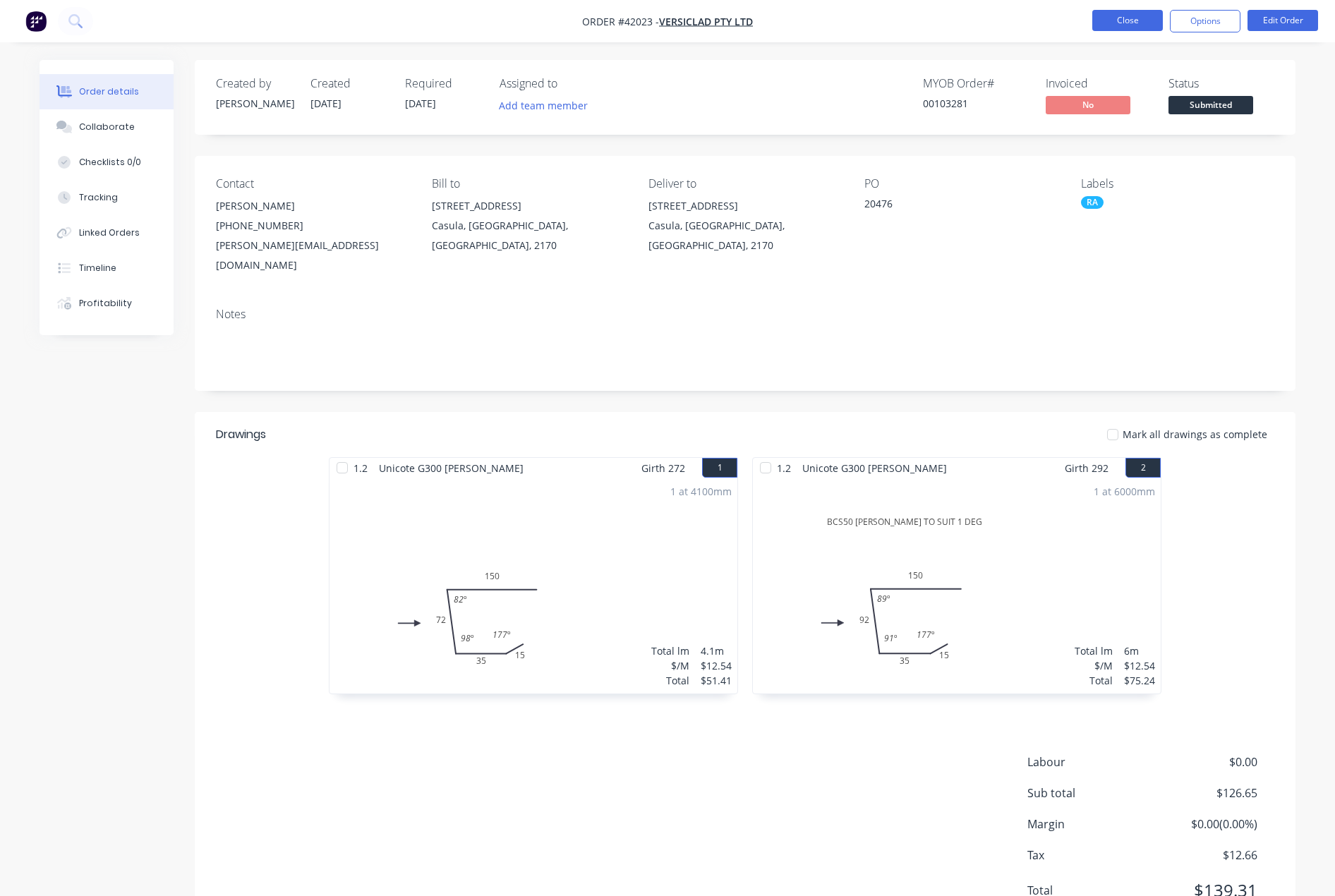
click at [1112, 25] on button "Close" at bounding box center [1127, 20] width 70 height 21
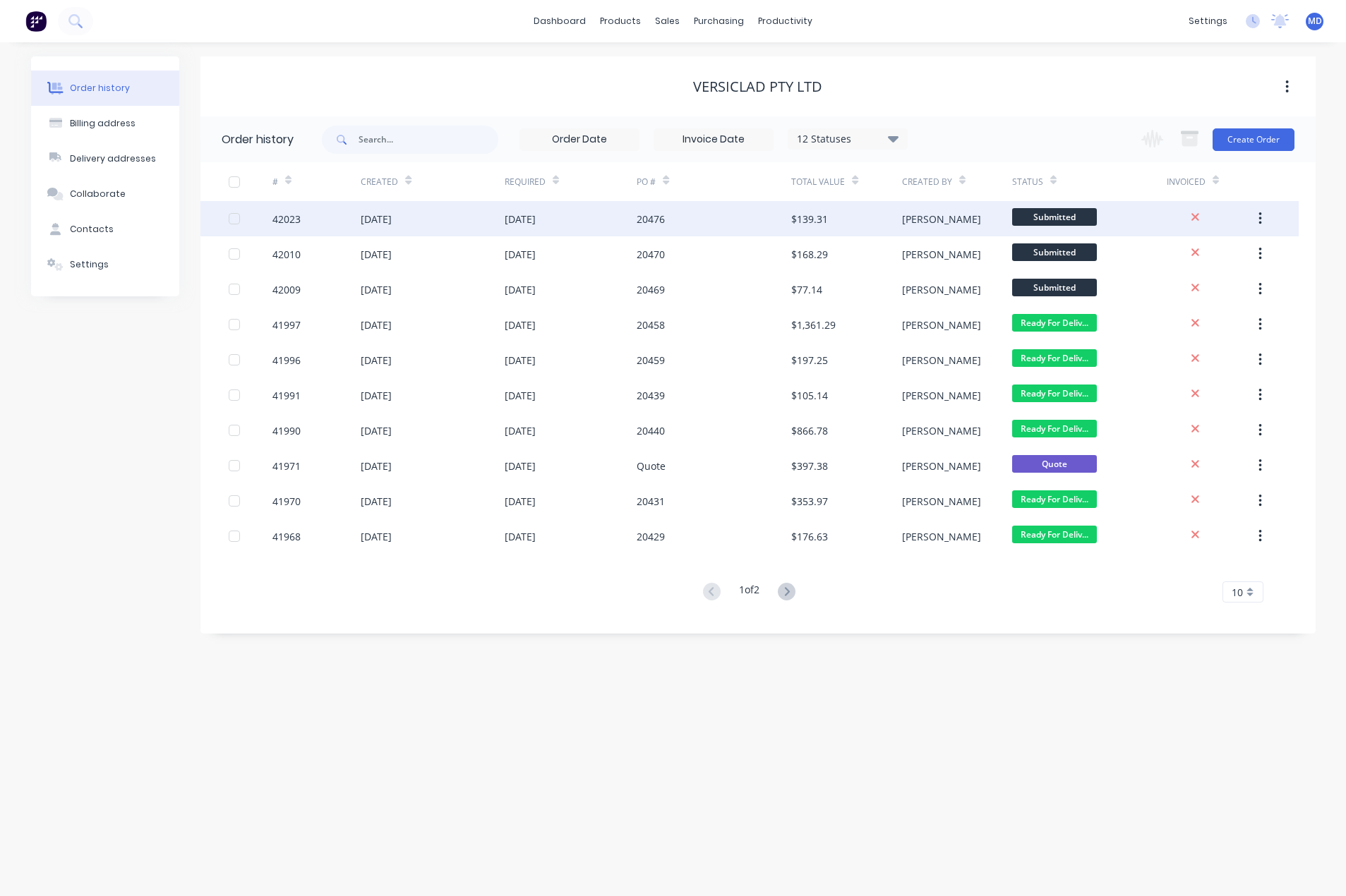
click at [593, 215] on div "[DATE]" at bounding box center [570, 219] width 132 height 36
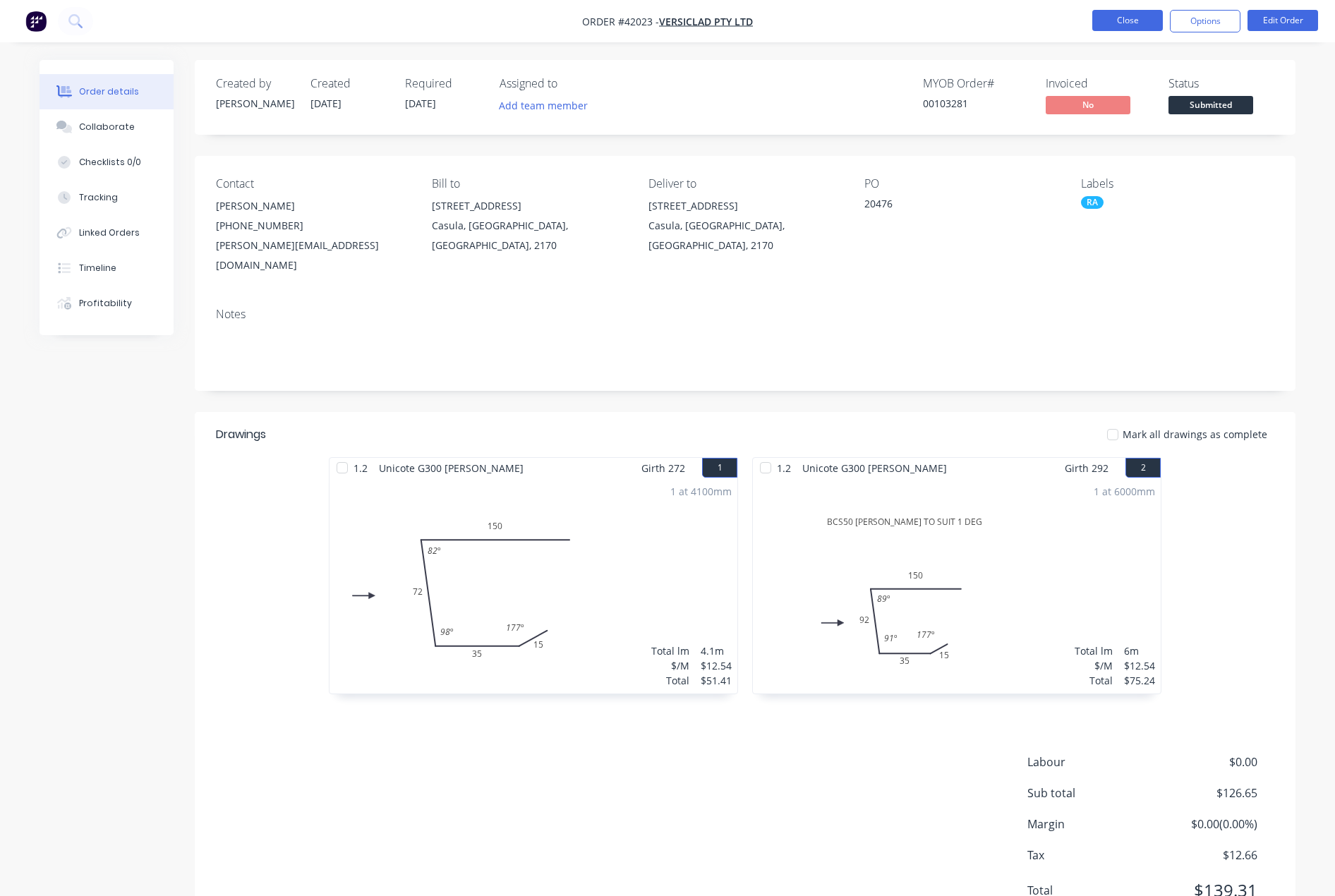
click at [1122, 19] on button "Close" at bounding box center [1127, 20] width 70 height 21
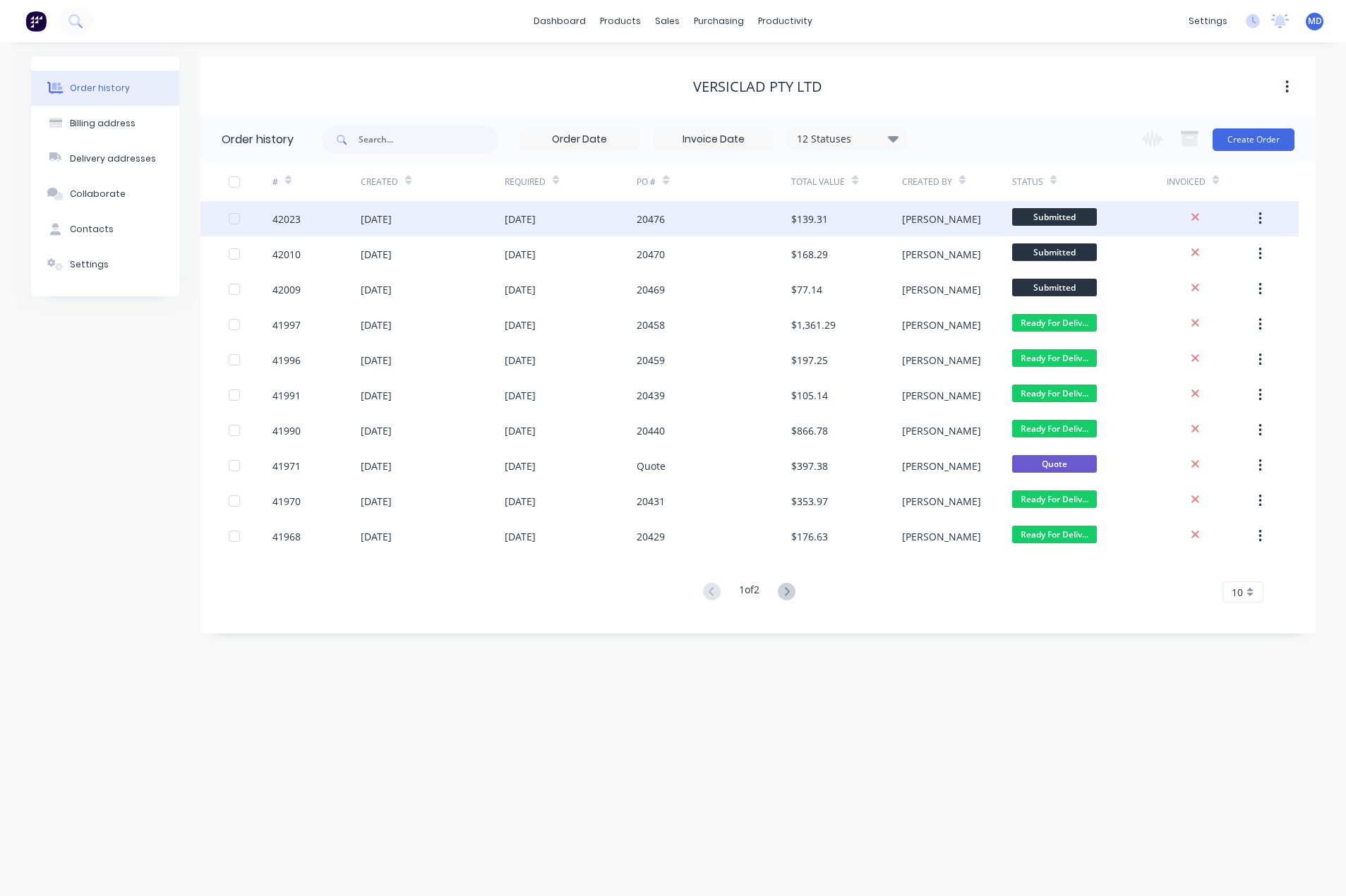
click at [720, 220] on div "20476" at bounding box center [713, 219] width 154 height 36
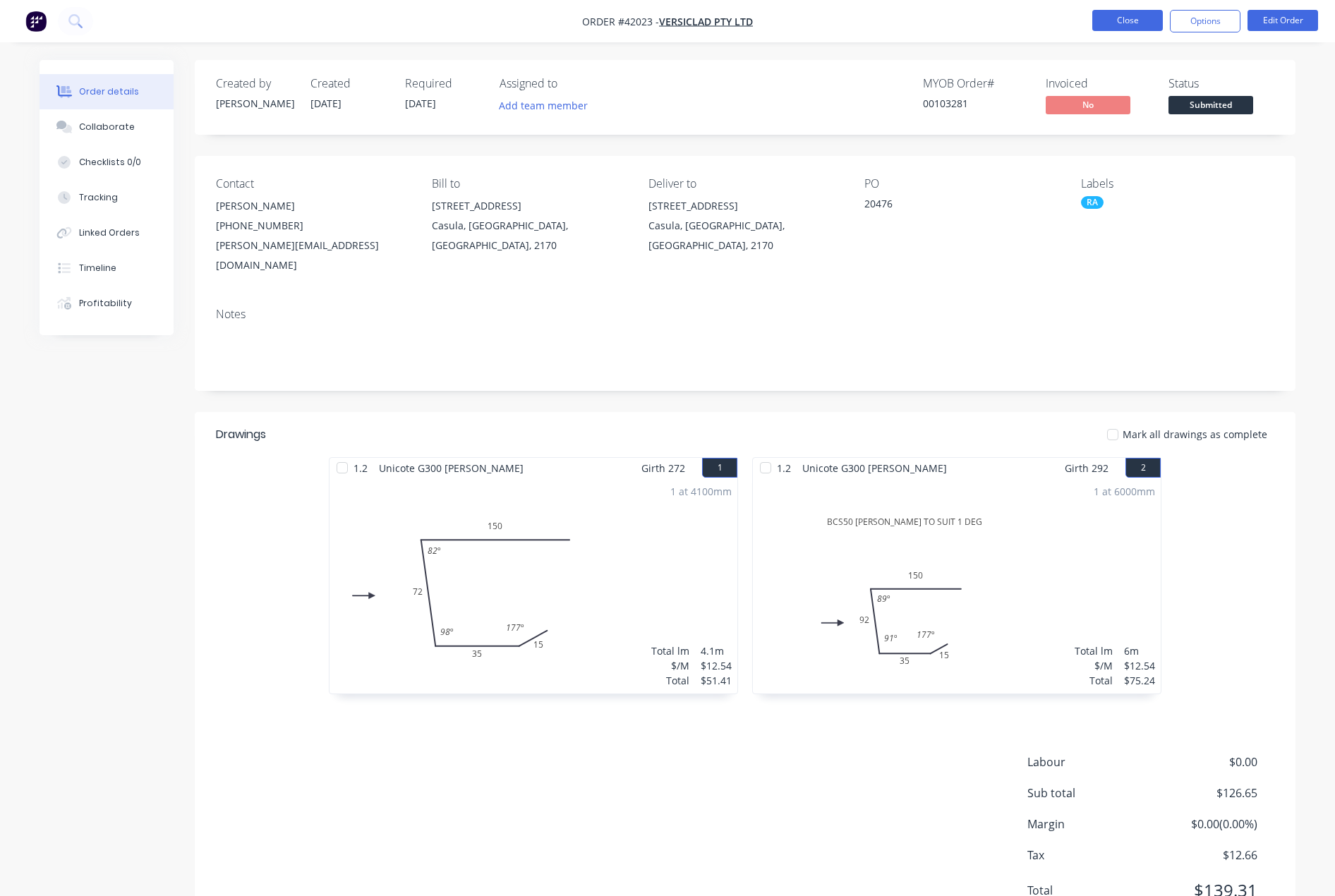
click at [1113, 20] on button "Close" at bounding box center [1127, 20] width 70 height 21
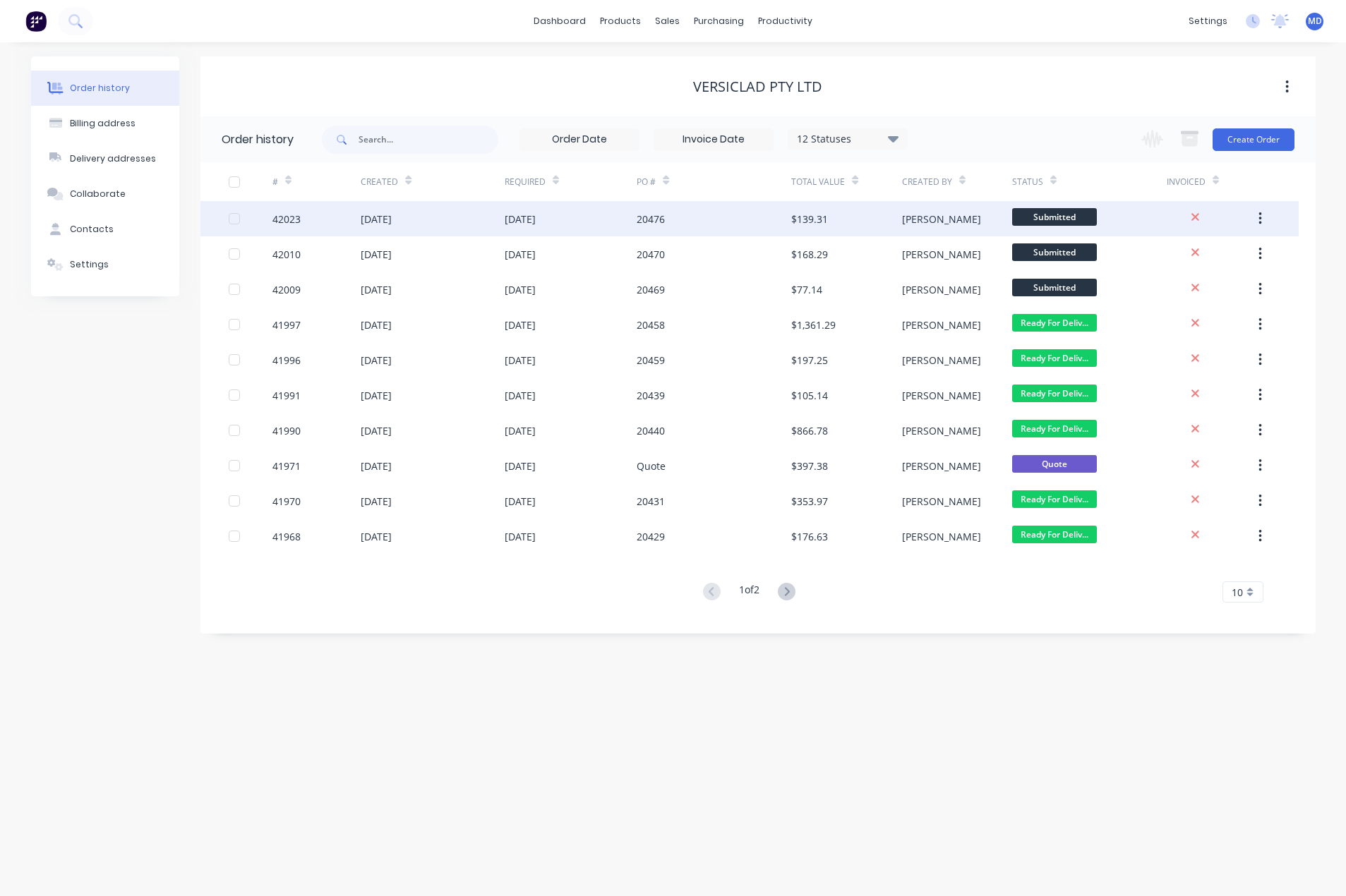
click at [445, 221] on div "[DATE]" at bounding box center [431, 219] width 143 height 36
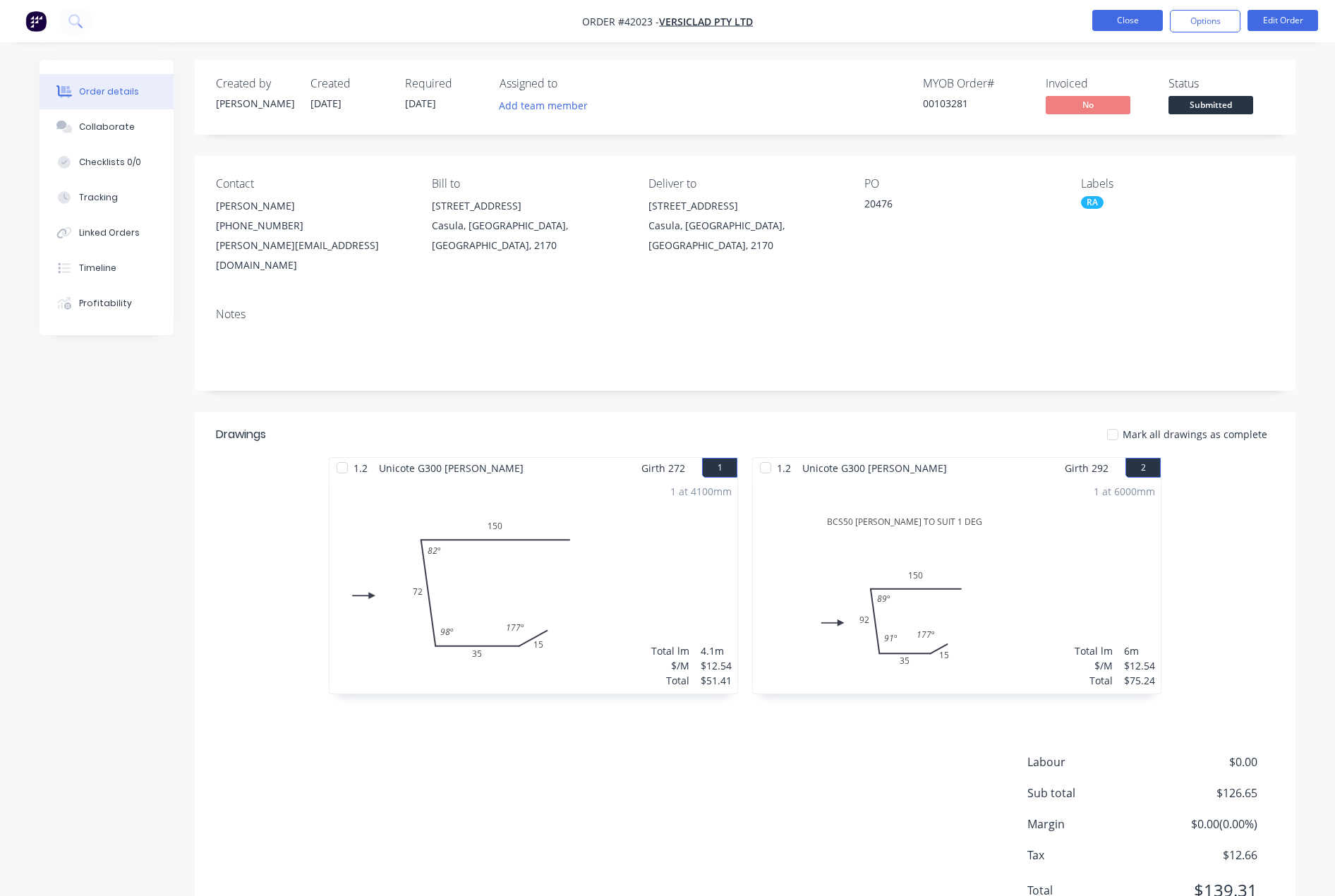
click at [1123, 24] on button "Close" at bounding box center [1127, 20] width 70 height 21
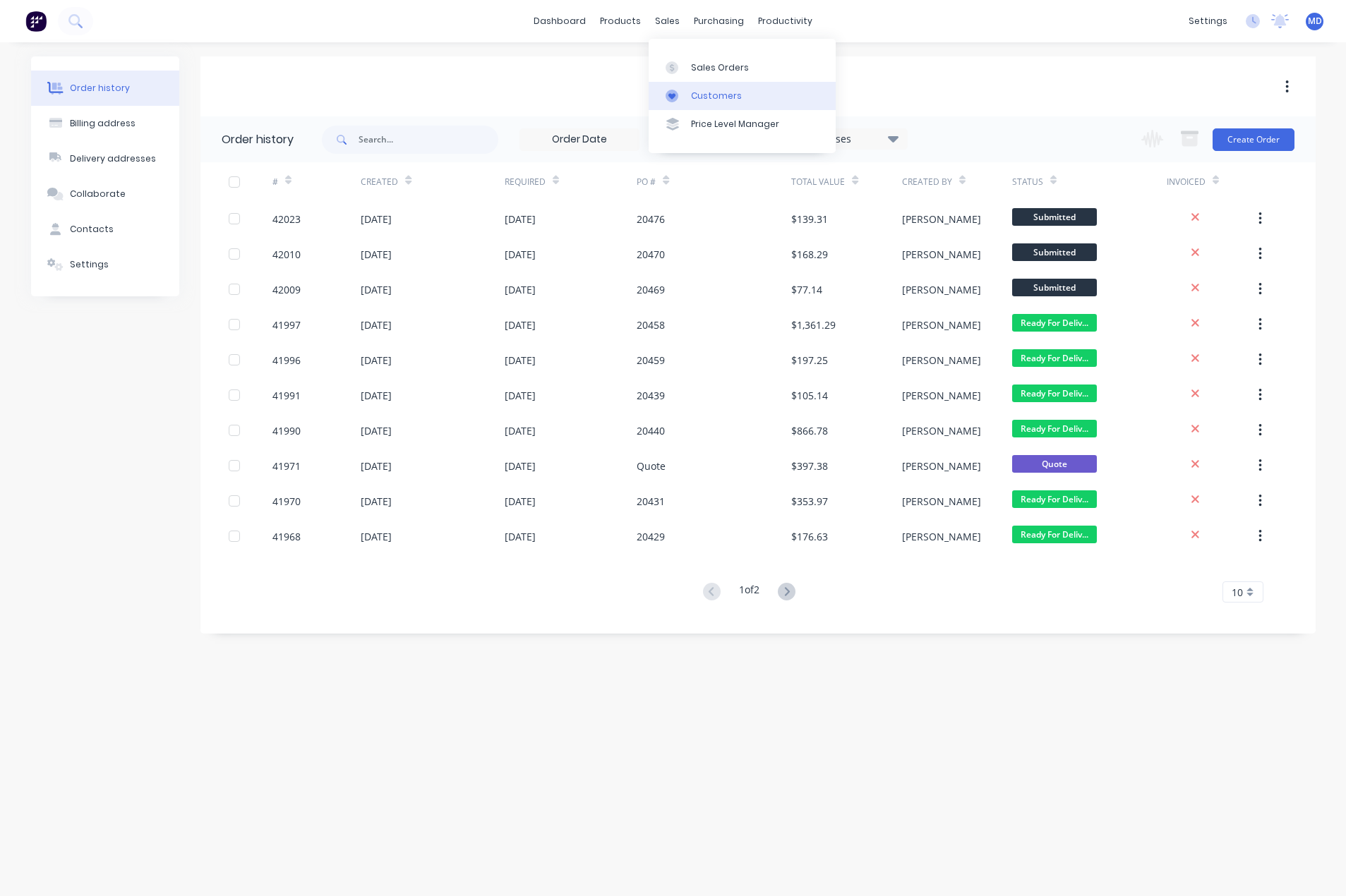
click at [722, 92] on div "Customers" at bounding box center [717, 96] width 51 height 13
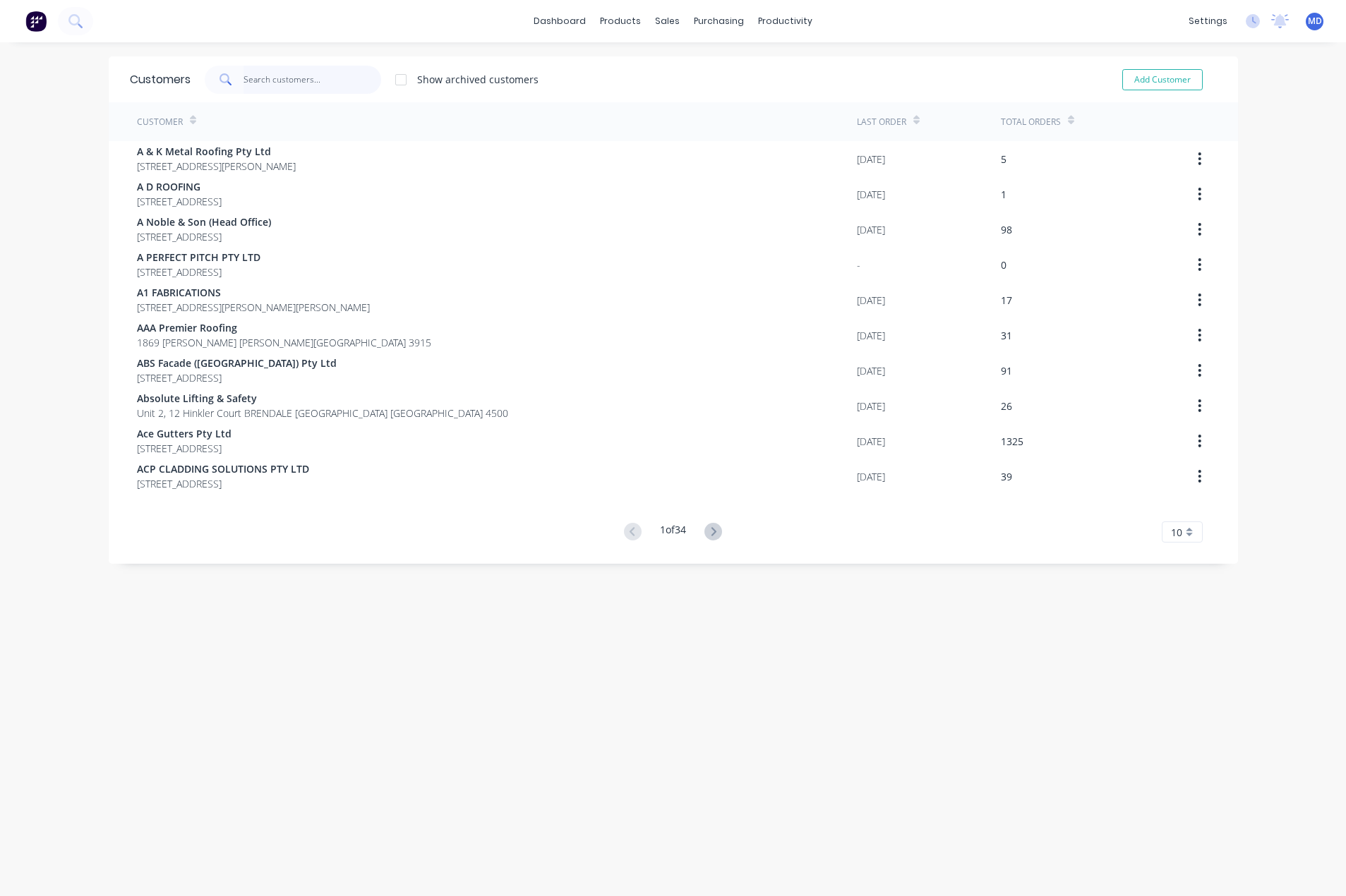
click at [284, 79] on input "text" at bounding box center [312, 79] width 138 height 28
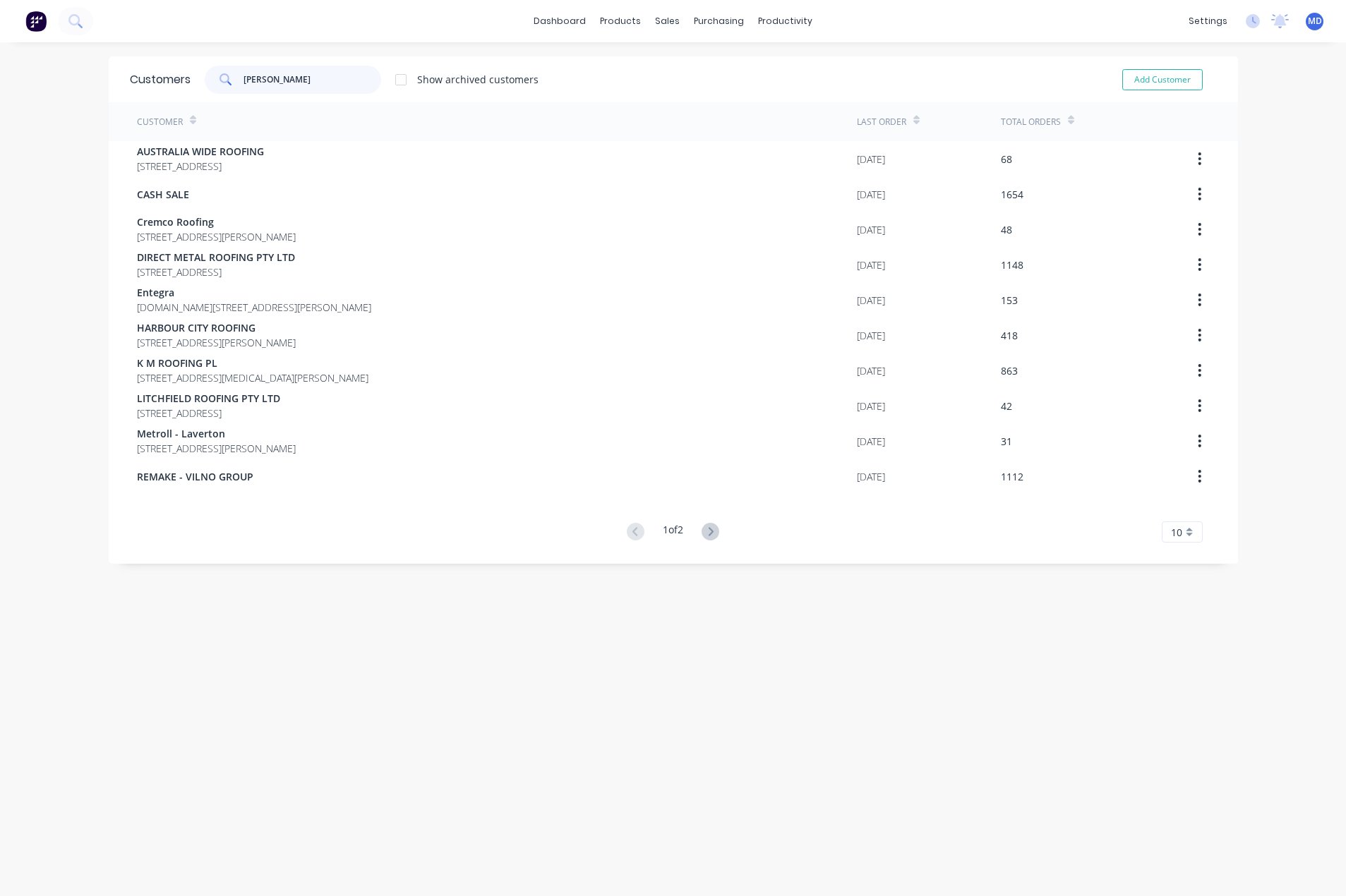
type input "[PERSON_NAME]"
click at [712, 531] on icon at bounding box center [709, 530] width 17 height 17
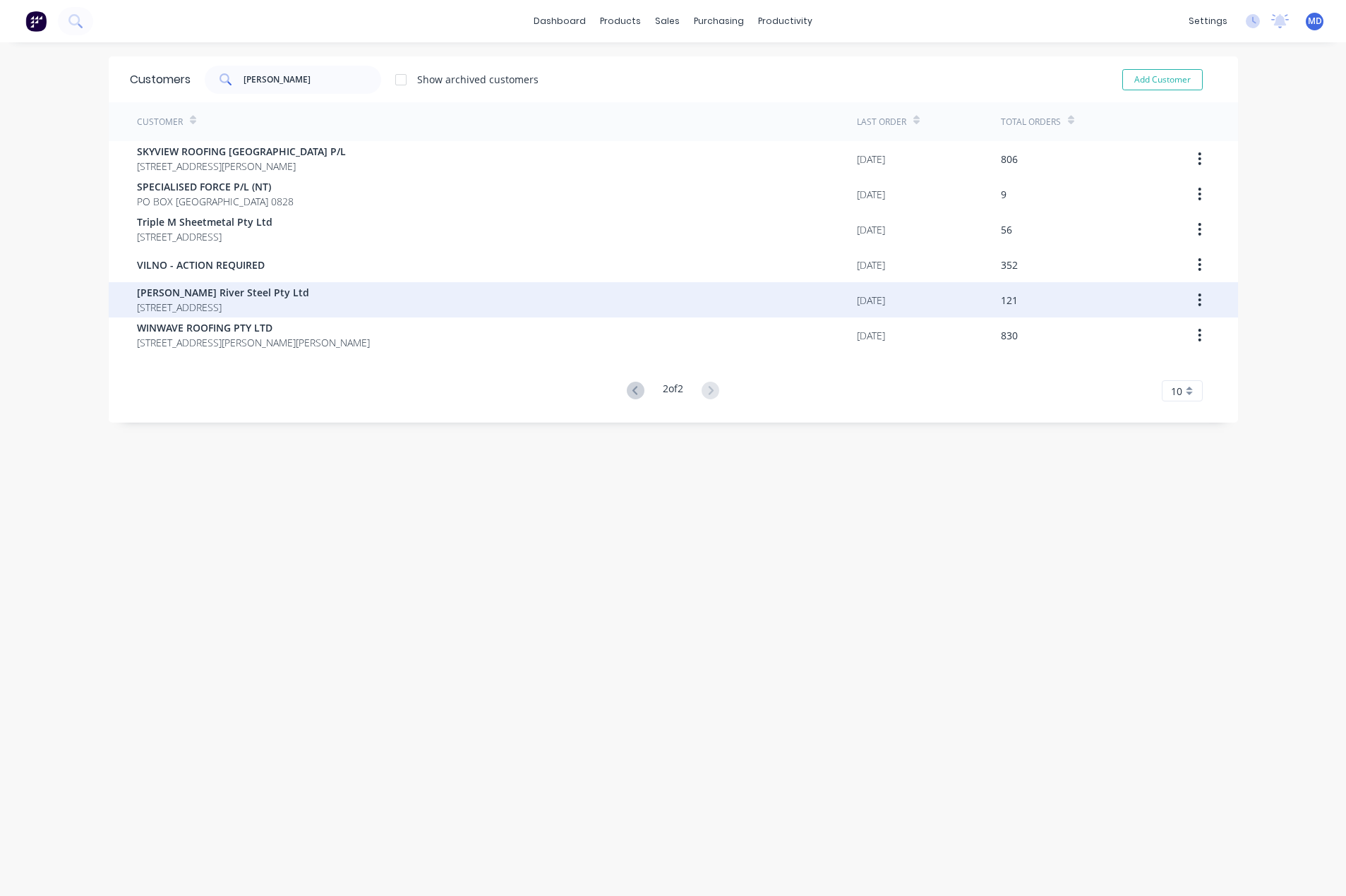
click at [230, 302] on span "[STREET_ADDRESS]" at bounding box center [223, 307] width 172 height 15
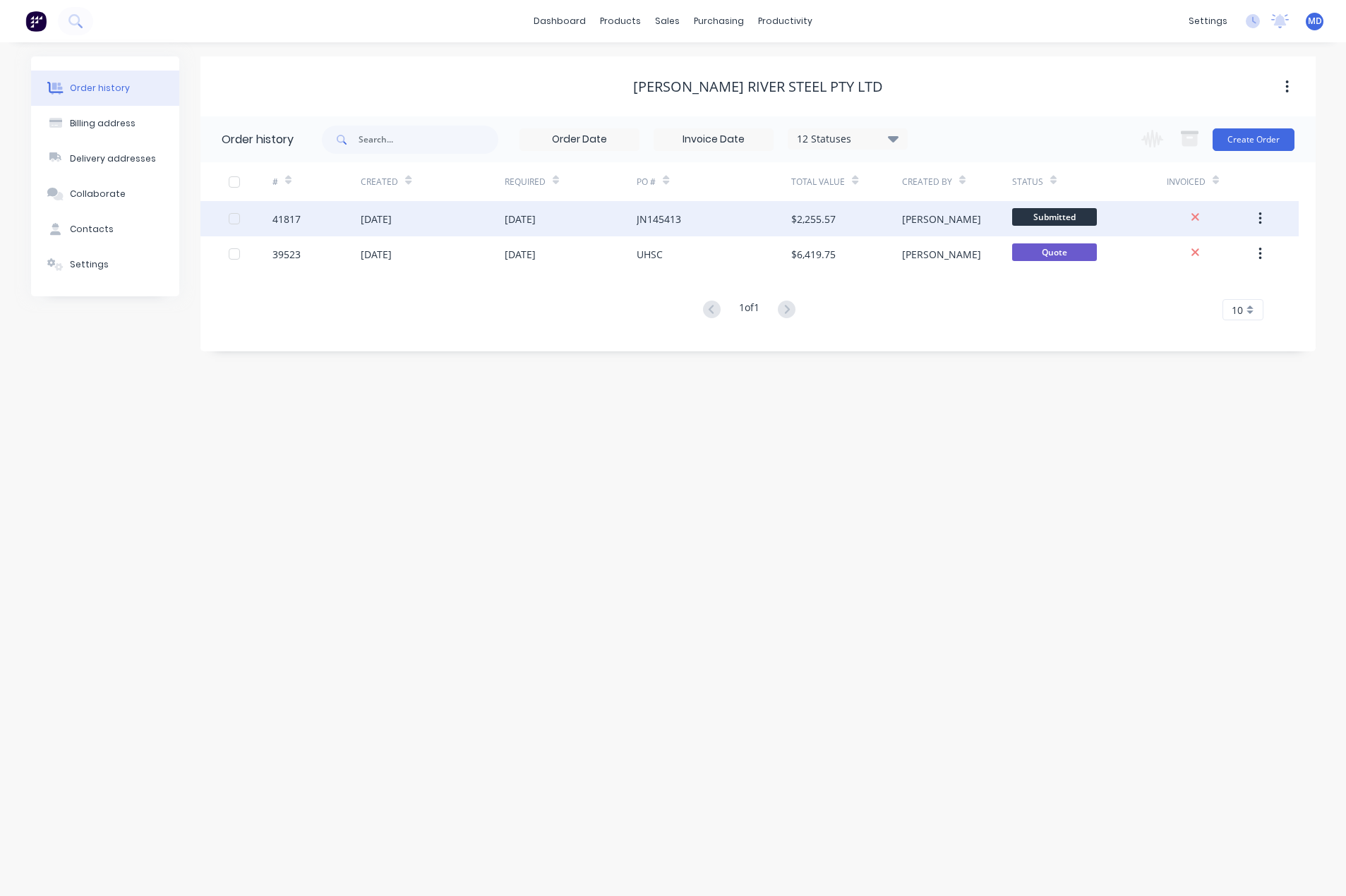
click at [739, 208] on div "JN145413" at bounding box center [713, 219] width 154 height 36
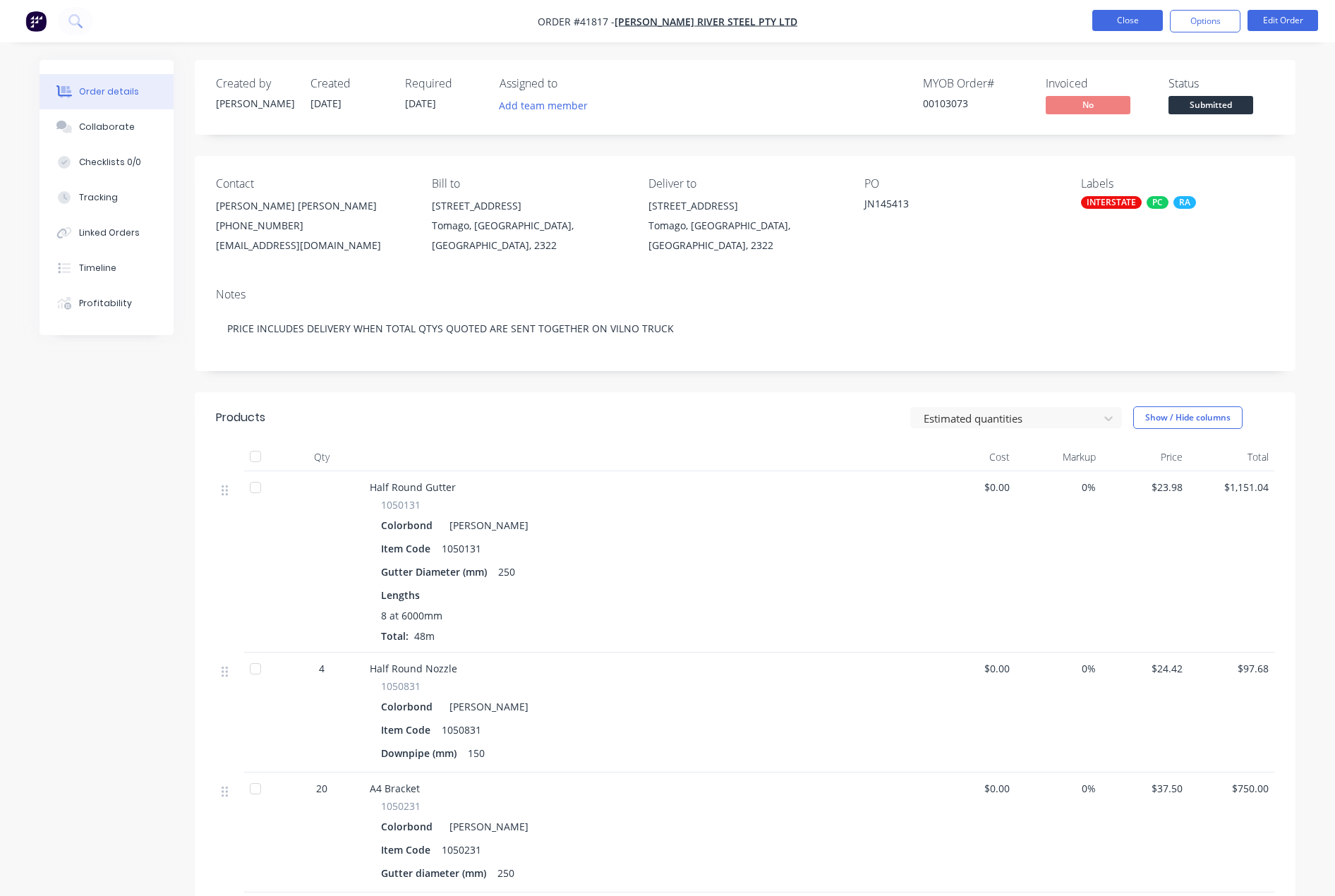
click at [1126, 17] on button "Close" at bounding box center [1127, 20] width 70 height 21
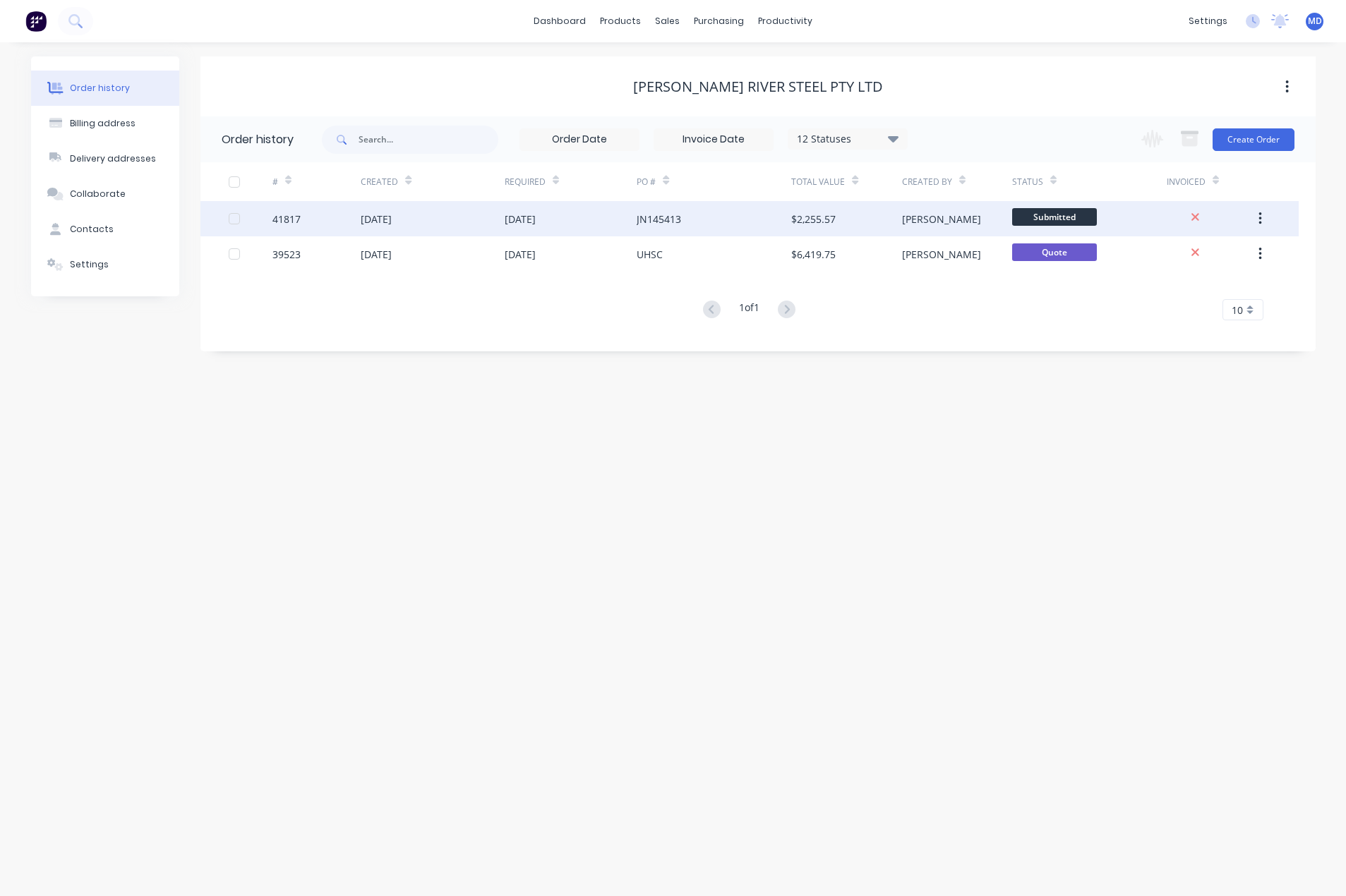
click at [726, 217] on div "JN145413" at bounding box center [713, 219] width 154 height 36
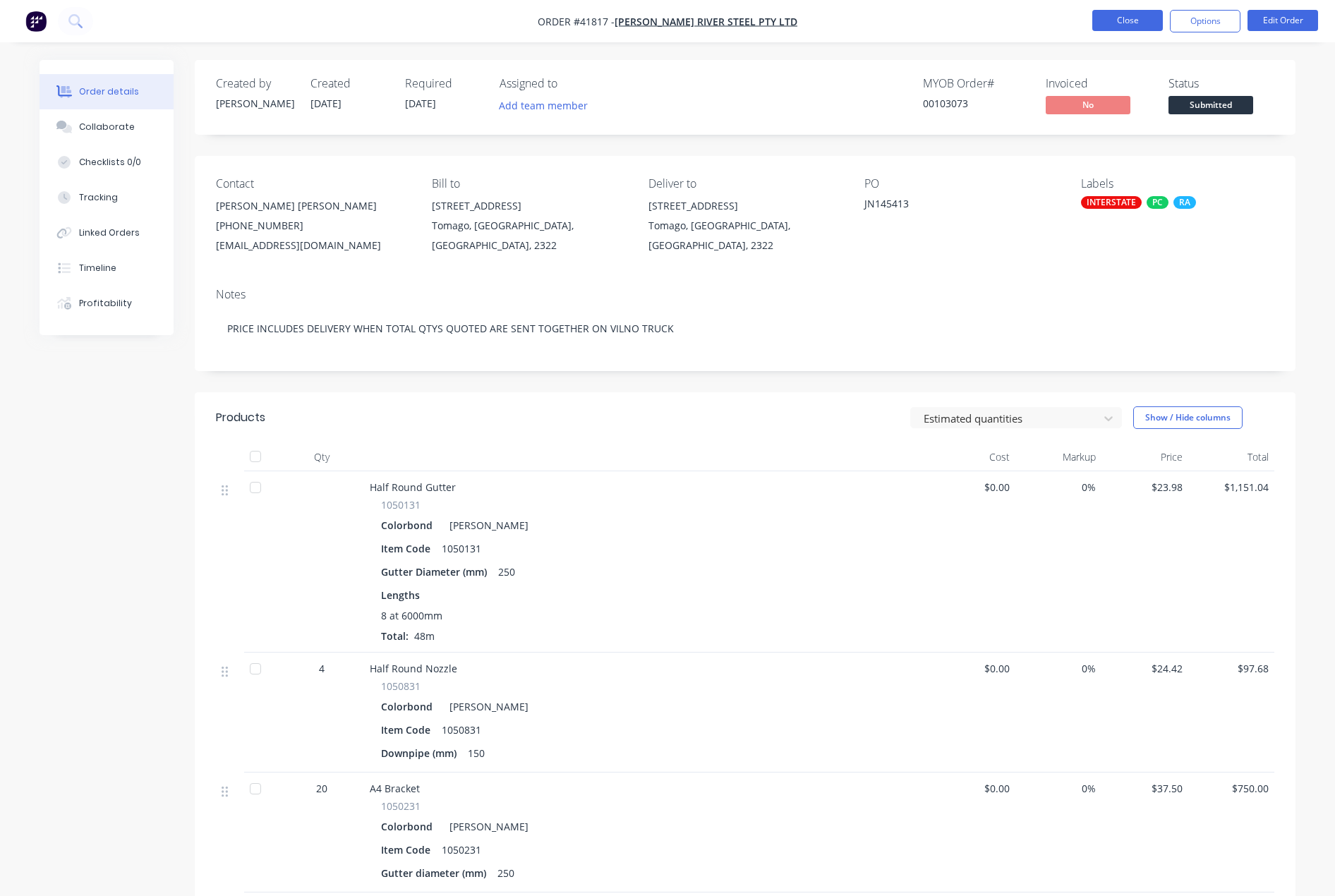
click at [1127, 16] on button "Close" at bounding box center [1127, 20] width 70 height 21
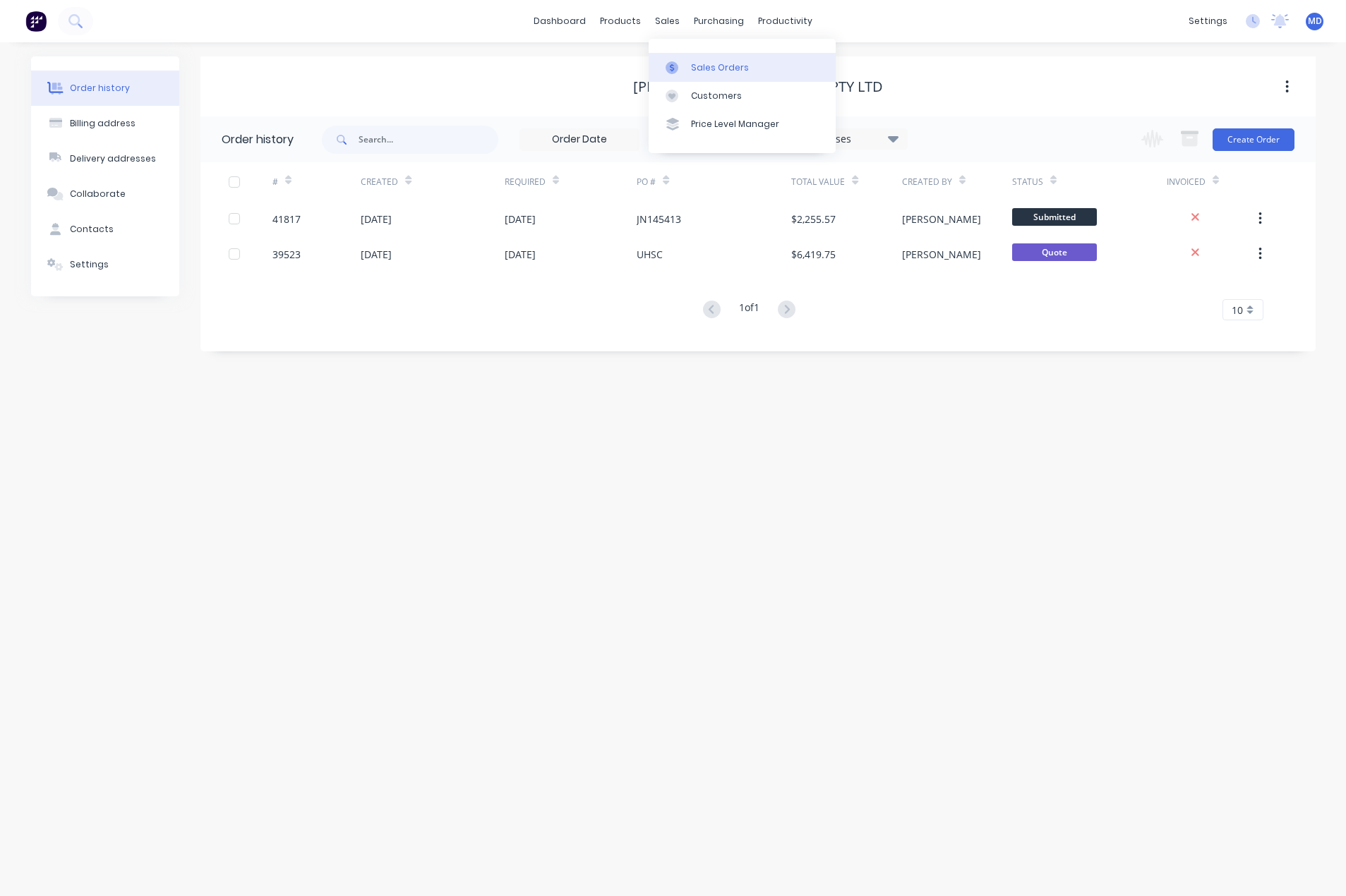
click at [709, 64] on div "Sales Orders" at bounding box center [720, 67] width 57 height 13
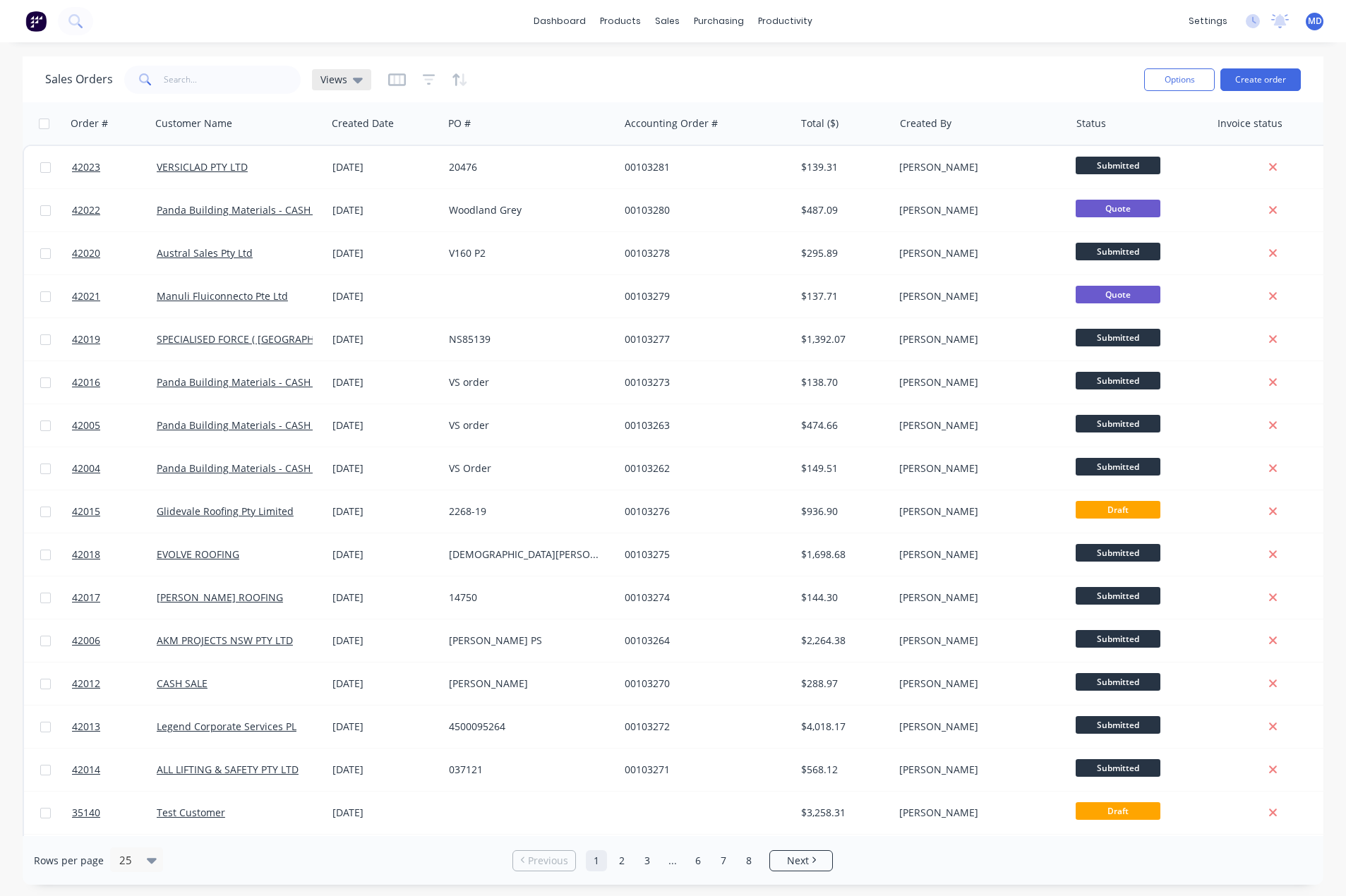
click at [361, 80] on div "Views" at bounding box center [341, 79] width 59 height 21
click at [348, 255] on button "INVOICING" at bounding box center [397, 256] width 160 height 16
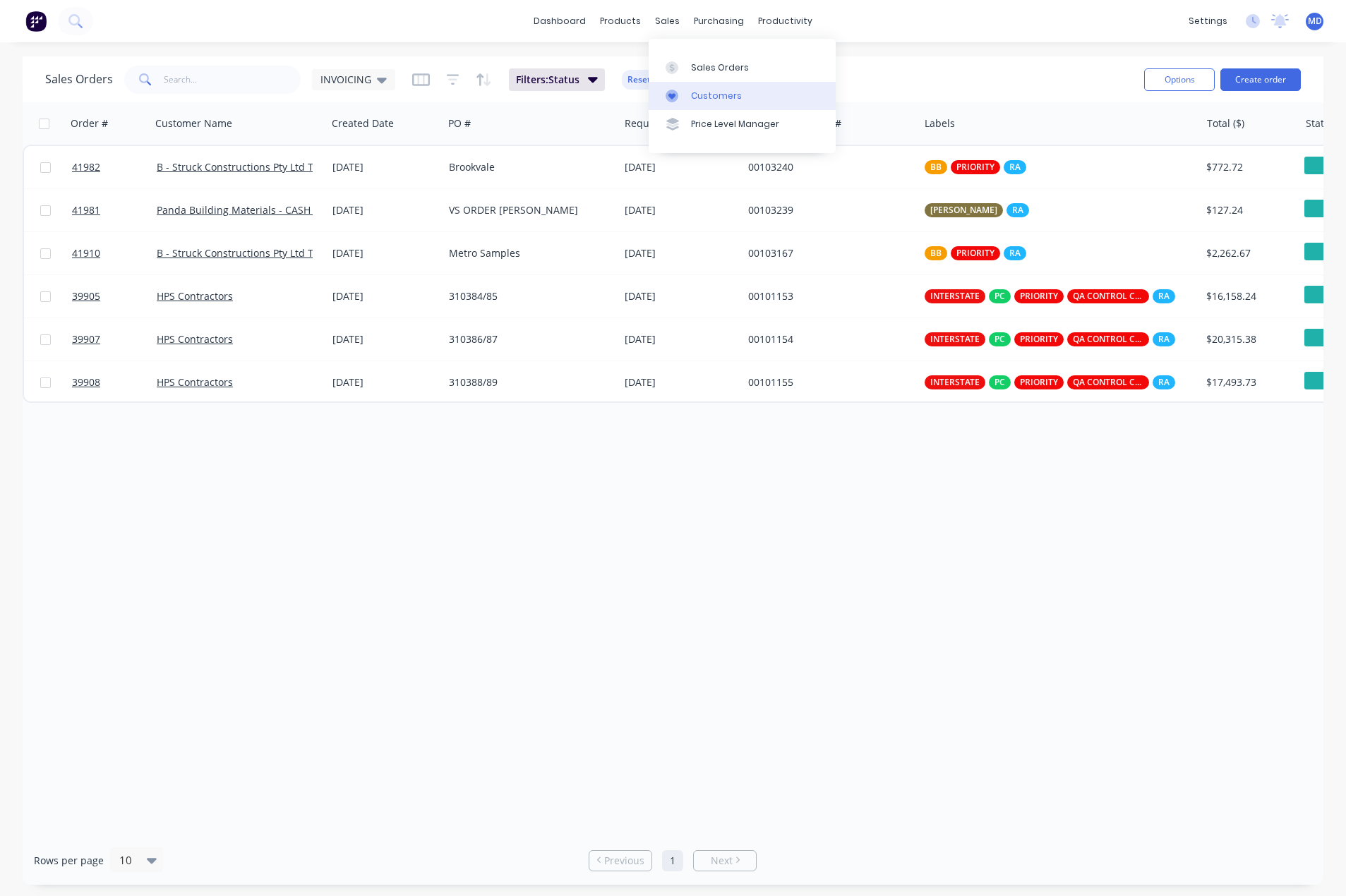
click at [719, 98] on div "Customers" at bounding box center [717, 96] width 51 height 13
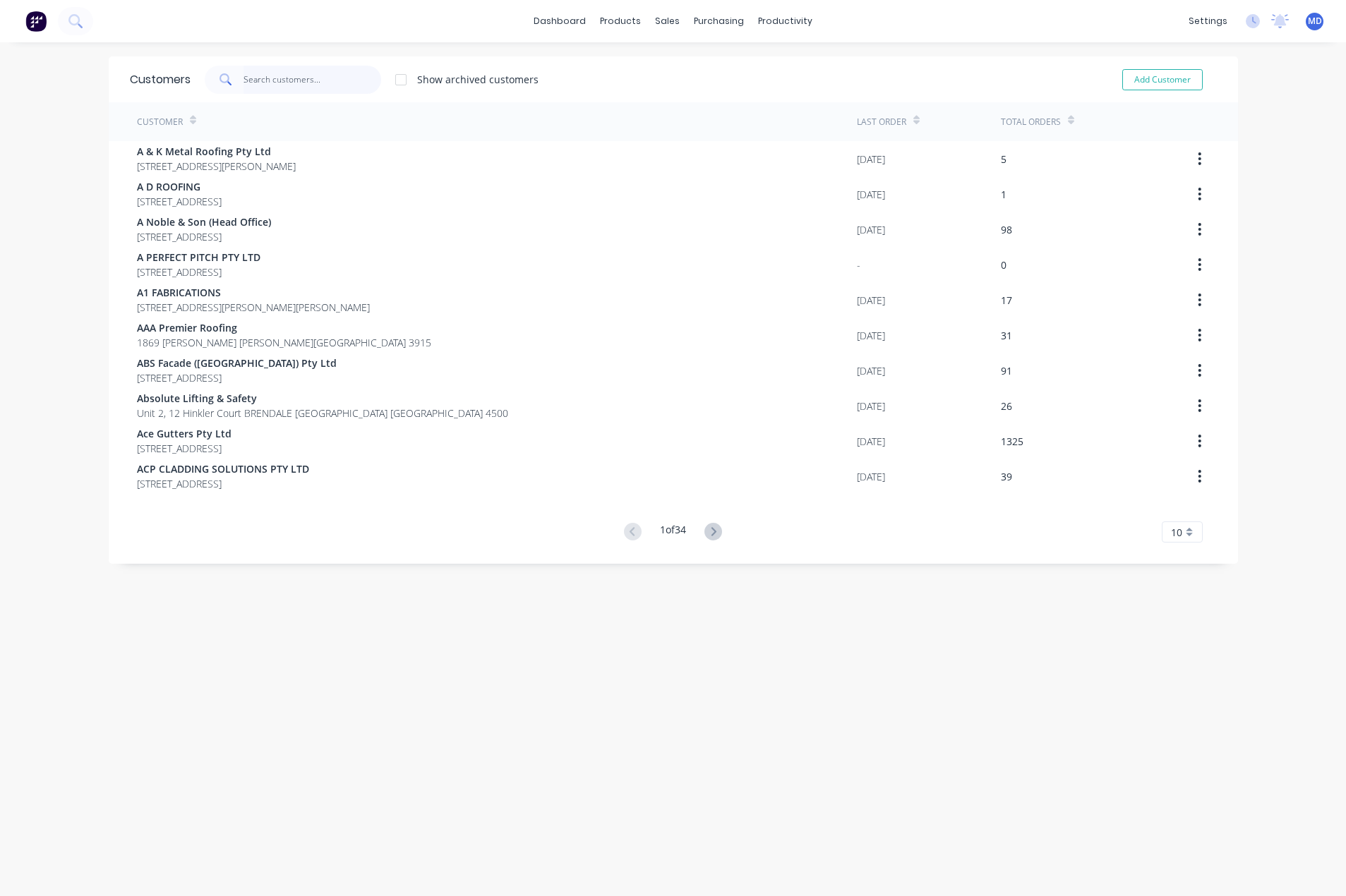
click at [301, 79] on input "text" at bounding box center [312, 79] width 138 height 28
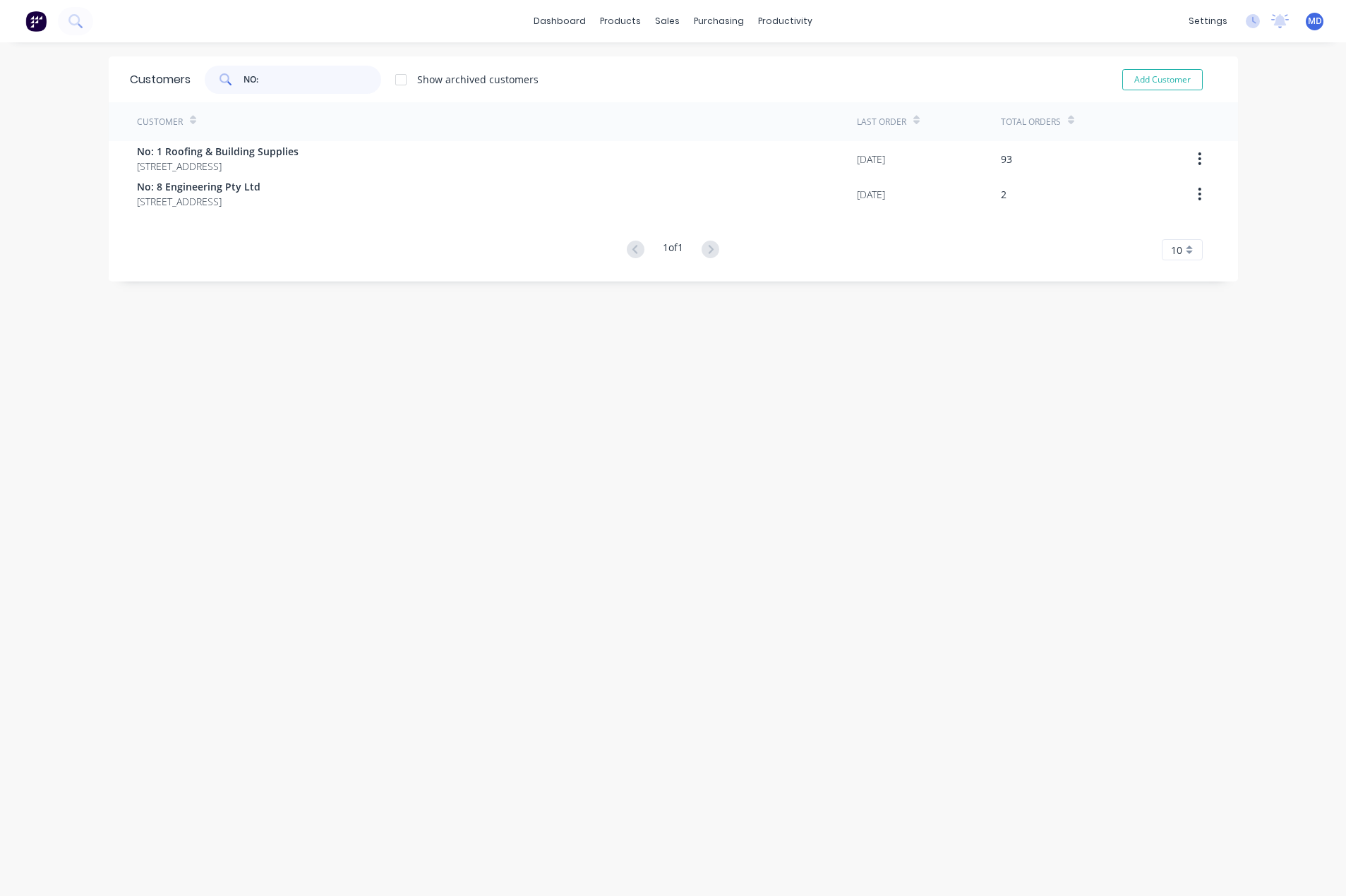
type input "NO:"
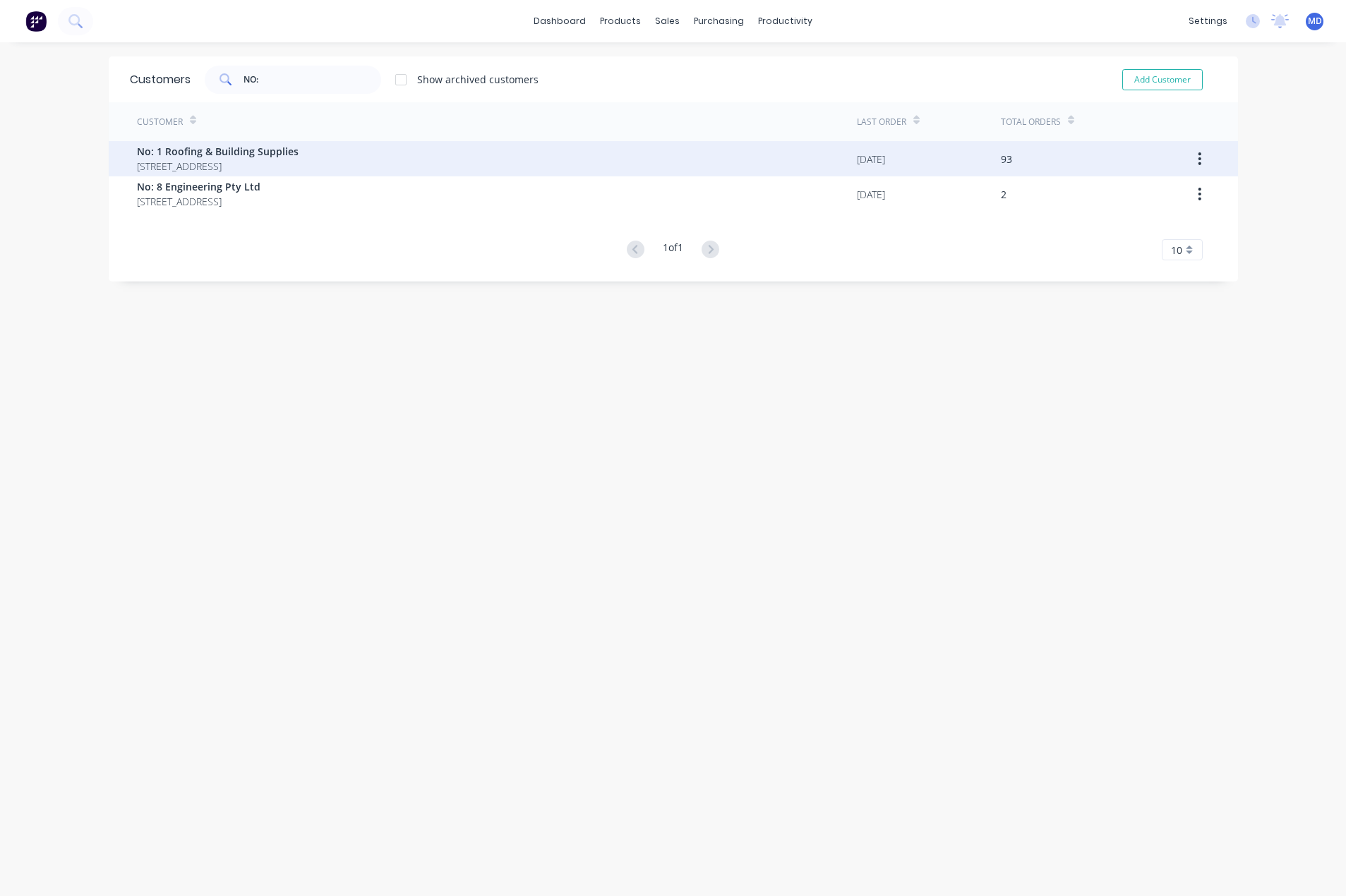
click at [270, 155] on span "No: 1 Roofing & Building Supplies" at bounding box center [217, 151] width 161 height 15
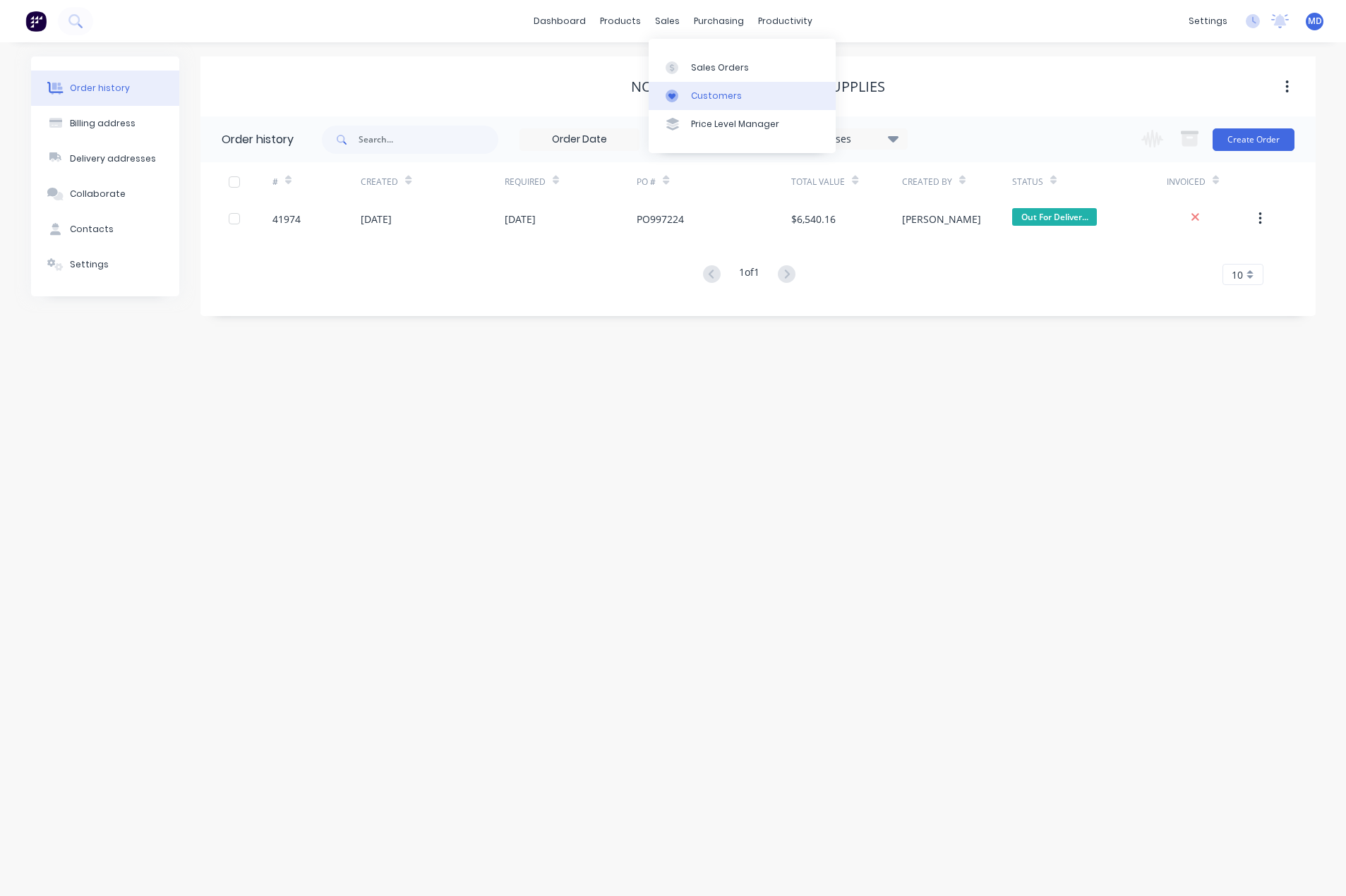
click at [717, 94] on div "Customers" at bounding box center [717, 96] width 51 height 13
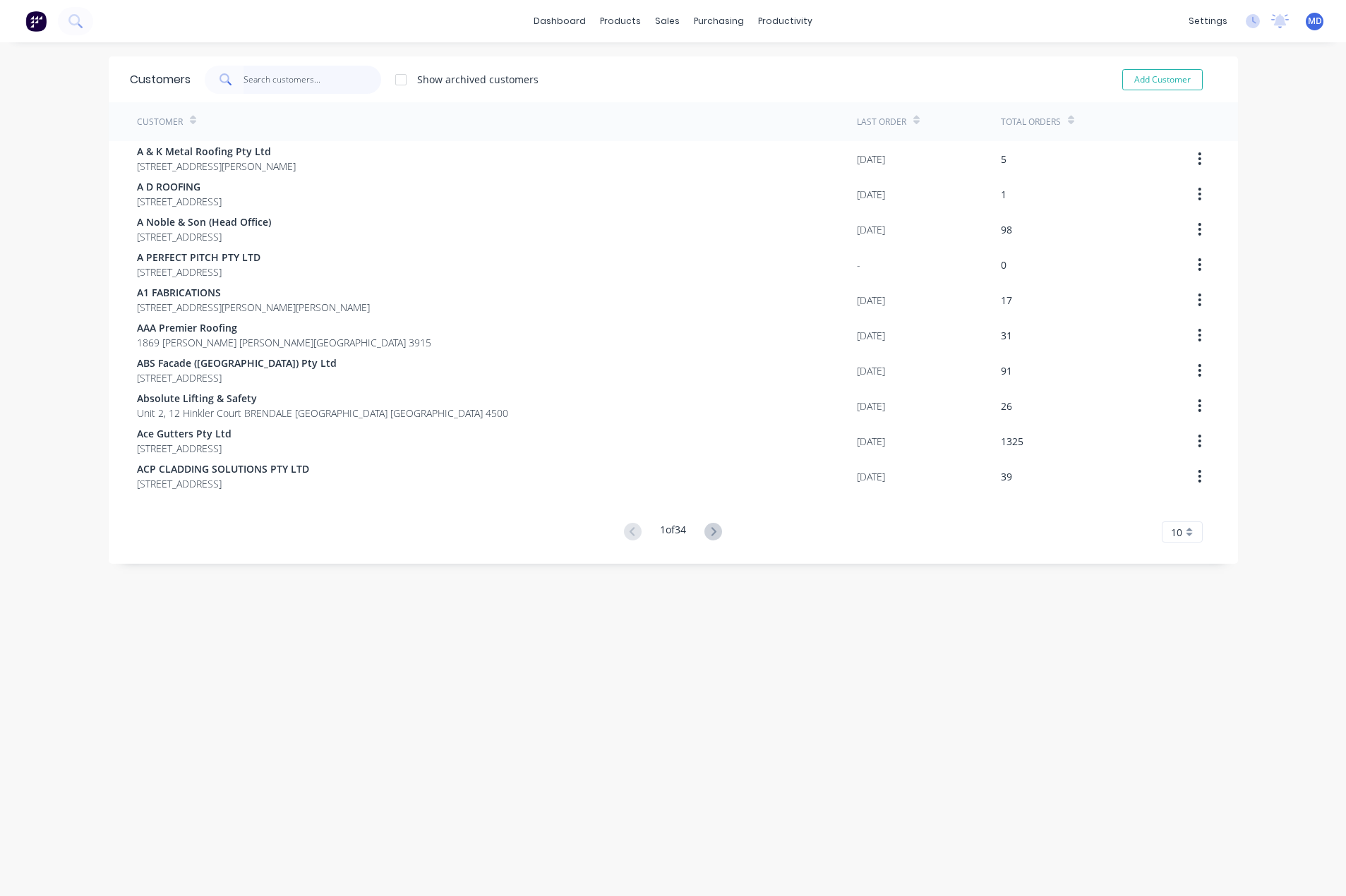
click at [281, 86] on input "text" at bounding box center [312, 79] width 138 height 28
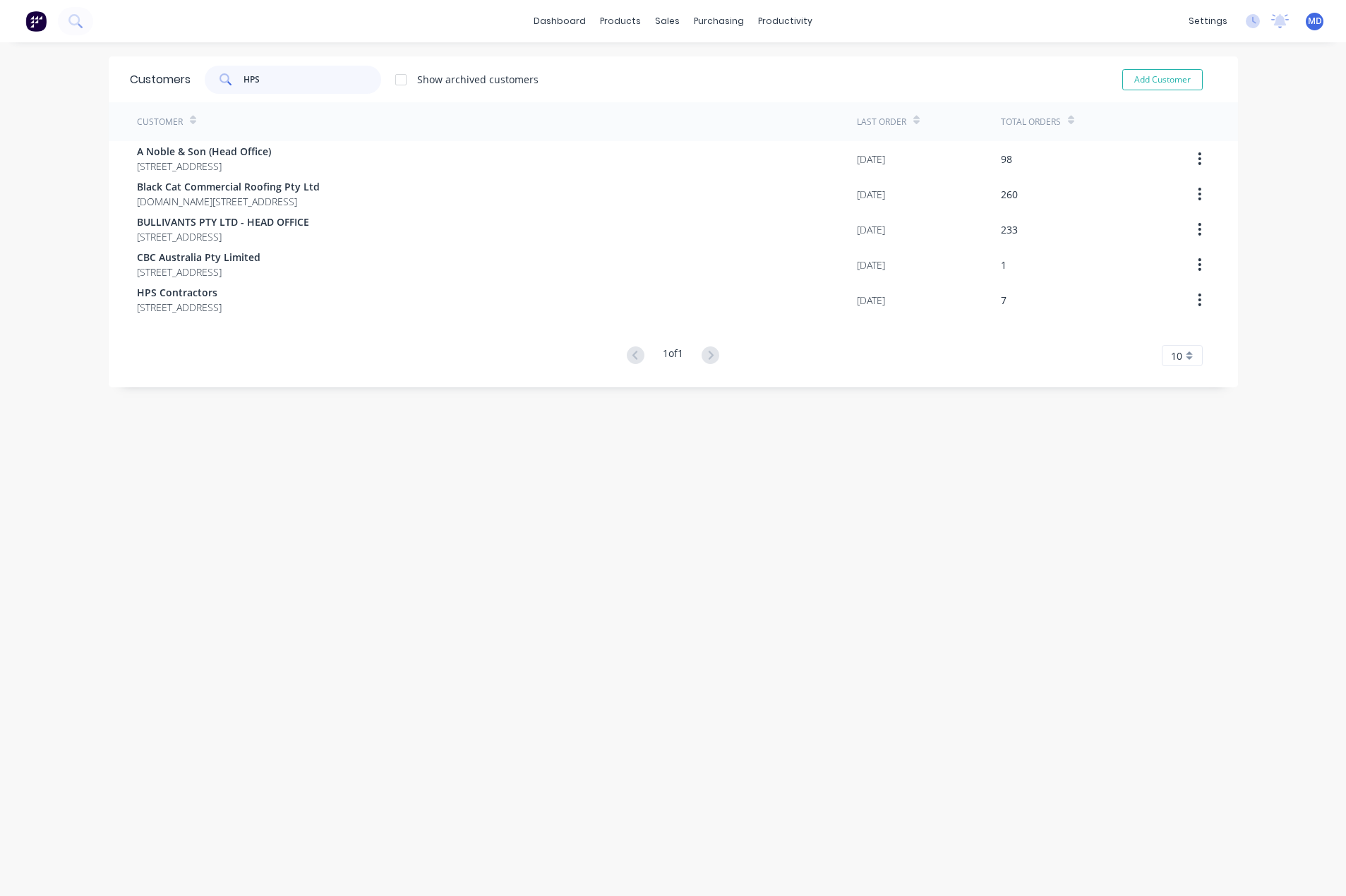
type input "HPS"
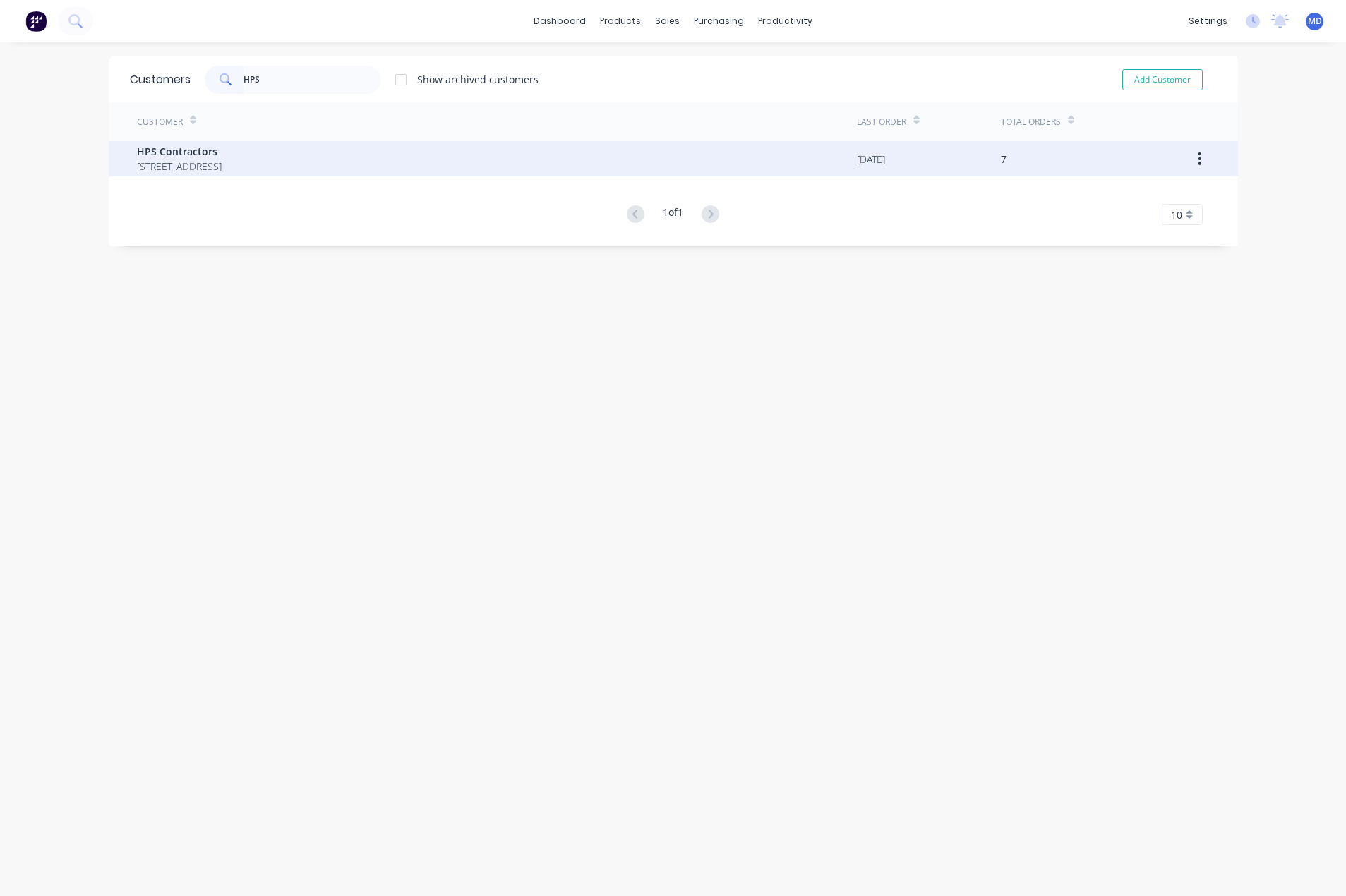
click at [192, 156] on span "HPS Contractors" at bounding box center [179, 151] width 85 height 15
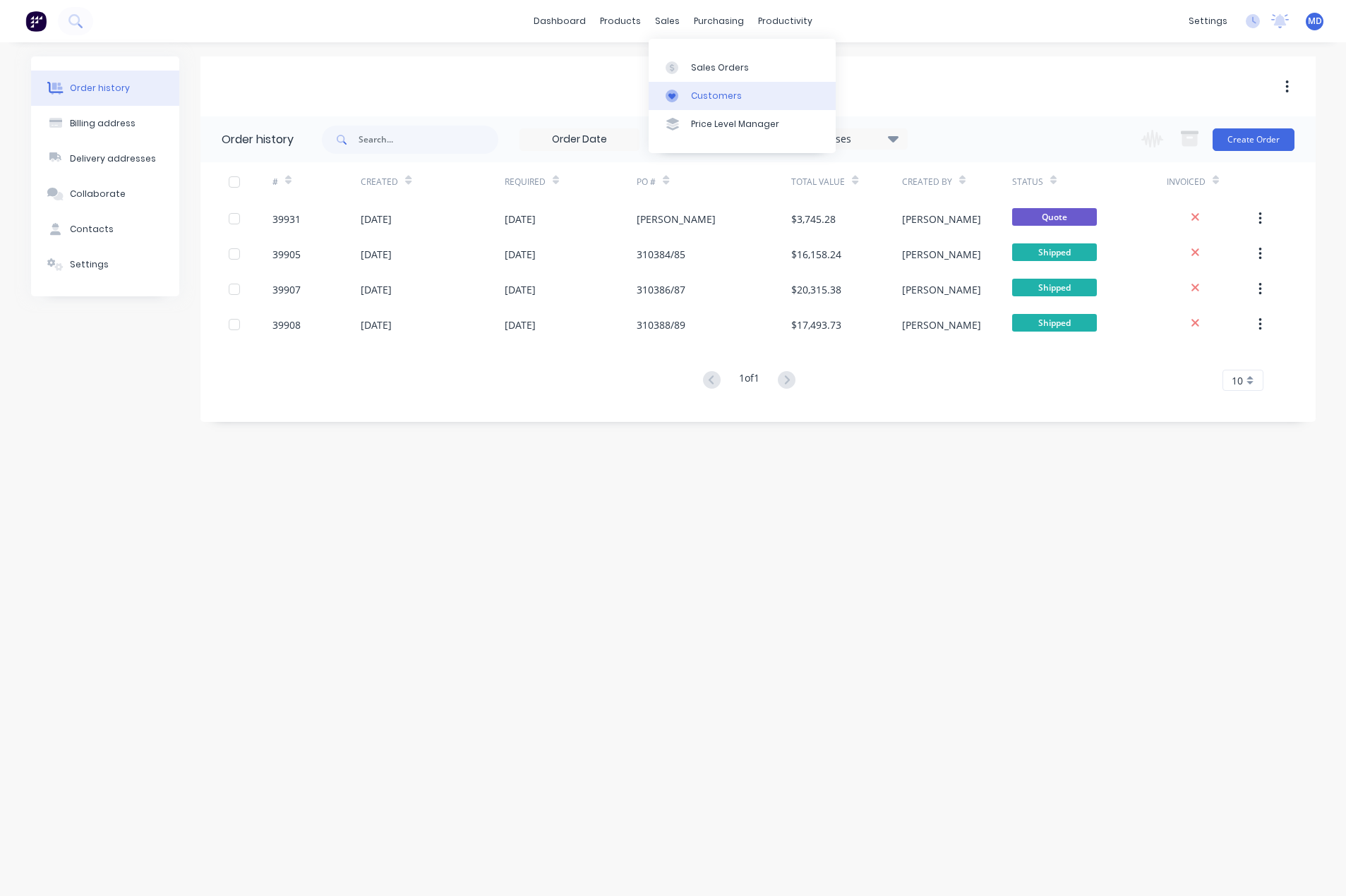
click at [720, 98] on div "Customers" at bounding box center [717, 96] width 51 height 13
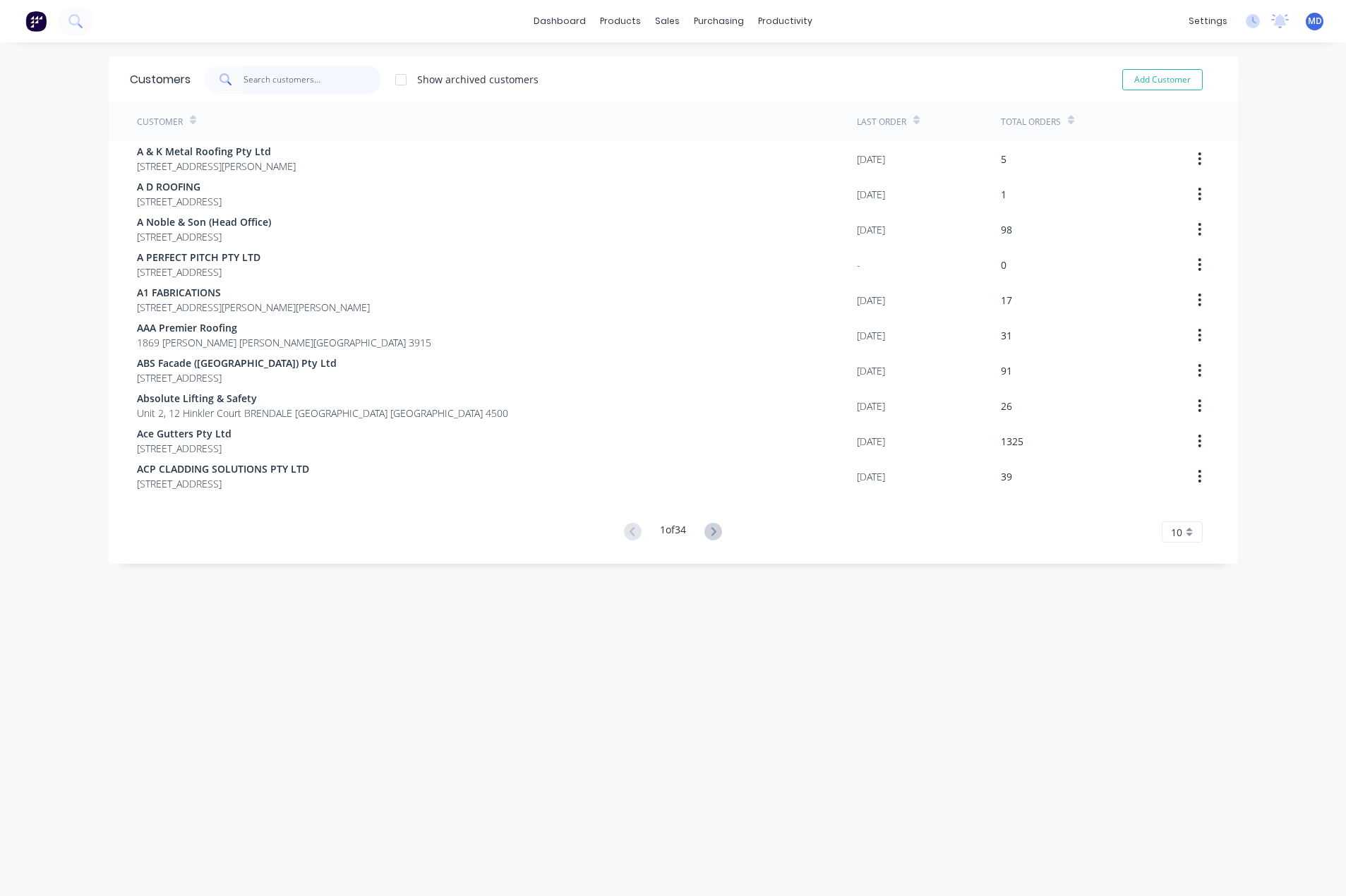
click at [295, 81] on input "text" at bounding box center [312, 79] width 138 height 28
drag, startPoint x: 710, startPoint y: 92, endPoint x: 557, endPoint y: 101, distance: 153.3
click at [710, 92] on div "Customers" at bounding box center [710, 96] width 51 height 13
drag, startPoint x: 290, startPoint y: 77, endPoint x: 285, endPoint y: 85, distance: 9.4
click at [289, 78] on input "text" at bounding box center [312, 79] width 138 height 28
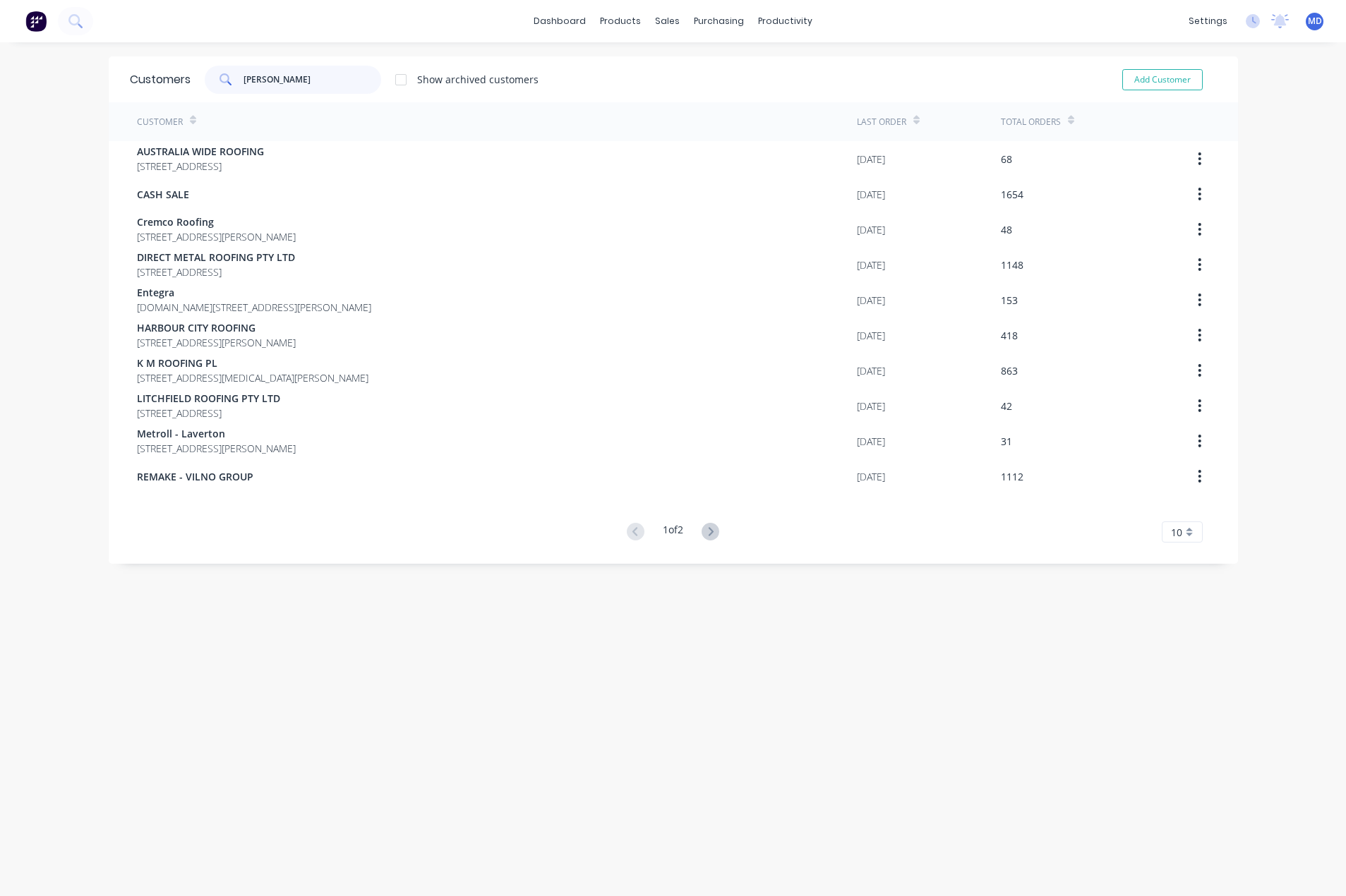
type input "[PERSON_NAME]"
click at [707, 530] on icon at bounding box center [709, 530] width 17 height 17
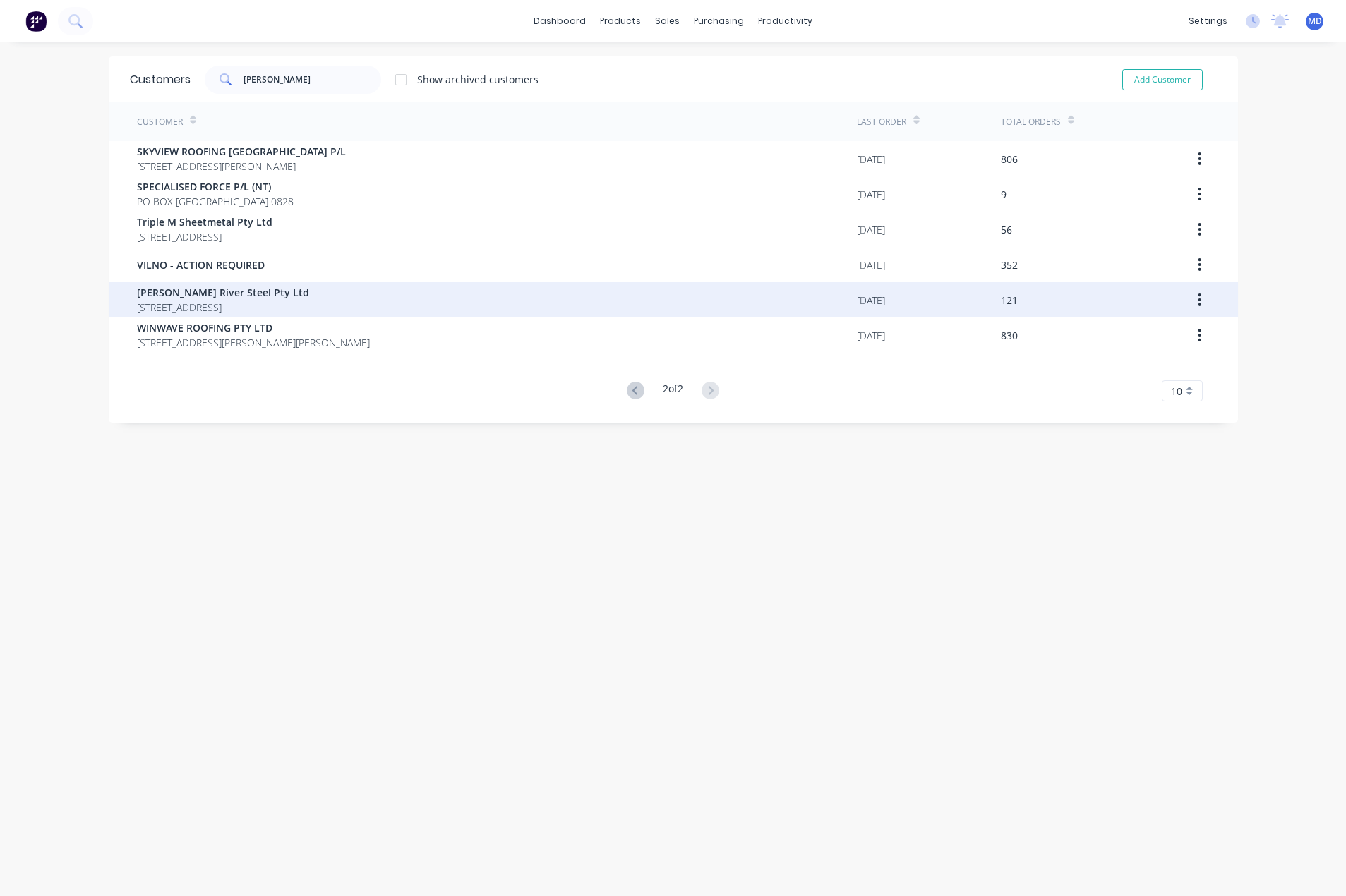
click at [219, 306] on span "[STREET_ADDRESS]" at bounding box center [223, 307] width 172 height 15
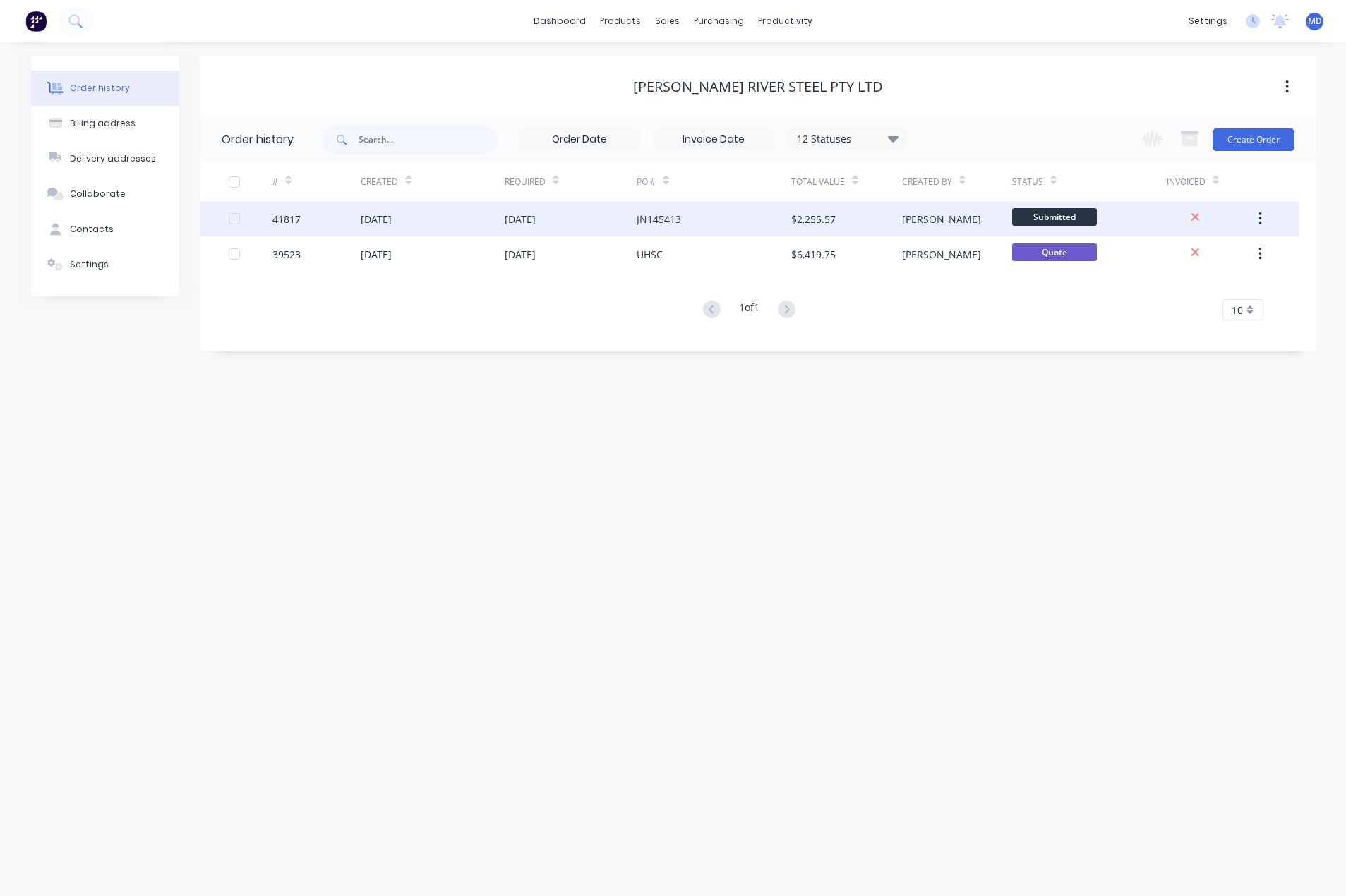
click at [716, 213] on div "JN145413" at bounding box center [713, 219] width 154 height 36
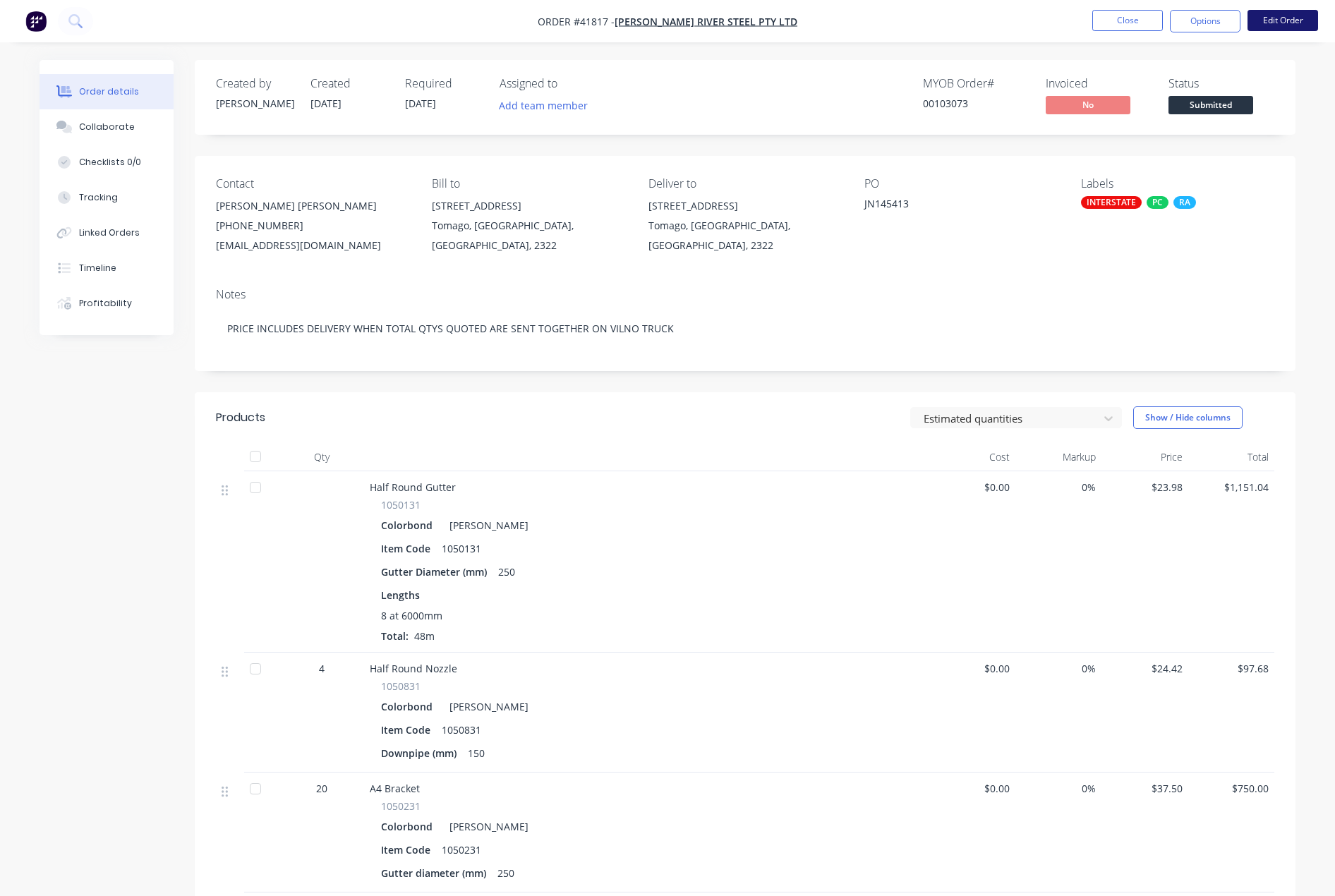
click at [1294, 21] on button "Edit Order" at bounding box center [1282, 20] width 70 height 21
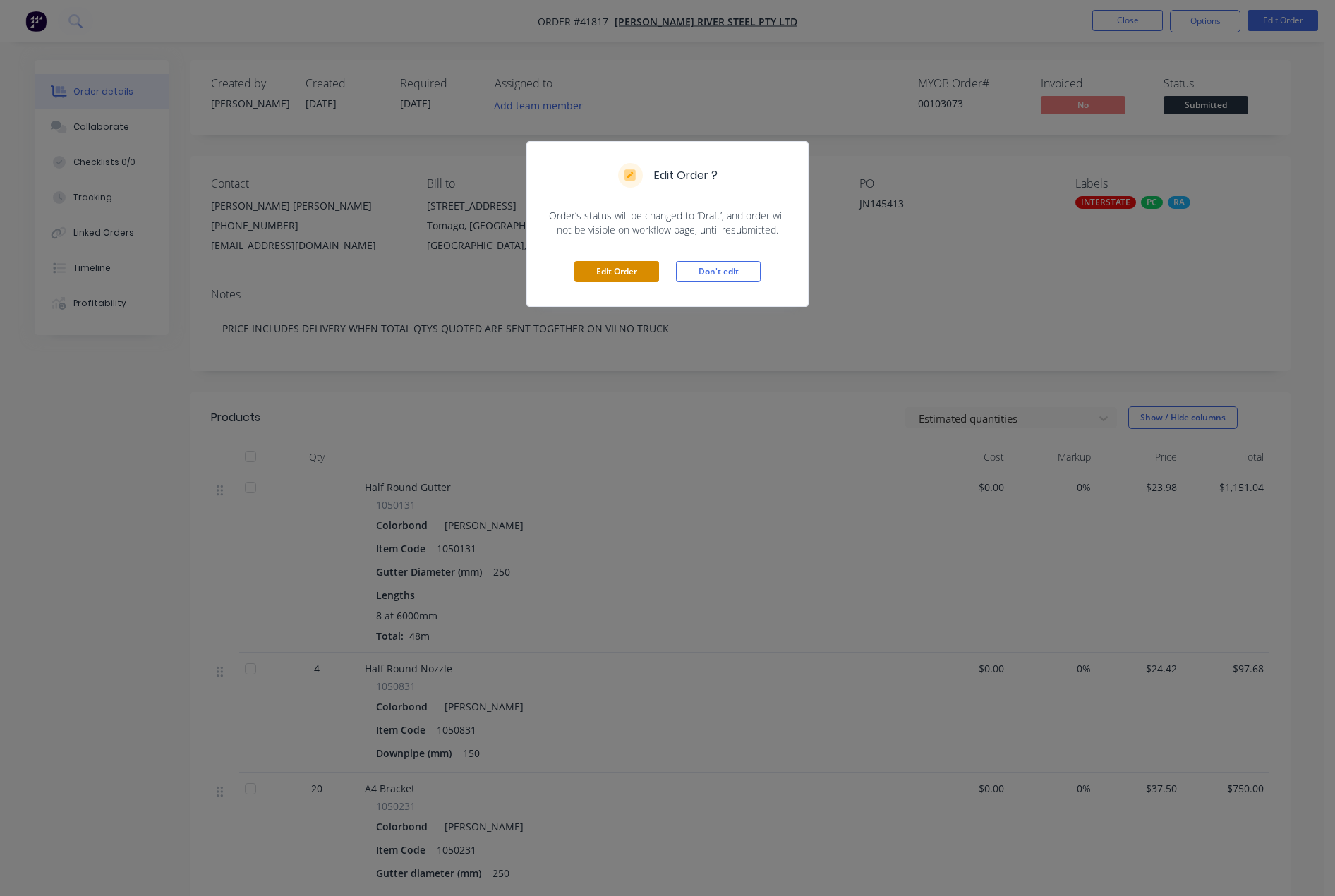
click at [626, 270] on button "Edit Order" at bounding box center [616, 271] width 85 height 21
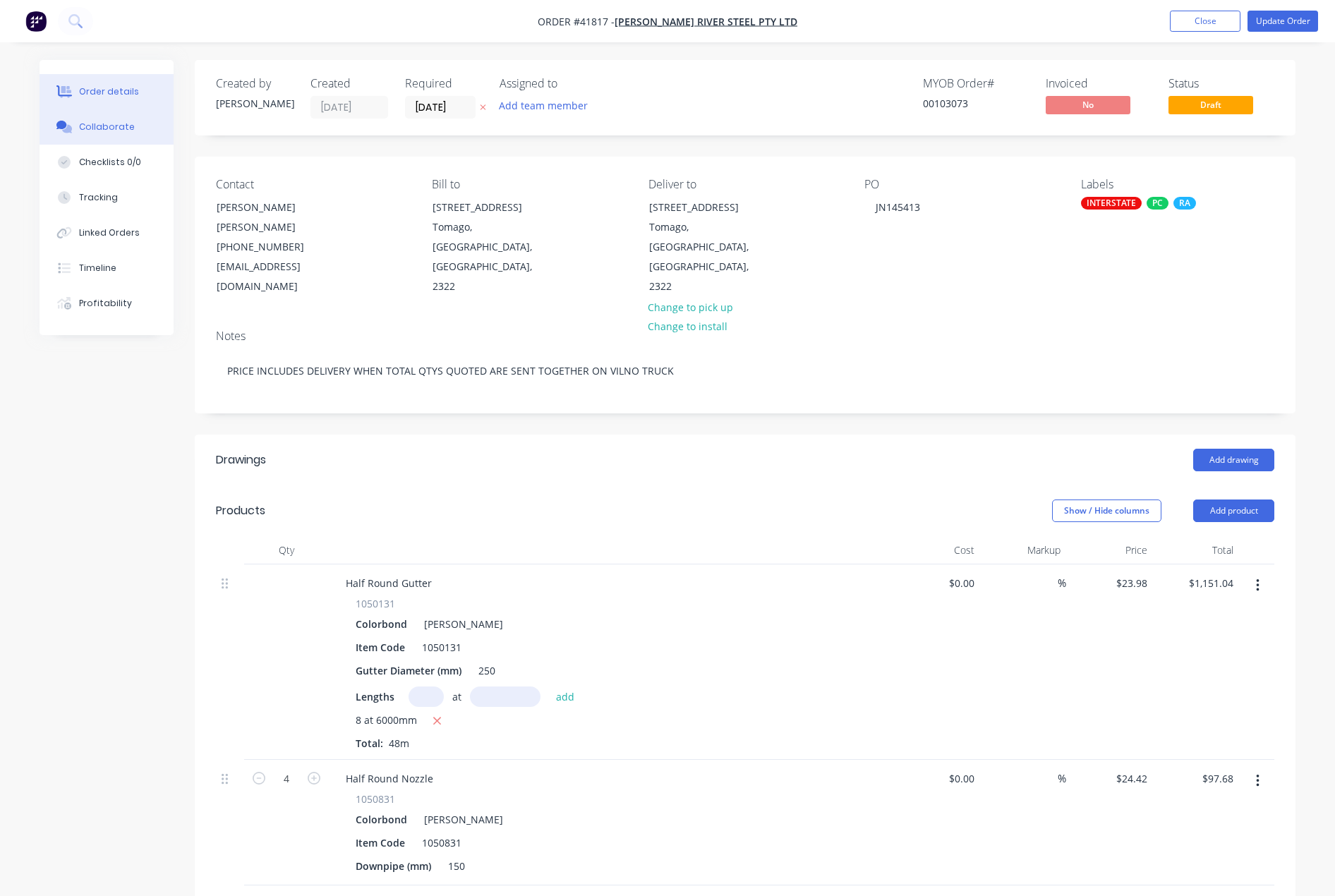
click at [101, 133] on button "Collaborate" at bounding box center [106, 127] width 134 height 36
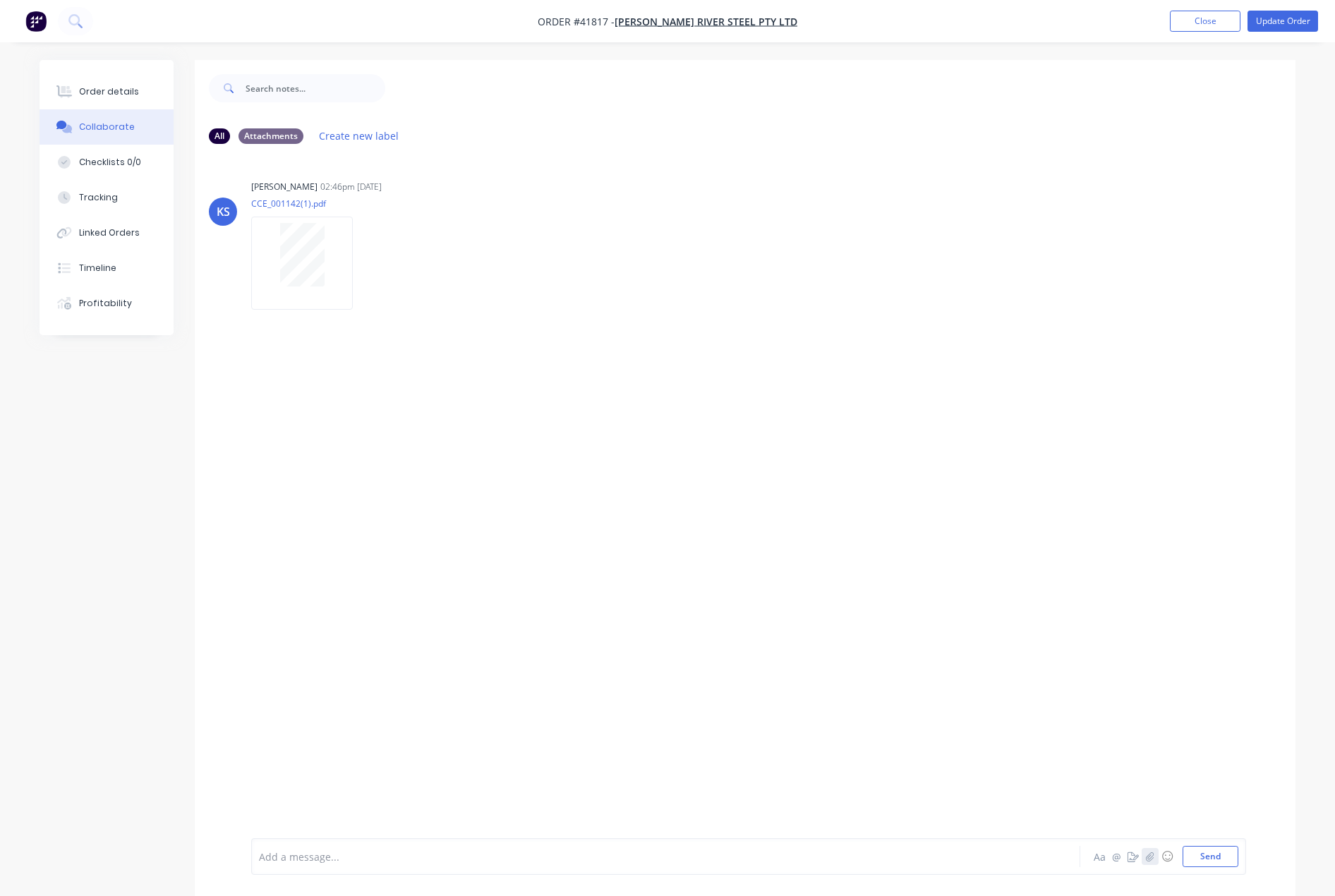
click at [1147, 859] on icon "button" at bounding box center [1150, 856] width 8 height 10
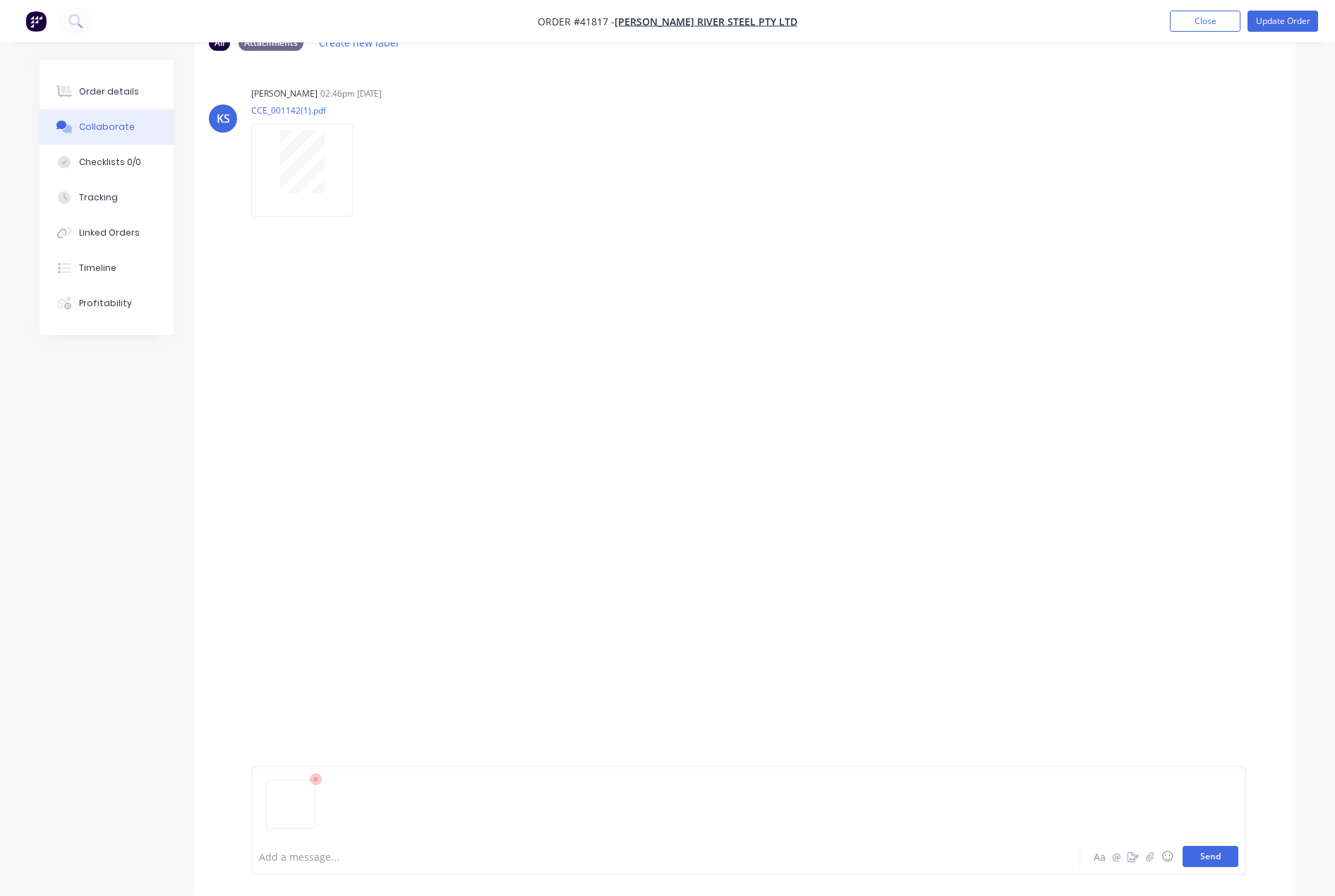
click at [1229, 865] on button "Send" at bounding box center [1210, 856] width 56 height 21
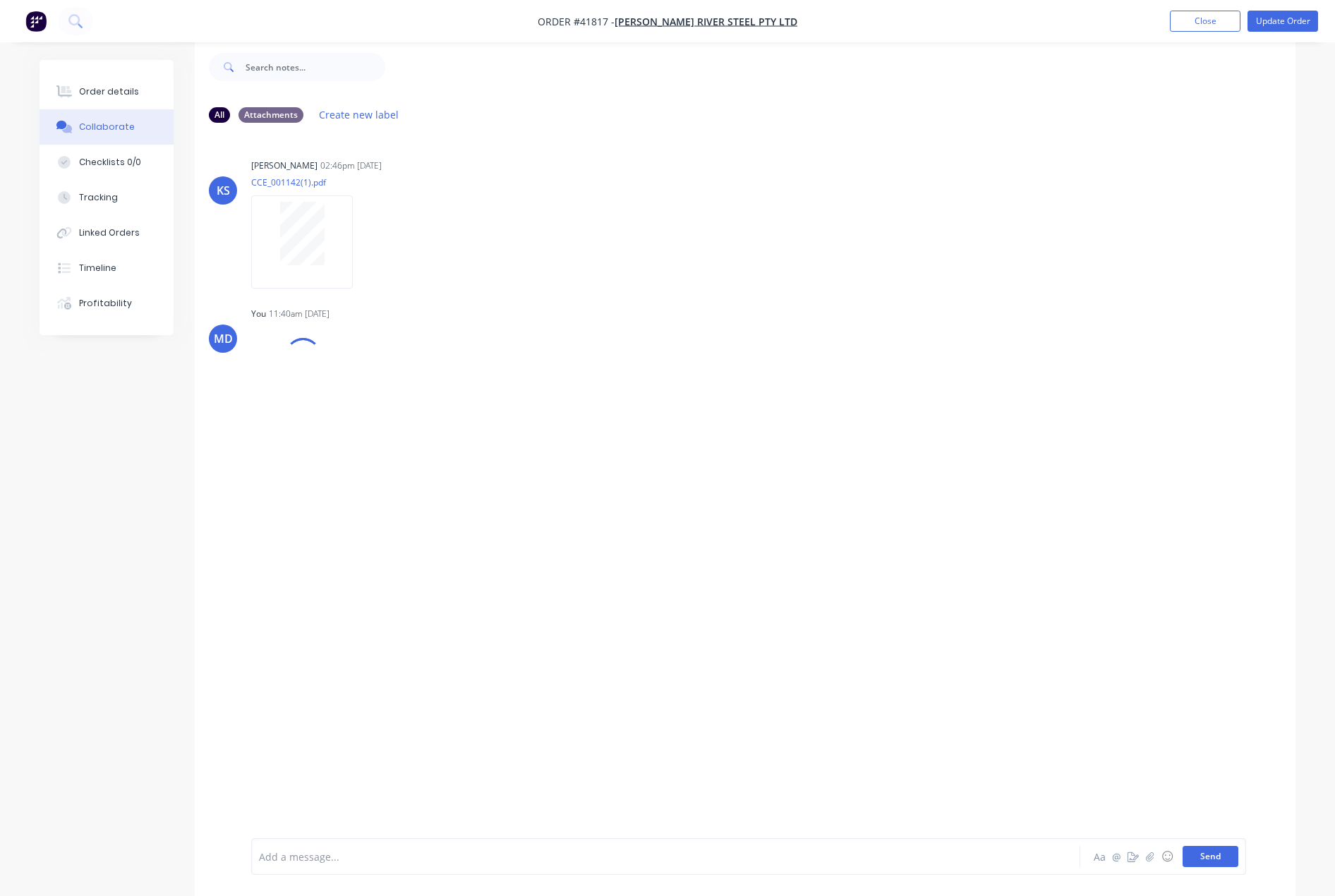
scroll to position [21, 0]
click at [95, 86] on div "Order details" at bounding box center [109, 92] width 60 height 13
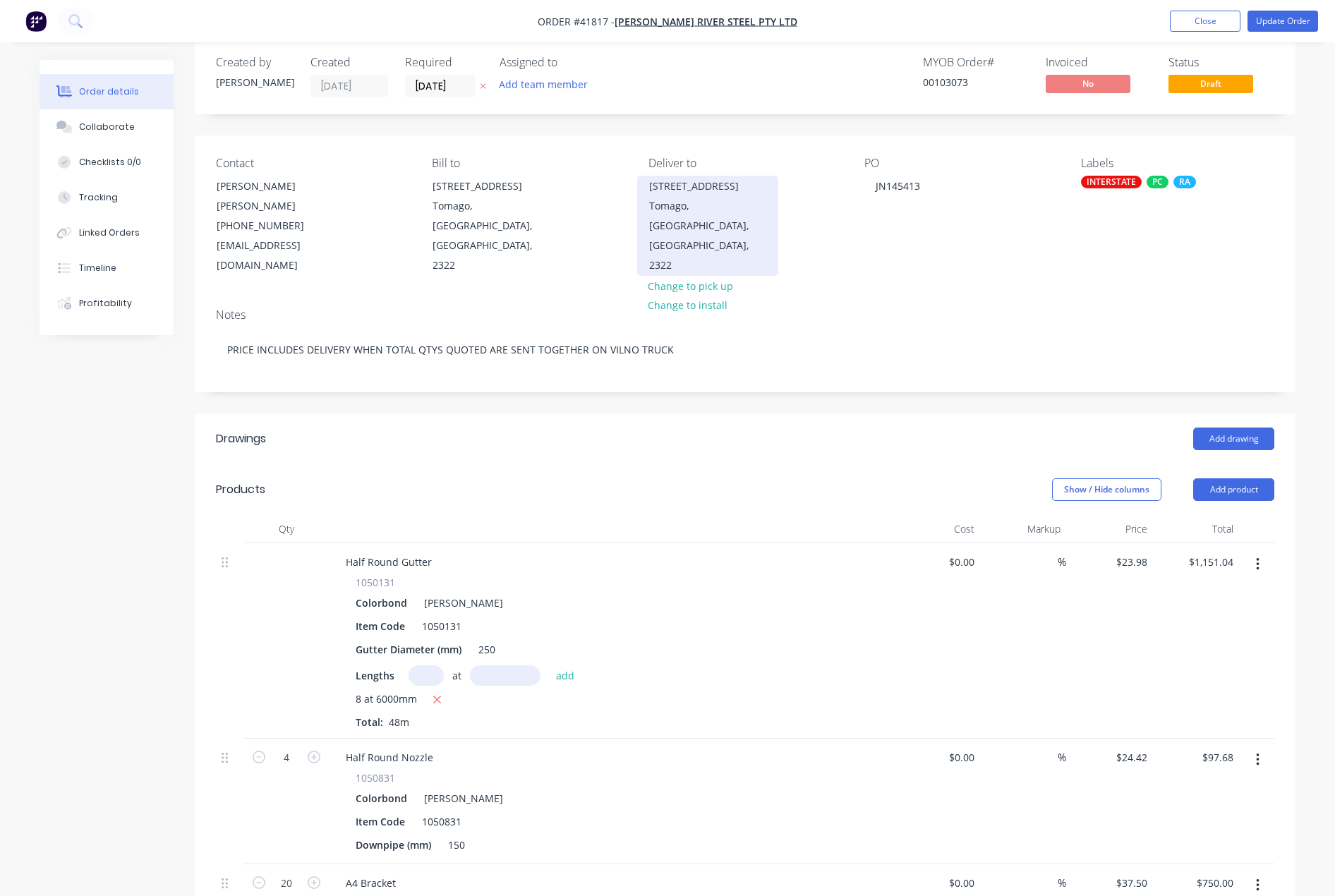
click at [719, 230] on div "Tomago, [GEOGRAPHIC_DATA], [GEOGRAPHIC_DATA], 2322" at bounding box center [708, 235] width 117 height 79
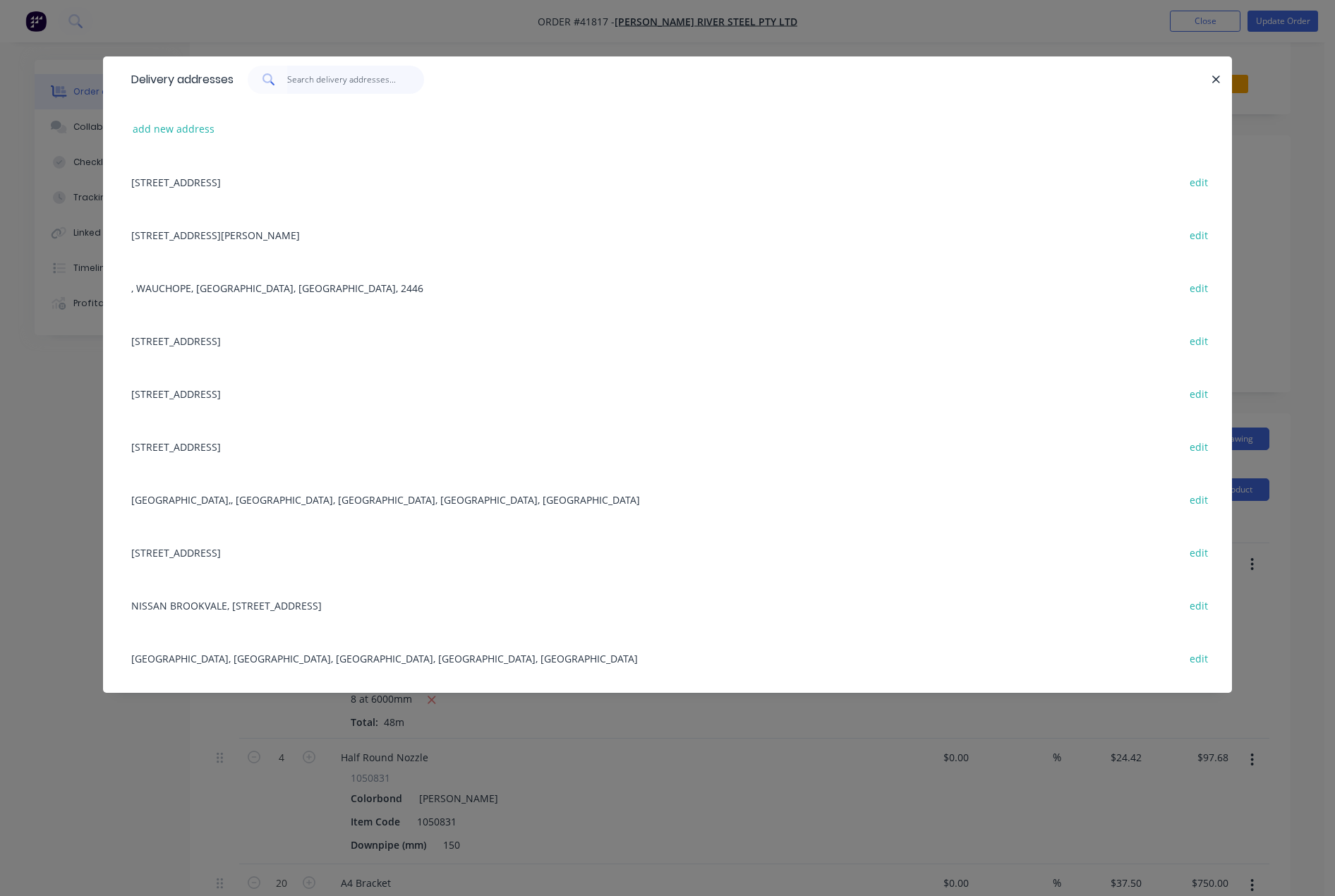
click at [342, 77] on input "text" at bounding box center [356, 79] width 138 height 28
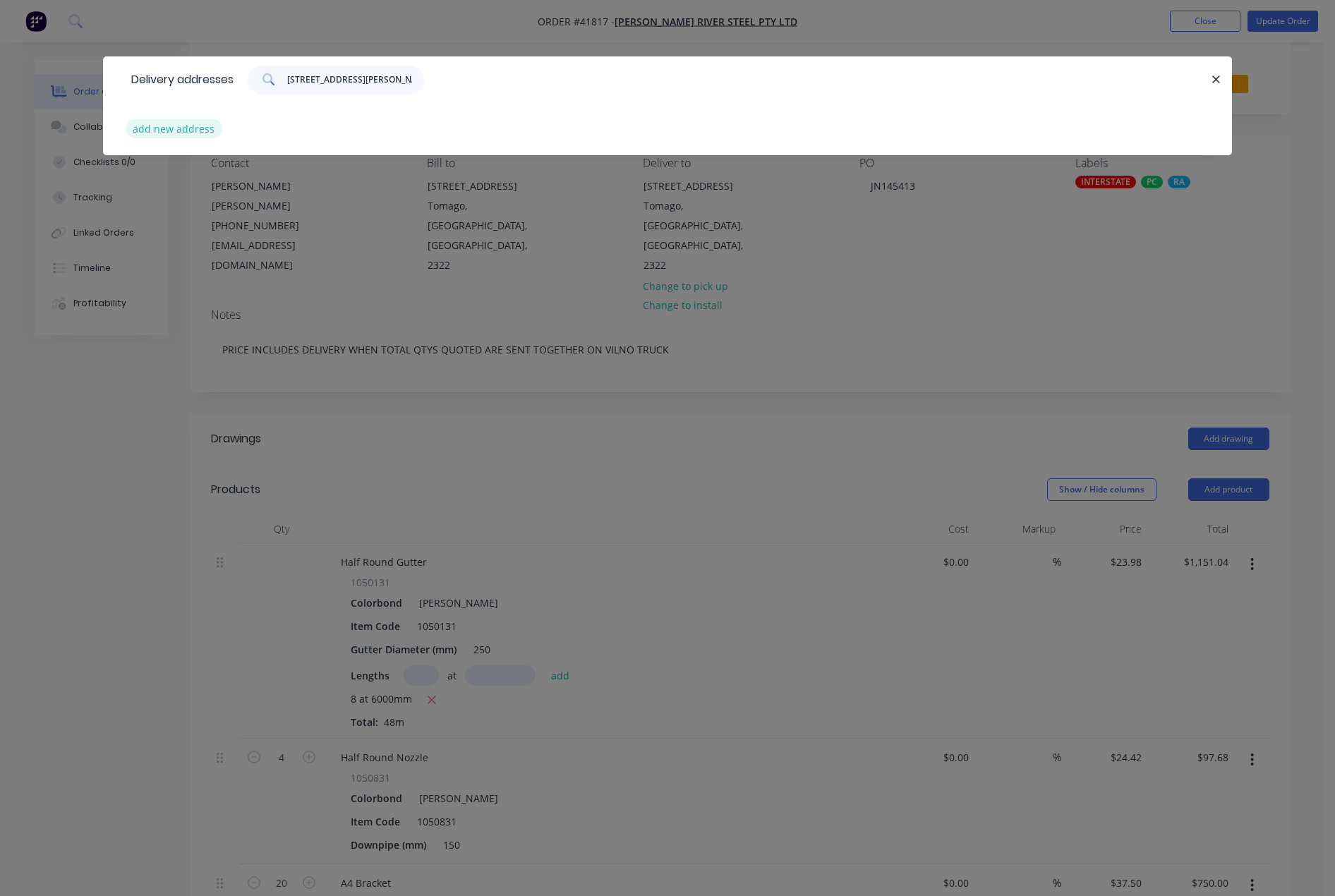
type input "[STREET_ADDRESS][PERSON_NAME]"
click at [164, 126] on button "add new address" at bounding box center [174, 129] width 97 height 19
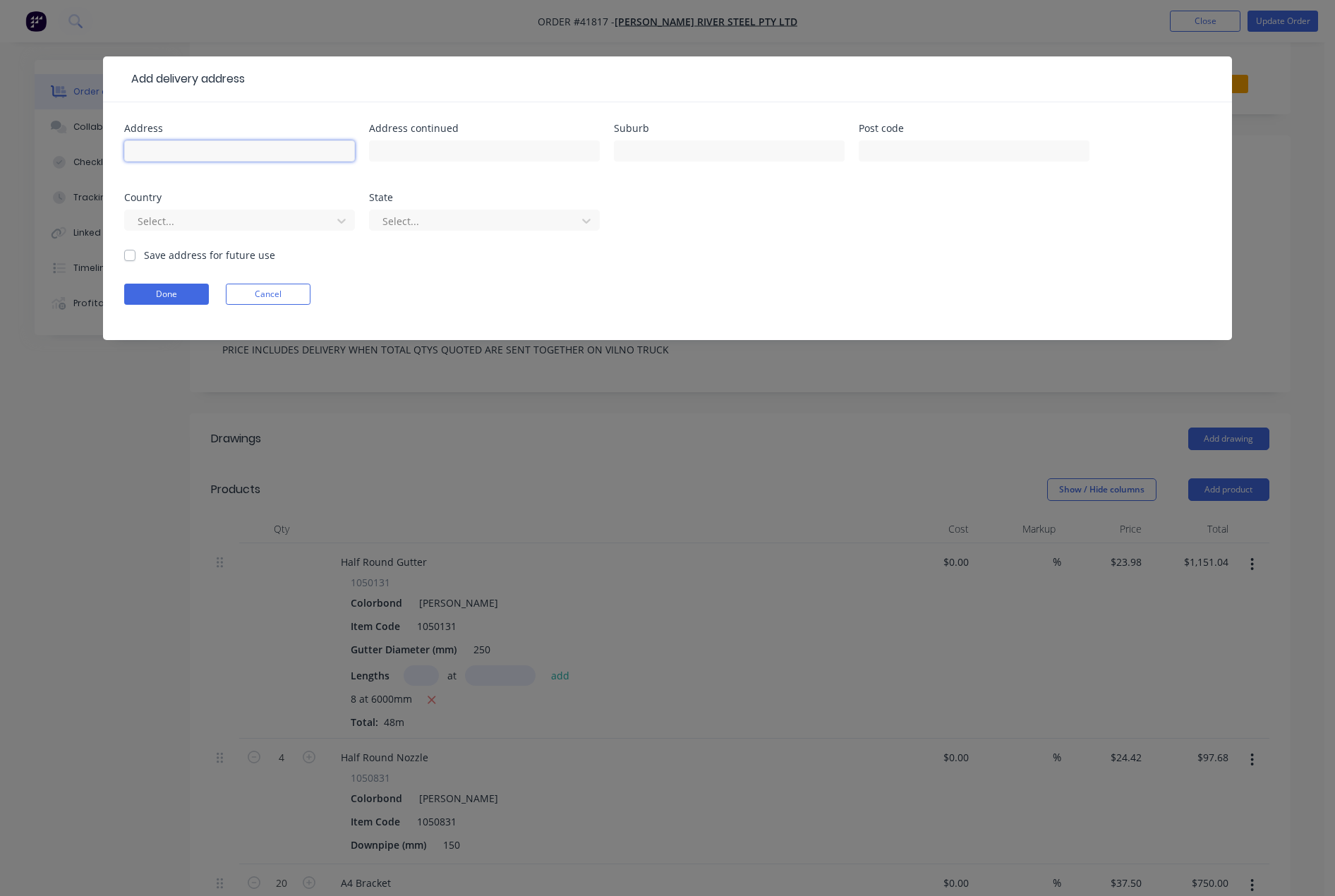
click at [167, 150] on input "text" at bounding box center [239, 150] width 231 height 21
type input "[STREET_ADDRESS][PERSON_NAME]"
click at [698, 155] on input "text" at bounding box center [729, 150] width 231 height 21
type input "/"
type input "[PERSON_NAME]"
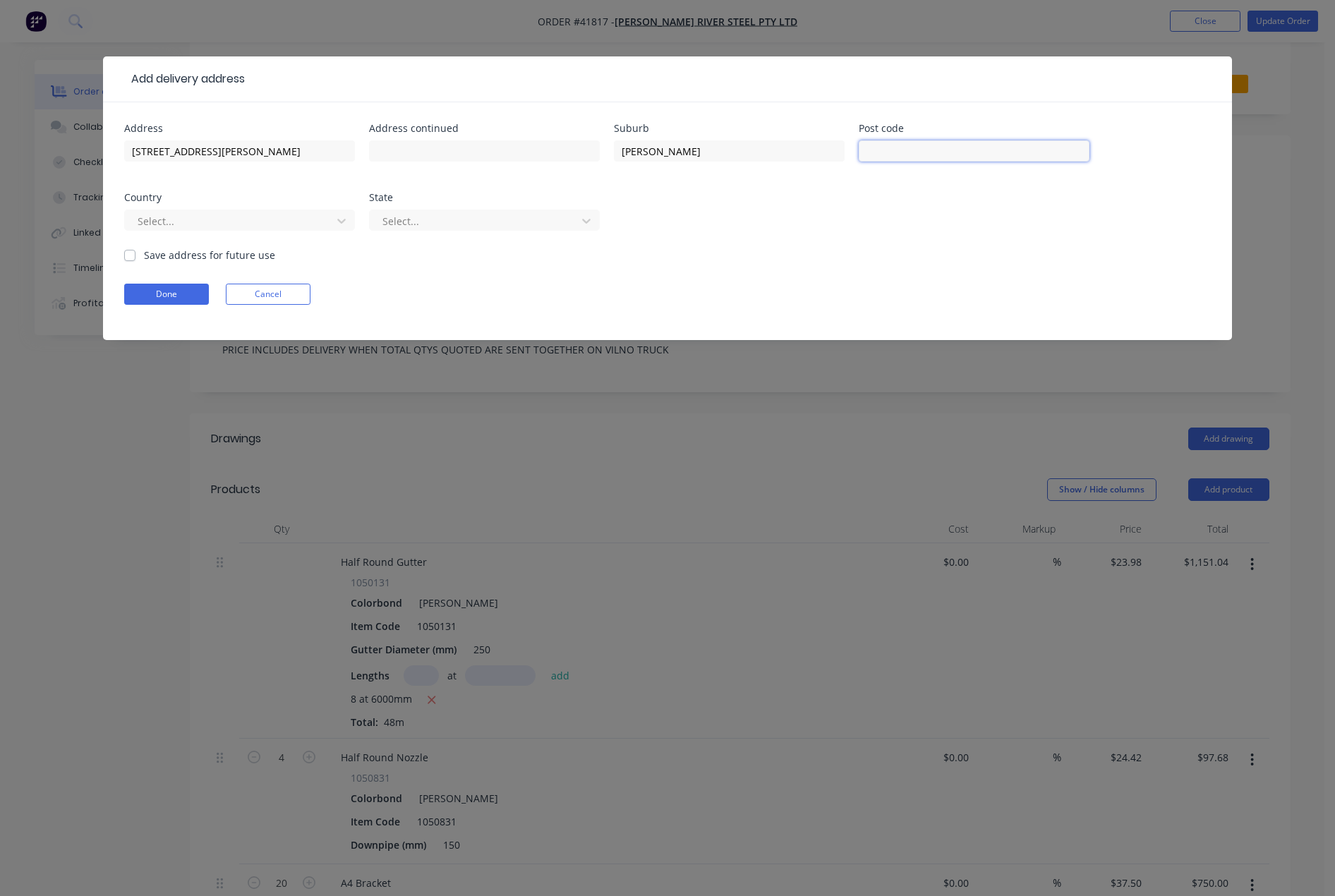
click at [939, 152] on input "text" at bounding box center [974, 150] width 231 height 21
type input "2294"
click at [144, 254] on label "Save address for future use" at bounding box center [210, 255] width 131 height 15
click at [132, 254] on input "Save address for future use" at bounding box center [129, 254] width 11 height 14
checkbox input "true"
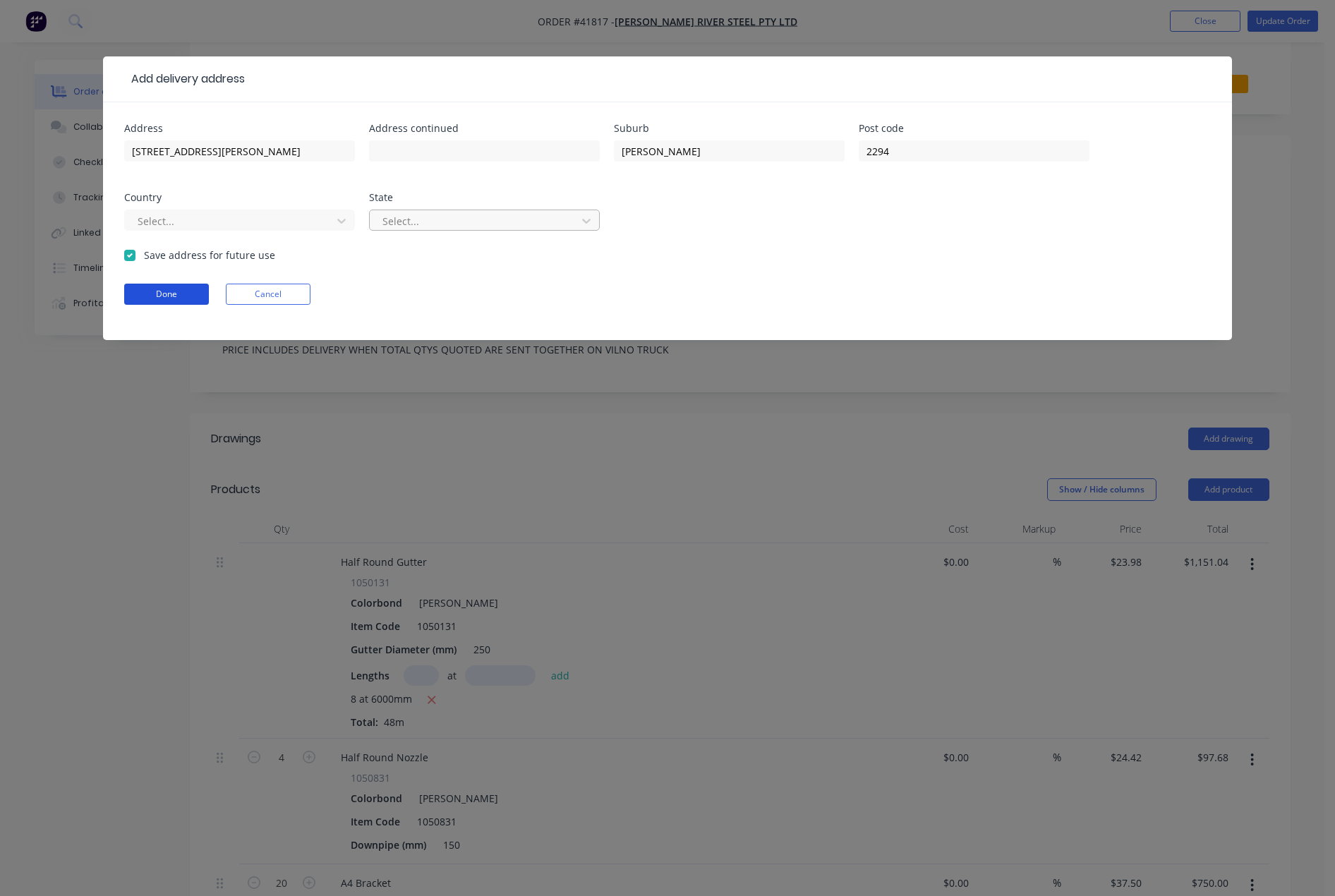
click at [165, 294] on button "Done" at bounding box center [166, 294] width 85 height 21
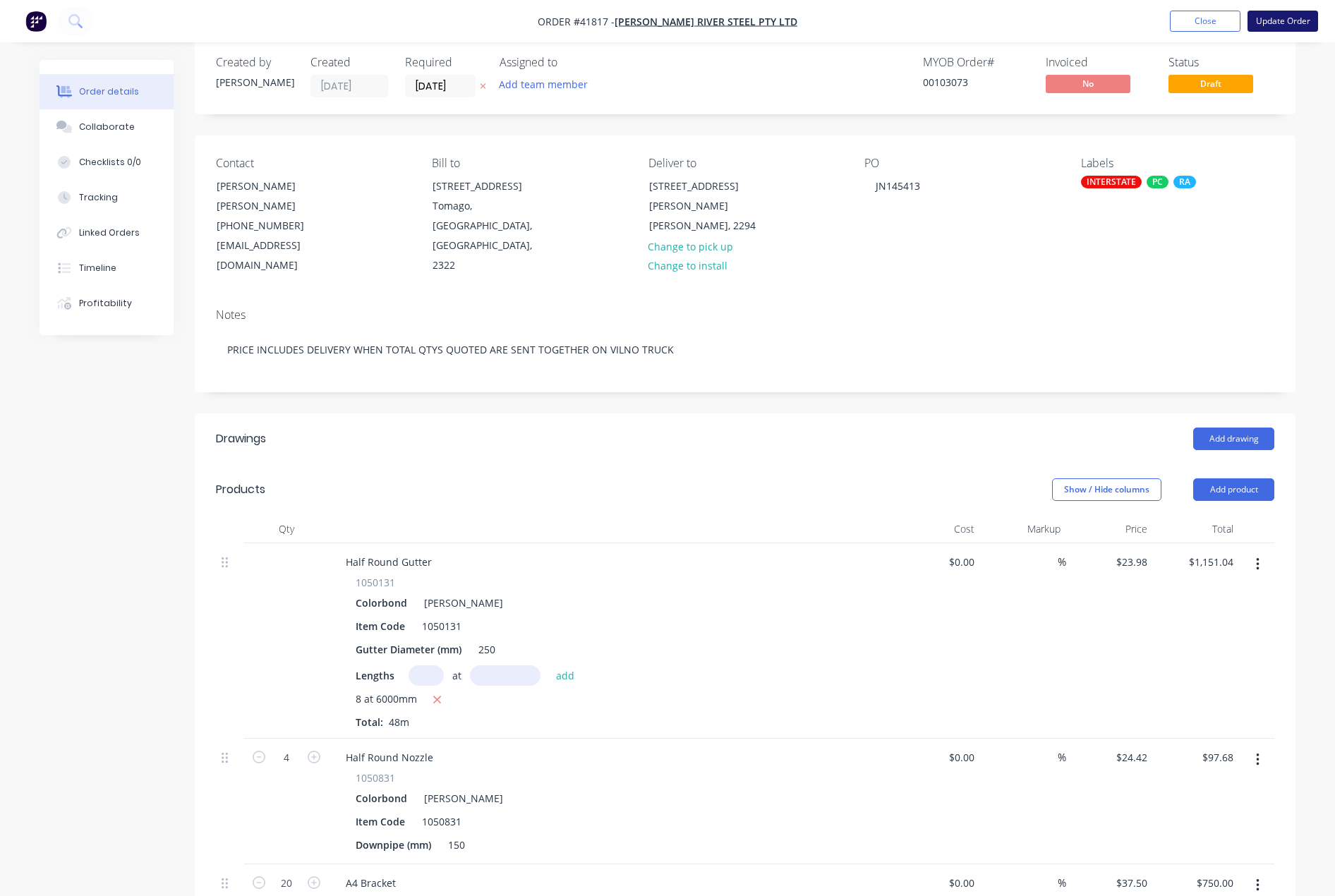
click at [1280, 21] on button "Update Order" at bounding box center [1282, 21] width 70 height 21
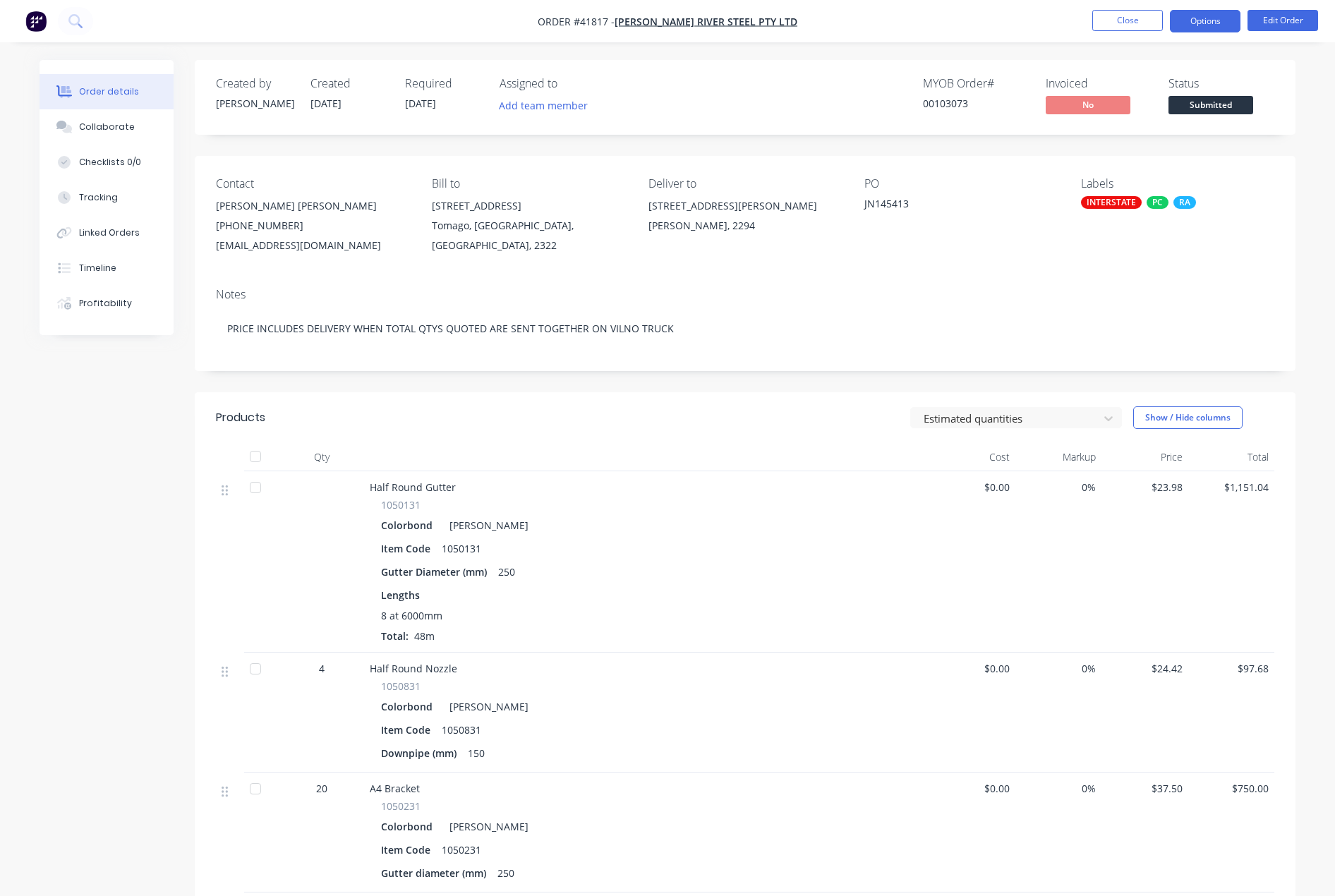
click at [1201, 21] on button "Options" at bounding box center [1205, 21] width 70 height 23
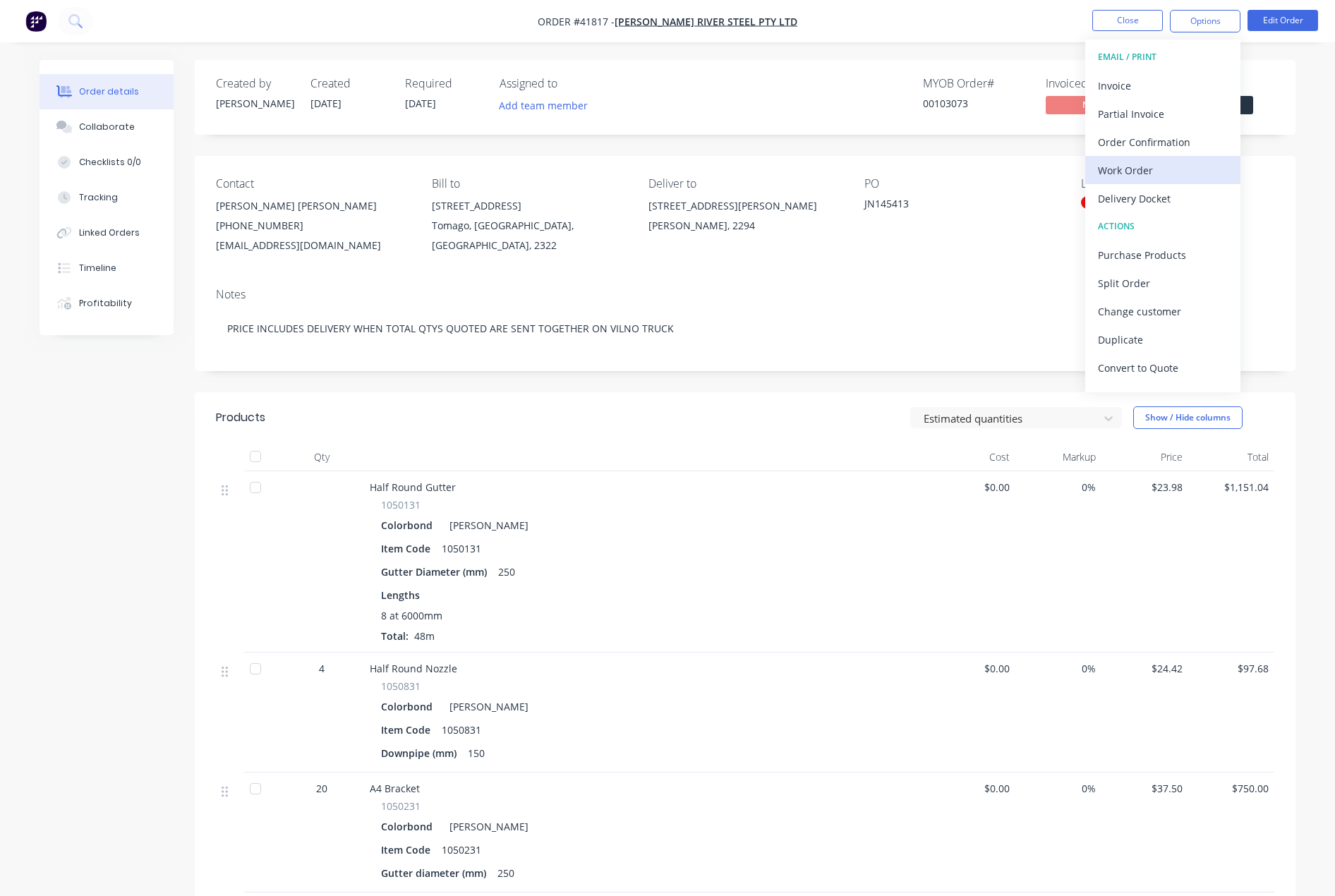
click at [1143, 165] on div "Work Order" at bounding box center [1163, 170] width 129 height 20
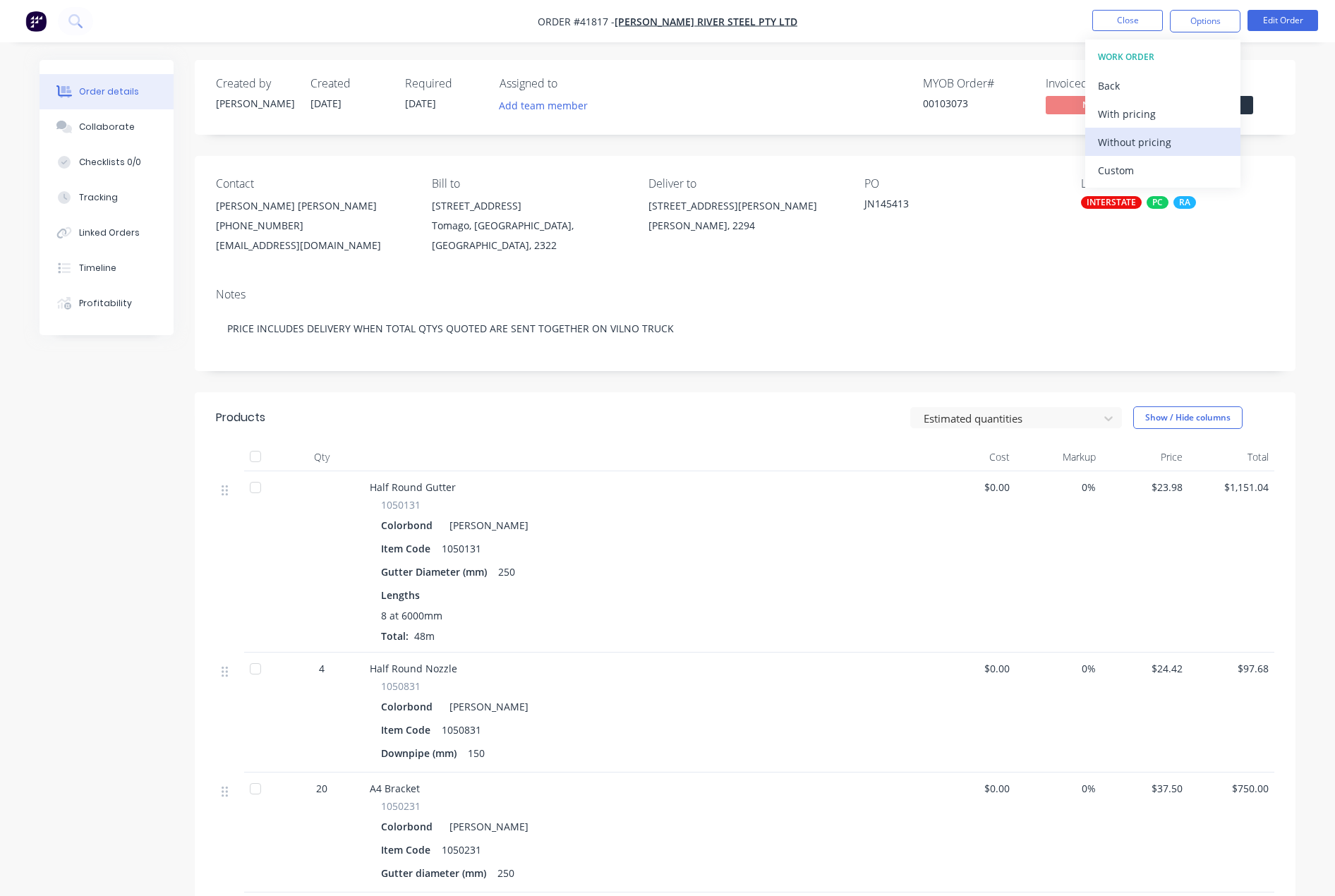
click at [1144, 140] on div "Without pricing" at bounding box center [1163, 142] width 129 height 20
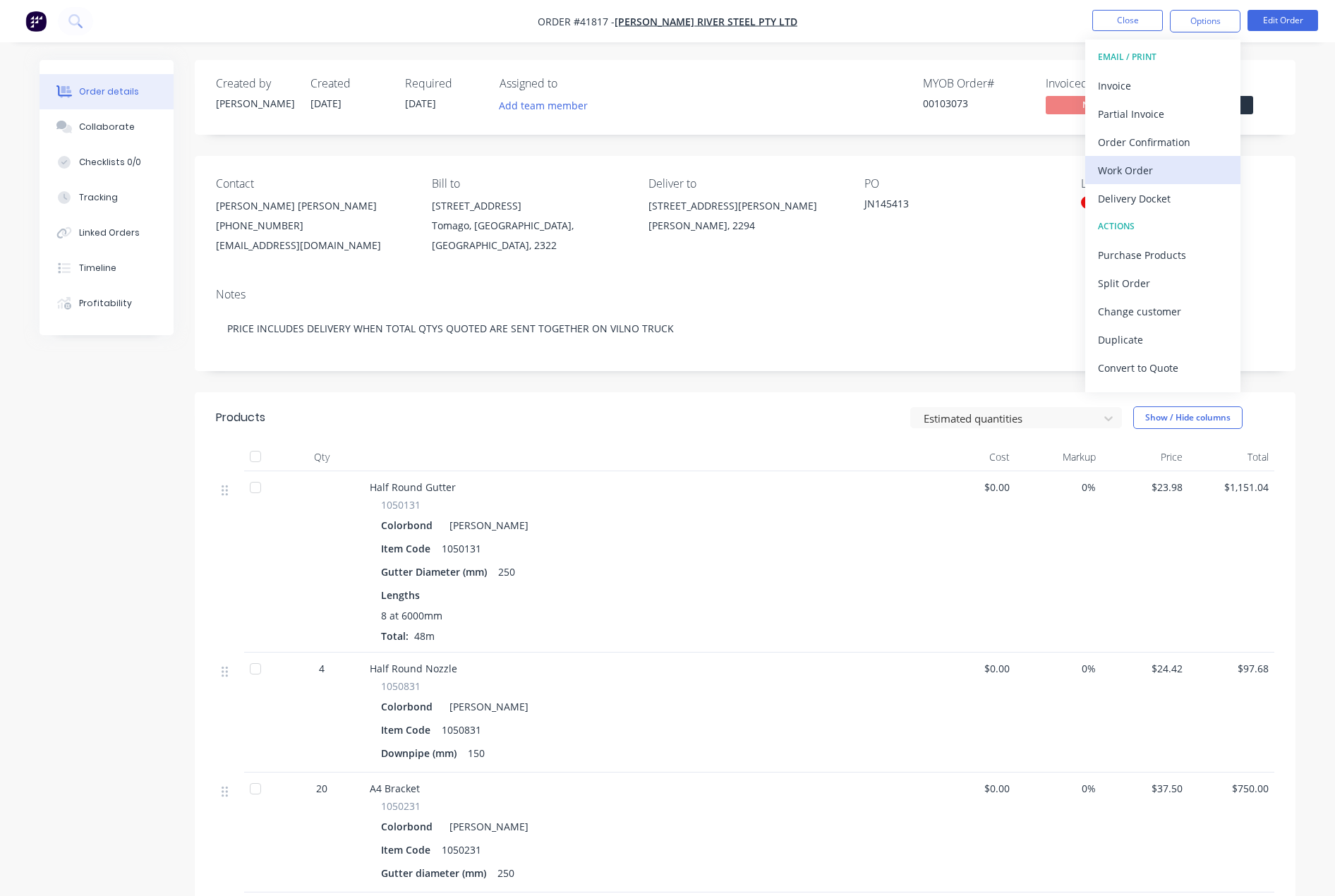
click at [1128, 170] on div "Work Order" at bounding box center [1163, 170] width 129 height 20
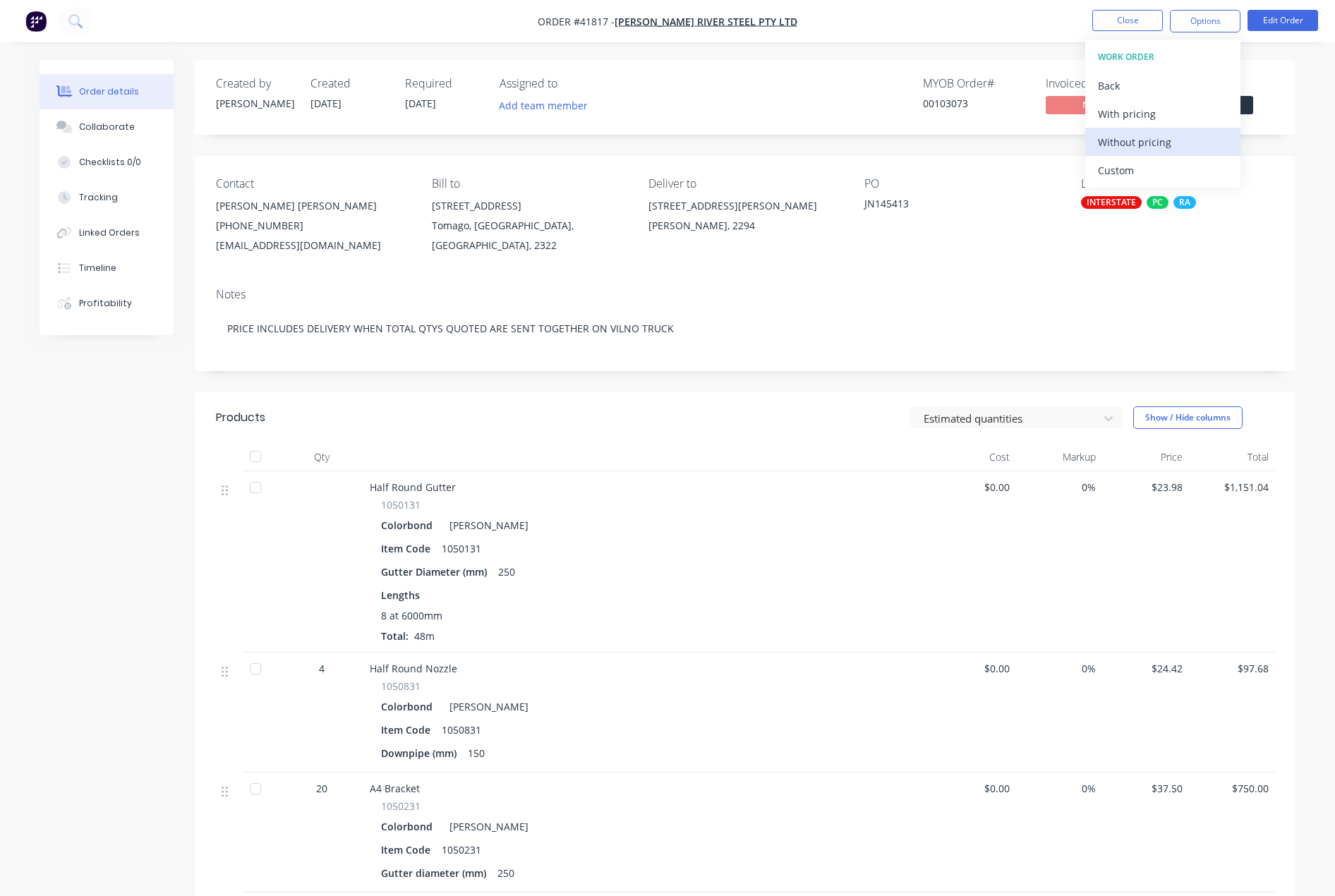
click at [1136, 140] on div "Without pricing" at bounding box center [1163, 142] width 129 height 20
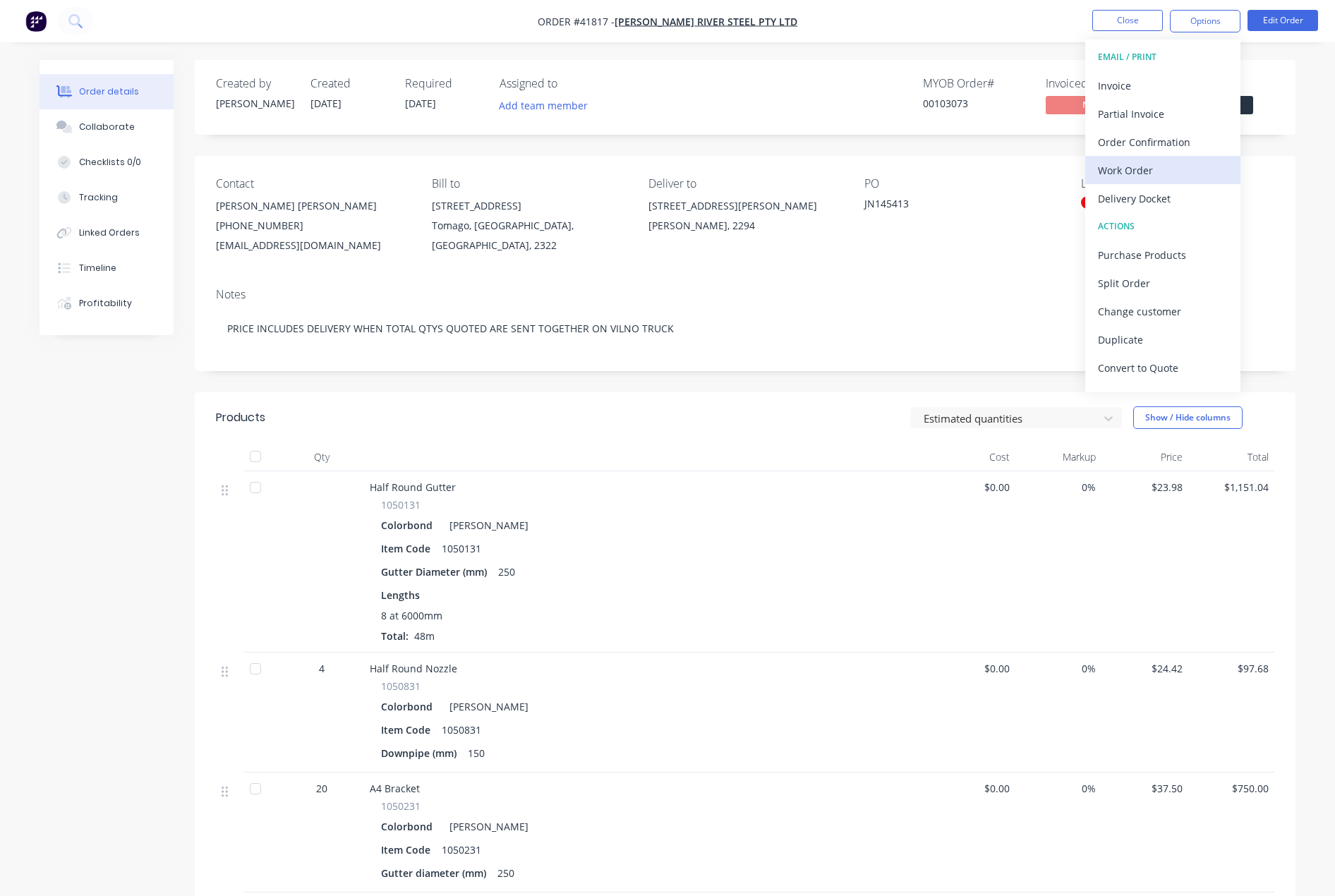
click at [1120, 173] on div "Work Order" at bounding box center [1163, 170] width 129 height 20
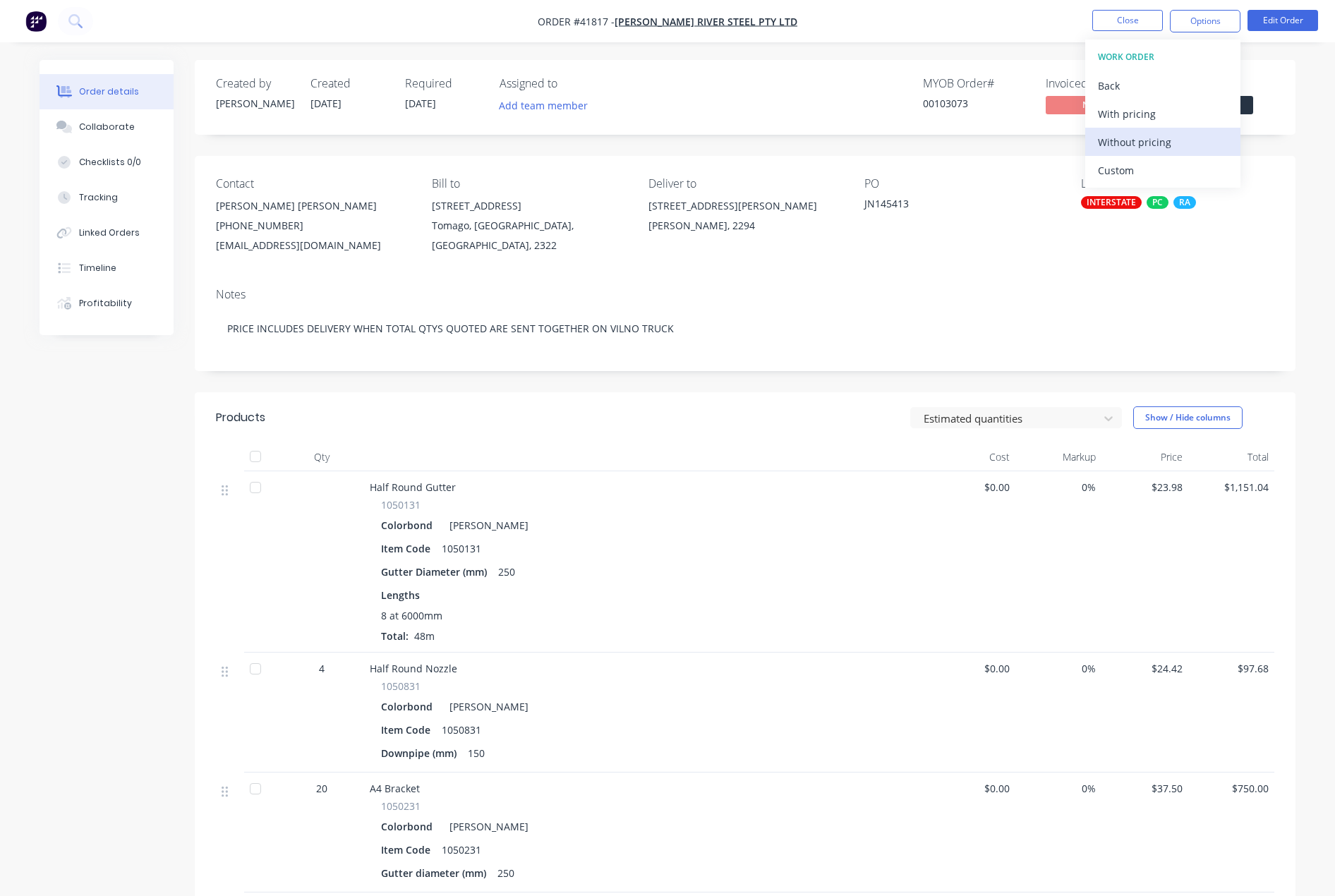
click at [1134, 142] on div "Without pricing" at bounding box center [1163, 142] width 129 height 20
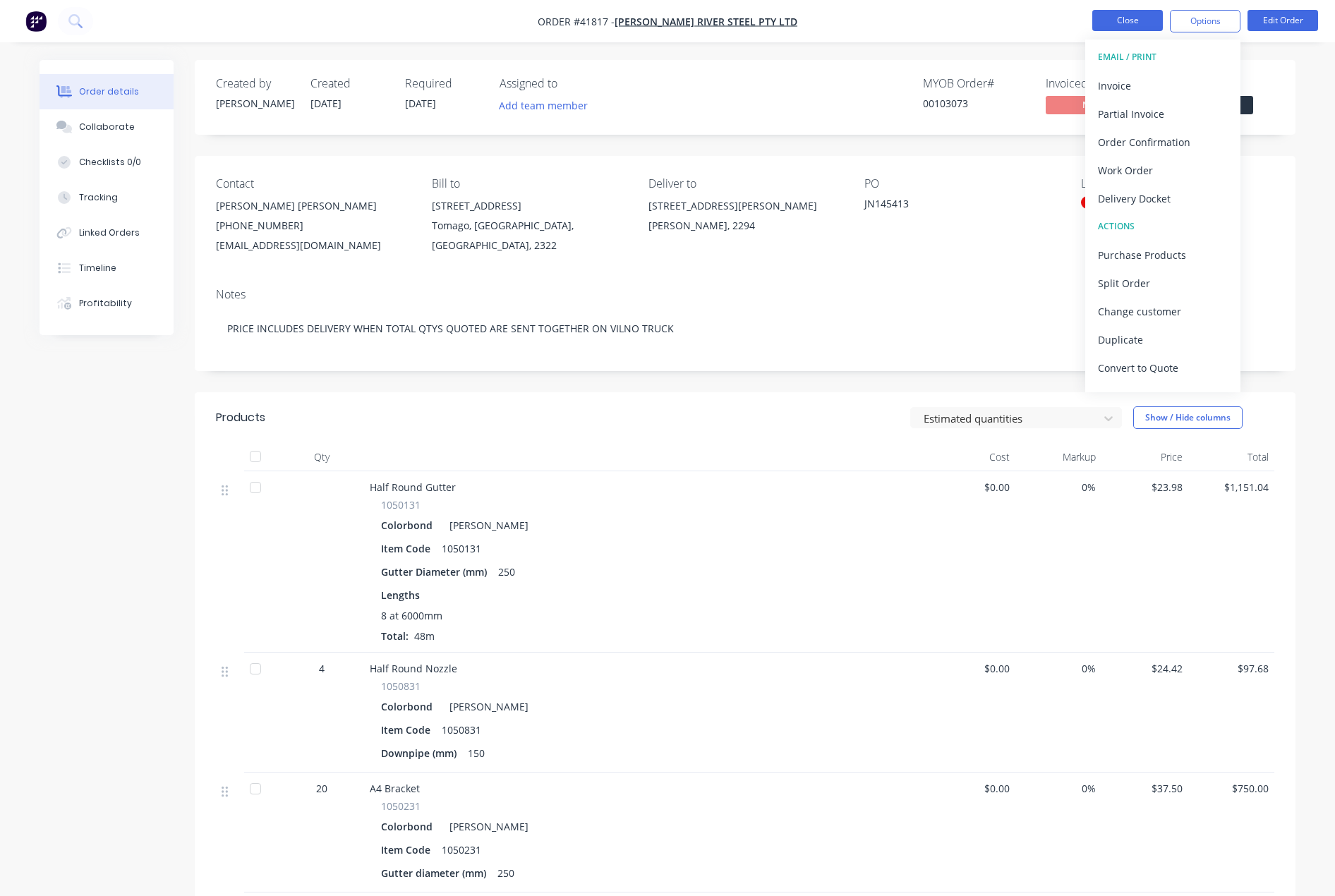
click at [1125, 19] on button "Close" at bounding box center [1127, 20] width 70 height 21
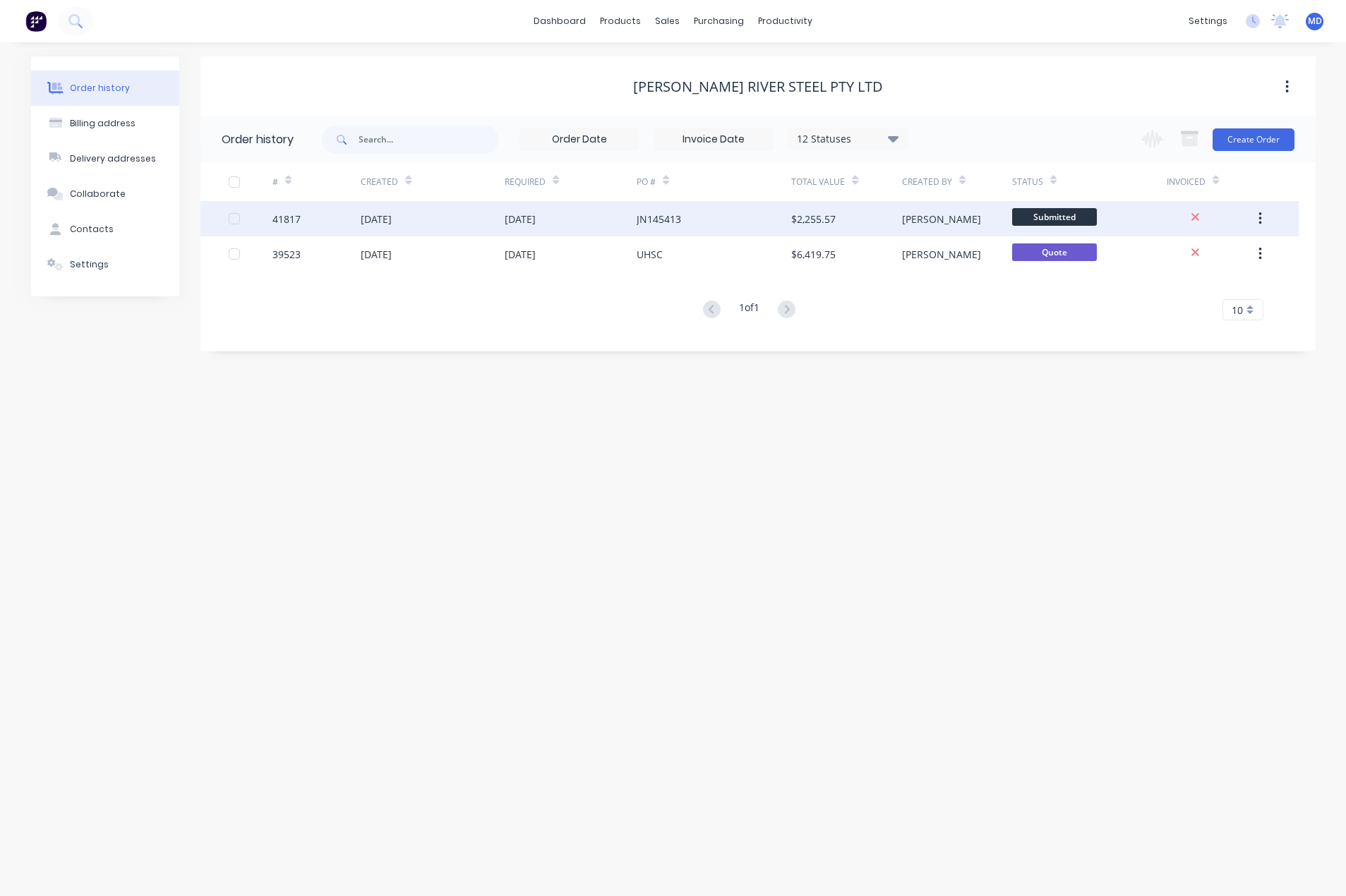
click at [782, 214] on div "JN145413" at bounding box center [713, 219] width 154 height 36
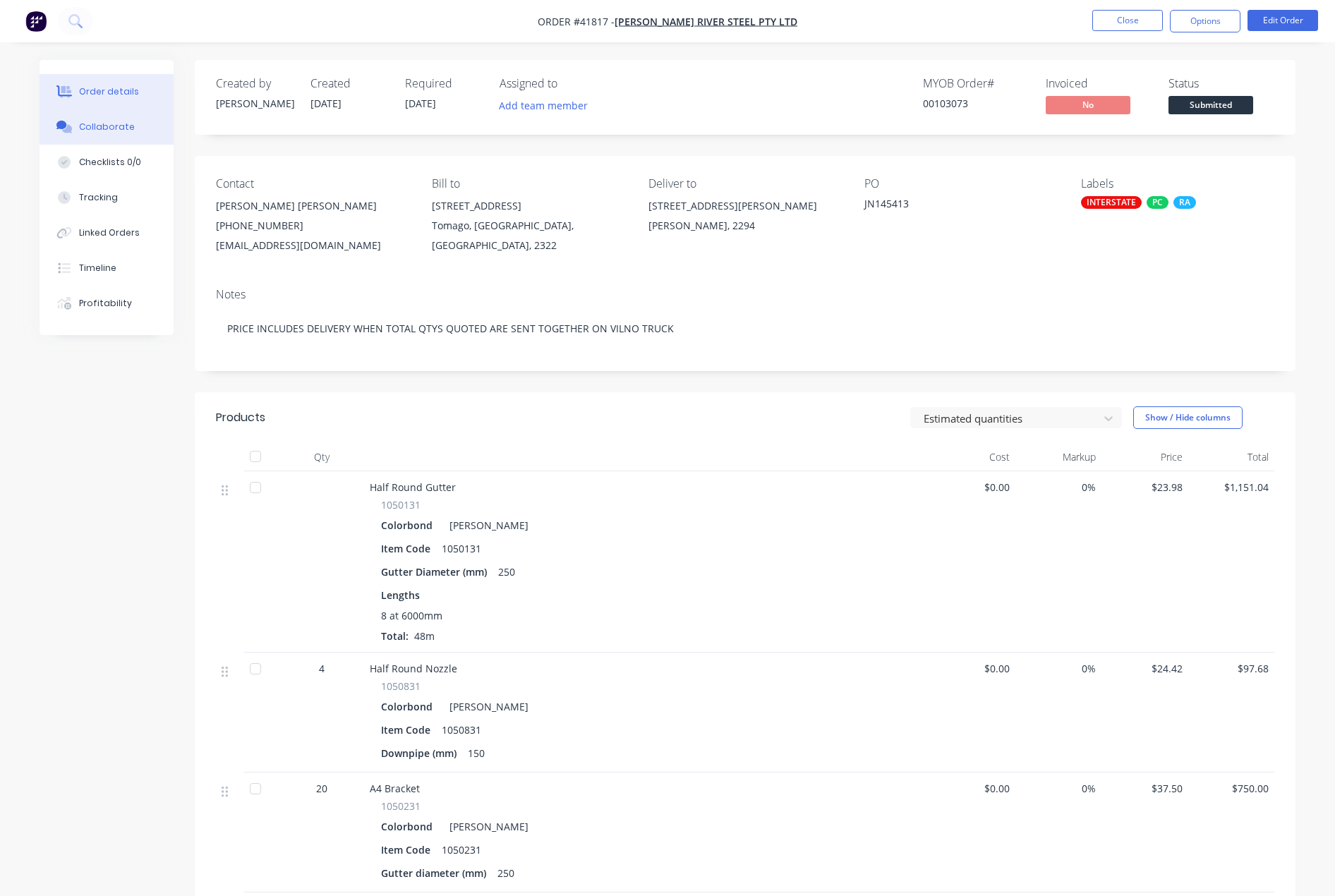
click at [98, 129] on div "Collaborate" at bounding box center [107, 127] width 56 height 13
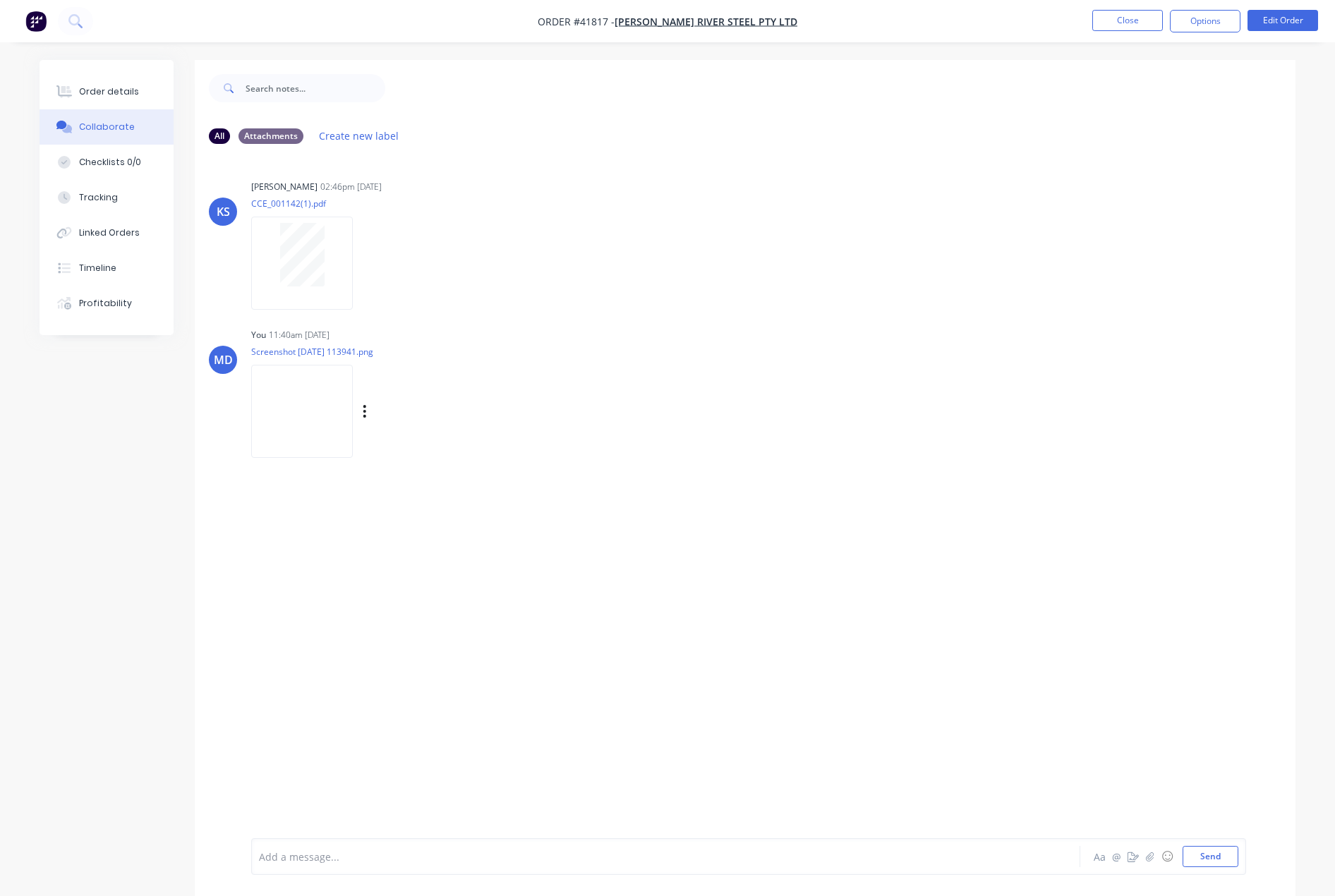
click at [283, 404] on img at bounding box center [301, 410] width 101 height 92
click at [282, 858] on div at bounding box center [626, 857] width 734 height 15
click at [1225, 850] on button "Send" at bounding box center [1210, 856] width 56 height 21
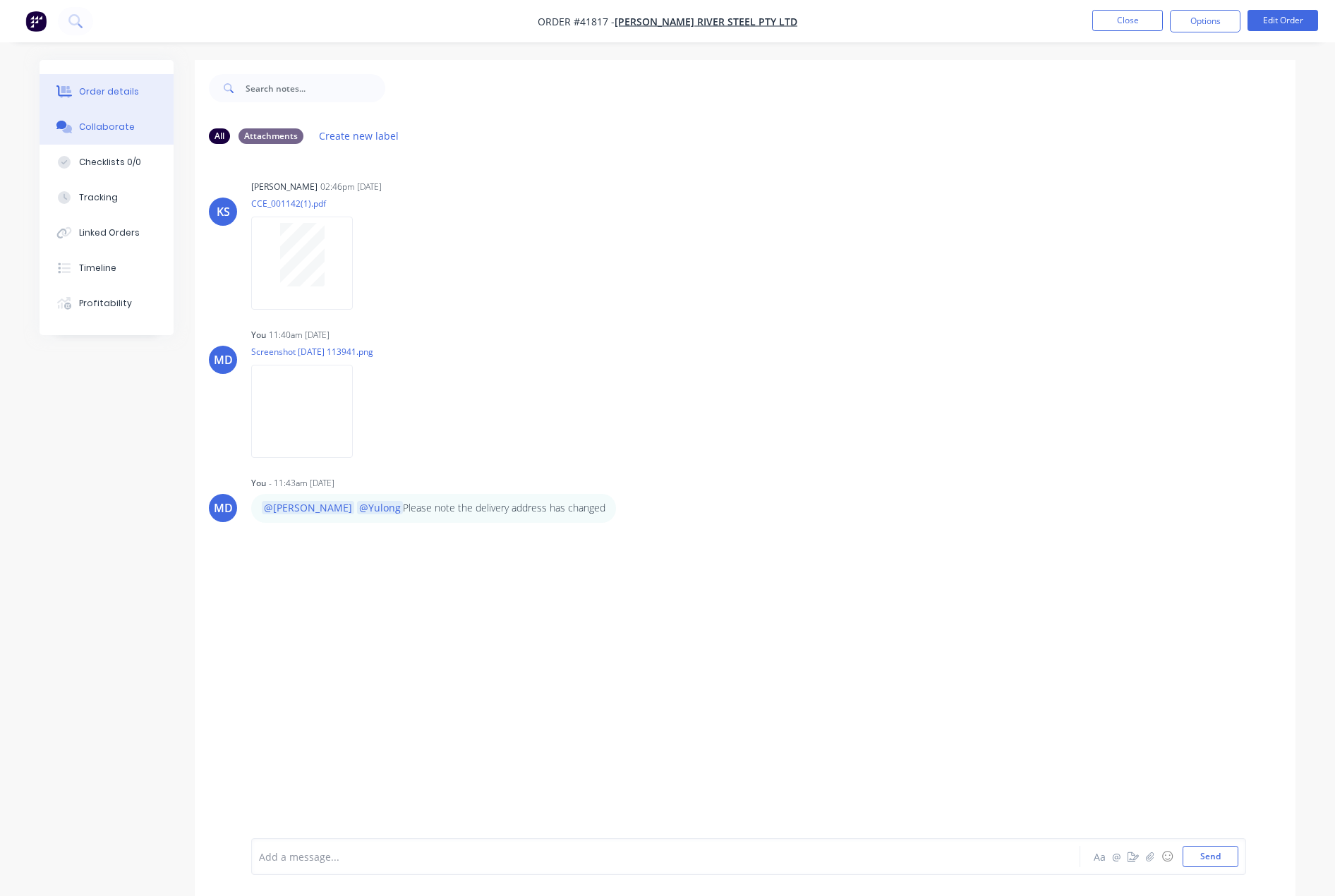
click at [103, 88] on div "Order details" at bounding box center [109, 92] width 60 height 13
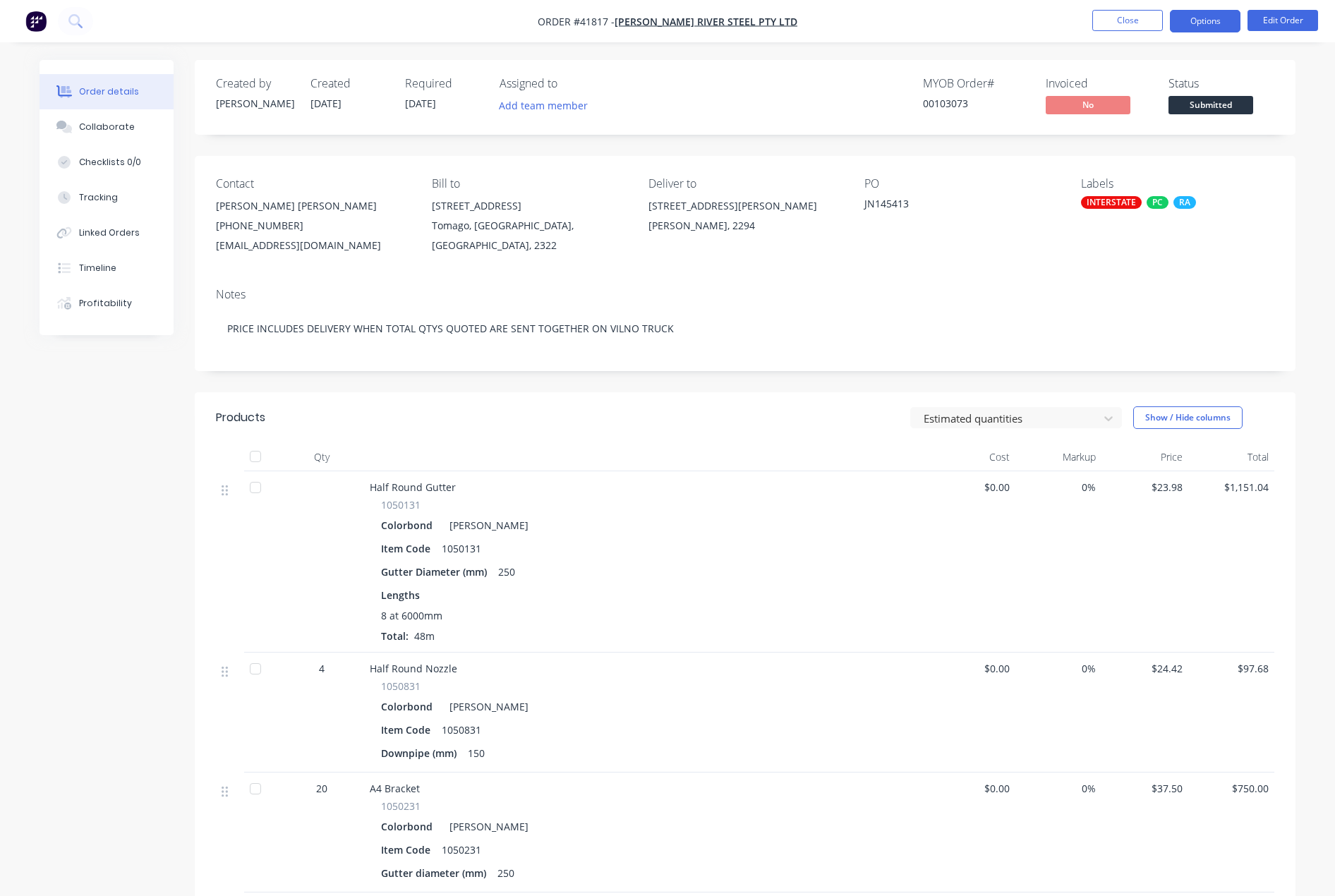
click at [1209, 14] on button "Options" at bounding box center [1205, 21] width 70 height 23
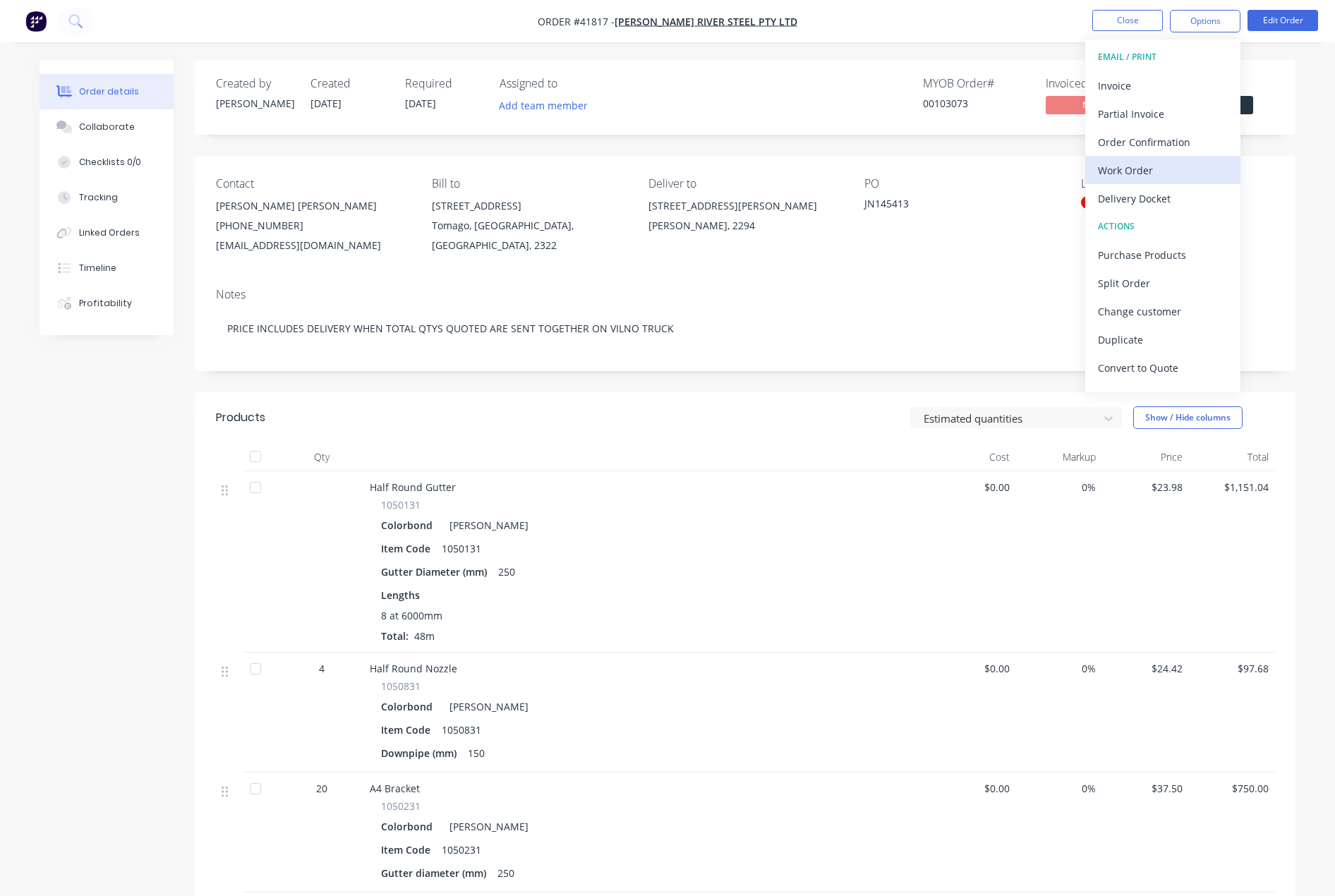
click at [1120, 172] on div "Work Order" at bounding box center [1163, 170] width 129 height 20
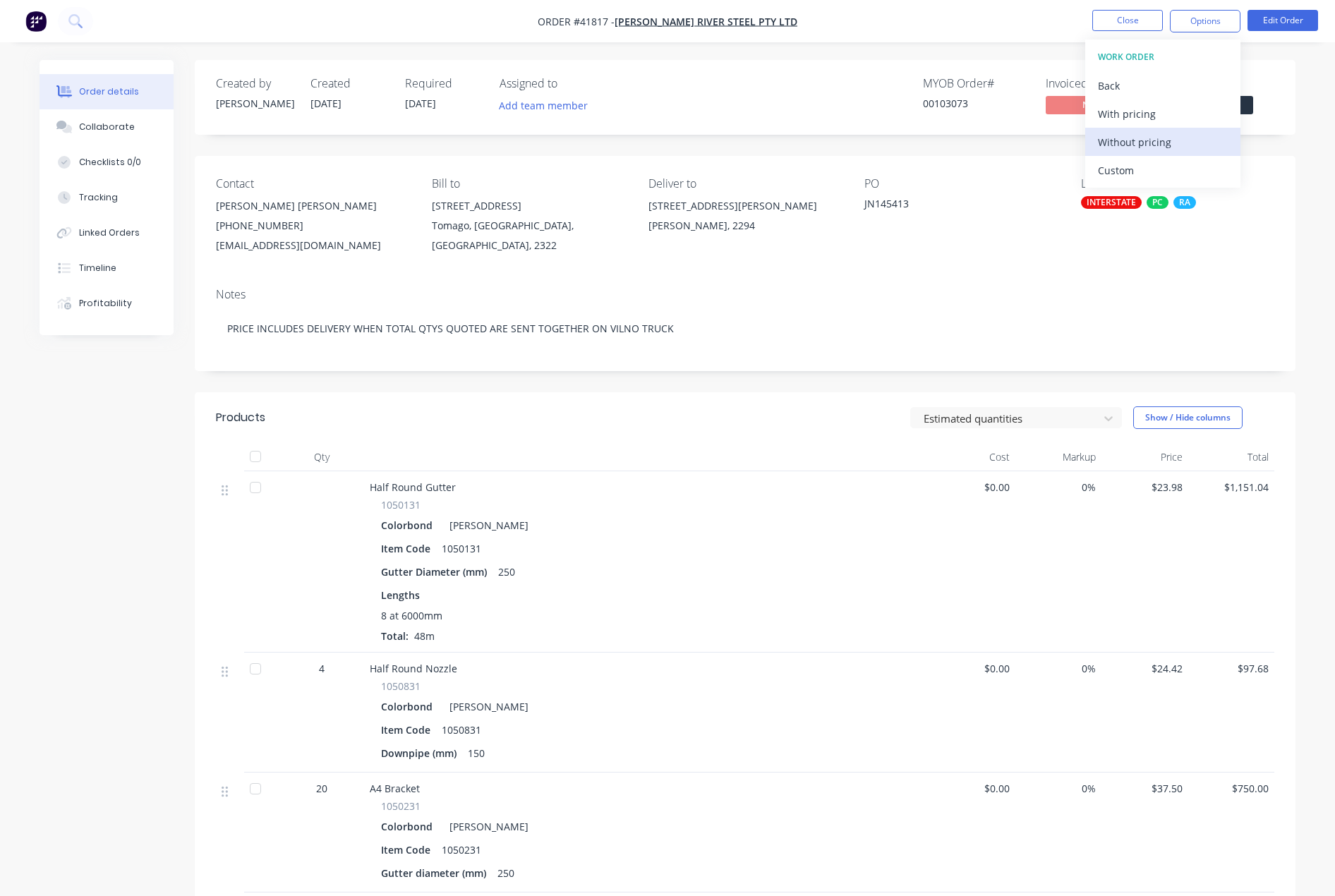
click at [1125, 142] on div "Without pricing" at bounding box center [1163, 142] width 129 height 20
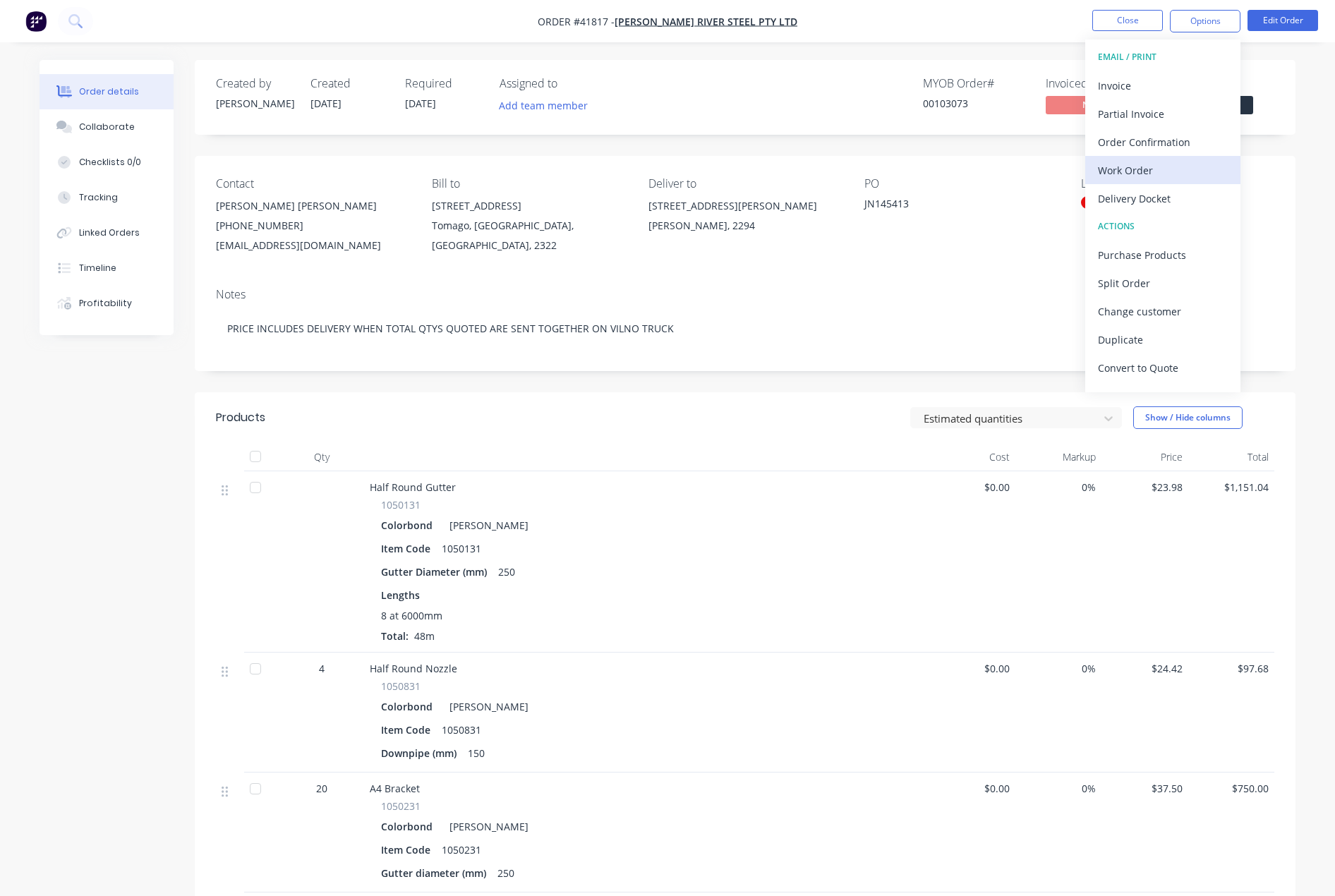
click at [1131, 165] on div "Work Order" at bounding box center [1163, 170] width 129 height 20
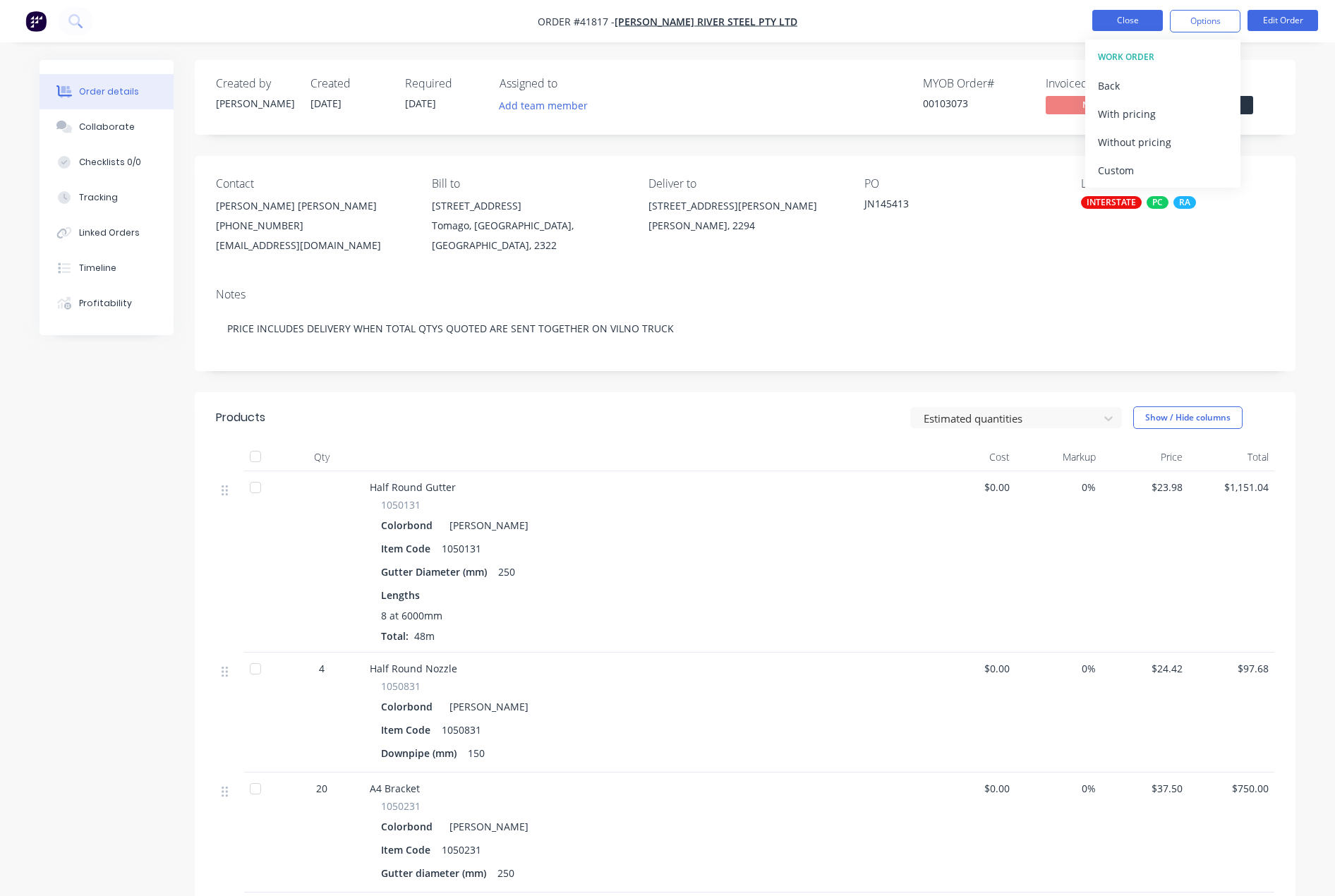
click at [1120, 15] on button "Close" at bounding box center [1127, 20] width 70 height 21
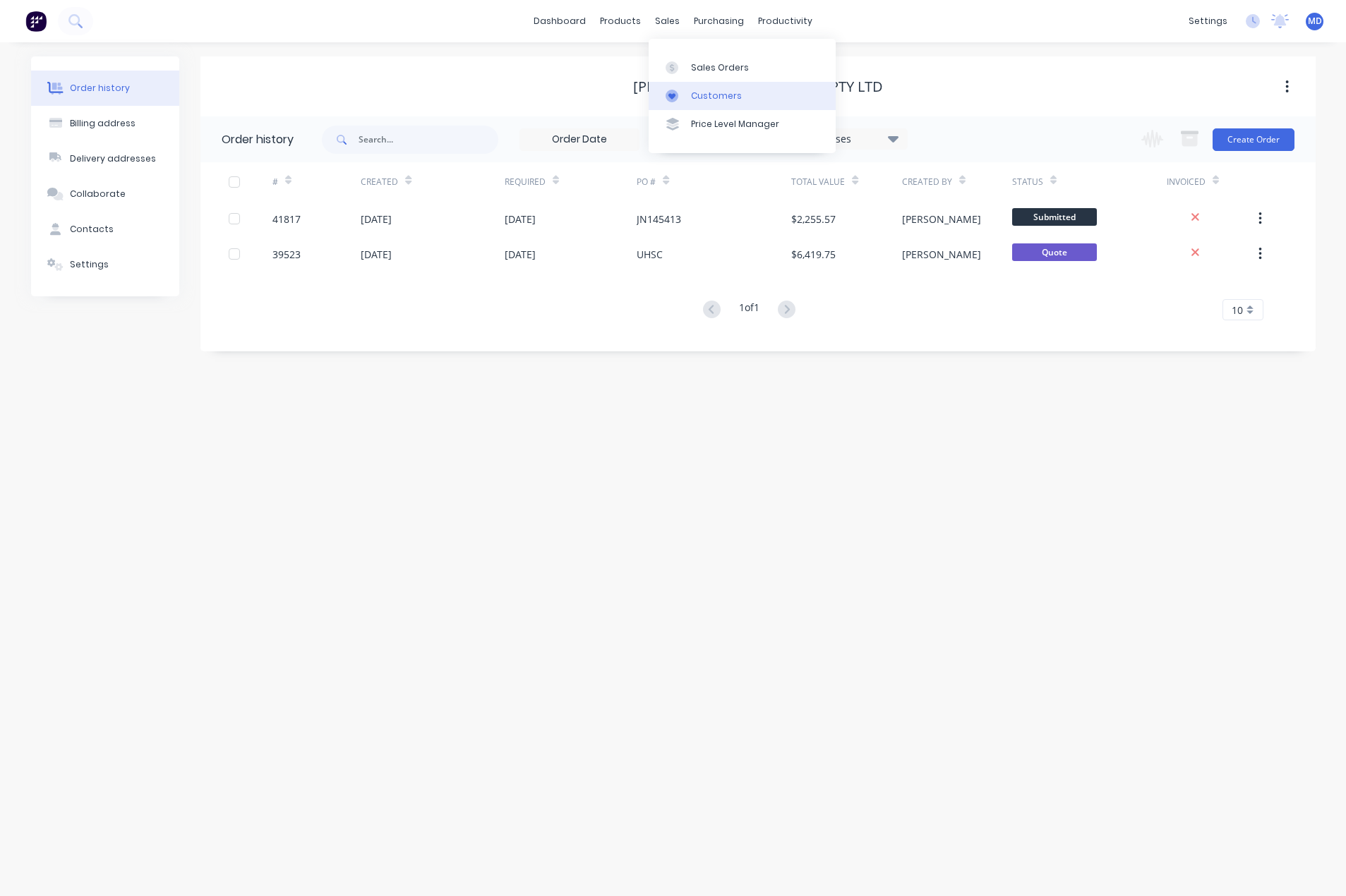
click at [709, 97] on div "Customers" at bounding box center [717, 96] width 51 height 13
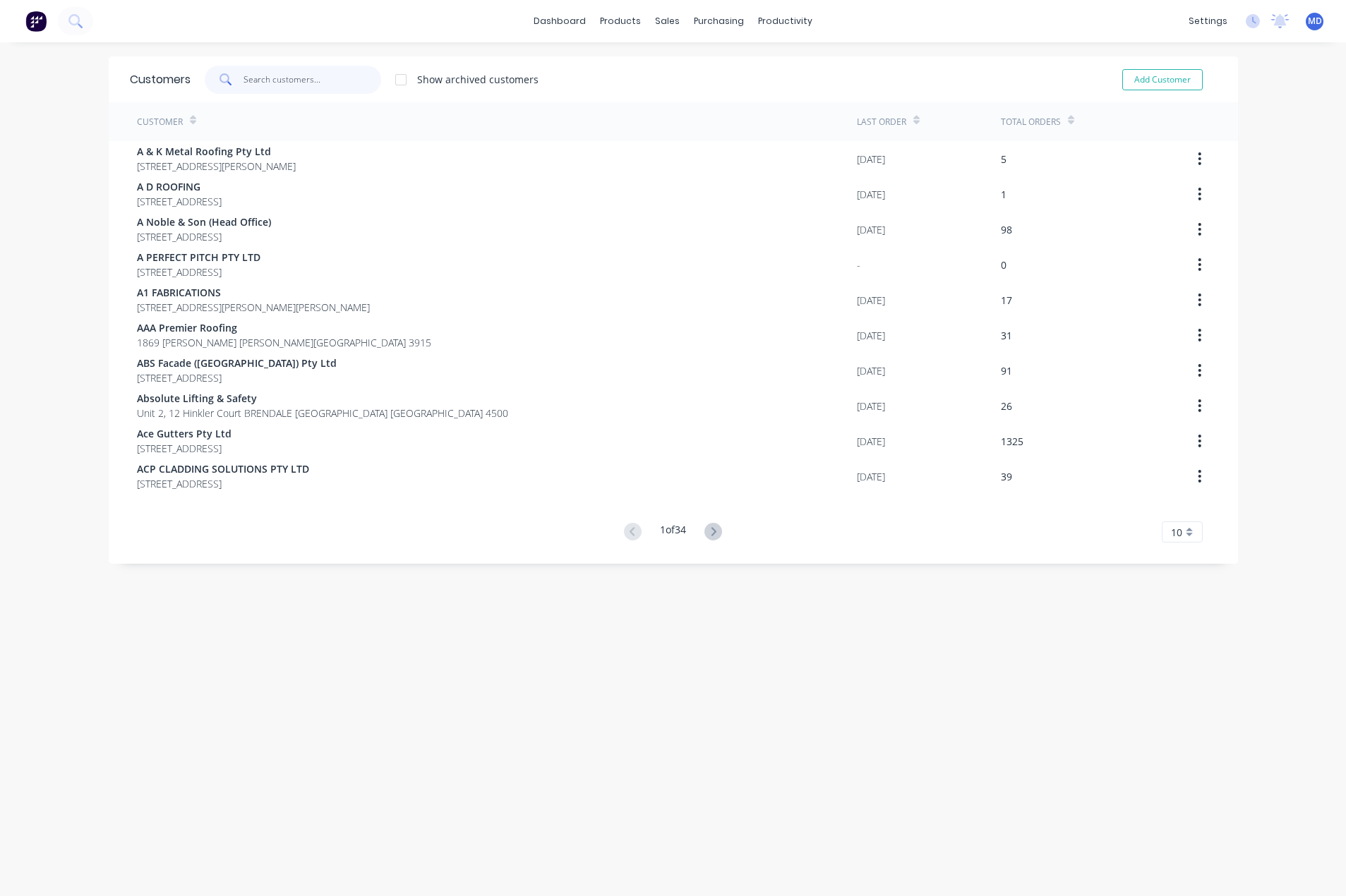
click at [318, 88] on input "text" at bounding box center [312, 79] width 138 height 28
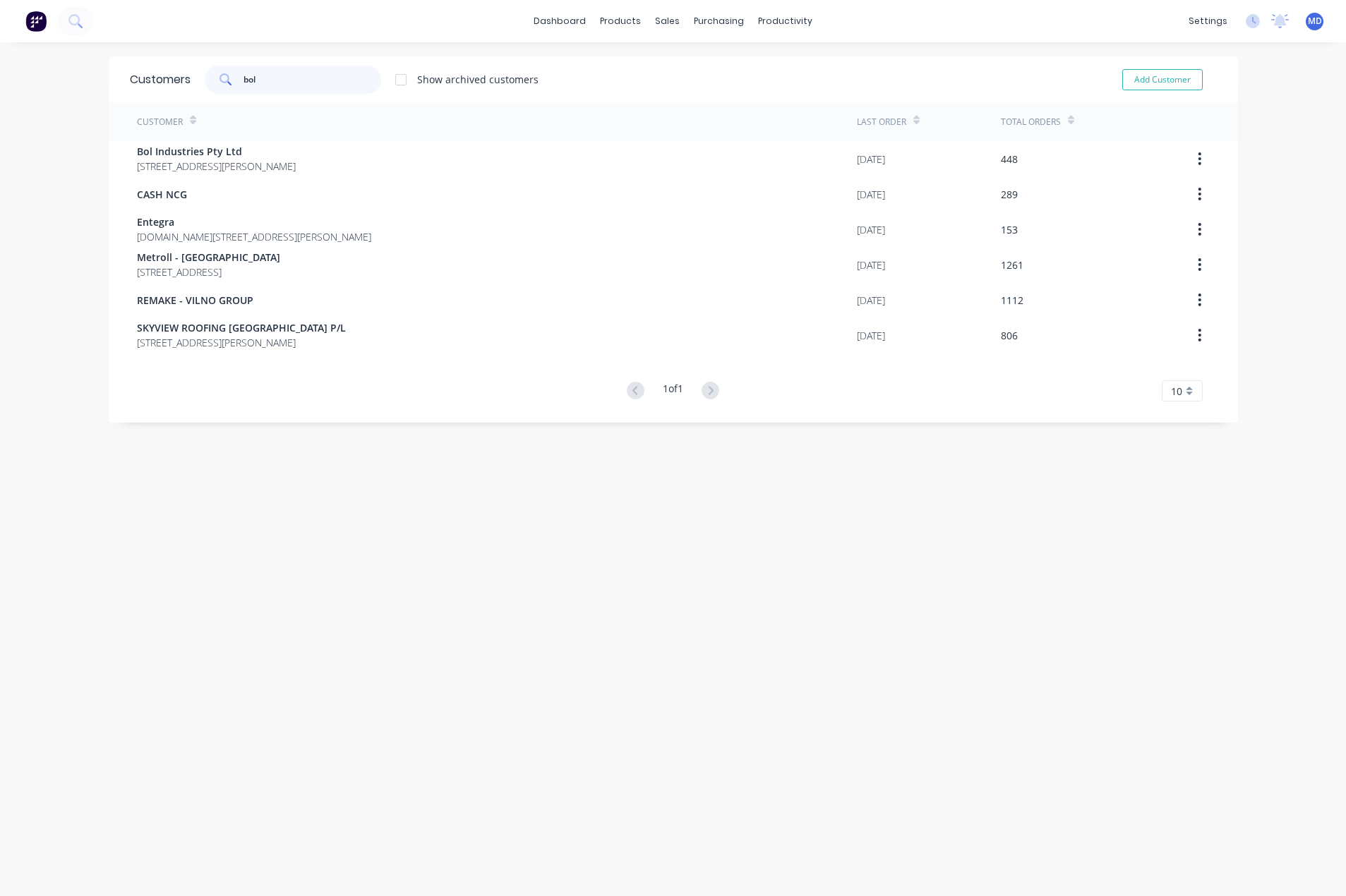
type input "bol"
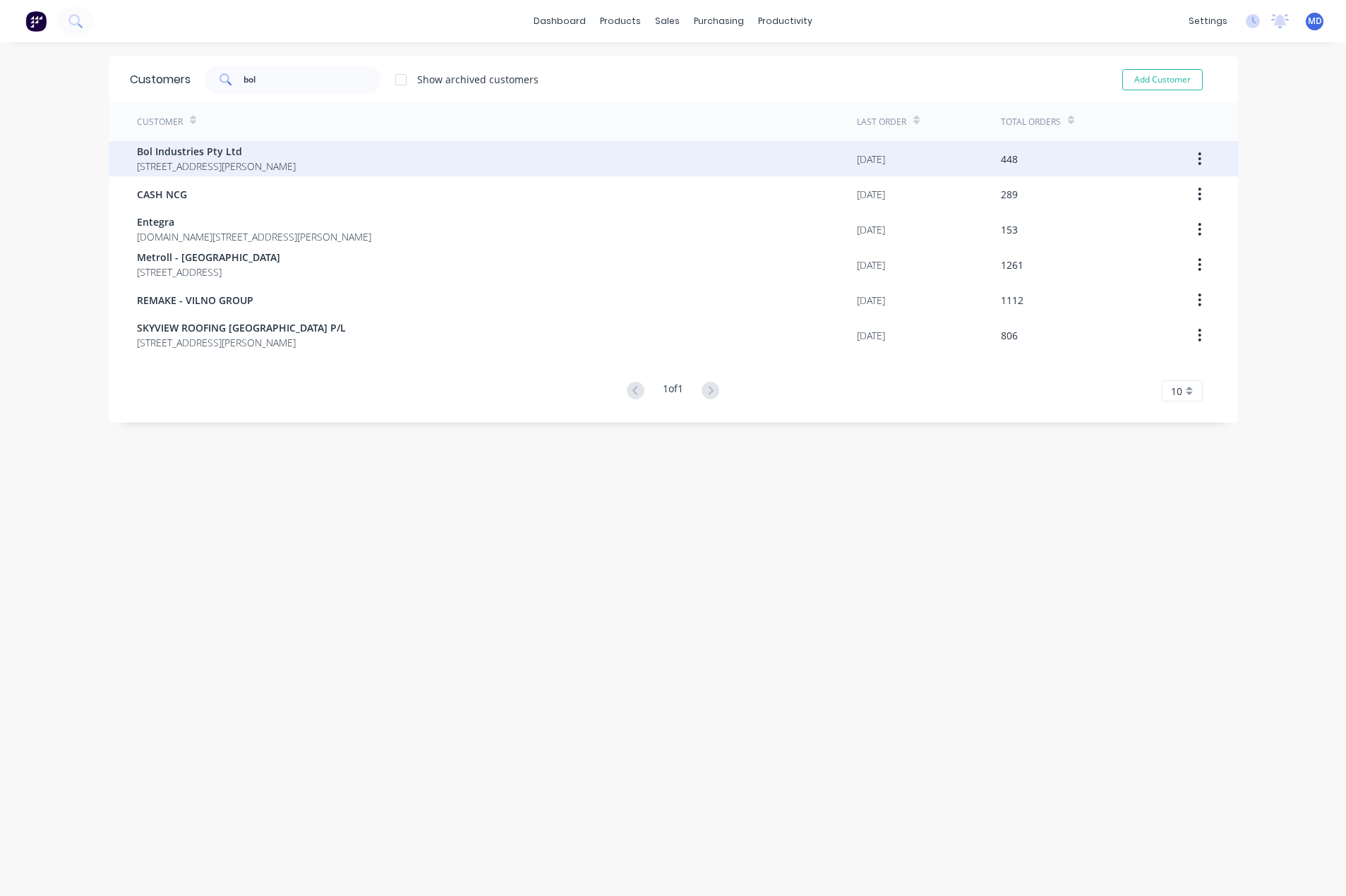
click at [285, 164] on span "[STREET_ADDRESS][PERSON_NAME]" at bounding box center [216, 166] width 159 height 15
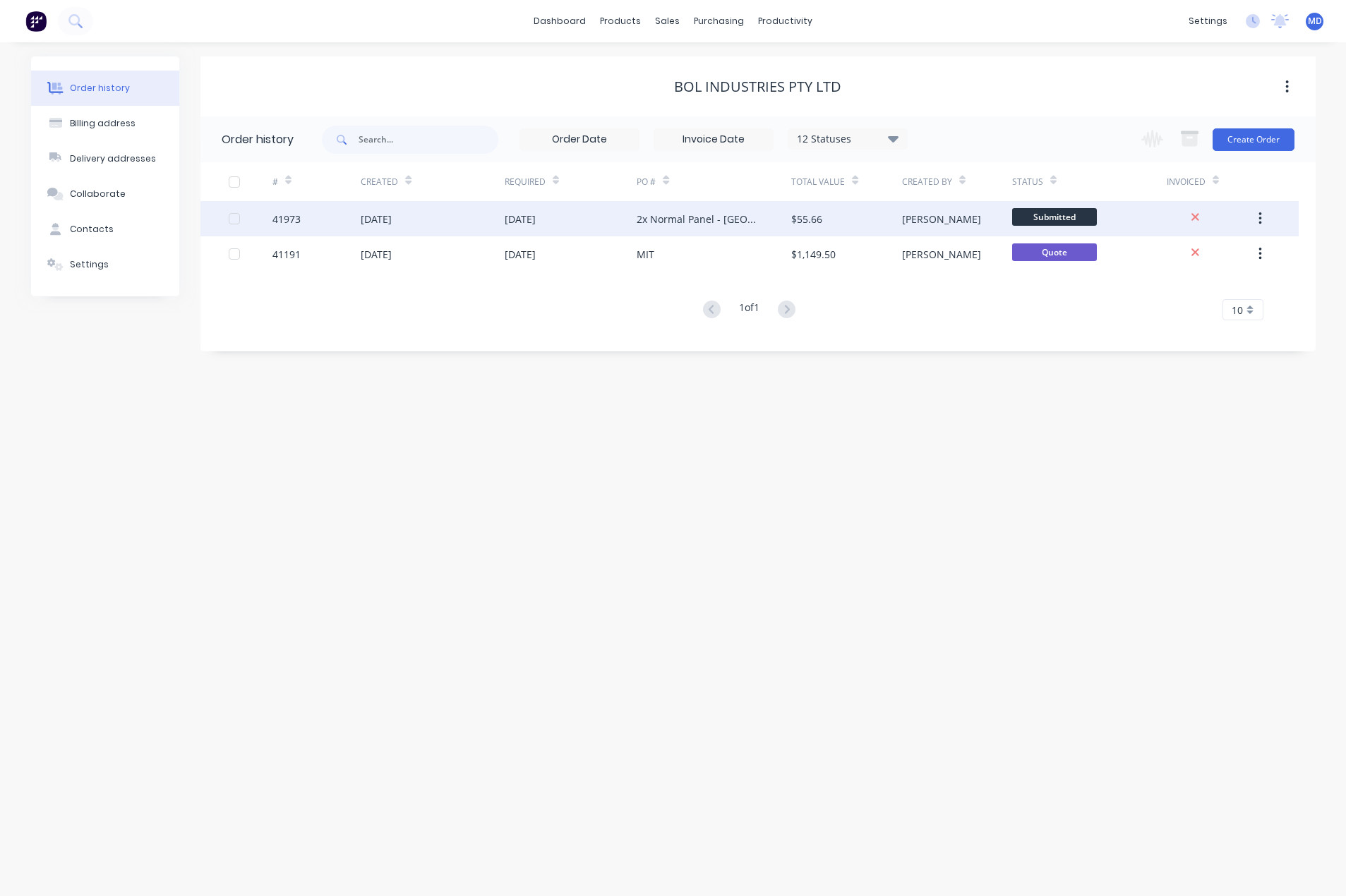
click at [379, 221] on div "[DATE]" at bounding box center [376, 219] width 31 height 15
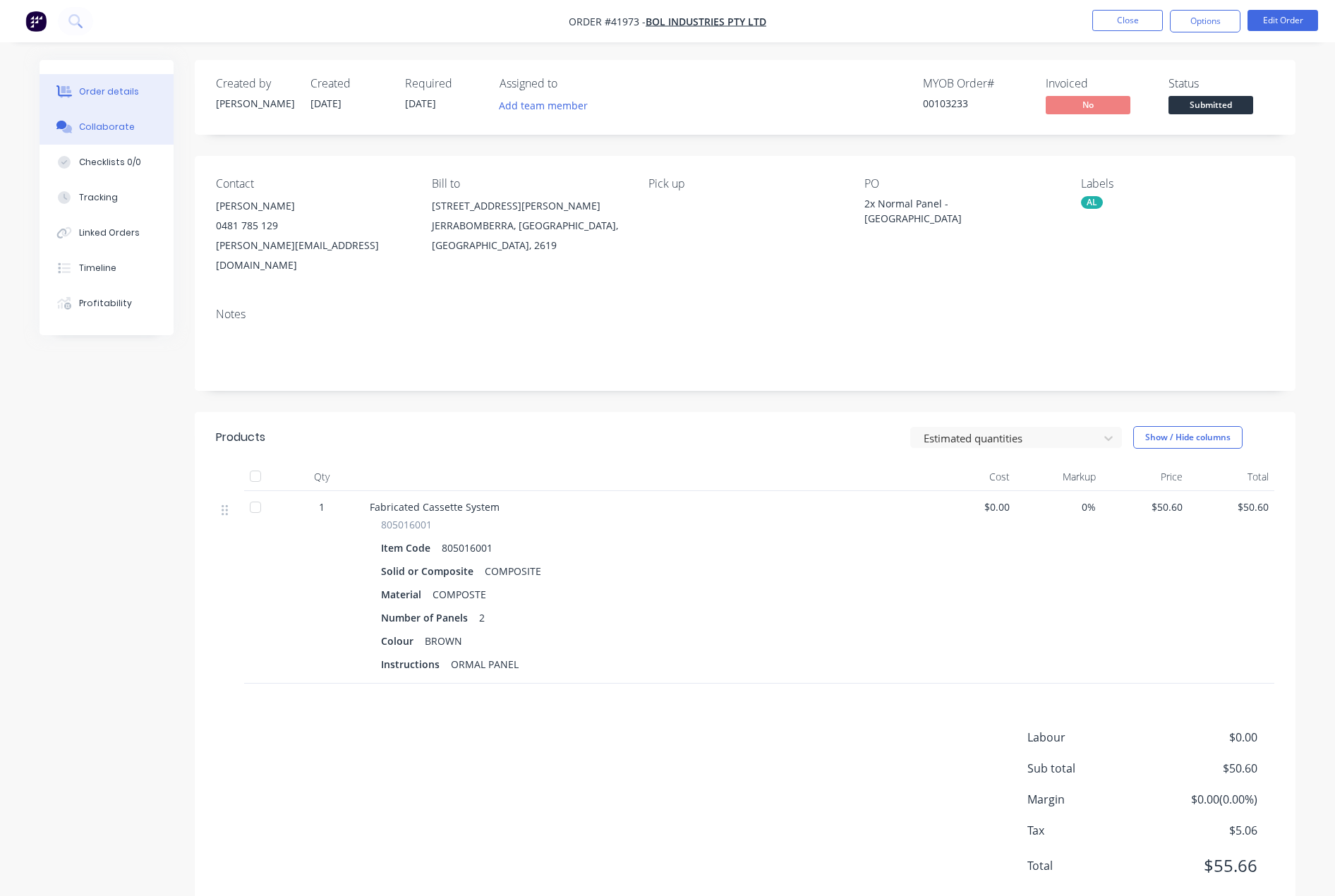
click at [99, 124] on div "Collaborate" at bounding box center [107, 127] width 56 height 13
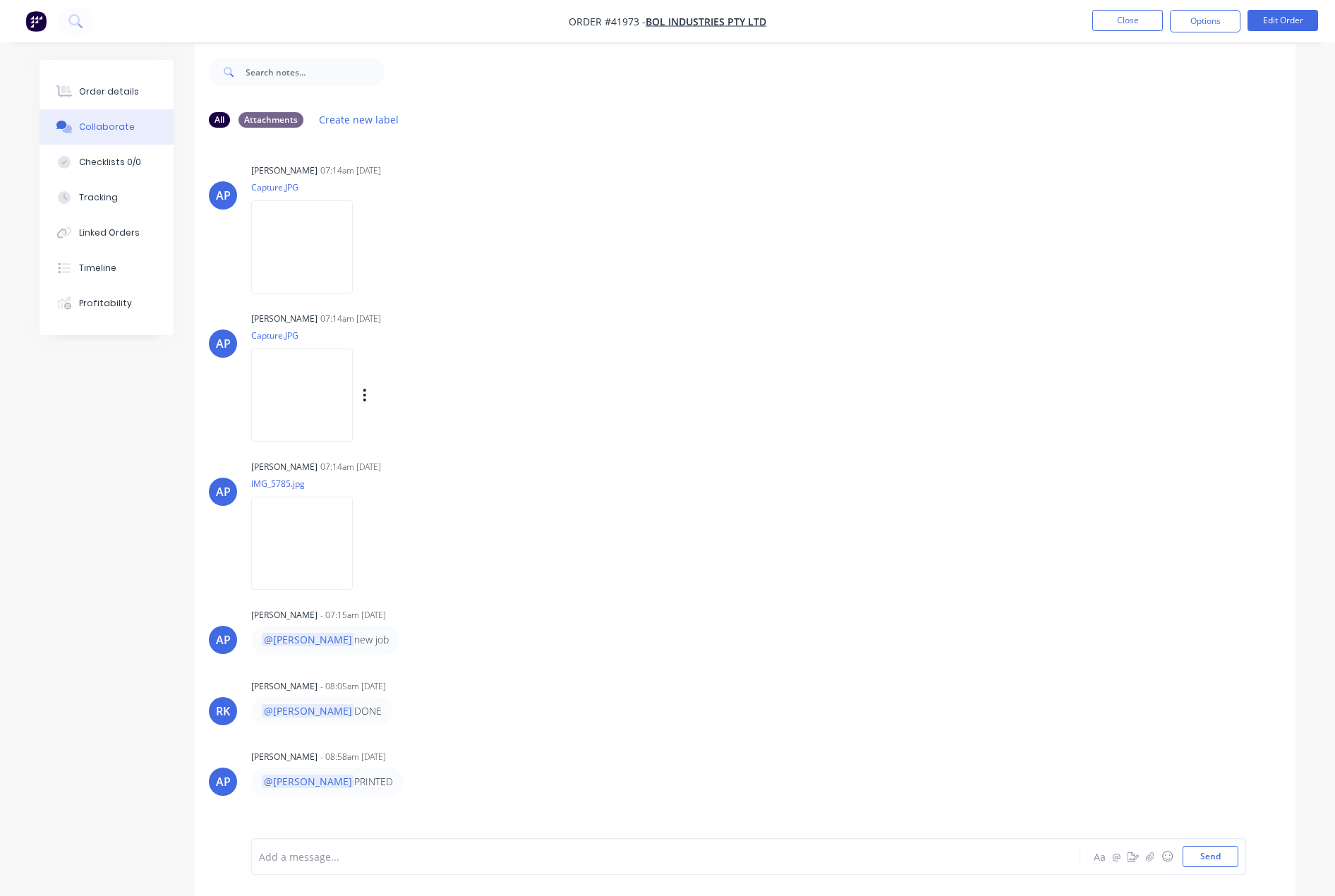
scroll to position [21, 0]
click at [1153, 853] on icon "button" at bounding box center [1150, 856] width 8 height 10
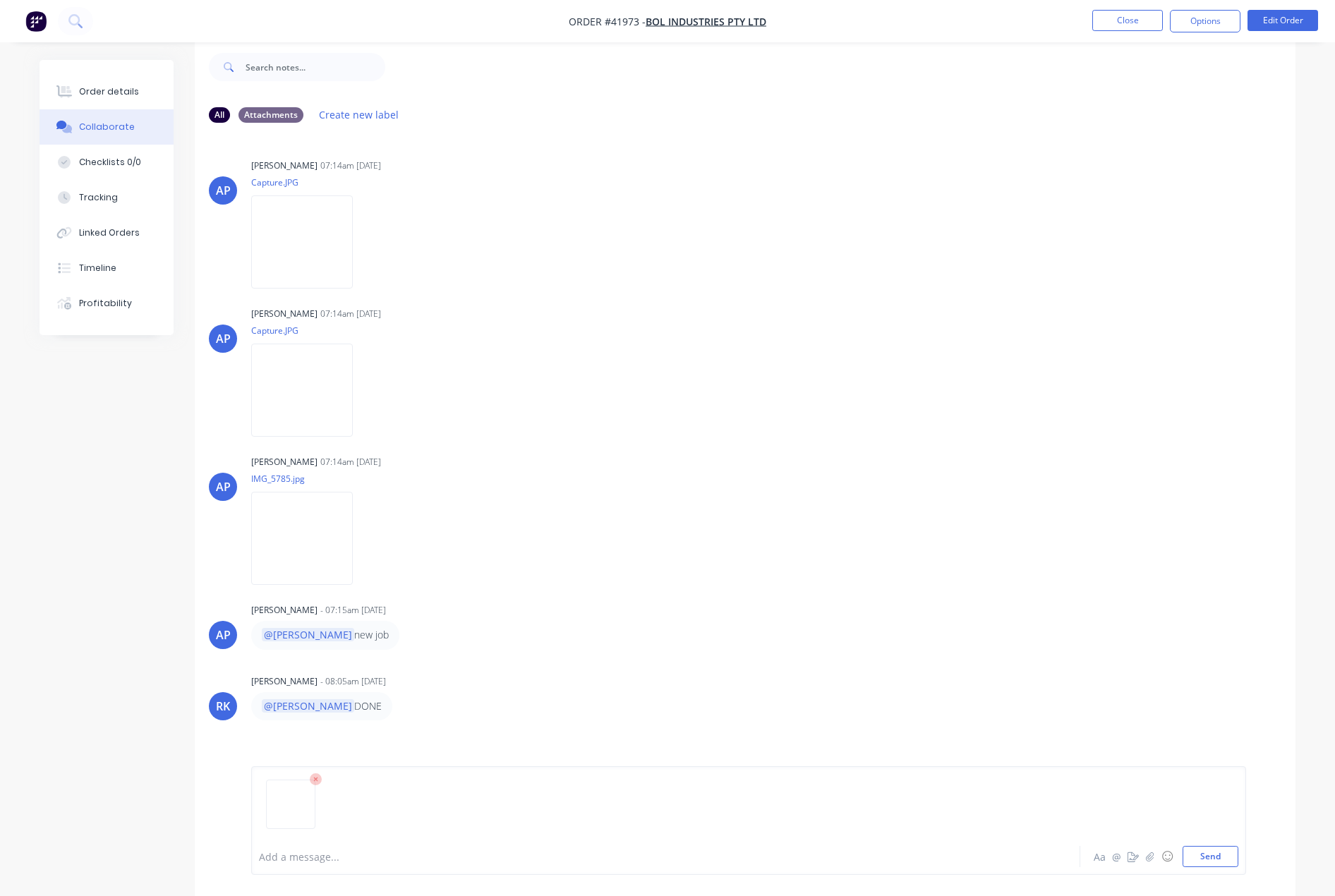
drag, startPoint x: 1216, startPoint y: 865, endPoint x: 1025, endPoint y: 302, distance: 594.5
click at [1216, 866] on button "Send" at bounding box center [1210, 856] width 56 height 21
click at [1126, 21] on button "Close" at bounding box center [1127, 20] width 70 height 21
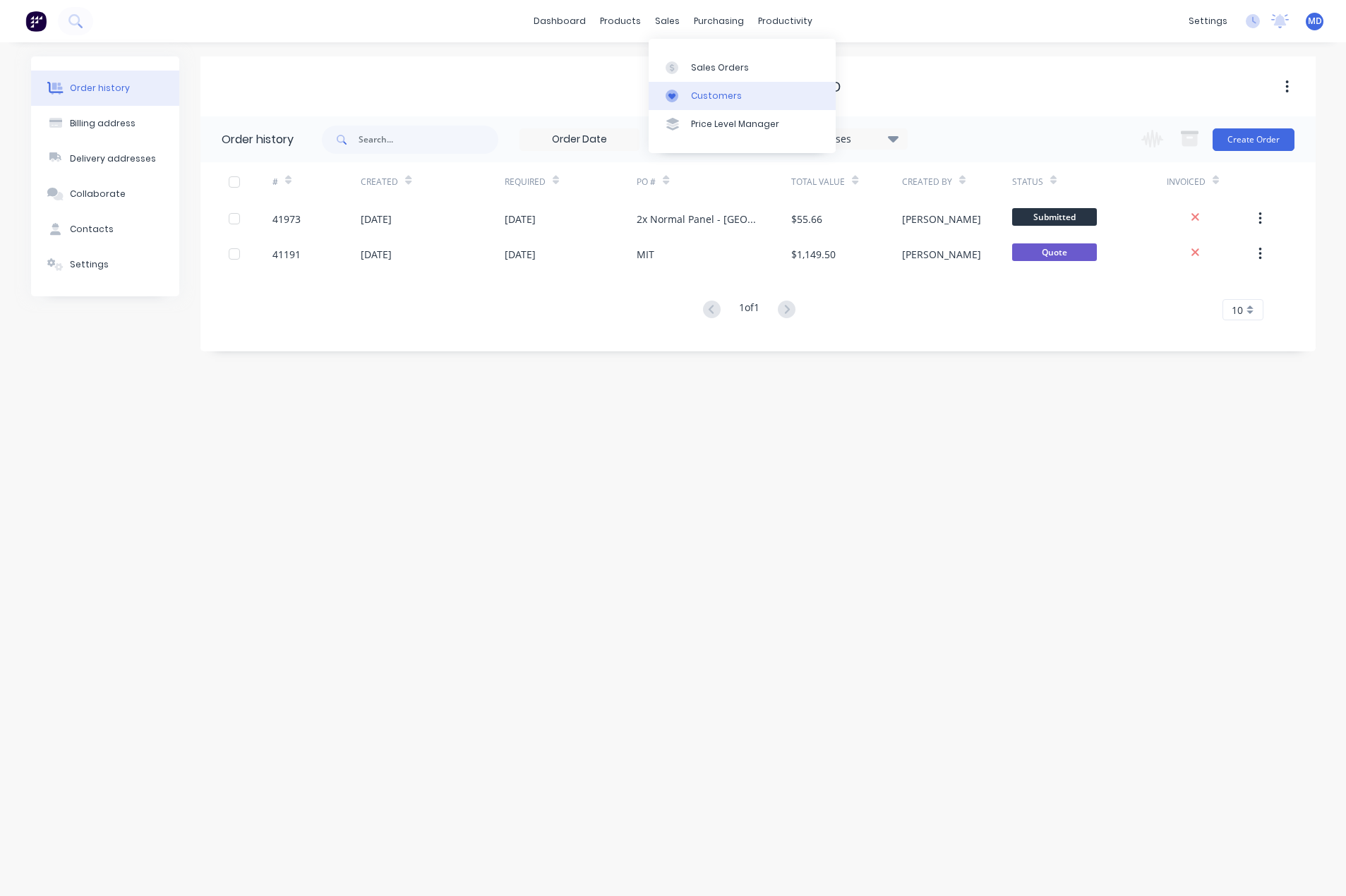
click at [720, 88] on link "Customers" at bounding box center [741, 96] width 187 height 28
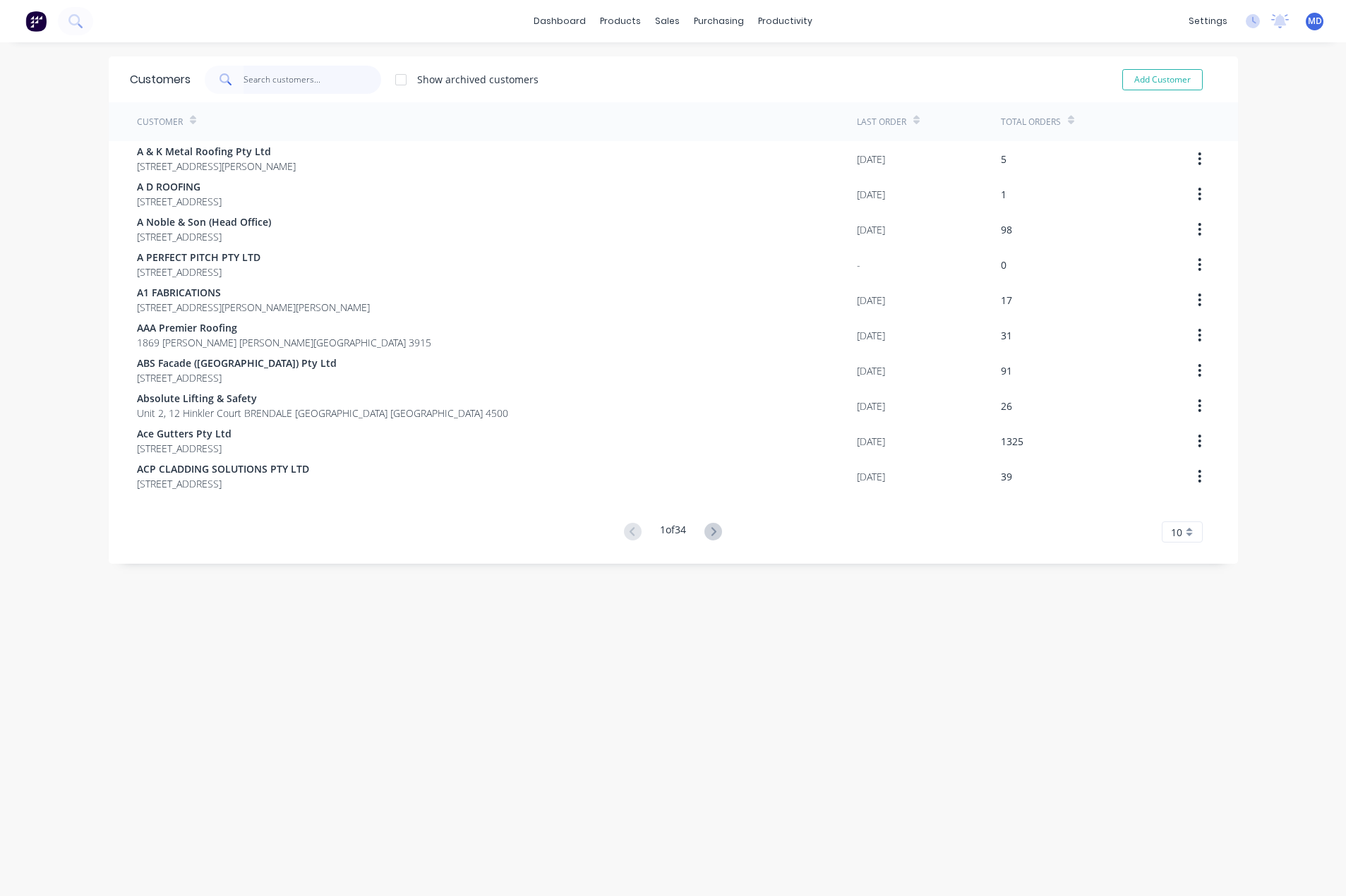
click at [279, 77] on input "text" at bounding box center [312, 79] width 138 height 28
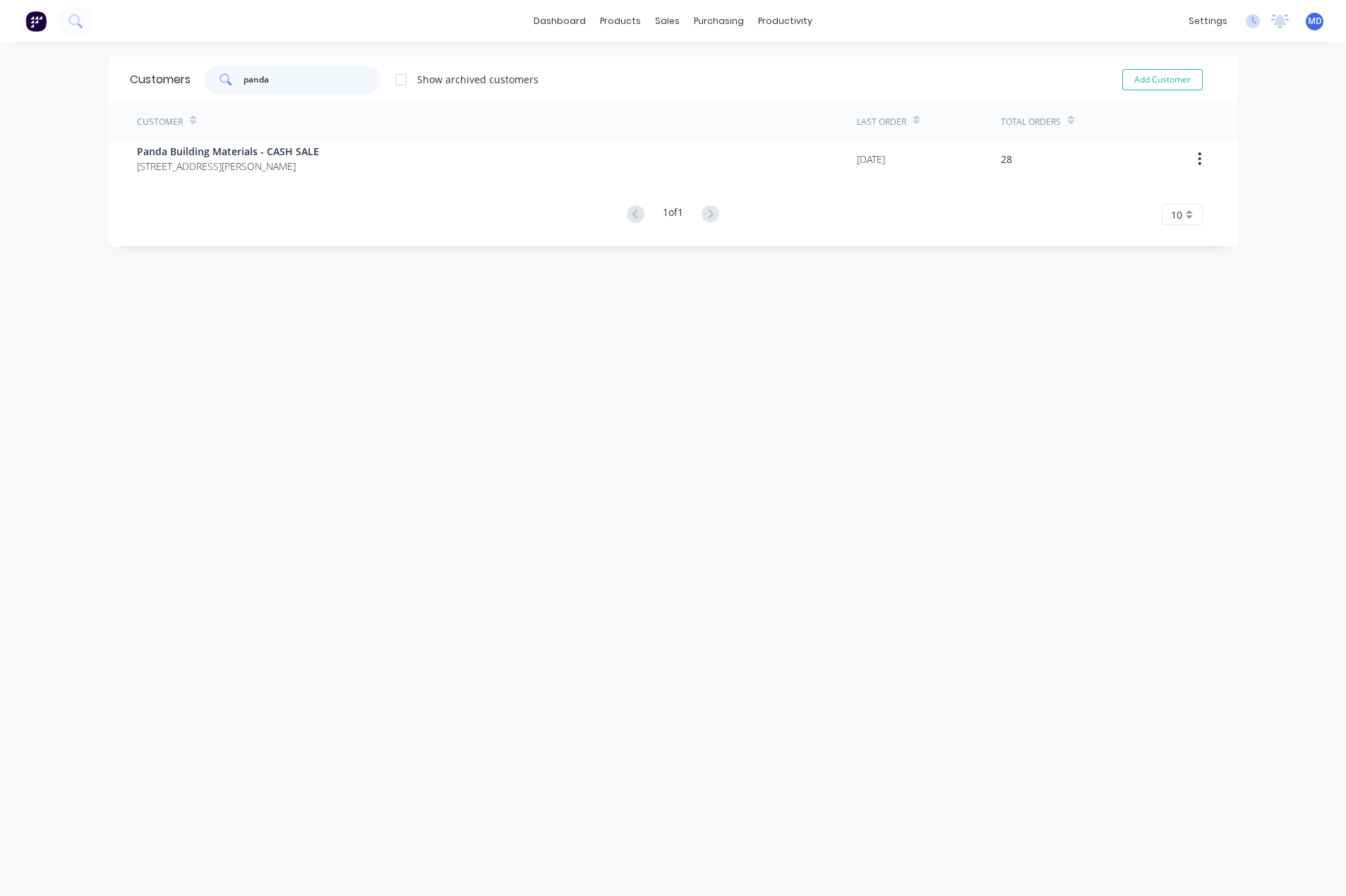
type input "panda"
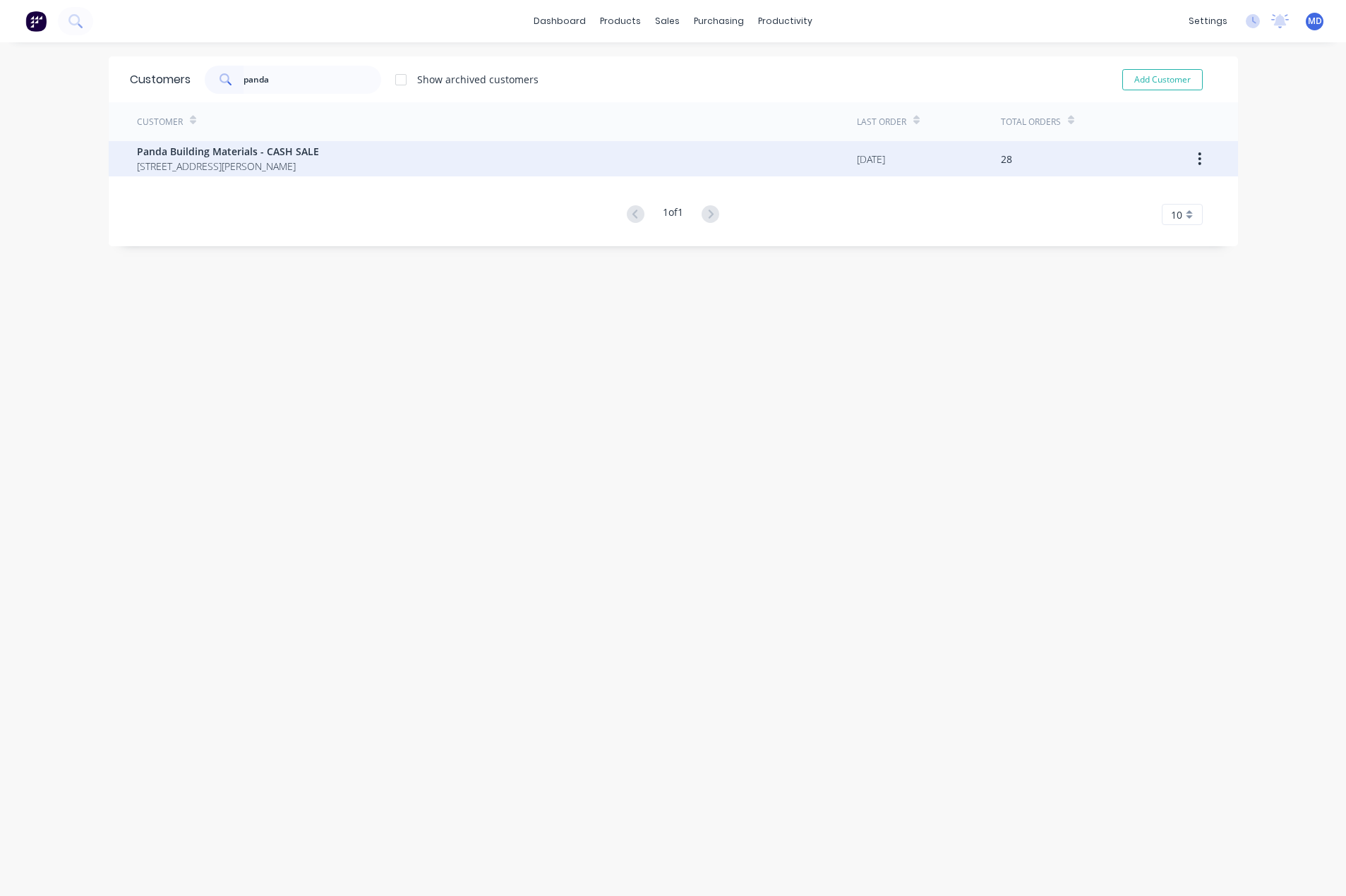
click at [296, 155] on span "Panda Building Materials - CASH SALE" at bounding box center [228, 151] width 182 height 15
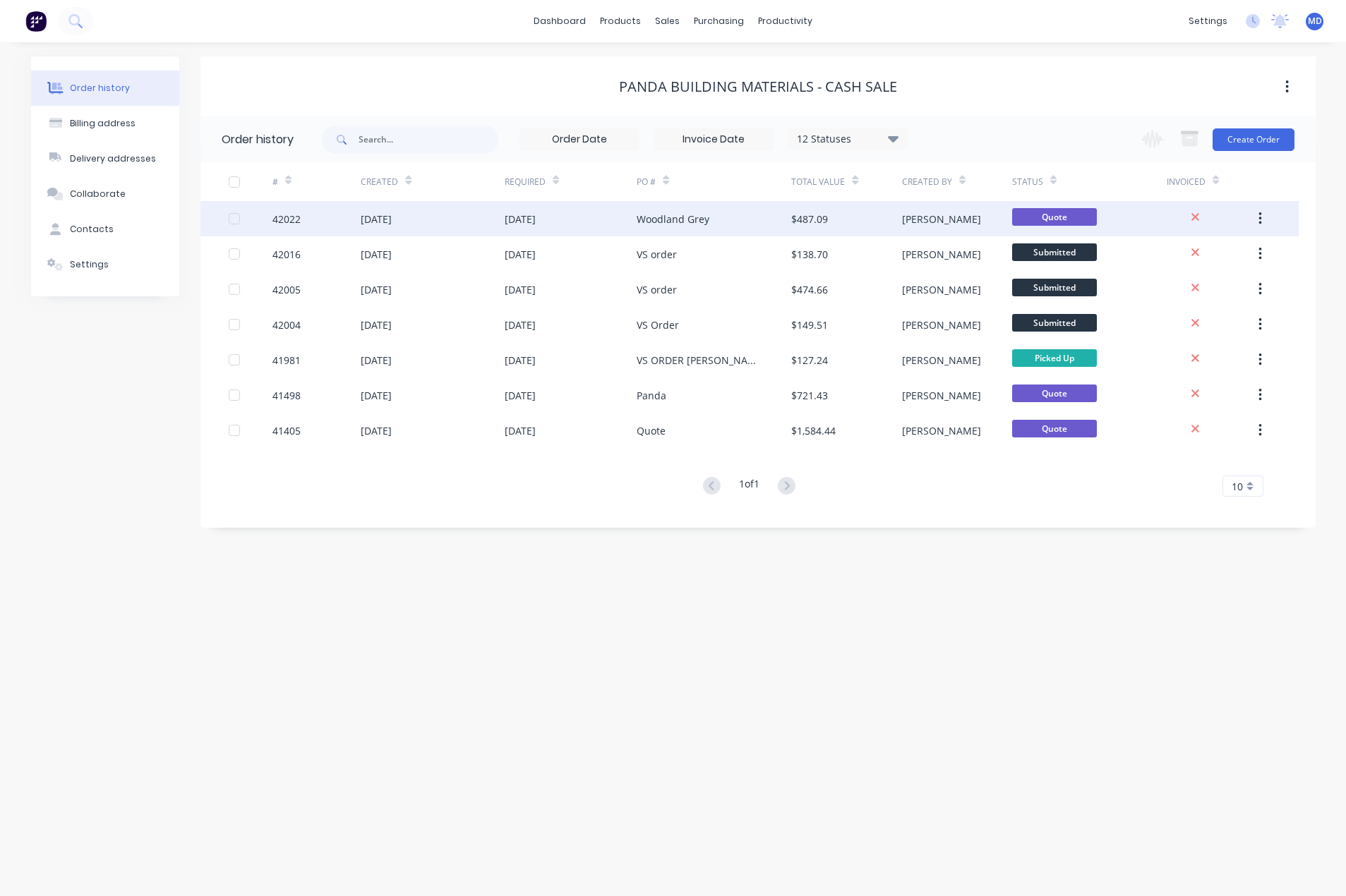
click at [725, 211] on div "Woodland Grey" at bounding box center [713, 219] width 154 height 36
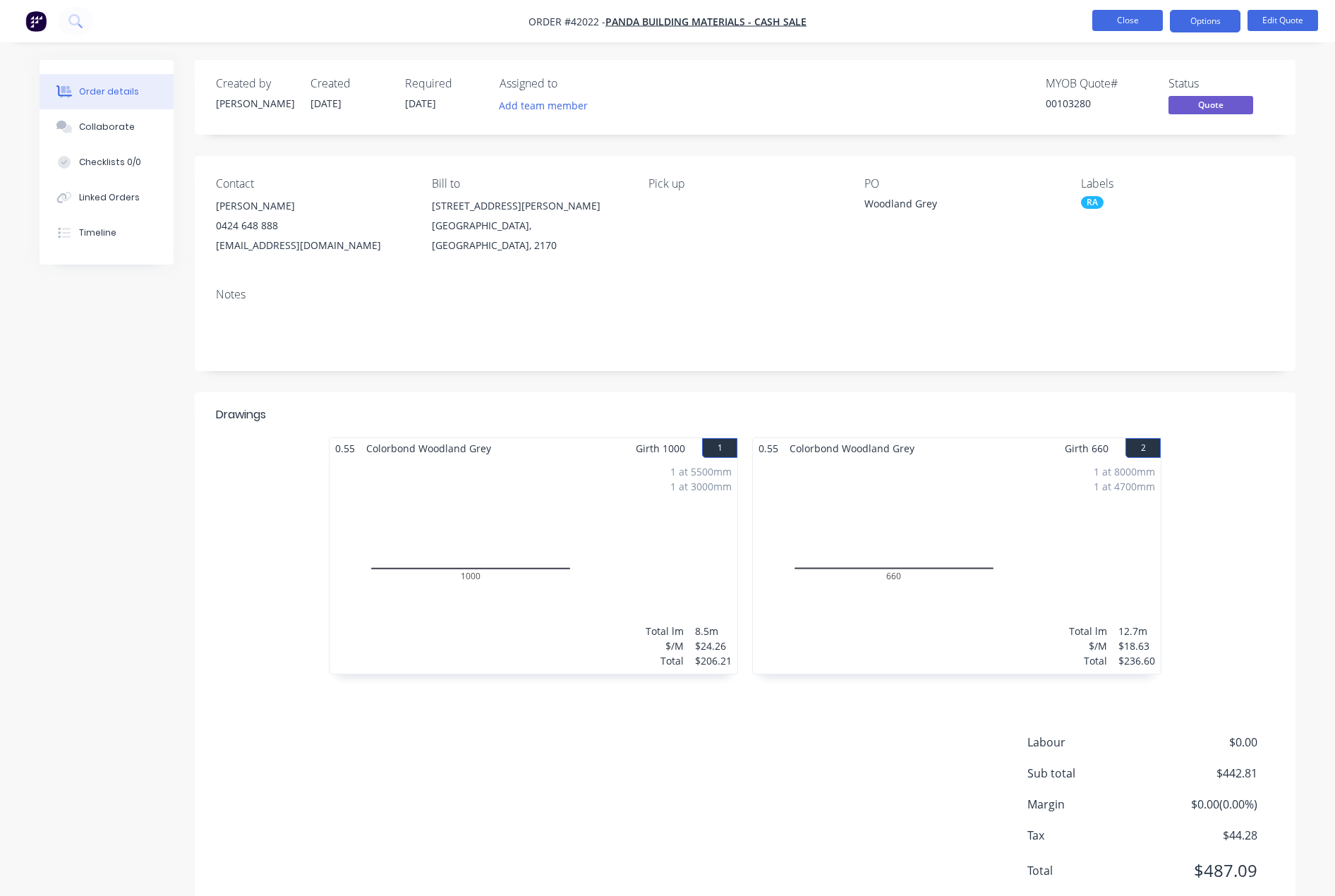
click at [1127, 20] on button "Close" at bounding box center [1127, 20] width 70 height 21
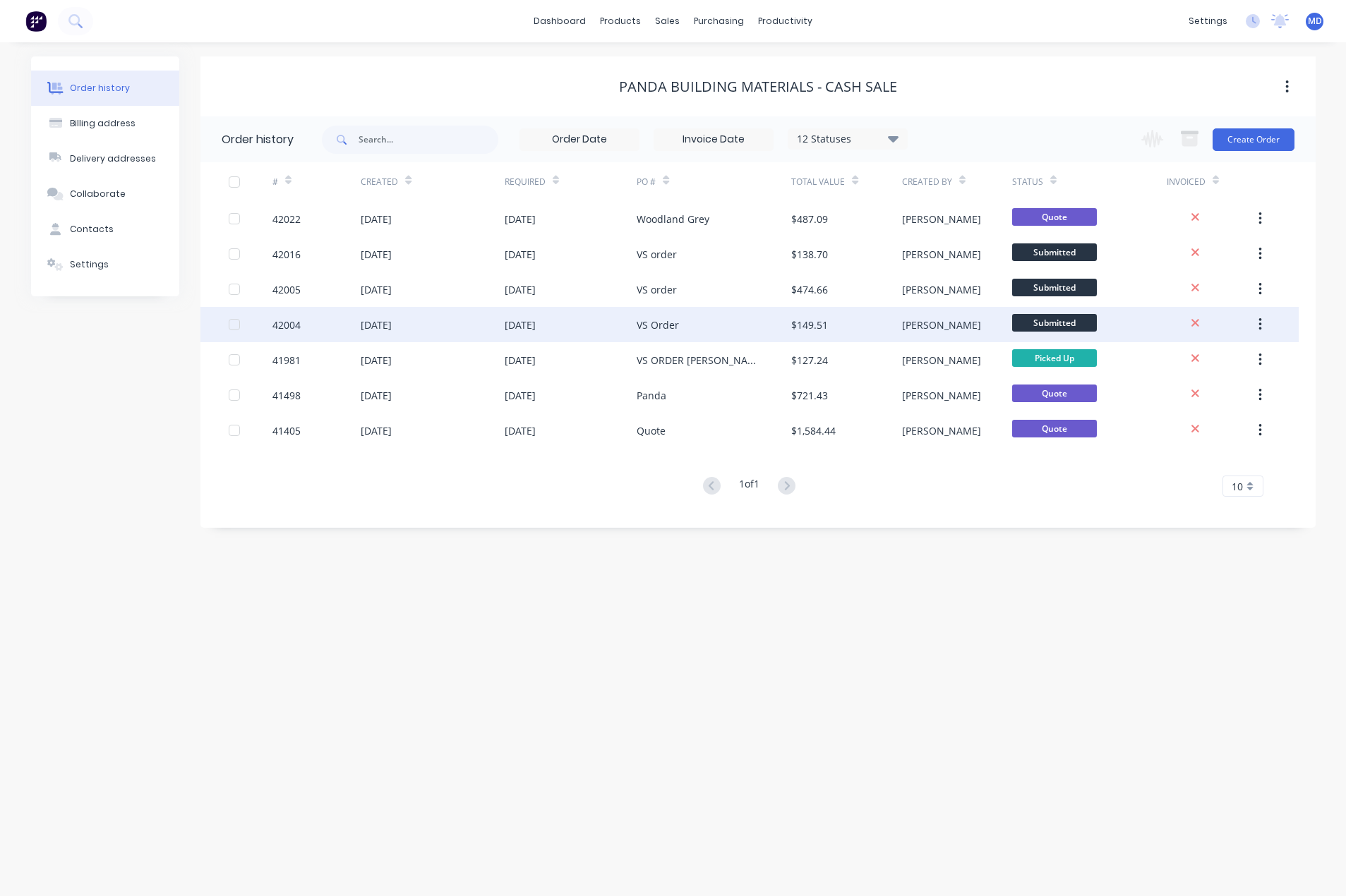
click at [600, 323] on div "[DATE]" at bounding box center [570, 324] width 132 height 36
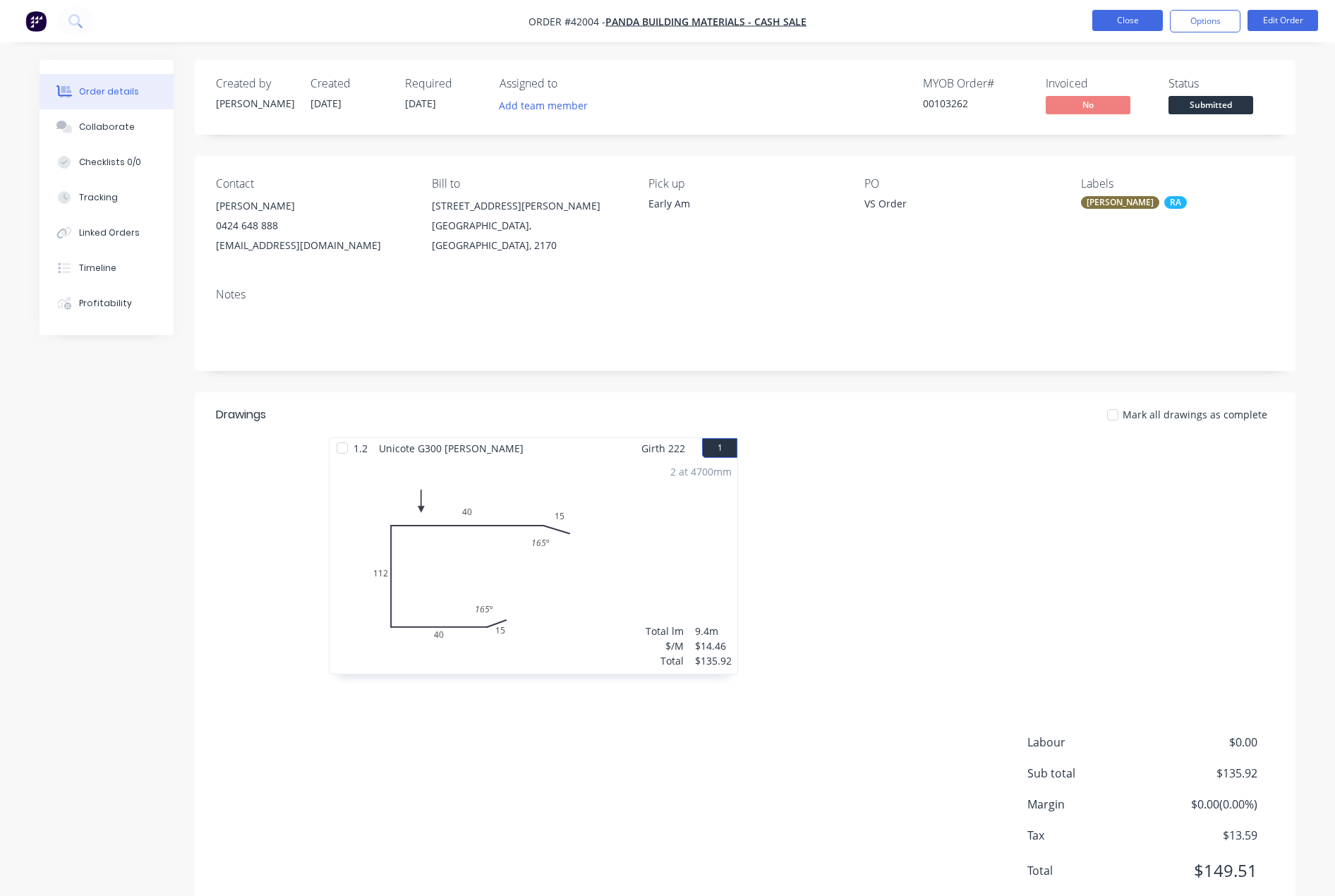
click at [1126, 17] on button "Close" at bounding box center [1127, 20] width 70 height 21
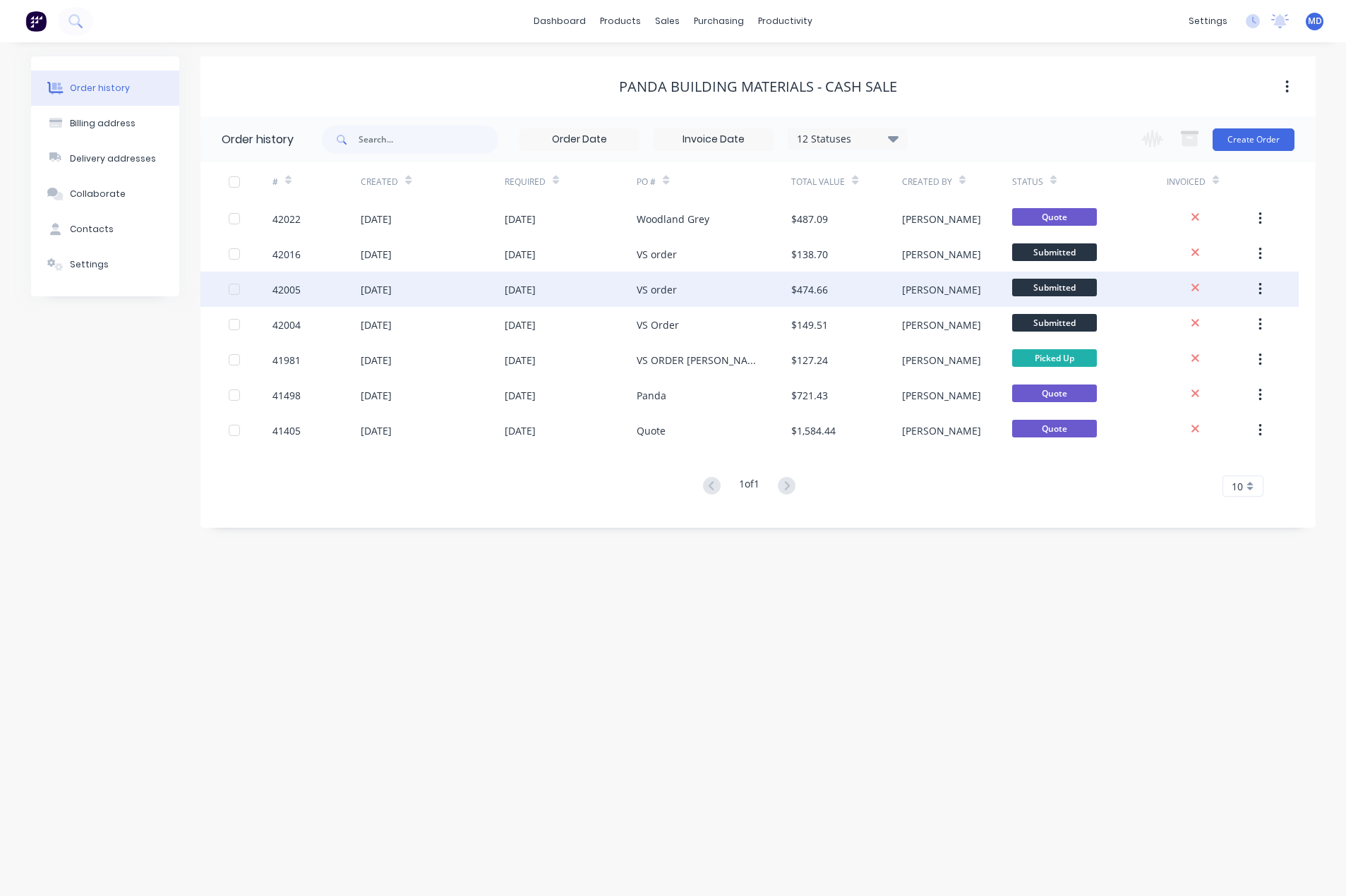
click at [591, 293] on div "[DATE]" at bounding box center [570, 289] width 132 height 36
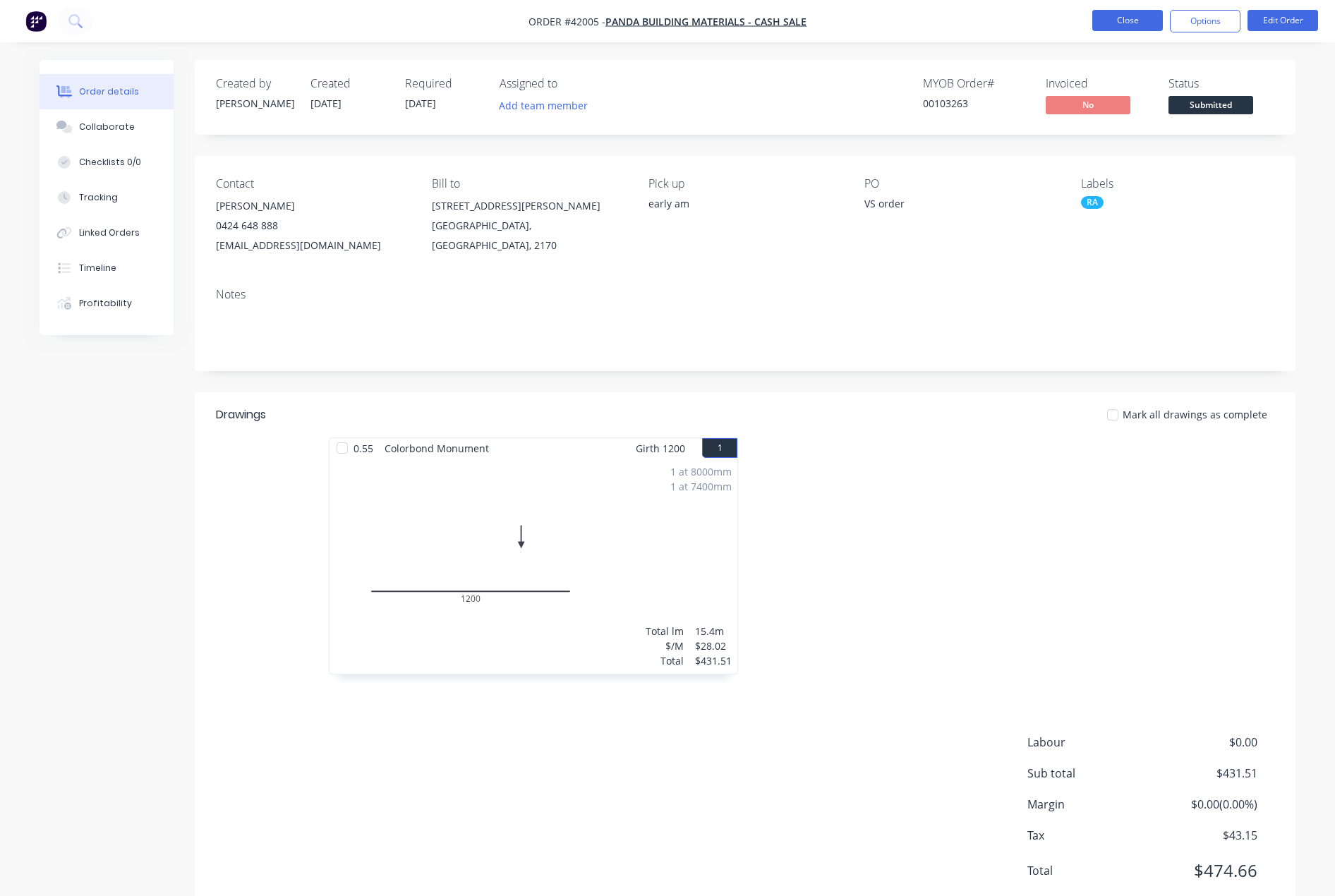
click at [1127, 20] on button "Close" at bounding box center [1127, 20] width 70 height 21
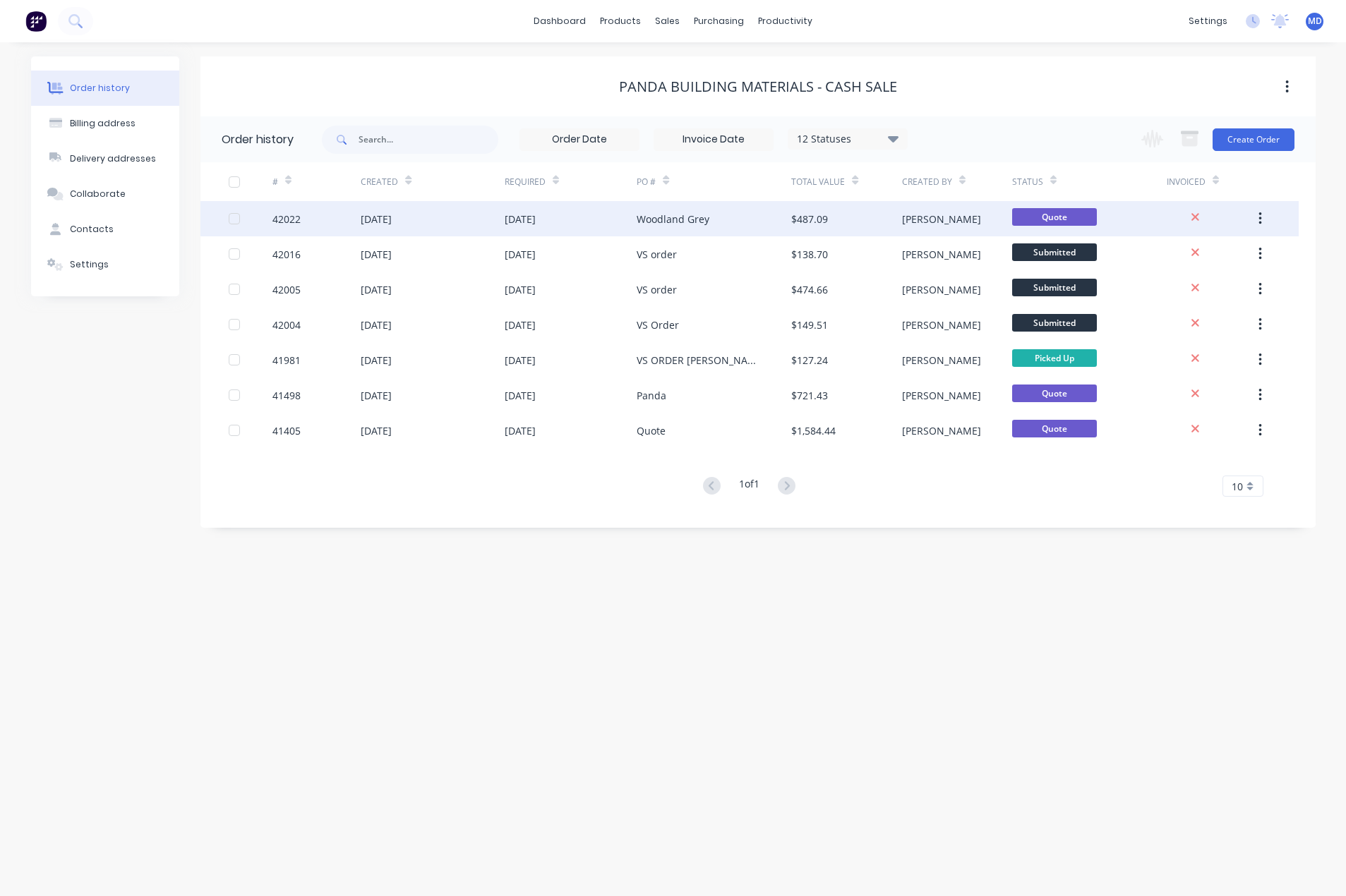
click at [585, 217] on div "[DATE]" at bounding box center [570, 219] width 132 height 36
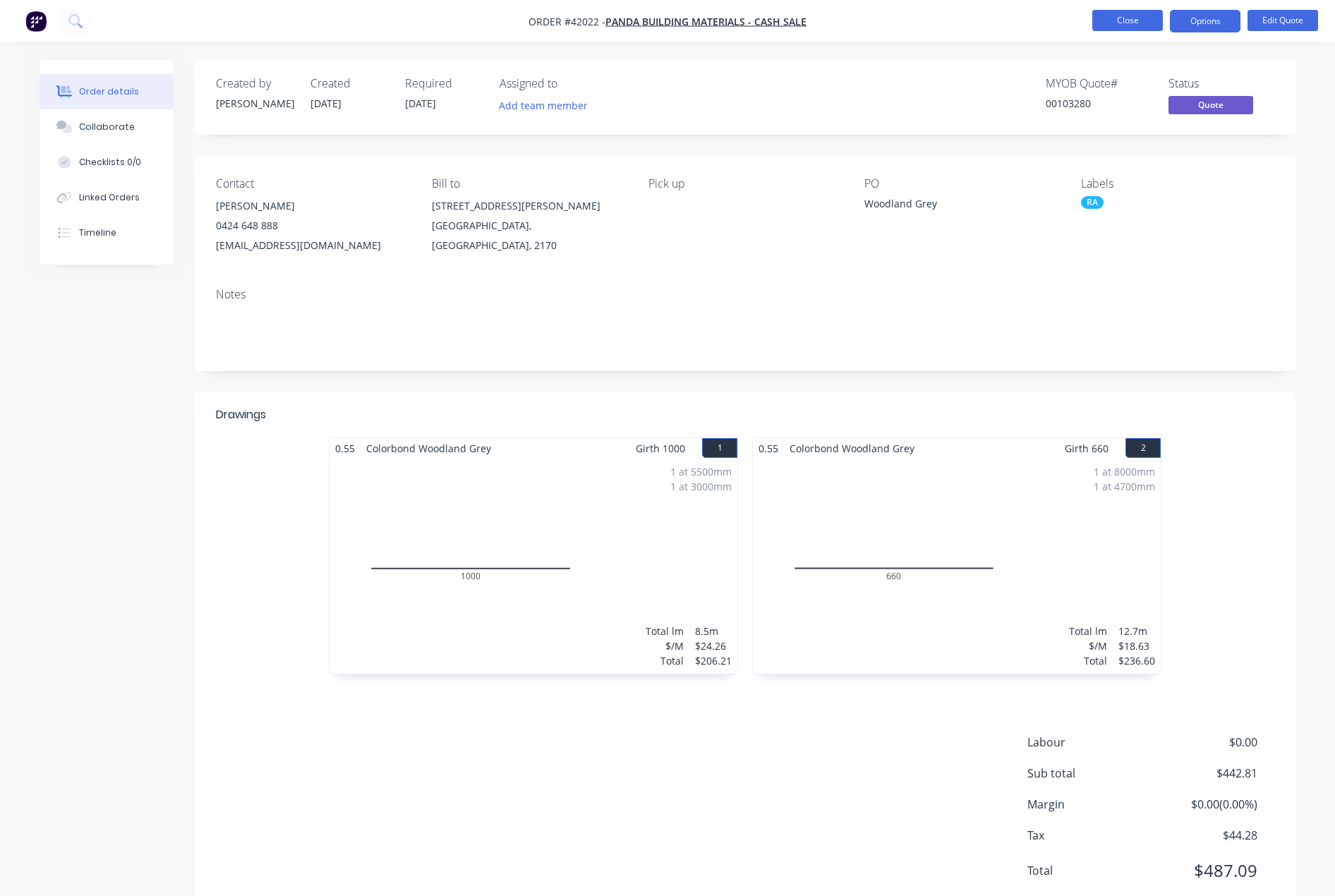
click at [1124, 18] on button "Close" at bounding box center [1127, 20] width 70 height 21
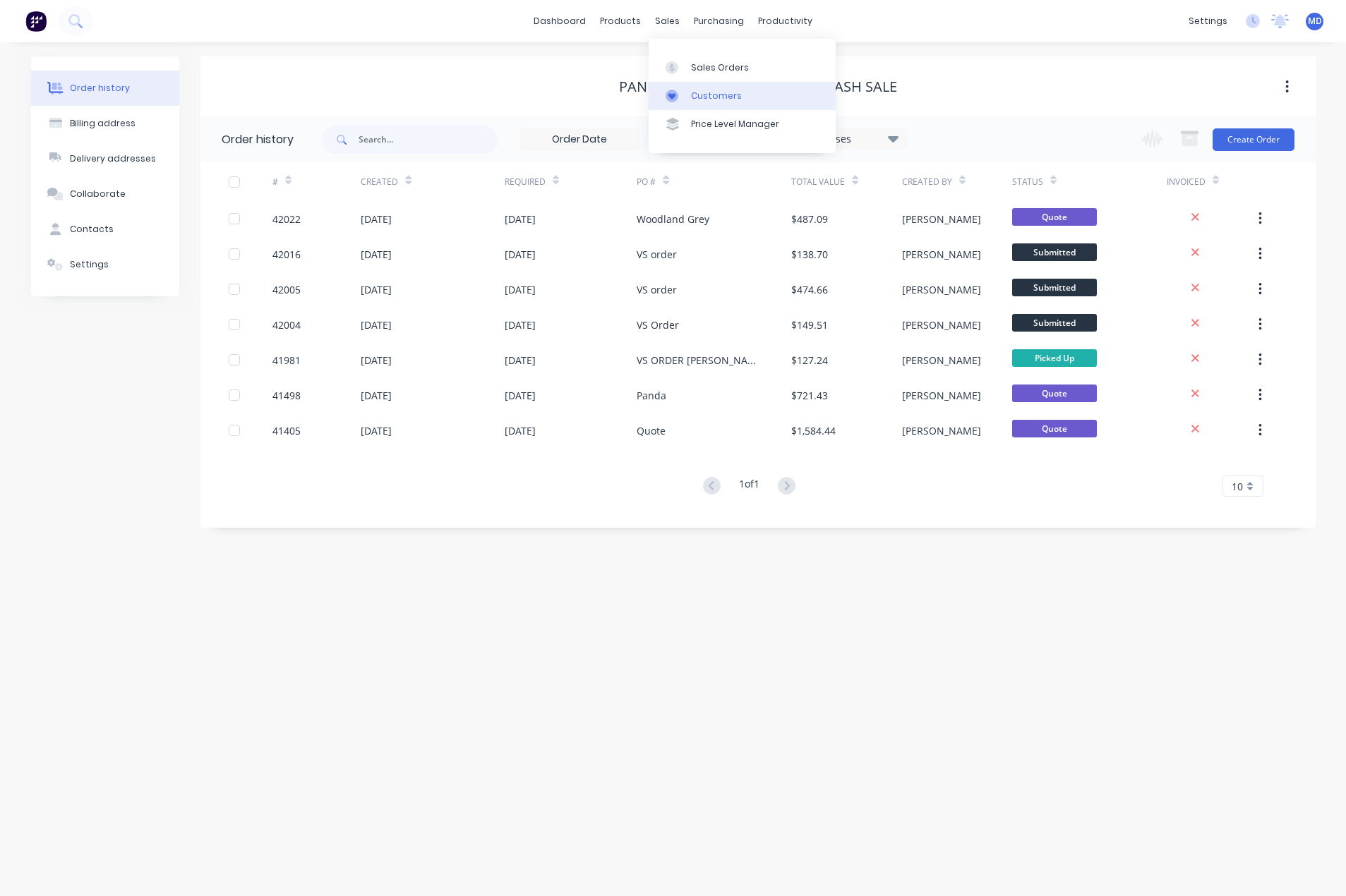
click at [715, 97] on div "Customers" at bounding box center [717, 96] width 51 height 13
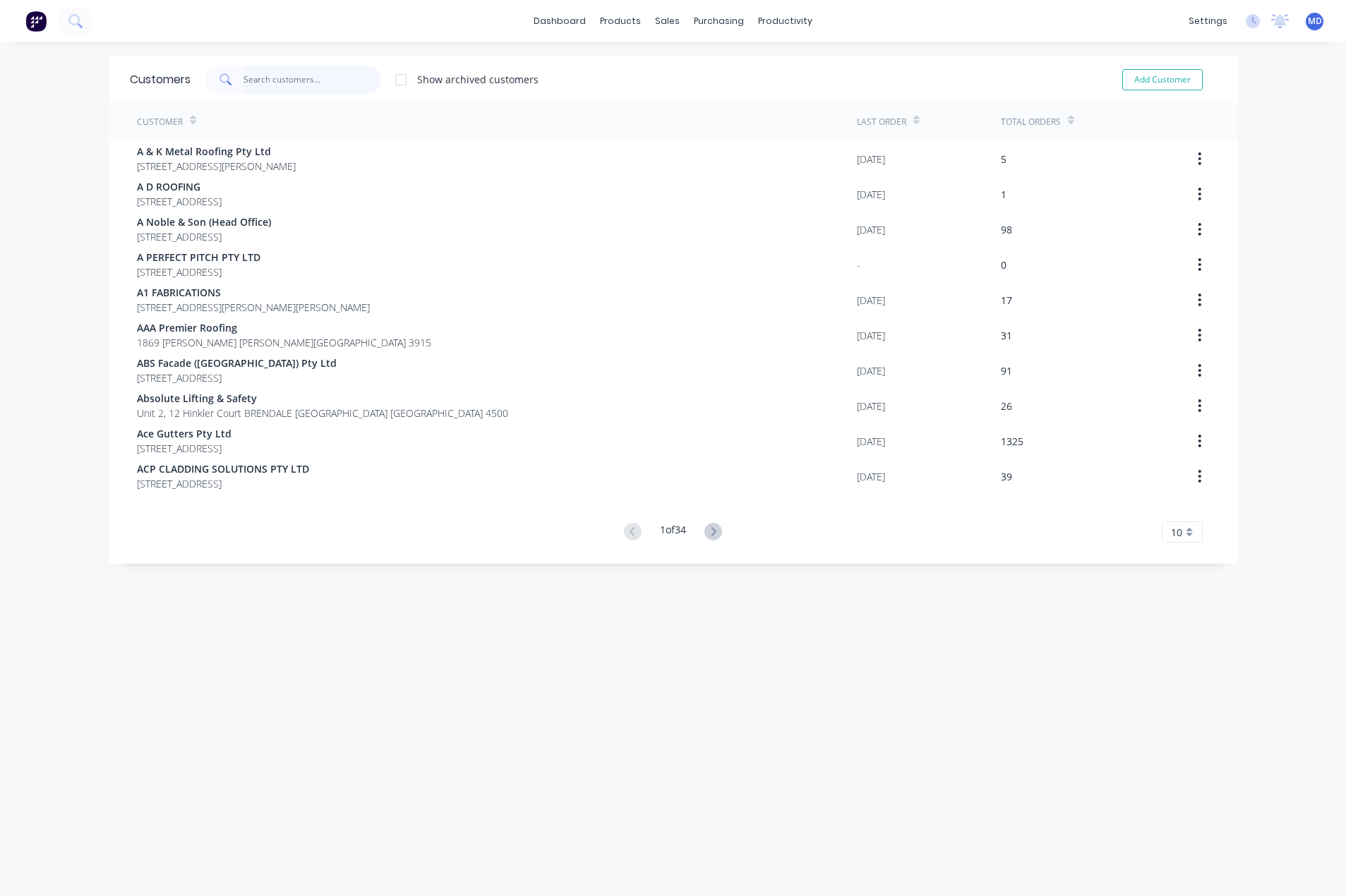
click at [295, 89] on input "text" at bounding box center [312, 79] width 138 height 28
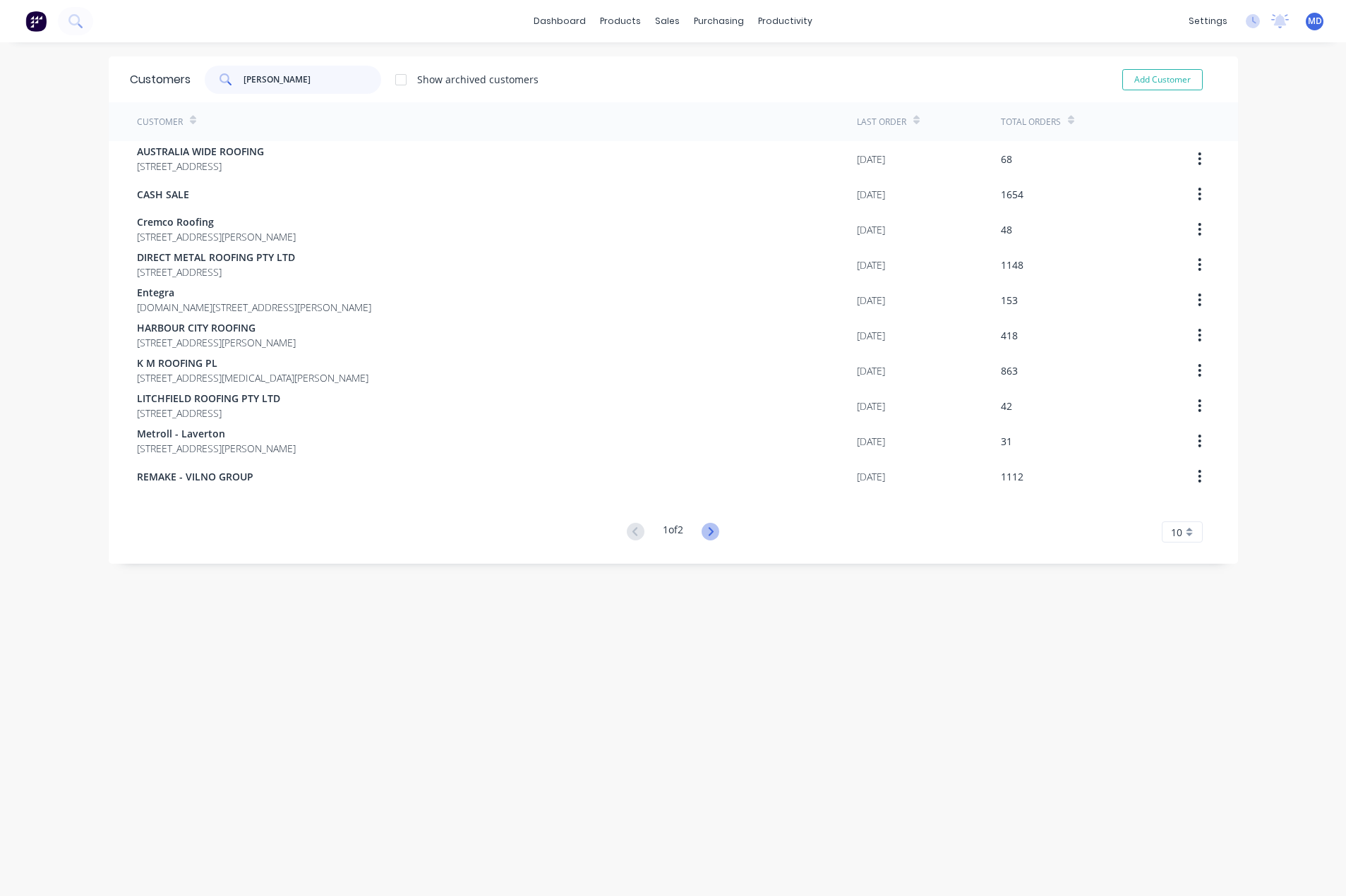
type input "[PERSON_NAME]"
click at [709, 529] on icon at bounding box center [709, 530] width 17 height 17
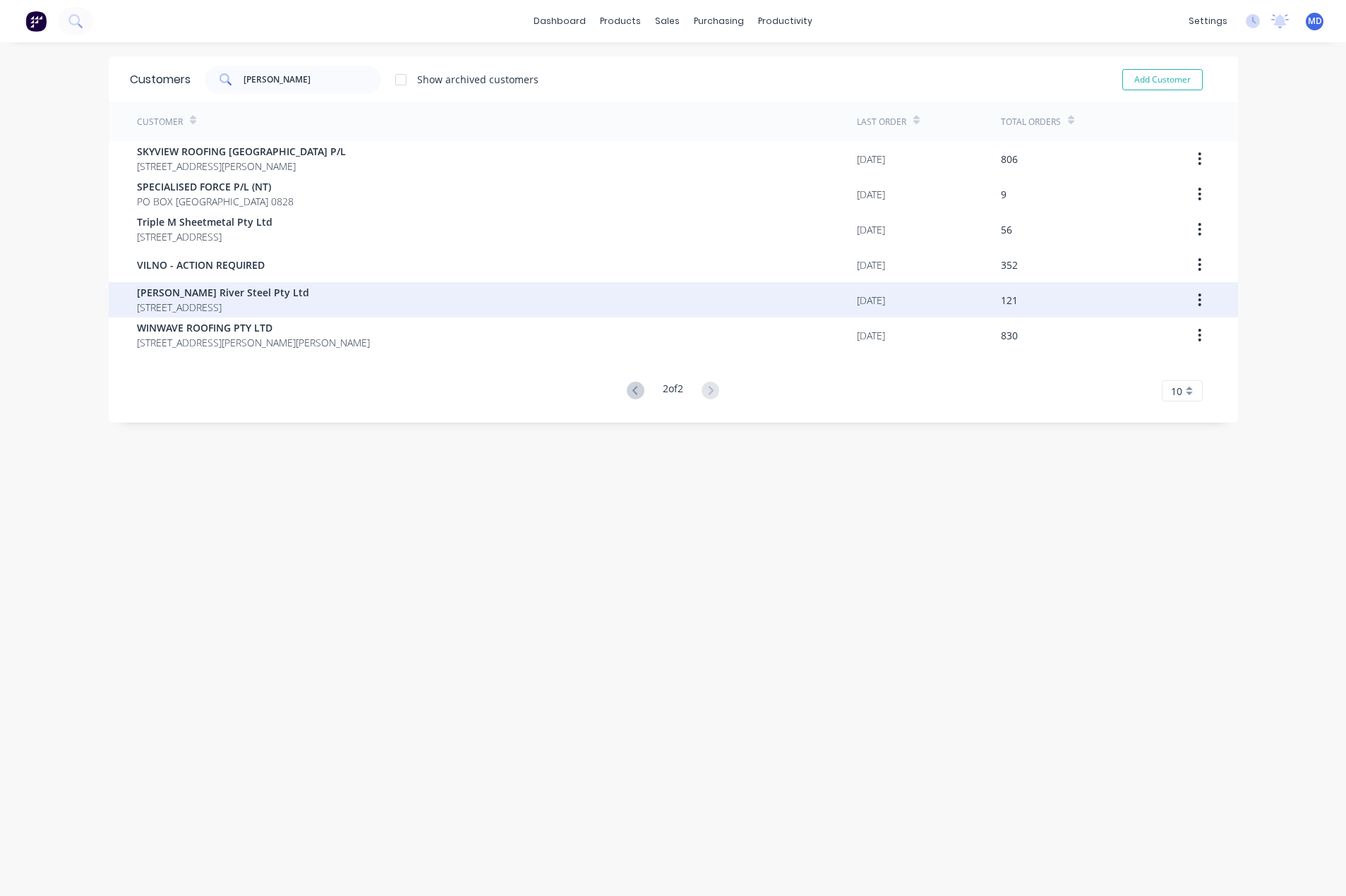
click at [216, 298] on span "[PERSON_NAME] River Steel Pty Ltd" at bounding box center [223, 293] width 172 height 15
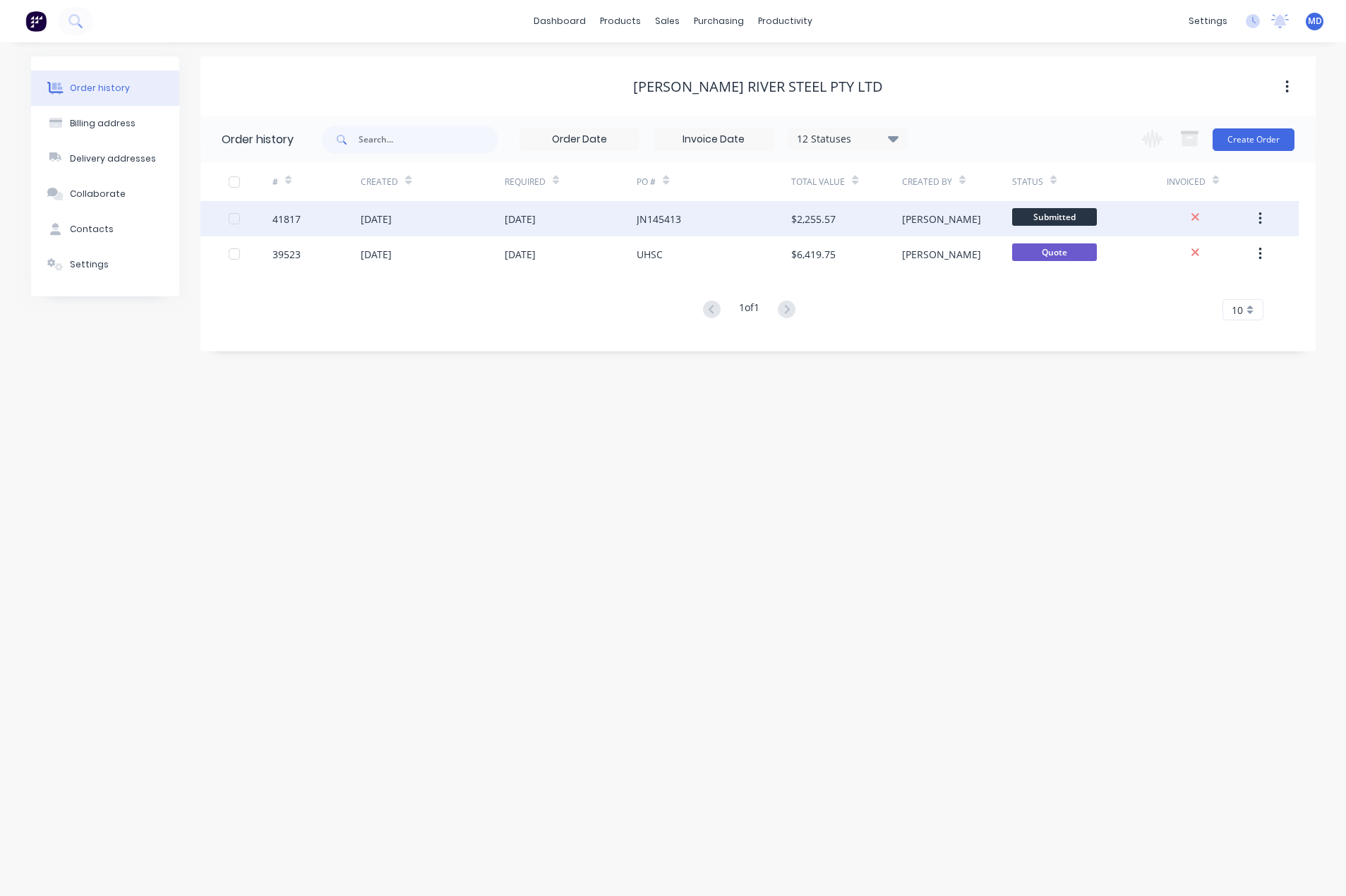
click at [747, 205] on div "JN145413" at bounding box center [713, 219] width 154 height 36
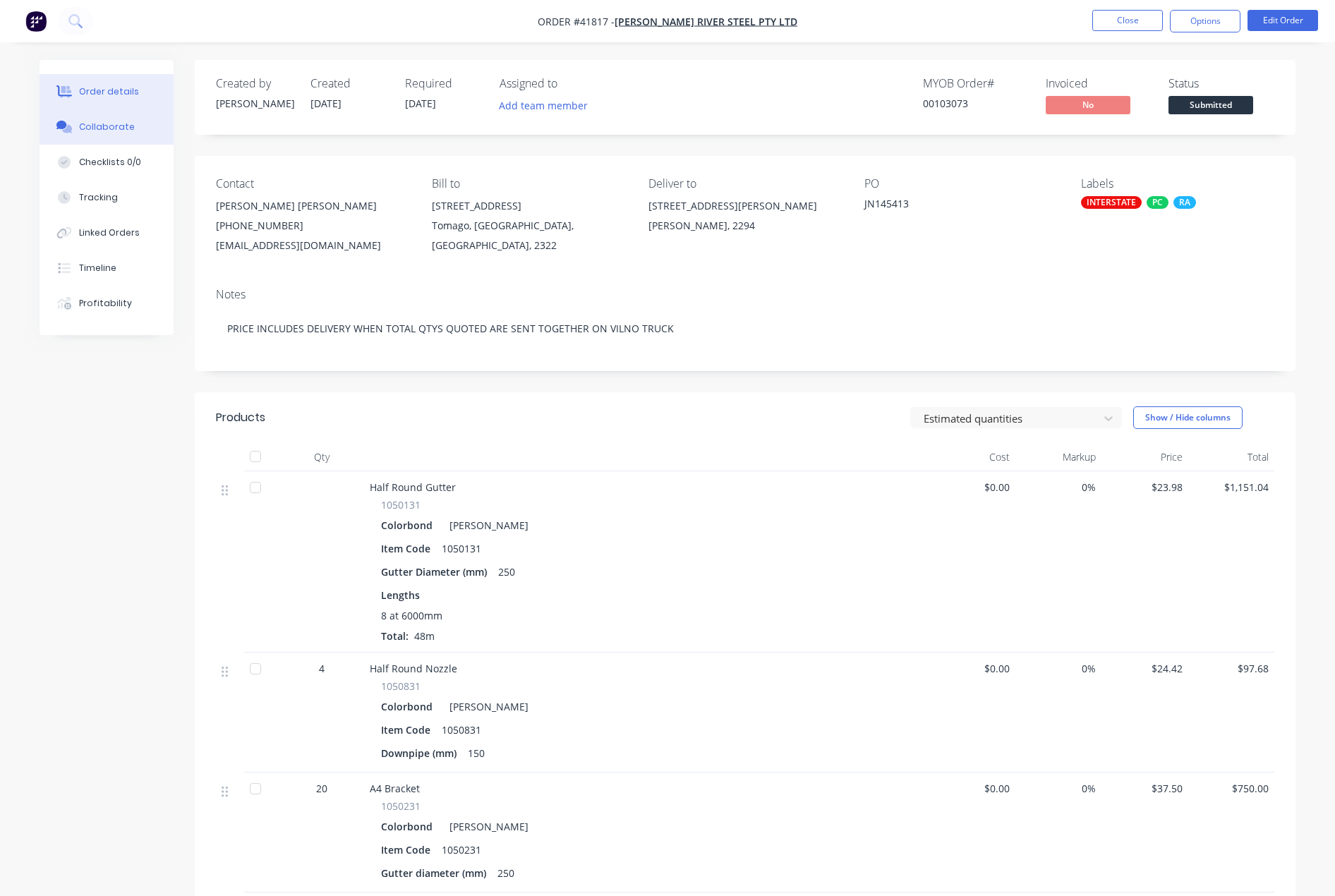
click at [102, 122] on div "Collaborate" at bounding box center [107, 127] width 56 height 13
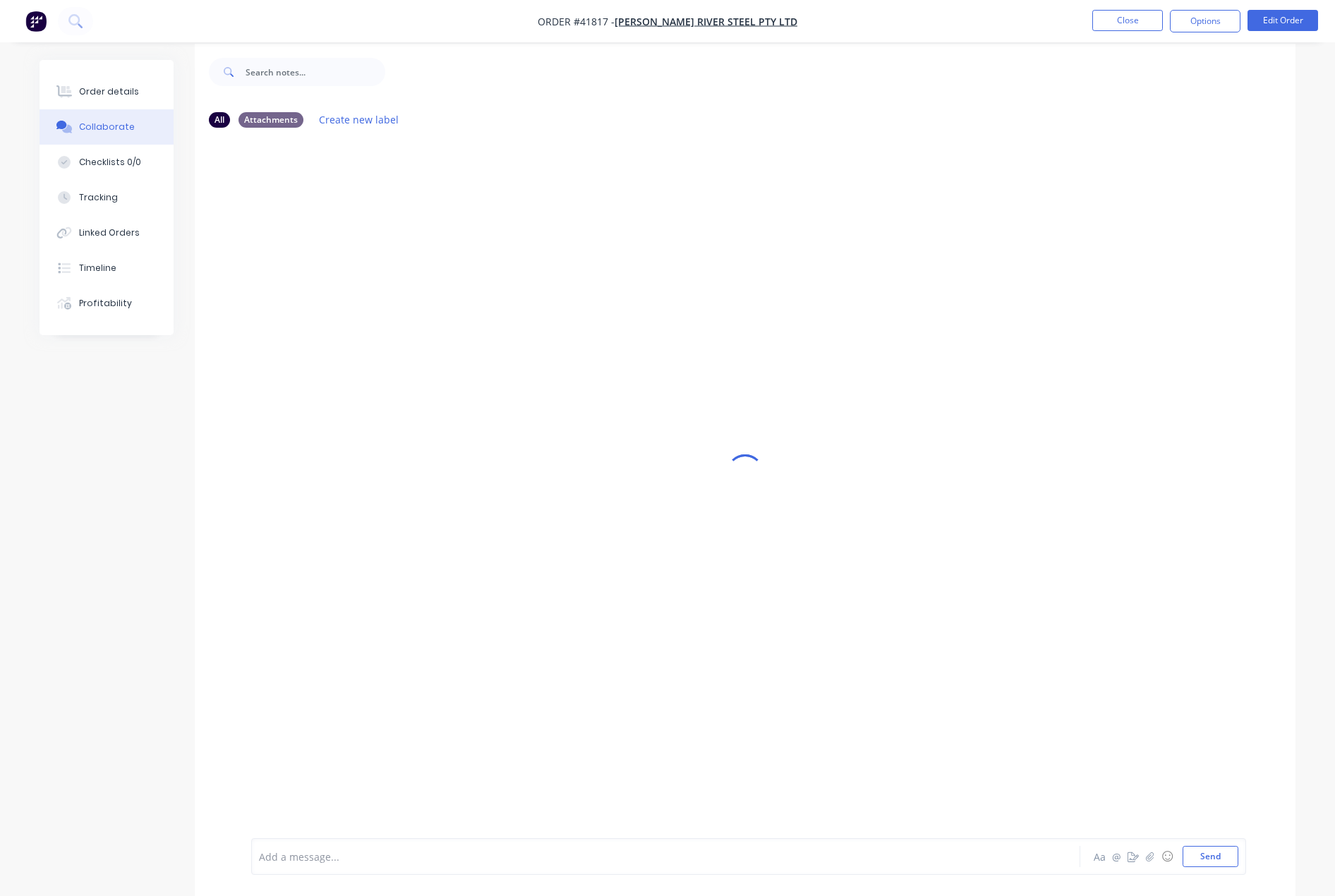
scroll to position [21, 0]
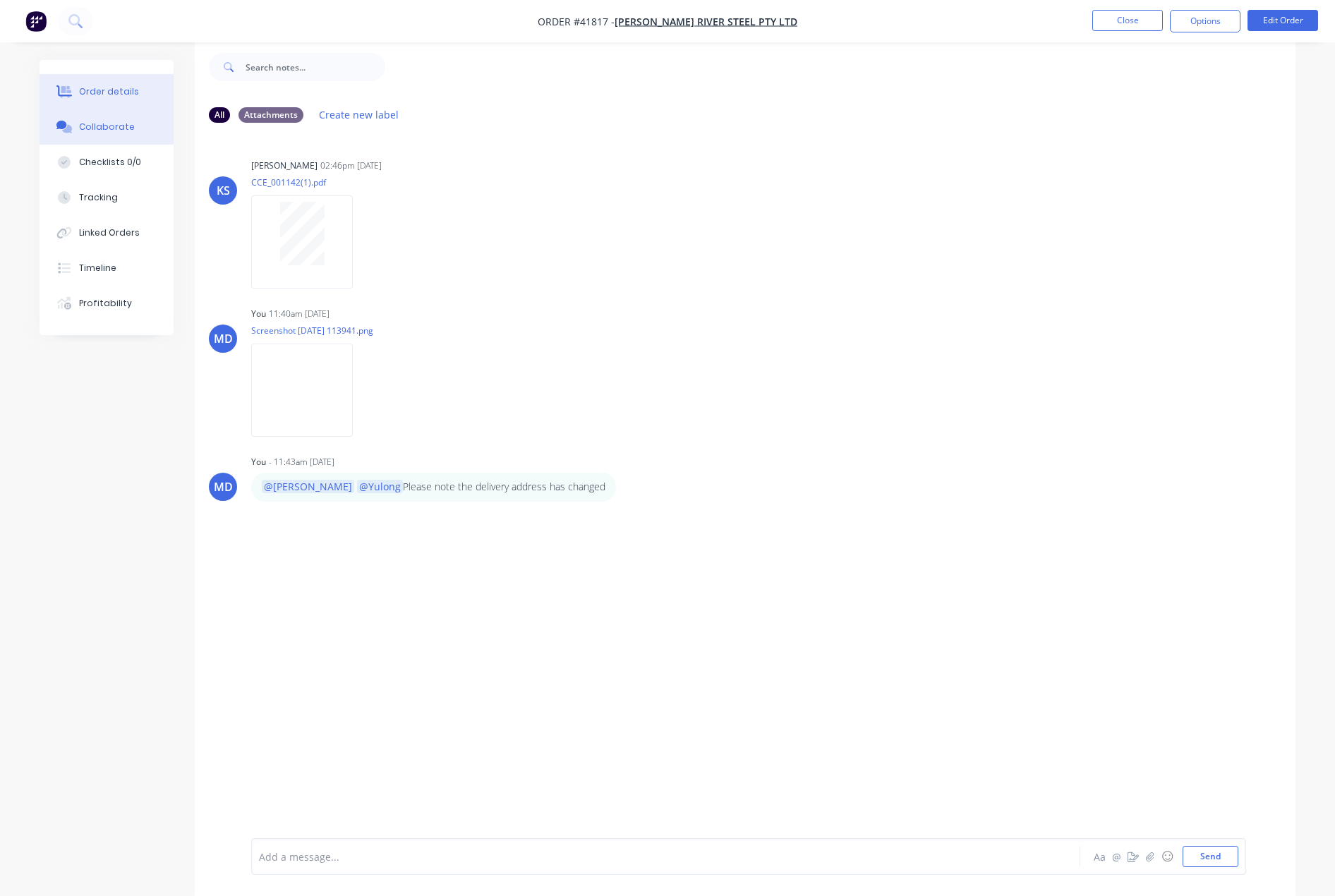
click at [110, 95] on div "Order details" at bounding box center [109, 92] width 60 height 13
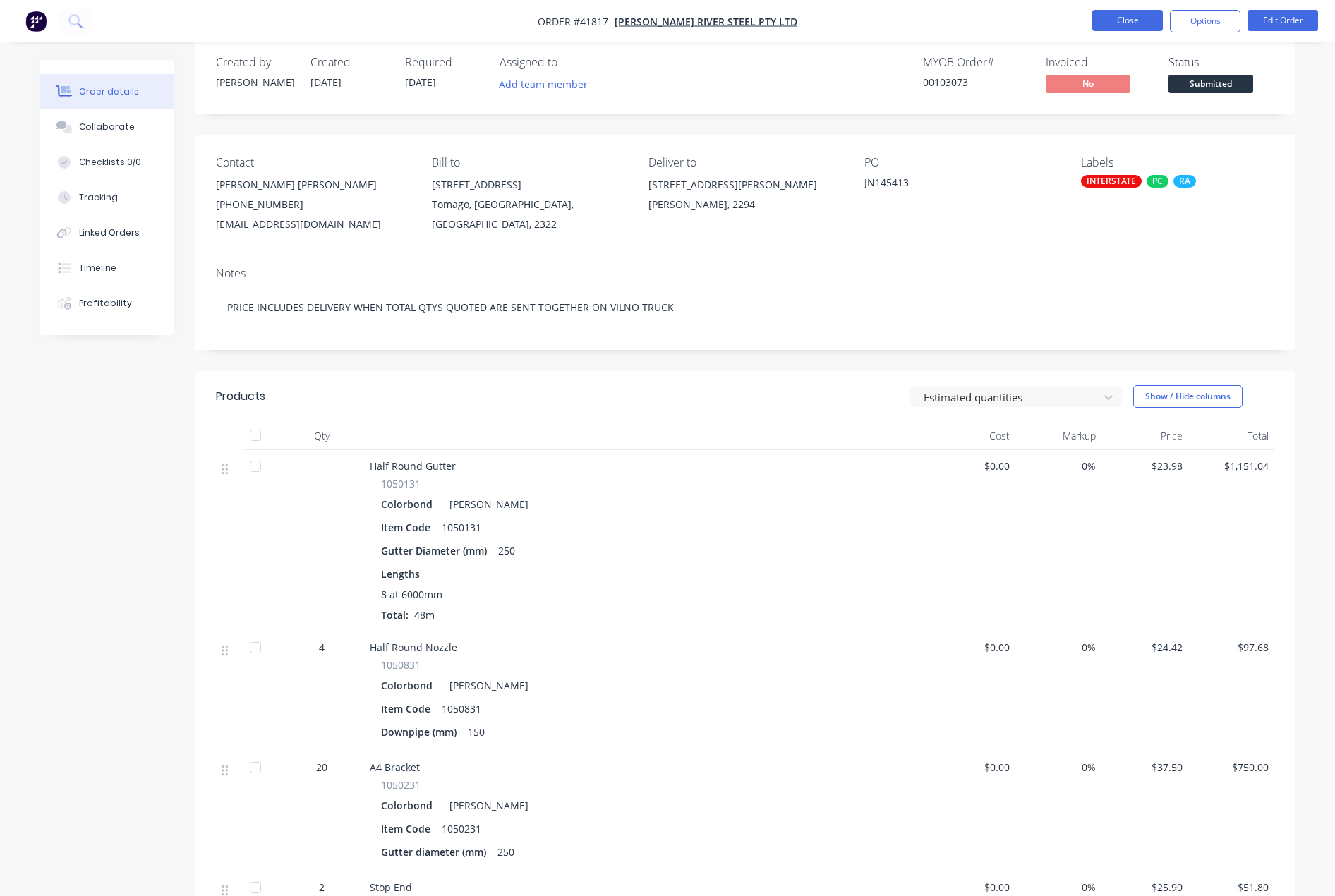
click at [1135, 20] on button "Close" at bounding box center [1127, 20] width 70 height 21
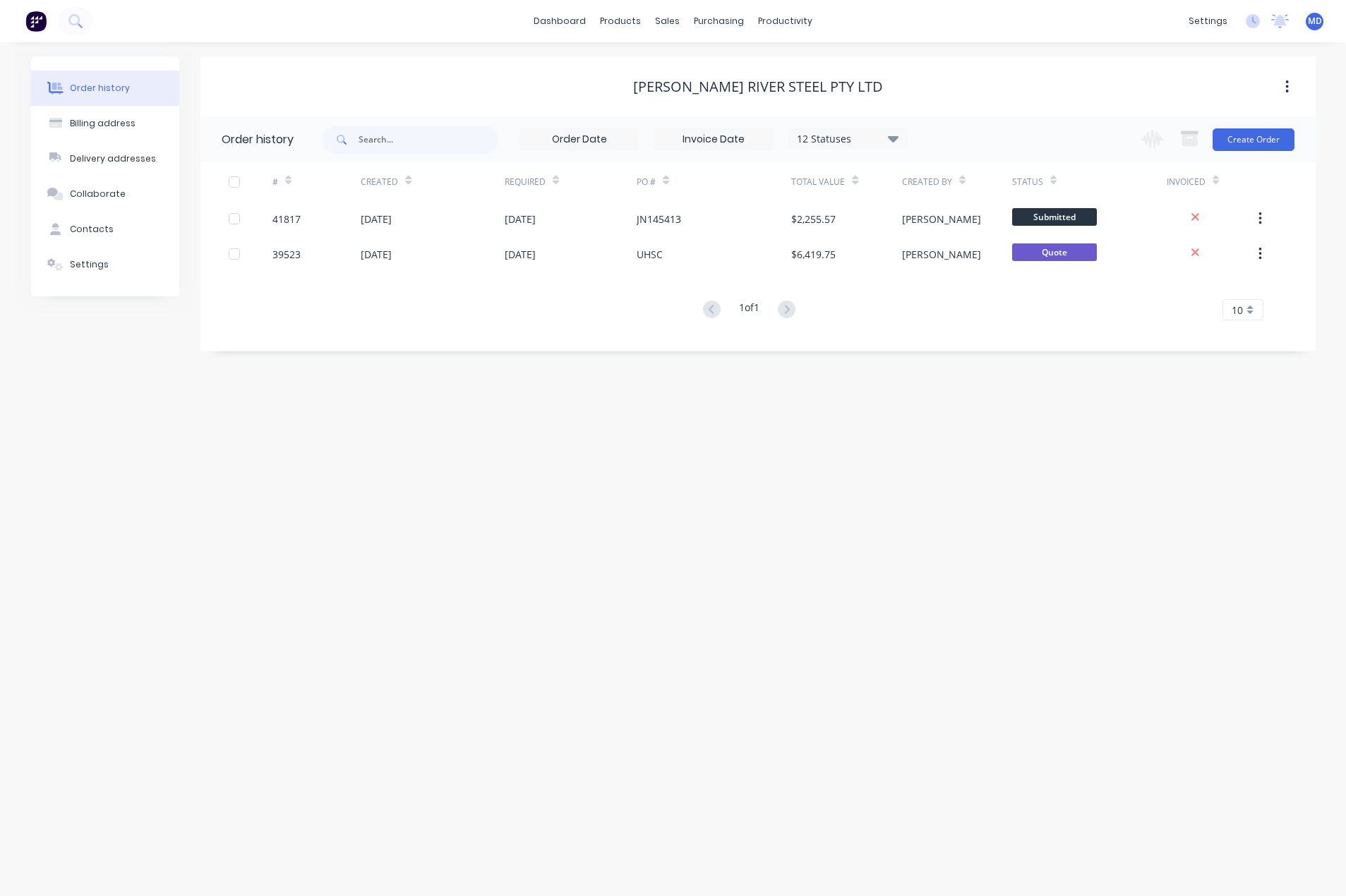
click at [597, 510] on div "Order history Billing address Delivery addresses Collaborate Contacts Settings …" at bounding box center [673, 469] width 1346 height 853
click at [721, 98] on div "Customers" at bounding box center [717, 96] width 51 height 13
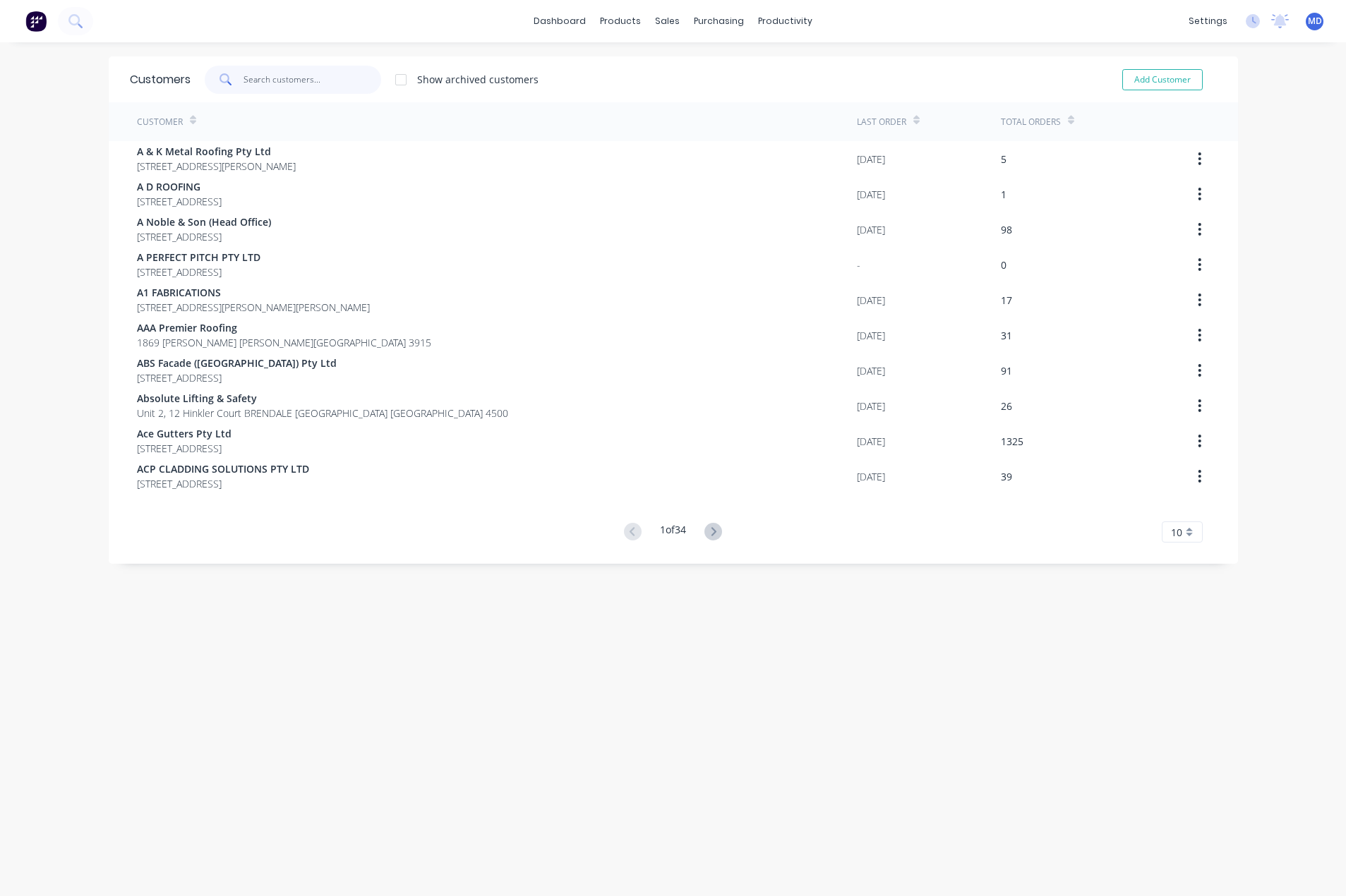
click at [299, 75] on input "text" at bounding box center [312, 79] width 138 height 28
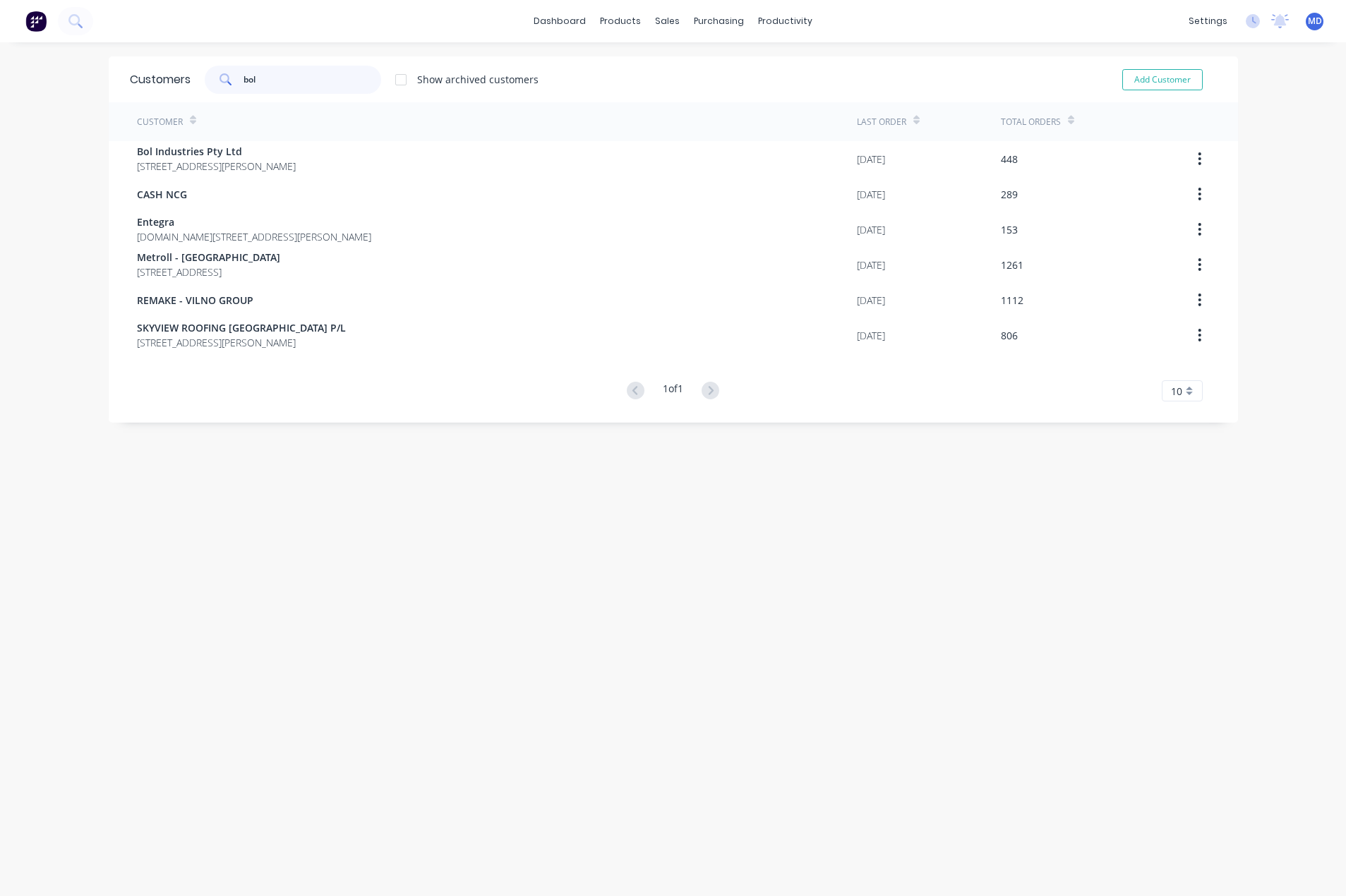
type input "bol"
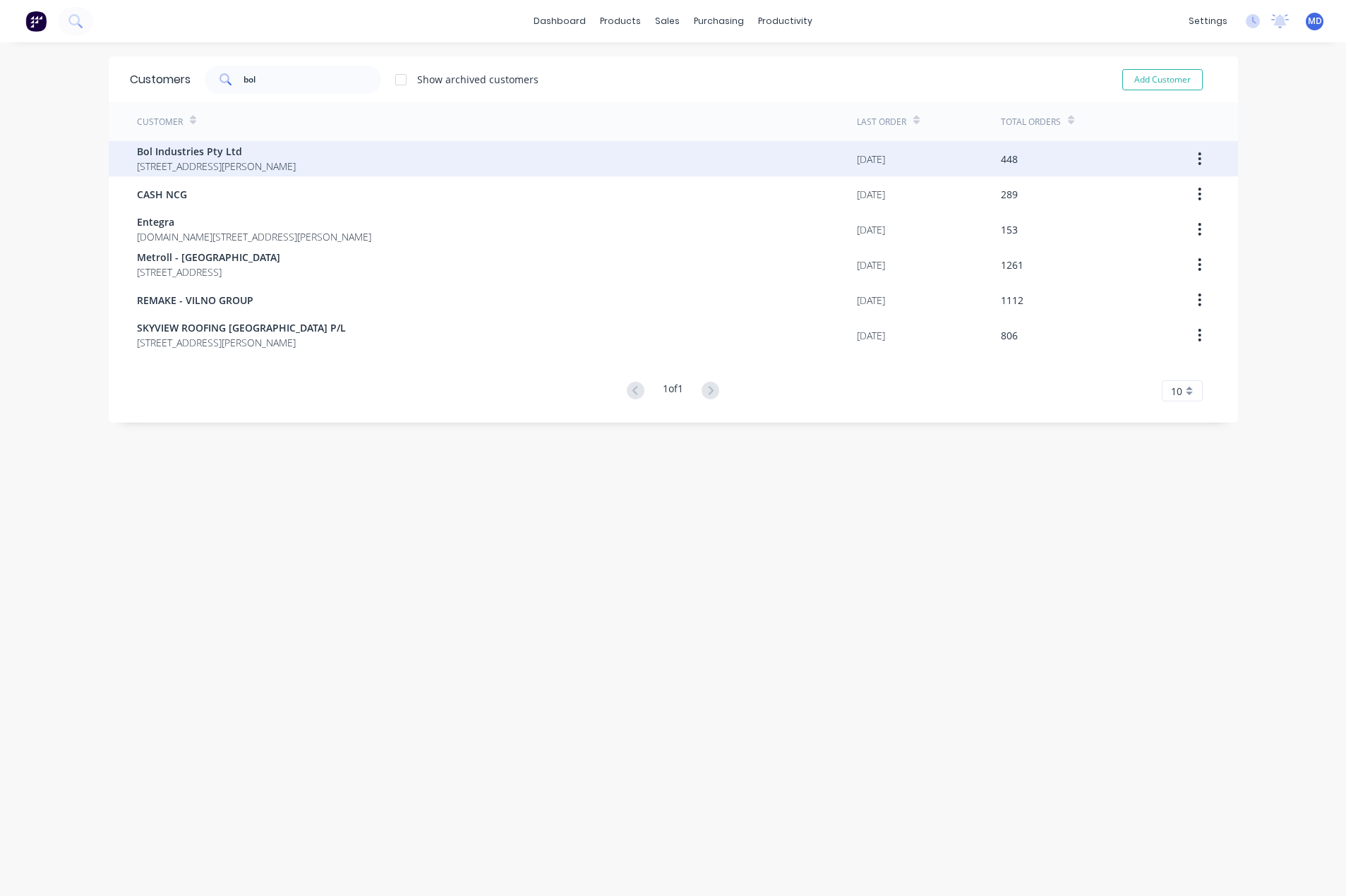
click at [224, 158] on div "Bol Industries Pty Ltd [STREET_ADDRESS][PERSON_NAME]" at bounding box center [216, 159] width 159 height 30
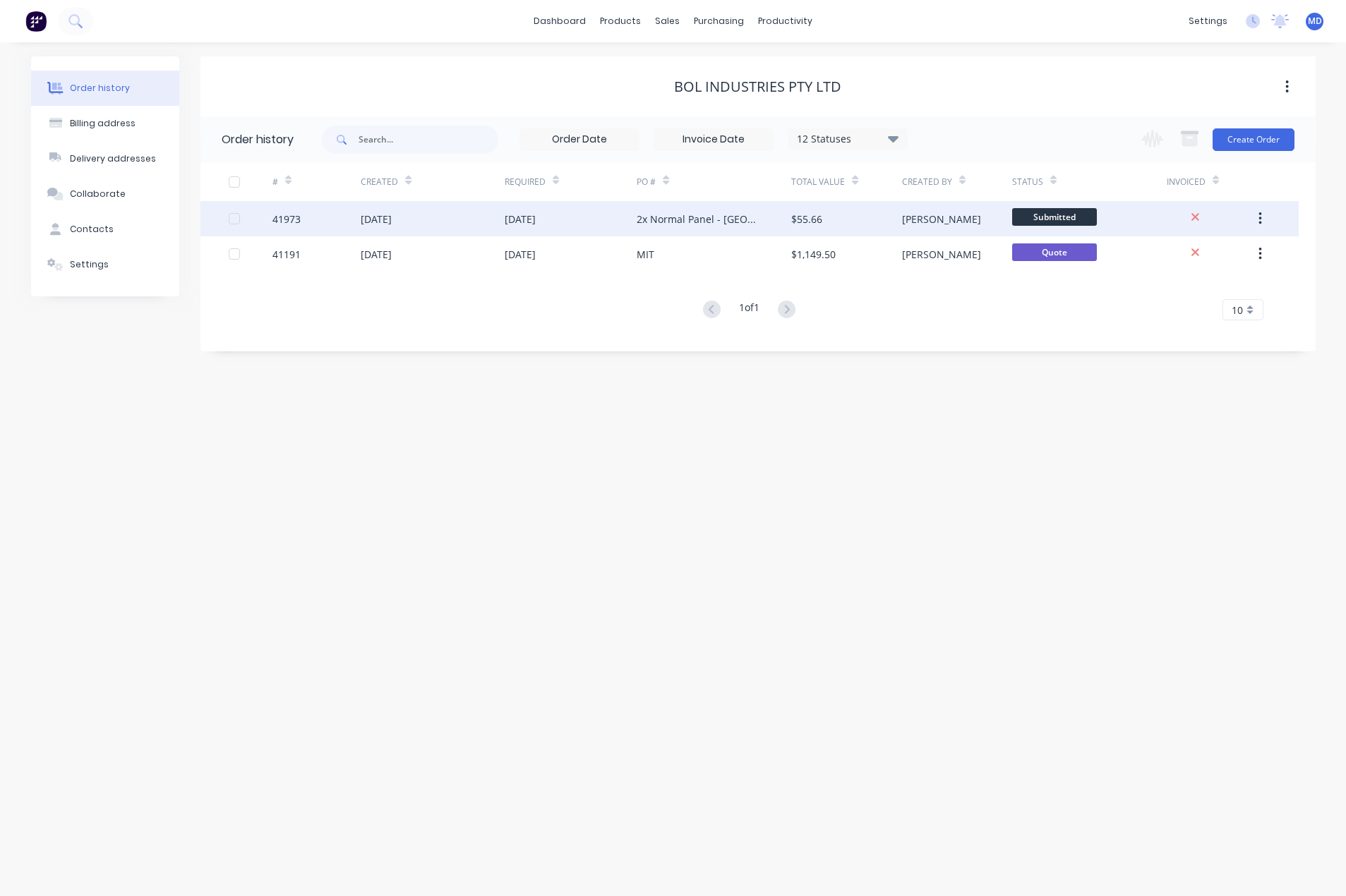
click at [592, 219] on div "[DATE]" at bounding box center [570, 219] width 132 height 36
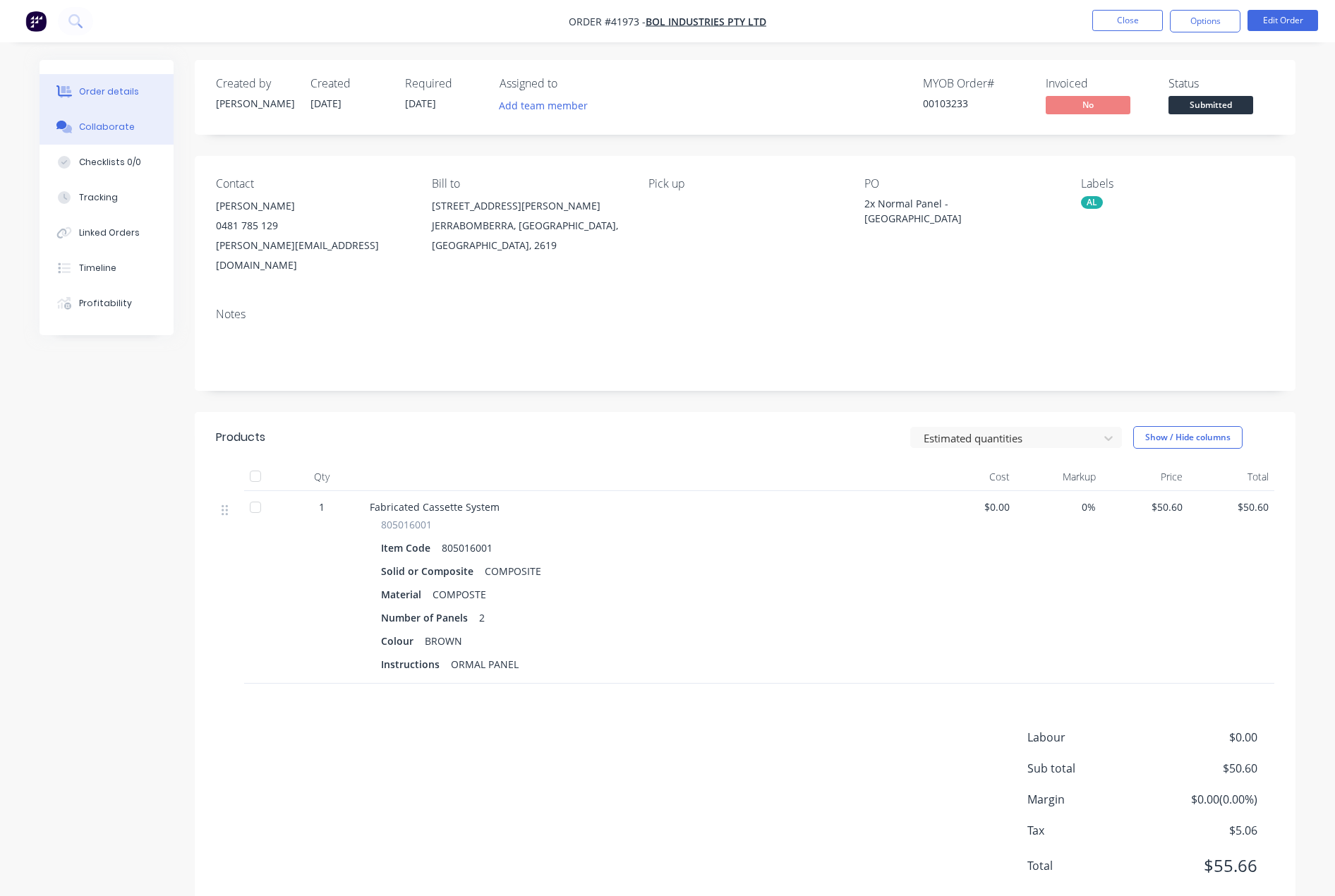
click at [114, 120] on div "Collaborate" at bounding box center [107, 127] width 56 height 13
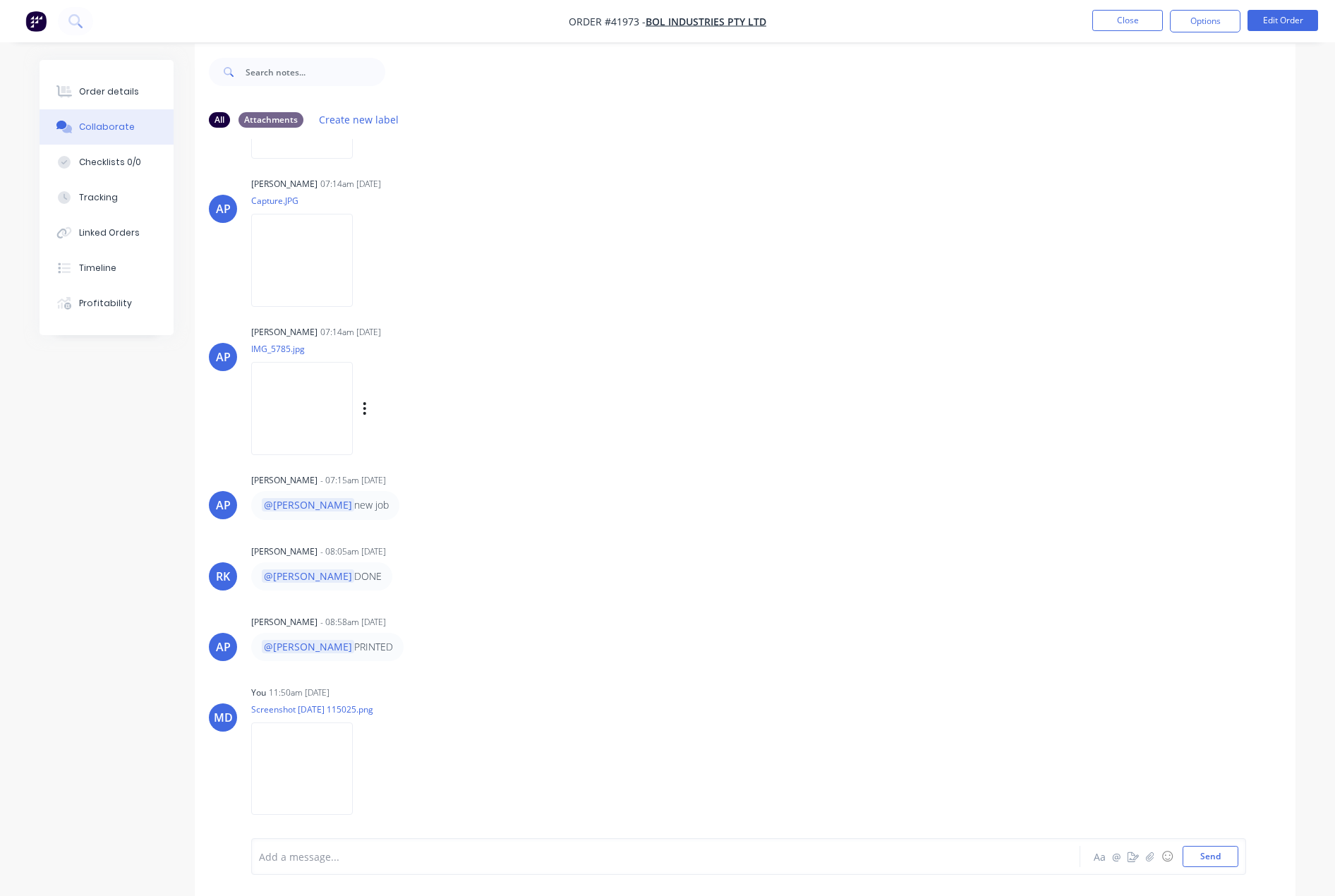
scroll to position [21, 0]
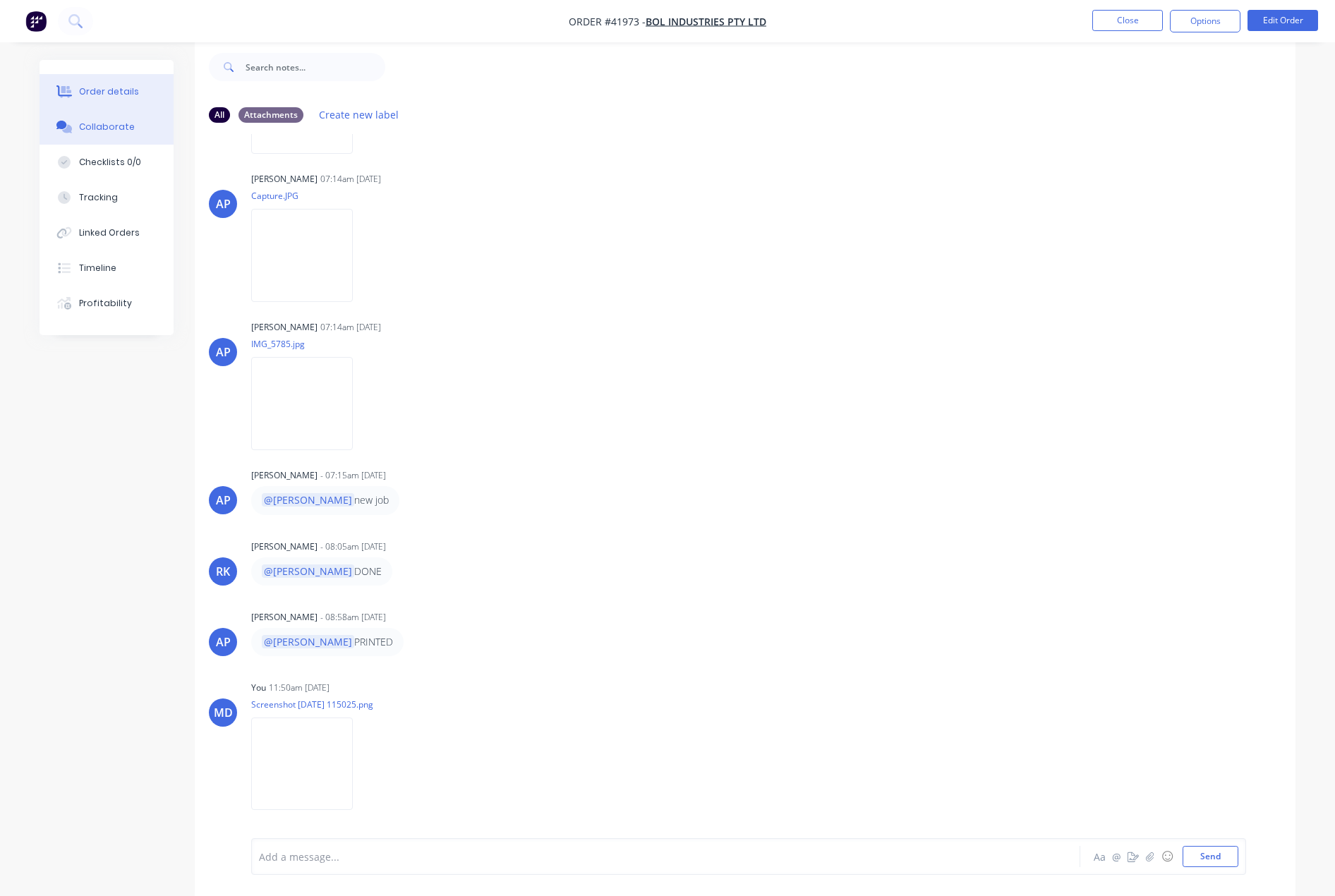
click at [109, 90] on div "Order details" at bounding box center [109, 92] width 60 height 13
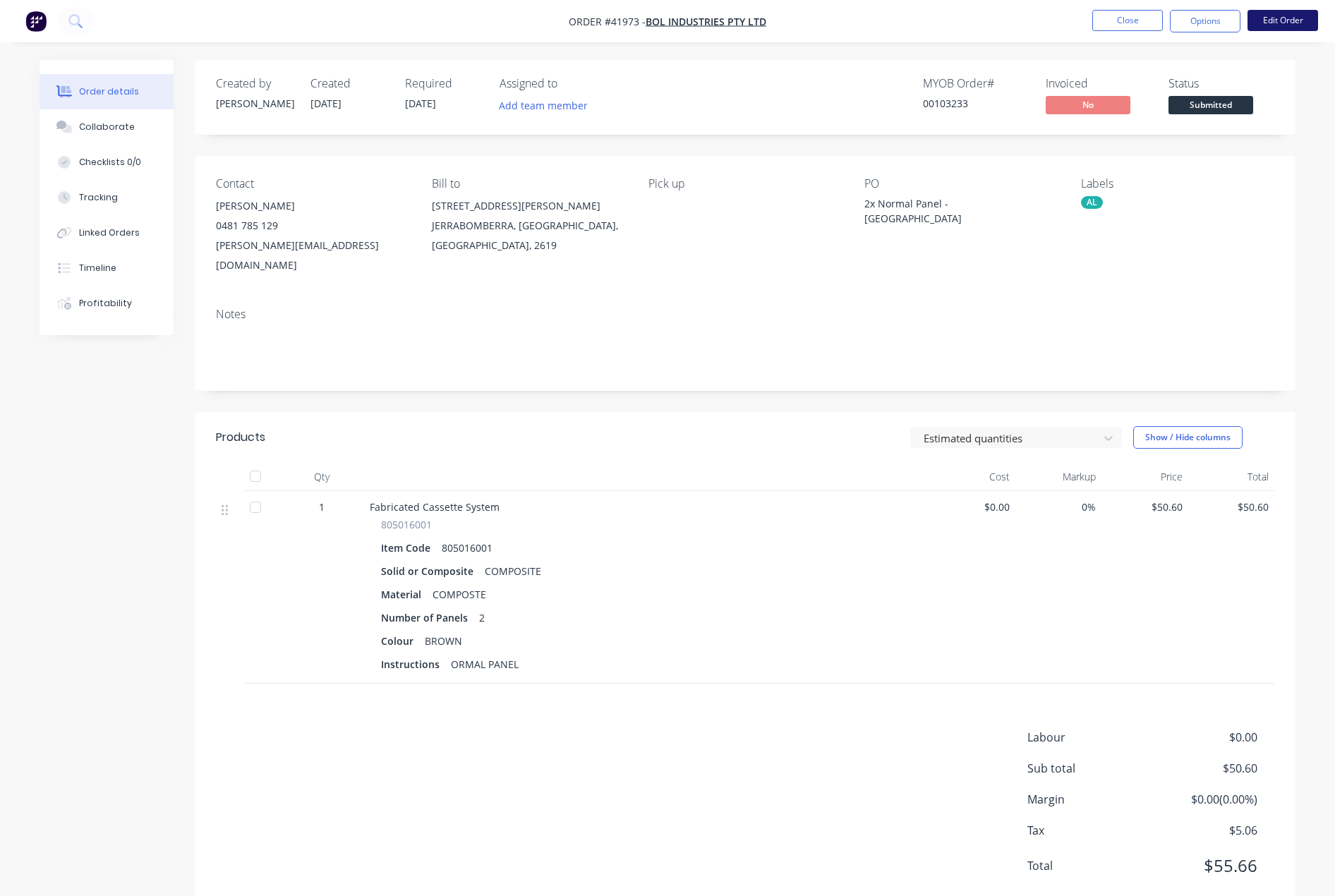
click at [1295, 23] on button "Edit Order" at bounding box center [1282, 20] width 70 height 21
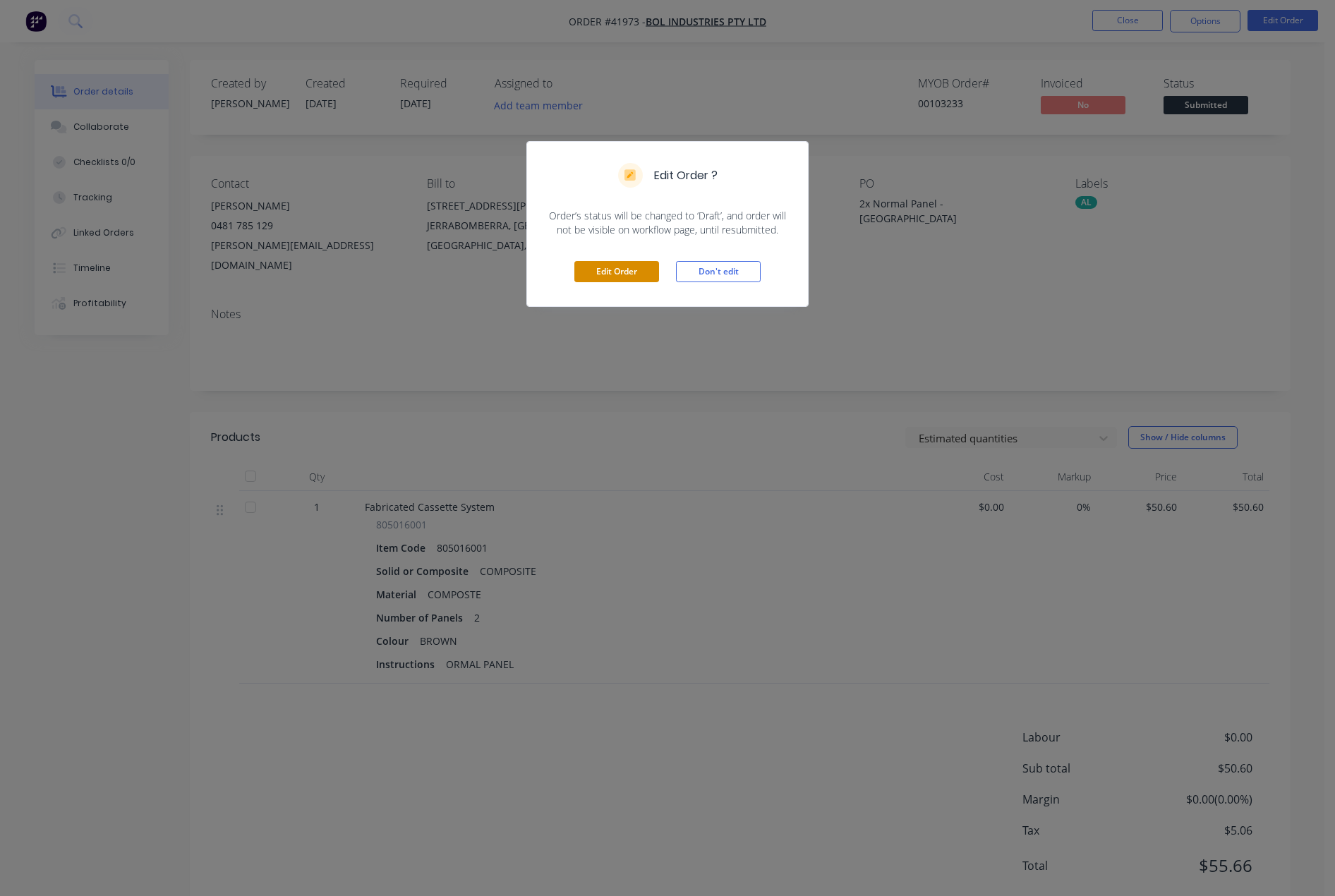
click at [614, 267] on button "Edit Order" at bounding box center [616, 271] width 85 height 21
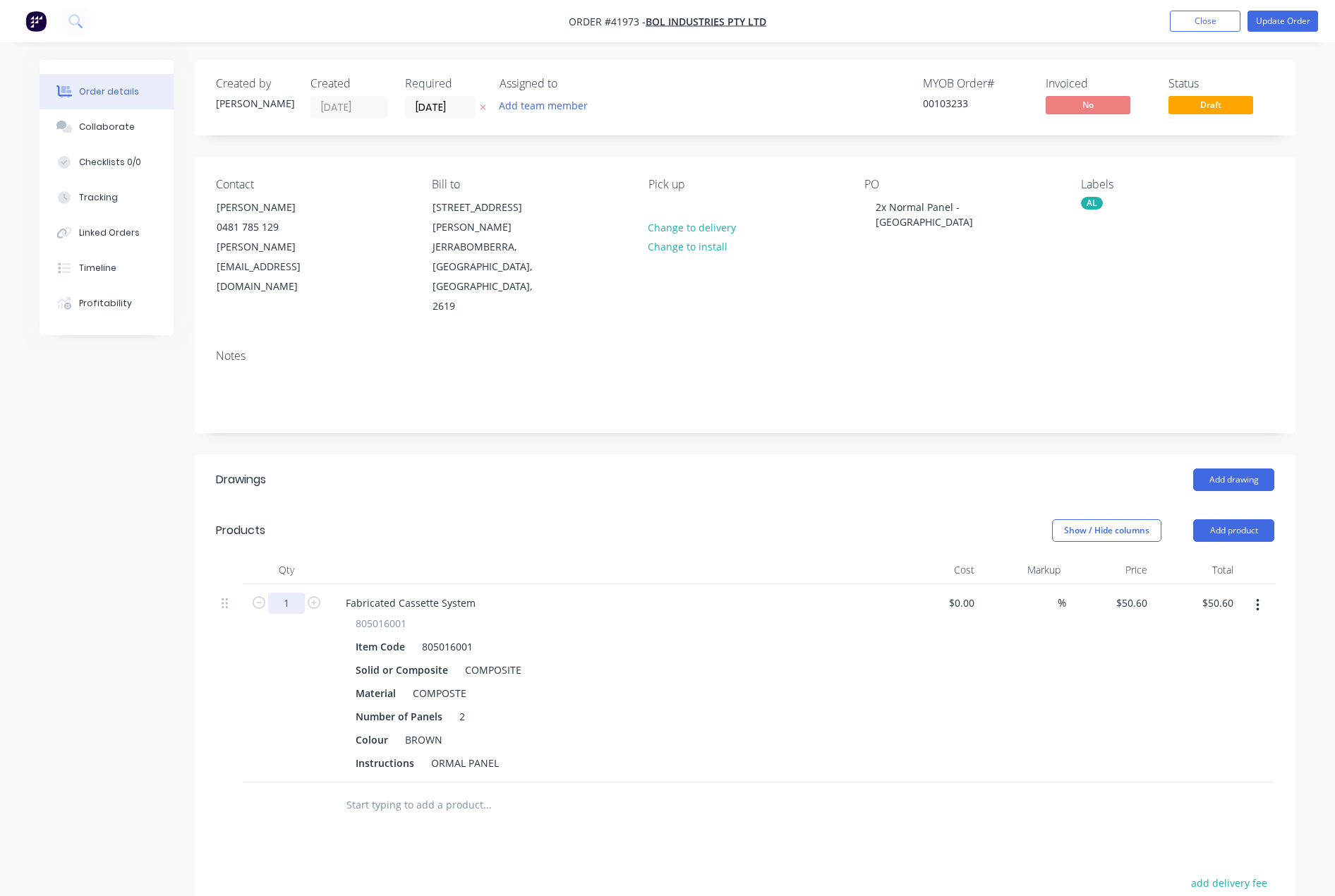
click at [290, 592] on input "1" at bounding box center [286, 602] width 36 height 21
type input "2.73"
type input "$138.14"
click at [432, 753] on div "ORMAL PANEL" at bounding box center [465, 763] width 79 height 20
click at [1278, 20] on button "Update Order" at bounding box center [1282, 21] width 70 height 21
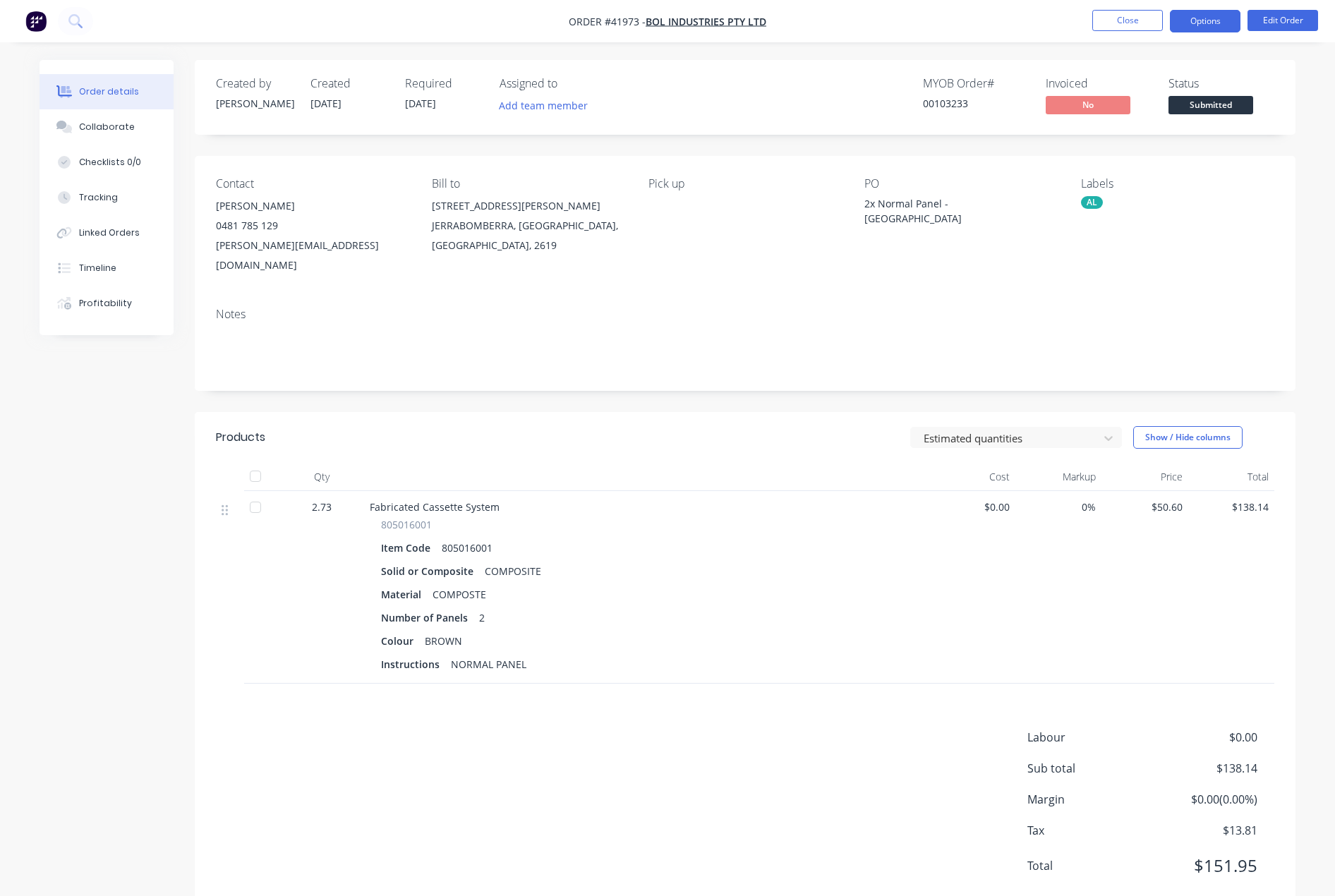
click at [1192, 26] on button "Options" at bounding box center [1205, 21] width 70 height 23
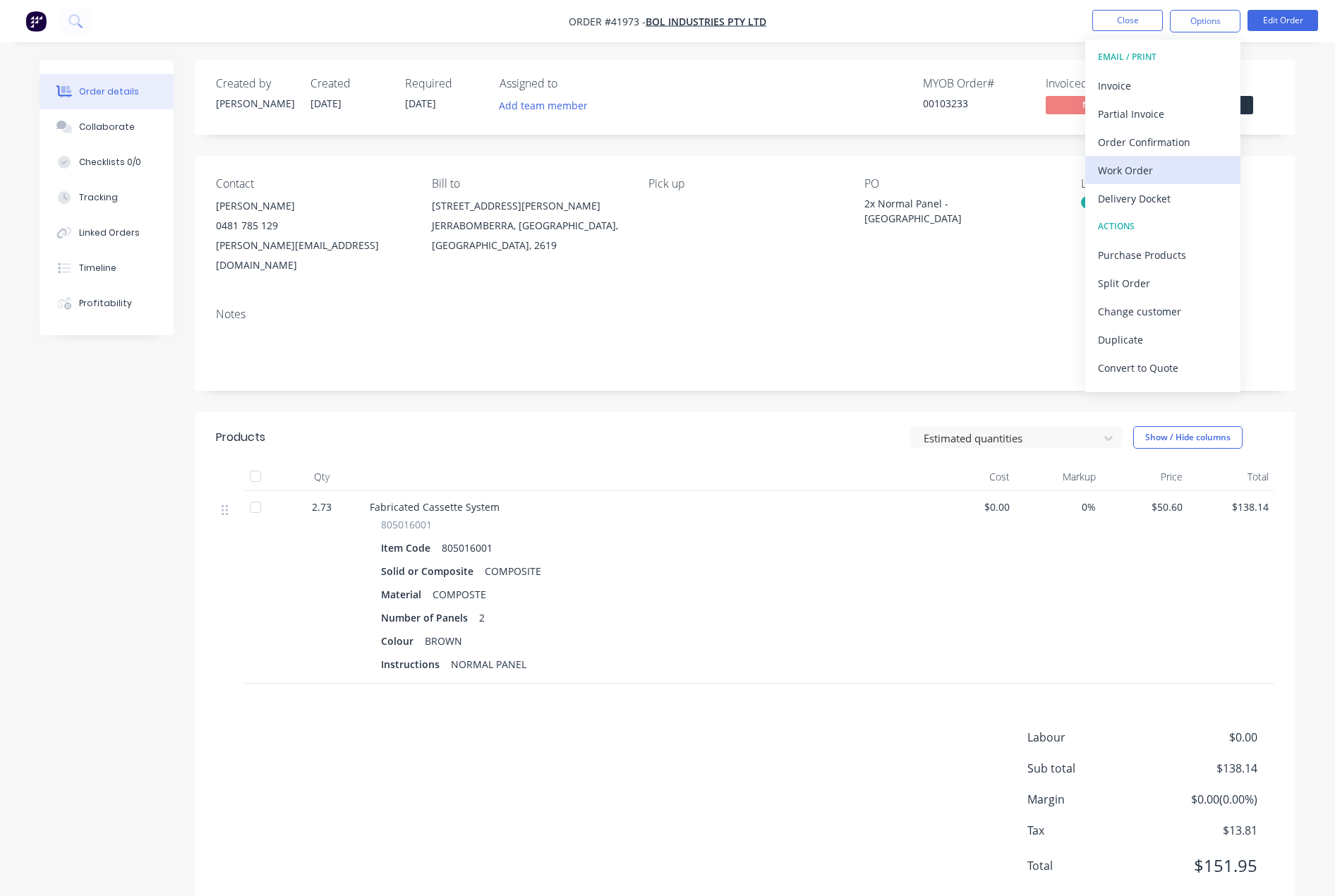
click at [1129, 169] on div "Work Order" at bounding box center [1163, 170] width 129 height 20
click at [1154, 145] on div "Without pricing" at bounding box center [1163, 142] width 129 height 20
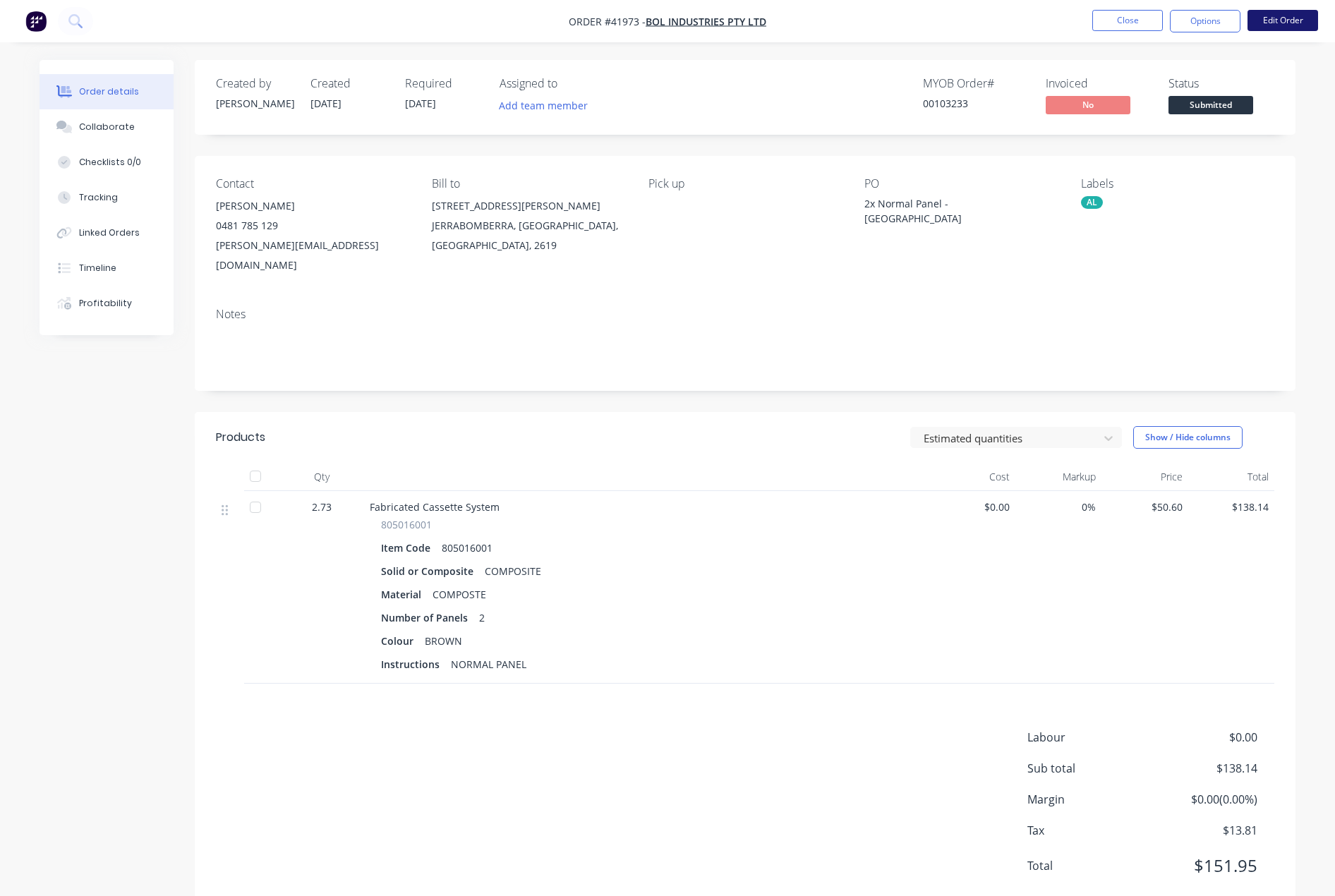
click at [1283, 17] on button "Edit Order" at bounding box center [1282, 20] width 70 height 21
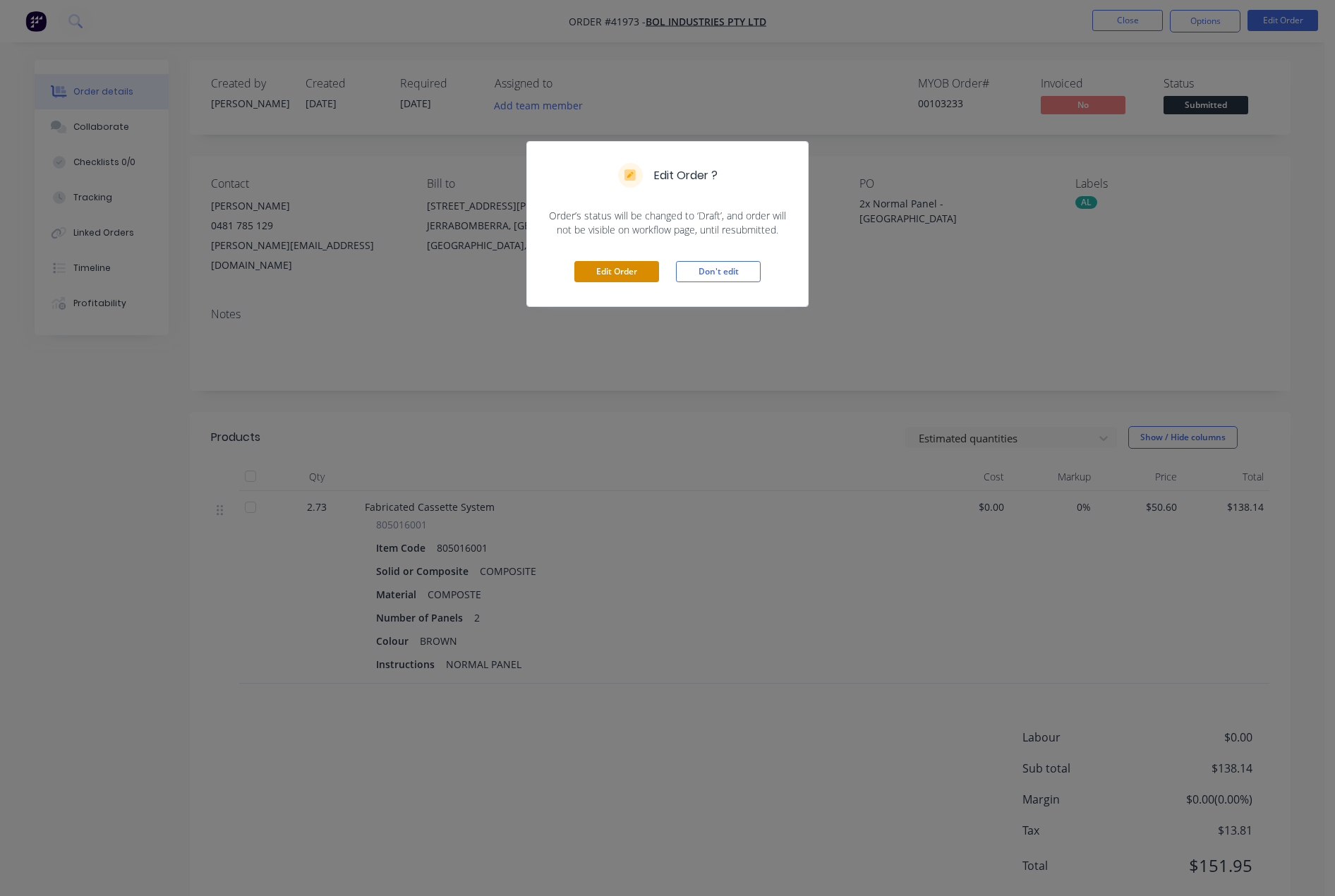
click at [608, 273] on button "Edit Order" at bounding box center [616, 271] width 85 height 21
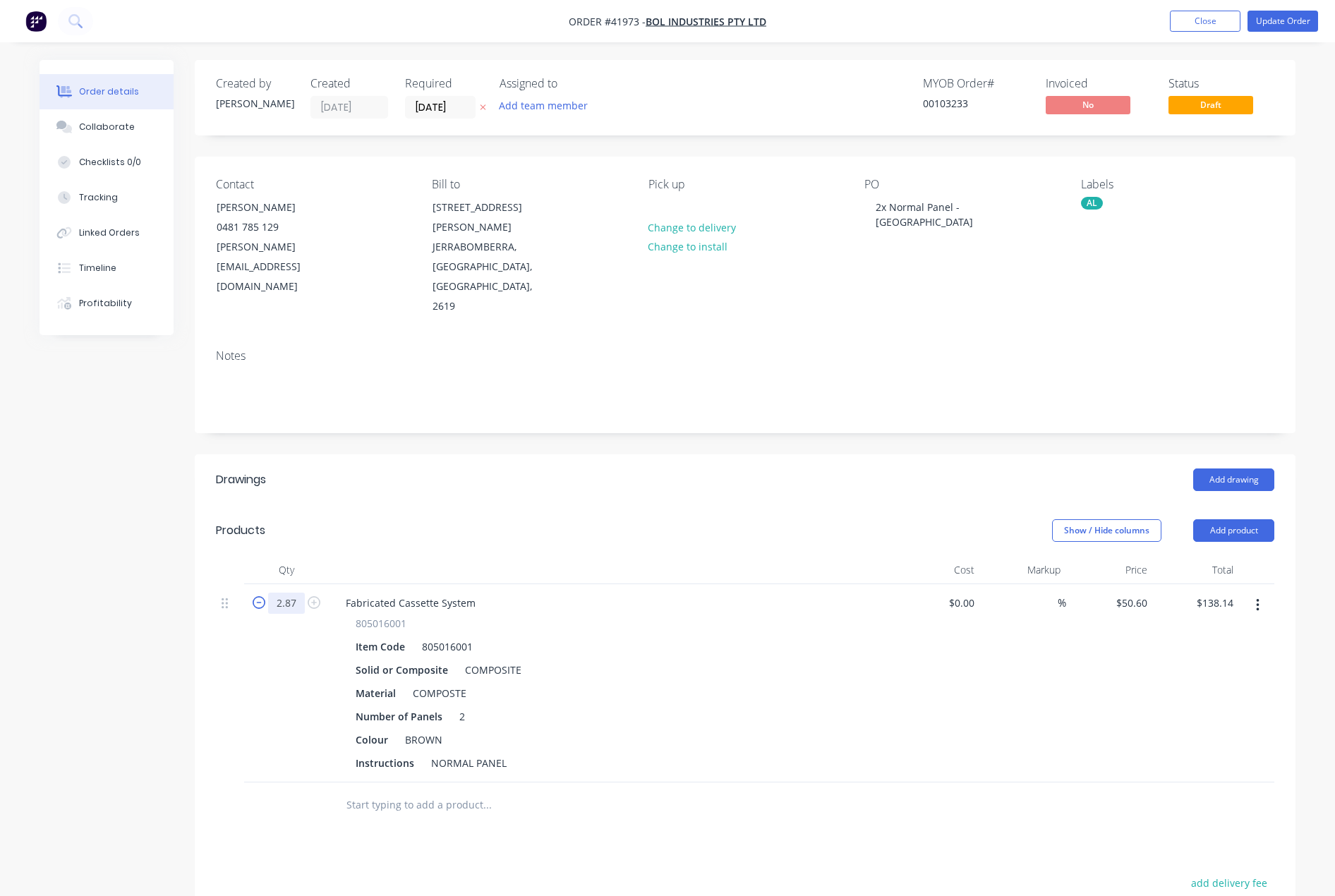
type input "2.87"
type input "$145.22"
click at [1276, 15] on button "Update Order" at bounding box center [1282, 21] width 70 height 21
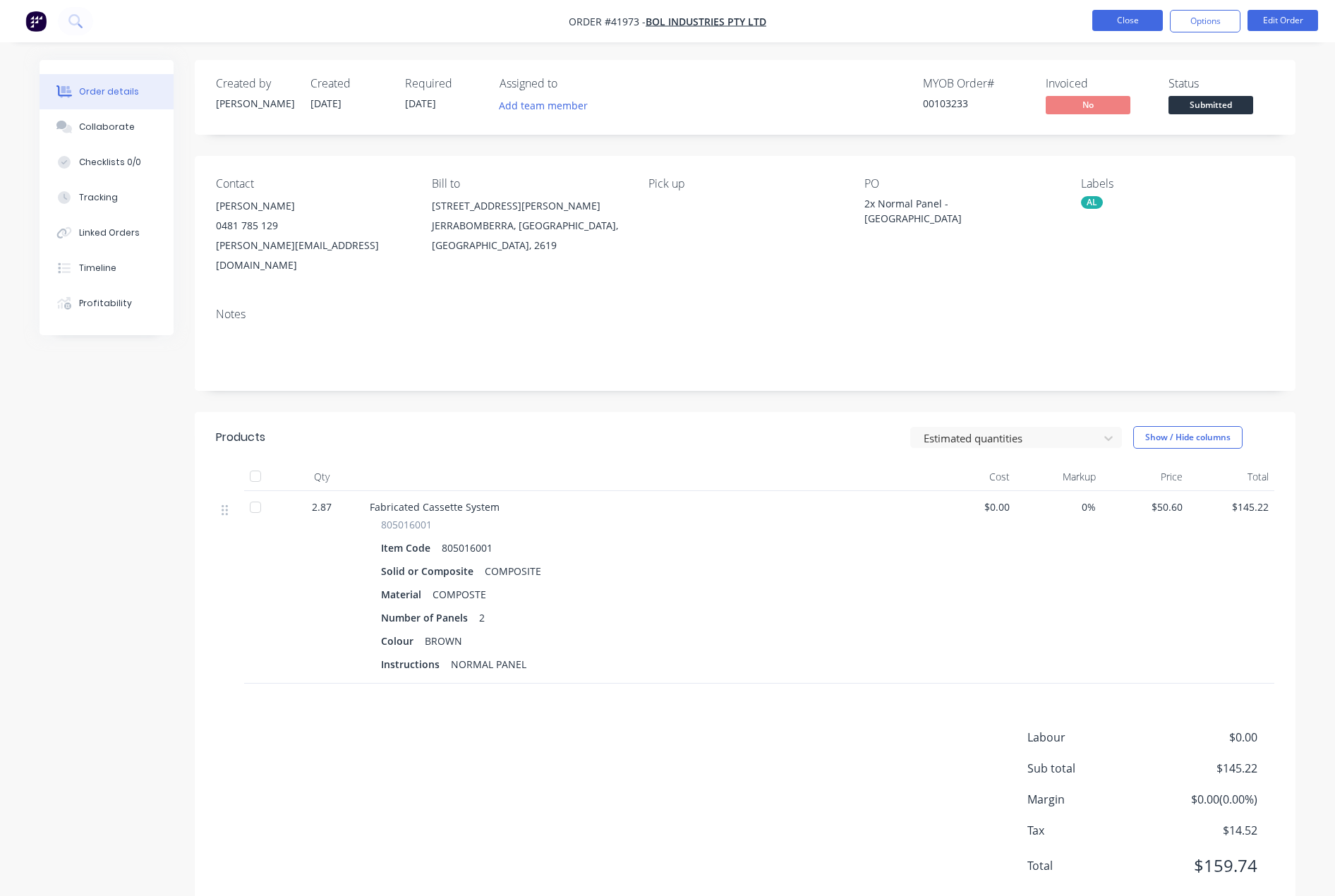
click at [1111, 23] on button "Close" at bounding box center [1127, 20] width 70 height 21
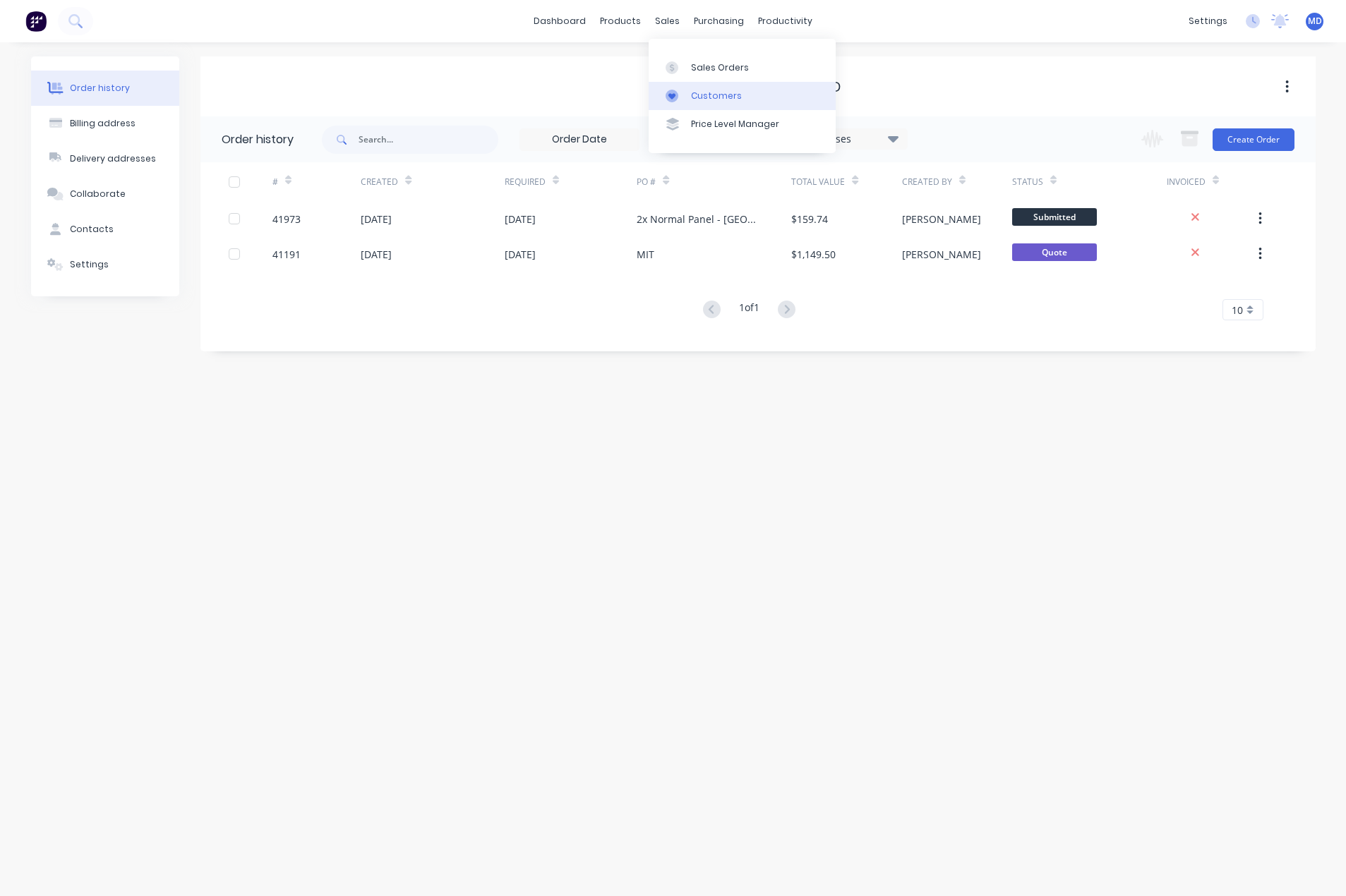
click at [707, 89] on div "Customers" at bounding box center [717, 96] width 51 height 13
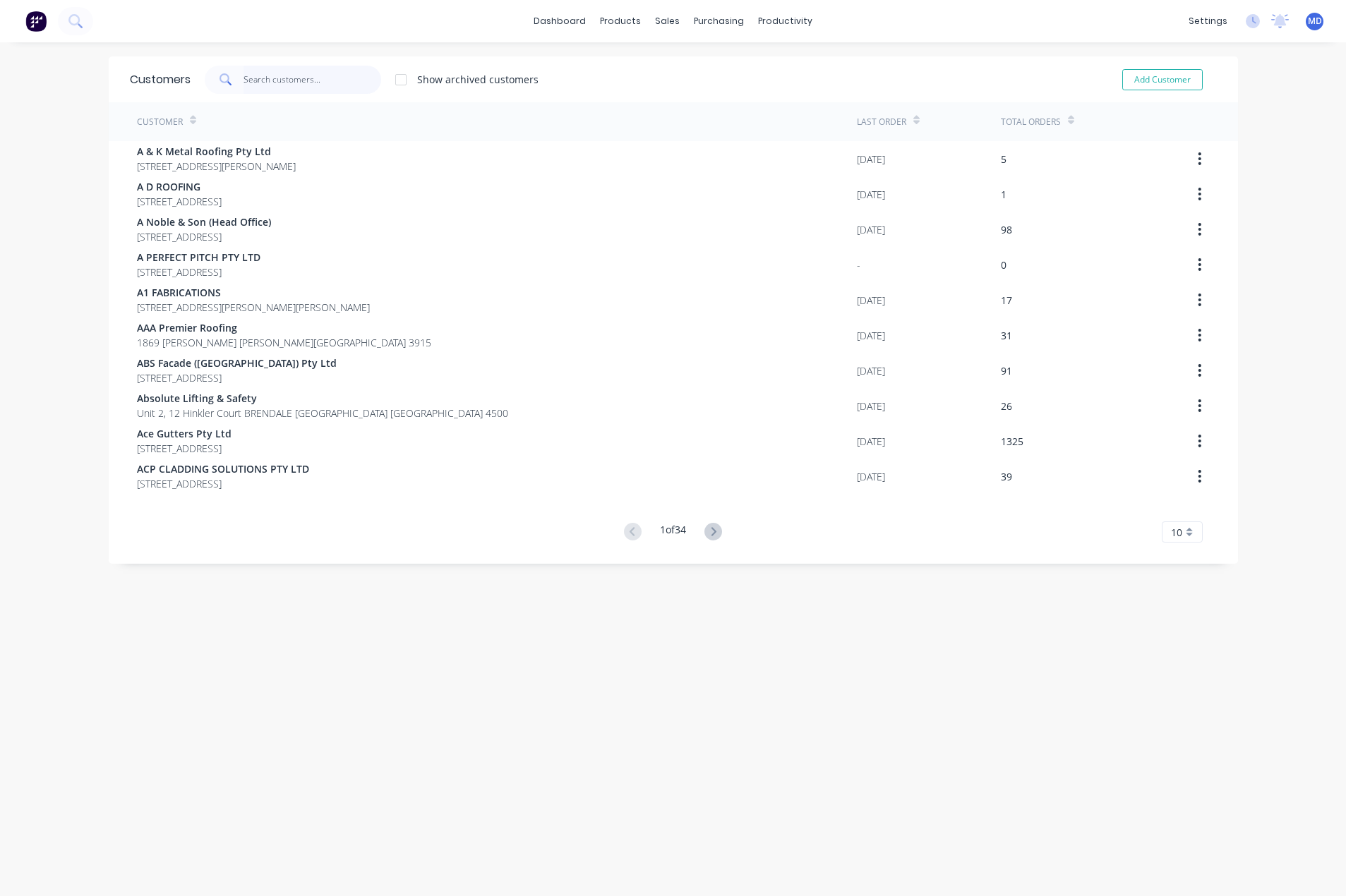
click at [295, 79] on input "text" at bounding box center [312, 79] width 138 height 28
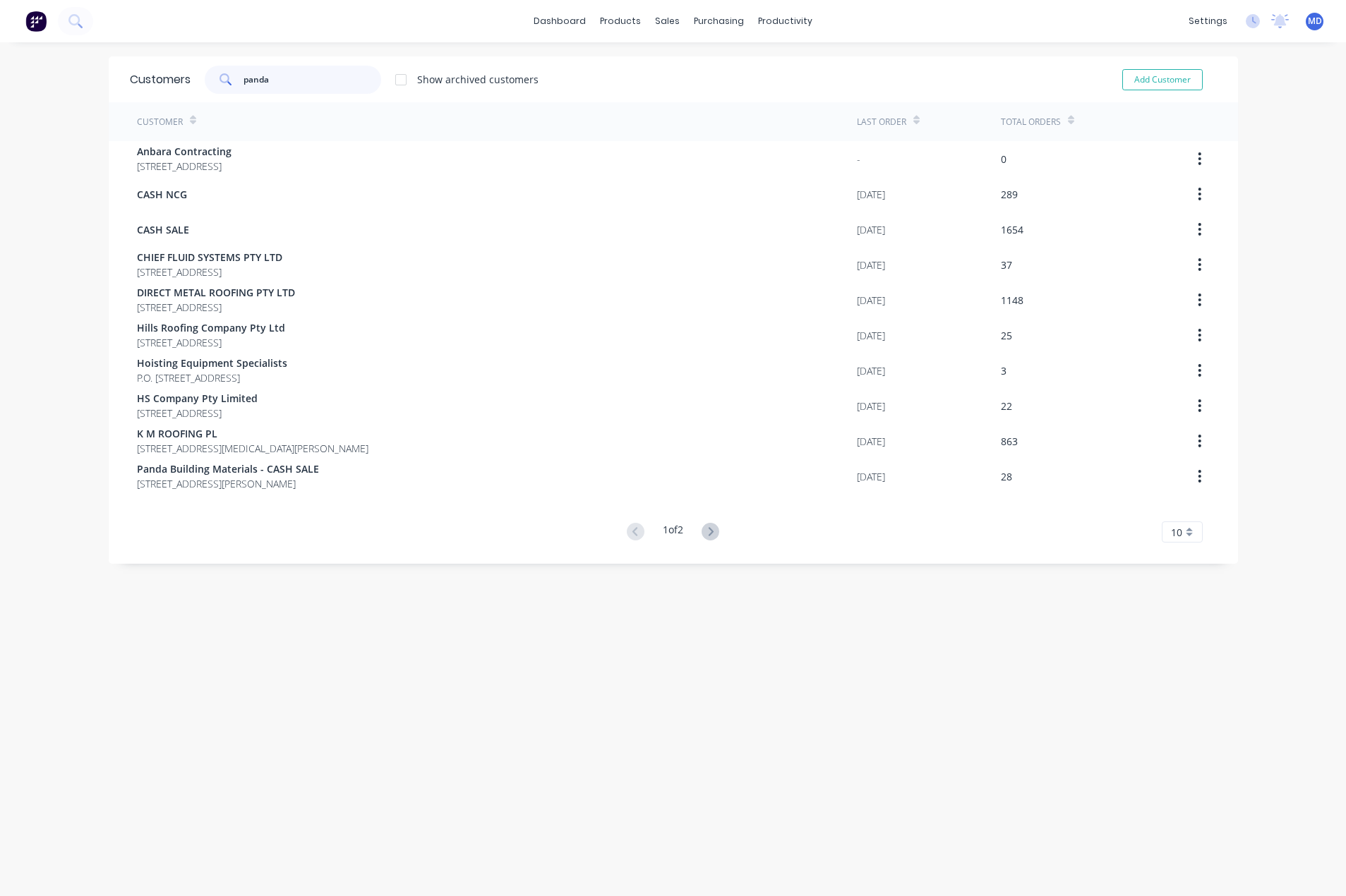
type input "panda"
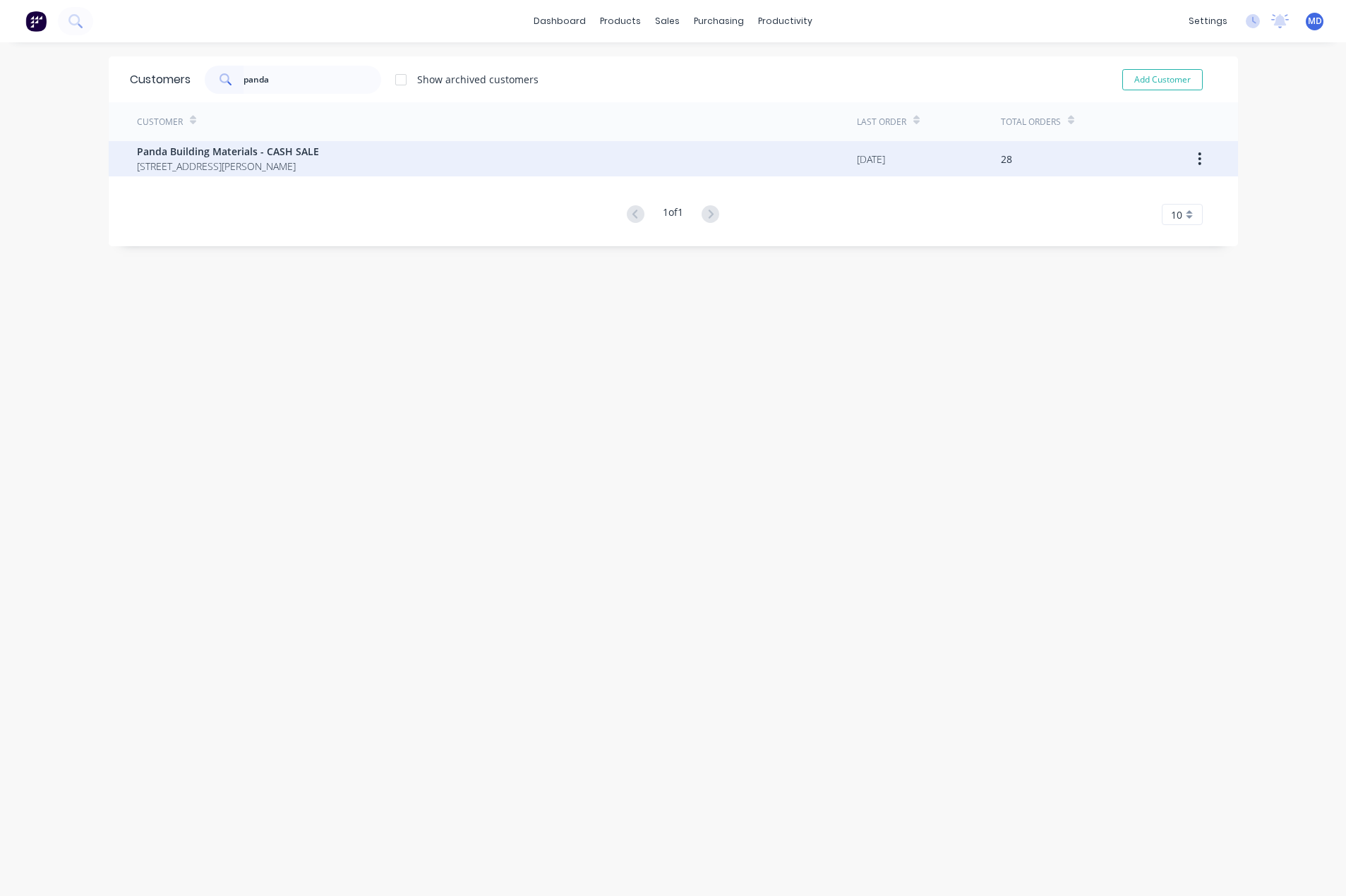
click at [266, 157] on span "Panda Building Materials - CASH SALE" at bounding box center [228, 151] width 182 height 15
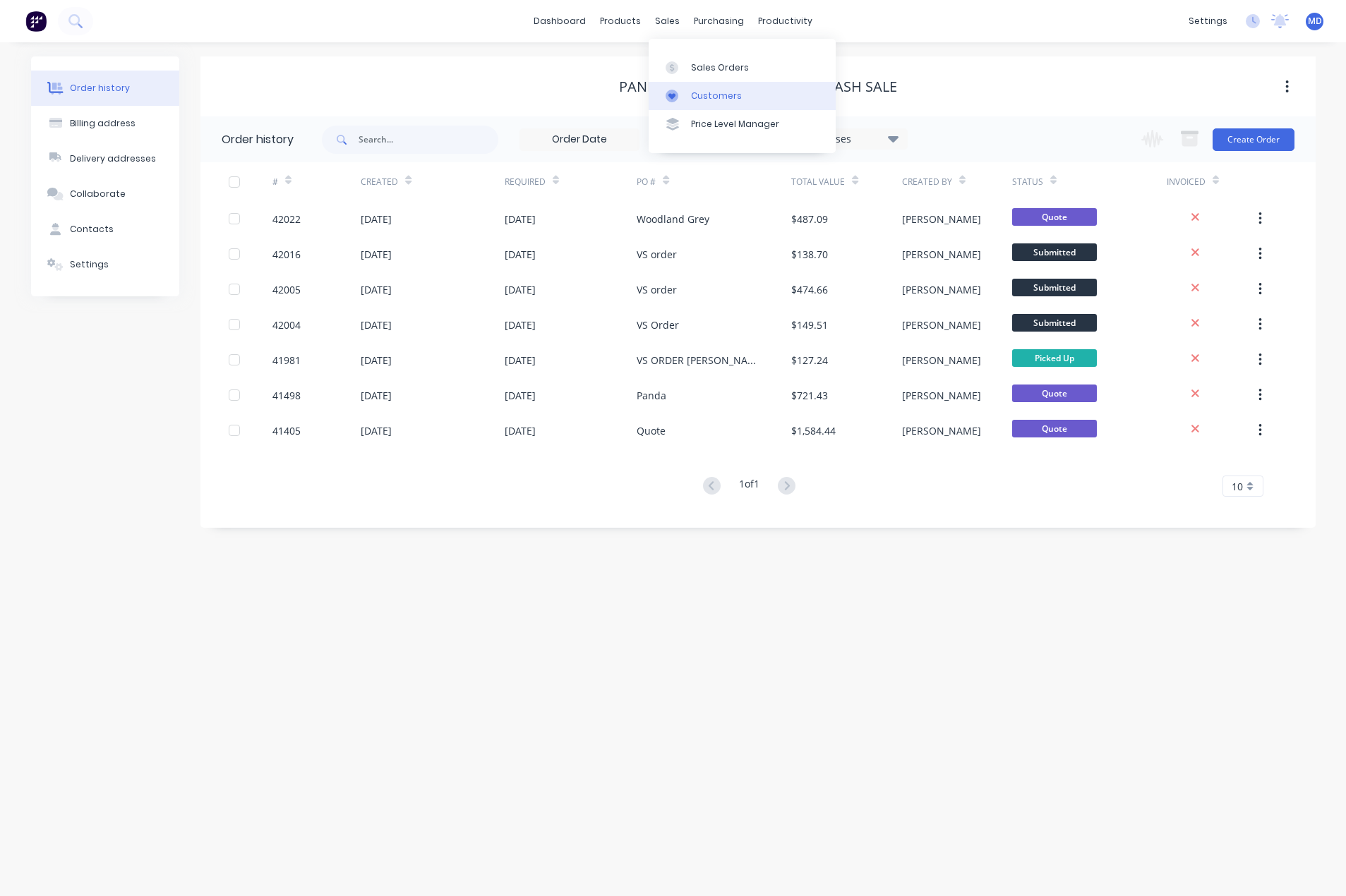
click at [730, 93] on div "Customers" at bounding box center [717, 96] width 51 height 13
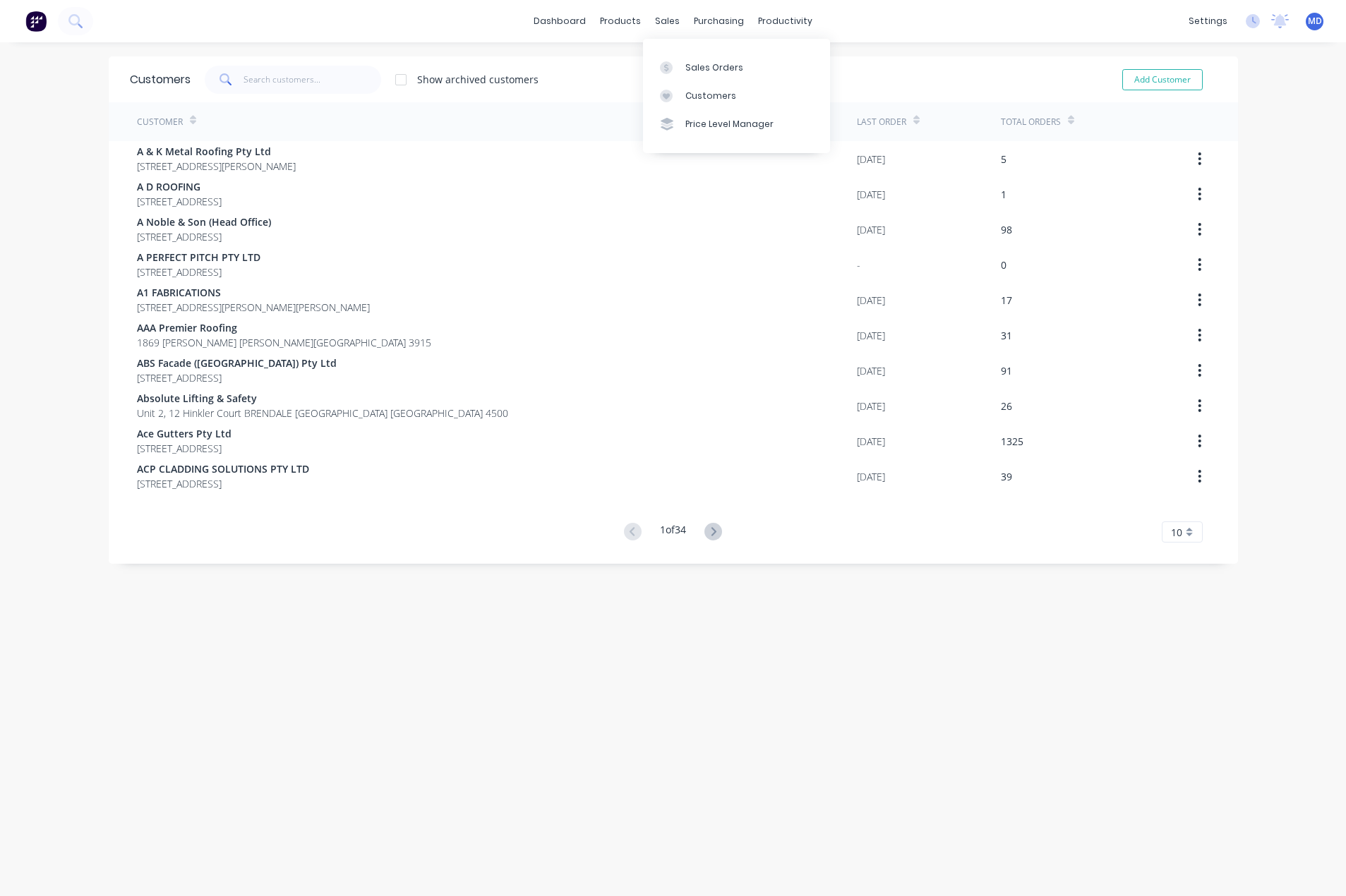
drag, startPoint x: 709, startPoint y: 93, endPoint x: 494, endPoint y: 92, distance: 215.0
click at [709, 93] on div "Customers" at bounding box center [710, 96] width 51 height 13
click at [285, 83] on input "text" at bounding box center [312, 79] width 138 height 28
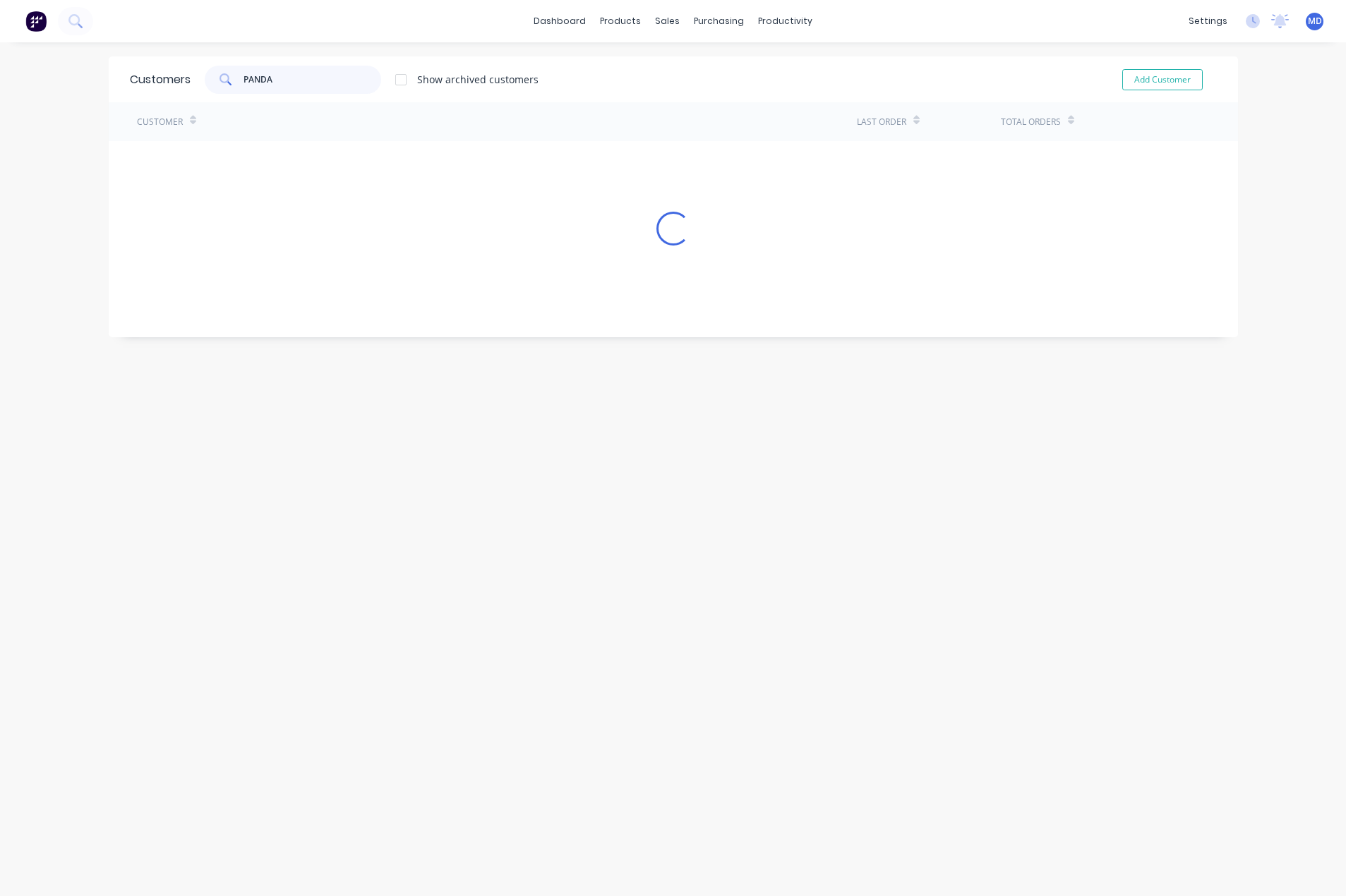
type input "PANDA"
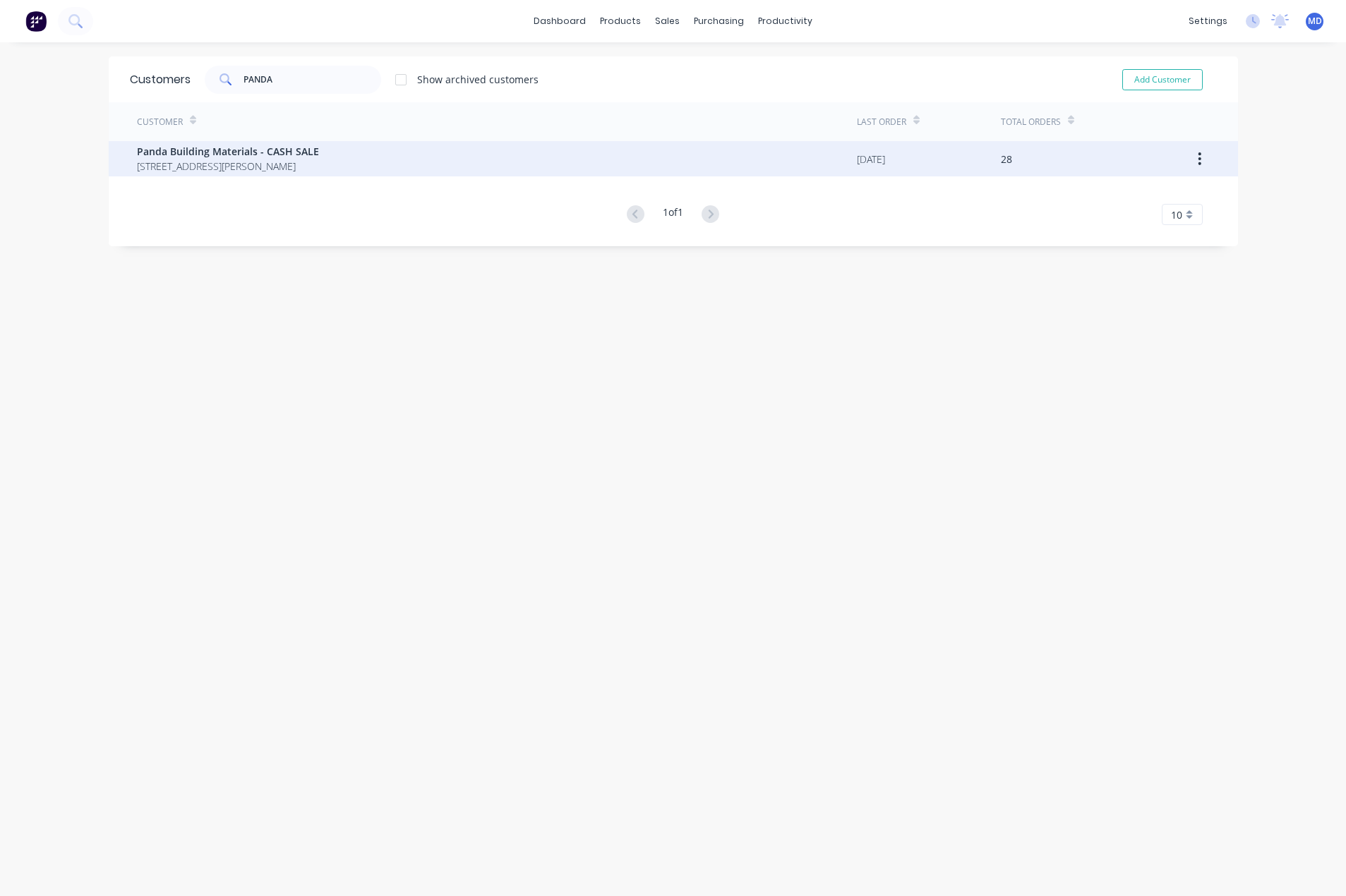
click at [239, 156] on span "Panda Building Materials - CASH SALE" at bounding box center [228, 151] width 182 height 15
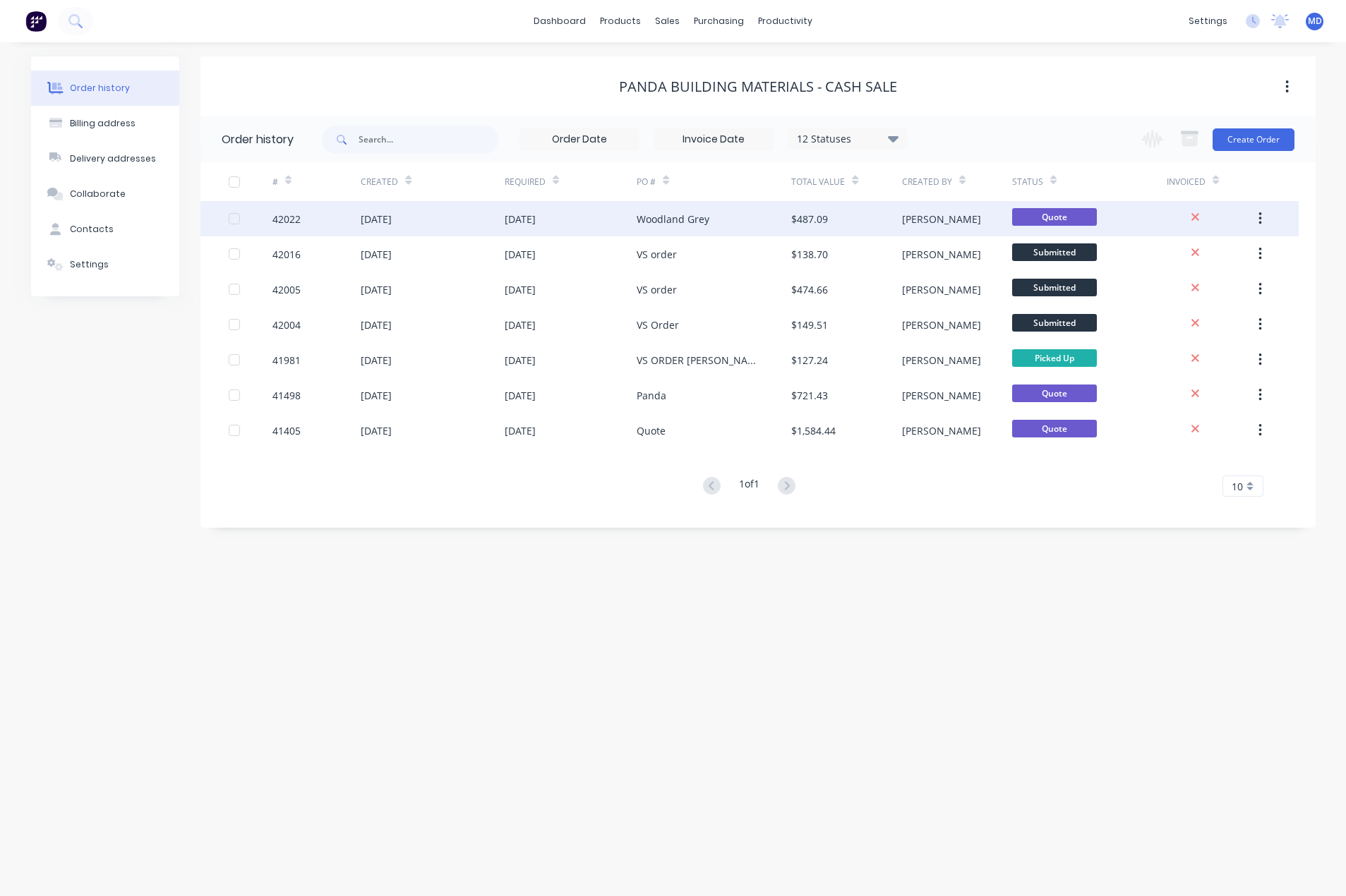
click at [757, 211] on div "Woodland Grey" at bounding box center [713, 219] width 154 height 36
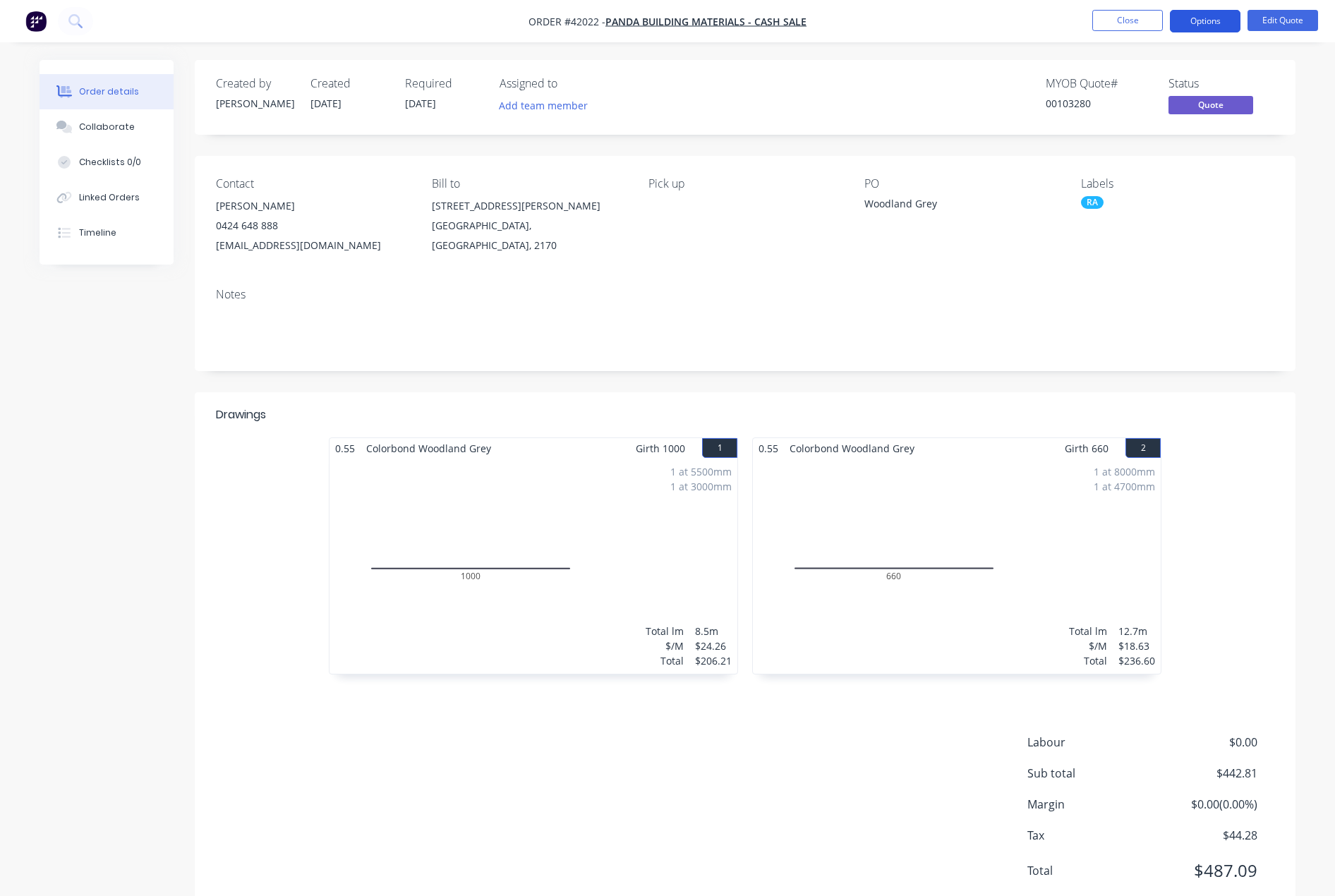
click at [1196, 19] on button "Options" at bounding box center [1205, 21] width 70 height 23
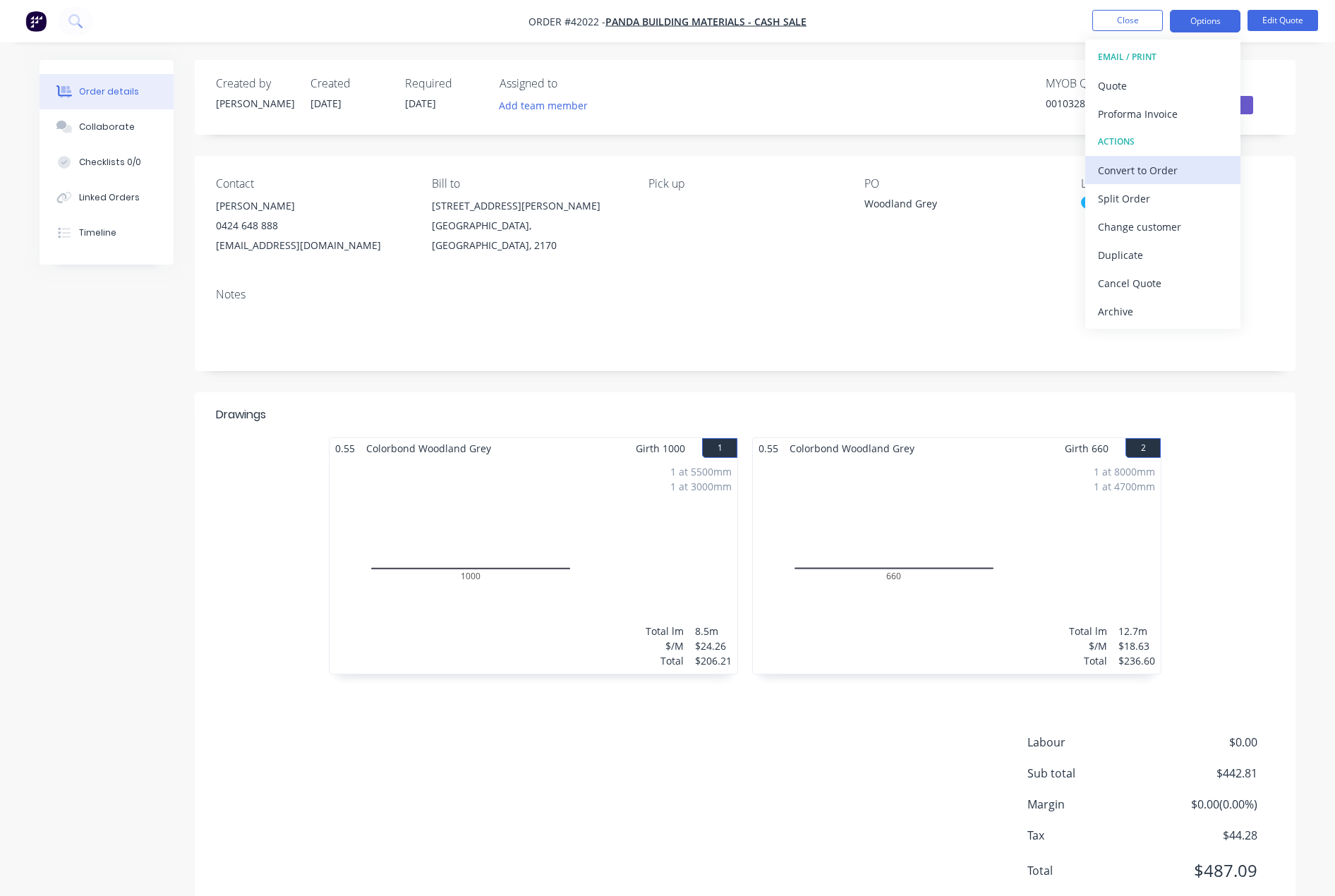
click at [1151, 172] on div "Convert to Order" at bounding box center [1163, 170] width 129 height 20
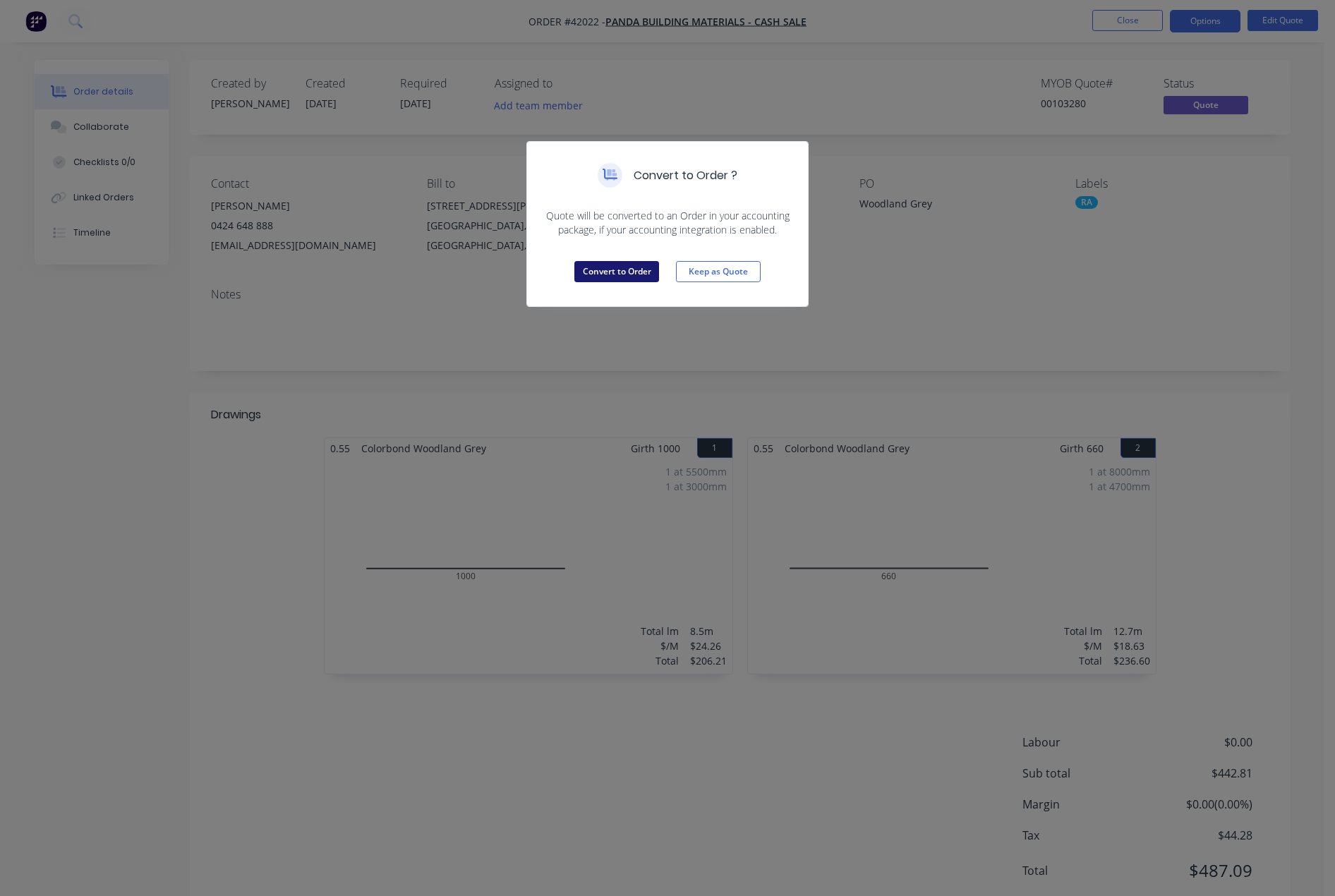
click at [597, 271] on button "Convert to Order" at bounding box center [616, 271] width 85 height 21
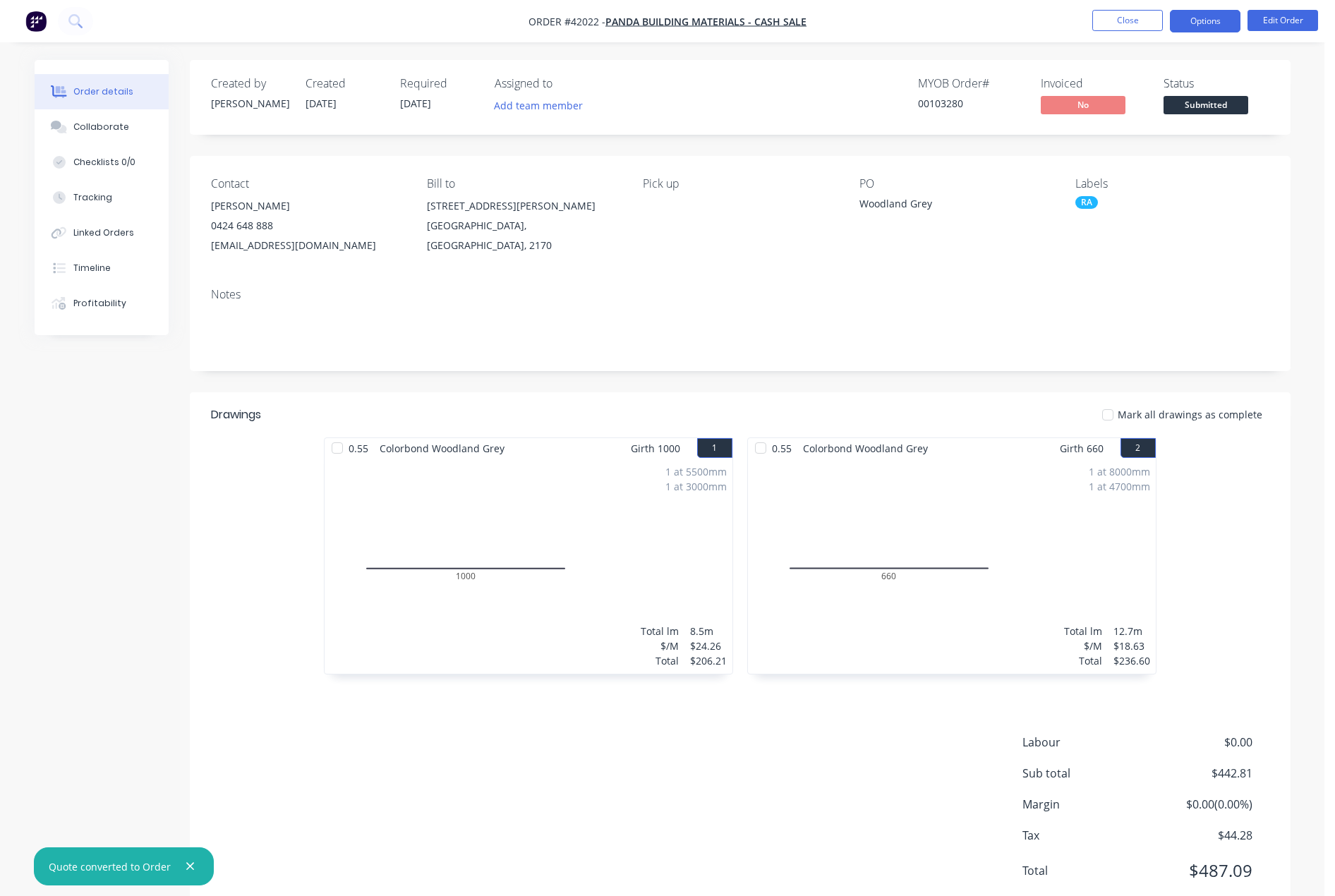
click at [1210, 20] on button "Options" at bounding box center [1205, 21] width 70 height 23
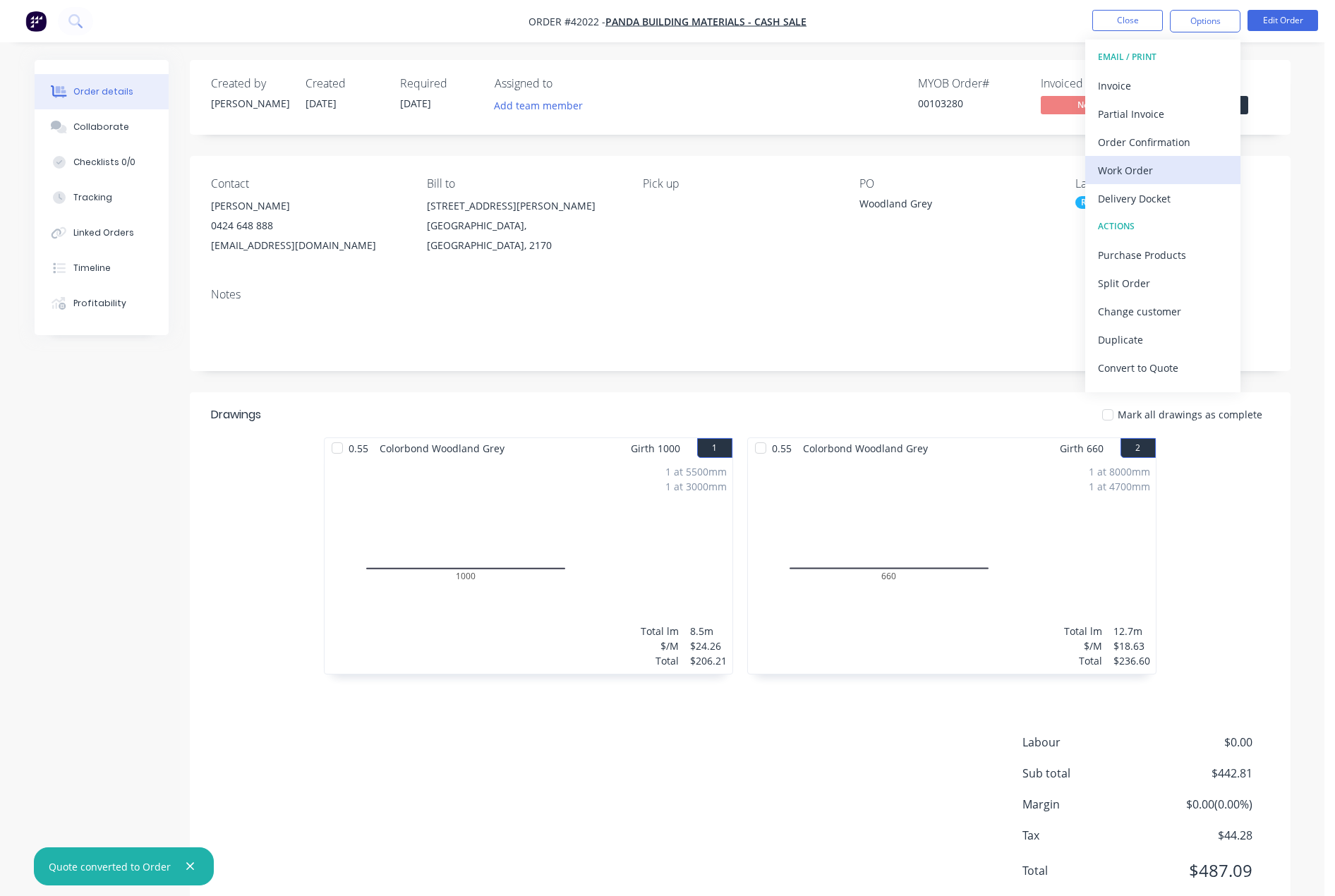
click at [1126, 167] on div "Work Order" at bounding box center [1163, 170] width 129 height 20
click at [1134, 112] on div "With pricing" at bounding box center [1163, 114] width 129 height 20
click at [1127, 161] on div "Work Order" at bounding box center [1163, 170] width 129 height 20
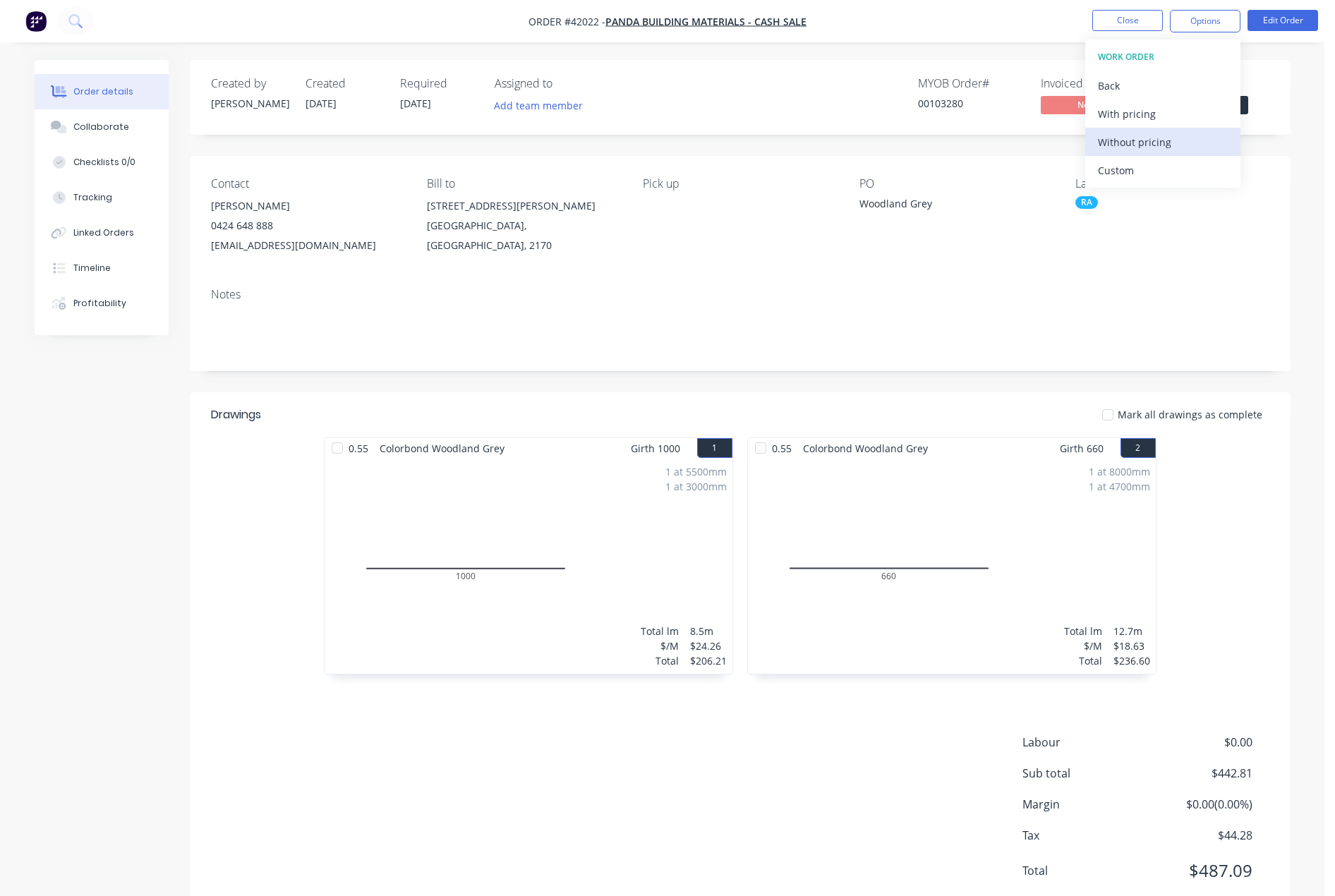
click at [1126, 143] on div "Without pricing" at bounding box center [1163, 142] width 129 height 20
click at [1124, 167] on div "Work Order" at bounding box center [1163, 170] width 129 height 20
click at [1139, 113] on div "With pricing" at bounding box center [1163, 114] width 129 height 20
click at [907, 20] on nav "Order #42022 - Panda Building Materials - CASH SALE Close Options EMAIL / PRINT…" at bounding box center [668, 21] width 1335 height 42
click at [1124, 24] on button "Close" at bounding box center [1127, 20] width 70 height 21
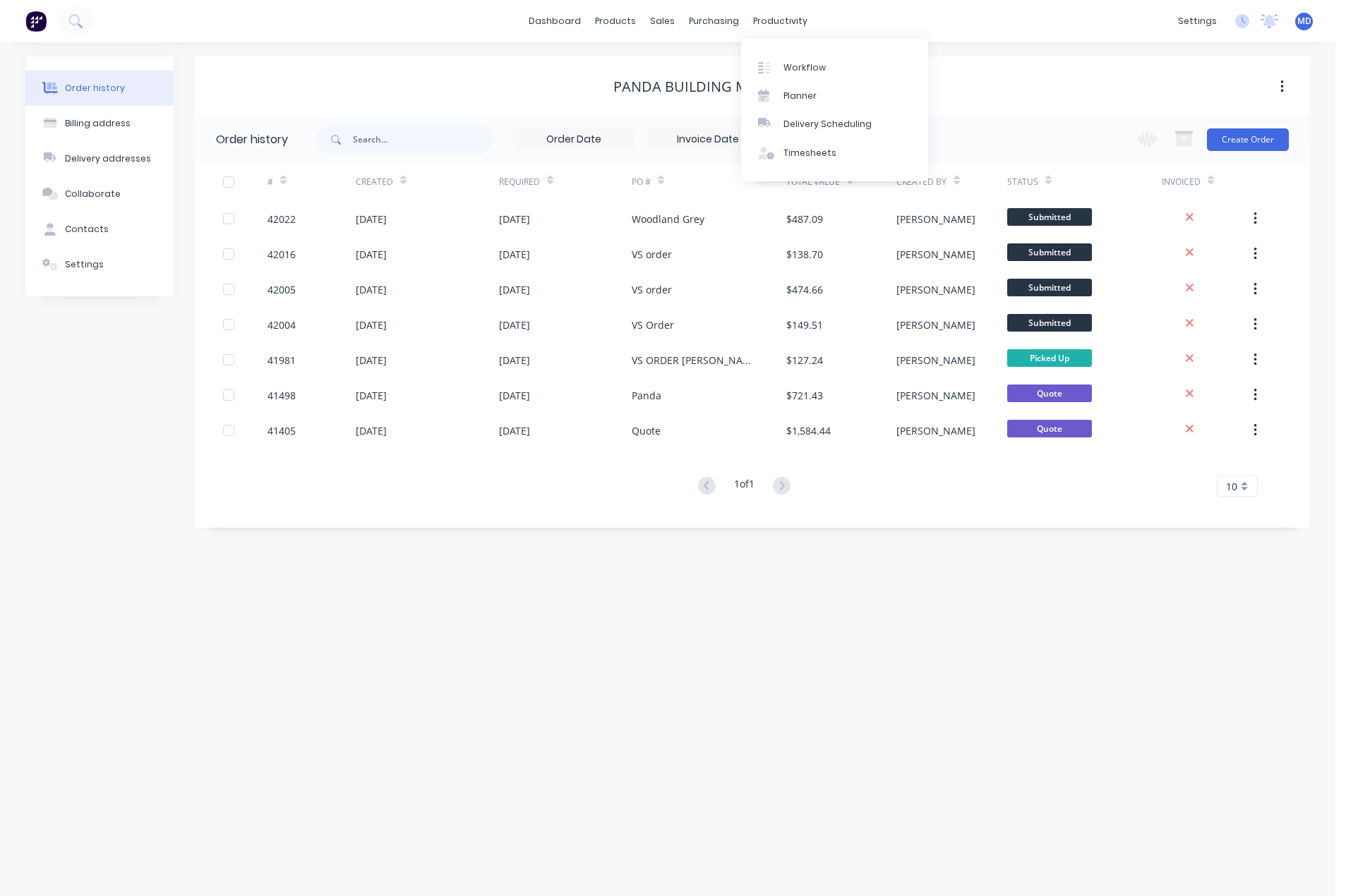
drag, startPoint x: 769, startPoint y: 20, endPoint x: 793, endPoint y: 38, distance: 30.0
click at [769, 20] on div "productivity" at bounding box center [780, 21] width 68 height 21
click at [847, 123] on div "Delivery Scheduling" at bounding box center [827, 124] width 88 height 13
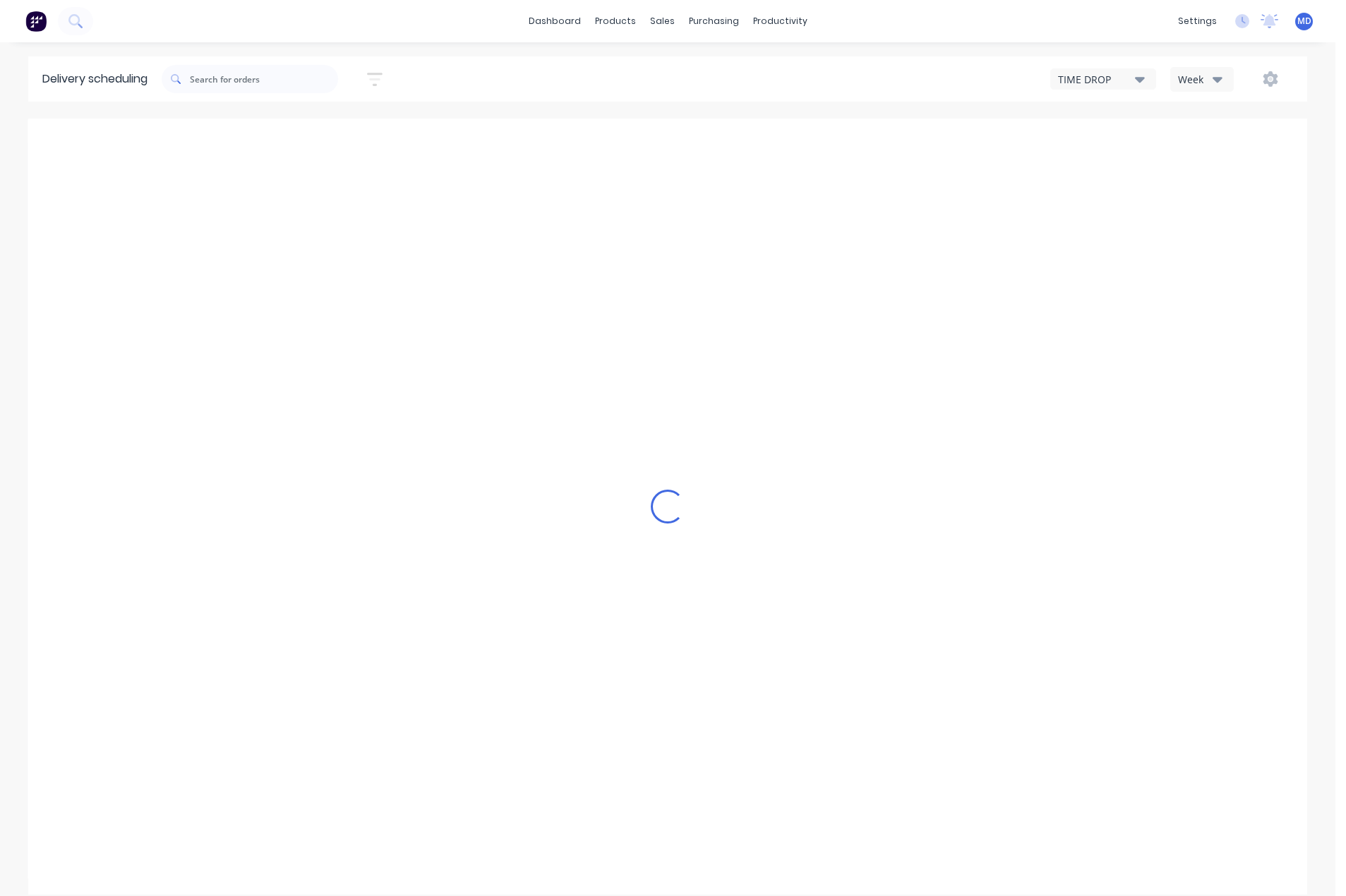
type input "[DATE] - [DATE]"
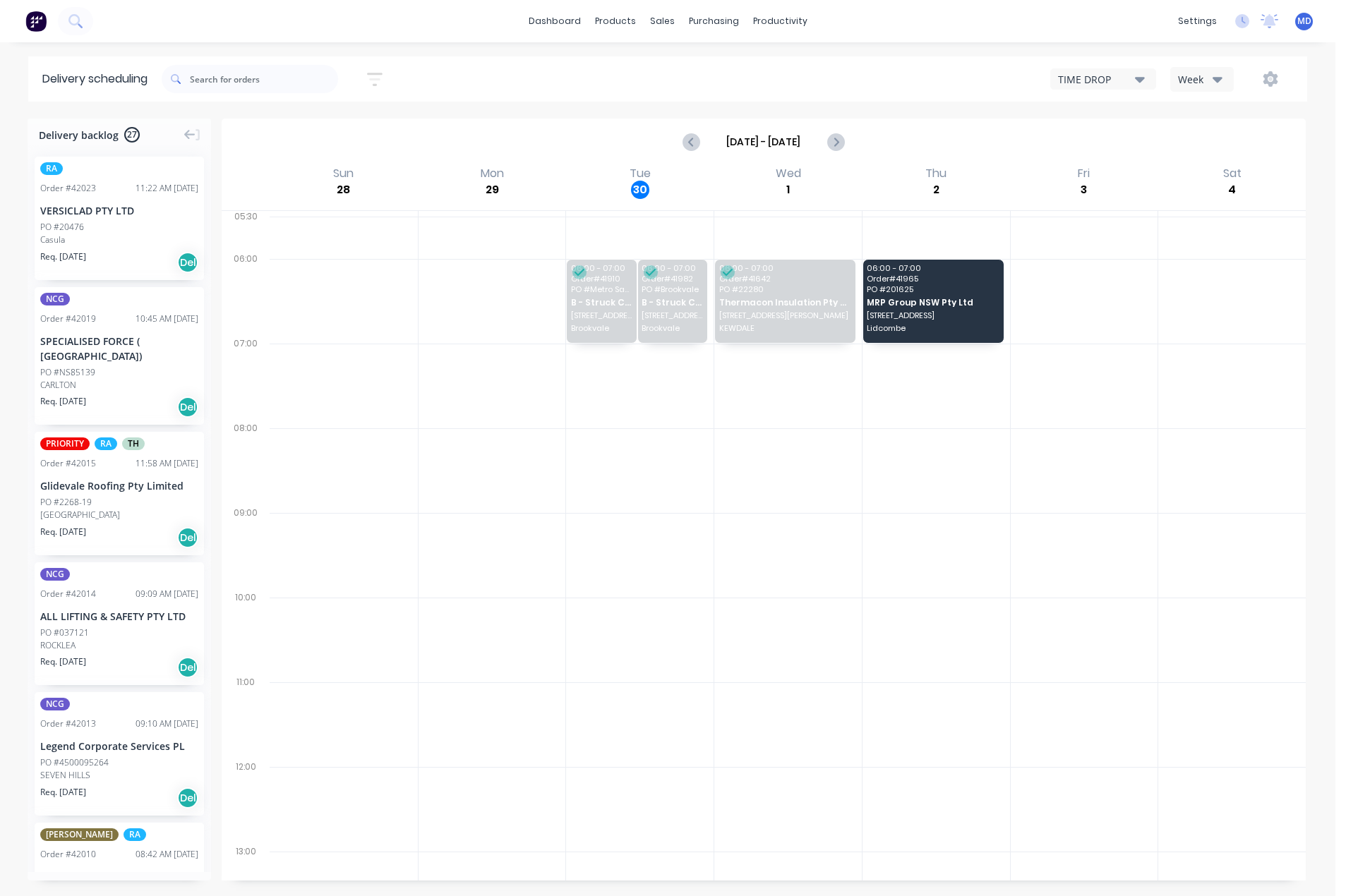
click at [783, 142] on input "[DATE] - [DATE]" at bounding box center [763, 141] width 126 height 21
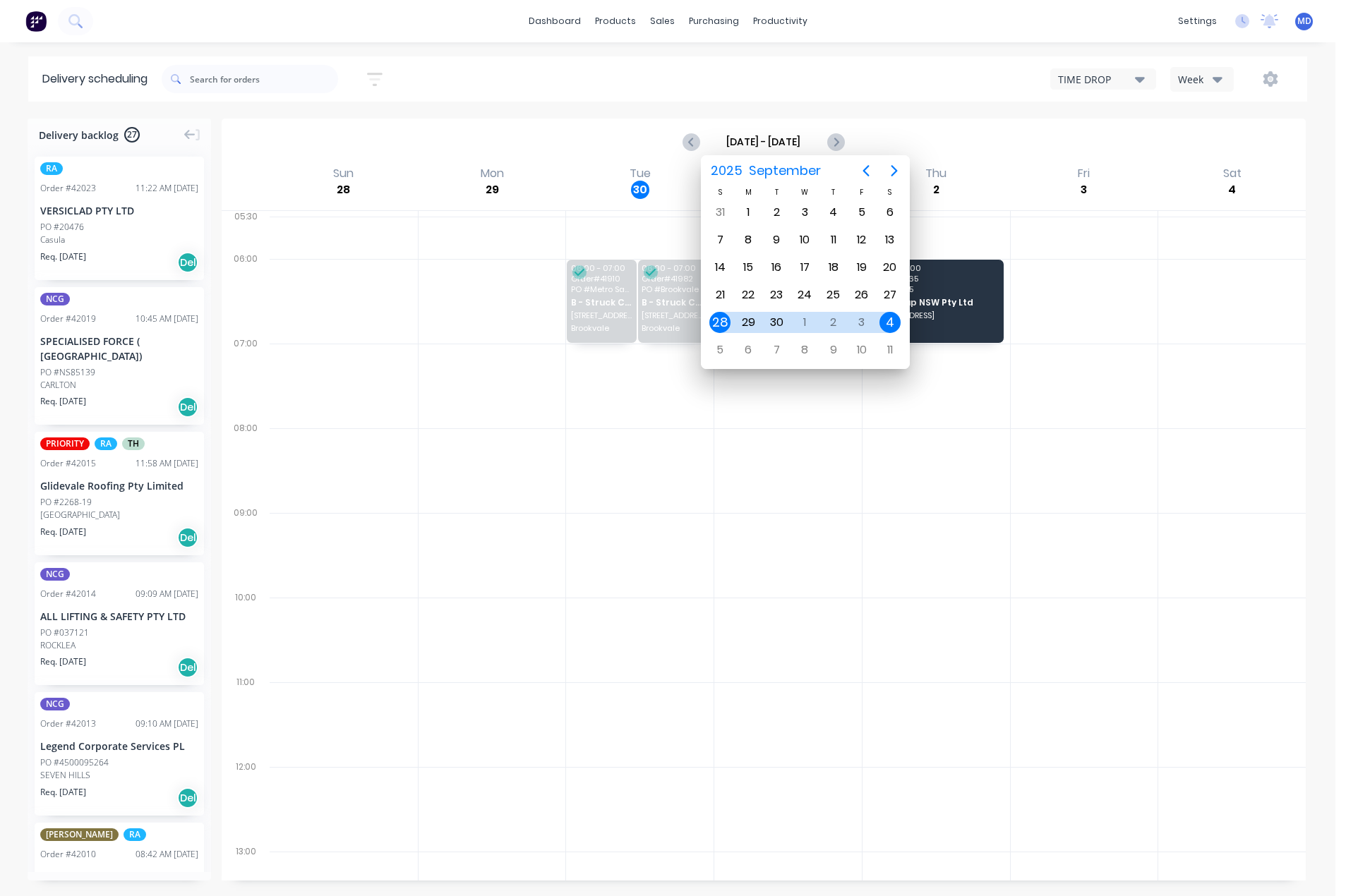
click at [833, 320] on div "2" at bounding box center [833, 322] width 21 height 21
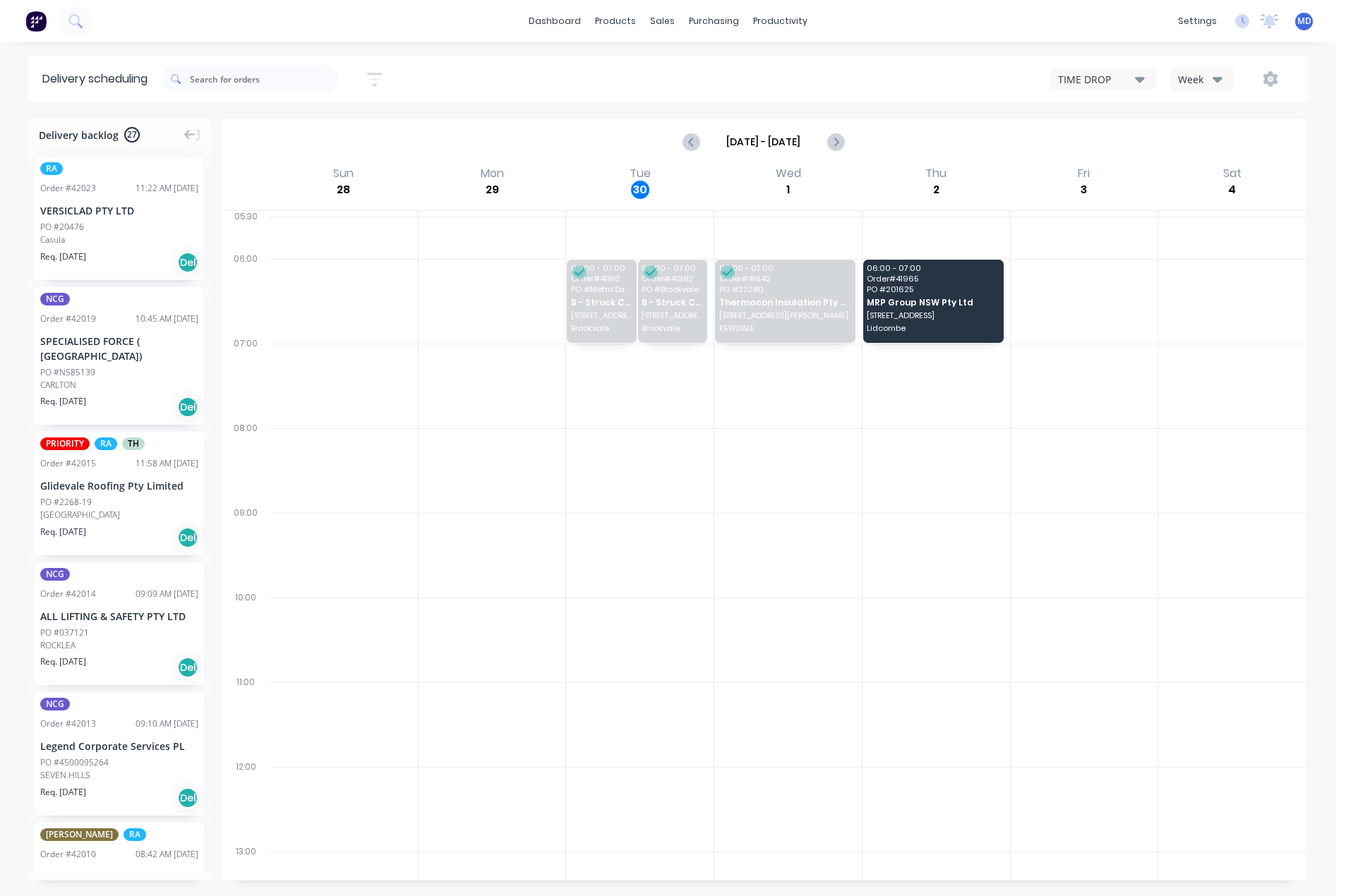
click at [1217, 77] on icon "button" at bounding box center [1217, 78] width 10 height 15
click at [1200, 145] on div "Vehicle" at bounding box center [1240, 144] width 140 height 28
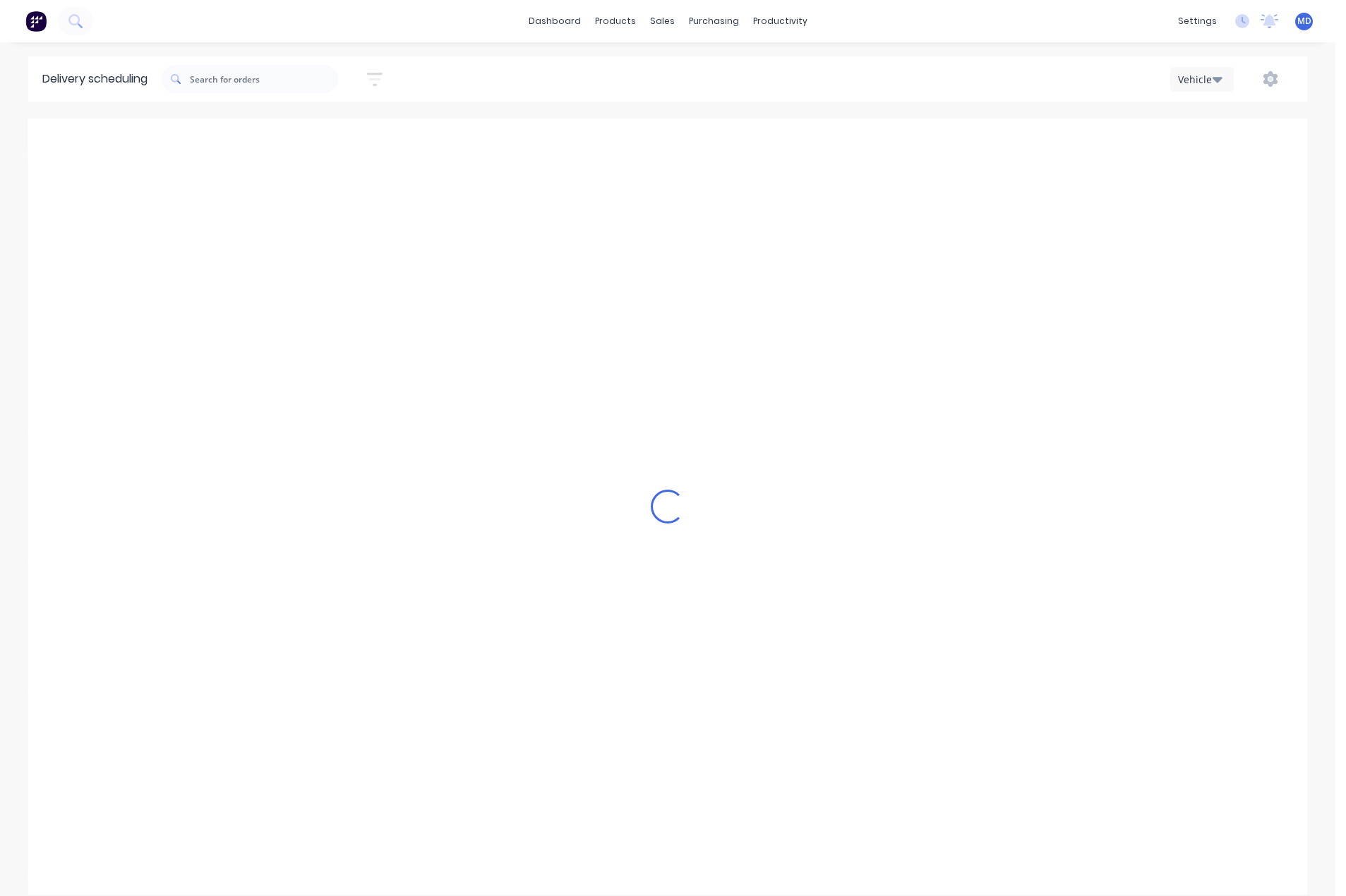
scroll to position [0, 1]
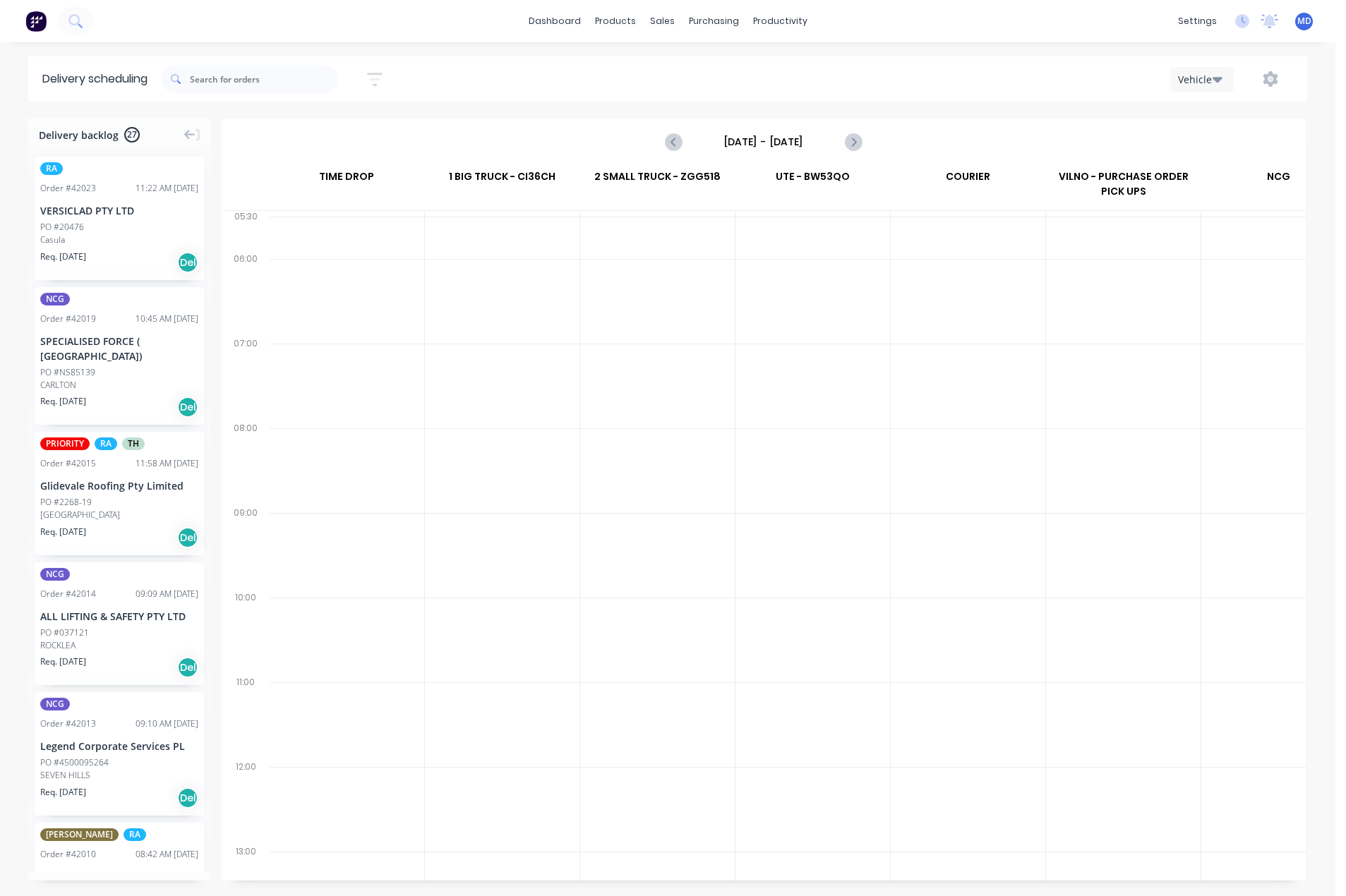
click at [783, 137] on input "[DATE] - [DATE]" at bounding box center [763, 141] width 140 height 21
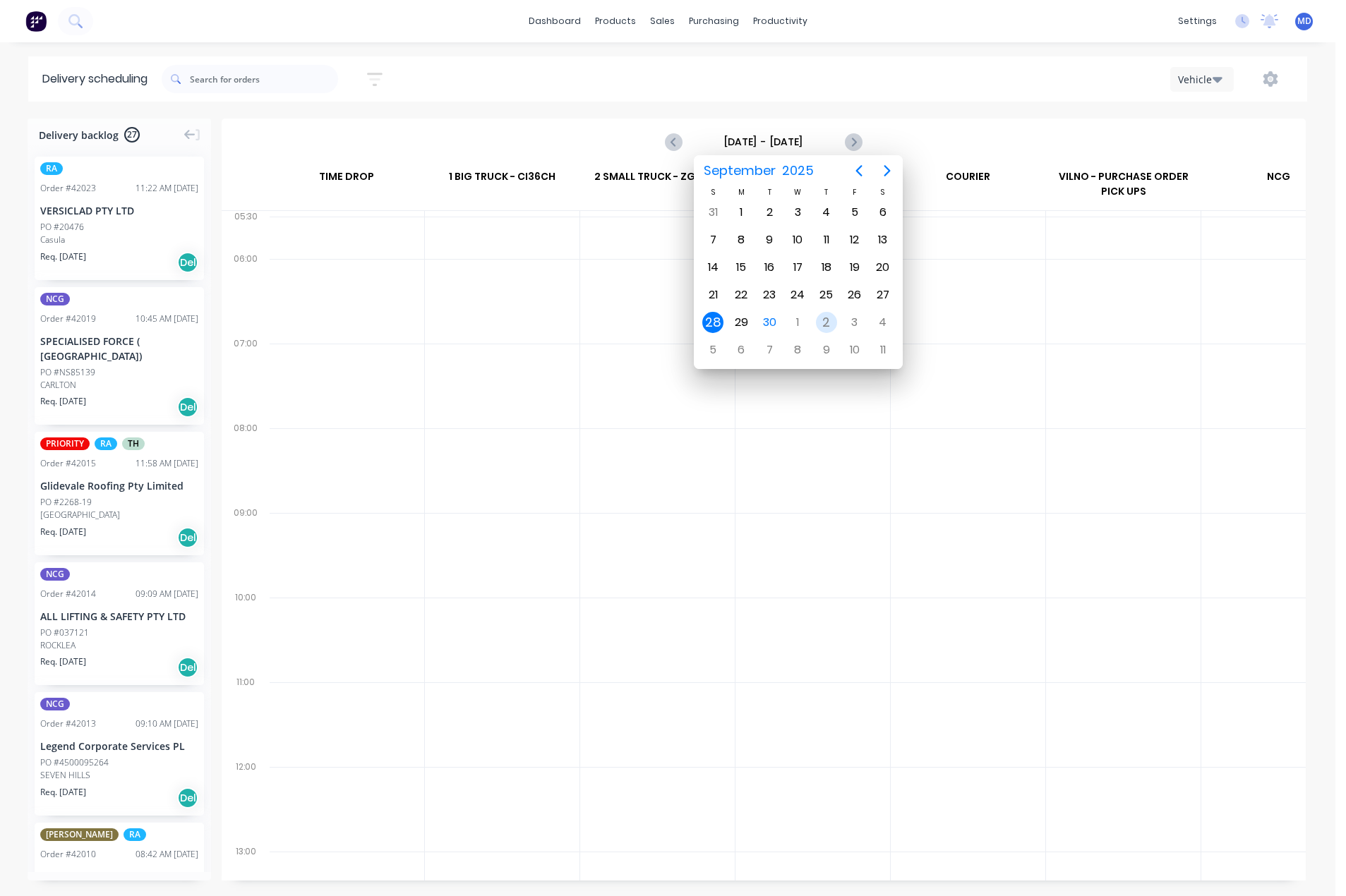
click at [826, 323] on div "2" at bounding box center [826, 322] width 21 height 21
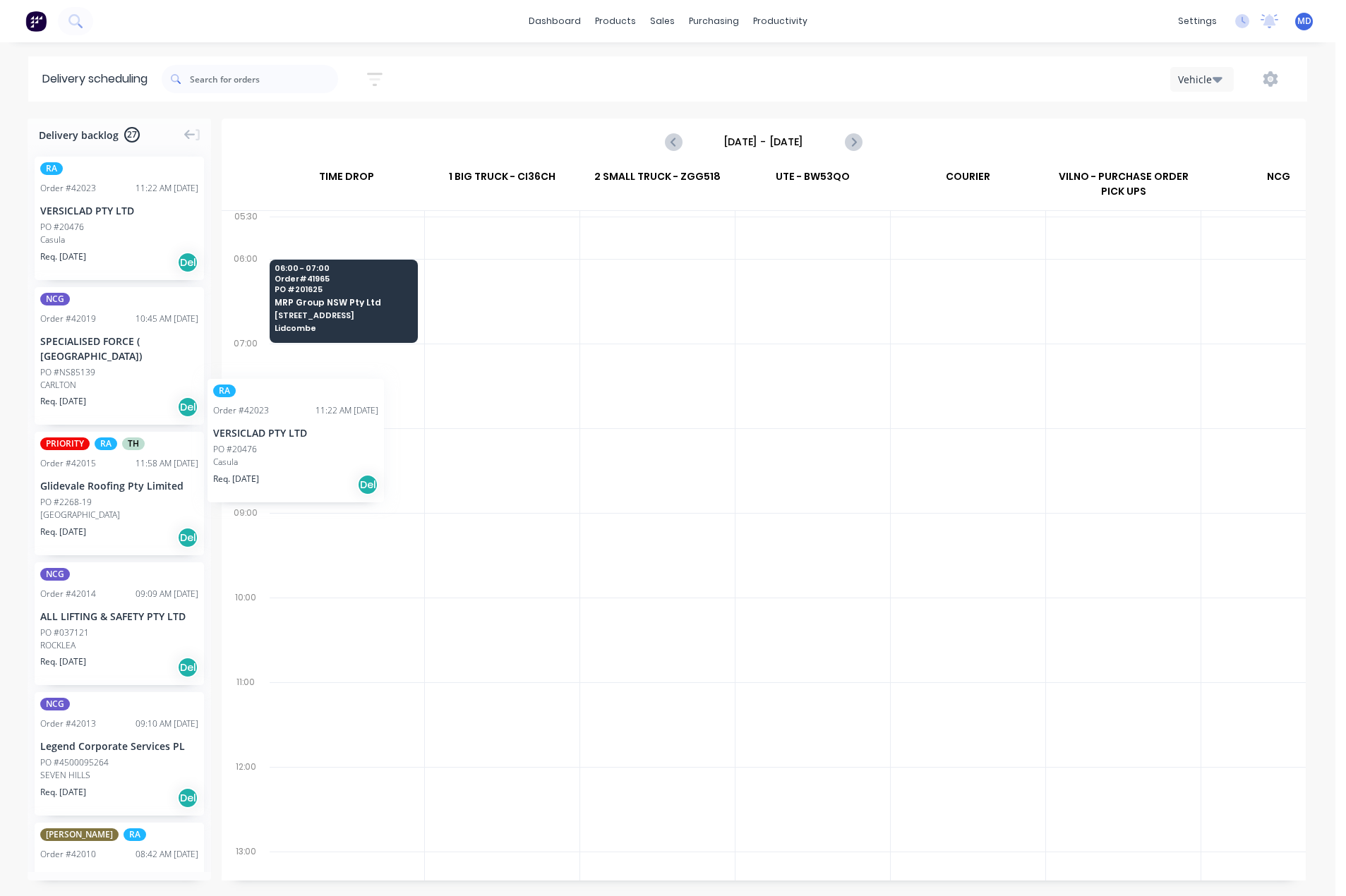
scroll to position [0, 0]
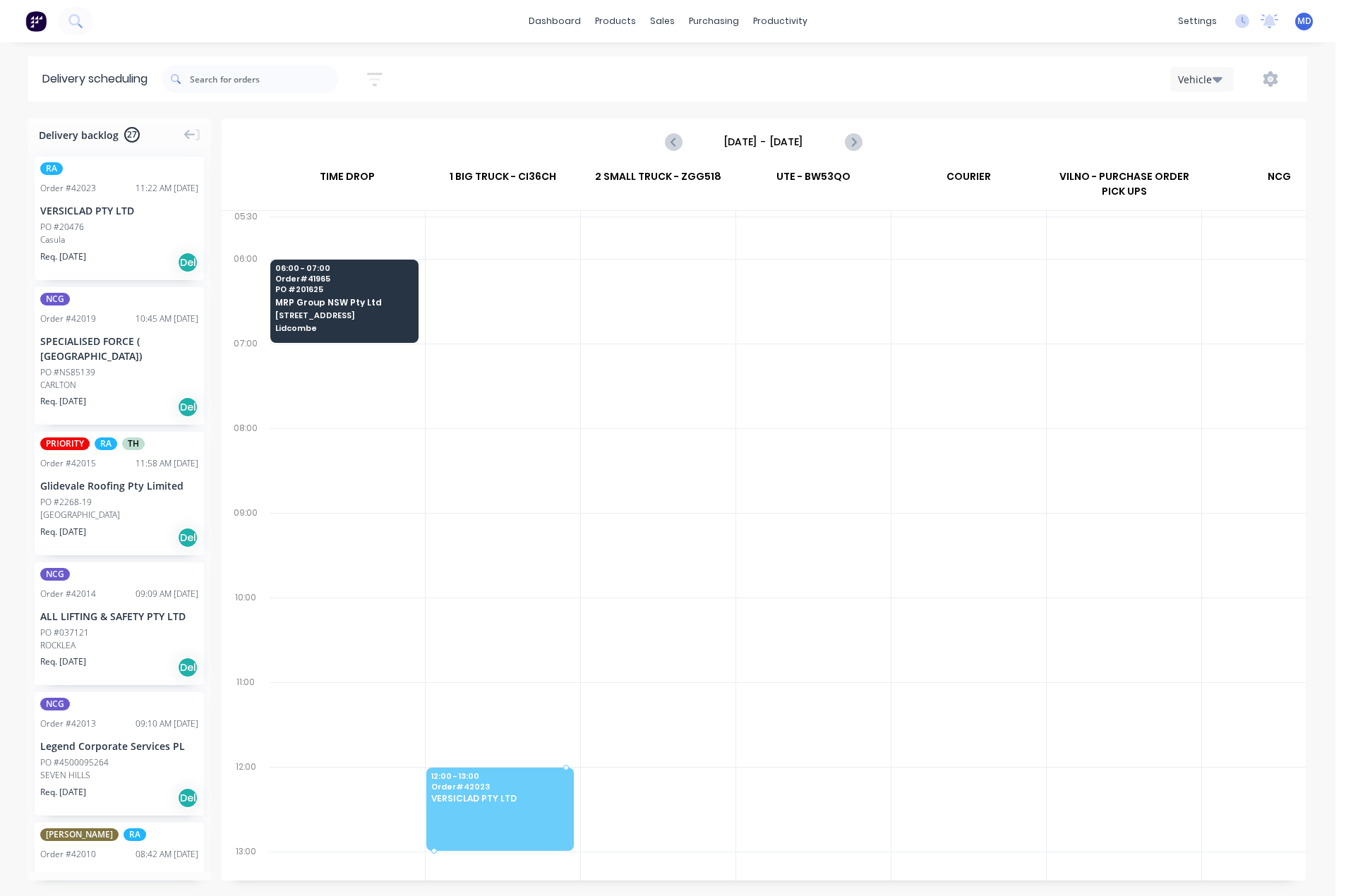
drag, startPoint x: 79, startPoint y: 228, endPoint x: 498, endPoint y: 787, distance: 698.6
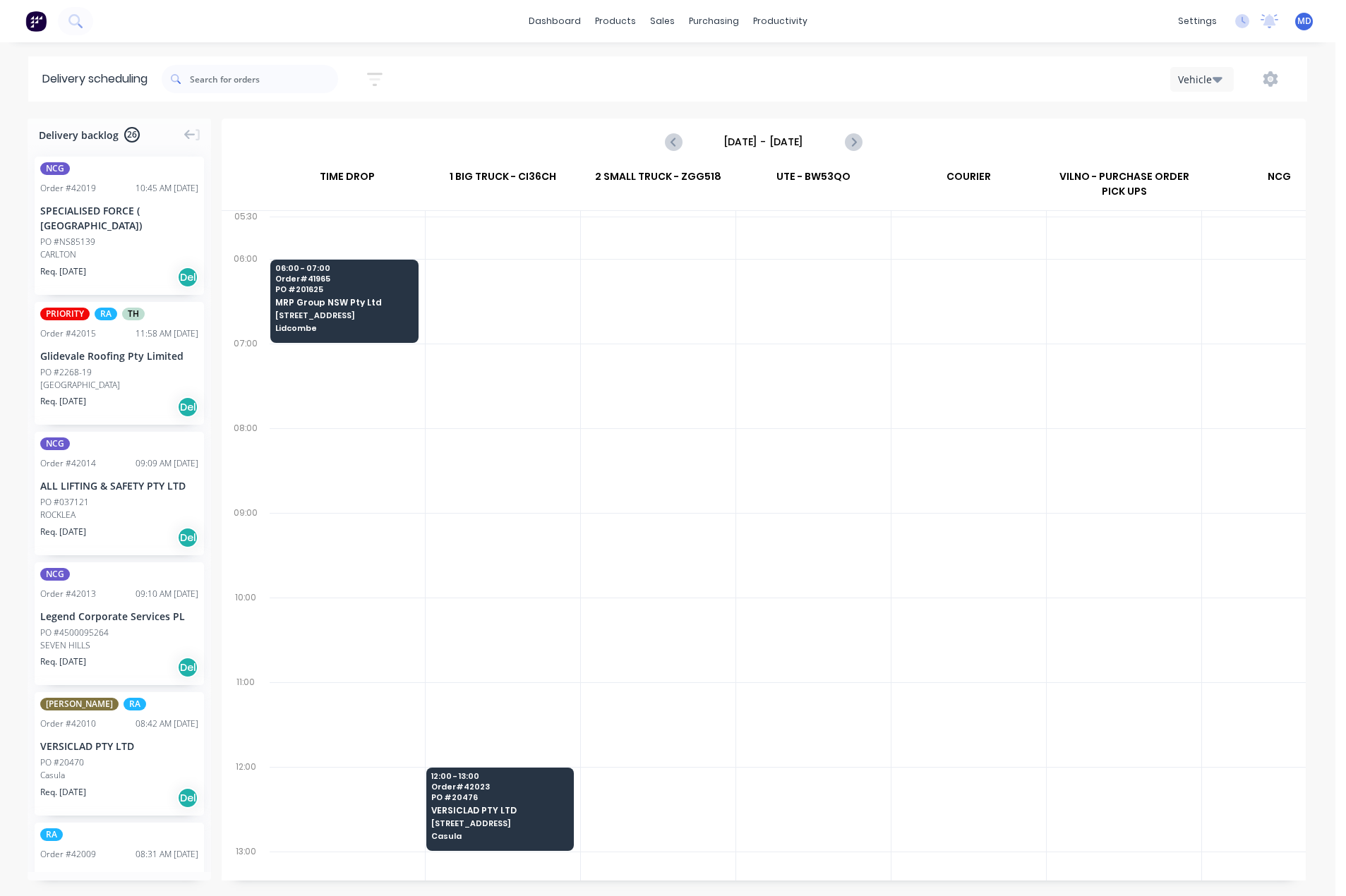
click at [86, 235] on div "PO #NS85139" at bounding box center [67, 242] width 55 height 13
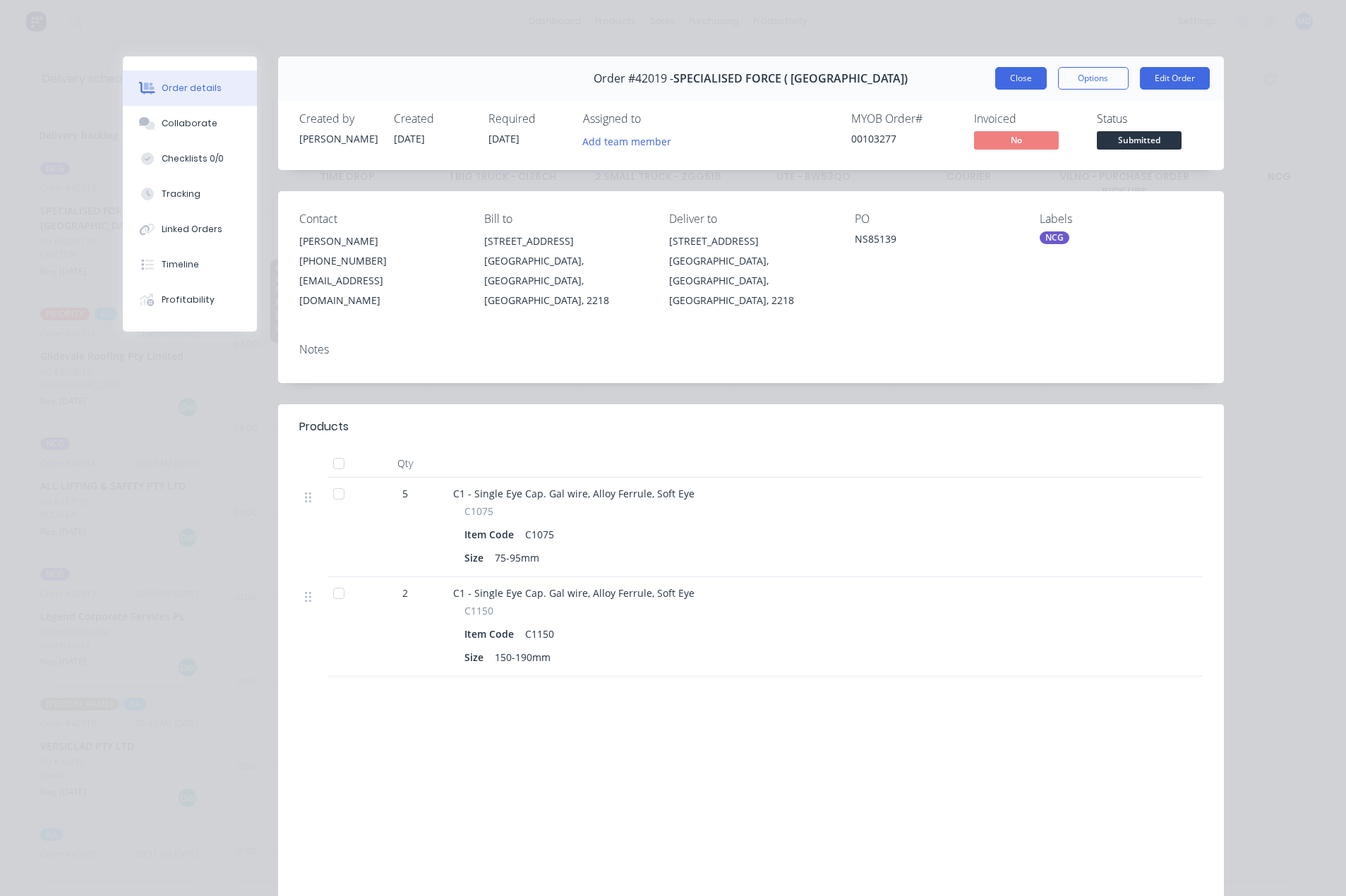
click at [1015, 73] on button "Close" at bounding box center [1020, 78] width 51 height 23
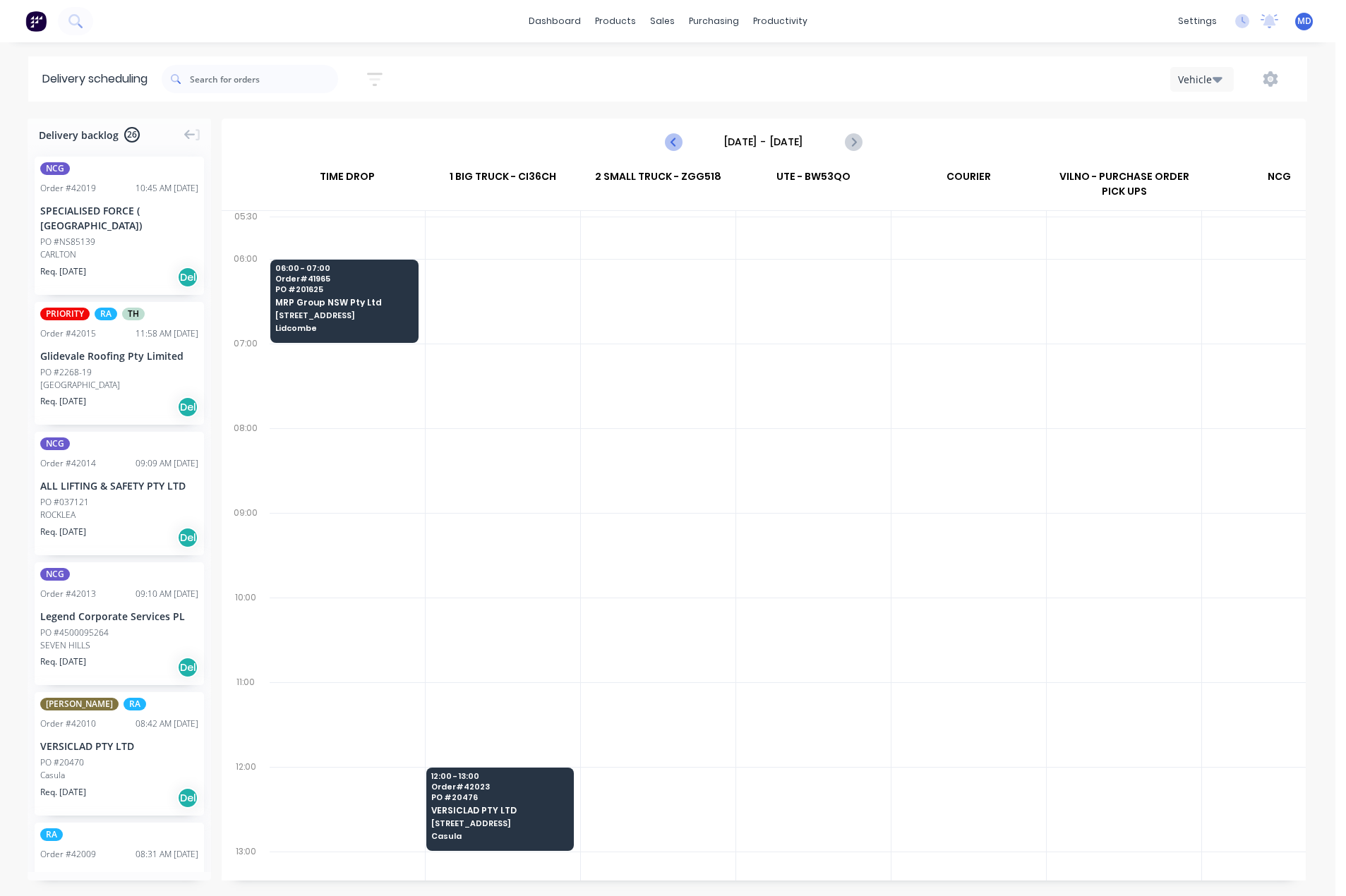
click at [671, 142] on icon "Previous page" at bounding box center [674, 141] width 17 height 17
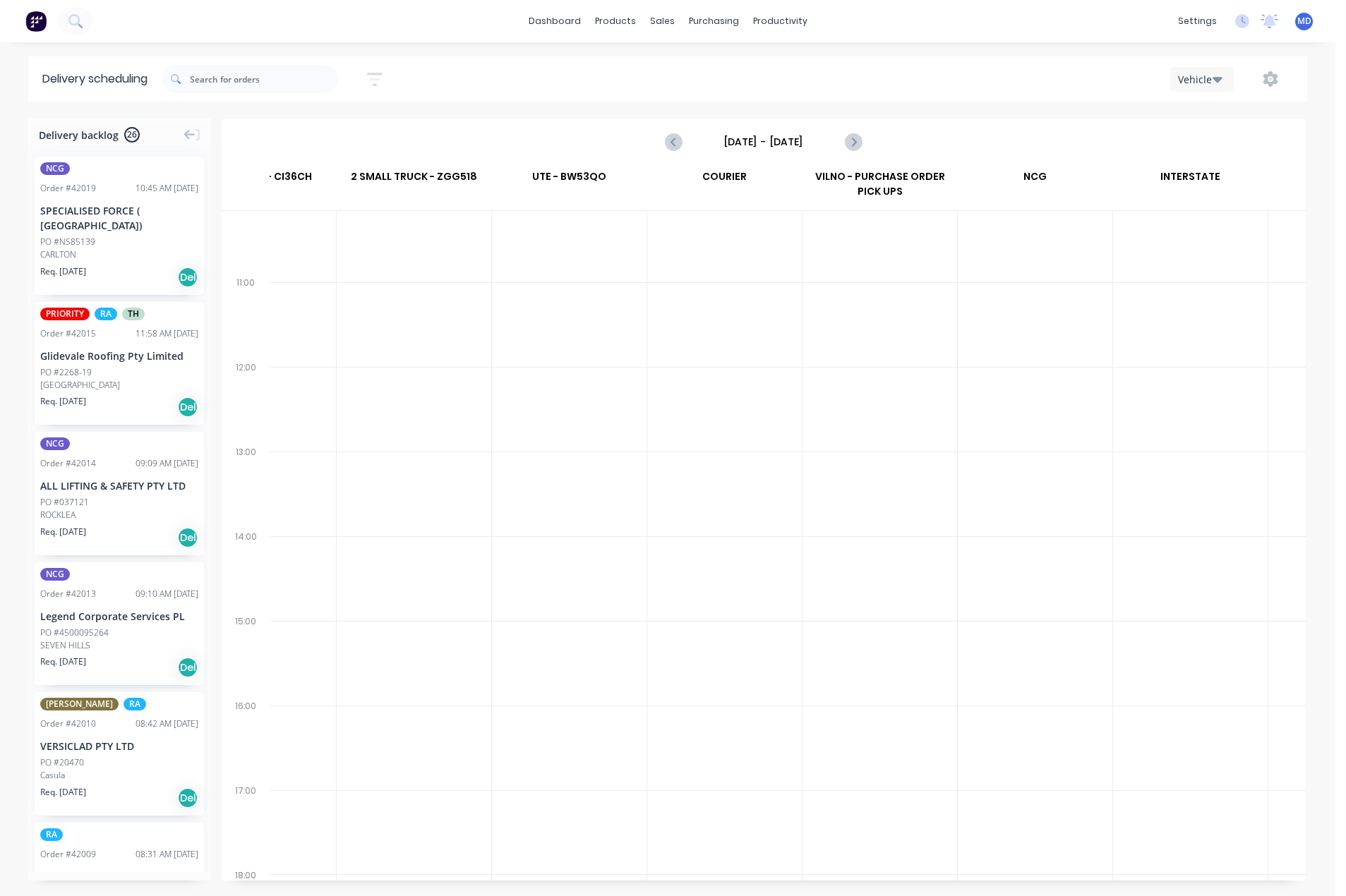
scroll to position [0, 244]
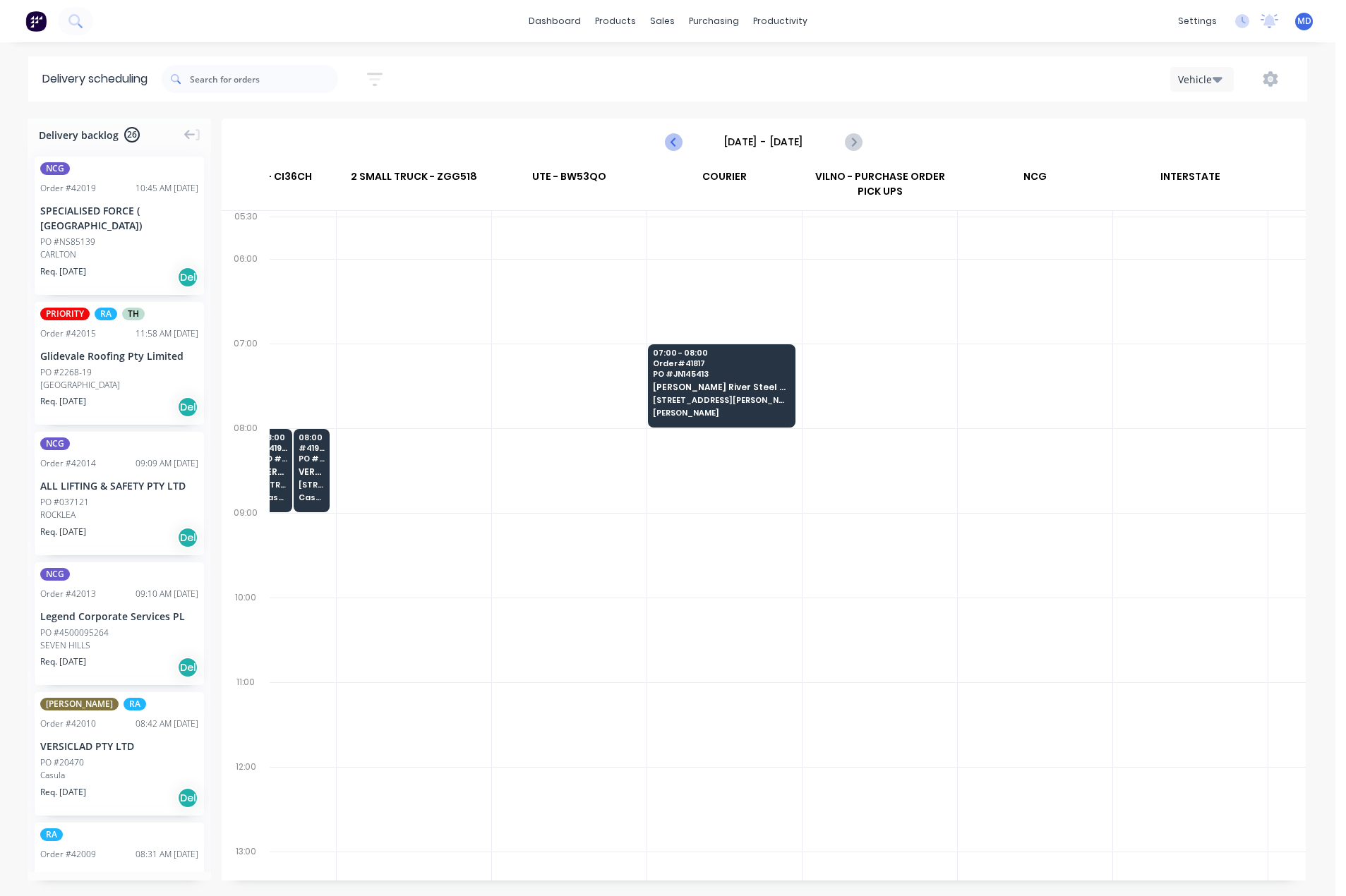
click at [672, 139] on icon "Previous page" at bounding box center [674, 141] width 17 height 17
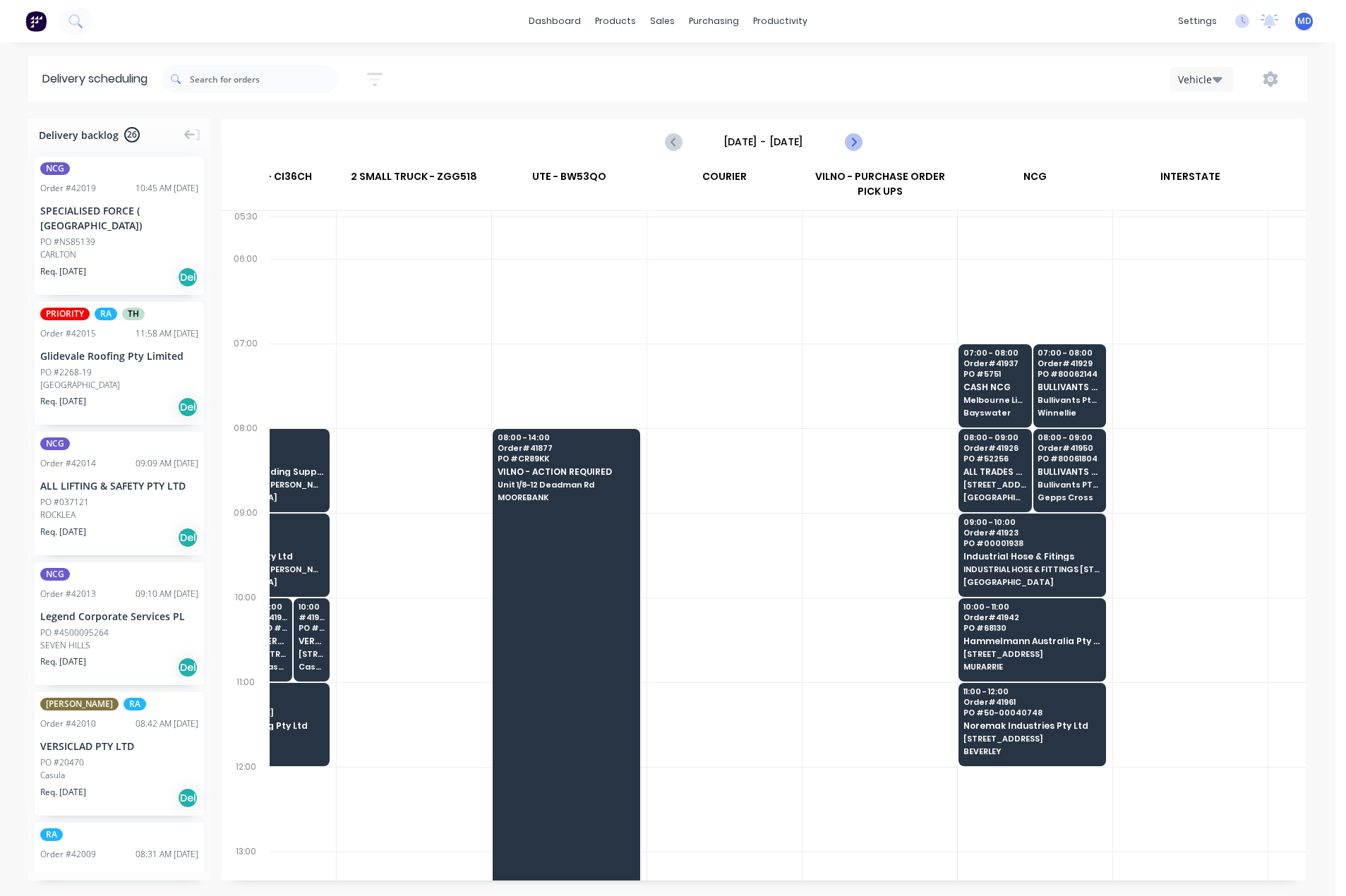
click at [849, 146] on icon "Next page" at bounding box center [853, 141] width 17 height 17
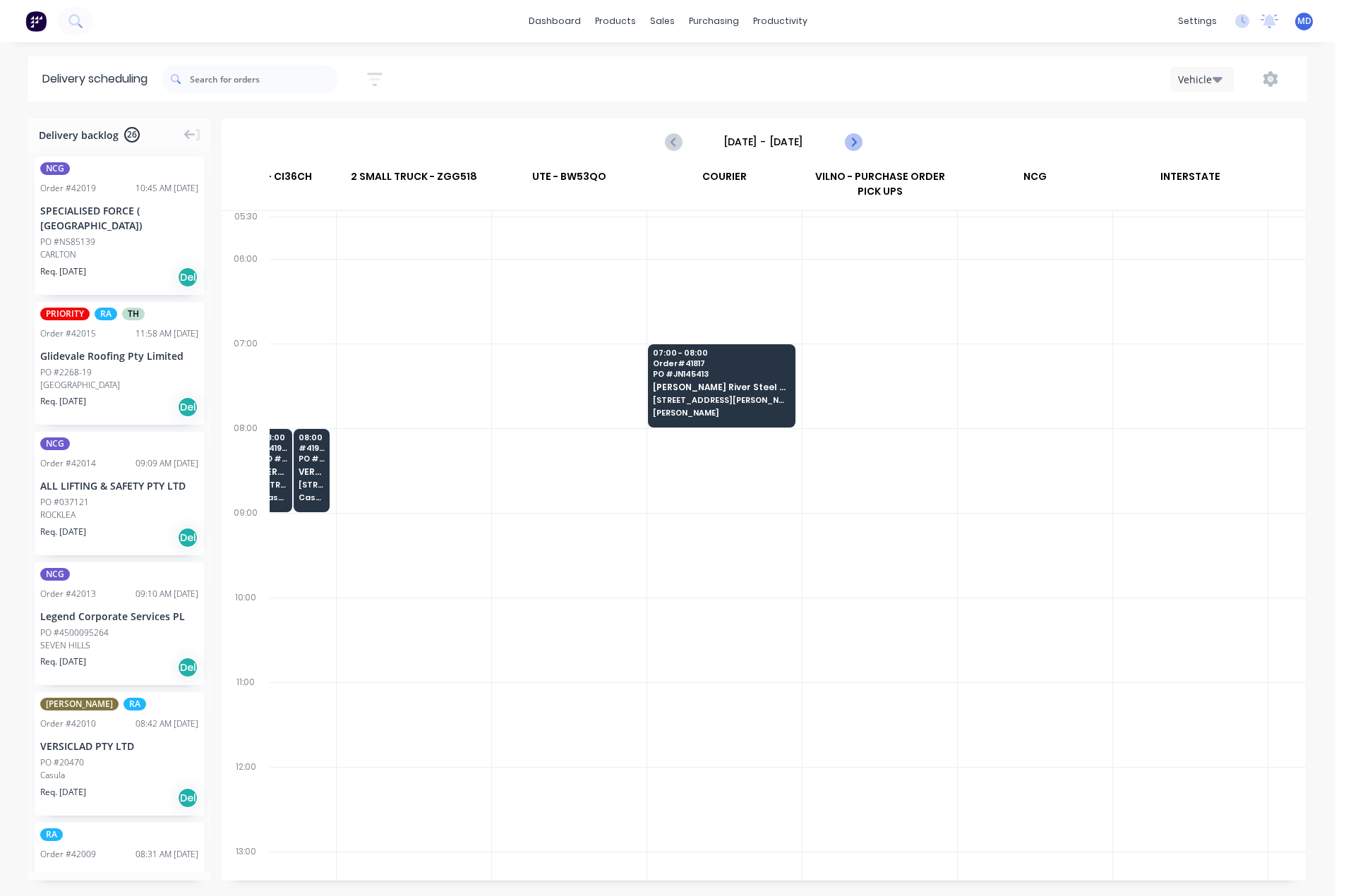
click at [849, 143] on icon "Next page" at bounding box center [853, 141] width 17 height 17
type input "[DATE] - [DATE]"
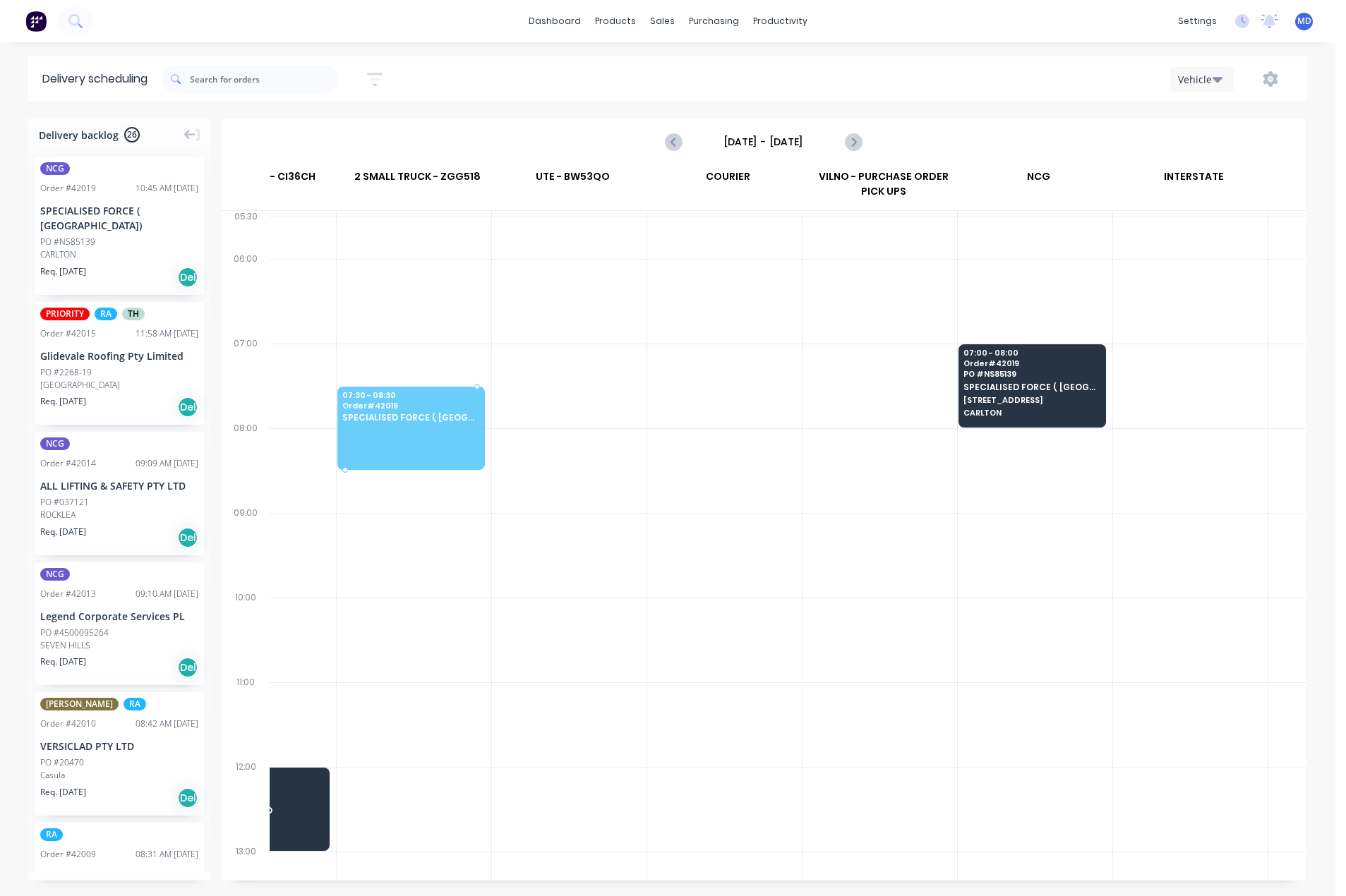
scroll to position [0, 241]
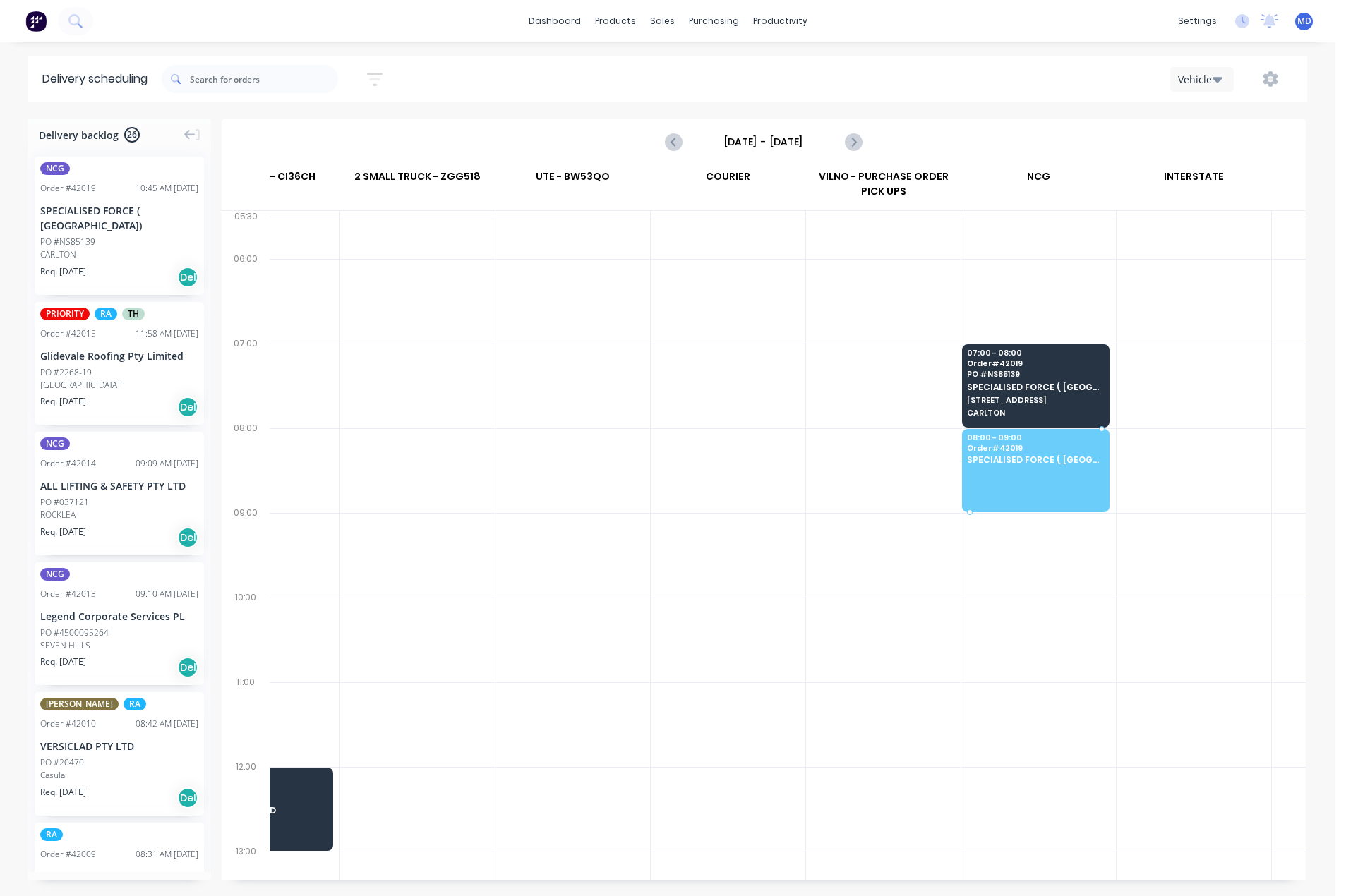
drag, startPoint x: 83, startPoint y: 222, endPoint x: 1007, endPoint y: 468, distance: 956.2
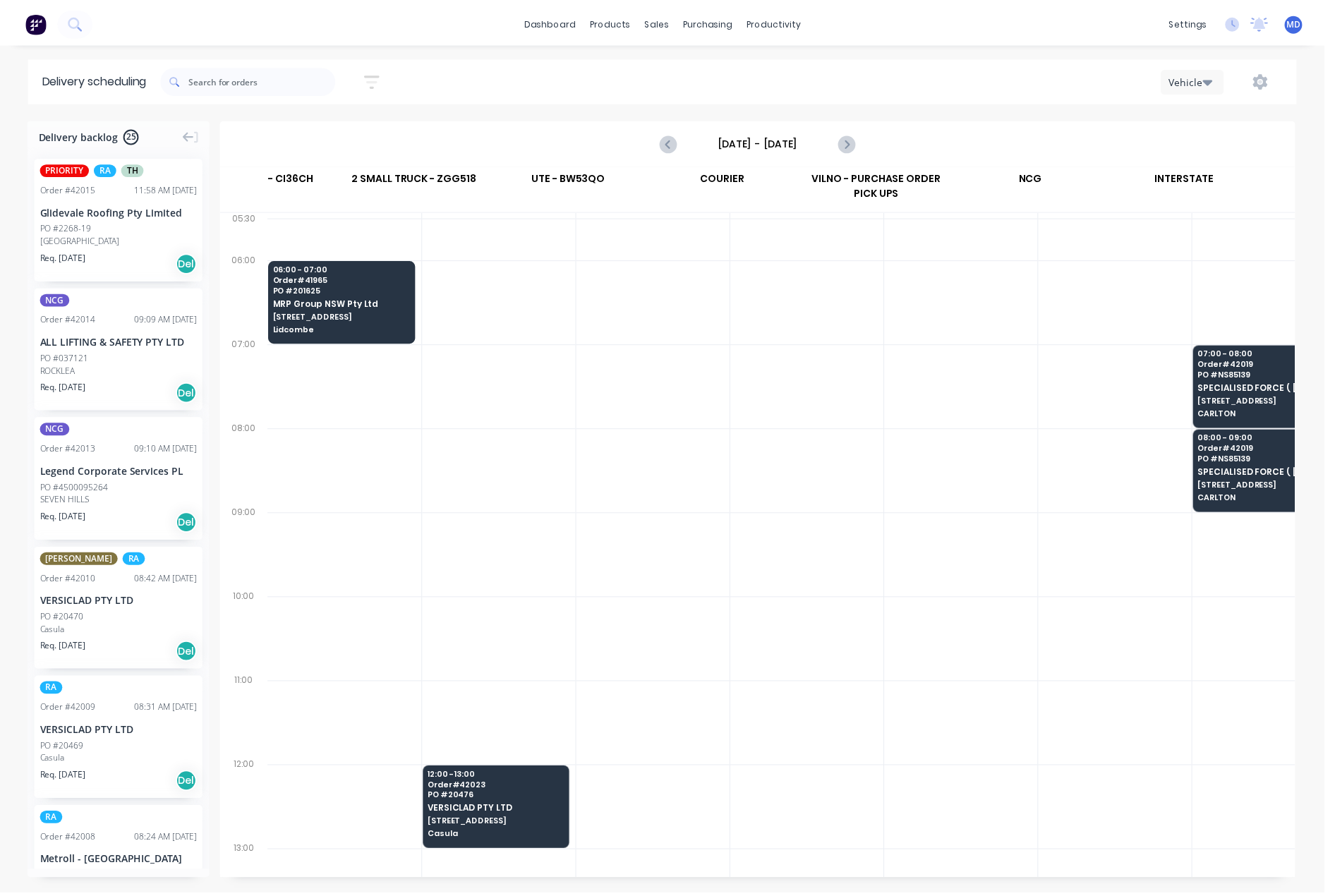
scroll to position [0, 241]
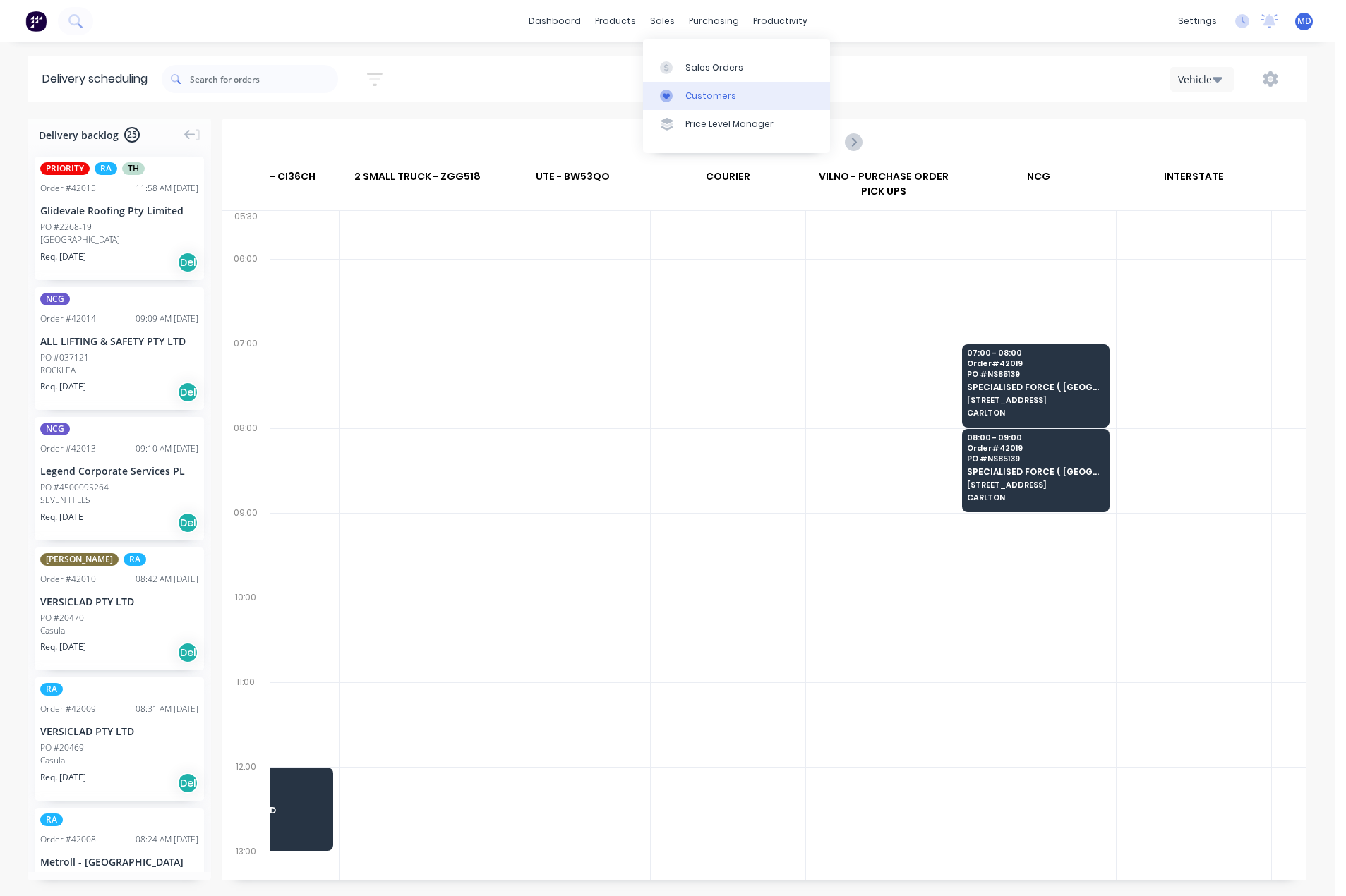
click at [711, 92] on div "Customers" at bounding box center [710, 96] width 51 height 13
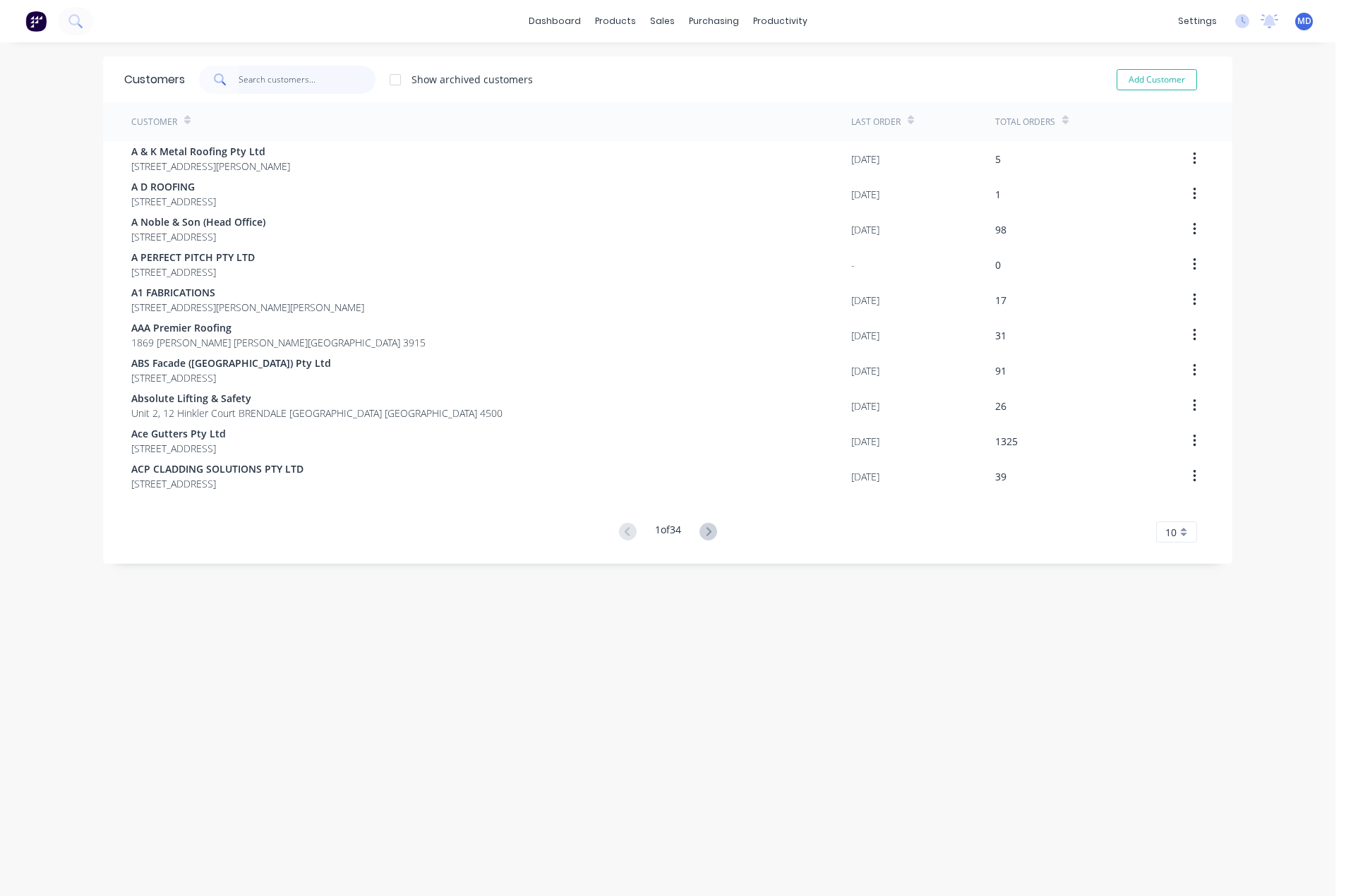
drag, startPoint x: 296, startPoint y: 81, endPoint x: 295, endPoint y: 88, distance: 7.1
click at [296, 88] on input "text" at bounding box center [307, 79] width 138 height 28
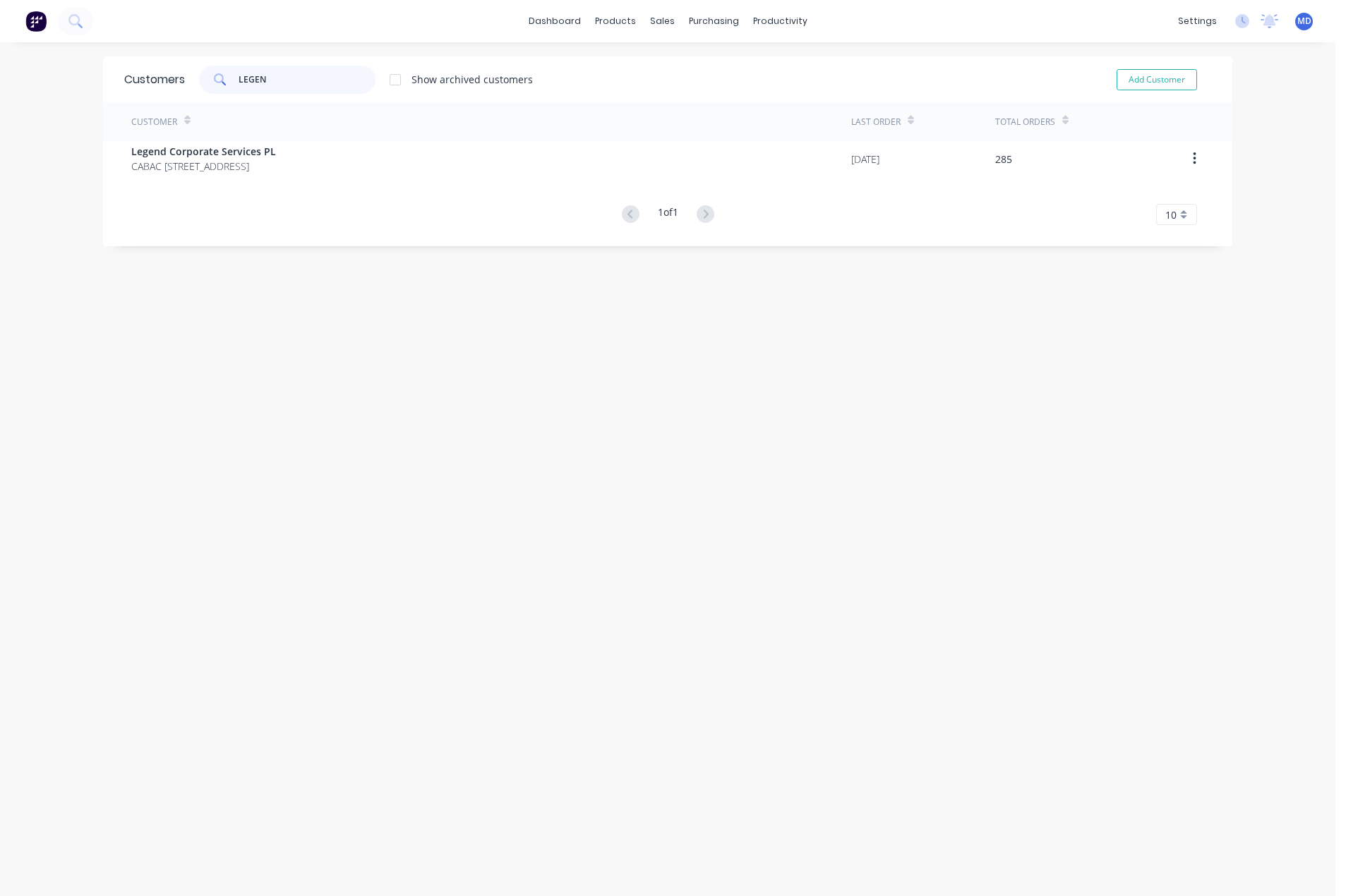
type input "LEGEN"
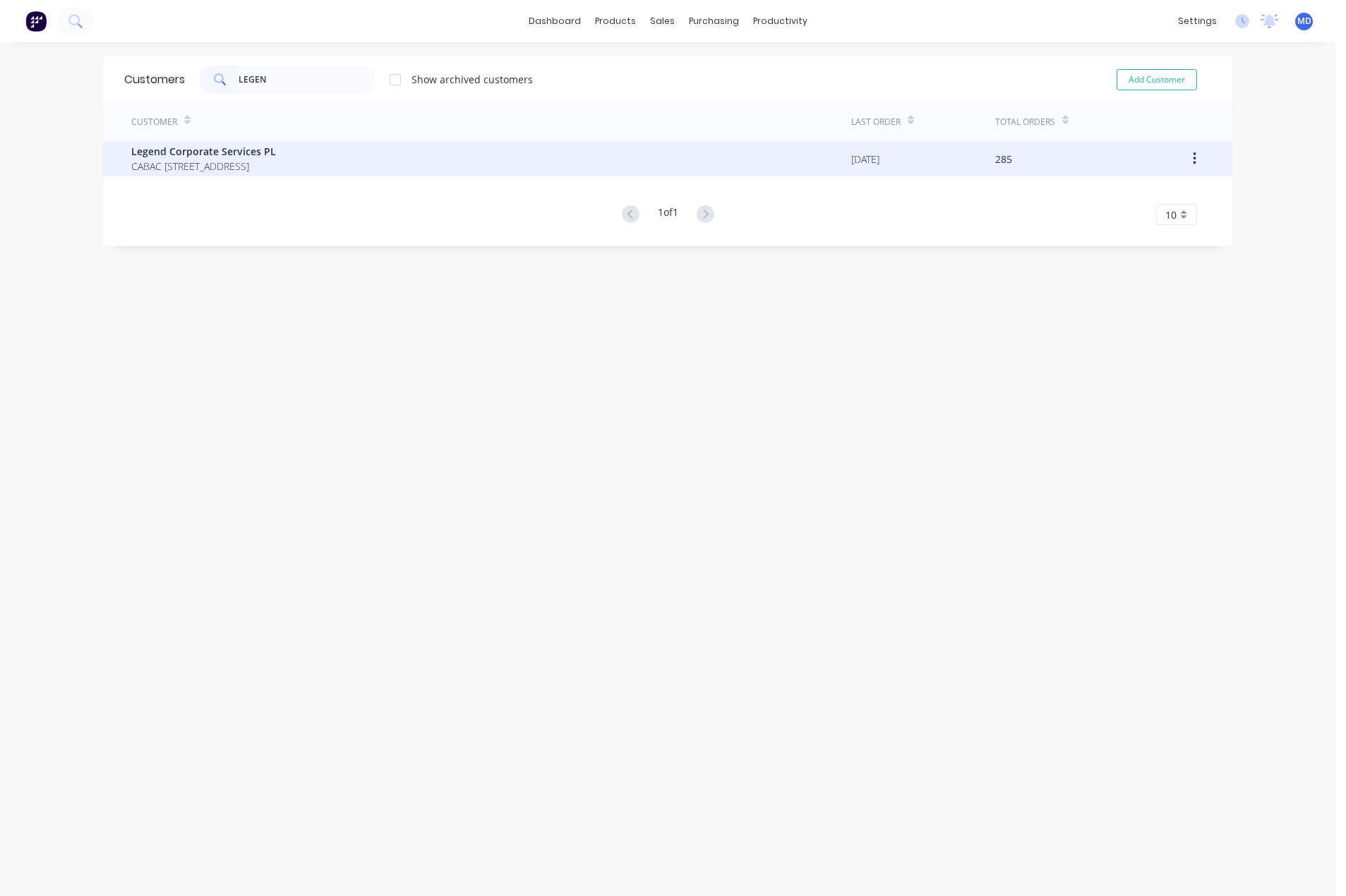
click at [227, 160] on span "CABAC 8 Distribution Place SEVEN HILLS New South Wales Australia 2147" at bounding box center [203, 166] width 145 height 15
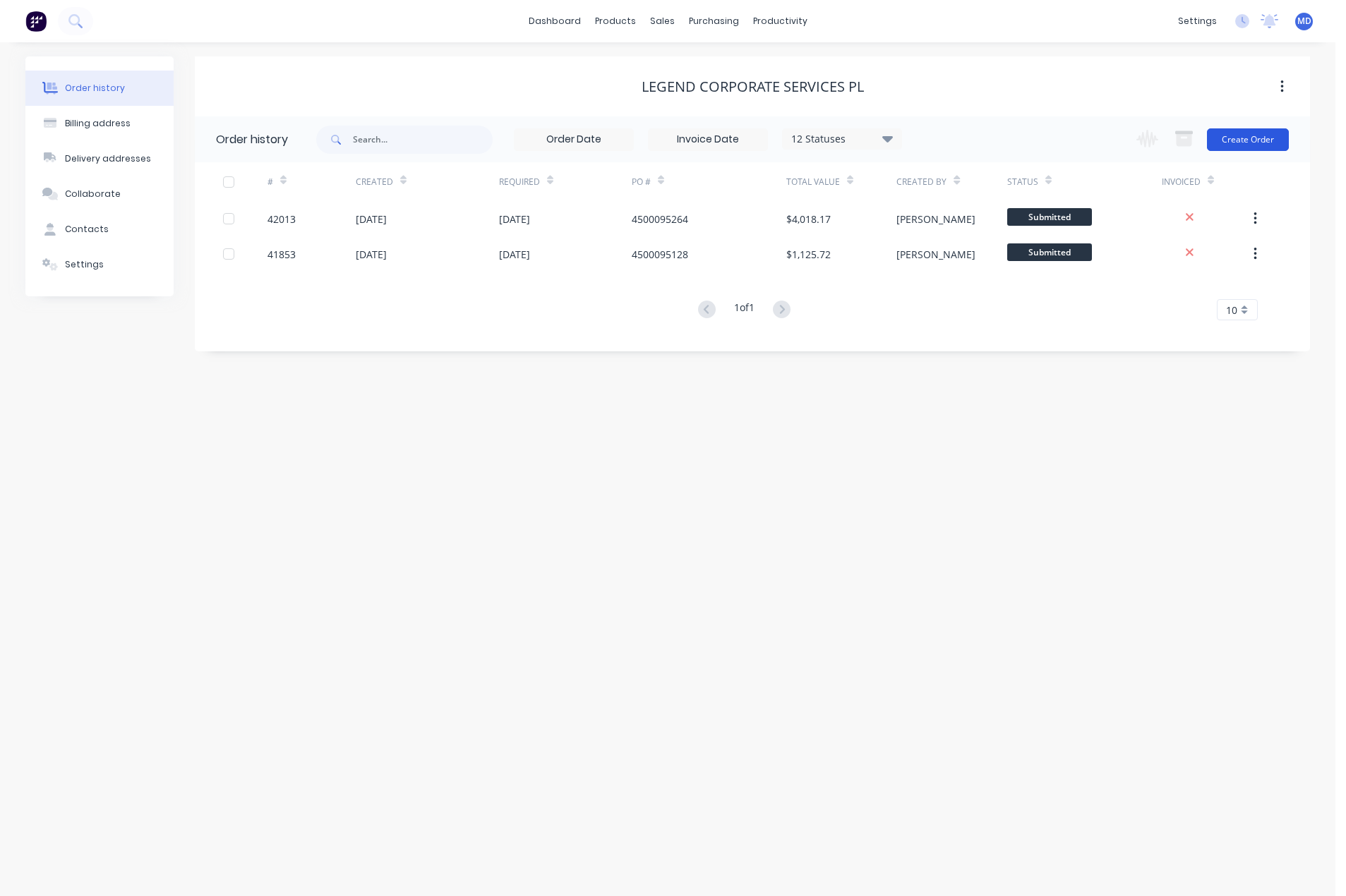
click at [1256, 141] on button "Create Order" at bounding box center [1248, 139] width 82 height 23
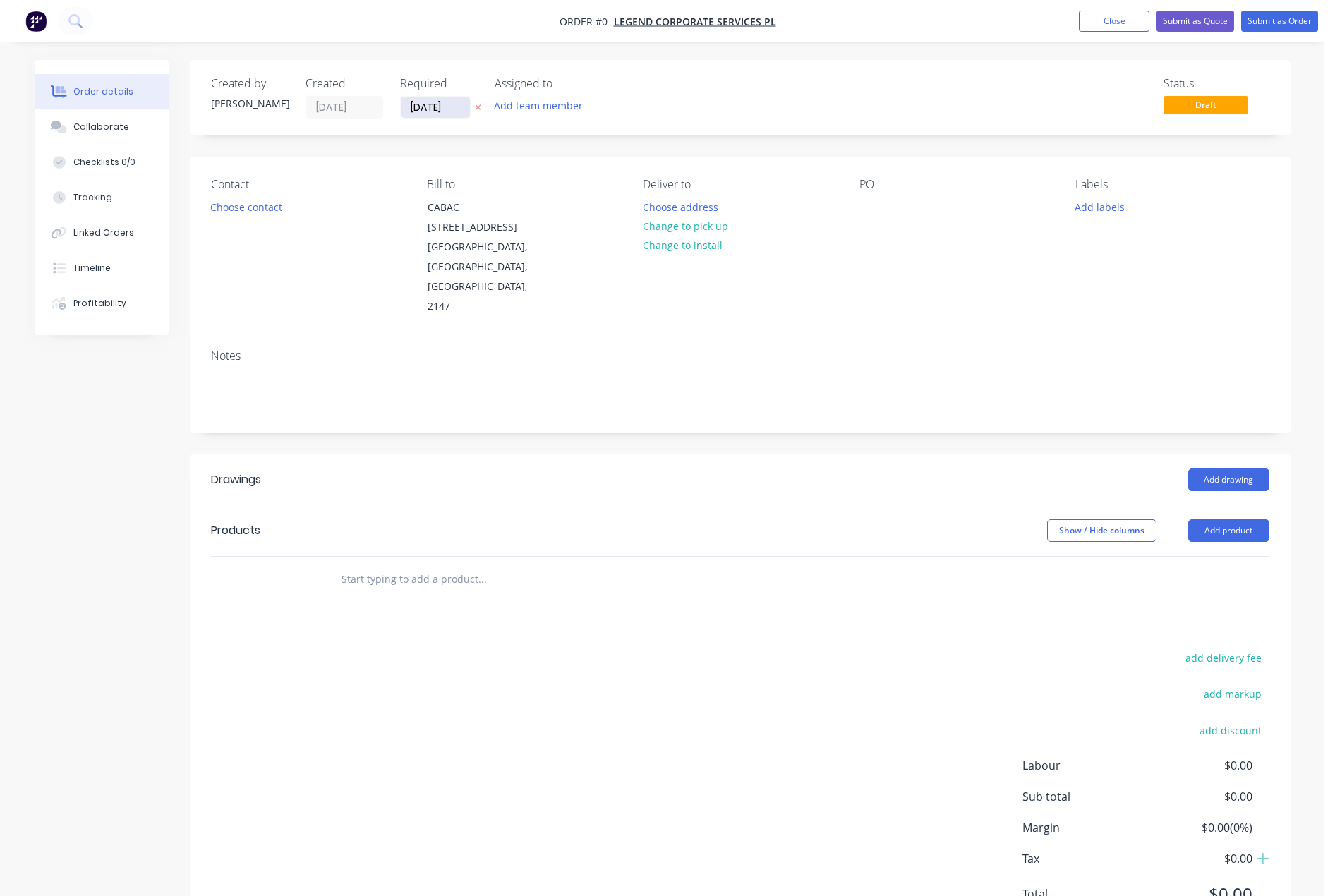
click at [432, 108] on input "[DATE]" at bounding box center [436, 107] width 69 height 21
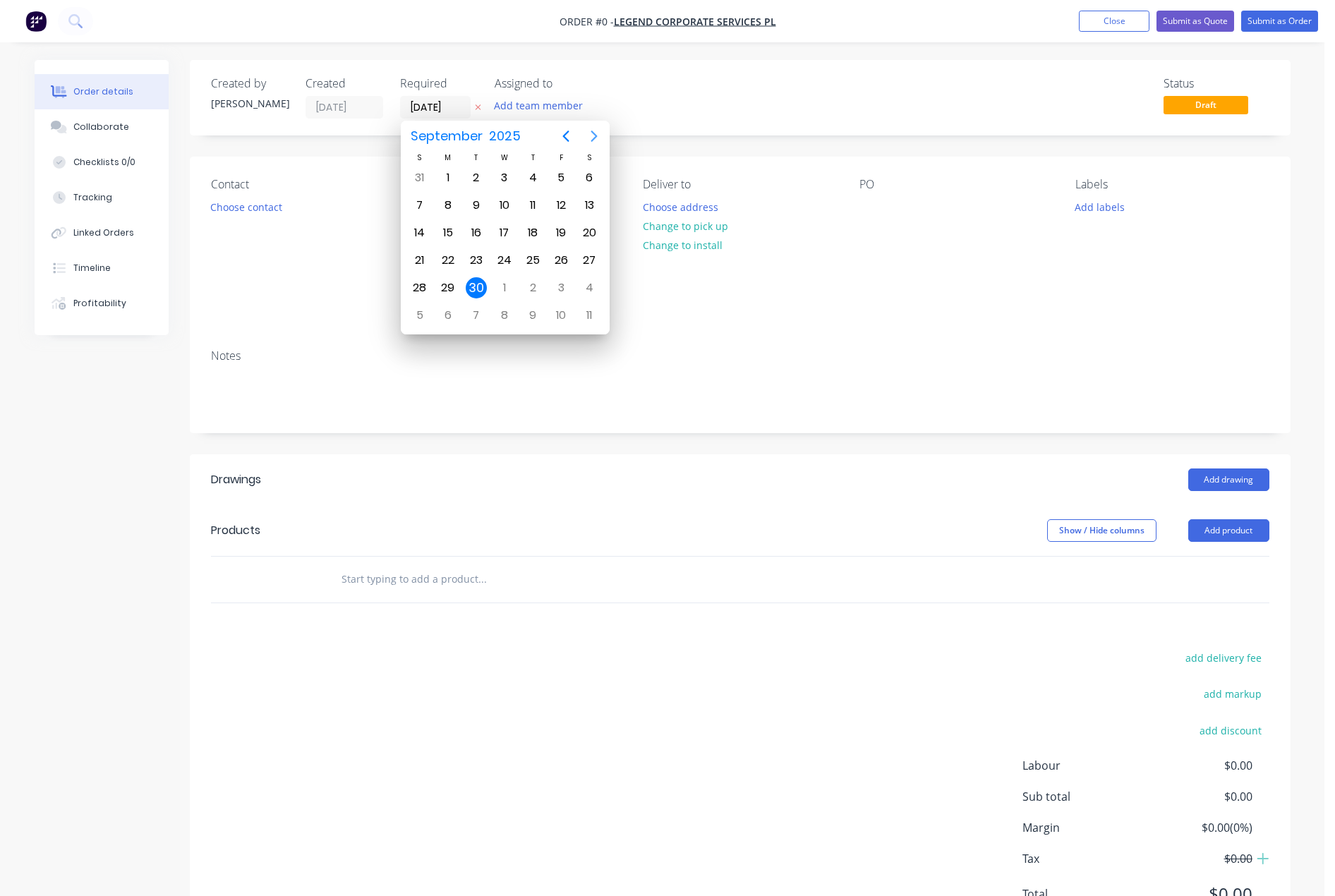
click at [595, 134] on icon "Next page" at bounding box center [594, 136] width 6 height 11
click at [558, 201] on div "10" at bounding box center [561, 205] width 21 height 21
type input "10/10/25"
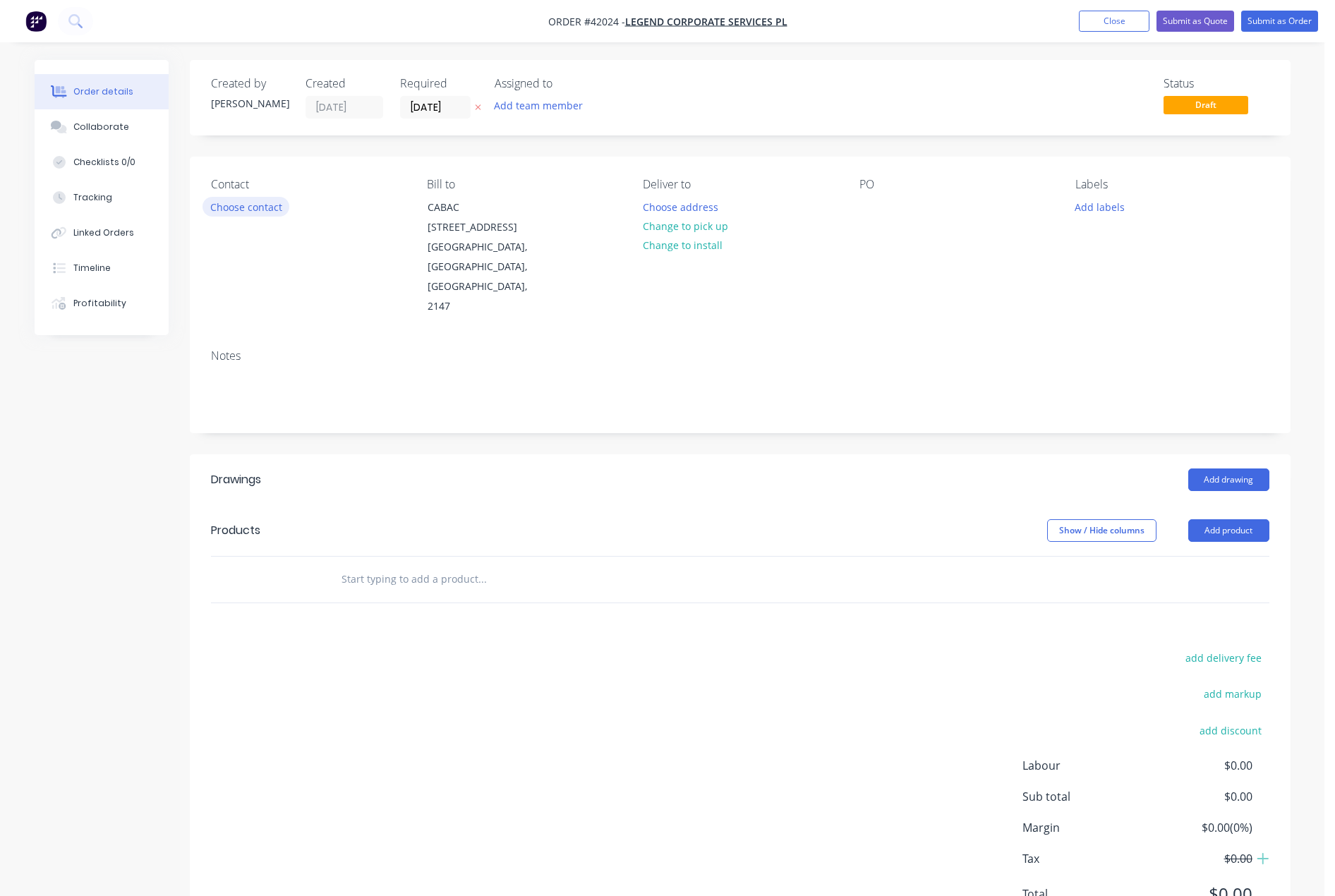
click at [262, 208] on button "Choose contact" at bounding box center [245, 206] width 87 height 19
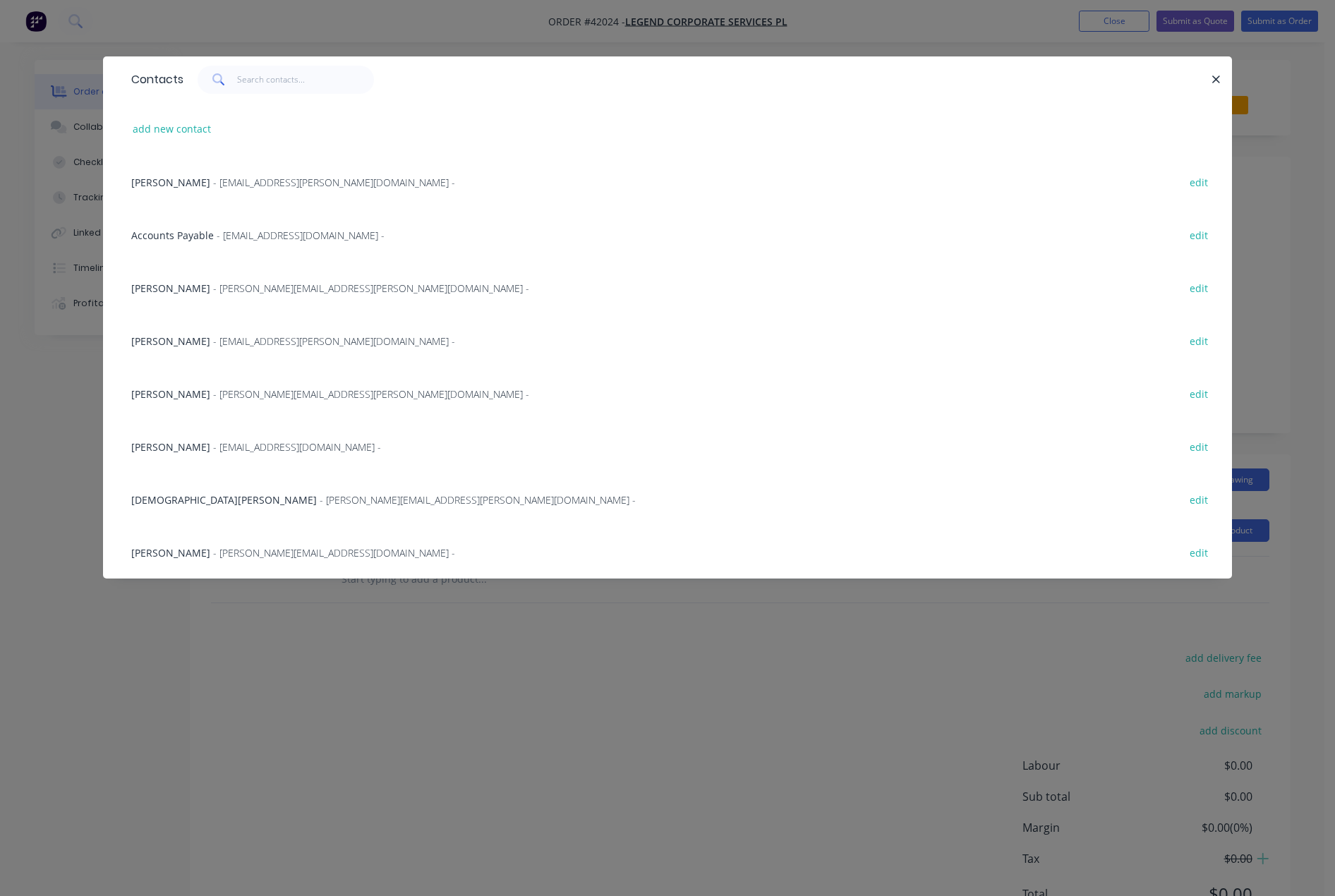
click at [181, 548] on span "Nicole Pattinson" at bounding box center [171, 552] width 79 height 14
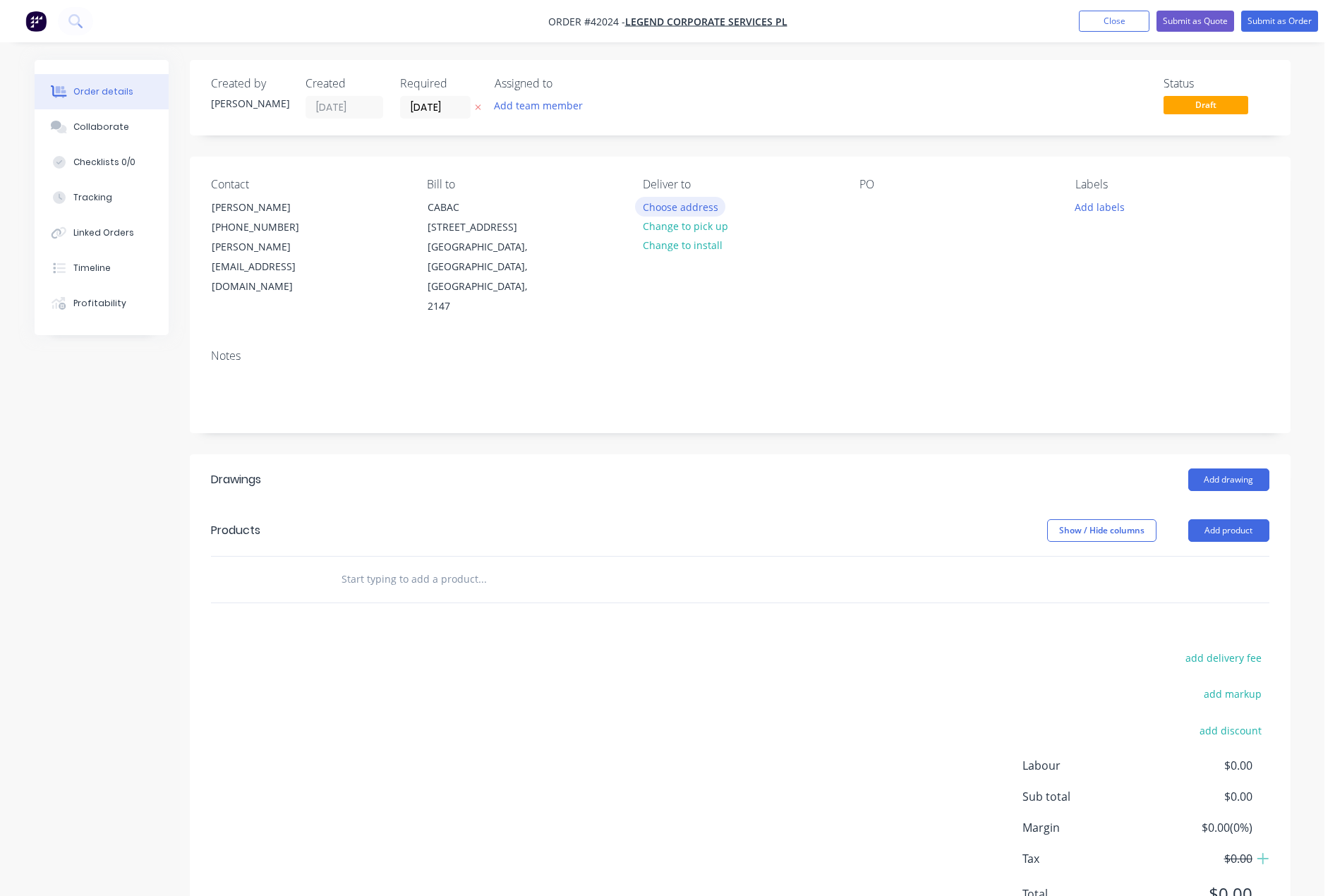
click at [688, 208] on button "Choose address" at bounding box center [679, 206] width 90 height 19
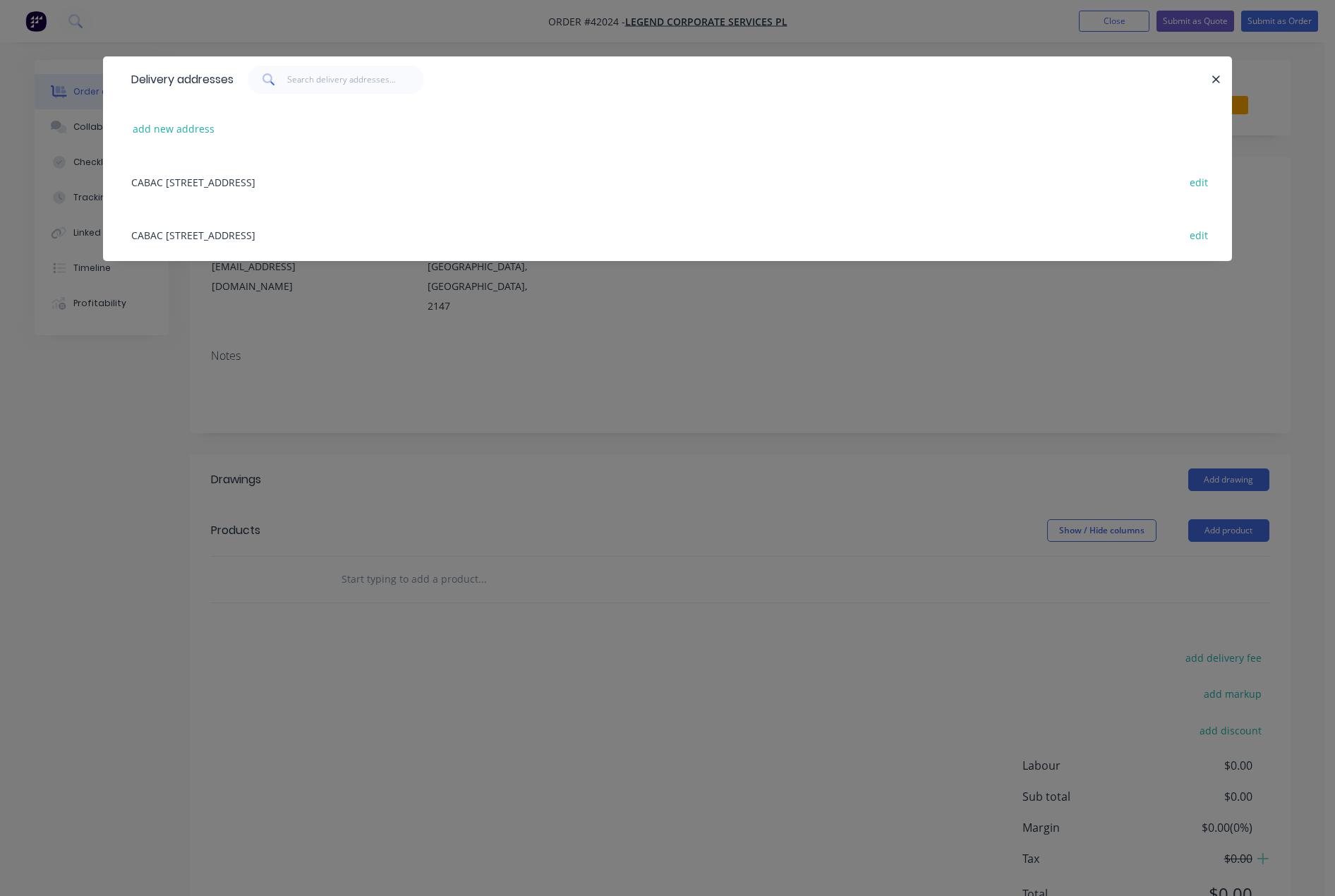
click at [283, 184] on div "CABAC 8 Distribution Place, SEVEN HILLS, New South Wales, Australia, 2147 edit" at bounding box center [668, 181] width 1087 height 53
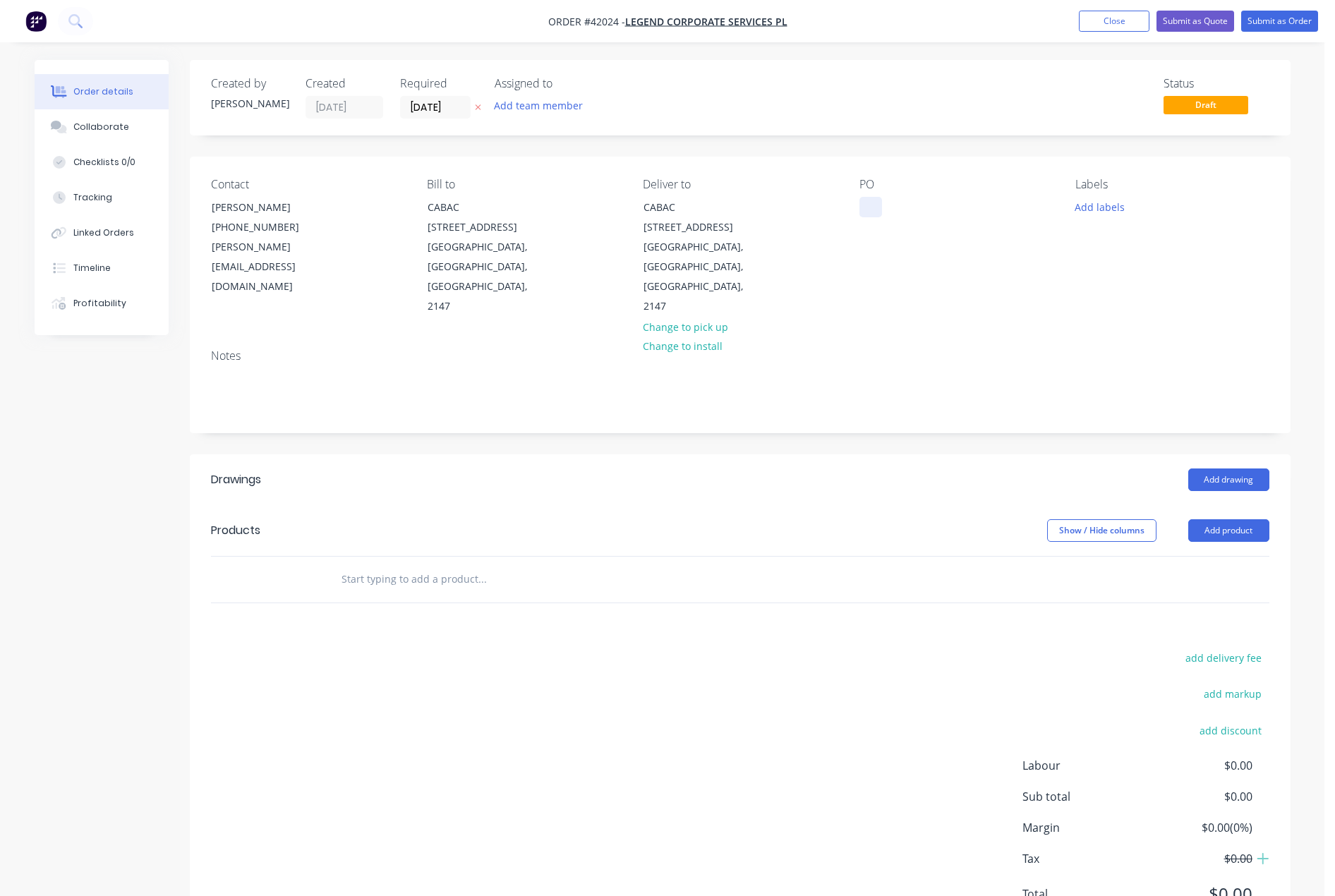
drag, startPoint x: 869, startPoint y: 200, endPoint x: 887, endPoint y: 239, distance: 43.0
click at [869, 207] on div at bounding box center [871, 207] width 23 height 20
click at [1110, 205] on button "Add labels" at bounding box center [1100, 206] width 65 height 19
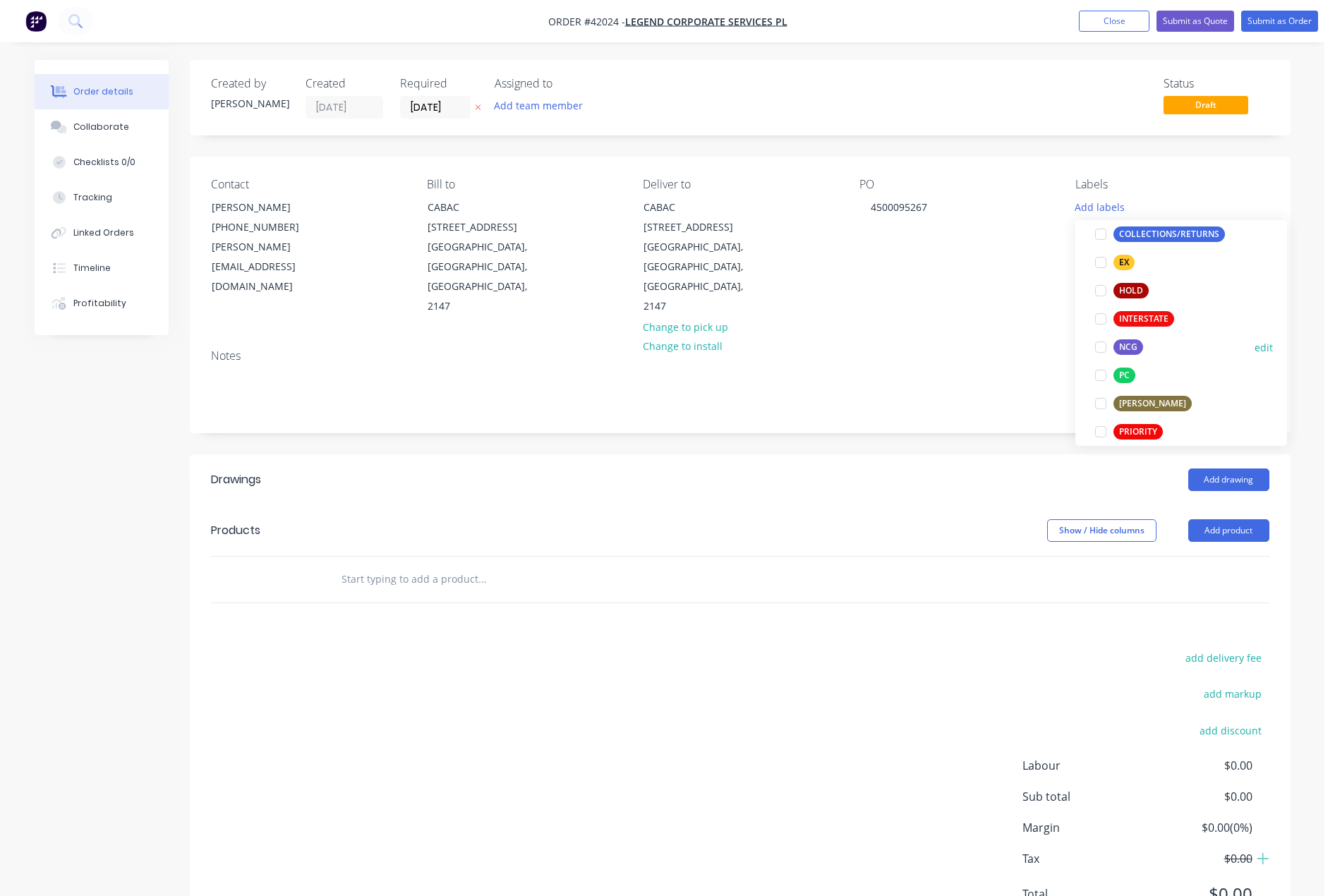
click at [1103, 348] on div at bounding box center [1101, 346] width 28 height 28
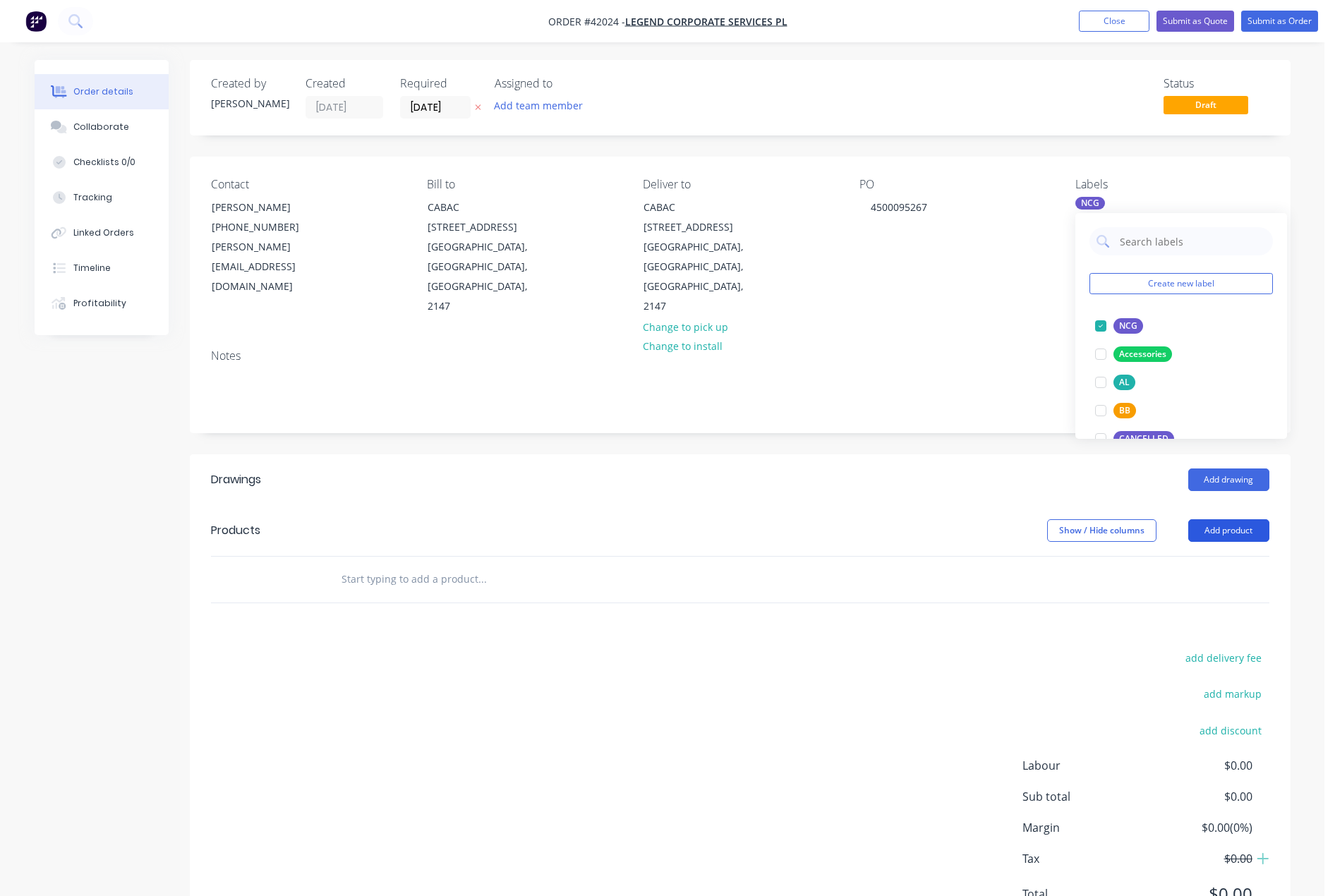
click at [1230, 520] on button "Add product" at bounding box center [1228, 530] width 81 height 23
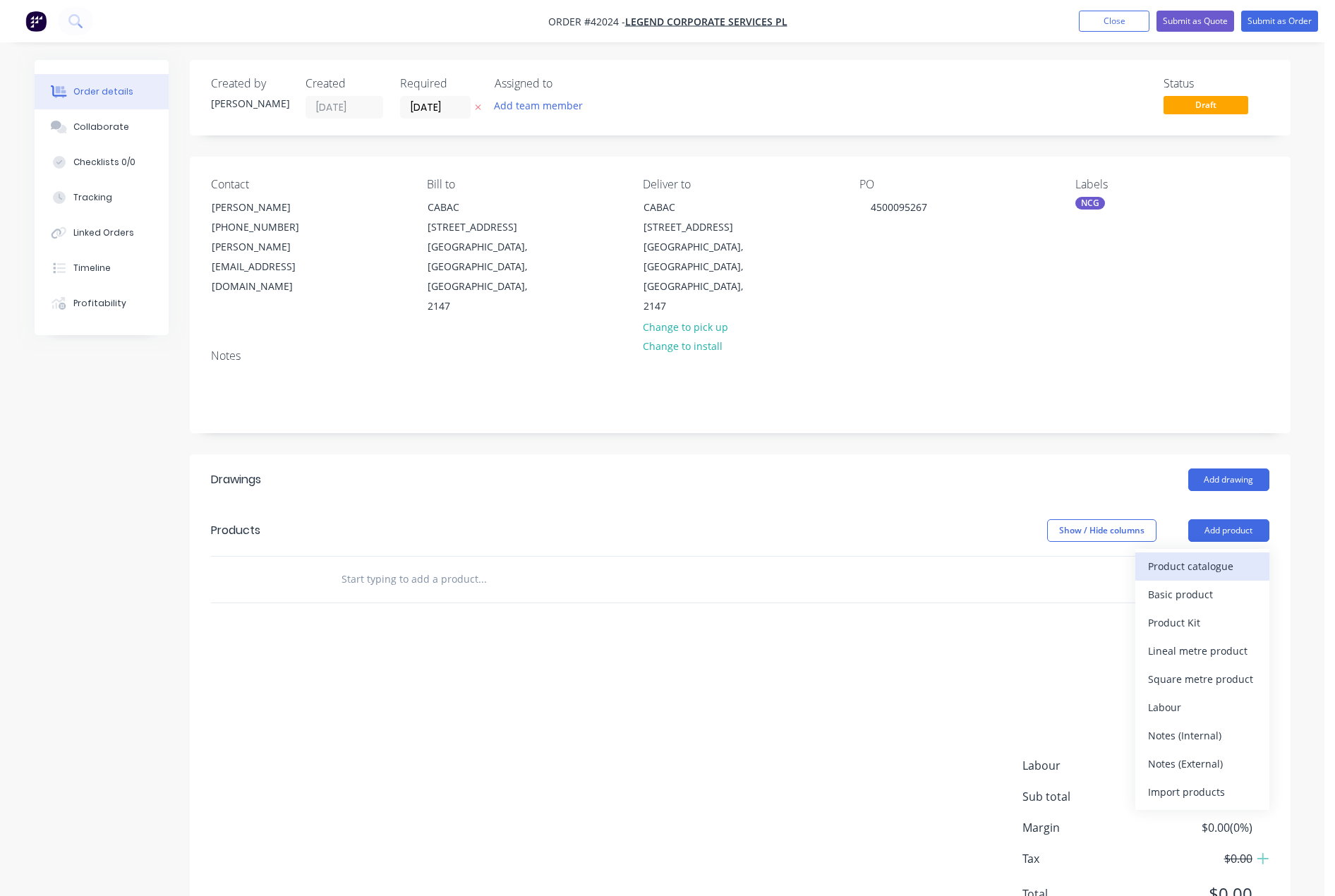
click at [1209, 556] on div "Product catalogue" at bounding box center [1202, 566] width 109 height 20
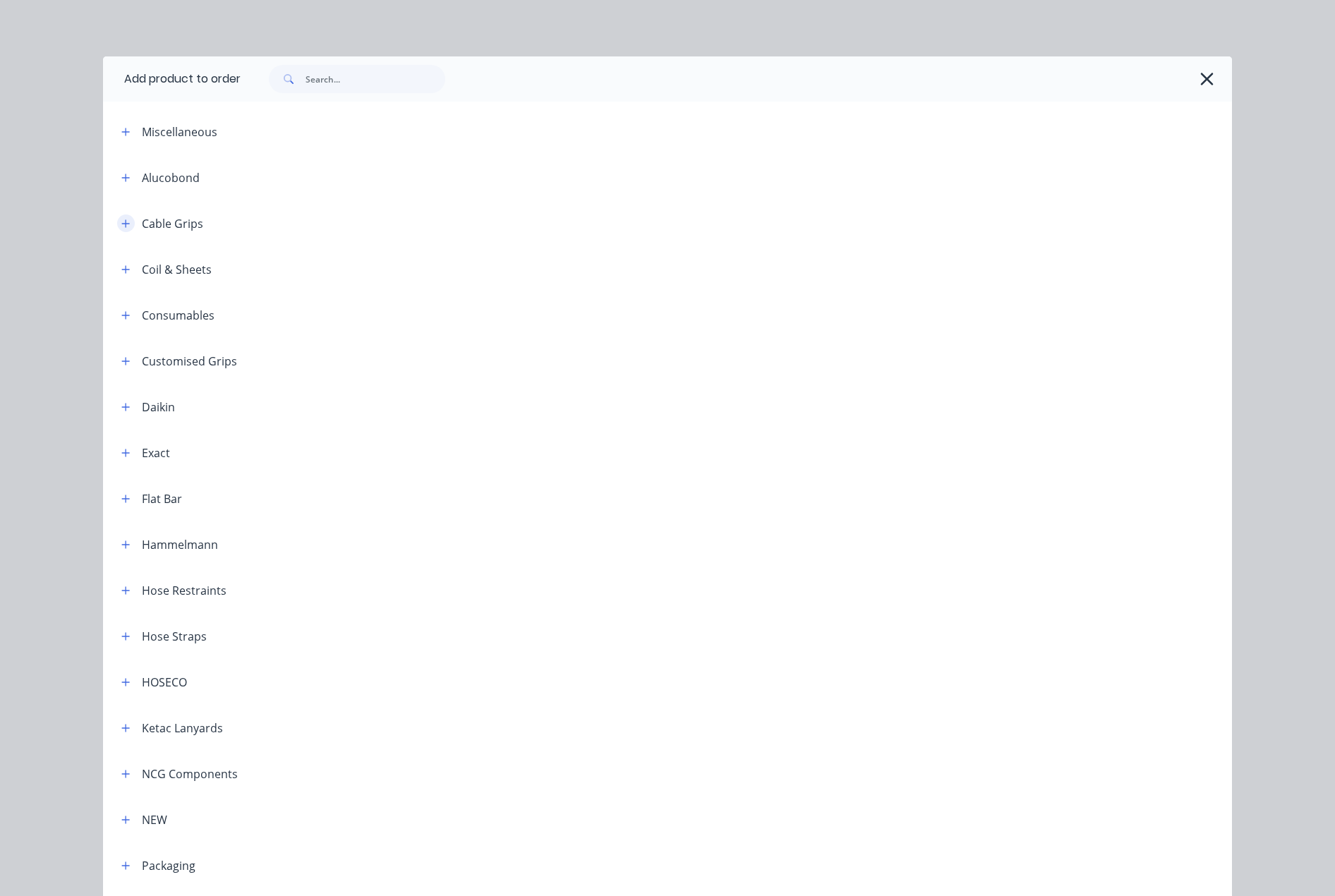
click at [125, 224] on icon "button" at bounding box center [125, 223] width 8 height 10
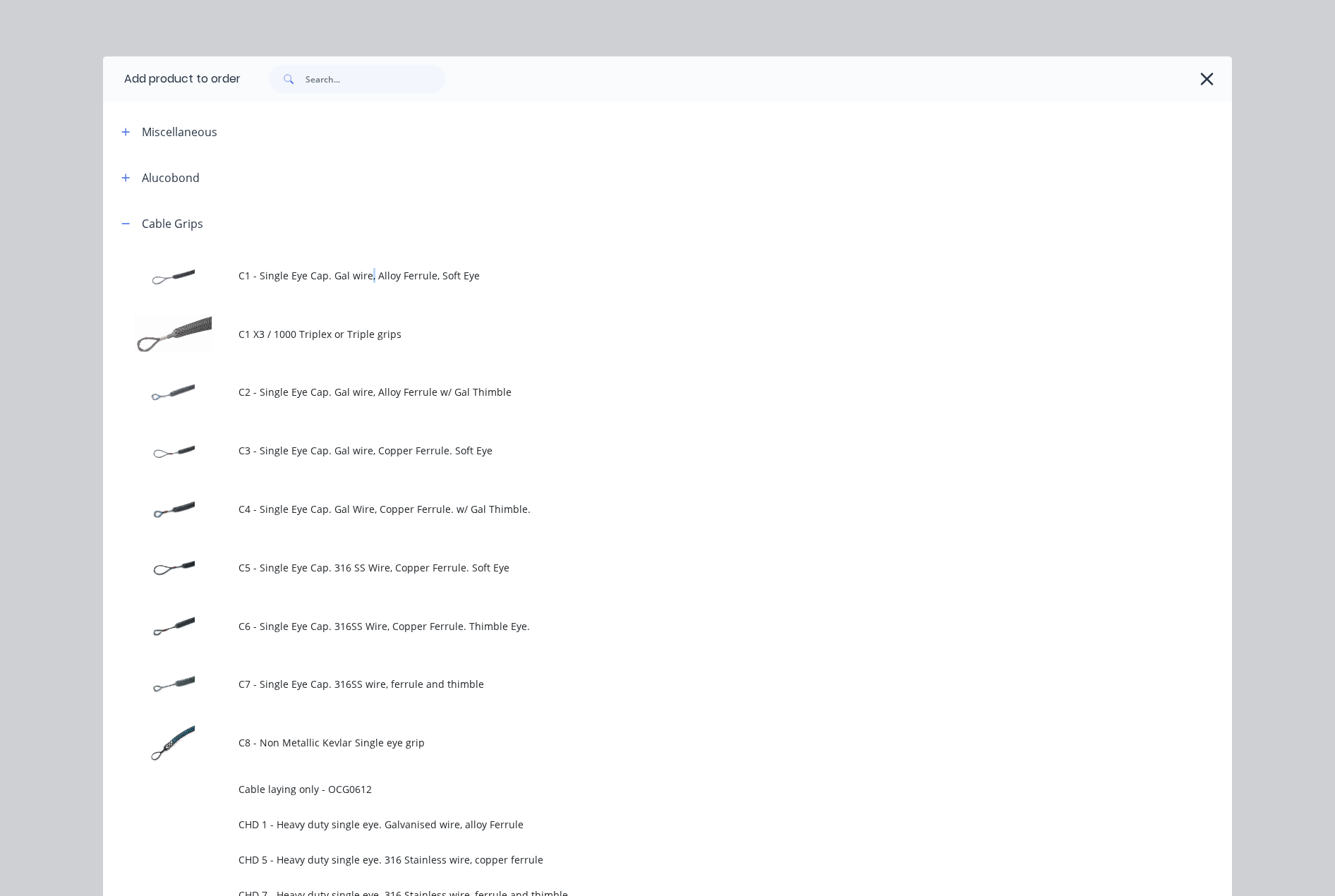
click at [364, 274] on span "C1 - Single Eye Cap. Gal wire, Alloy Ferrule, Soft Eye" at bounding box center [636, 275] width 794 height 15
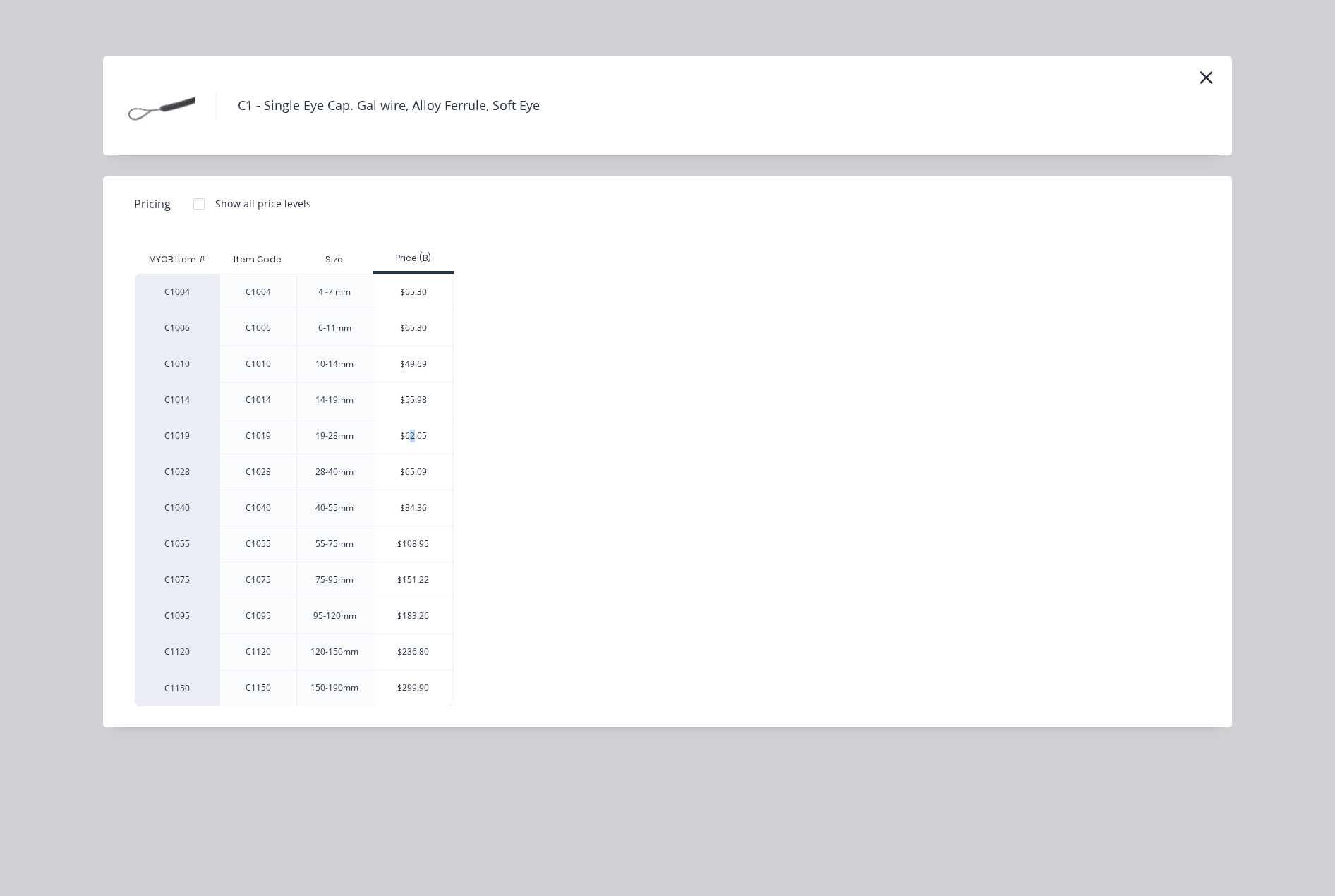
click at [412, 436] on div "$62.05" at bounding box center [412, 436] width 79 height 36
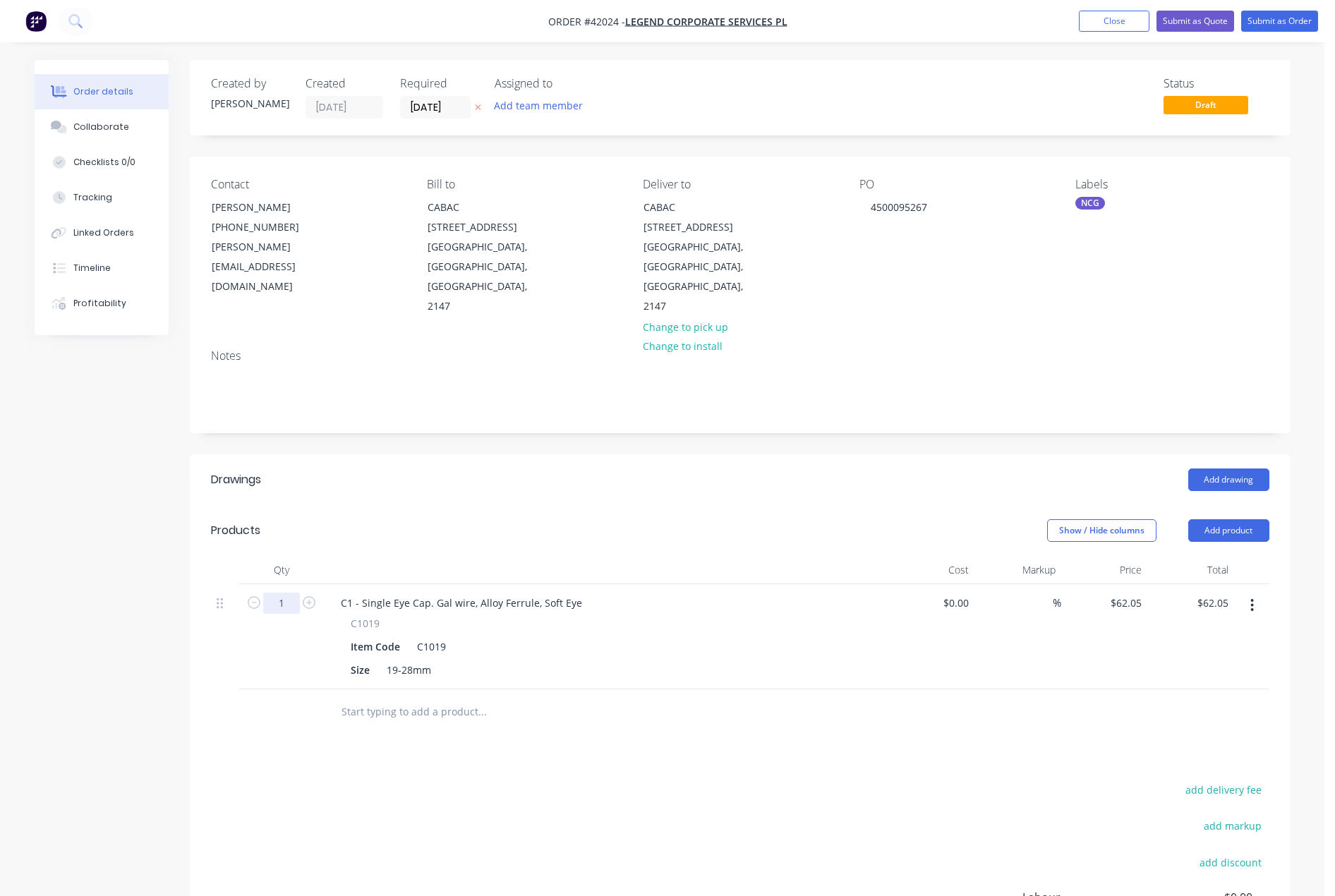
click at [289, 592] on input "1" at bounding box center [282, 602] width 36 height 21
type input "10"
type input "$620.50"
click at [1240, 520] on button "Add product" at bounding box center [1228, 530] width 81 height 23
click at [1218, 556] on div "Product catalogue" at bounding box center [1202, 566] width 109 height 20
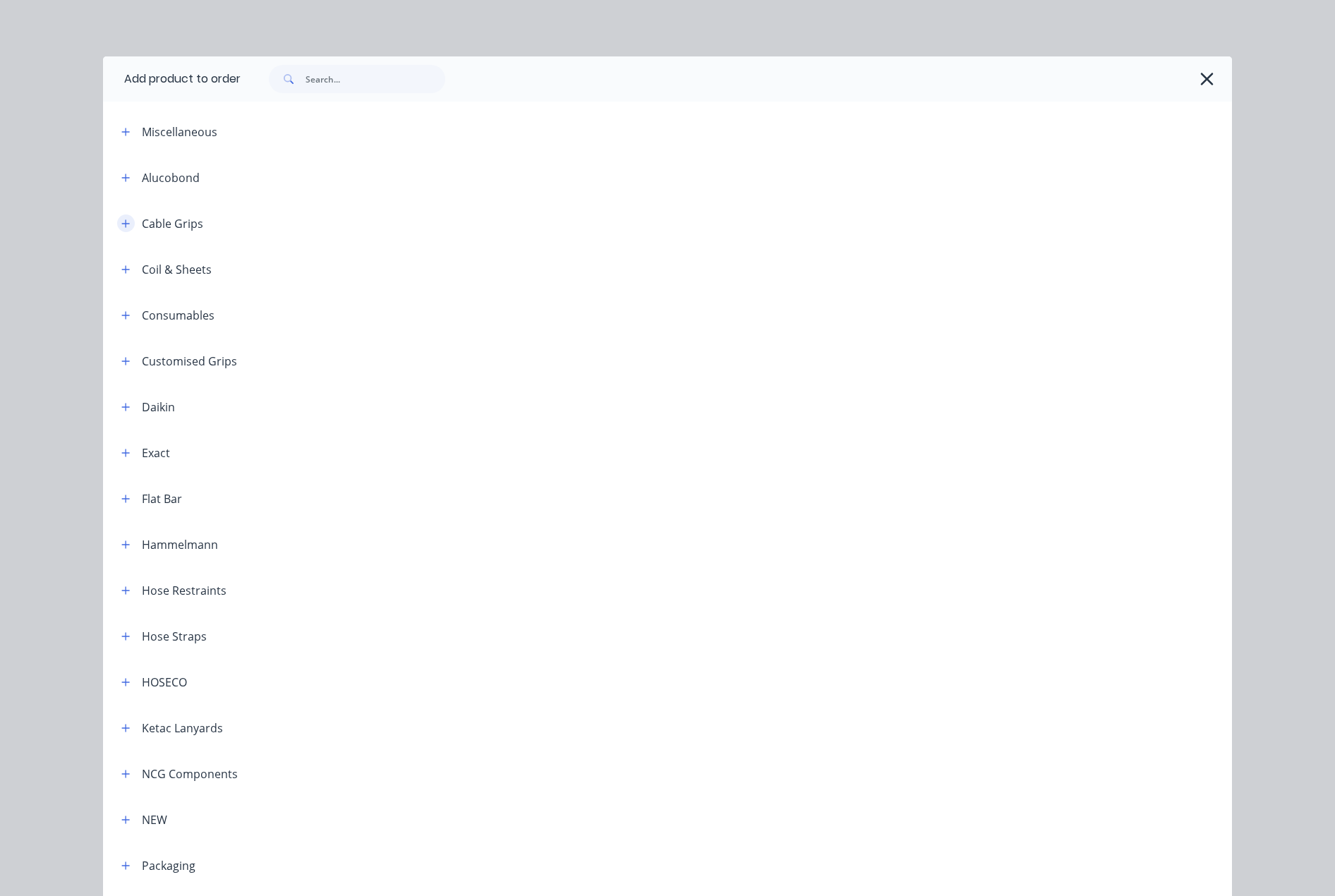
click at [123, 225] on icon "button" at bounding box center [125, 223] width 8 height 10
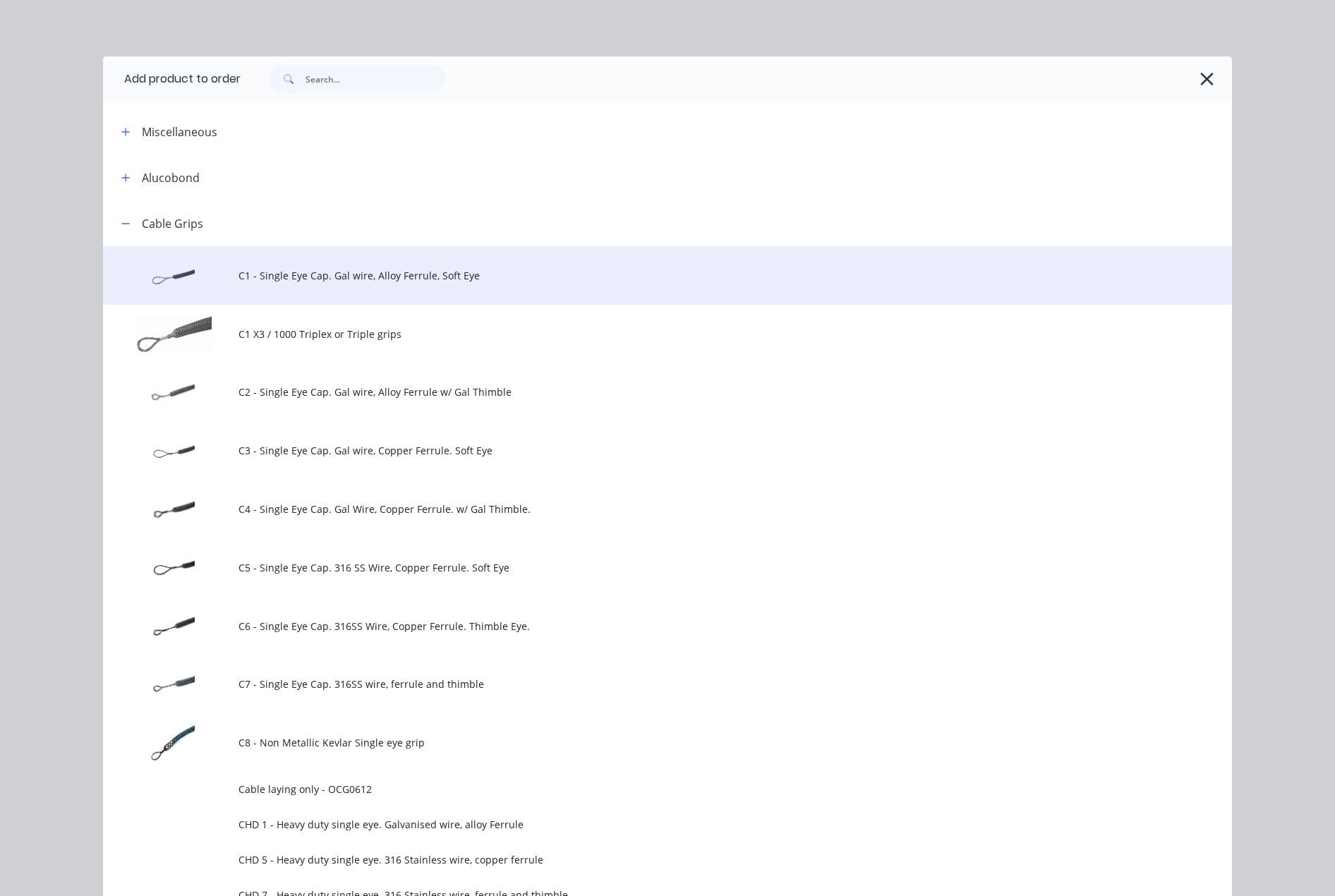
drag, startPoint x: 397, startPoint y: 270, endPoint x: 406, endPoint y: 292, distance: 23.8
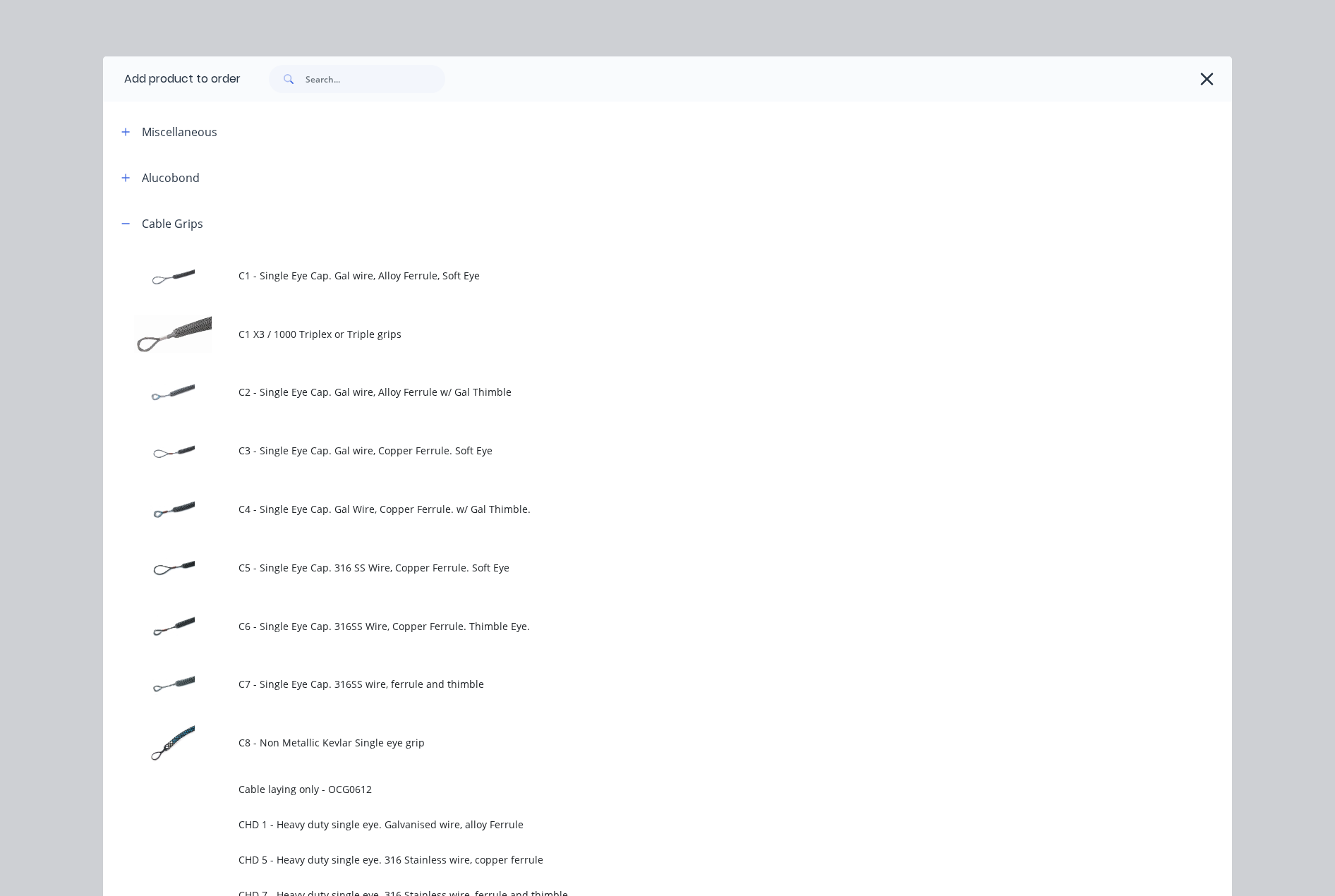
click at [397, 271] on span "C1 - Single Eye Cap. Gal wire, Alloy Ferrule, Soft Eye" at bounding box center [636, 275] width 794 height 15
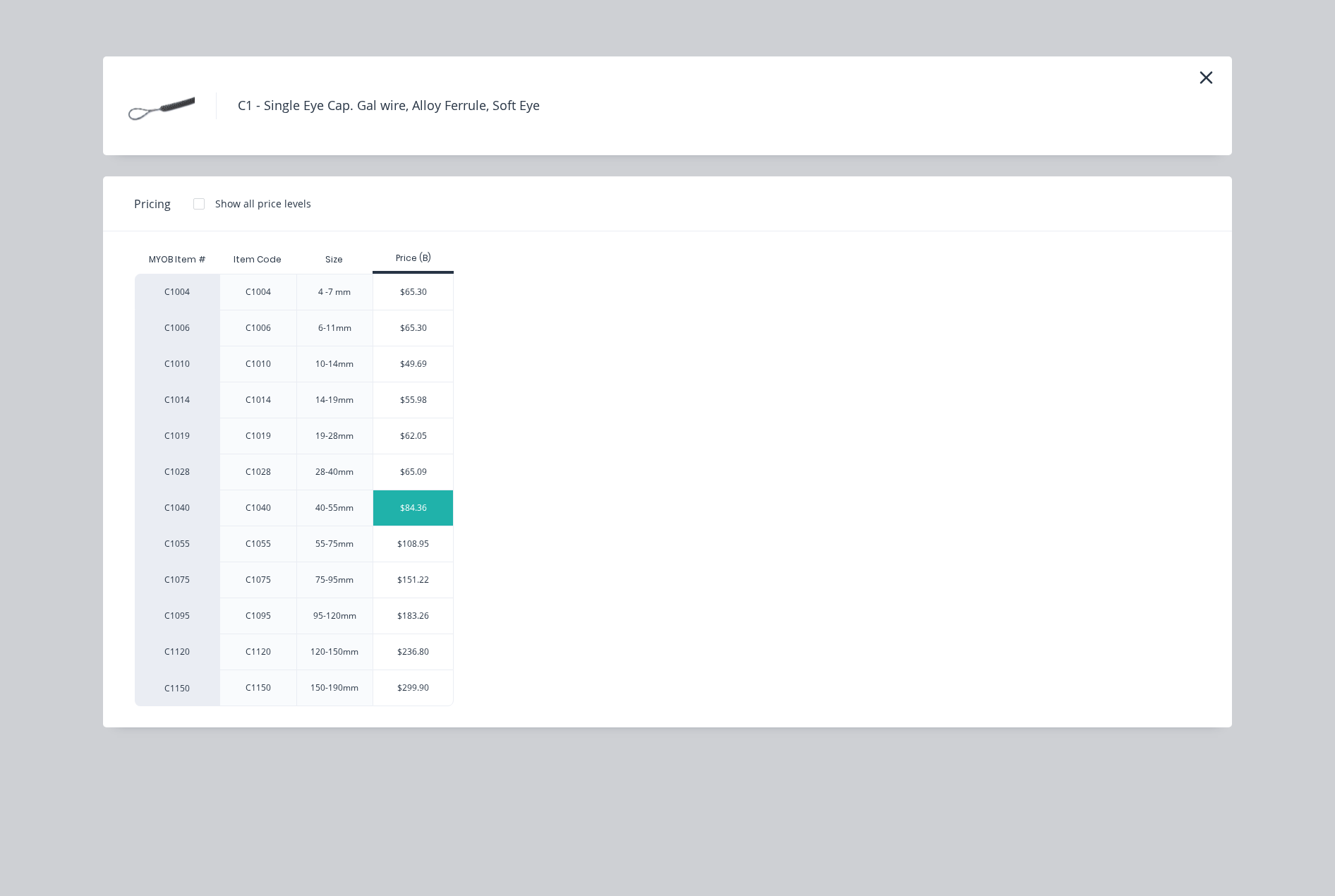
click at [437, 504] on div "$84.36" at bounding box center [412, 508] width 79 height 36
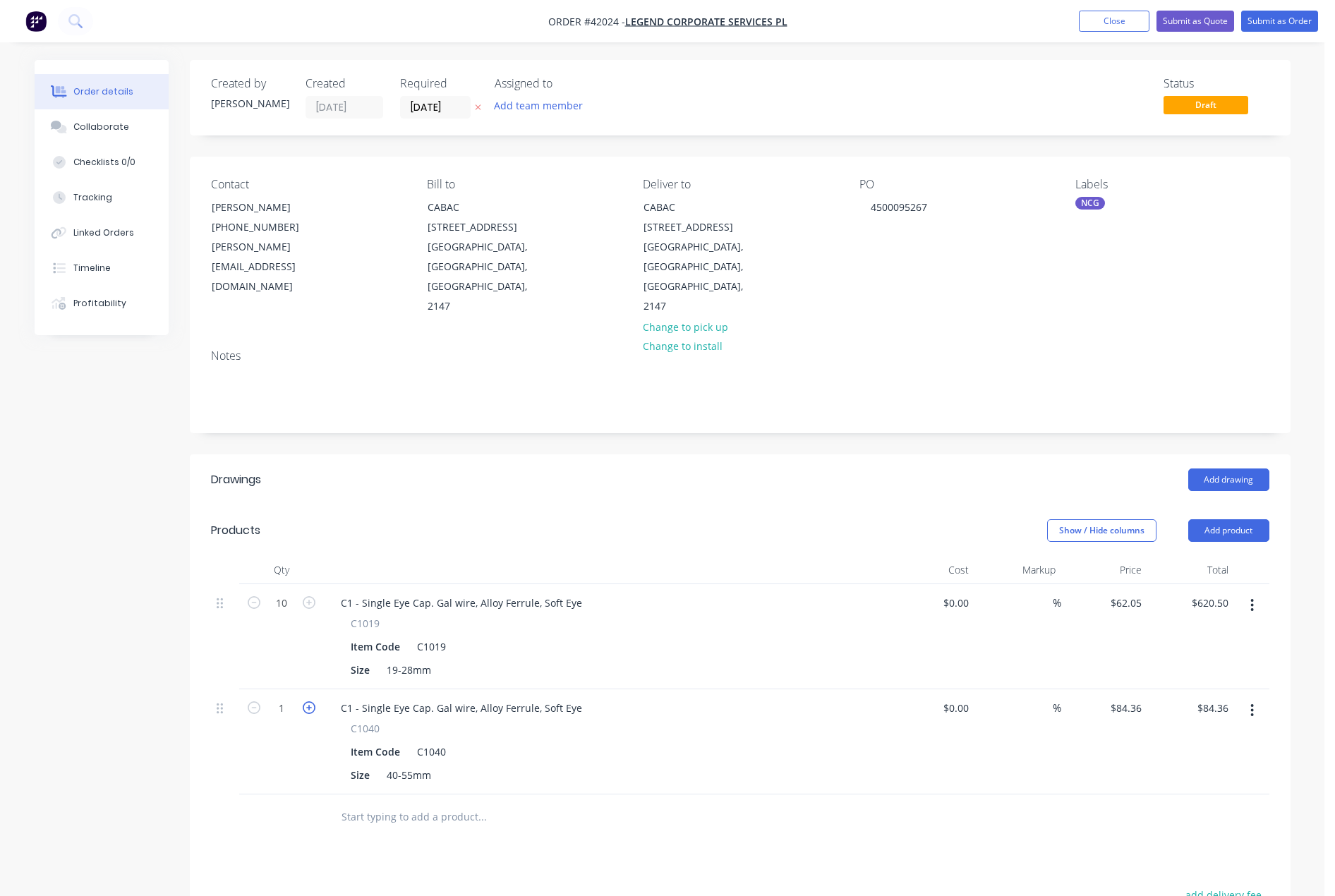
click at [311, 701] on icon "button" at bounding box center [309, 707] width 13 height 13
type input "2"
type input "$168.72"
click at [311, 701] on icon "button" at bounding box center [309, 707] width 13 height 13
type input "3"
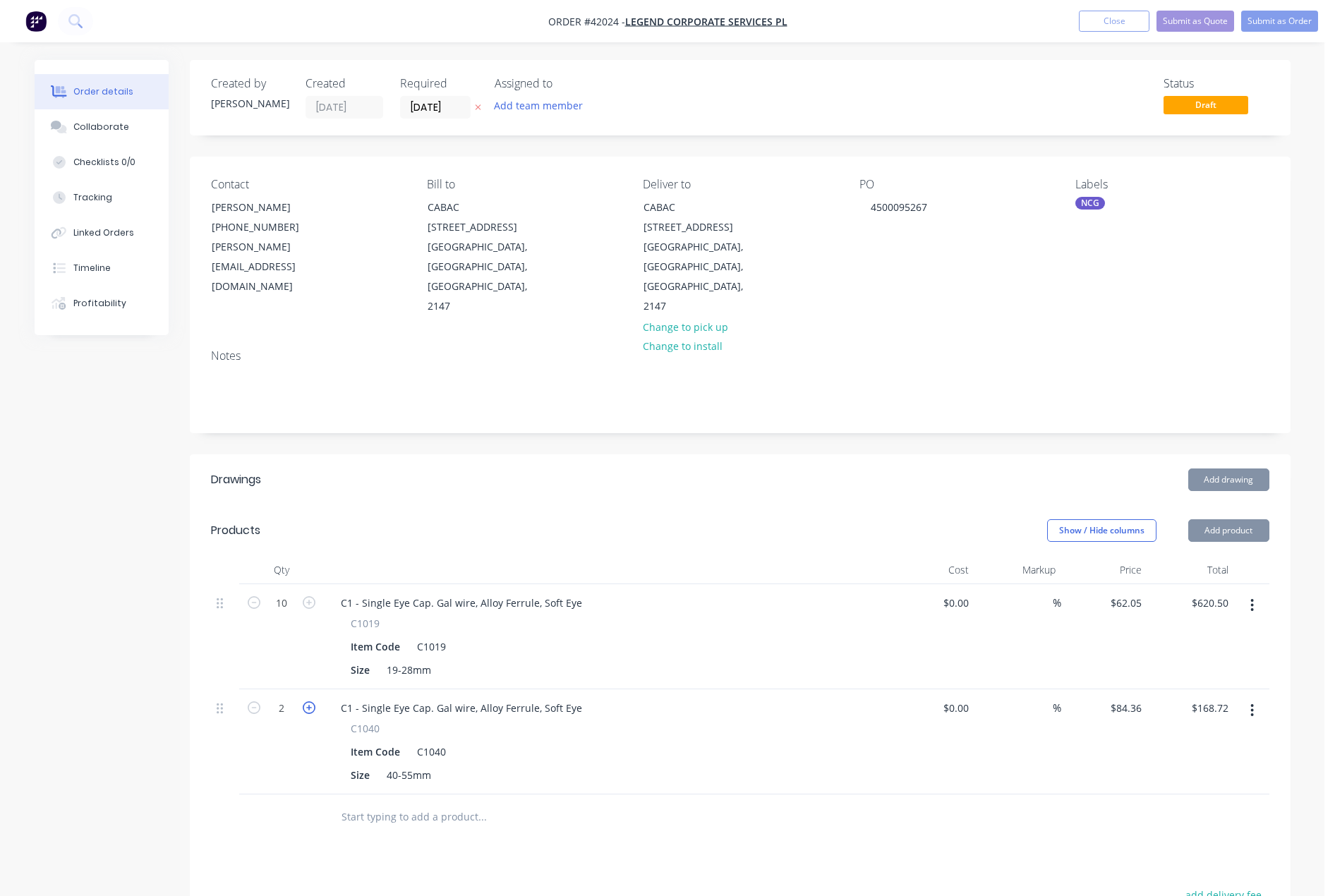
type input "$253.08"
click at [311, 701] on icon "button" at bounding box center [309, 707] width 13 height 13
type input "4"
type input "$337.44"
click at [311, 701] on icon "button" at bounding box center [309, 707] width 13 height 13
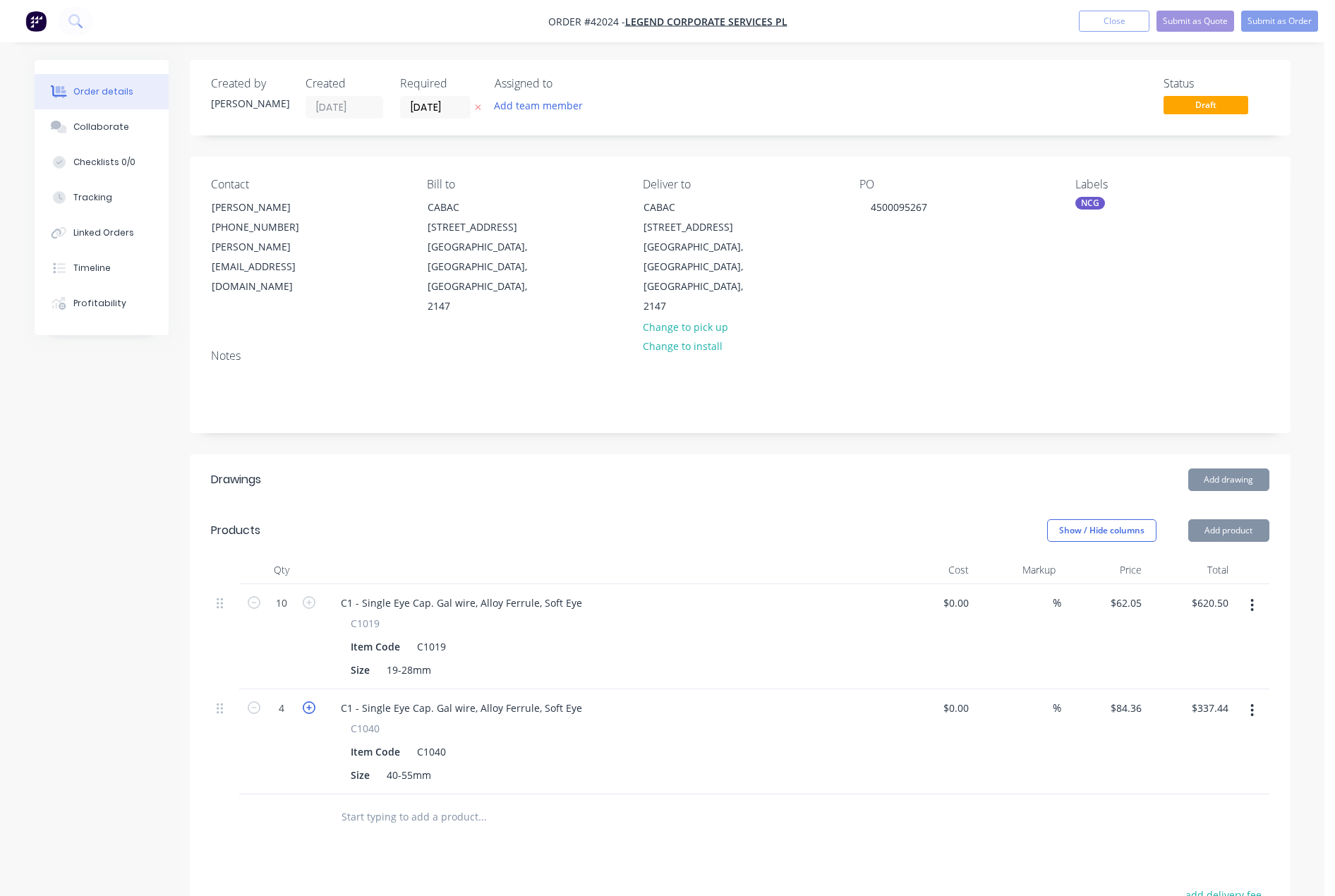
type input "5"
type input "$421.80"
drag, startPoint x: 1233, startPoint y: 488, endPoint x: 1236, endPoint y: 498, distance: 10.4
click at [1234, 520] on button "Add product" at bounding box center [1228, 530] width 81 height 23
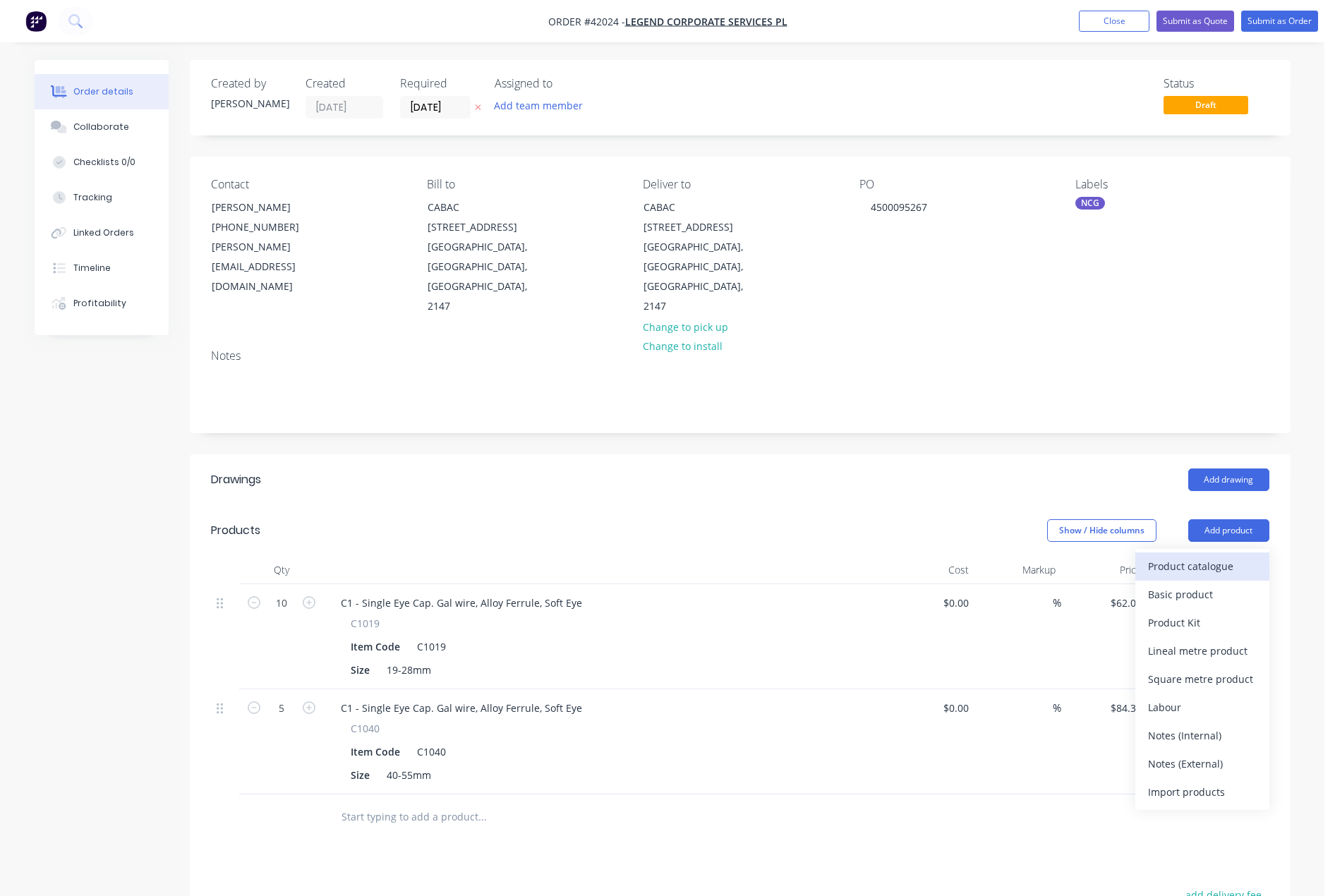
click at [1216, 556] on div "Product catalogue" at bounding box center [1202, 566] width 109 height 20
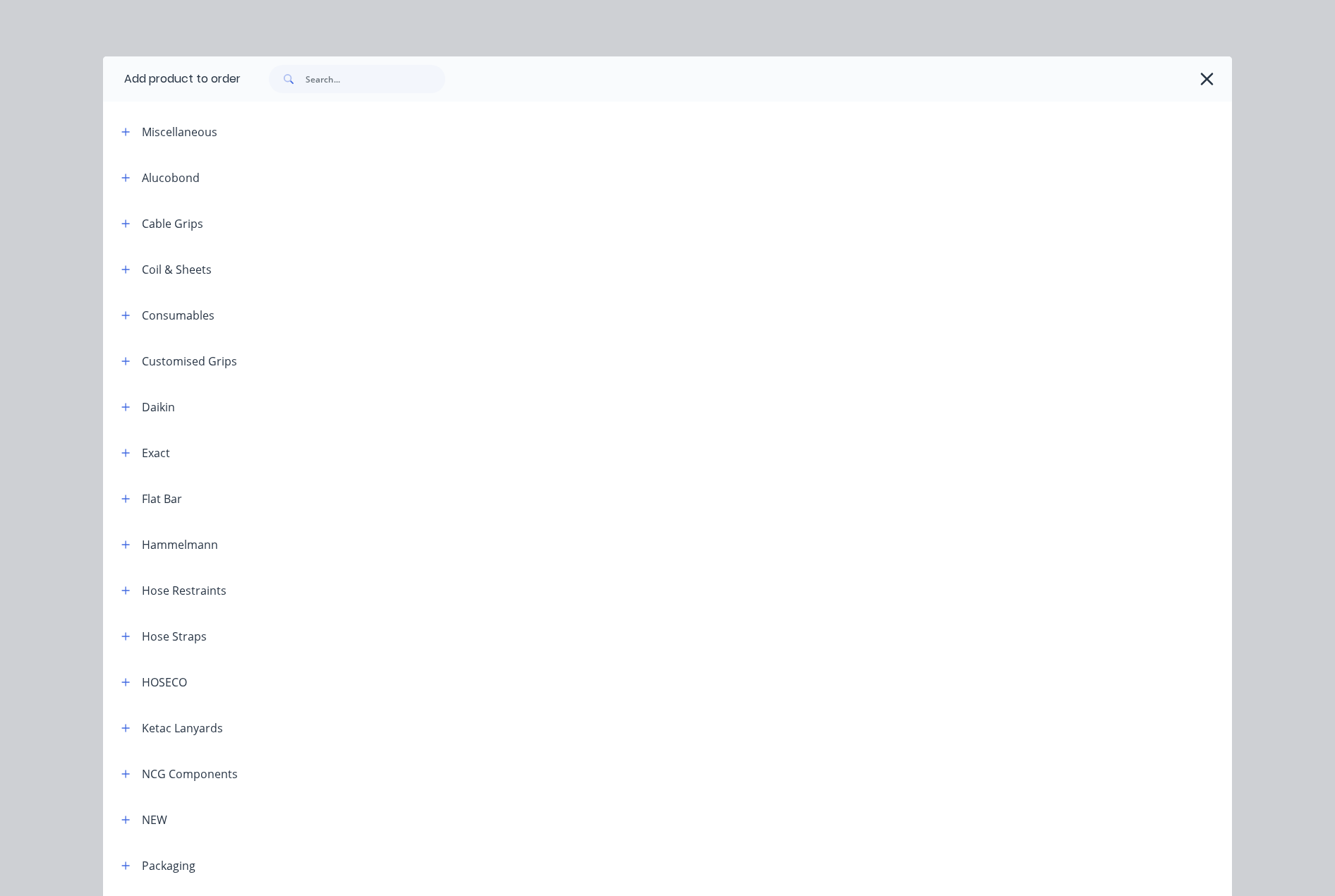
drag, startPoint x: 123, startPoint y: 223, endPoint x: 146, endPoint y: 235, distance: 25.9
click at [124, 223] on icon "button" at bounding box center [126, 223] width 8 height 8
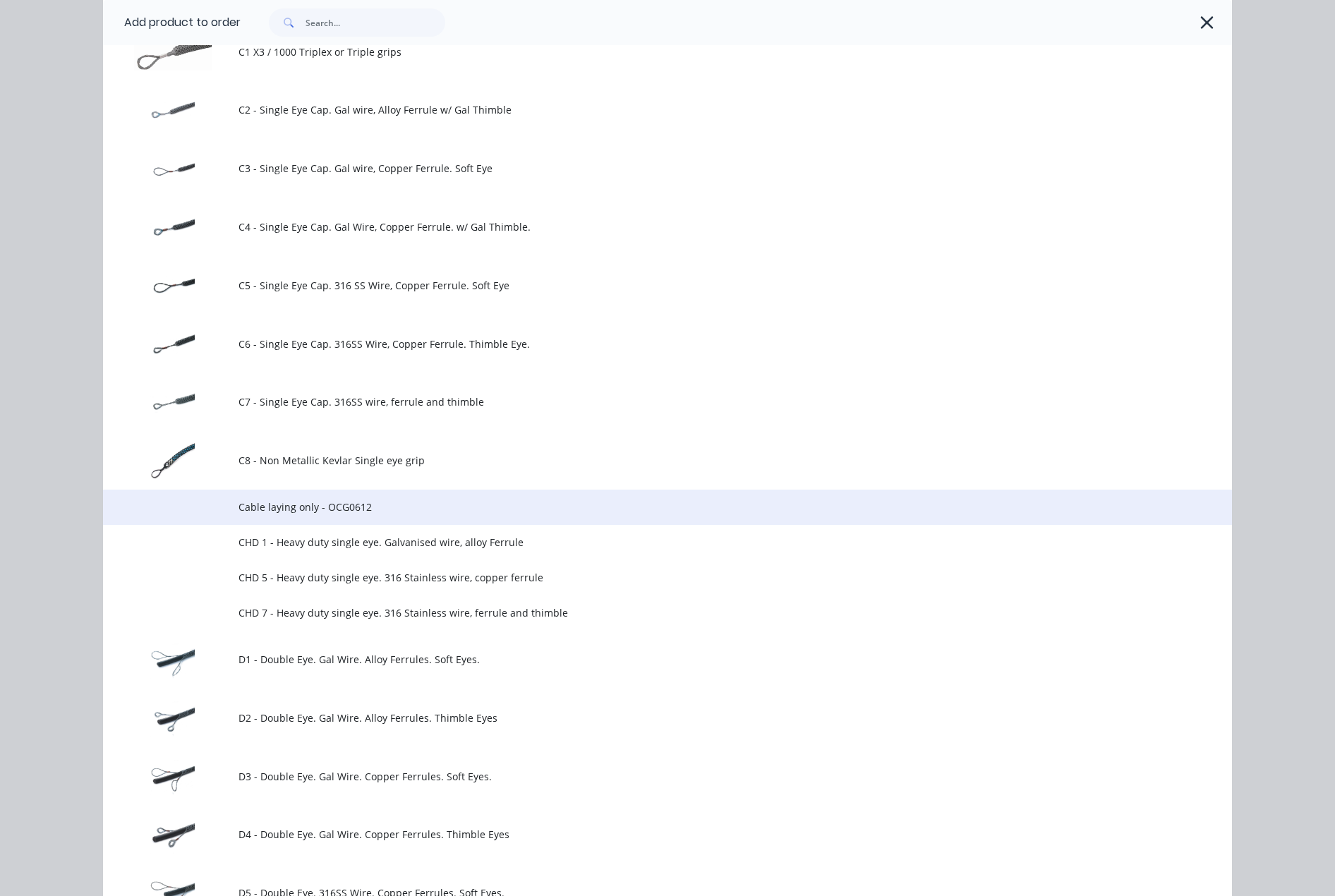
scroll to position [353, 0]
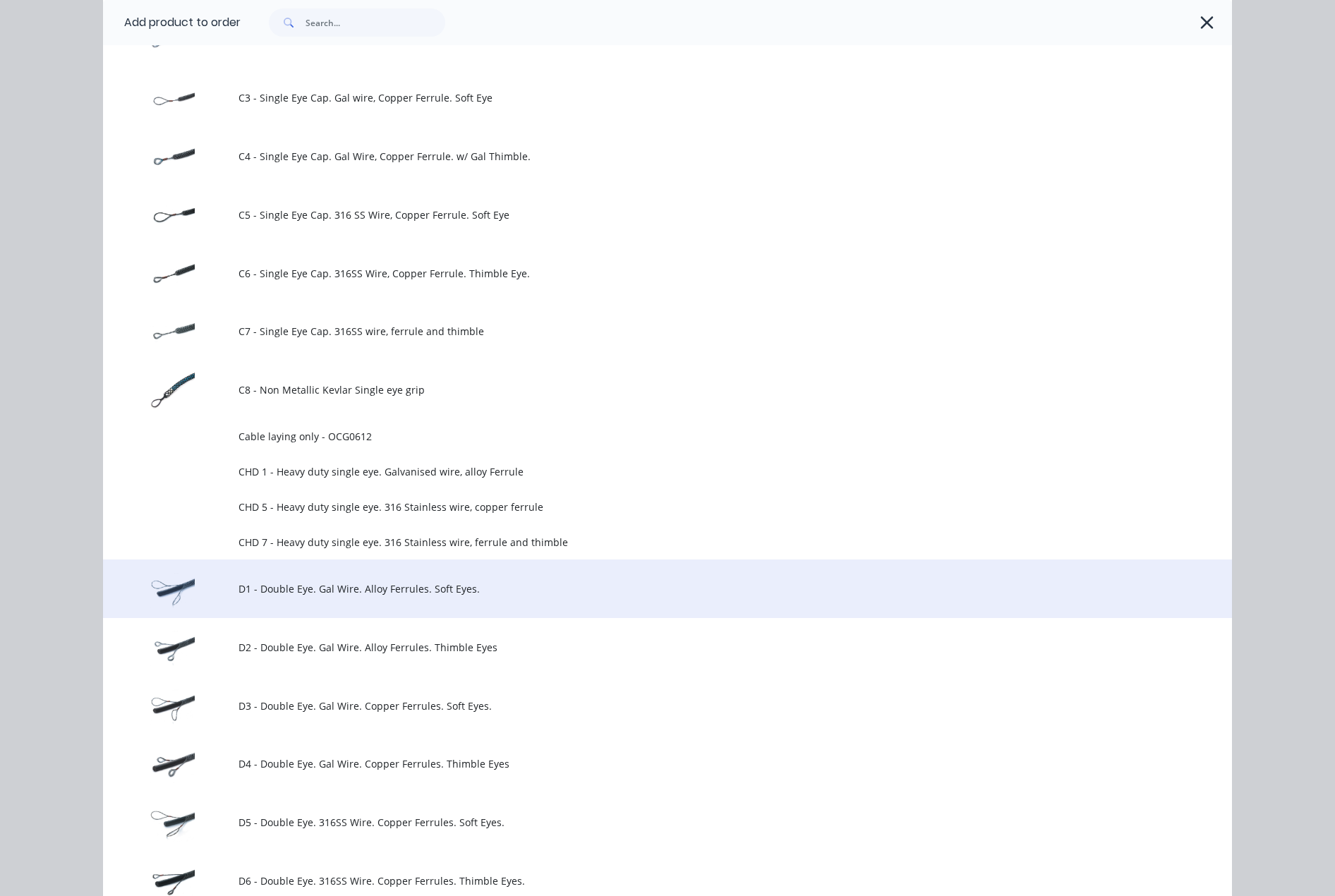
click at [376, 585] on span "D1 - Double Eye. Gal Wire. Alloy Ferrules. Soft Eyes." at bounding box center [636, 589] width 794 height 15
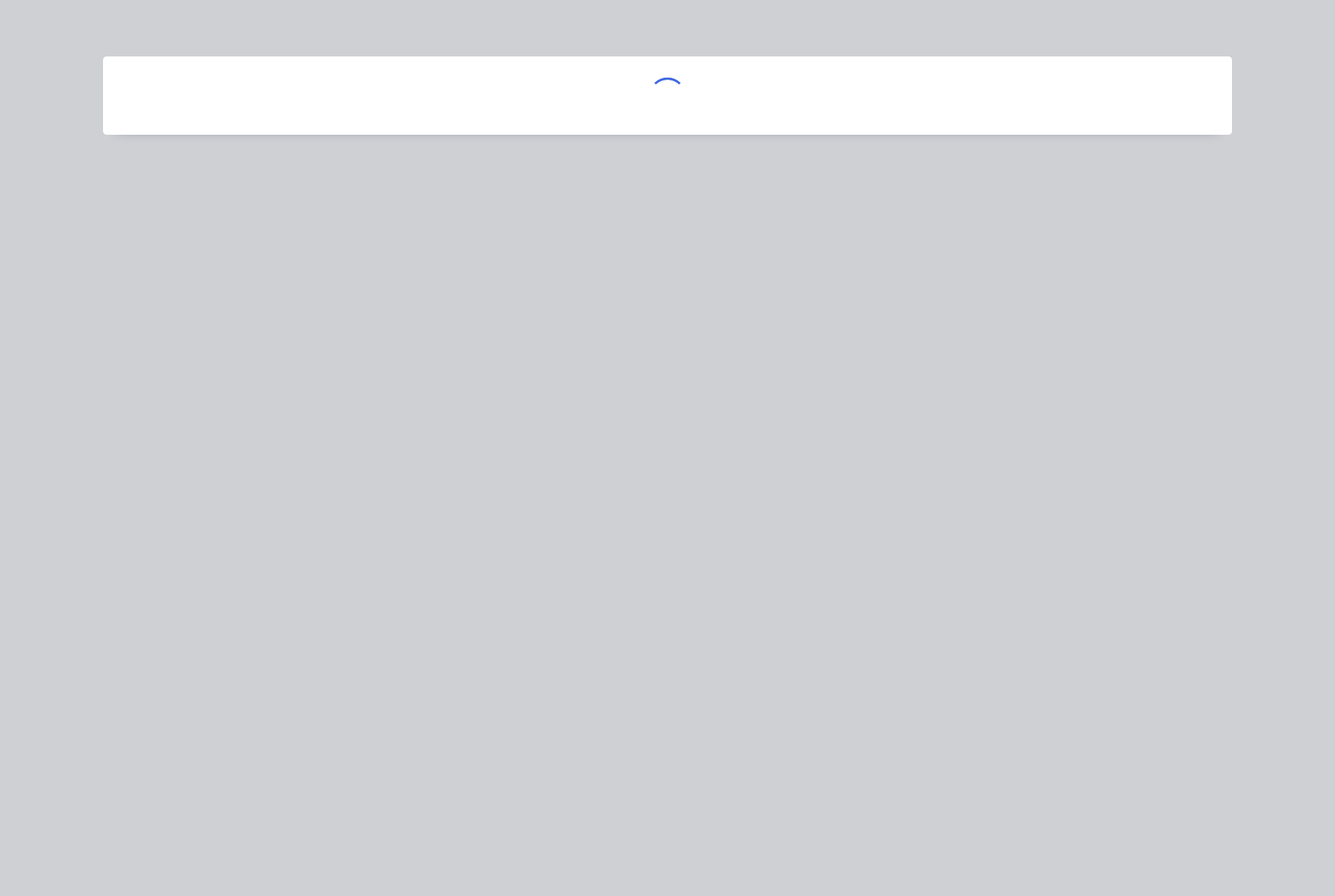
scroll to position [0, 0]
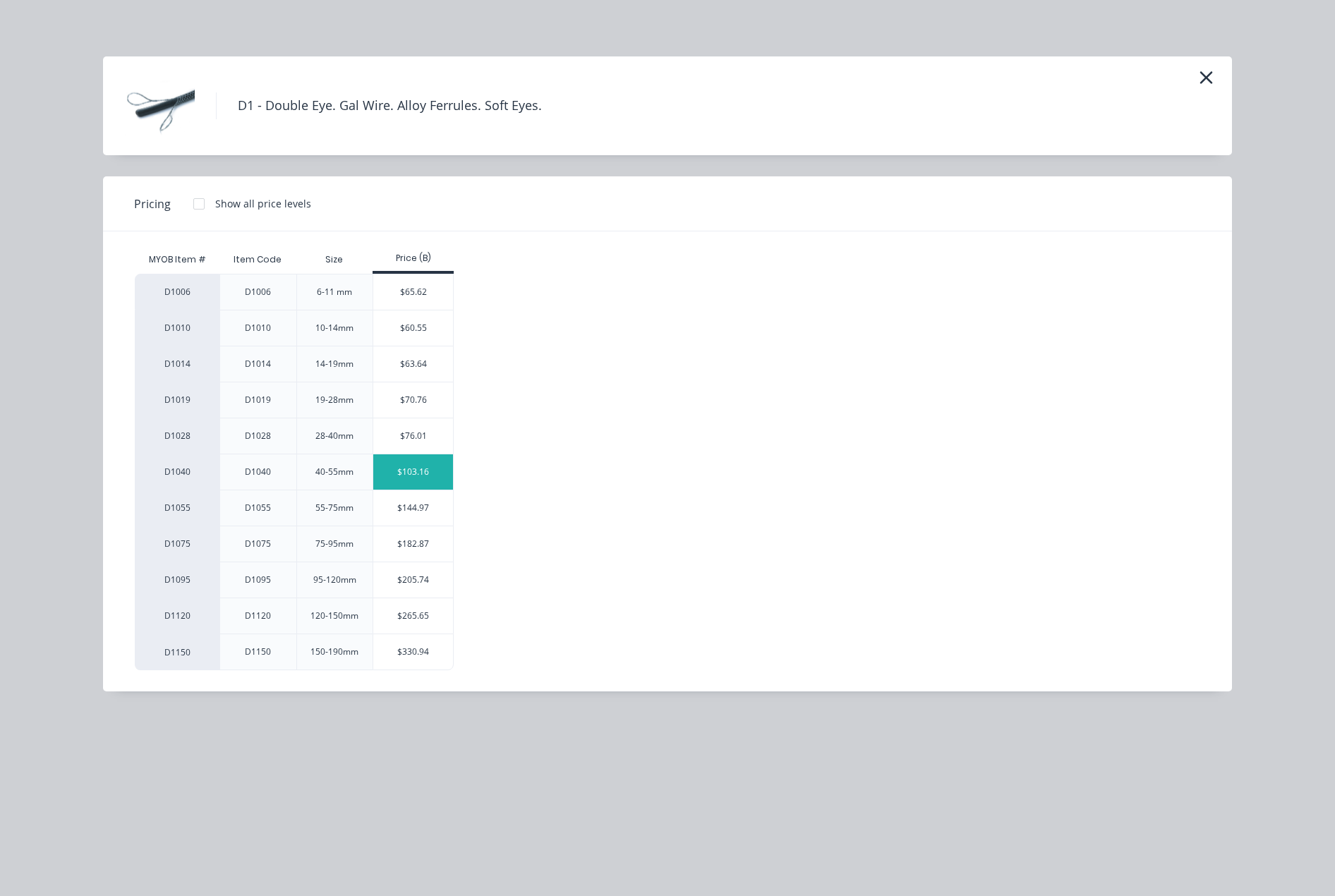
click at [409, 469] on div "$103.16" at bounding box center [412, 471] width 79 height 36
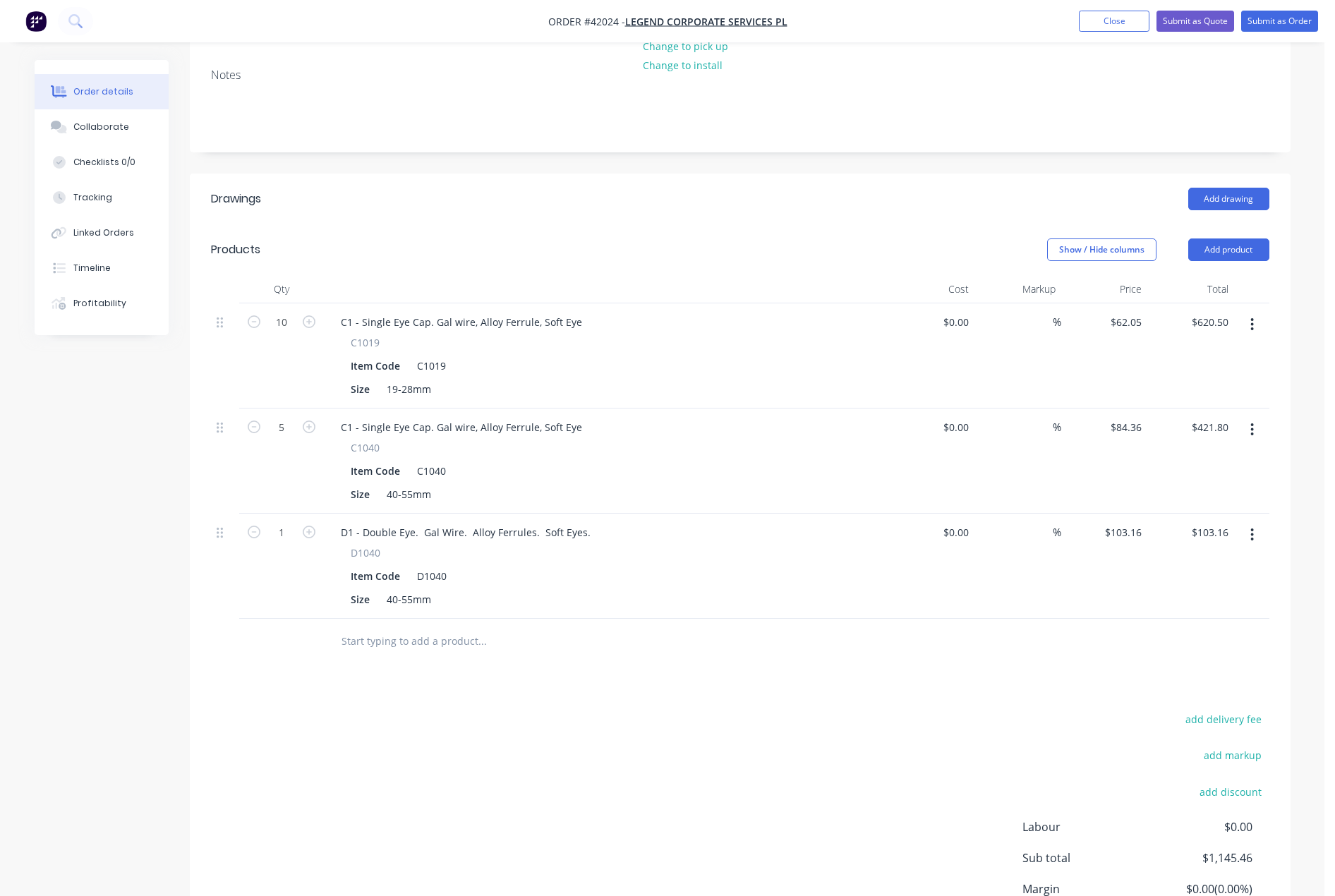
scroll to position [283, 0]
click at [309, 524] on icon "button" at bounding box center [309, 530] width 13 height 13
type input "2"
type input "$206.32"
click at [310, 524] on icon "button" at bounding box center [309, 530] width 13 height 13
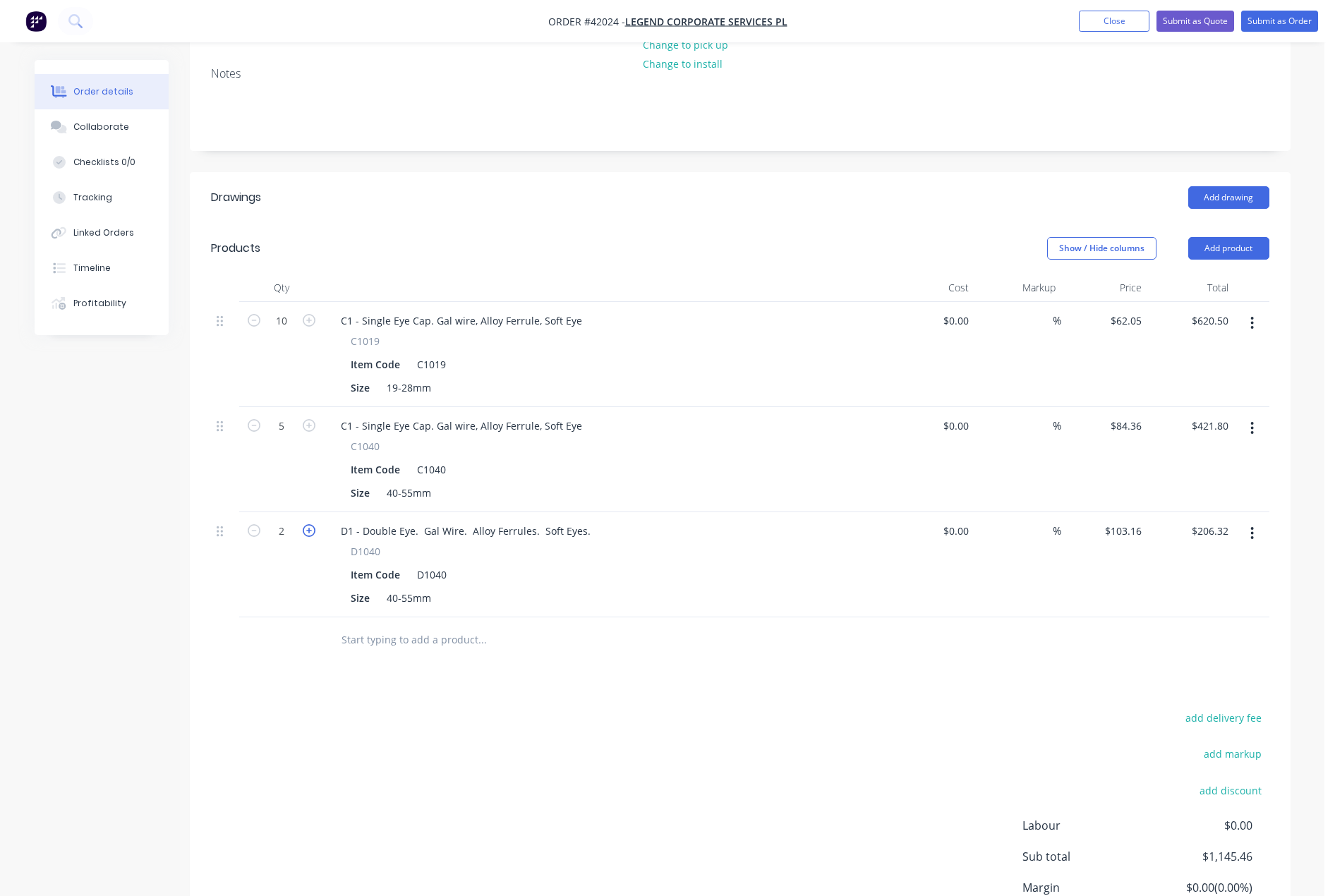
type input "3"
type input "$309.48"
click at [310, 524] on icon "button" at bounding box center [309, 530] width 13 height 13
type input "4"
type input "$412.64"
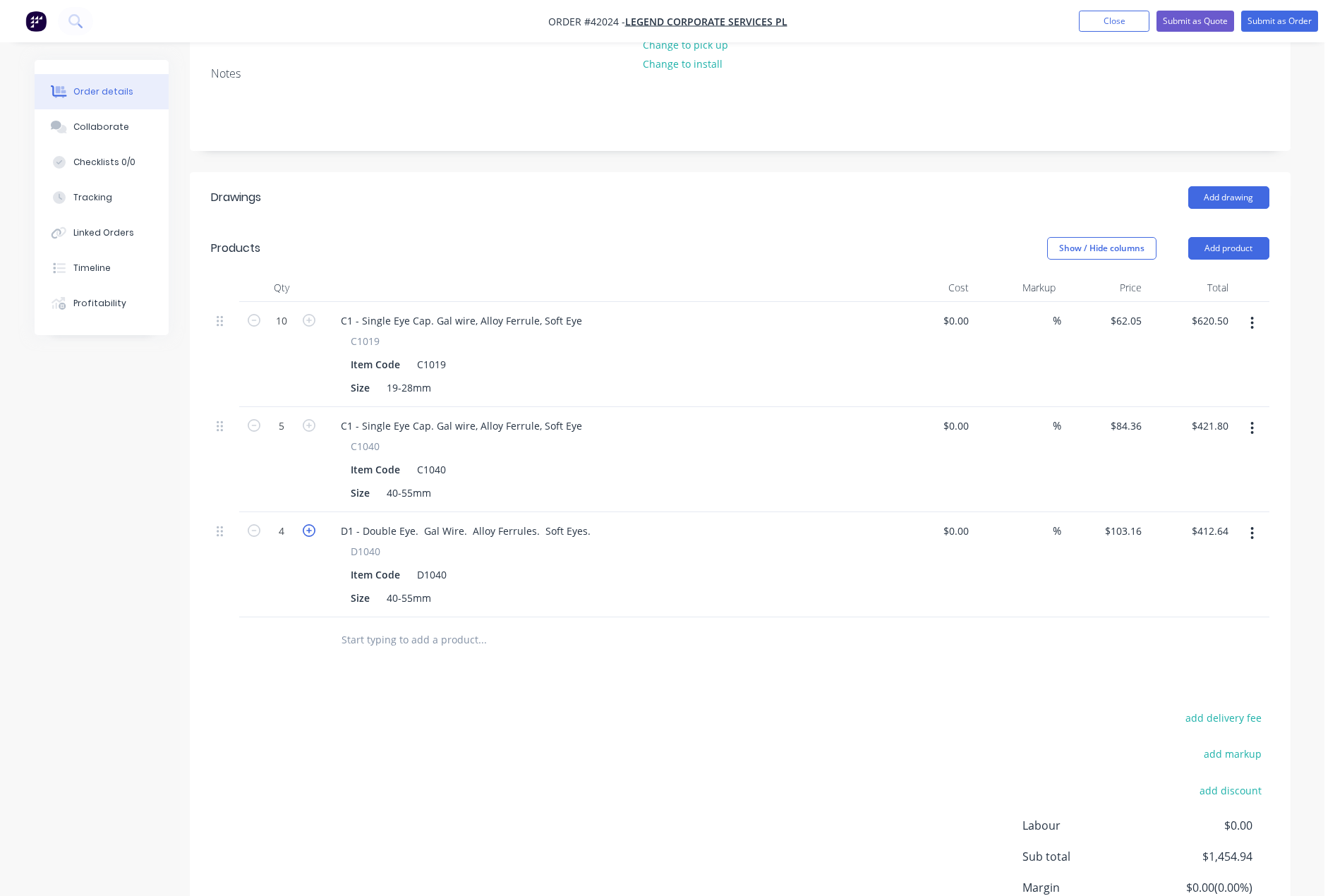
click at [310, 524] on icon "button" at bounding box center [309, 530] width 13 height 13
type input "5"
type input "$515.80"
click at [1277, 27] on button "Submit as Order" at bounding box center [1279, 21] width 77 height 21
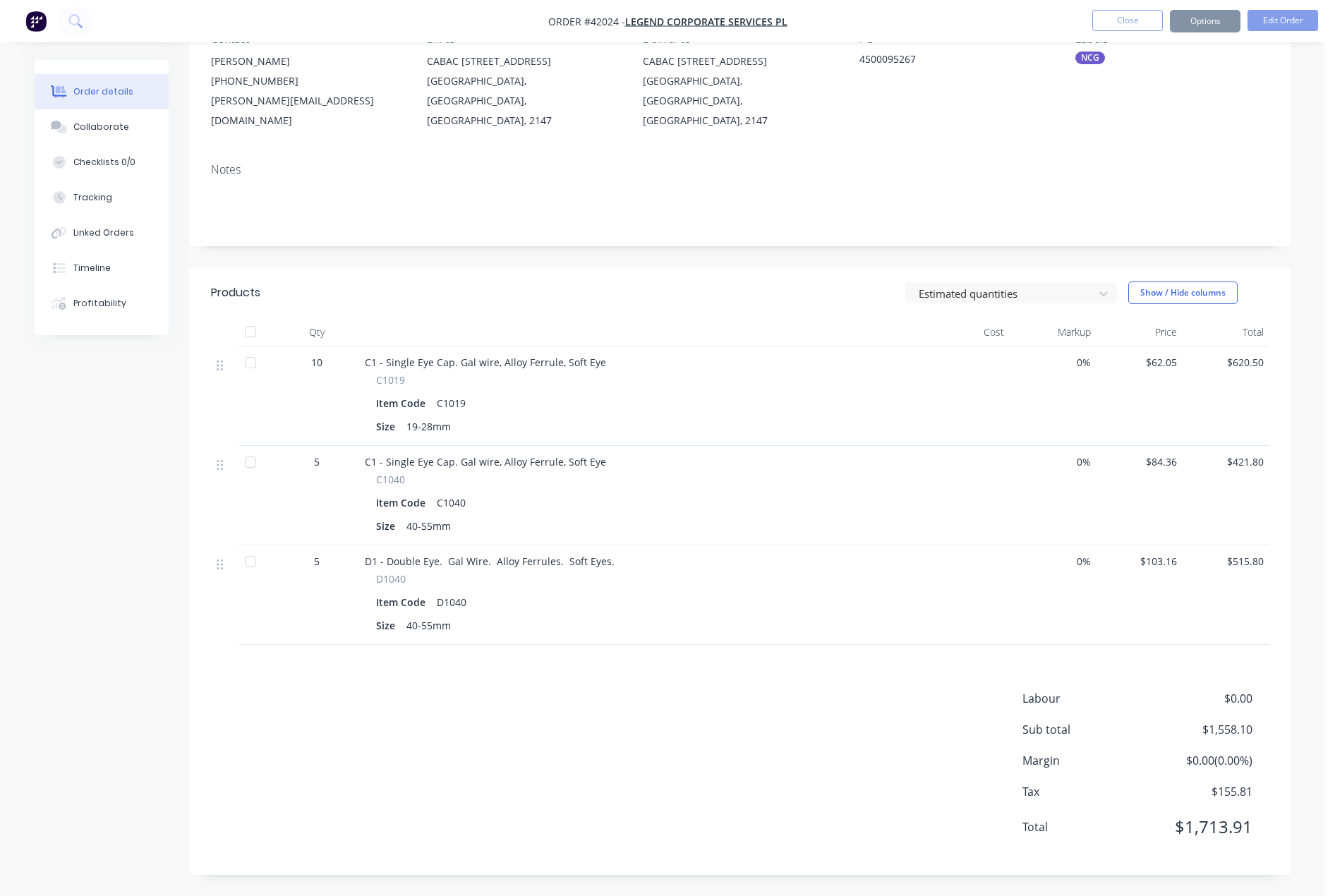
scroll to position [0, 0]
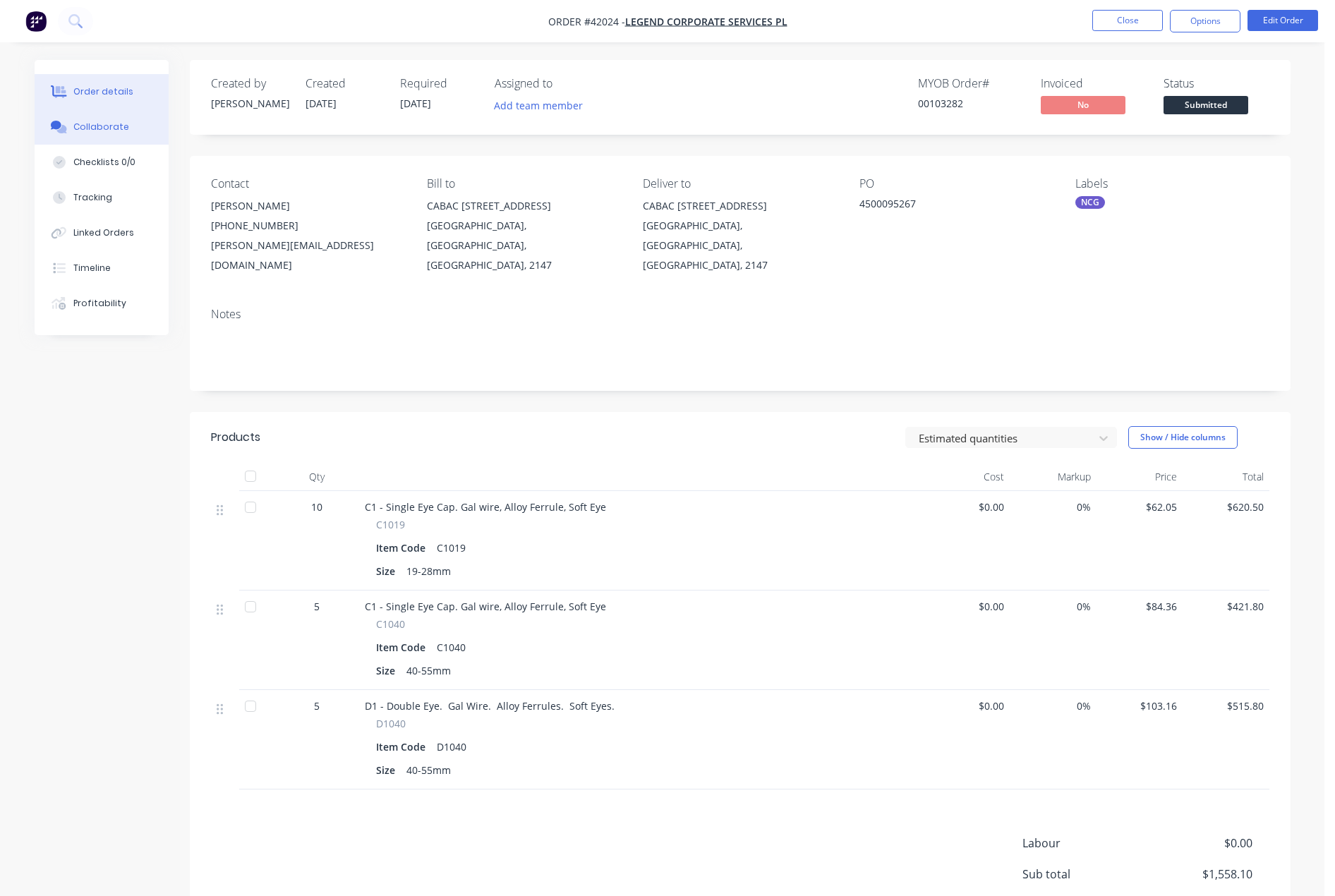
click at [108, 129] on div "Collaborate" at bounding box center [100, 127] width 56 height 13
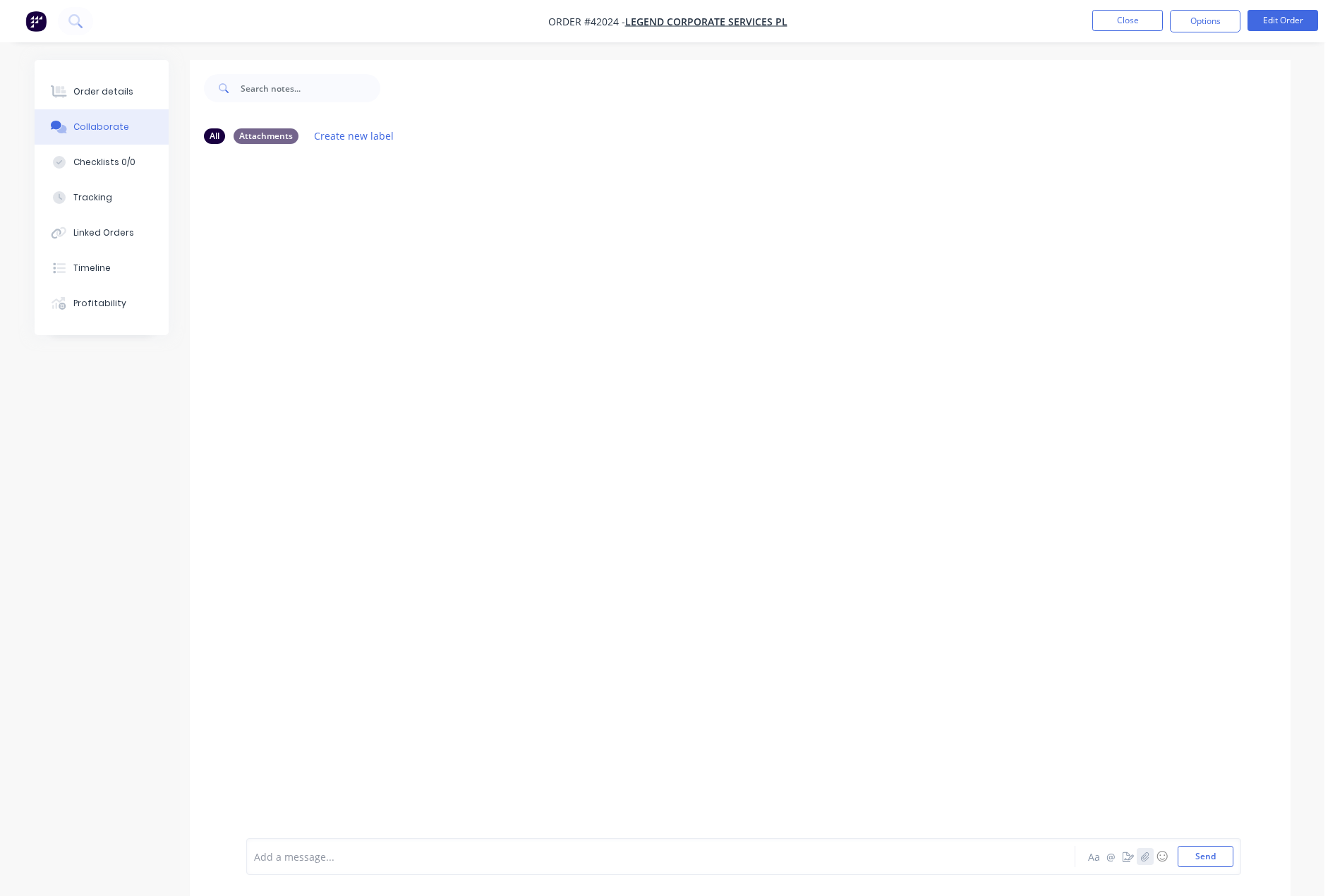
click at [1144, 861] on button "button" at bounding box center [1145, 856] width 17 height 17
click at [1213, 852] on button "Send" at bounding box center [1206, 856] width 56 height 21
click at [106, 88] on div "Order details" at bounding box center [103, 92] width 60 height 13
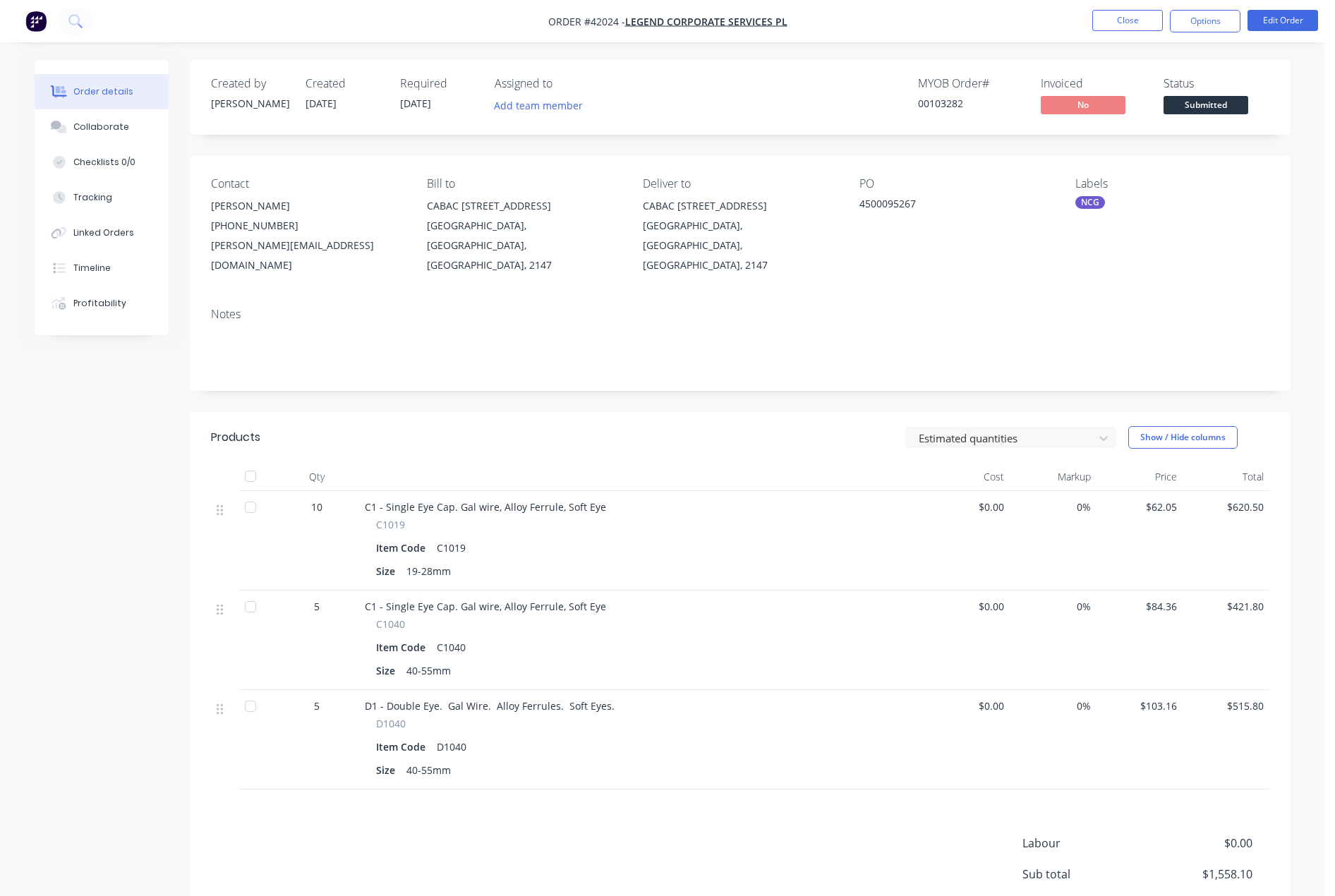
click at [95, 80] on button "Order details" at bounding box center [101, 91] width 134 height 36
click at [1195, 26] on button "Options" at bounding box center [1205, 21] width 70 height 23
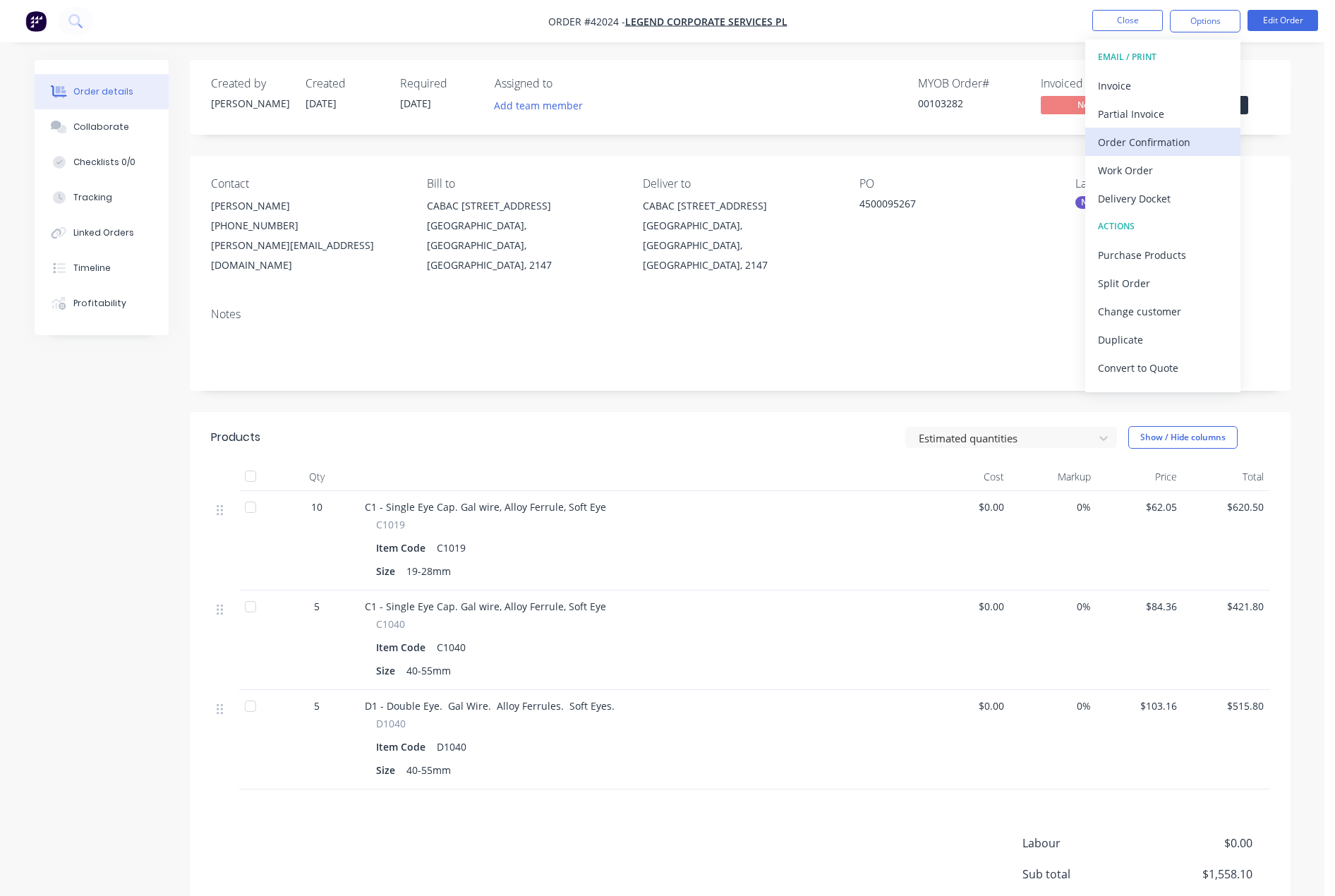
click at [1157, 146] on div "Order Confirmation" at bounding box center [1163, 142] width 129 height 20
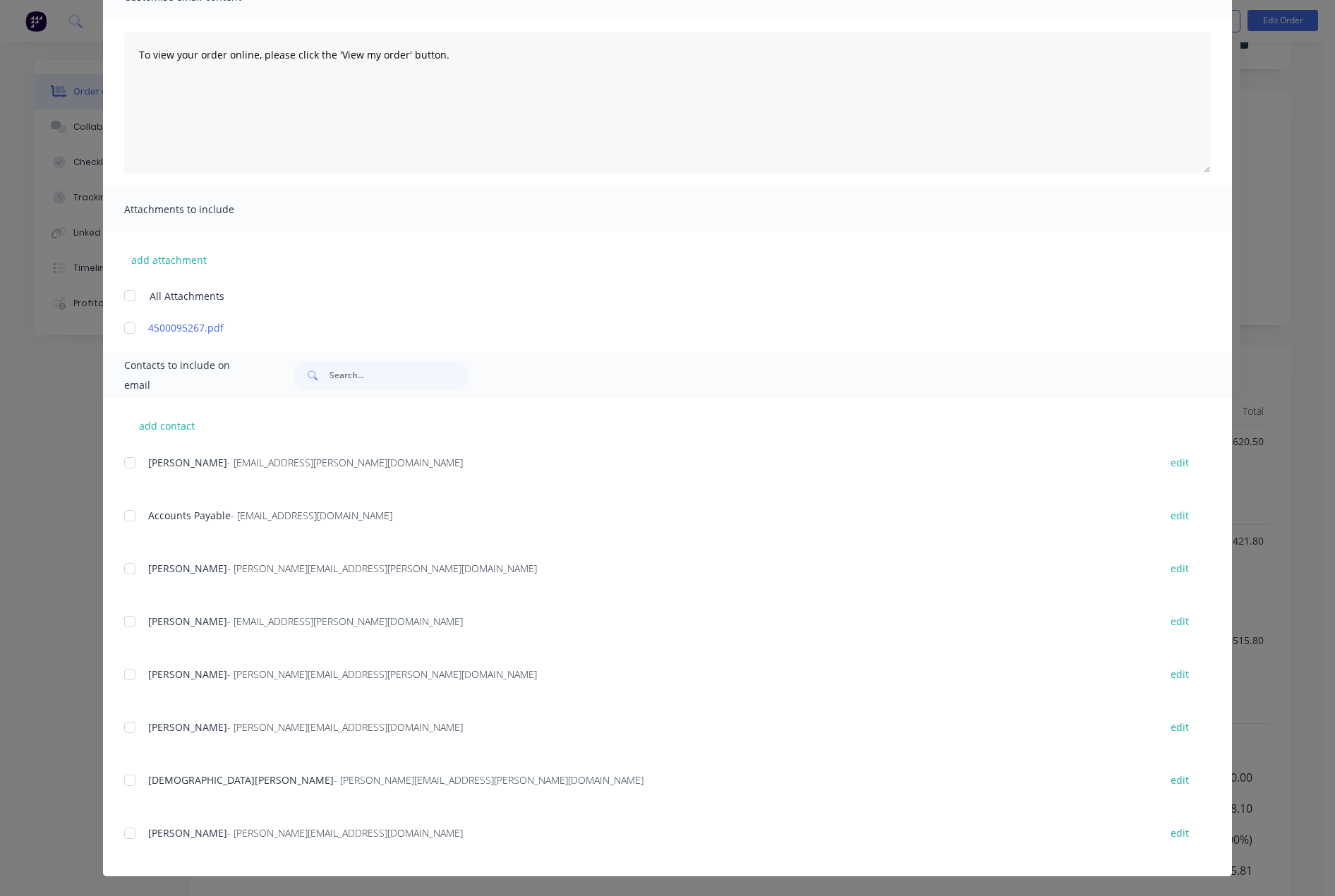
scroll to position [125, 0]
click at [120, 835] on div at bounding box center [129, 832] width 28 height 28
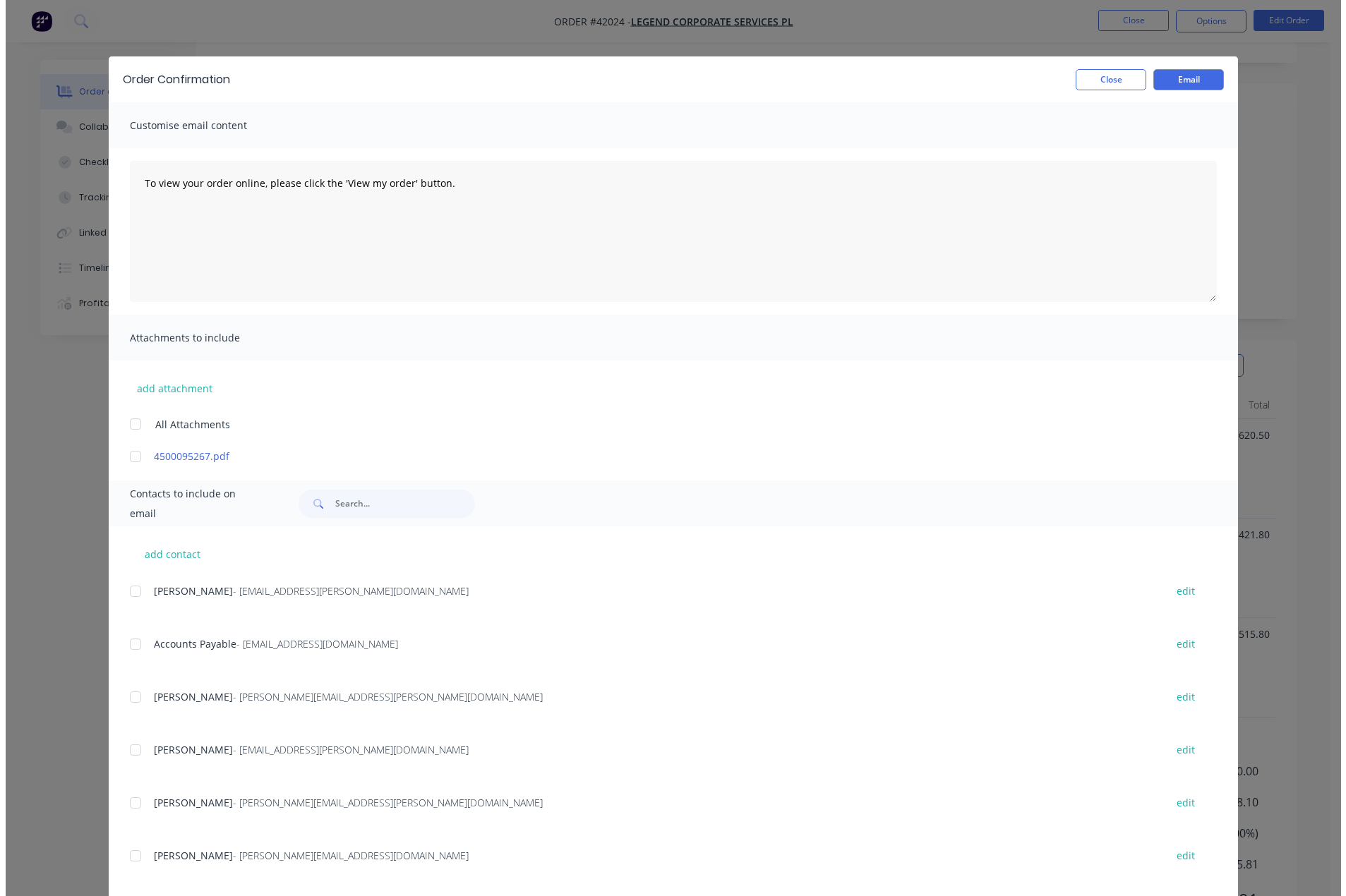
scroll to position [0, 0]
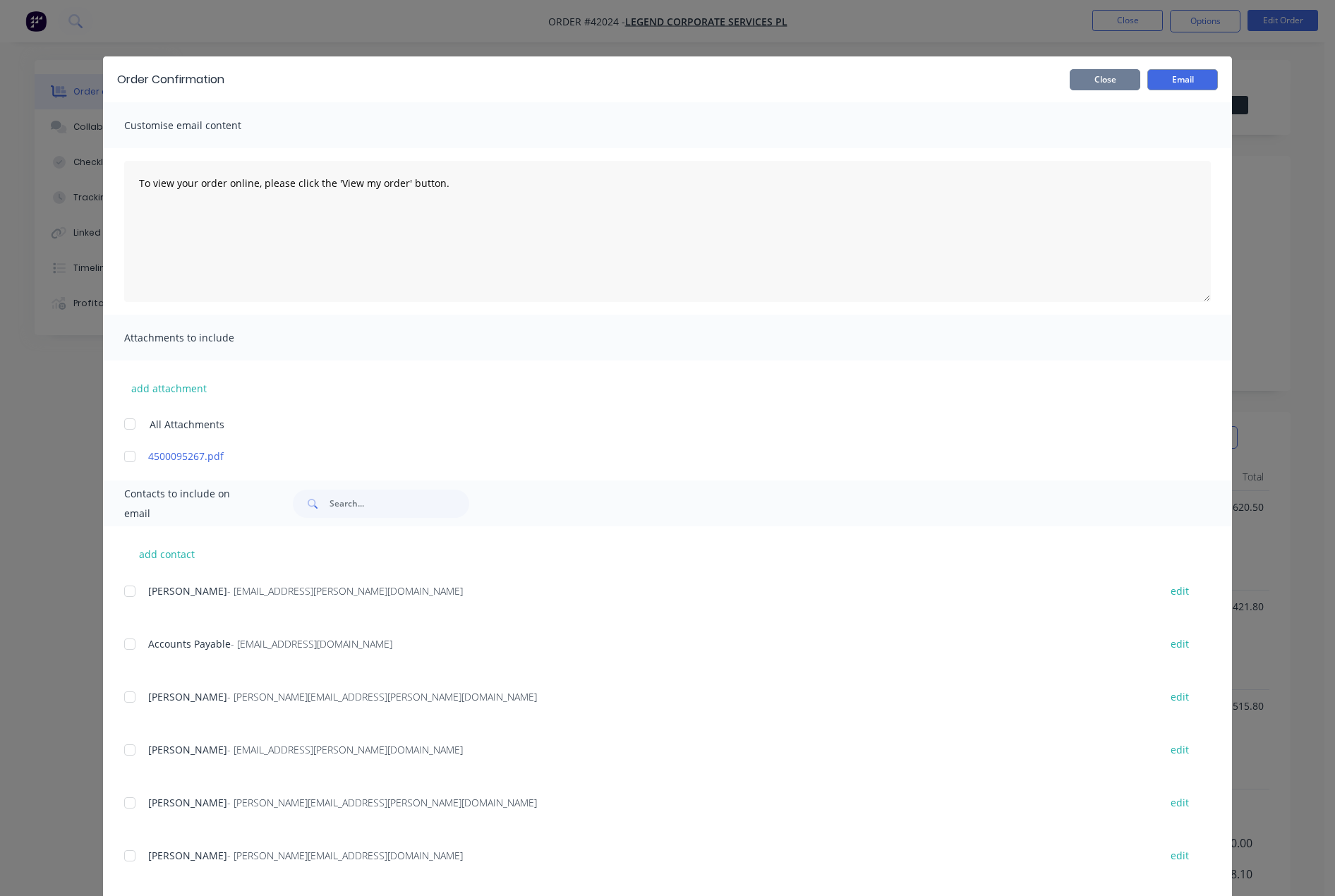
click at [1096, 76] on button "Close" at bounding box center [1104, 79] width 70 height 21
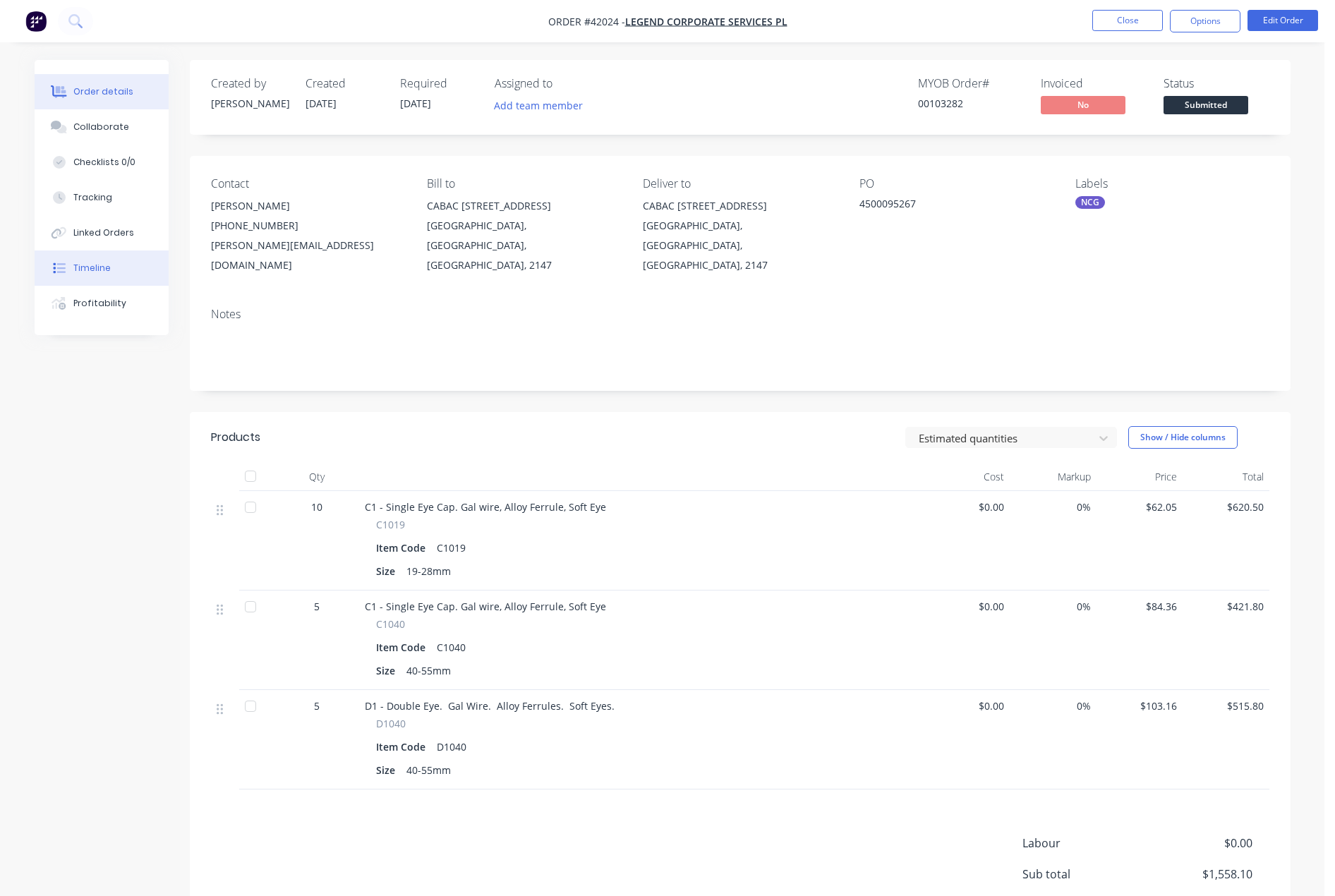
click at [93, 265] on div "Timeline" at bounding box center [91, 268] width 37 height 13
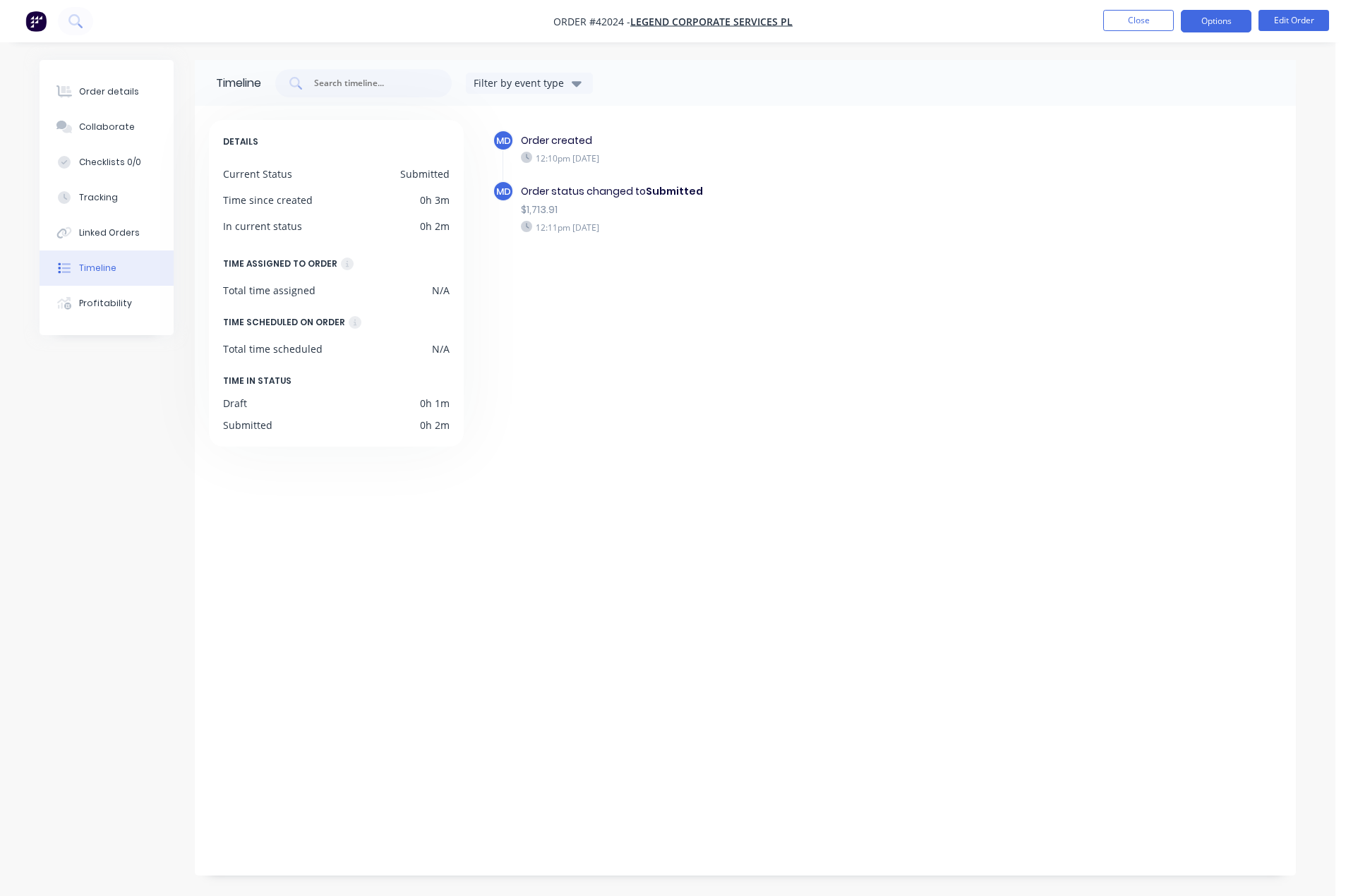
click at [1203, 21] on button "Options" at bounding box center [1216, 21] width 70 height 23
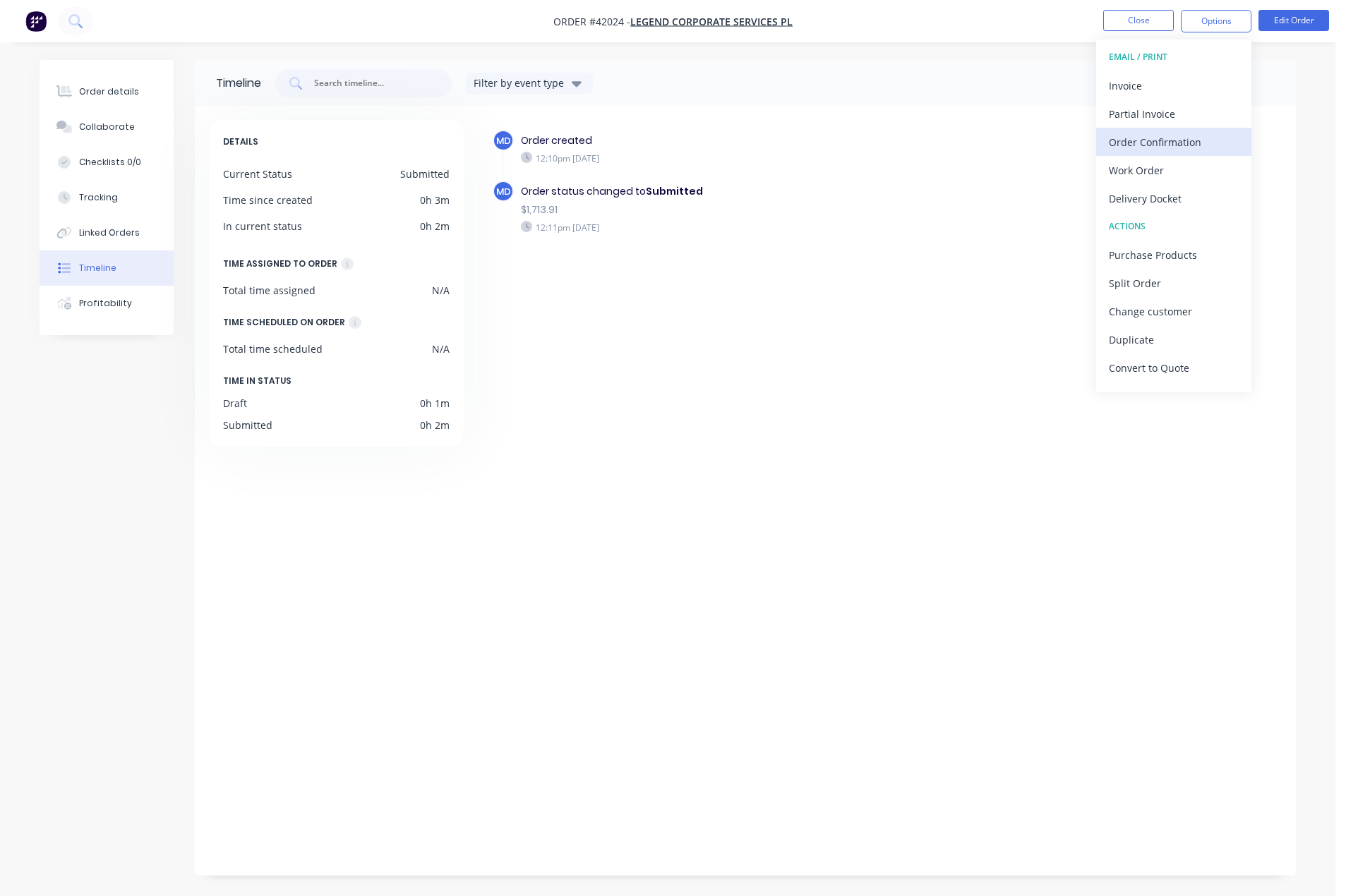
click at [1148, 145] on div "Order Confirmation" at bounding box center [1174, 142] width 129 height 20
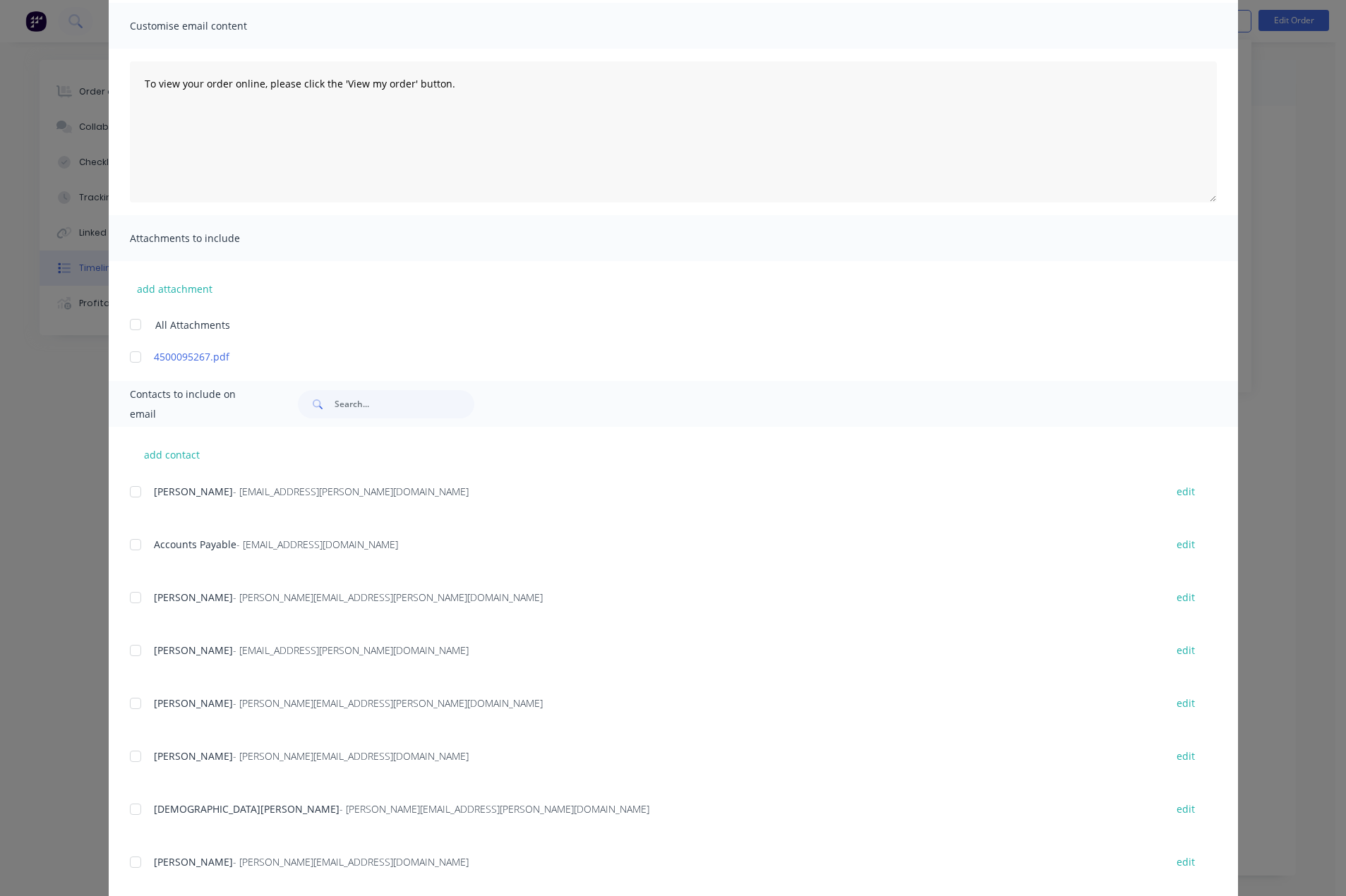
scroll to position [129, 0]
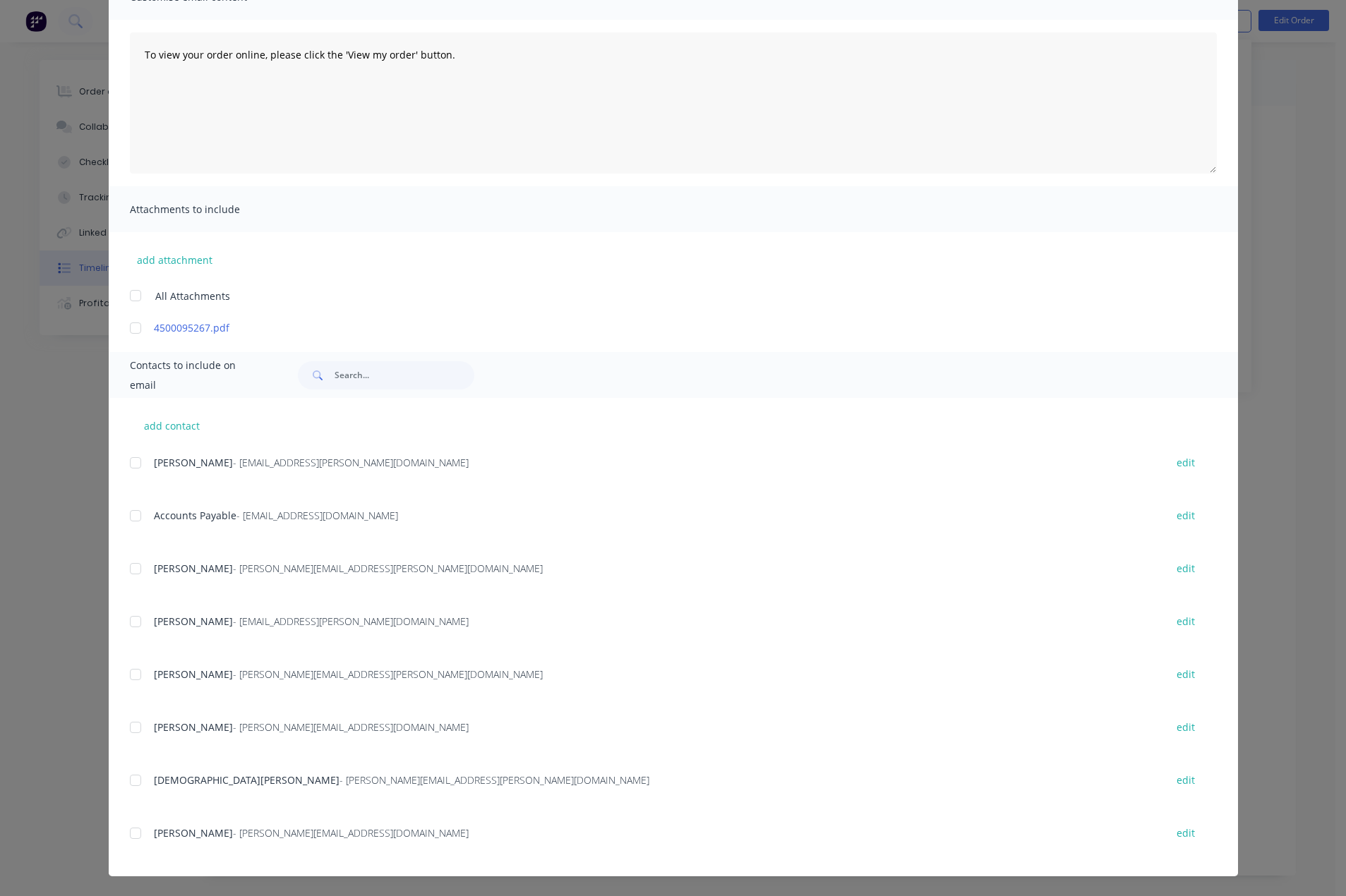
drag, startPoint x: 132, startPoint y: 831, endPoint x: 140, endPoint y: 835, distance: 8.9
click at [132, 834] on div at bounding box center [135, 832] width 28 height 28
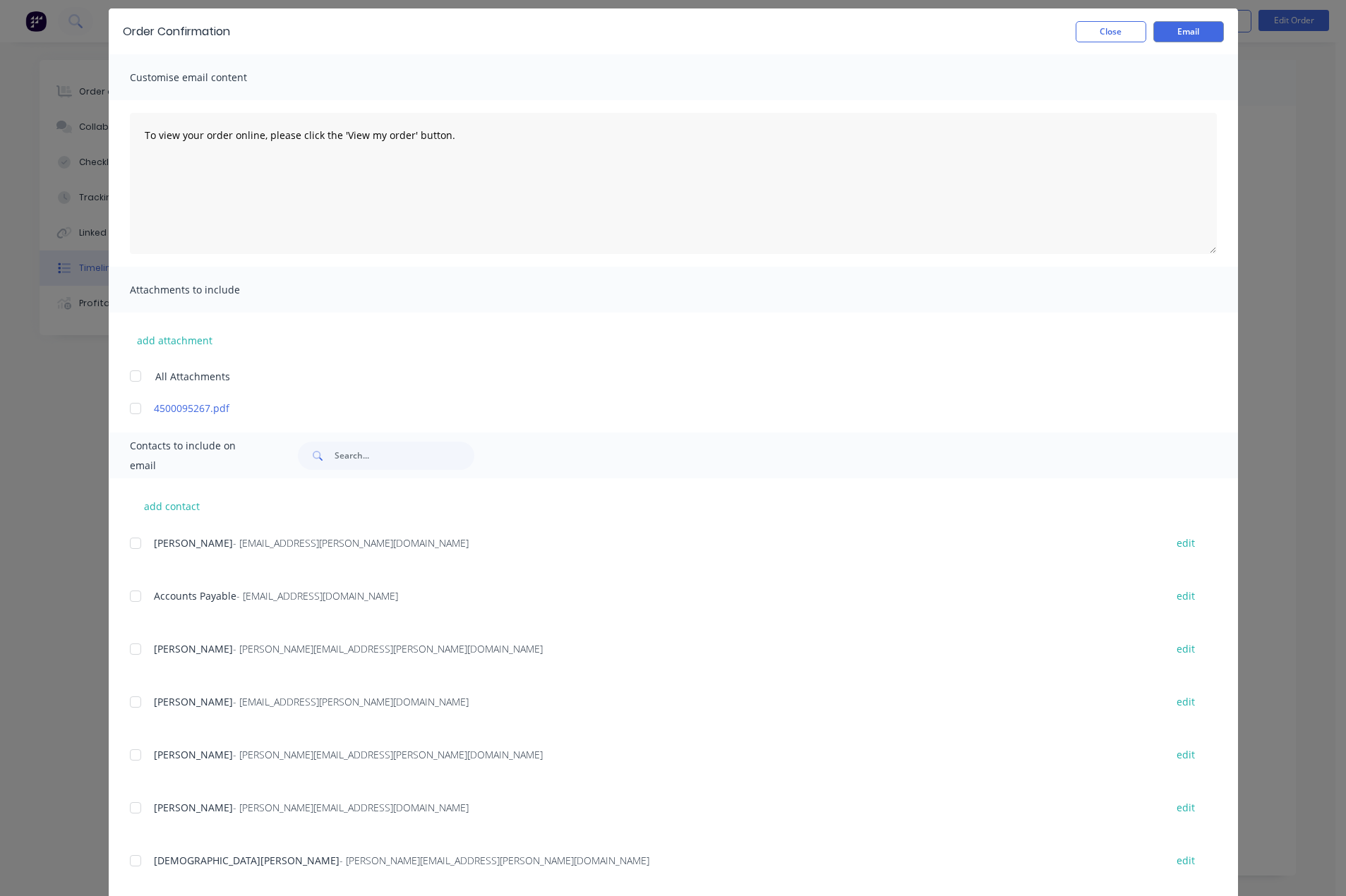
scroll to position [0, 0]
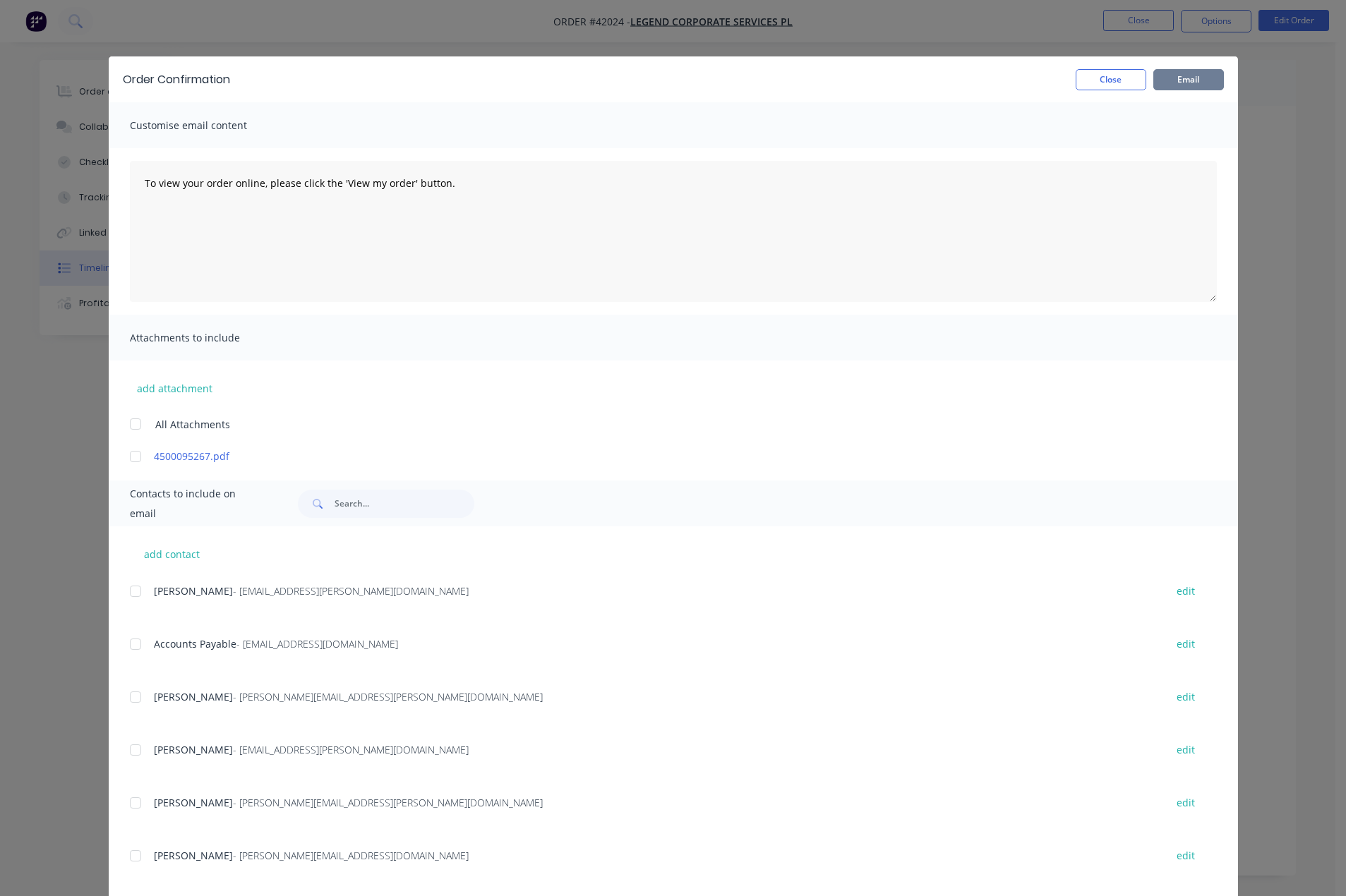
click at [1174, 77] on button "Email" at bounding box center [1187, 79] width 70 height 21
click at [1090, 83] on button "Close" at bounding box center [1110, 79] width 70 height 21
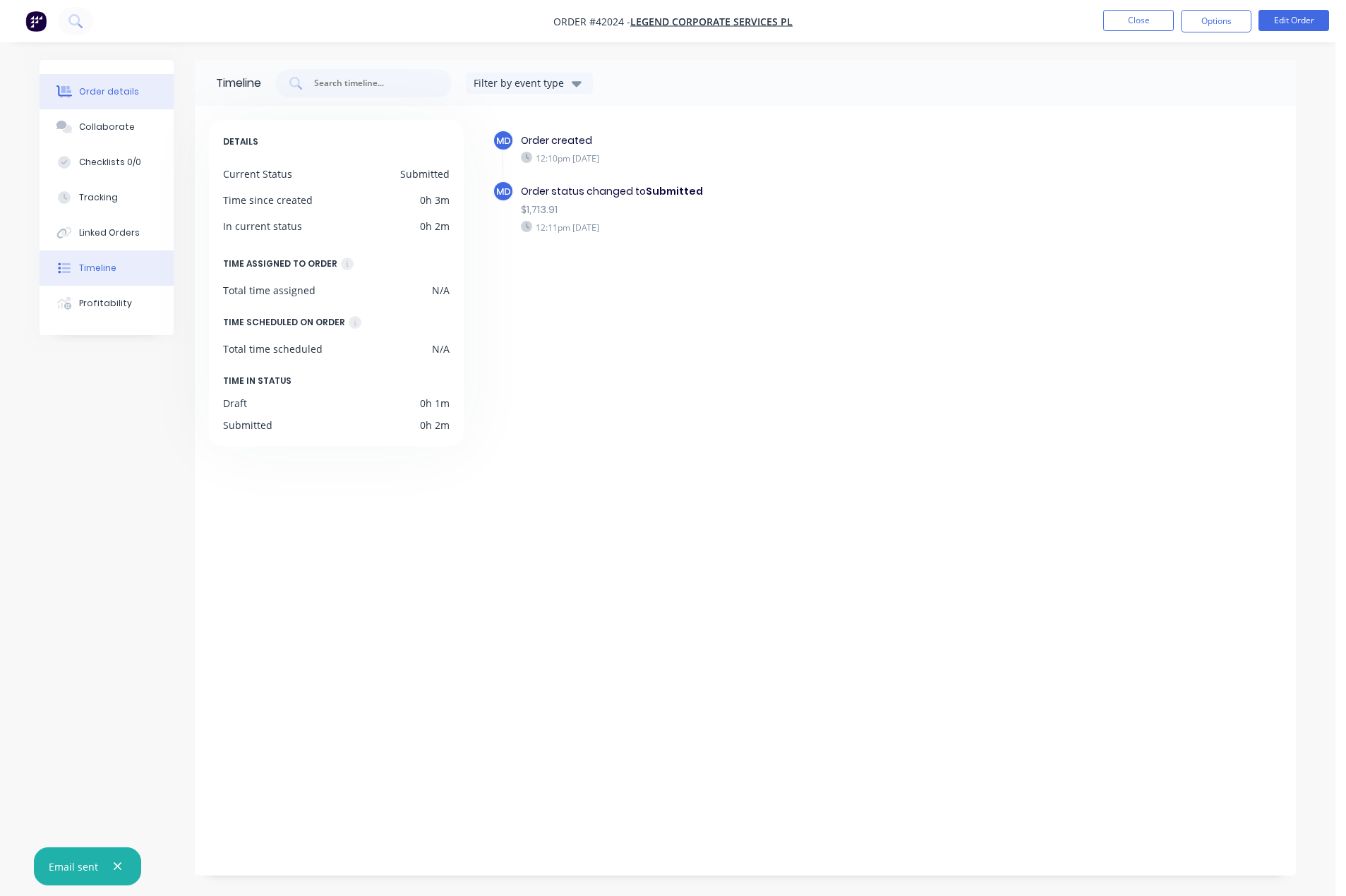
click at [102, 90] on div "Order details" at bounding box center [109, 92] width 60 height 13
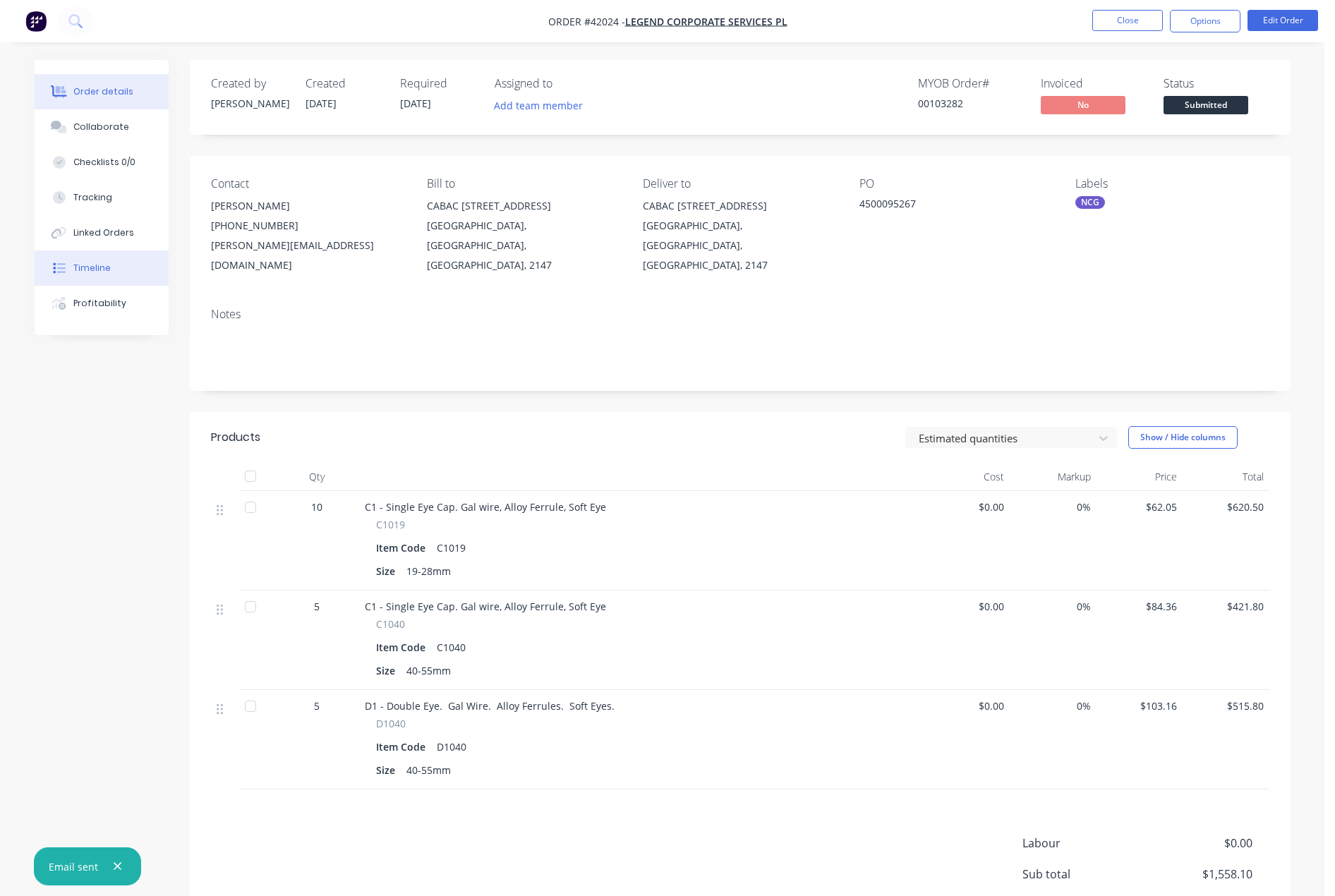
click at [91, 266] on div "Timeline" at bounding box center [91, 268] width 37 height 13
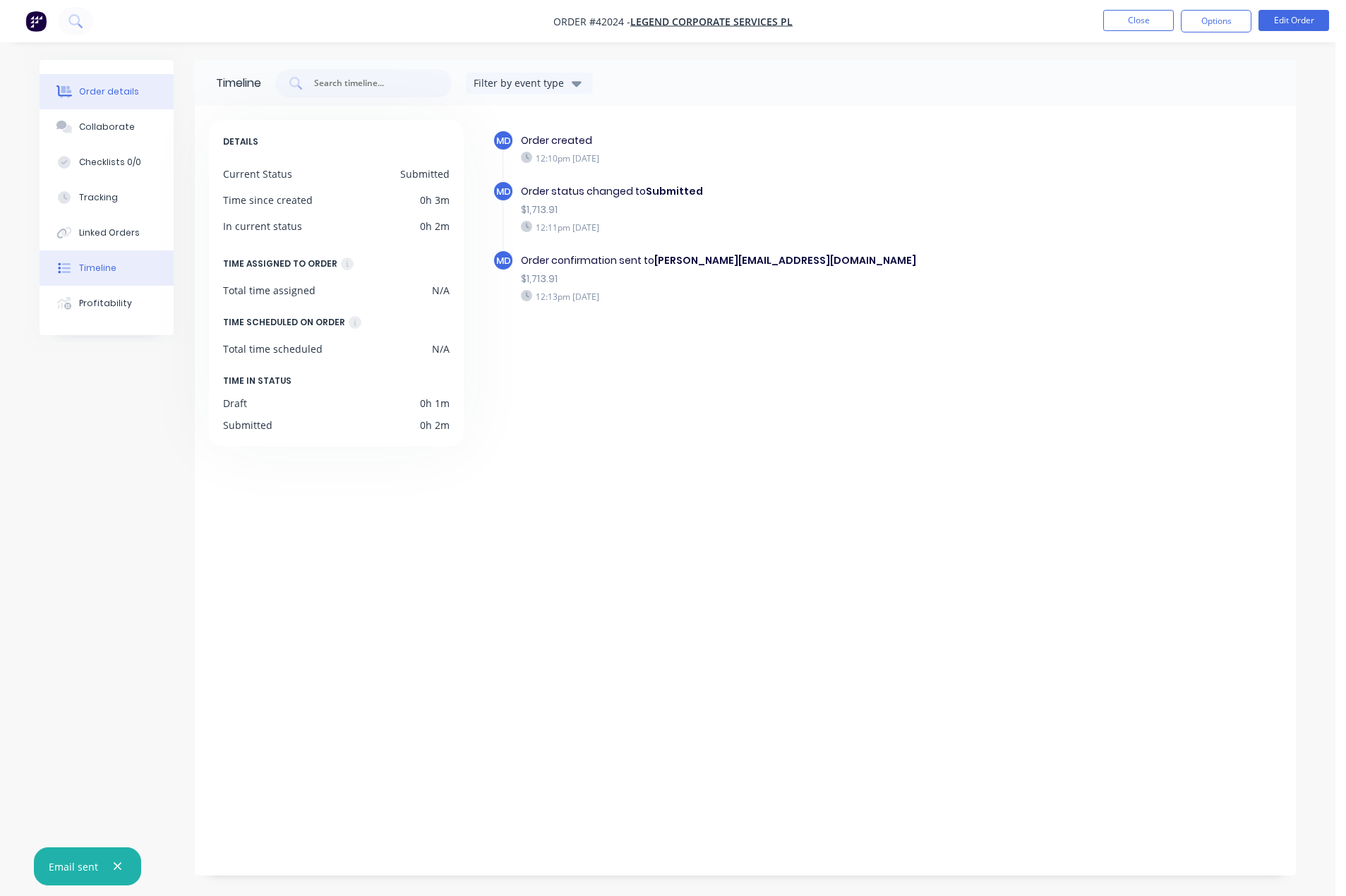
click at [92, 92] on div "Order details" at bounding box center [109, 92] width 60 height 13
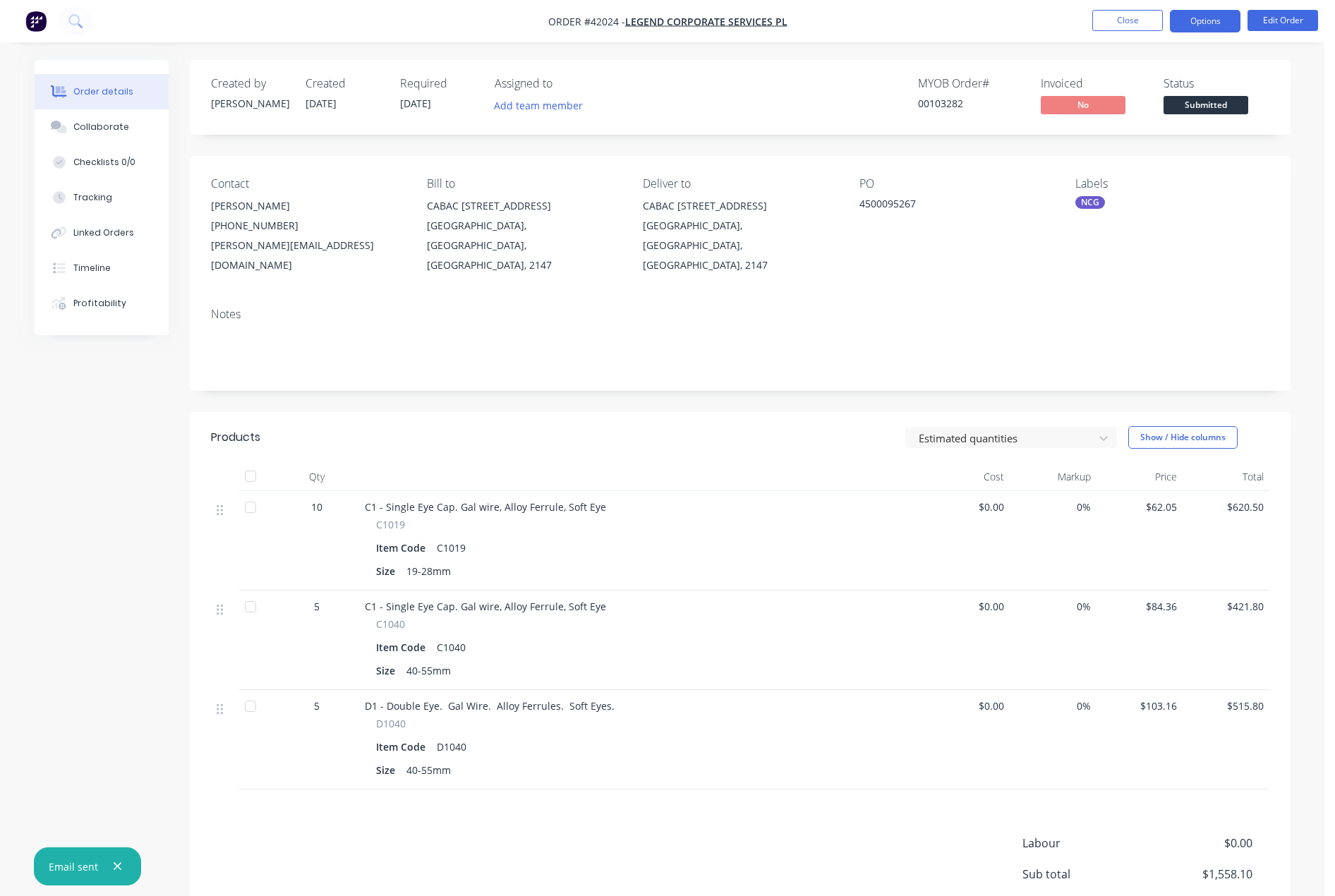
click at [1207, 24] on button "Options" at bounding box center [1205, 21] width 70 height 23
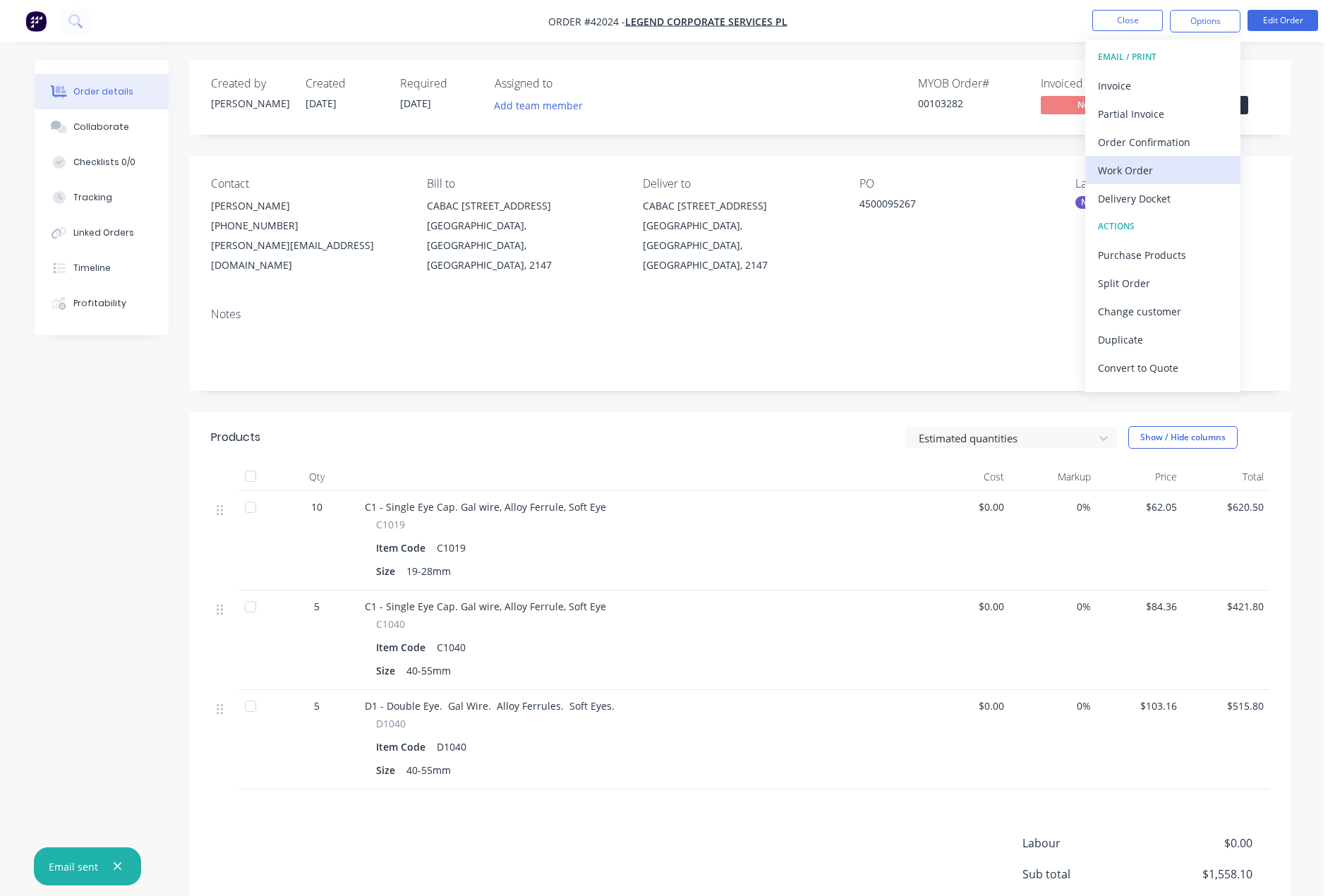
click at [1132, 169] on div "Work Order" at bounding box center [1163, 170] width 129 height 20
click at [1147, 141] on div "Without pricing" at bounding box center [1163, 142] width 129 height 20
click at [1133, 170] on div "Work Order" at bounding box center [1163, 170] width 129 height 20
click at [1145, 136] on div "Without pricing" at bounding box center [1163, 142] width 129 height 20
click at [1135, 175] on div "Work Order" at bounding box center [1163, 170] width 129 height 20
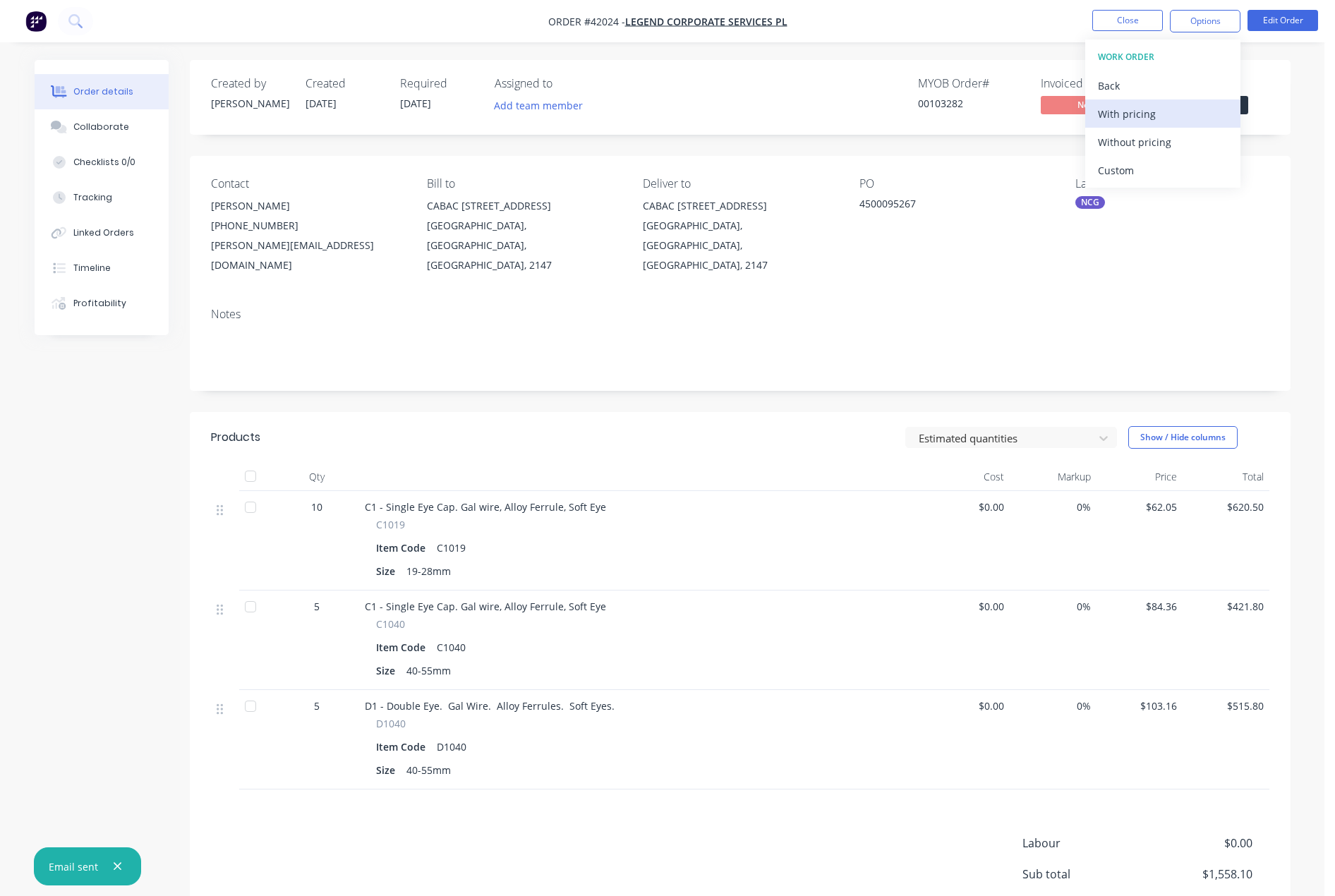
click at [1129, 112] on div "With pricing" at bounding box center [1163, 114] width 129 height 20
click at [1144, 168] on div "Work Order" at bounding box center [1163, 170] width 129 height 20
click at [1164, 139] on div "Without pricing" at bounding box center [1163, 142] width 129 height 20
click at [1115, 19] on button "Close" at bounding box center [1127, 20] width 70 height 21
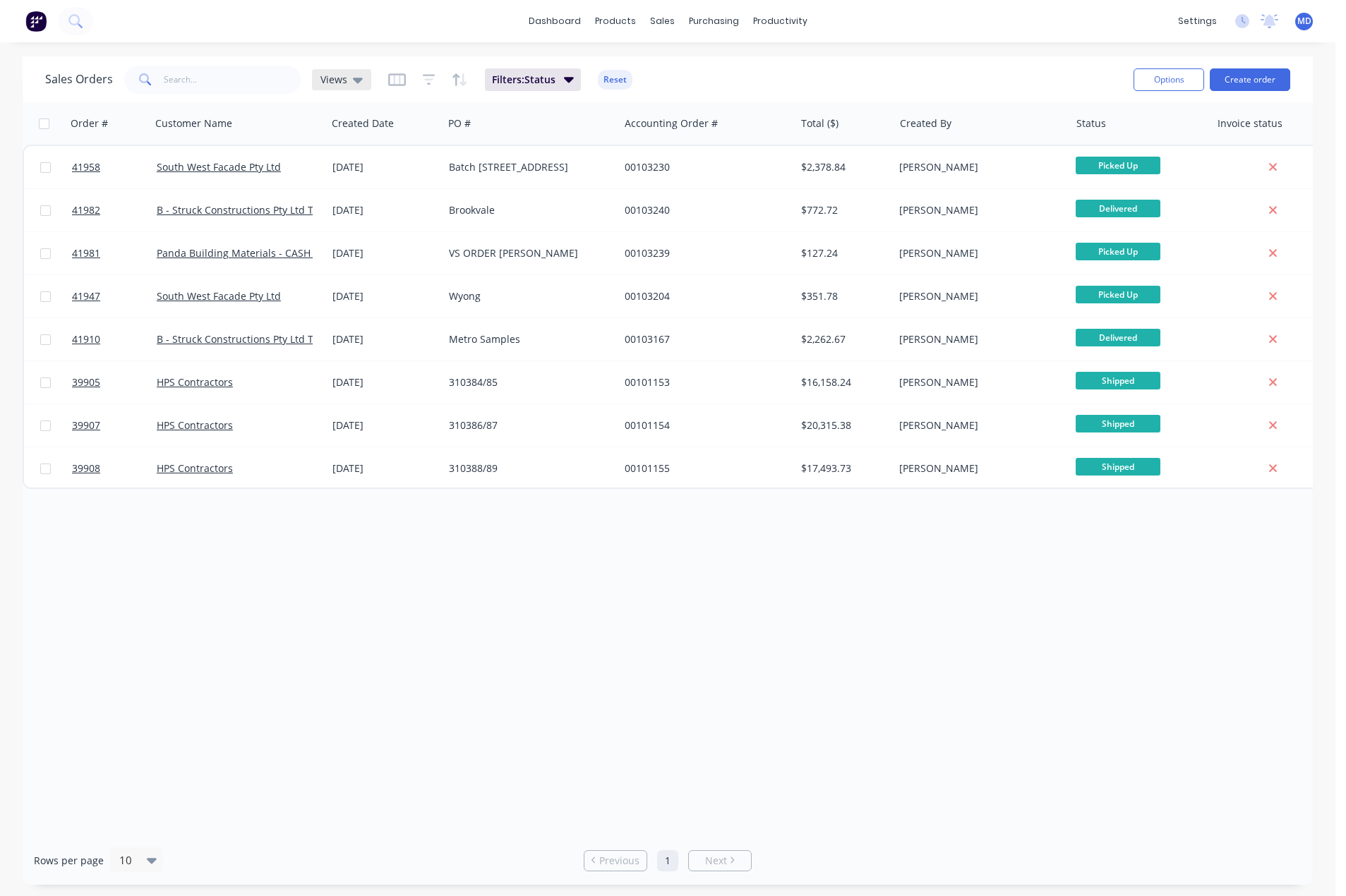
click at [354, 77] on icon at bounding box center [357, 79] width 10 height 15
click at [226, 76] on input "text" at bounding box center [233, 79] width 138 height 28
click at [357, 77] on icon at bounding box center [357, 79] width 10 height 15
click at [333, 287] on button "[PERSON_NAME]" at bounding box center [397, 284] width 160 height 16
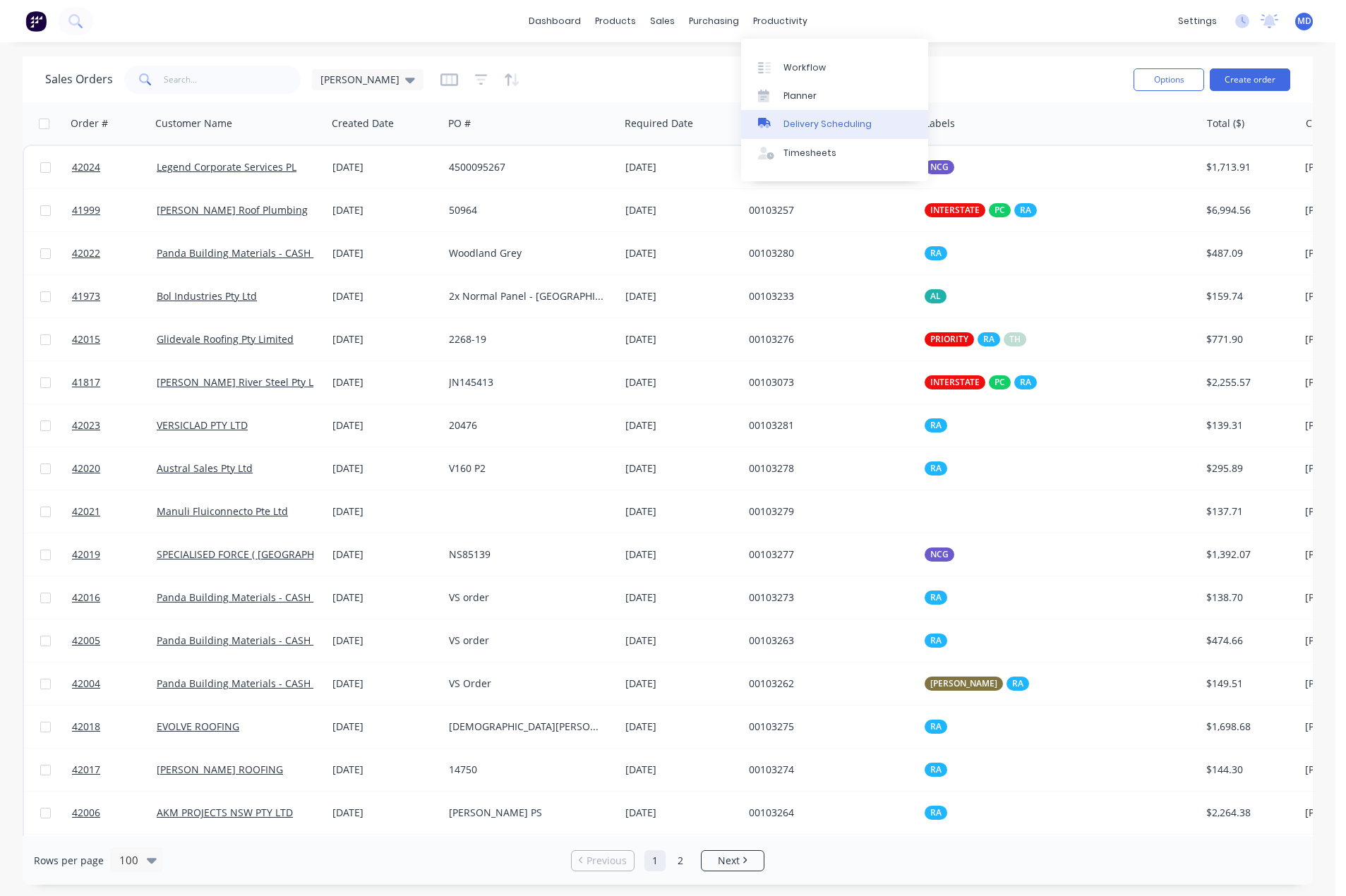
click at [852, 122] on div "Delivery Scheduling" at bounding box center [827, 124] width 88 height 13
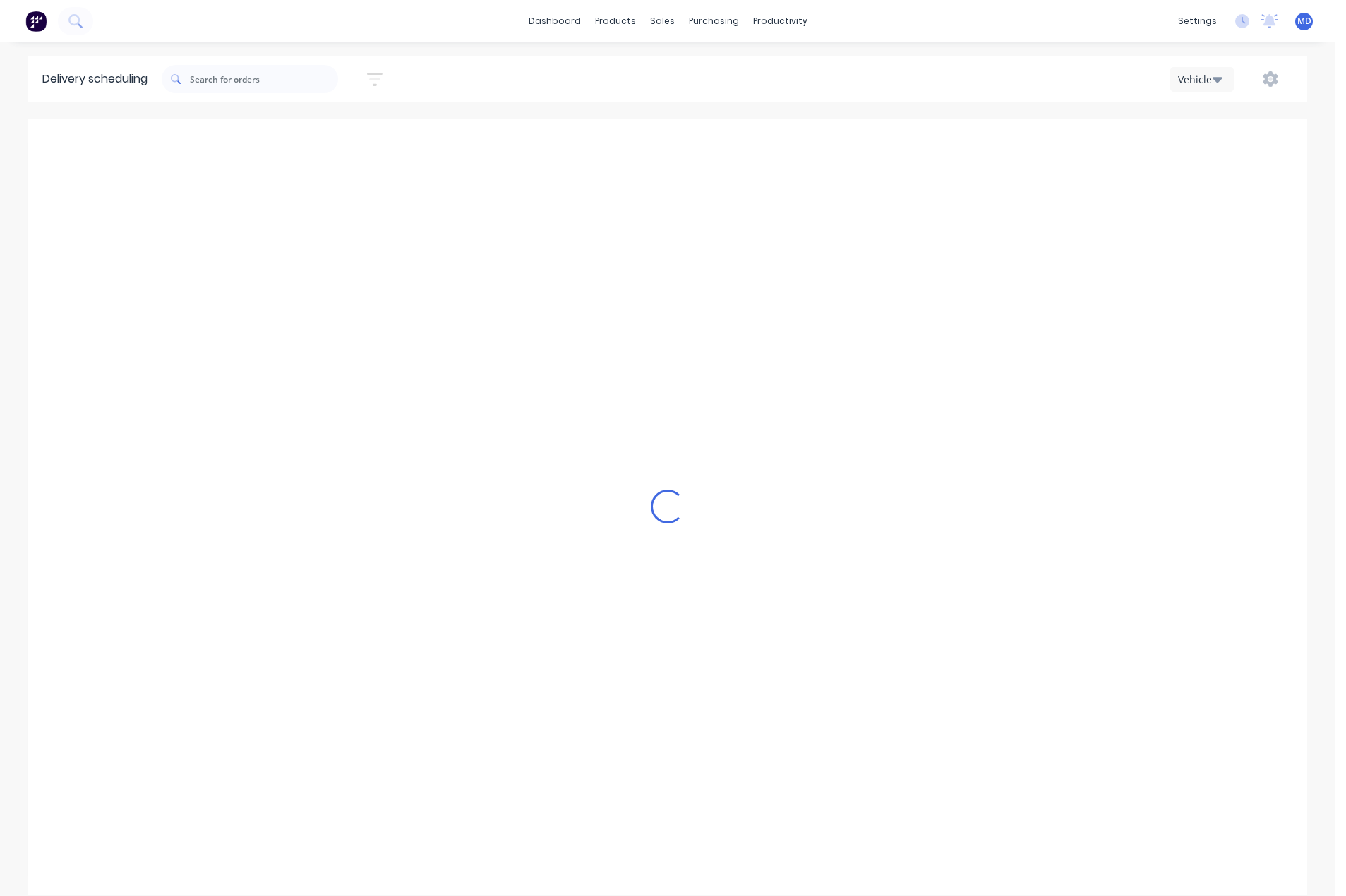
scroll to position [0, 1]
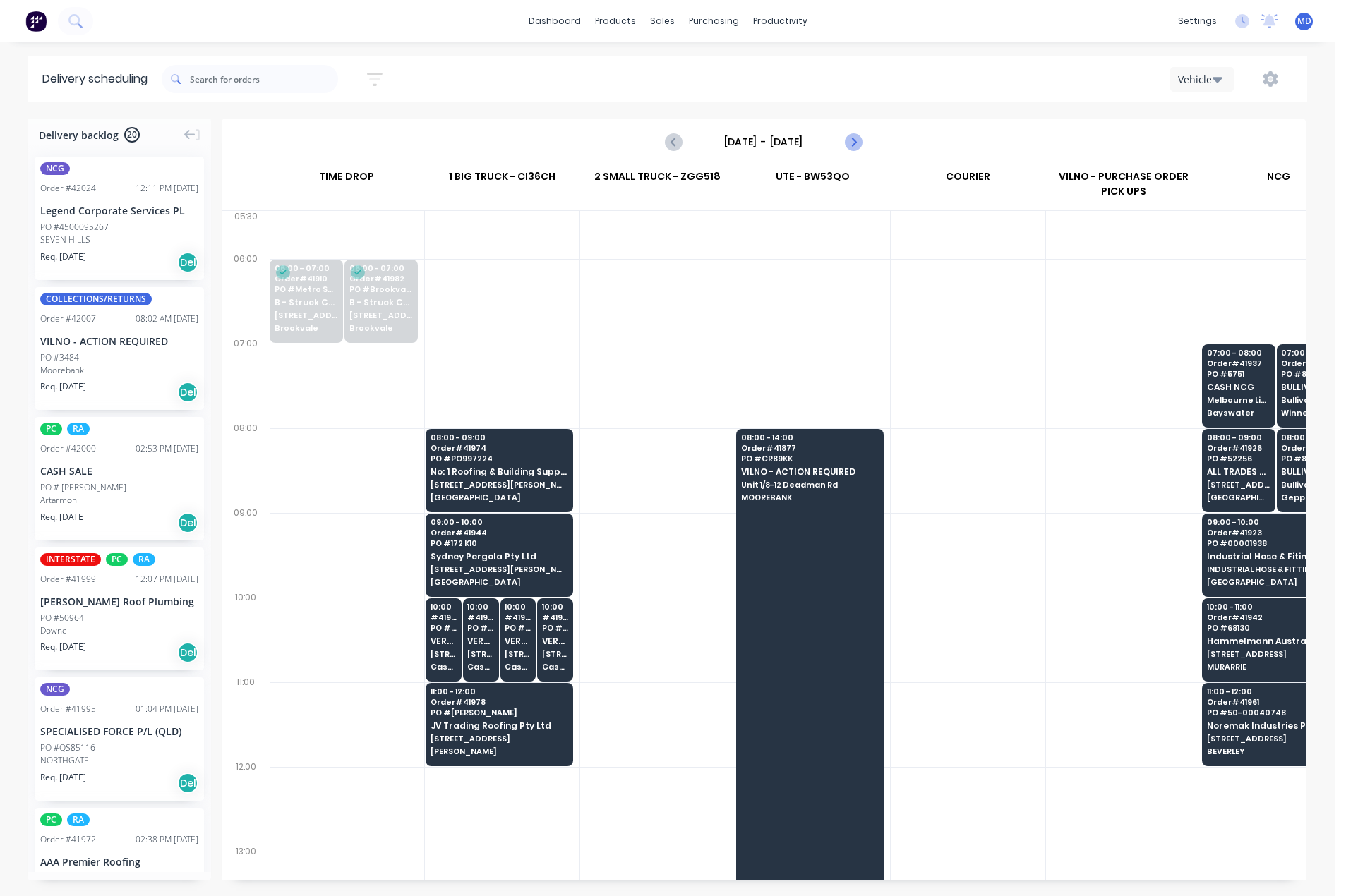
click at [844, 142] on icon "Next page" at bounding box center [853, 141] width 17 height 17
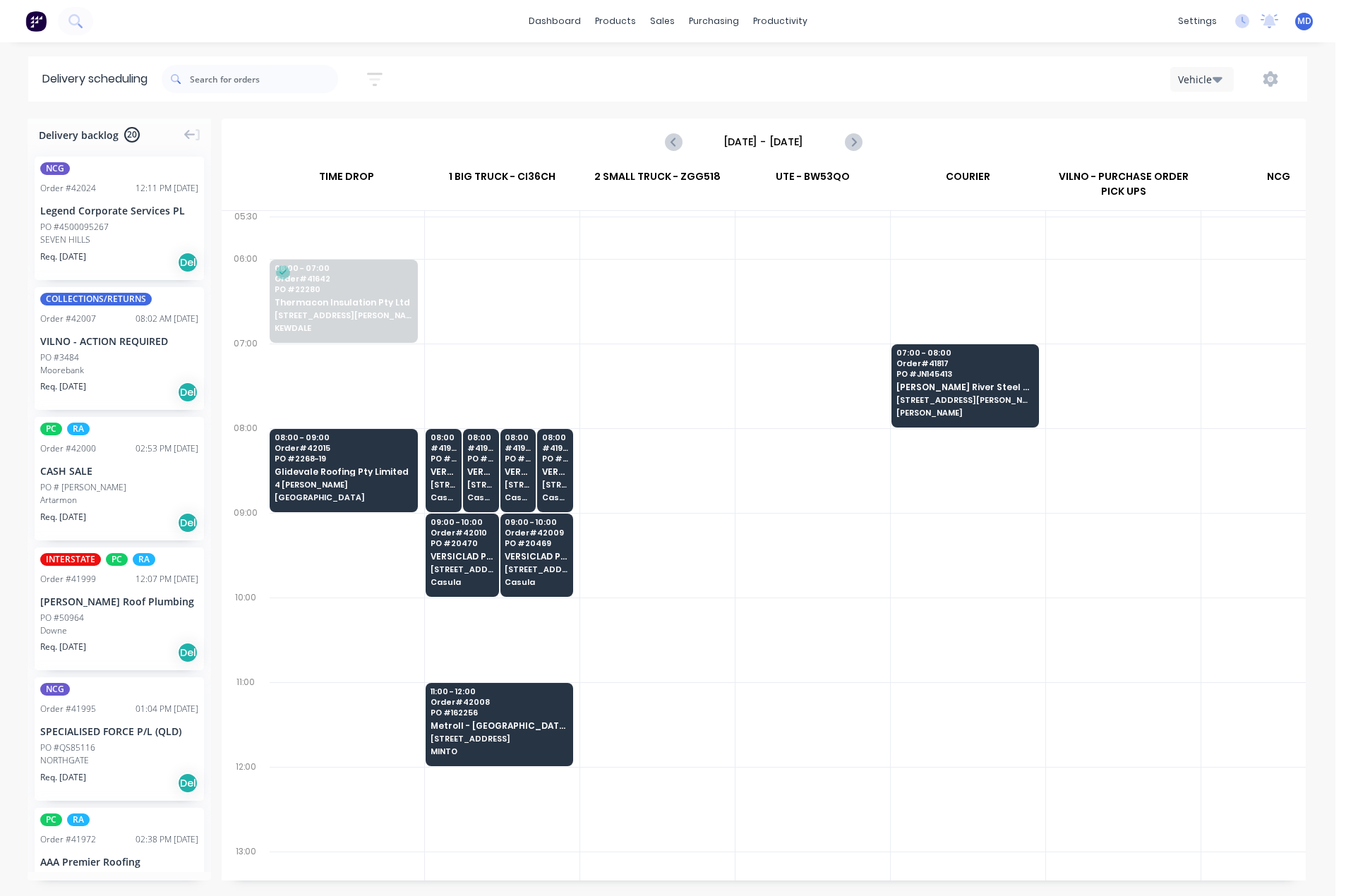
click at [779, 145] on input "[DATE] - [DATE]" at bounding box center [763, 141] width 140 height 21
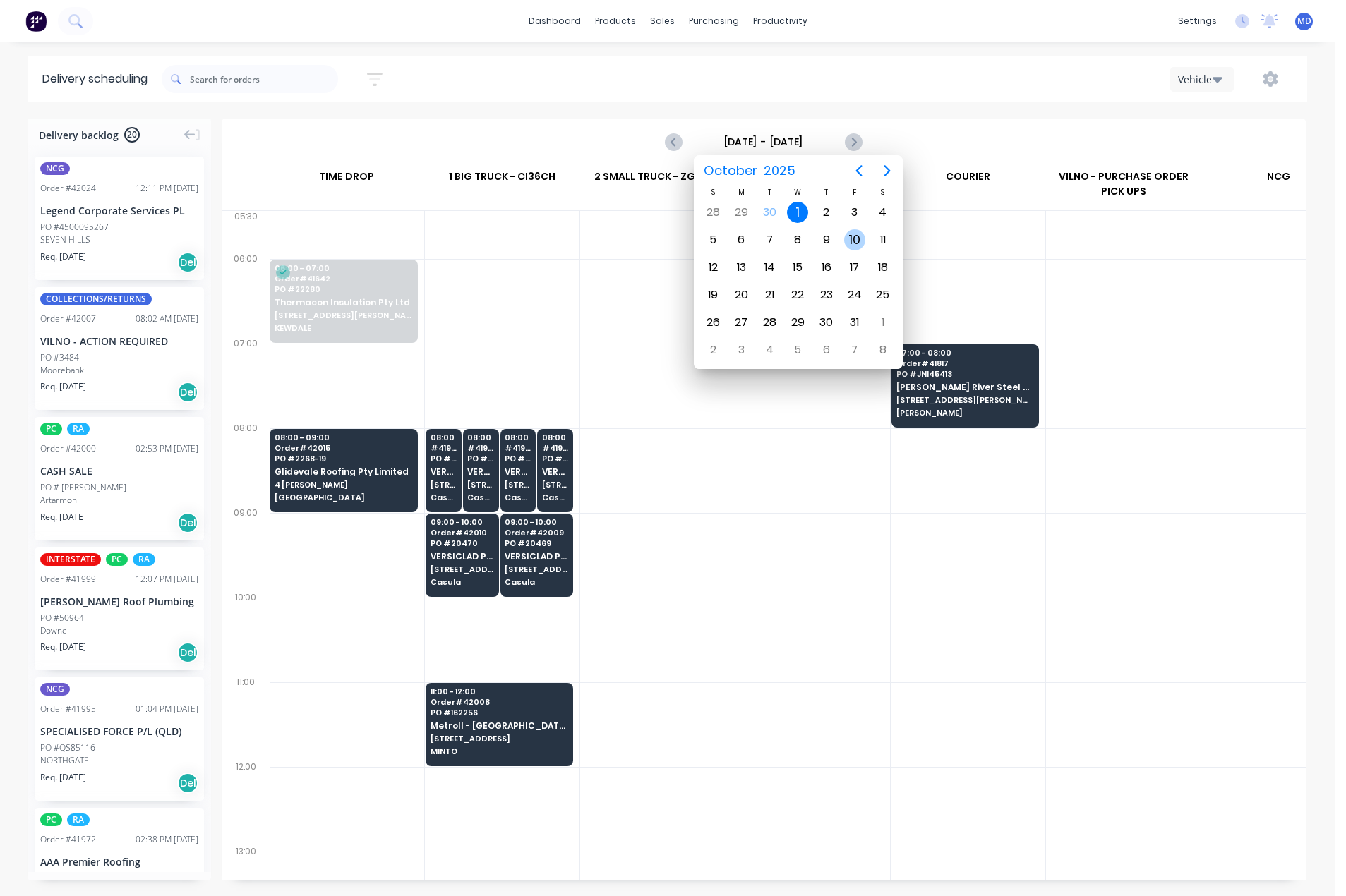
click at [850, 239] on div "10" at bounding box center [854, 239] width 21 height 21
type input "Friday - 10/10/25"
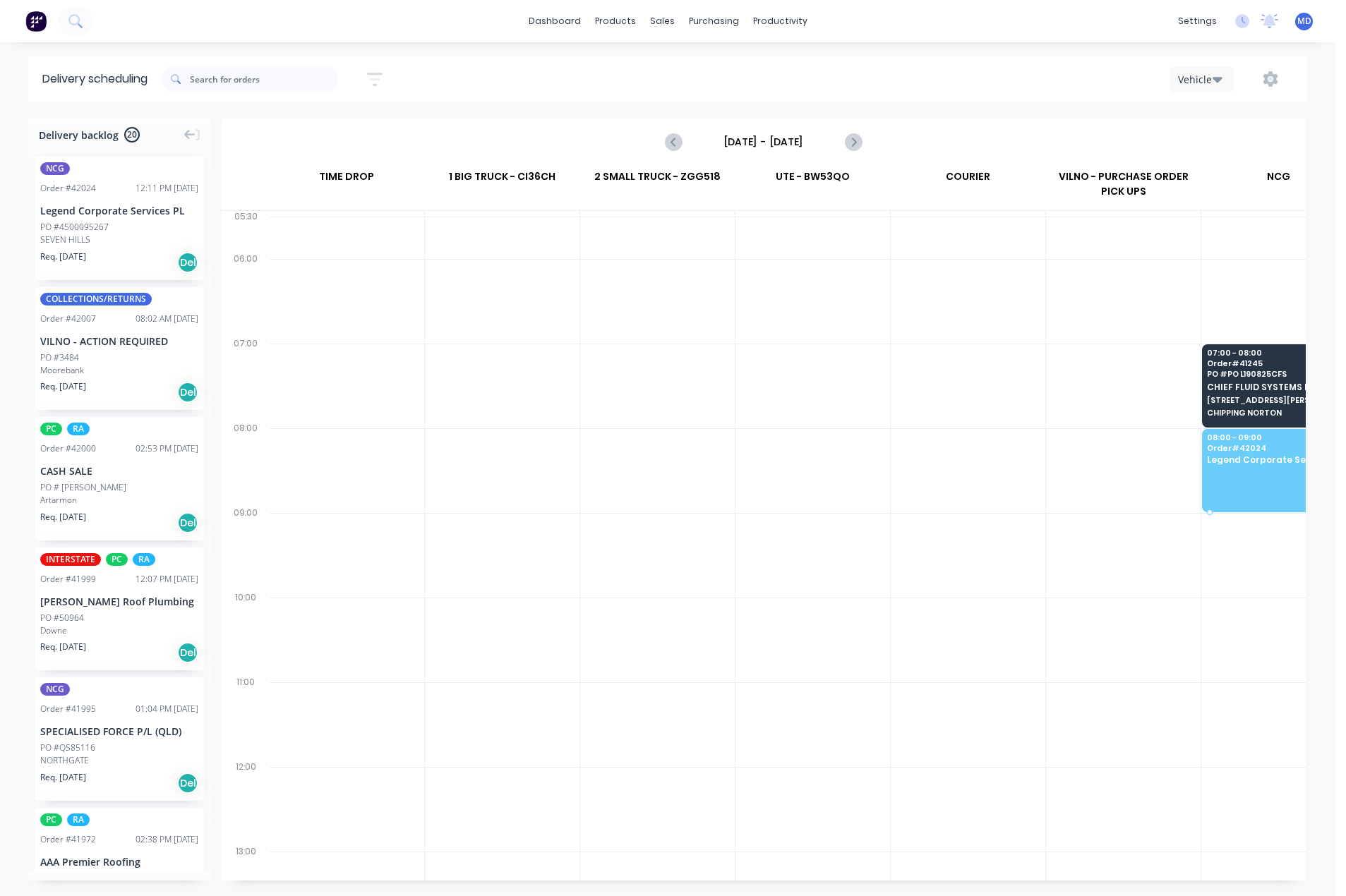
drag, startPoint x: 78, startPoint y: 226, endPoint x: 1245, endPoint y: 467, distance: 1191.6
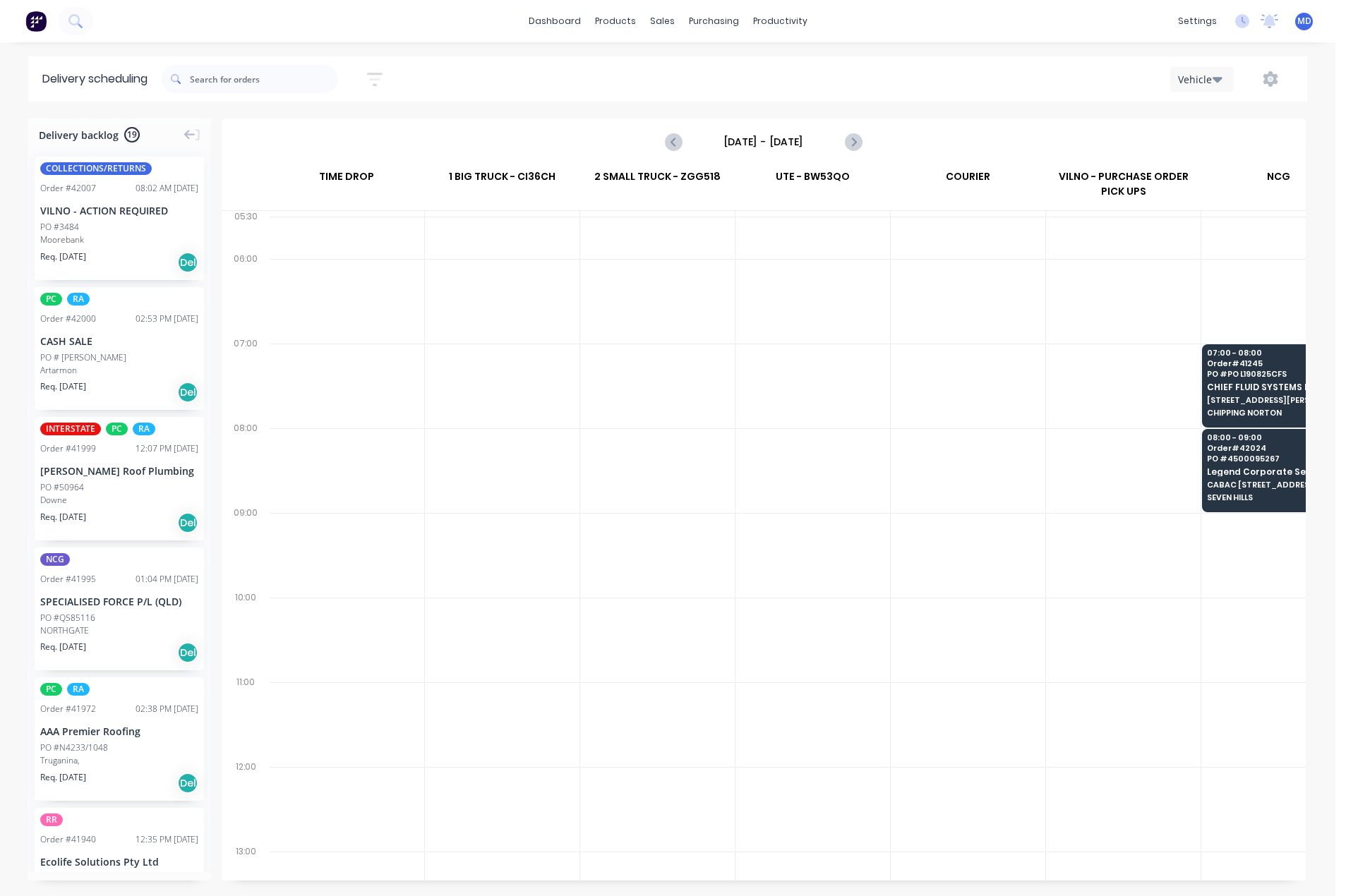
click at [70, 242] on div "Moorebank" at bounding box center [119, 240] width 158 height 13
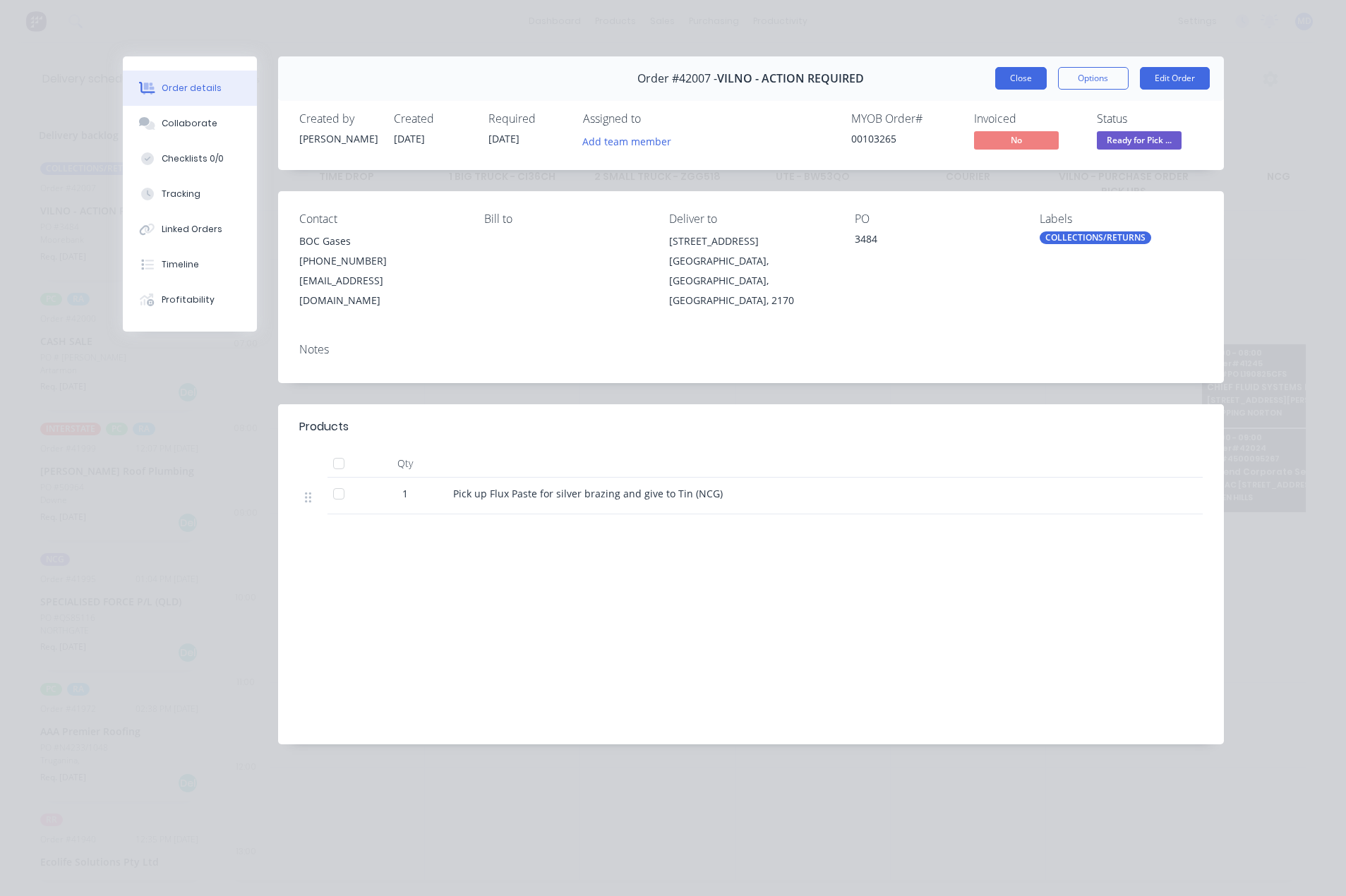
click at [1015, 73] on button "Close" at bounding box center [1020, 78] width 51 height 23
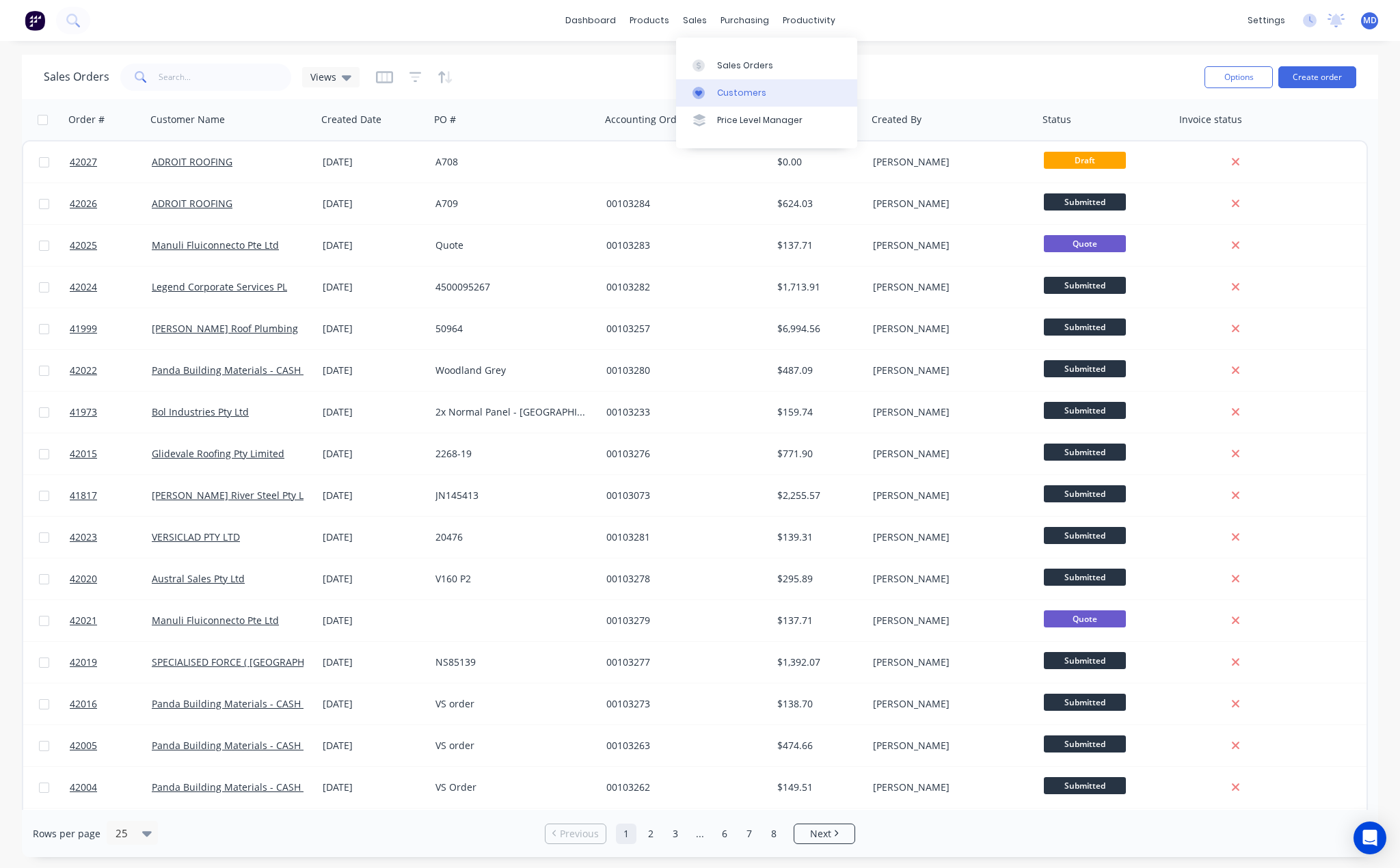
drag, startPoint x: 754, startPoint y: 94, endPoint x: 705, endPoint y: 95, distance: 49.0
click at [754, 94] on div "Customers" at bounding box center [742, 93] width 49 height 12
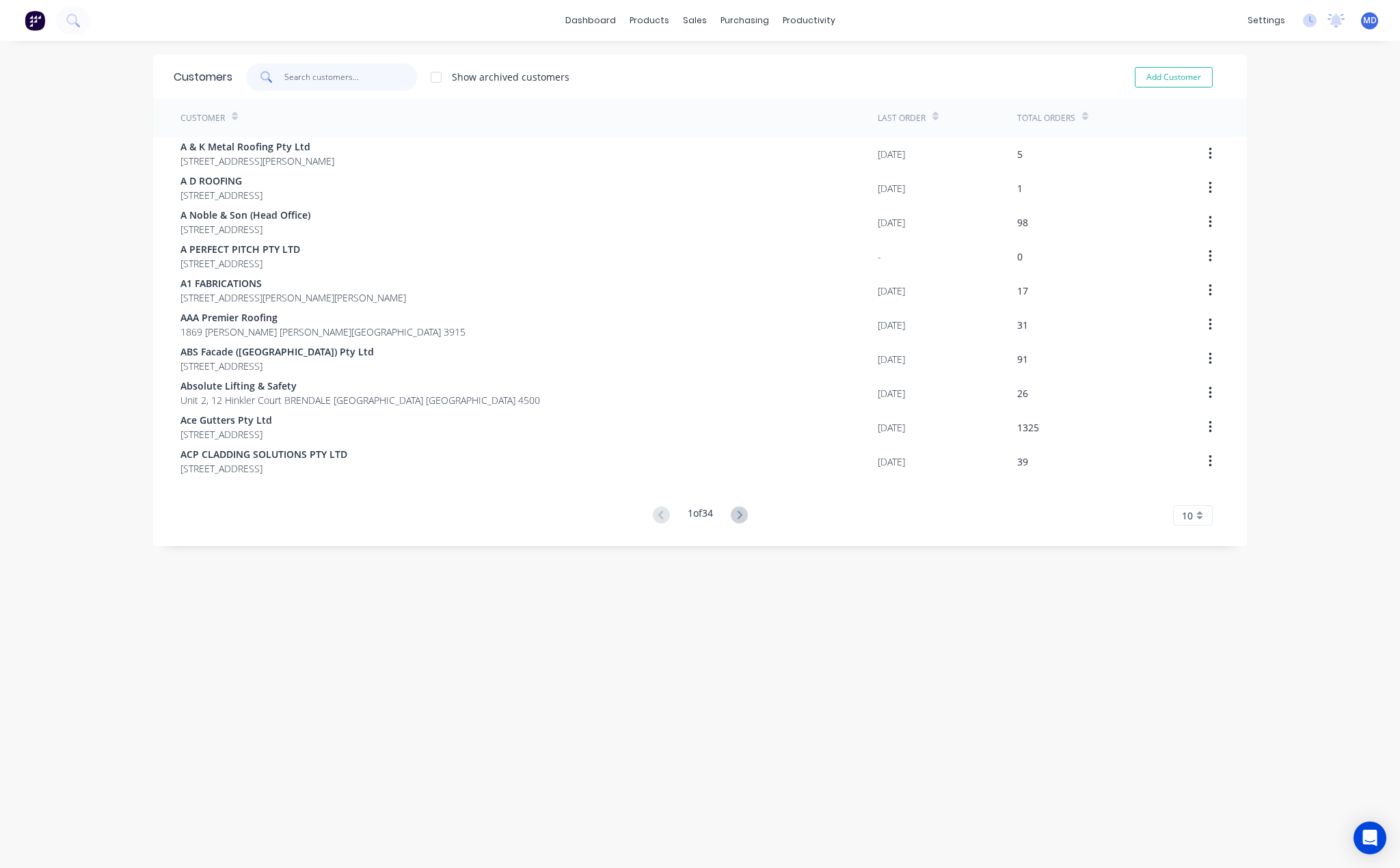
click at [336, 76] on input "text" at bounding box center [351, 77] width 133 height 27
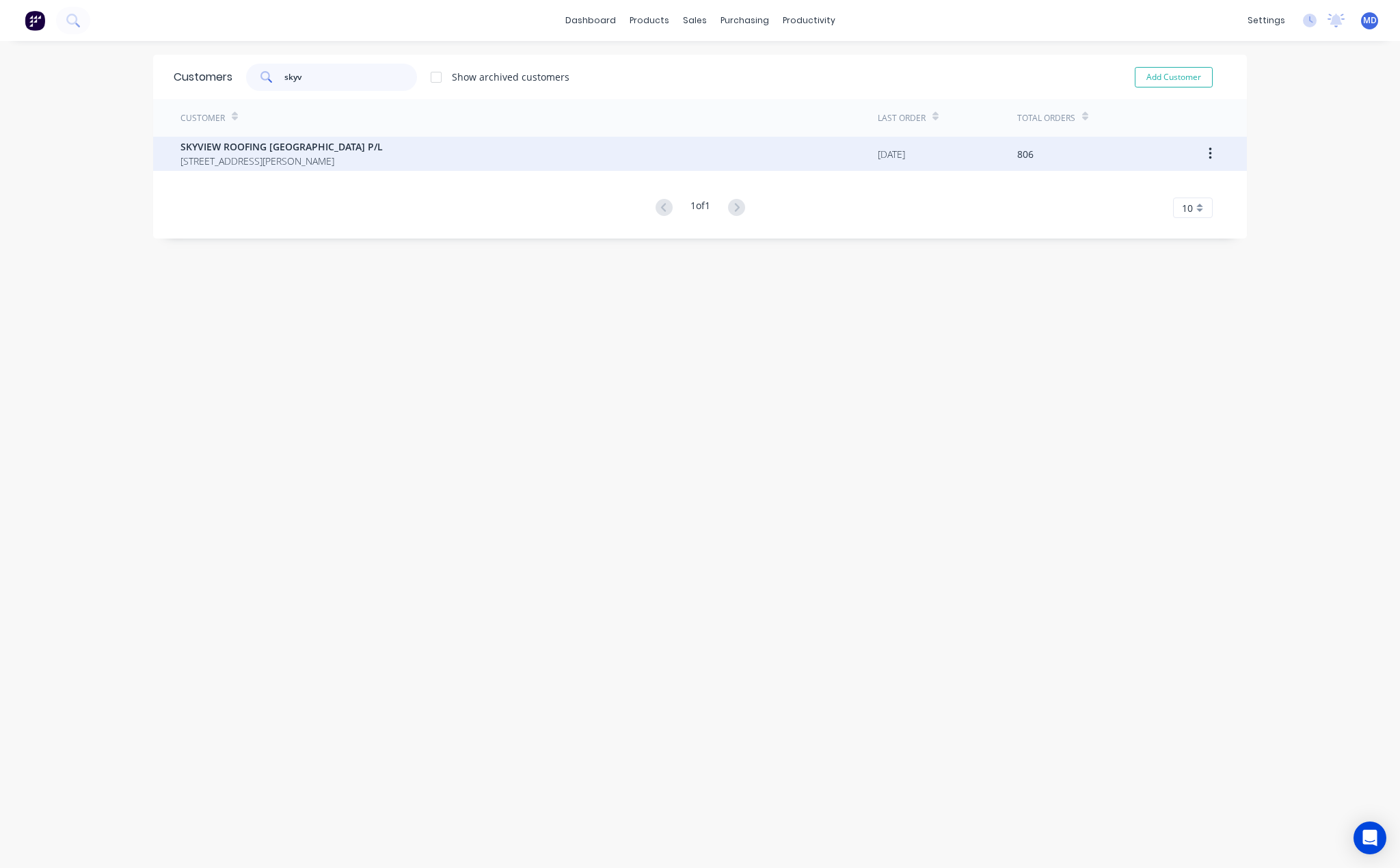
type input "skyv"
click at [254, 153] on span "SKYVIEW ROOFING [GEOGRAPHIC_DATA] P/L" at bounding box center [281, 147] width 202 height 14
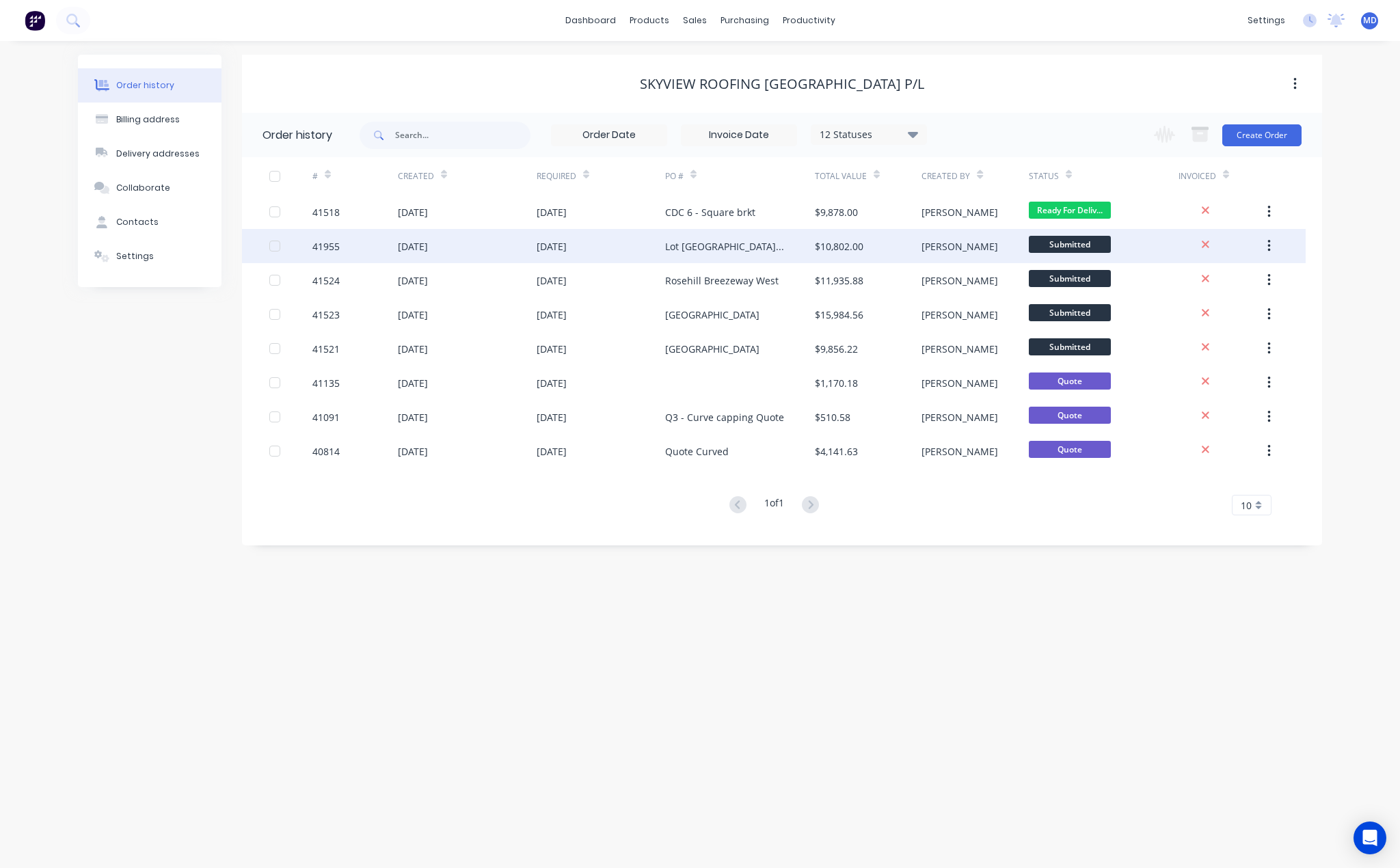
click at [727, 240] on div "Lot 2A Archbold RD" at bounding box center [726, 246] width 123 height 14
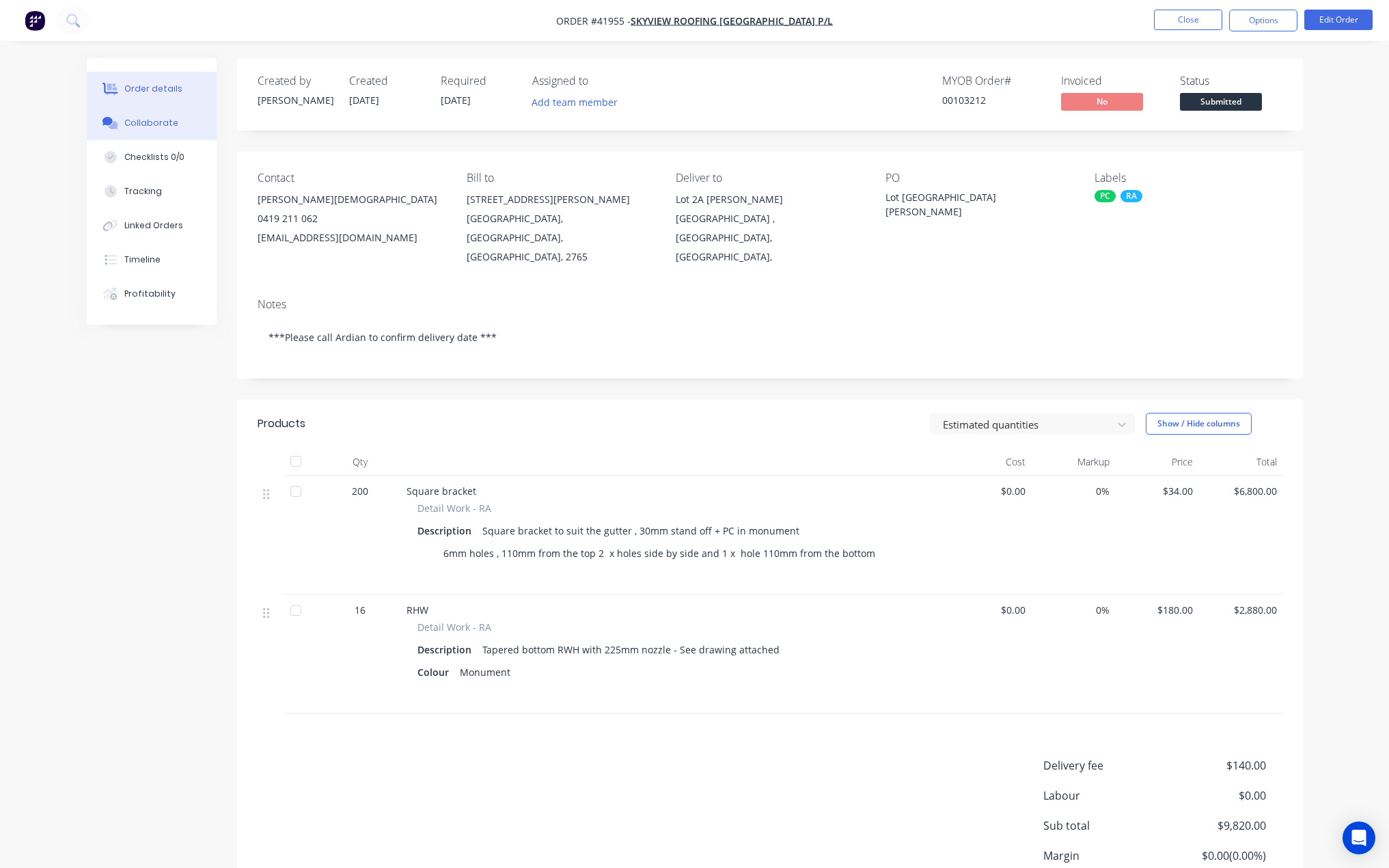
click at [135, 120] on div "Collaborate" at bounding box center [151, 123] width 54 height 12
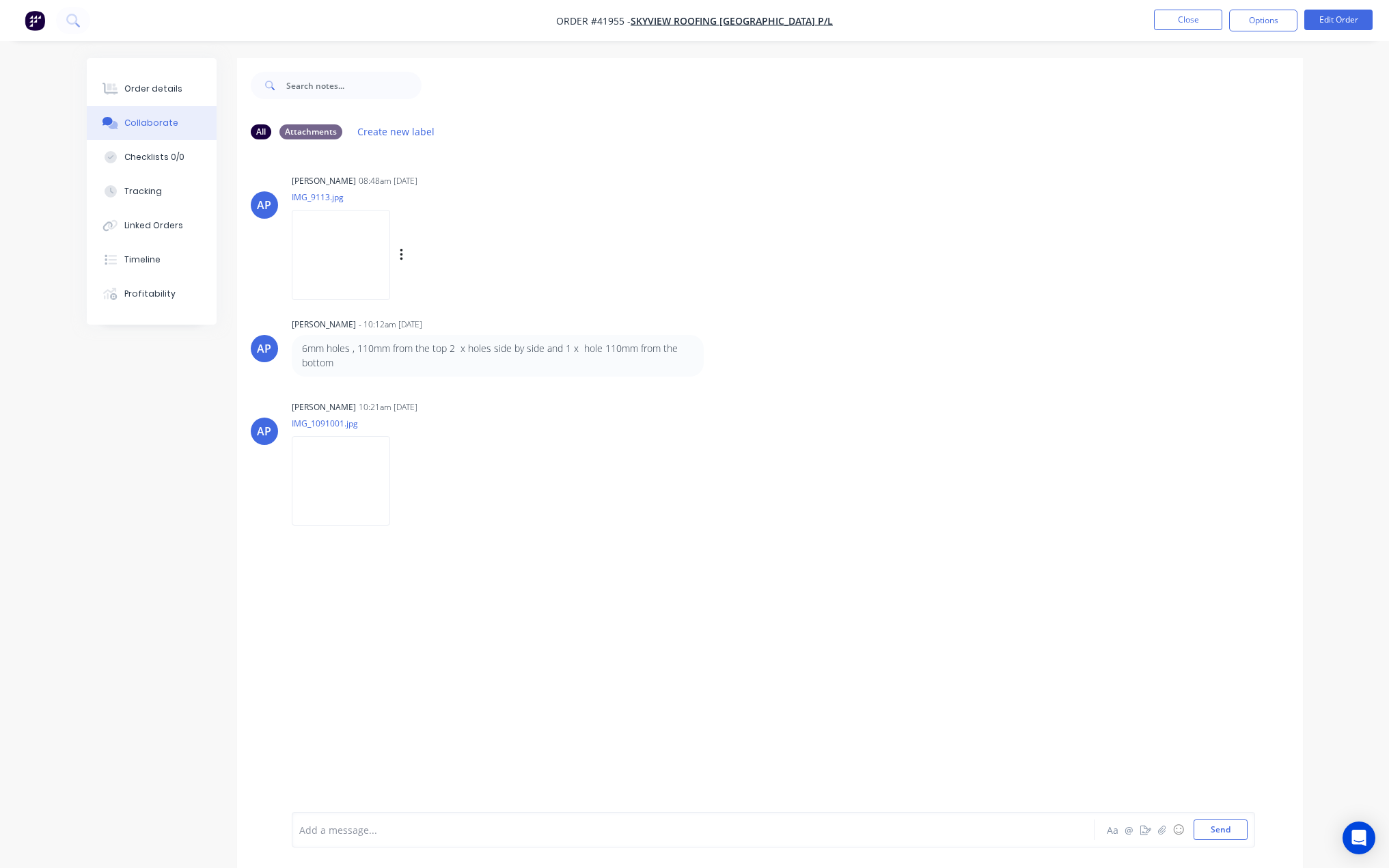
click at [343, 264] on img at bounding box center [340, 254] width 98 height 89
click at [155, 89] on div "Order details" at bounding box center [154, 89] width 58 height 12
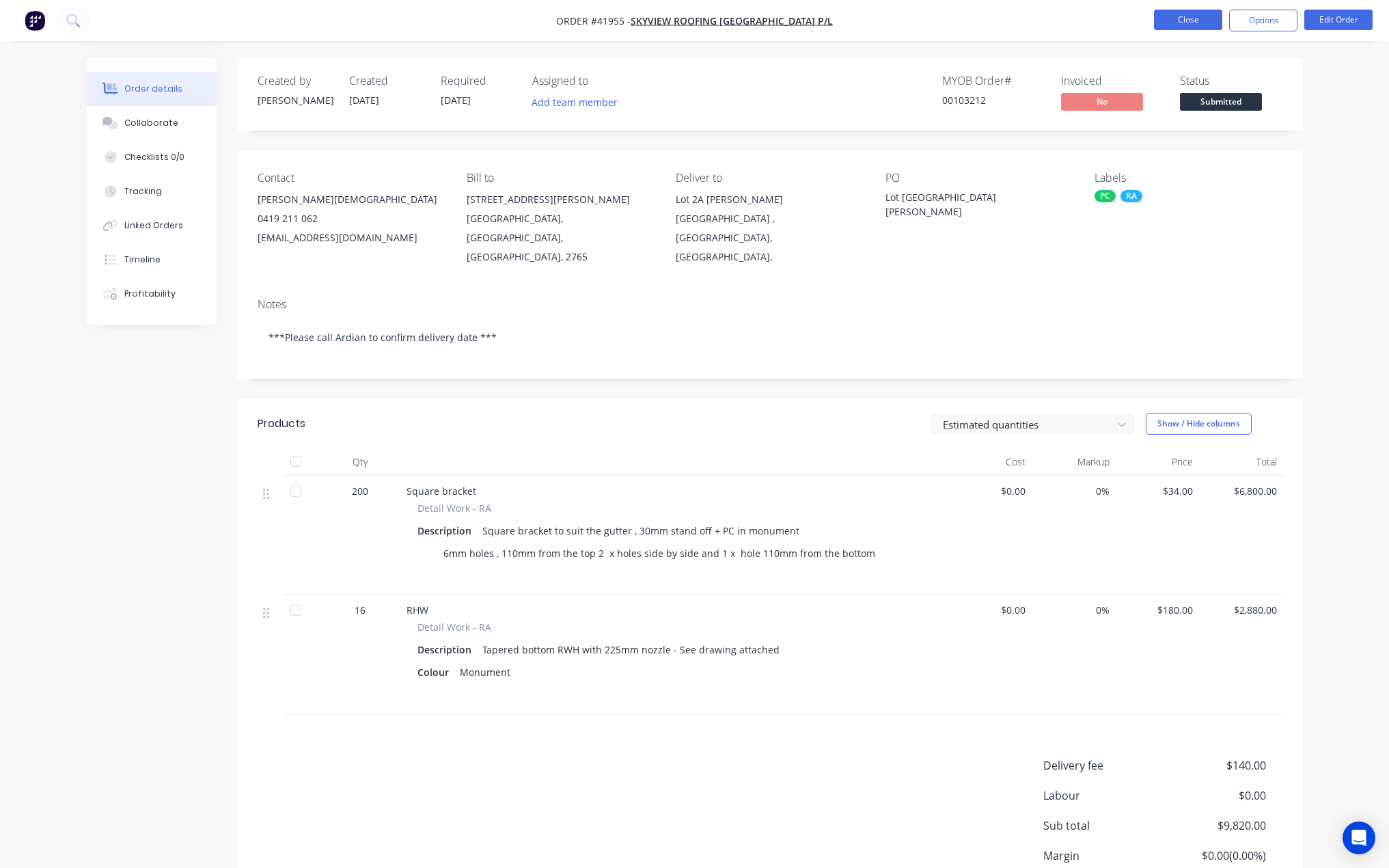
click at [1180, 23] on button "Close" at bounding box center [1188, 19] width 68 height 20
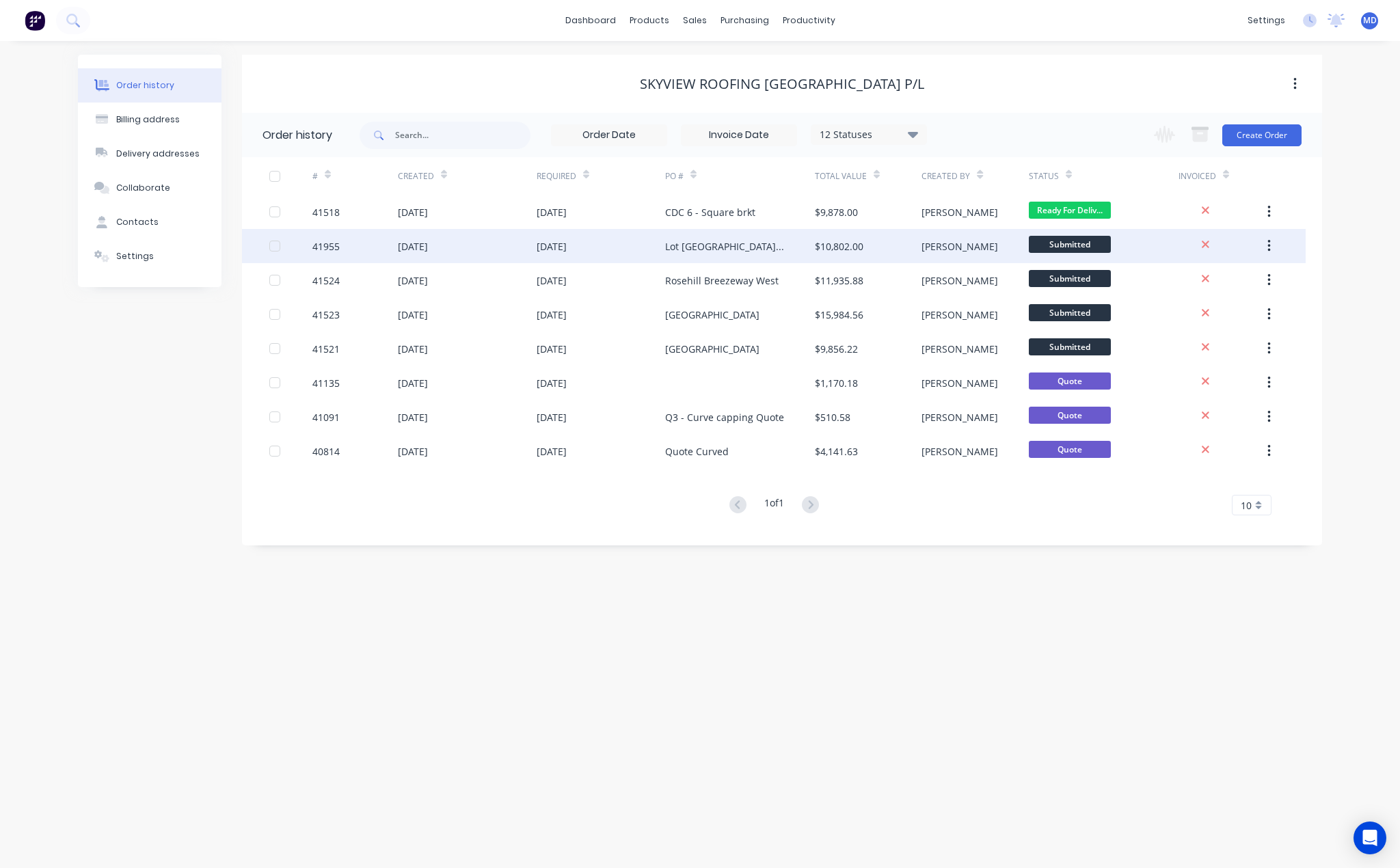
click at [624, 245] on div "03 Oct 2025" at bounding box center [600, 245] width 128 height 34
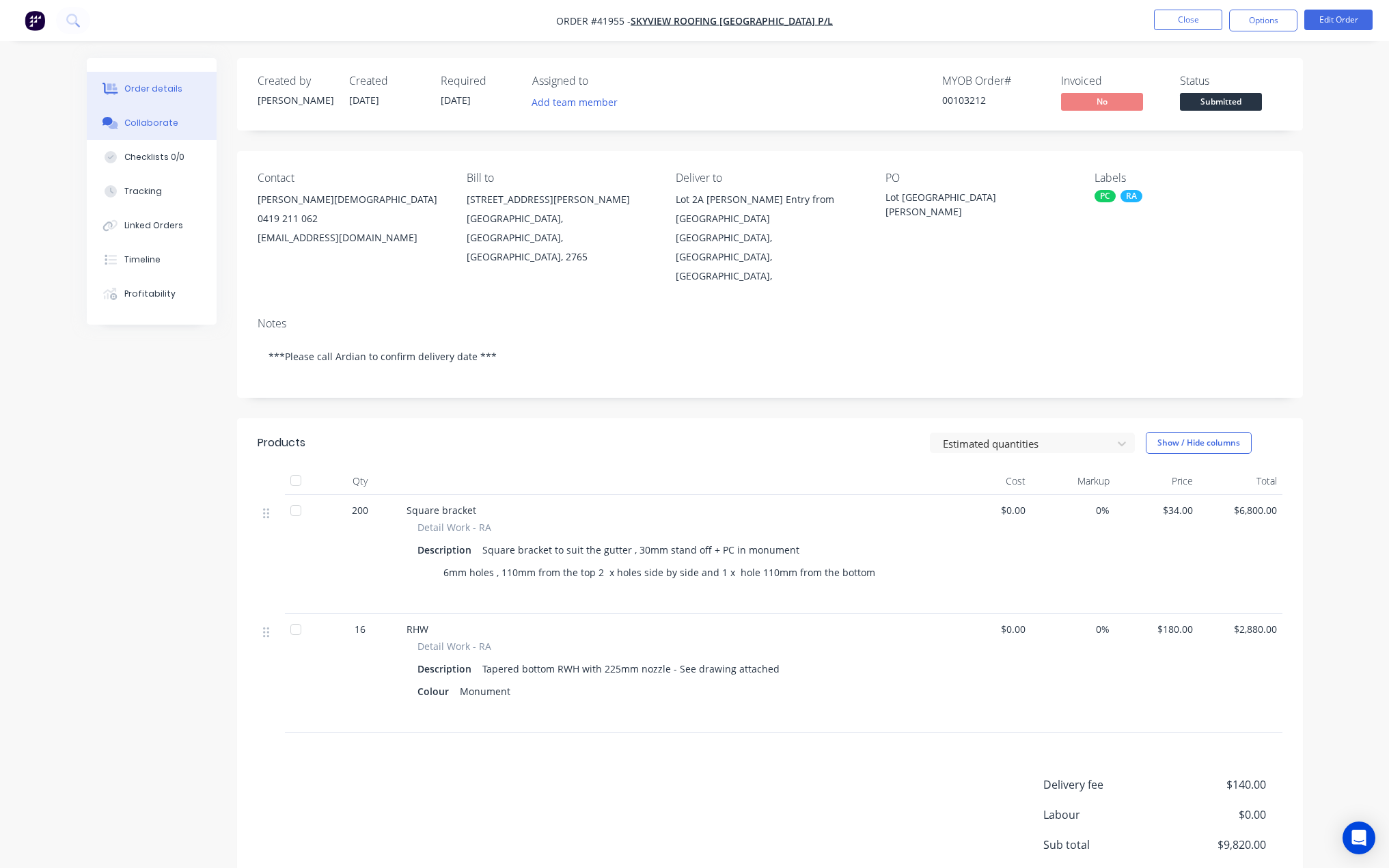
click at [149, 130] on button "Collaborate" at bounding box center [151, 123] width 130 height 34
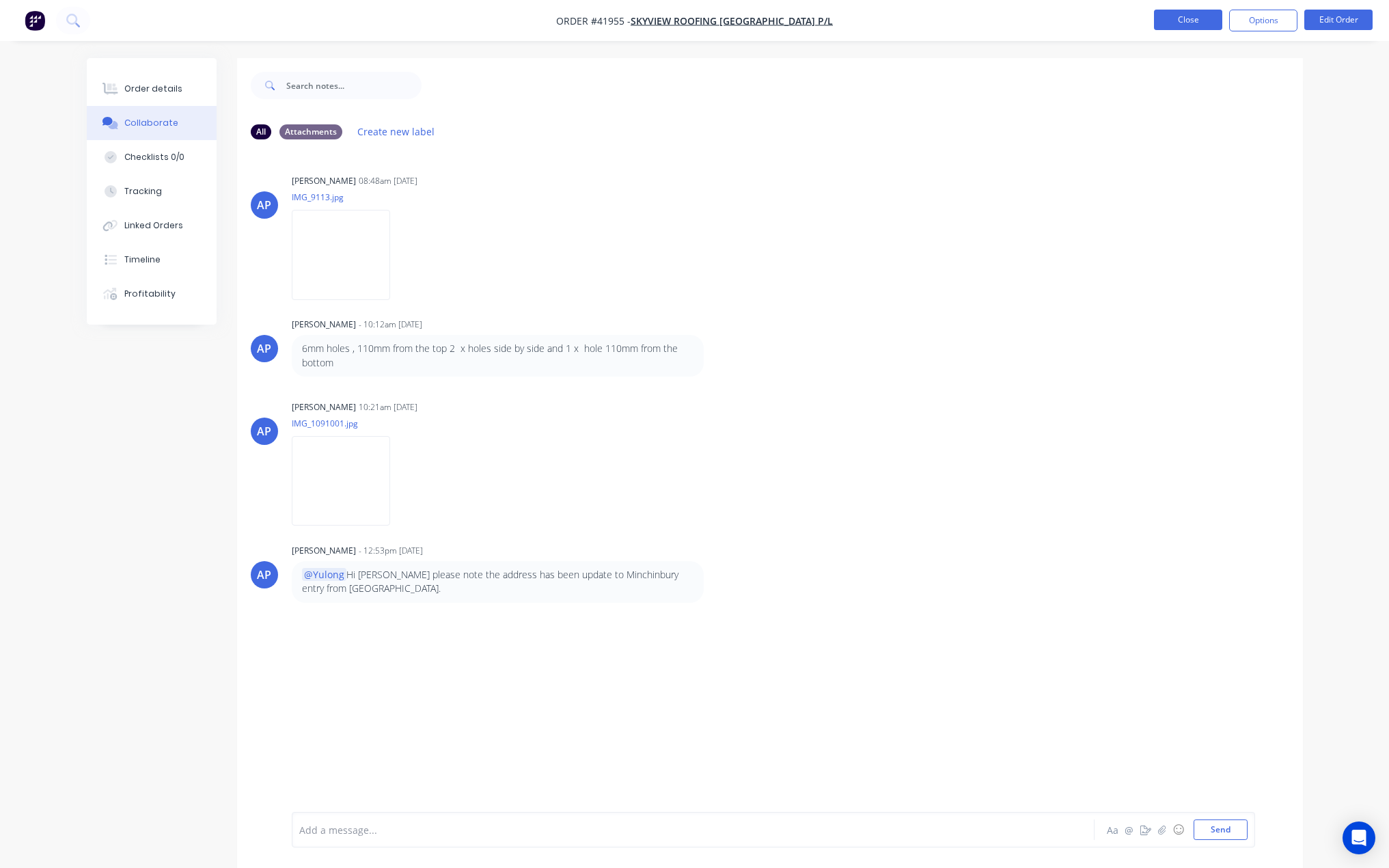
click at [1183, 20] on button "Close" at bounding box center [1188, 19] width 68 height 20
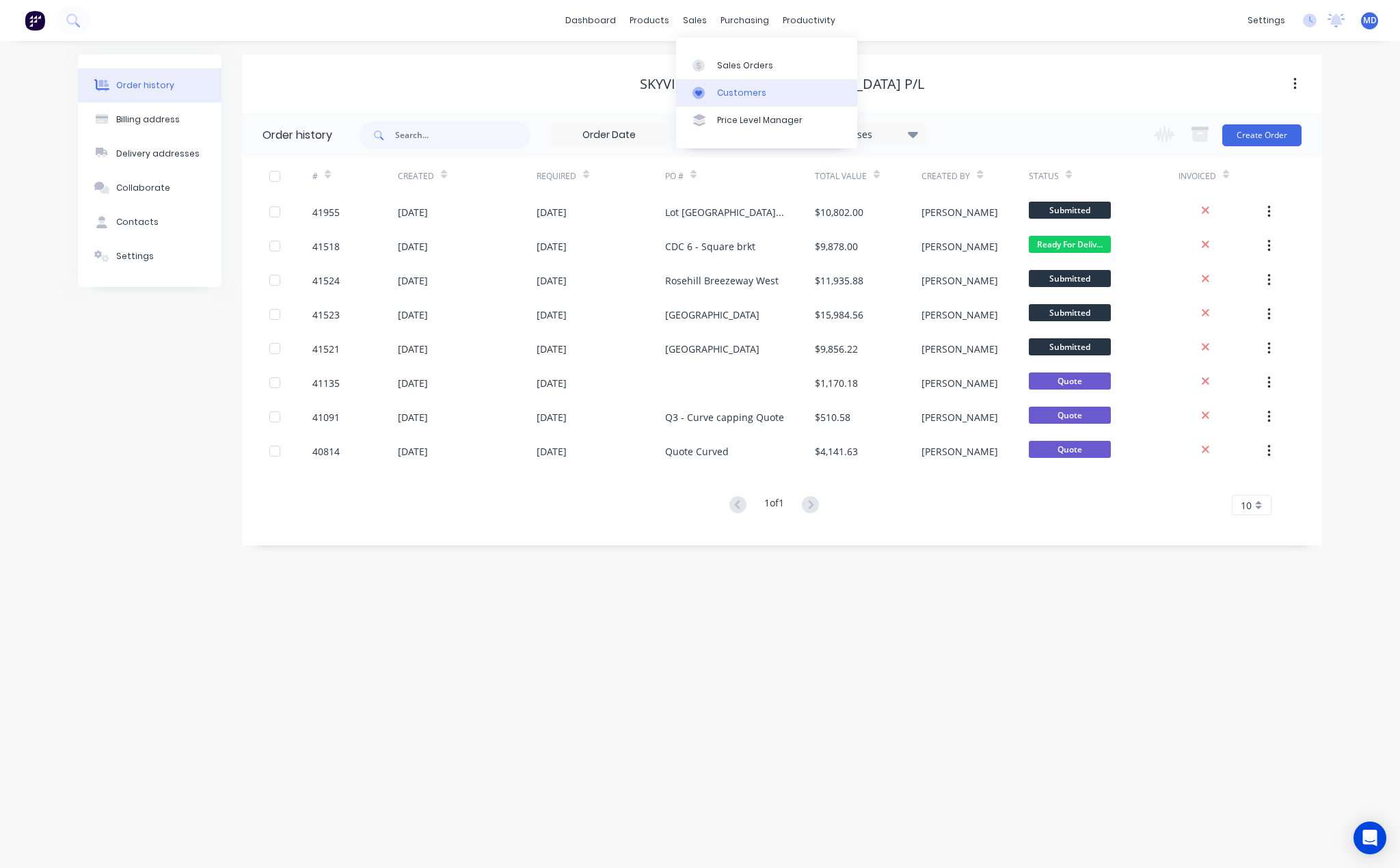
click at [742, 87] on div "Customers" at bounding box center [742, 93] width 49 height 12
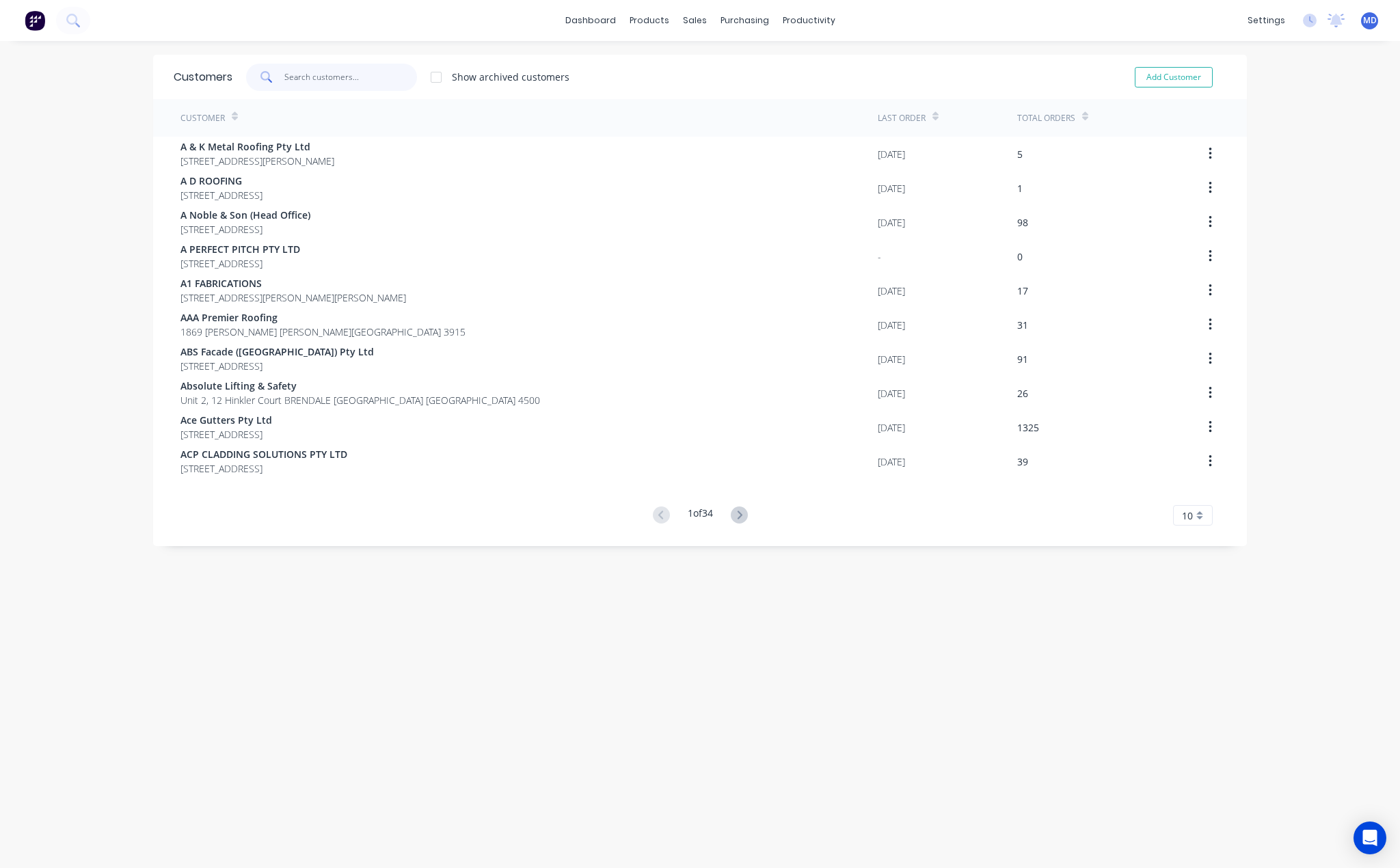
click at [320, 79] on input "text" at bounding box center [351, 77] width 133 height 27
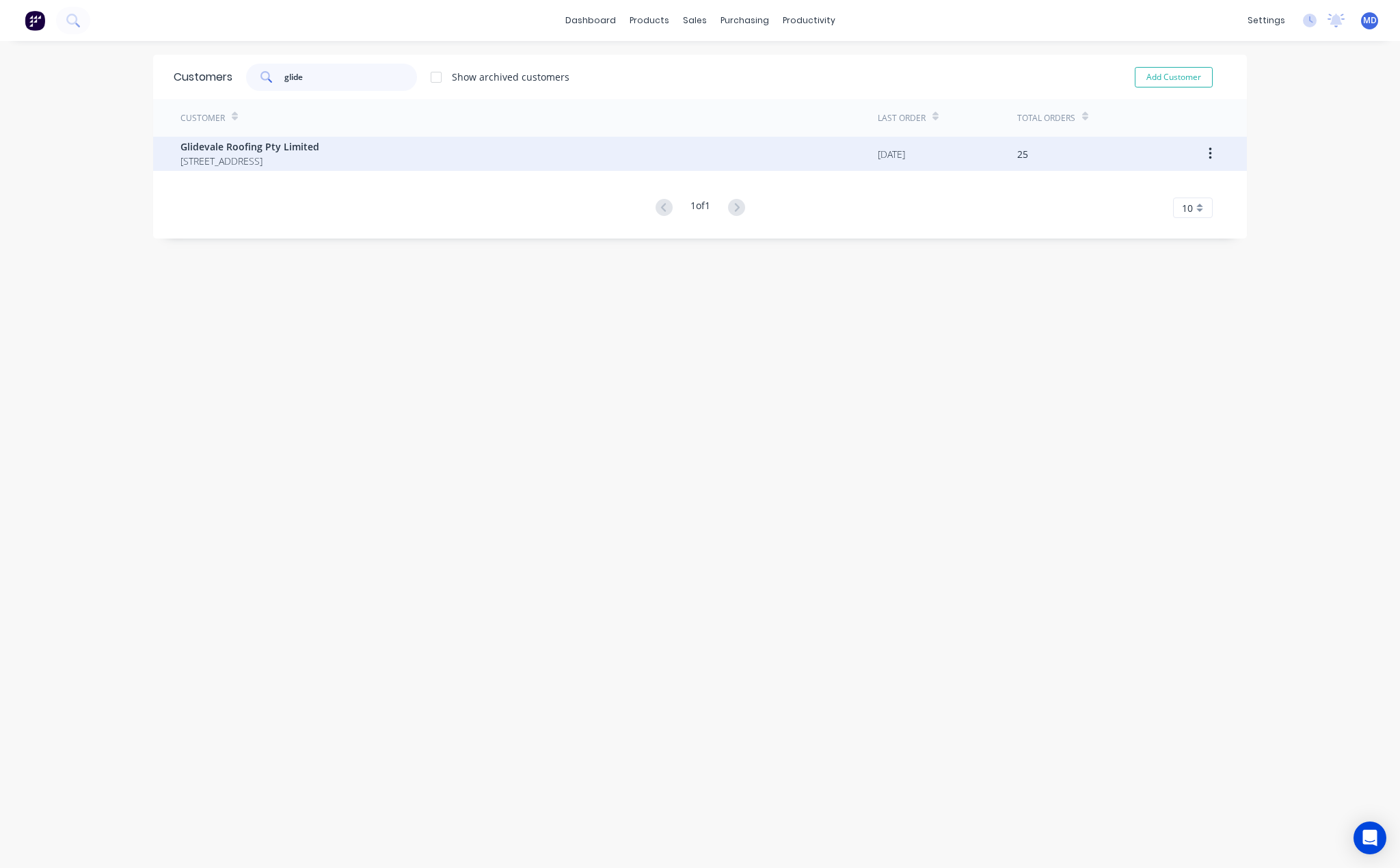
type input "glide"
click at [263, 152] on span "Glidevale Roofing Pty Limited" at bounding box center [249, 147] width 139 height 14
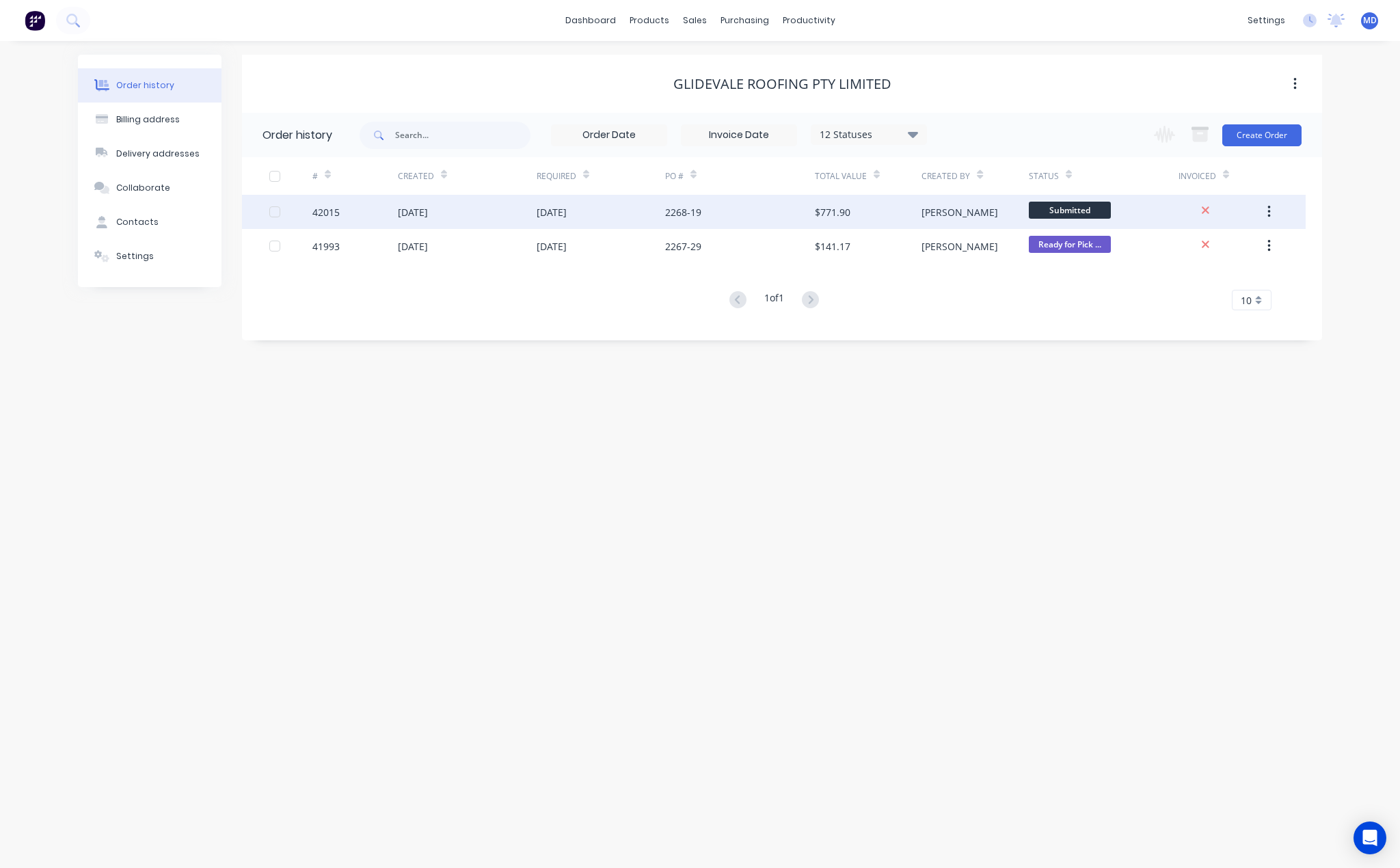
click at [613, 213] on div "[DATE]" at bounding box center [600, 212] width 128 height 34
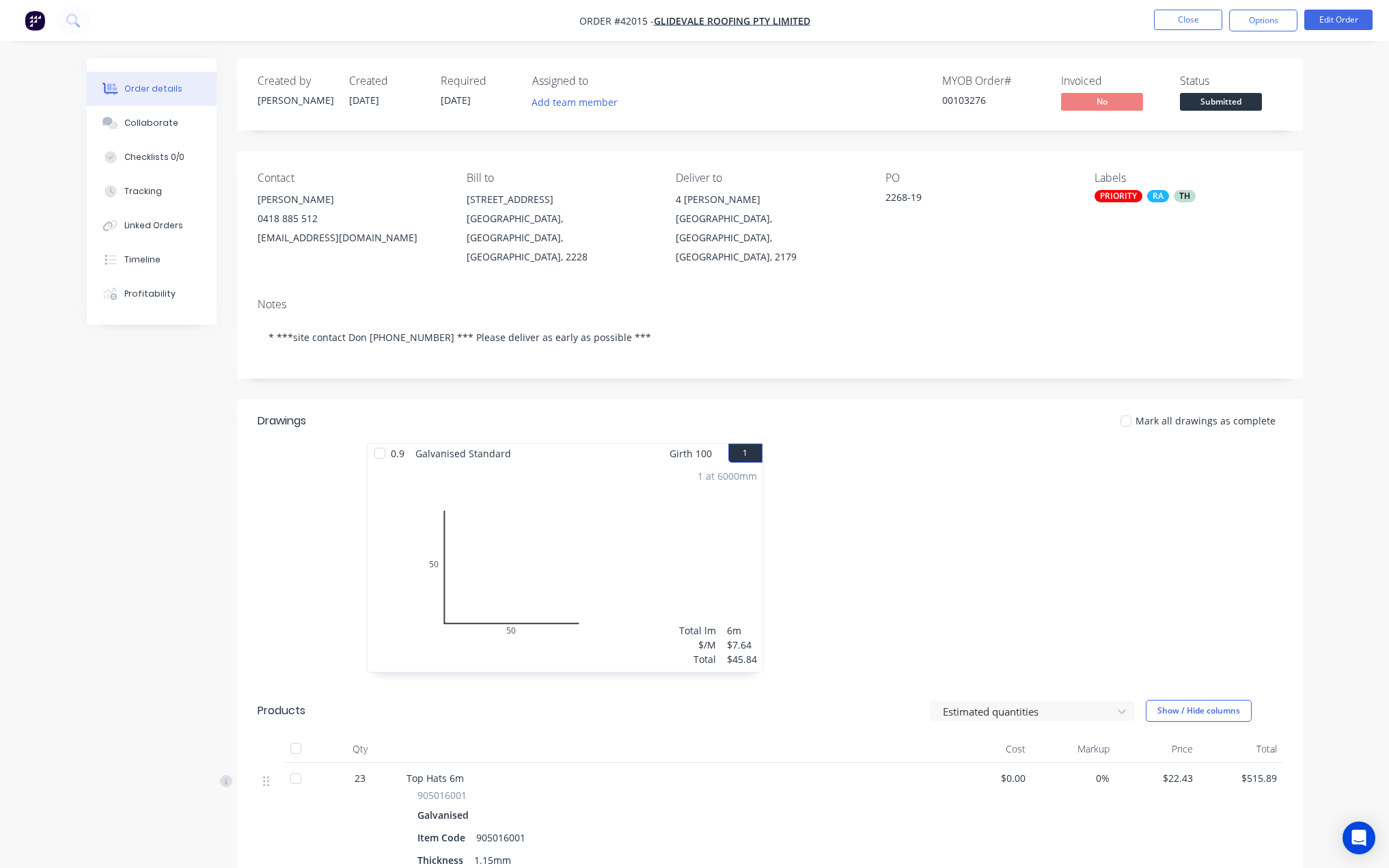
click at [298, 765] on div at bounding box center [296, 778] width 27 height 27
click at [1183, 18] on button "Close" at bounding box center [1188, 19] width 68 height 20
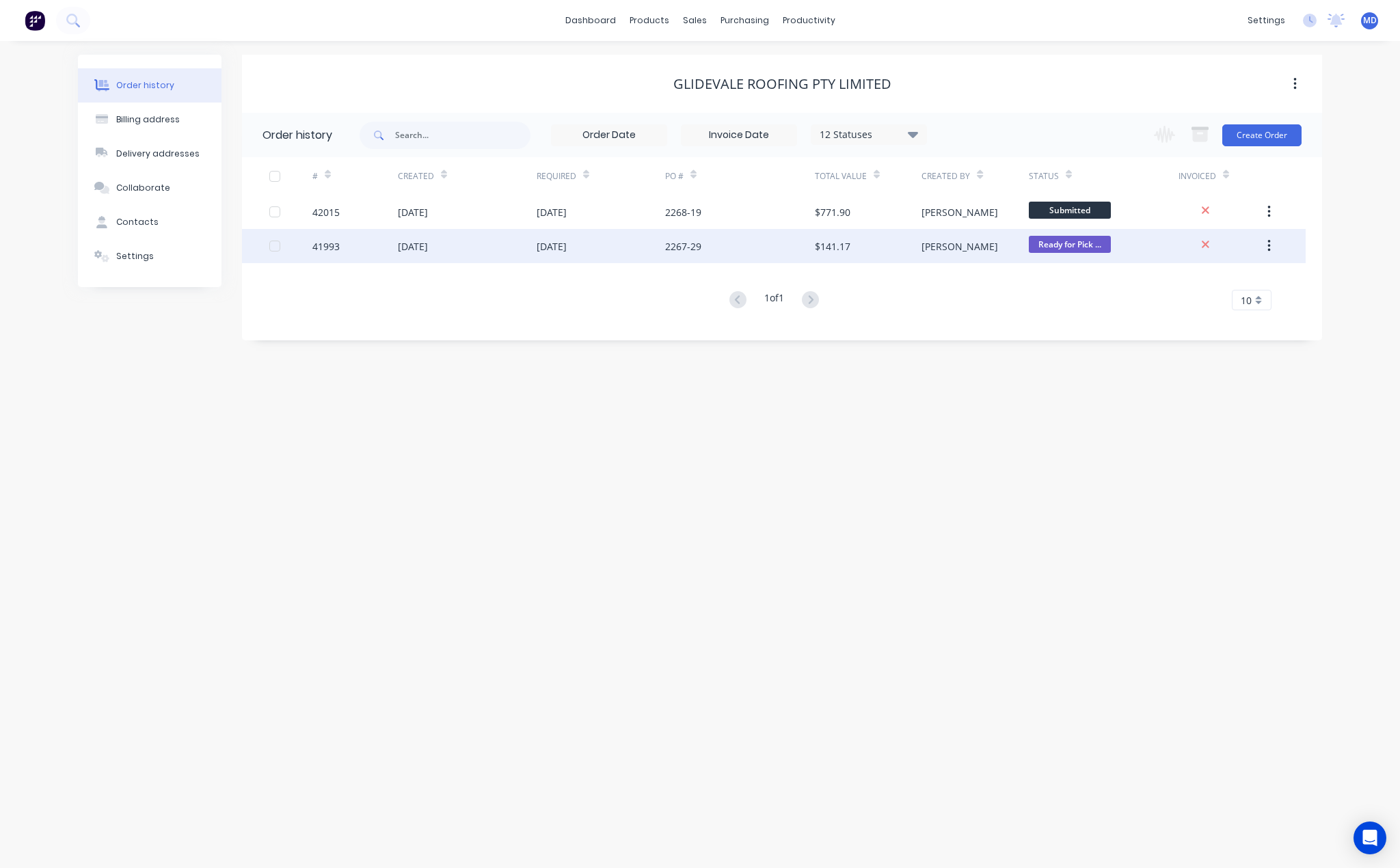
click at [634, 239] on div "[DATE]" at bounding box center [600, 245] width 128 height 34
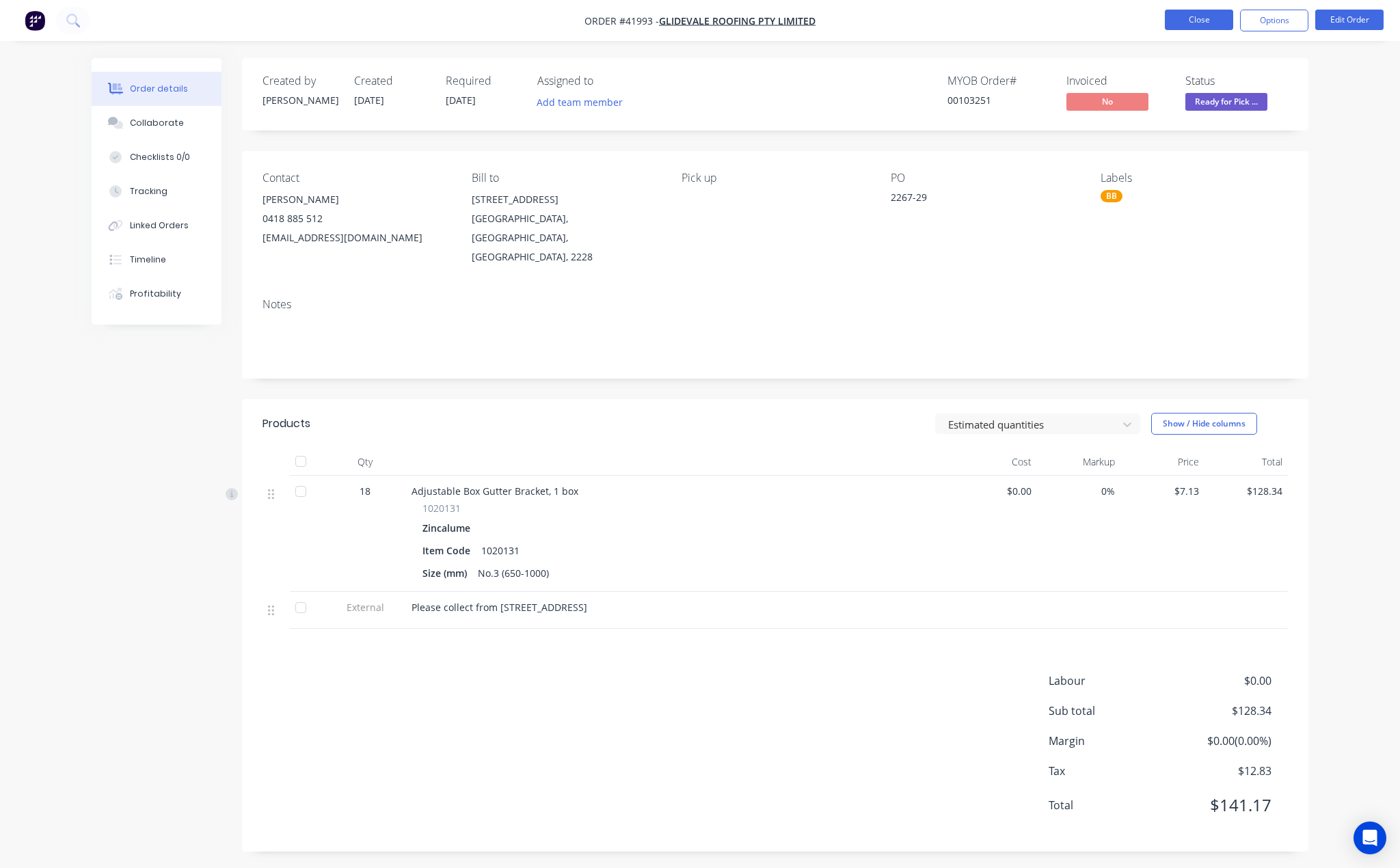
click at [1186, 12] on button "Close" at bounding box center [1199, 19] width 68 height 20
